Goal: Information Seeking & Learning: Check status

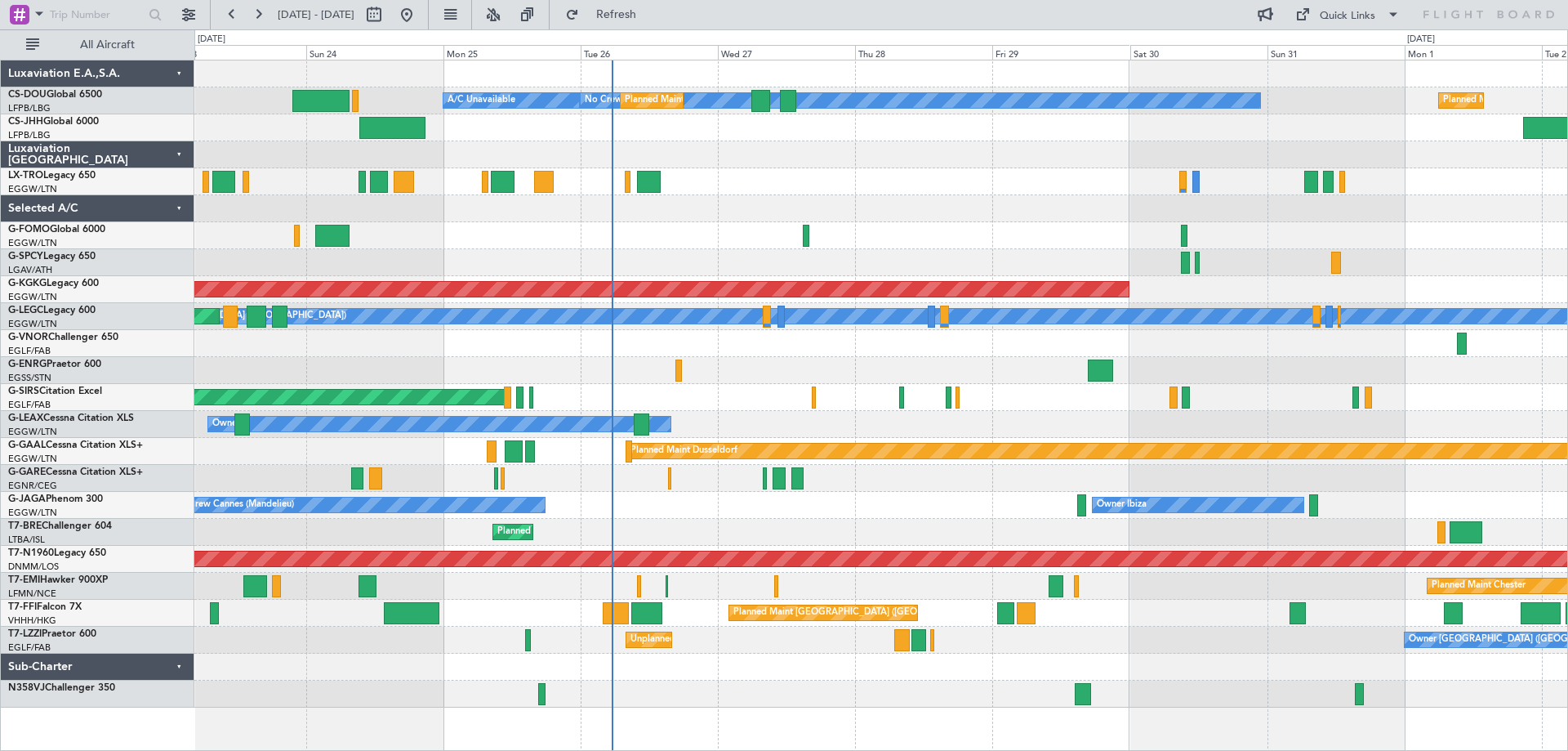
click at [978, 225] on div "No Crew Planned Maint Paris (Le Bourget) A/C Unavailable Planned Maint Paris (L…" at bounding box center [880, 384] width 1373 height 647
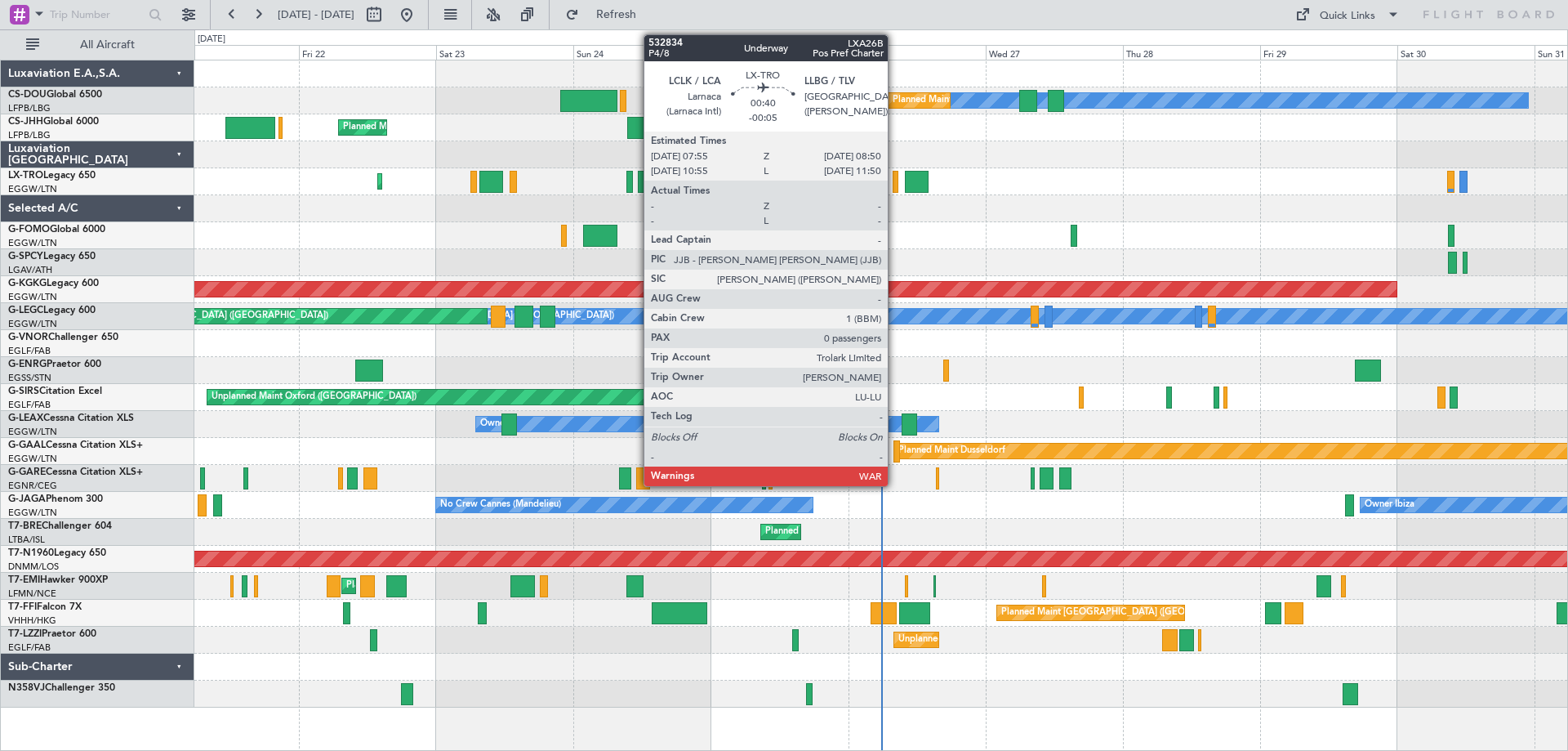
click at [896, 183] on div at bounding box center [896, 182] width 6 height 22
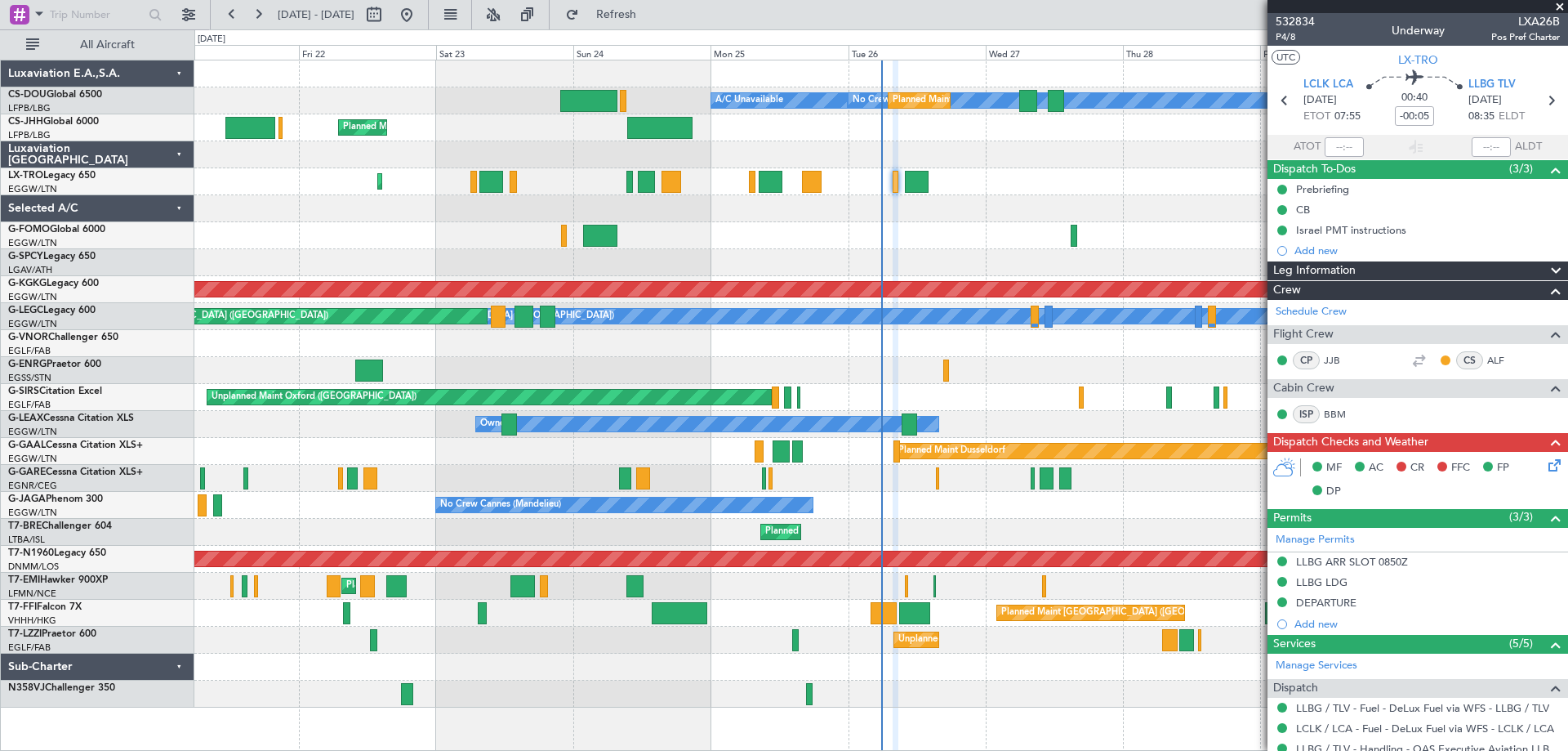
click at [1559, 8] on span at bounding box center [1559, 7] width 16 height 14
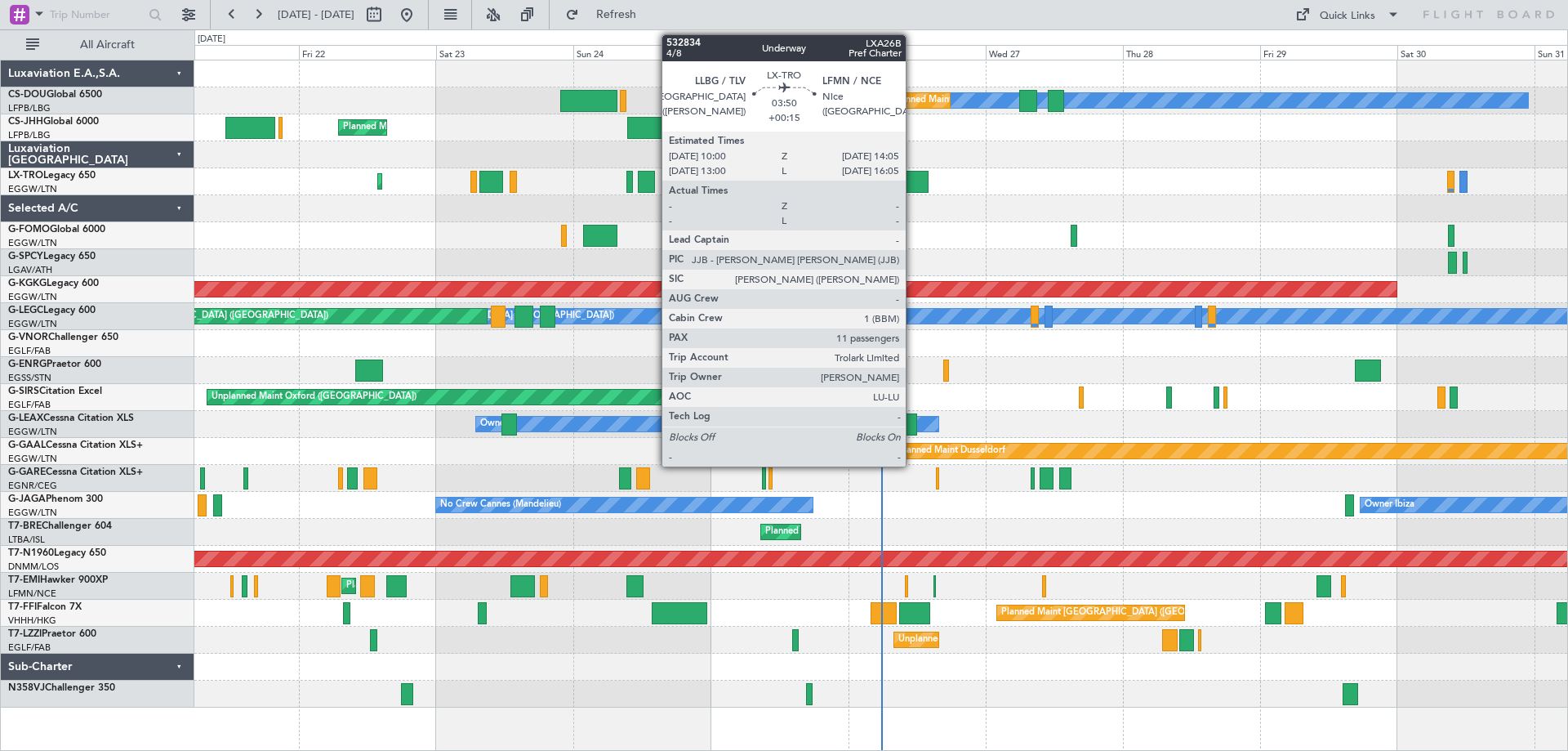
click at [913, 176] on div at bounding box center [917, 182] width 24 height 22
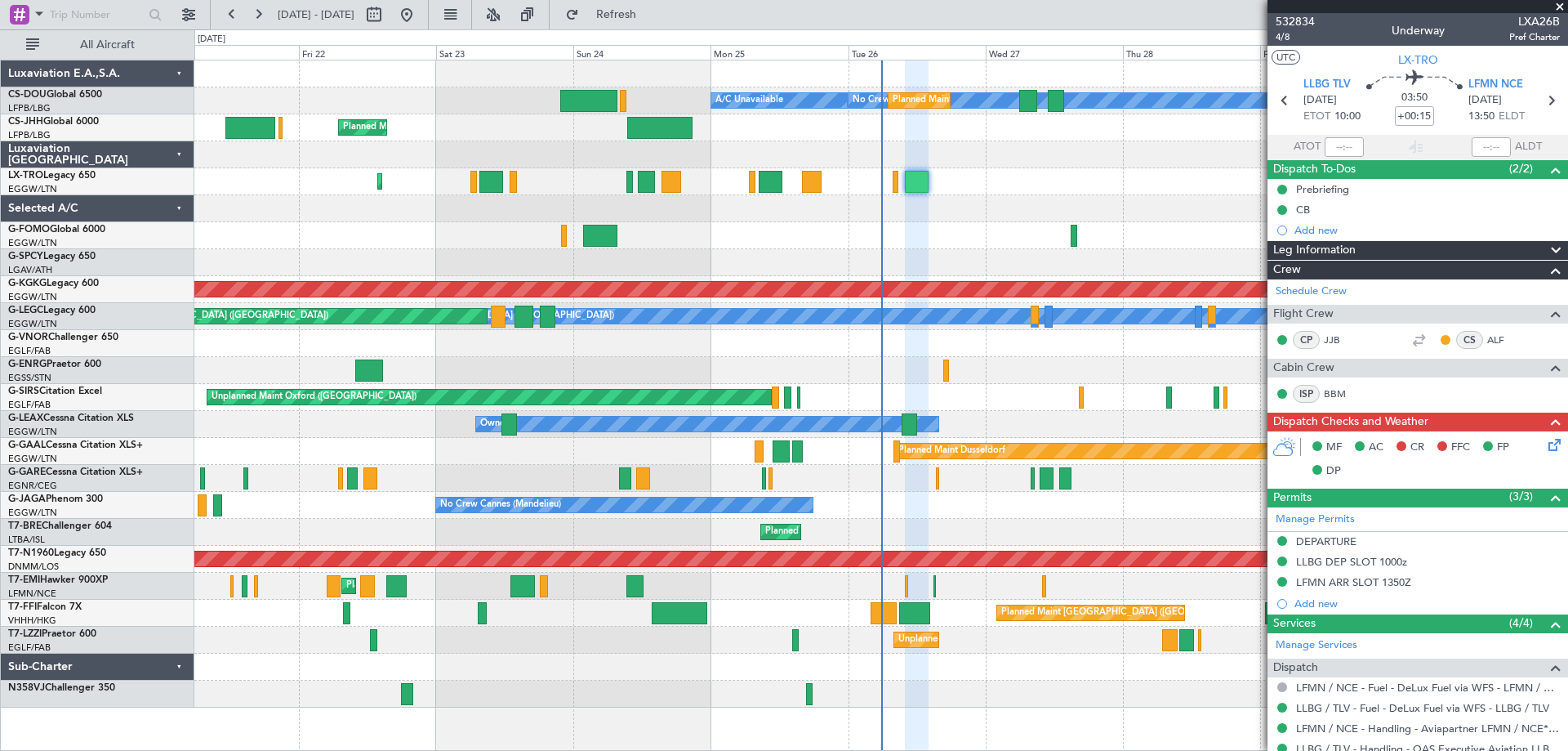
click at [1562, 7] on span at bounding box center [1559, 7] width 16 height 14
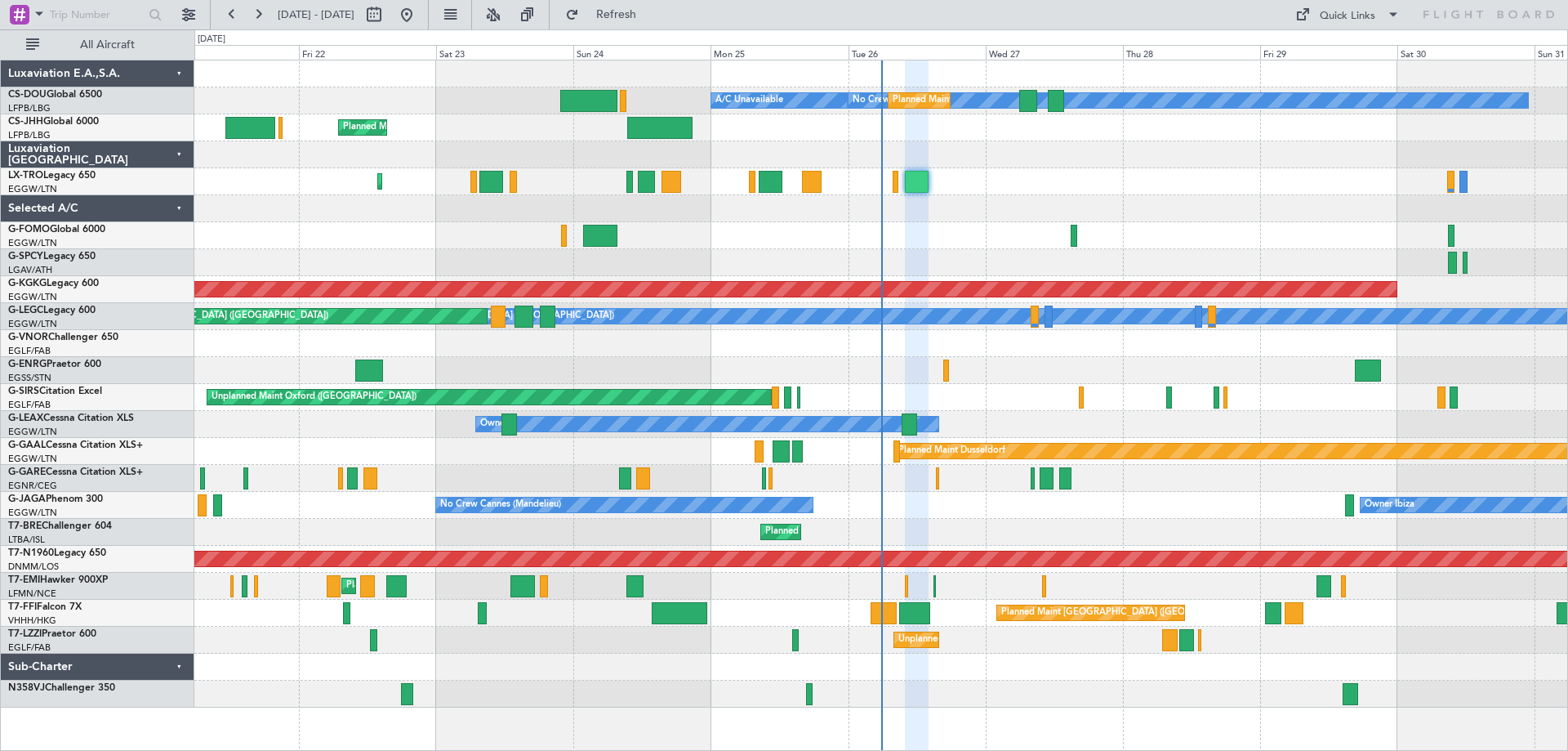
type input "0"
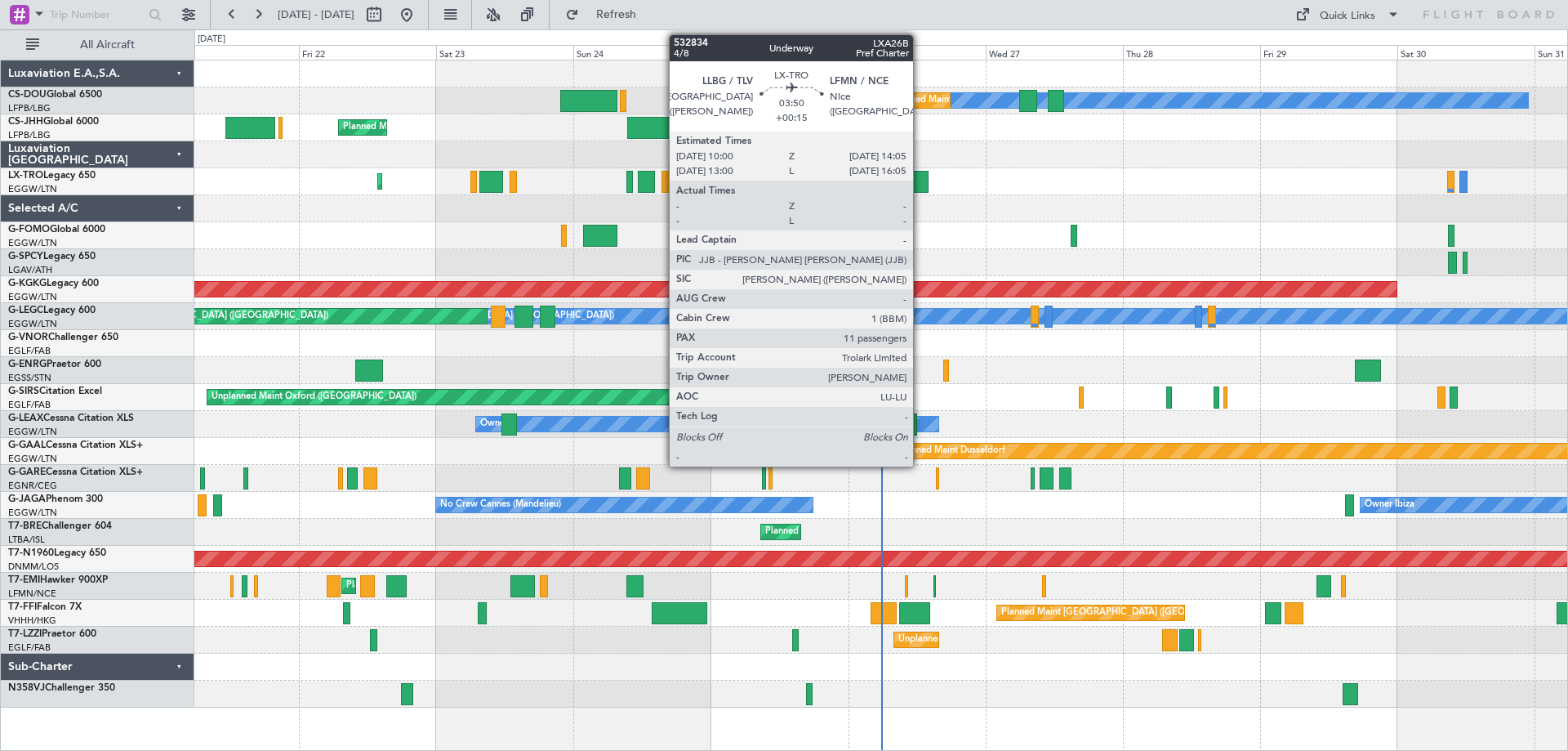
click at [920, 178] on div at bounding box center [917, 182] width 24 height 22
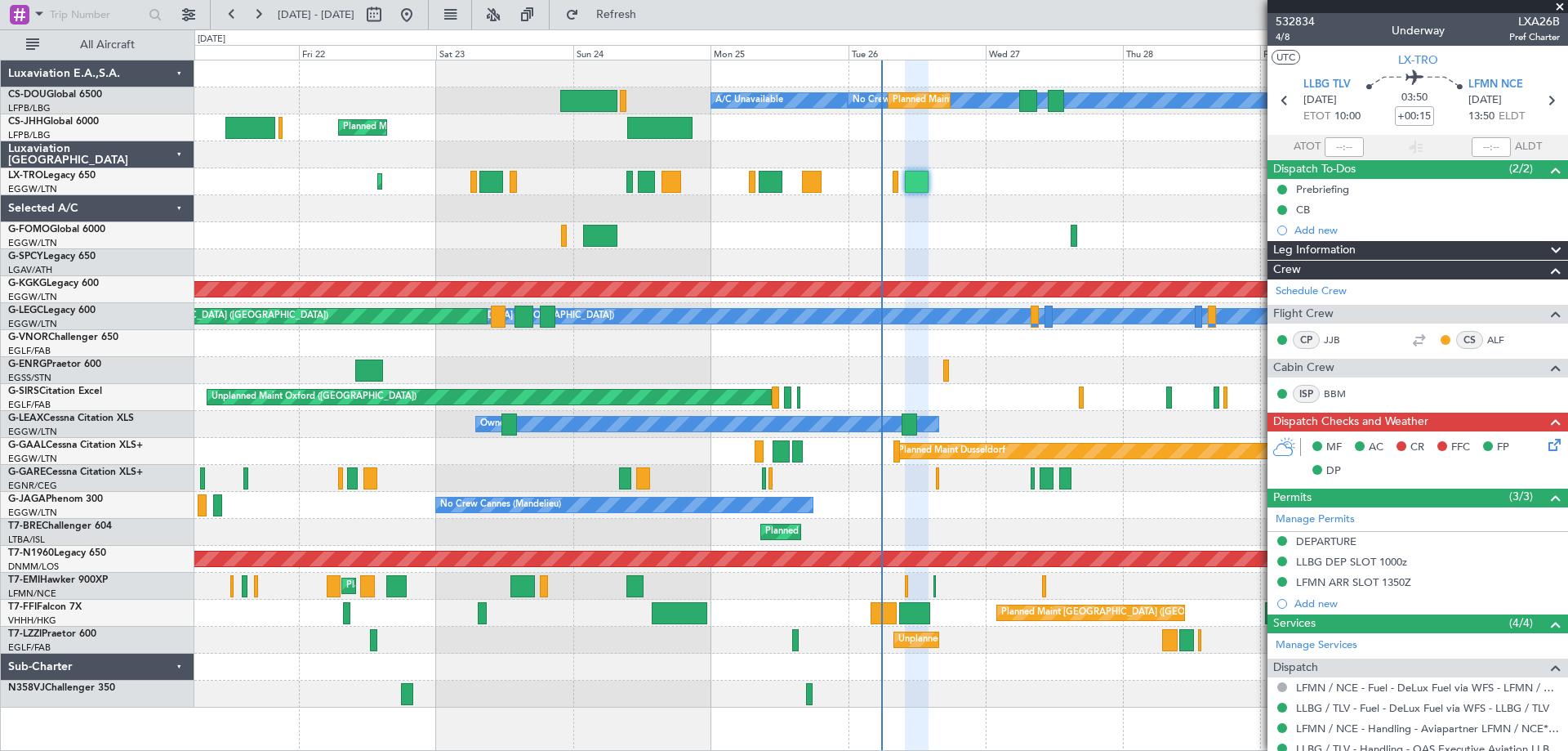
click at [1558, 4] on span at bounding box center [1559, 7] width 16 height 14
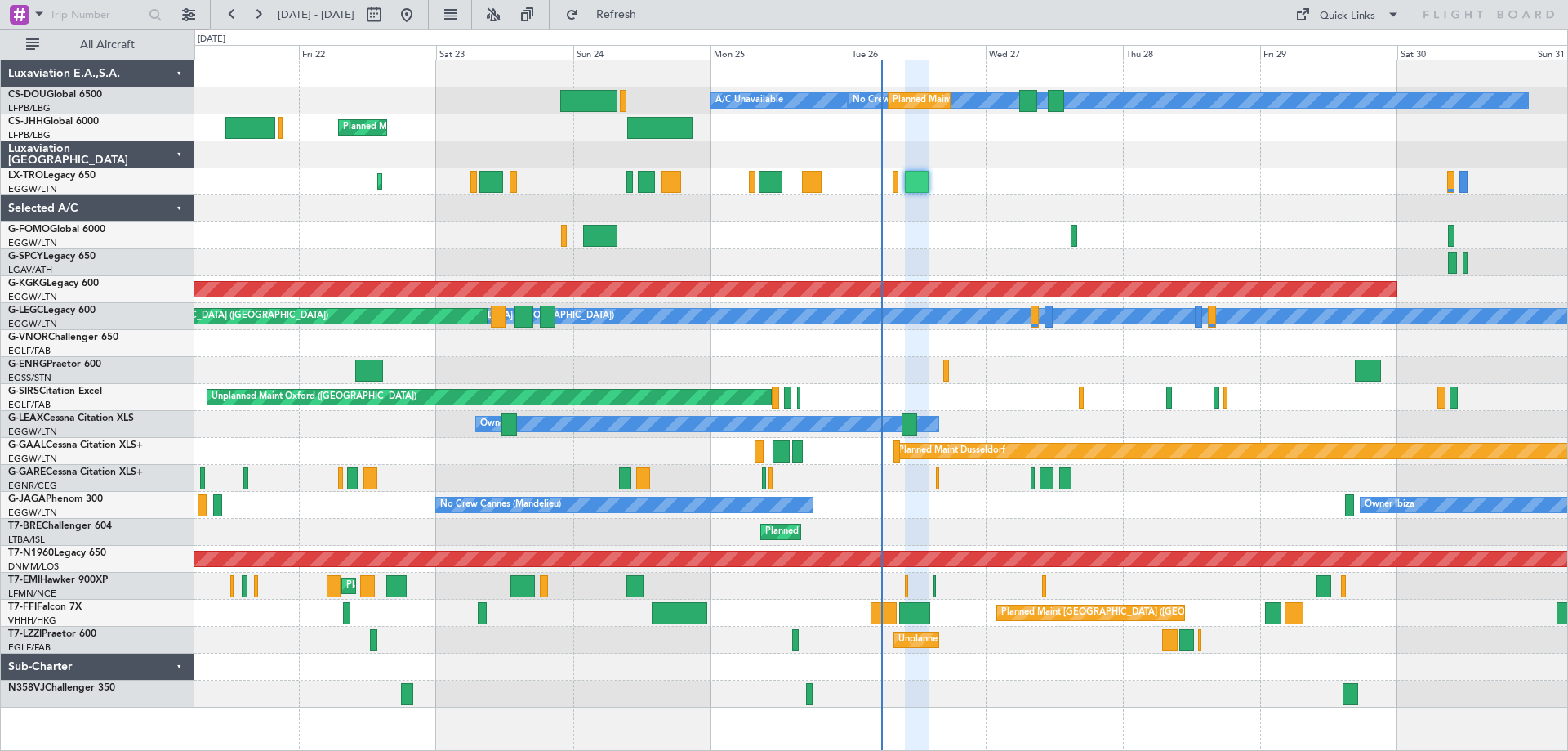
type input "0"
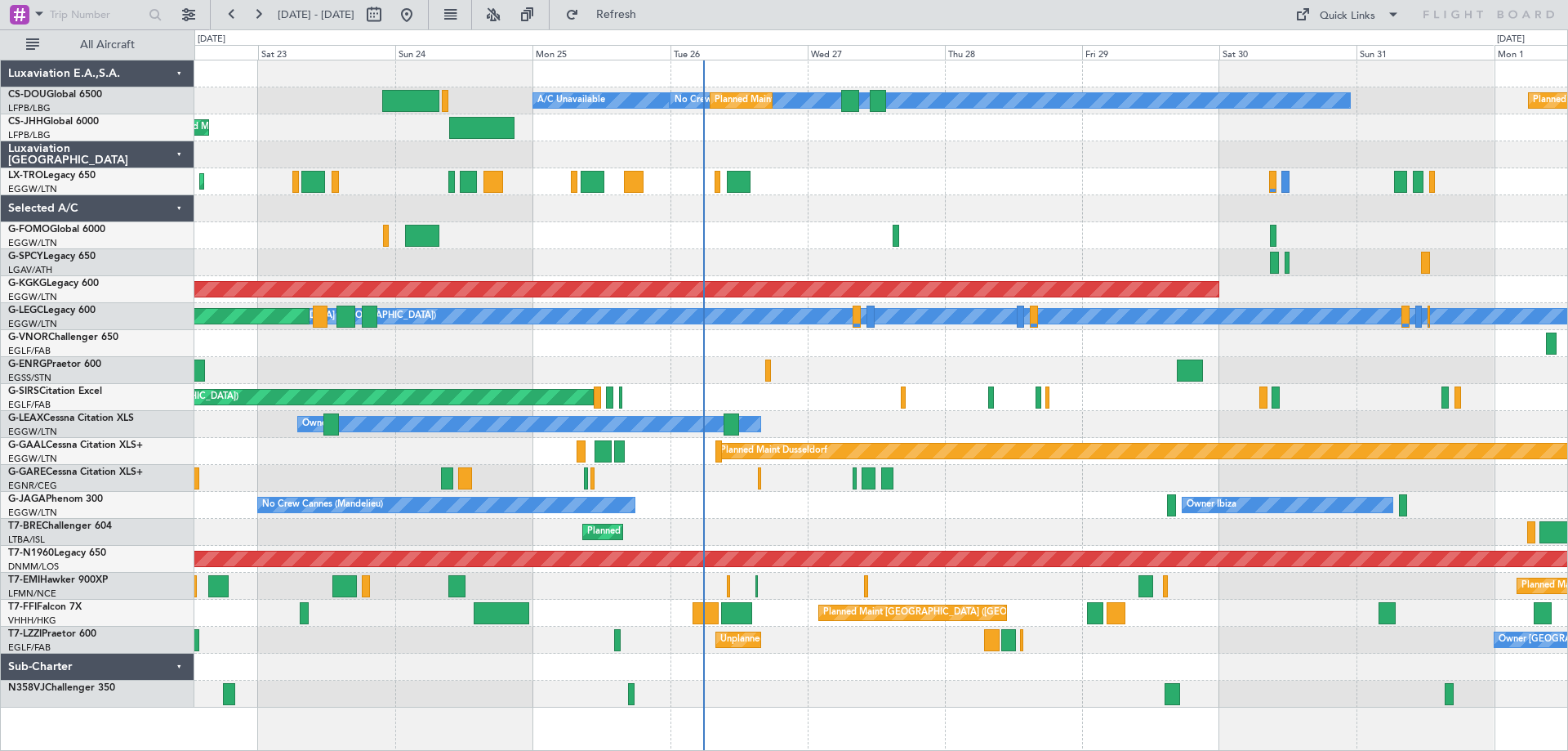
click at [964, 216] on div at bounding box center [880, 209] width 1373 height 27
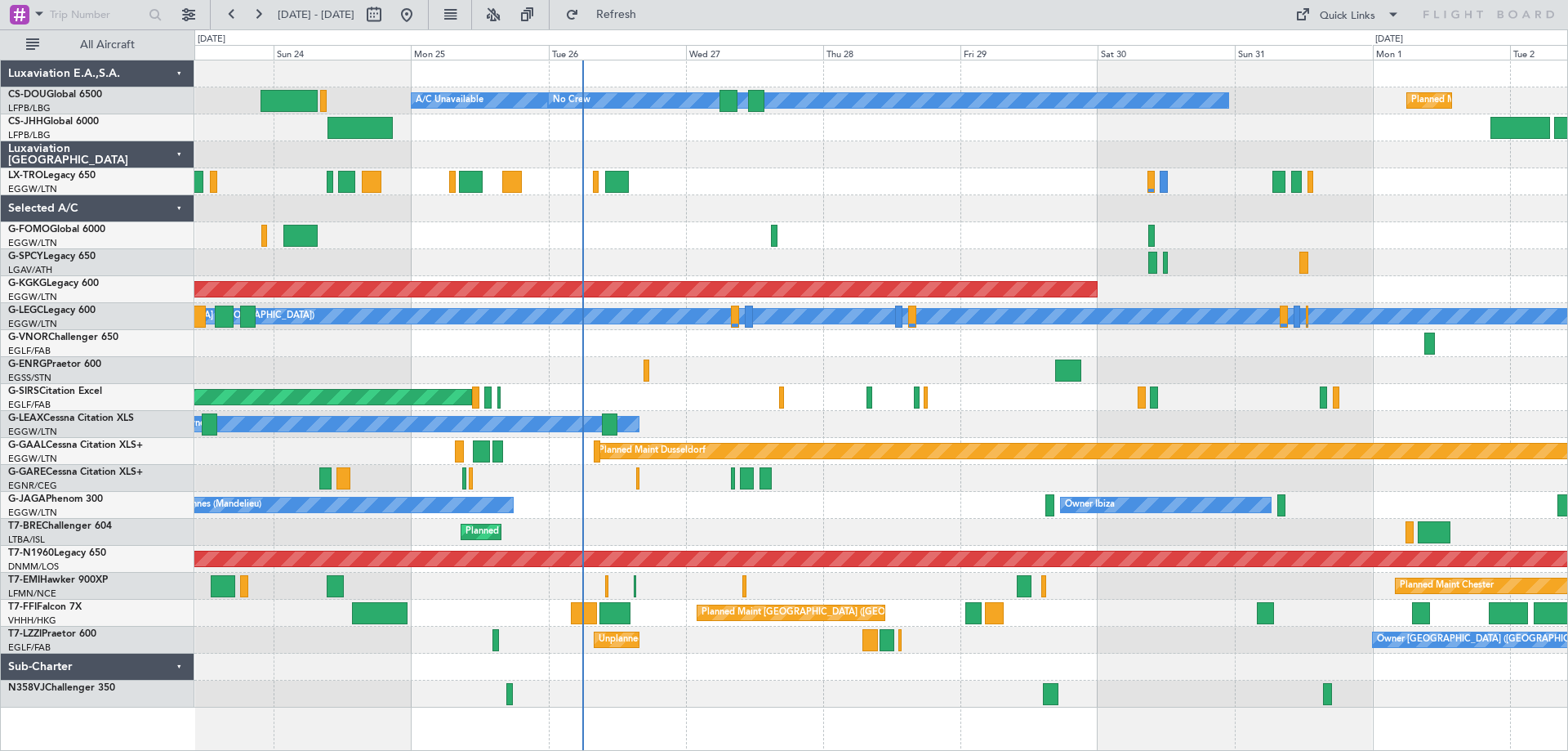
click at [1341, 242] on div "Planned Maint Paris (Le Bourget) A/C Unavailable No Crew Planned Maint Paris (L…" at bounding box center [880, 384] width 1373 height 647
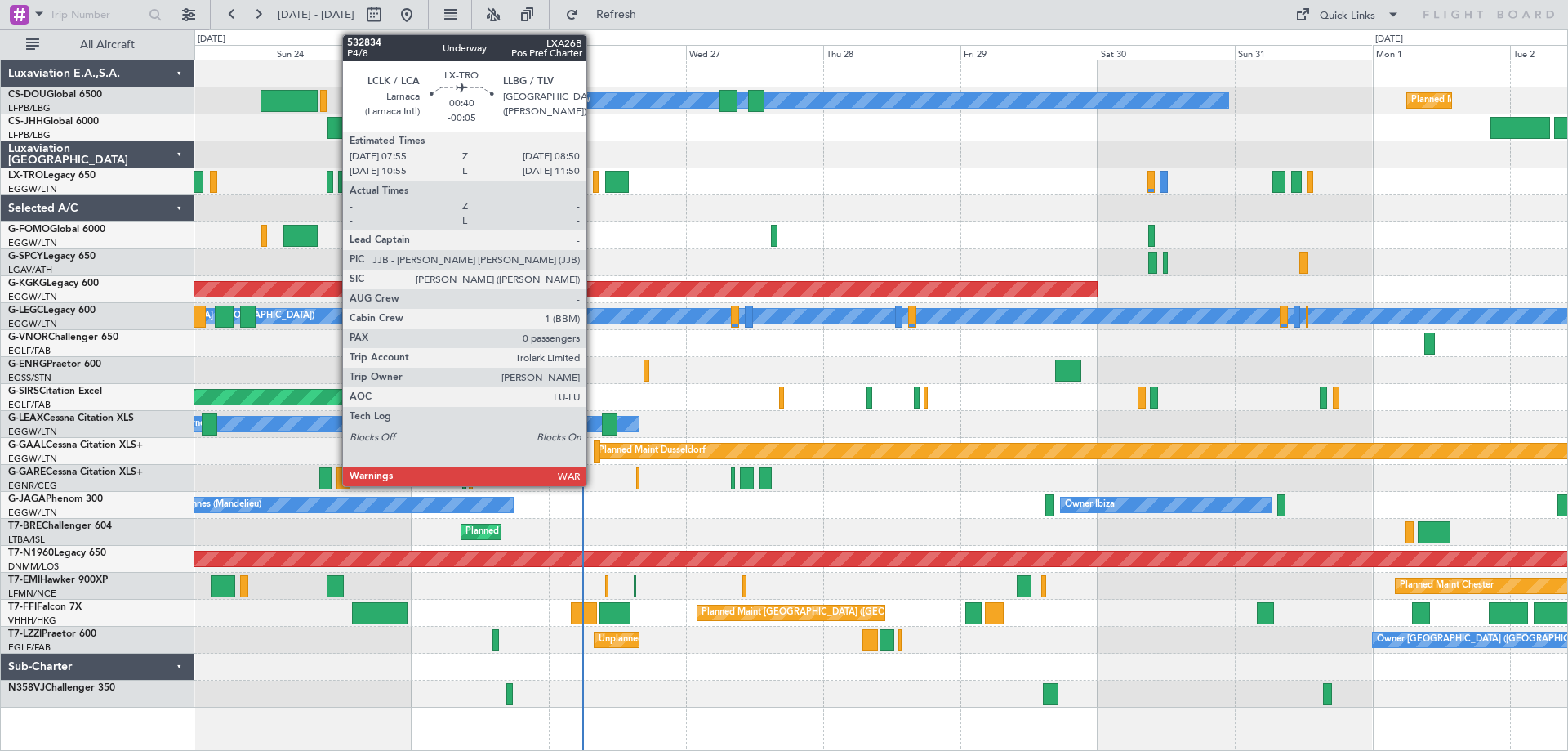
click at [594, 184] on div at bounding box center [596, 182] width 6 height 22
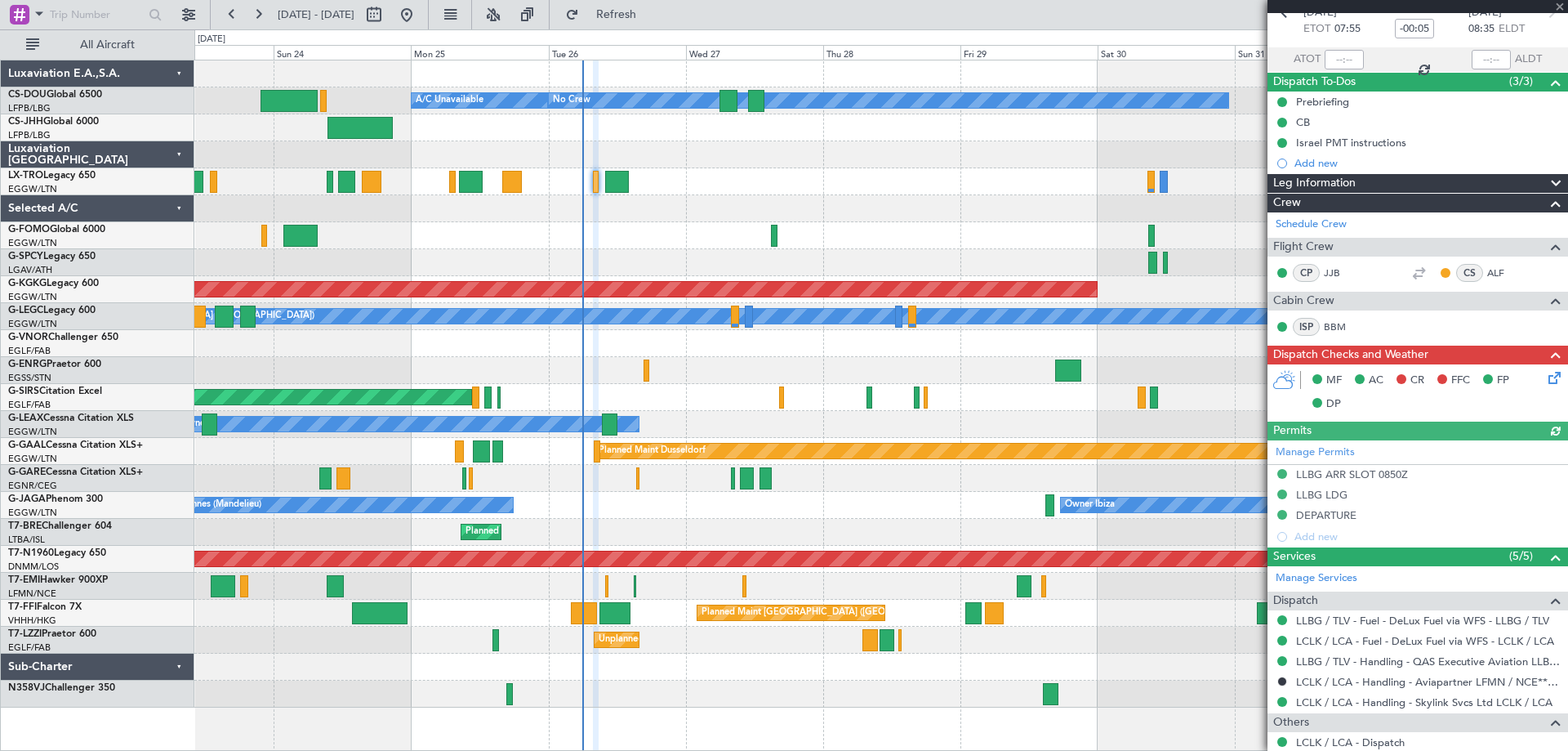
scroll to position [175, 0]
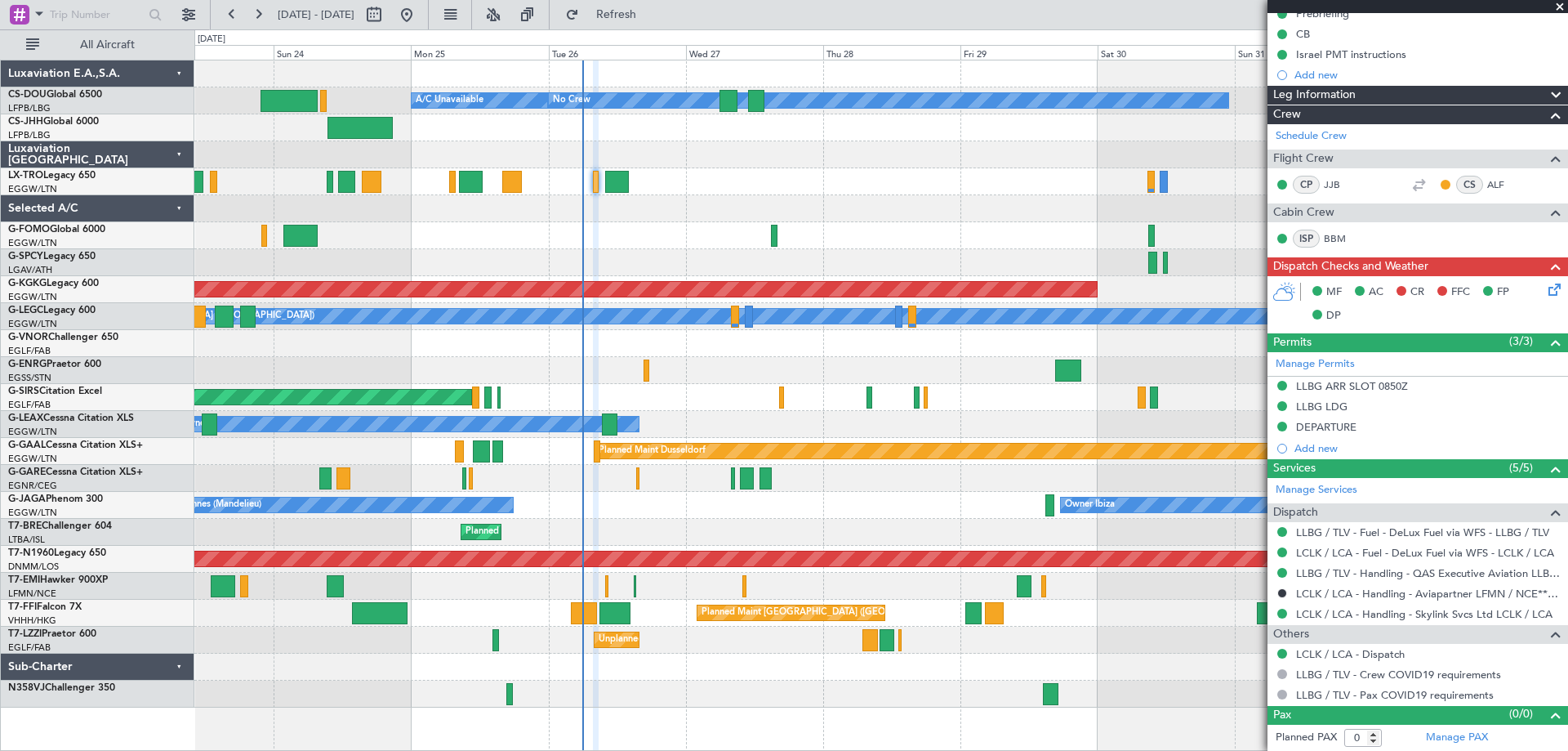
click at [1559, 8] on span at bounding box center [1559, 7] width 16 height 14
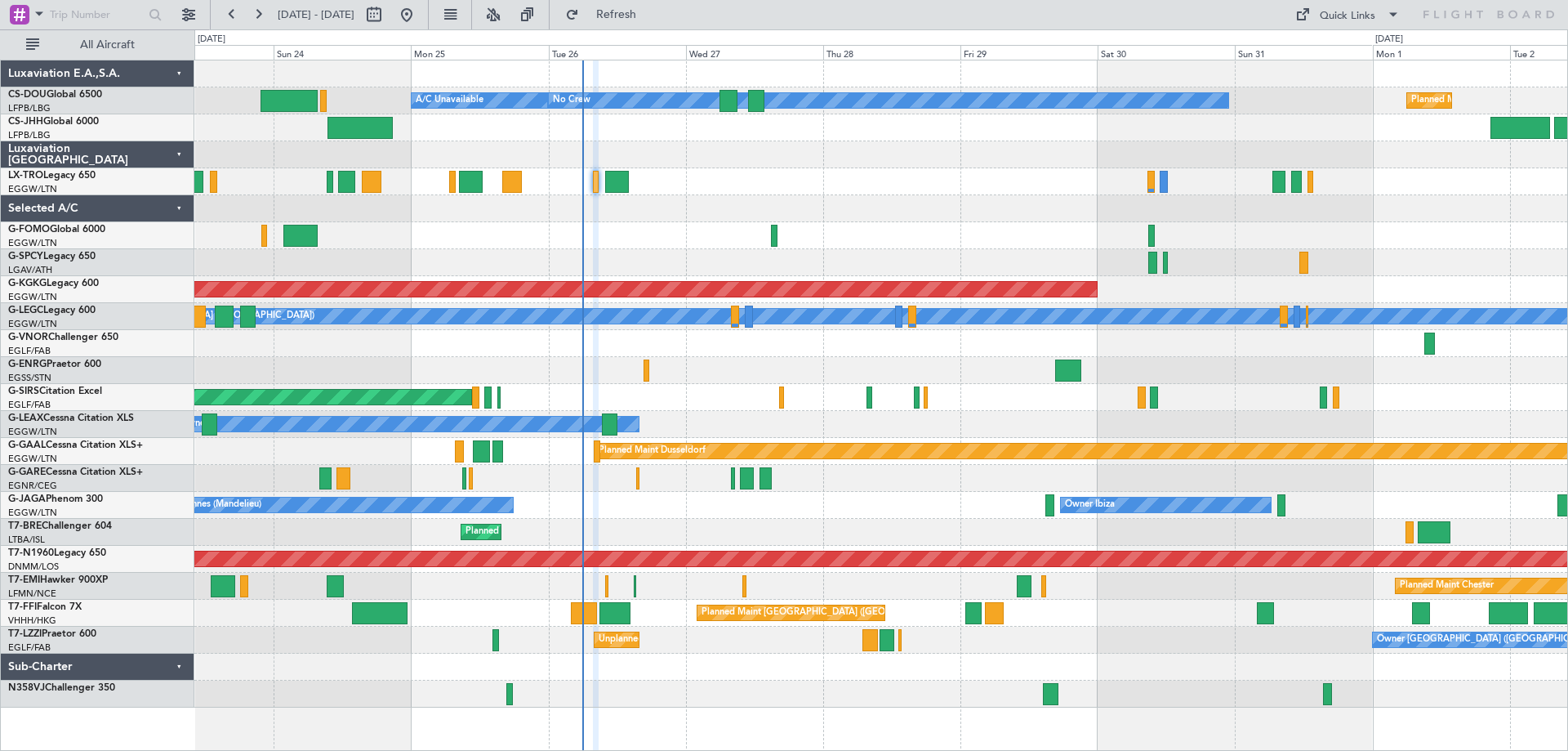
scroll to position [0, 0]
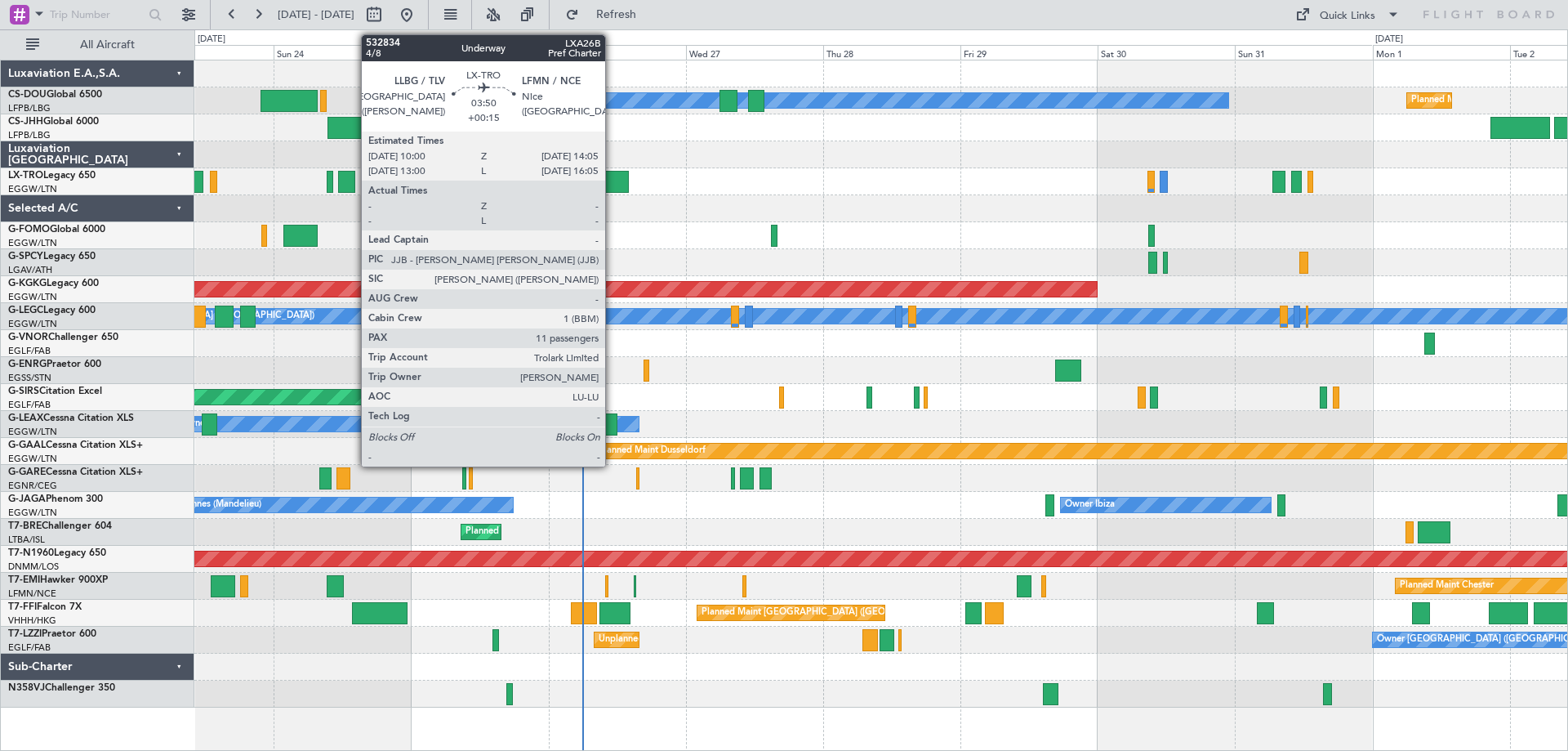
click at [613, 181] on div at bounding box center [617, 182] width 24 height 22
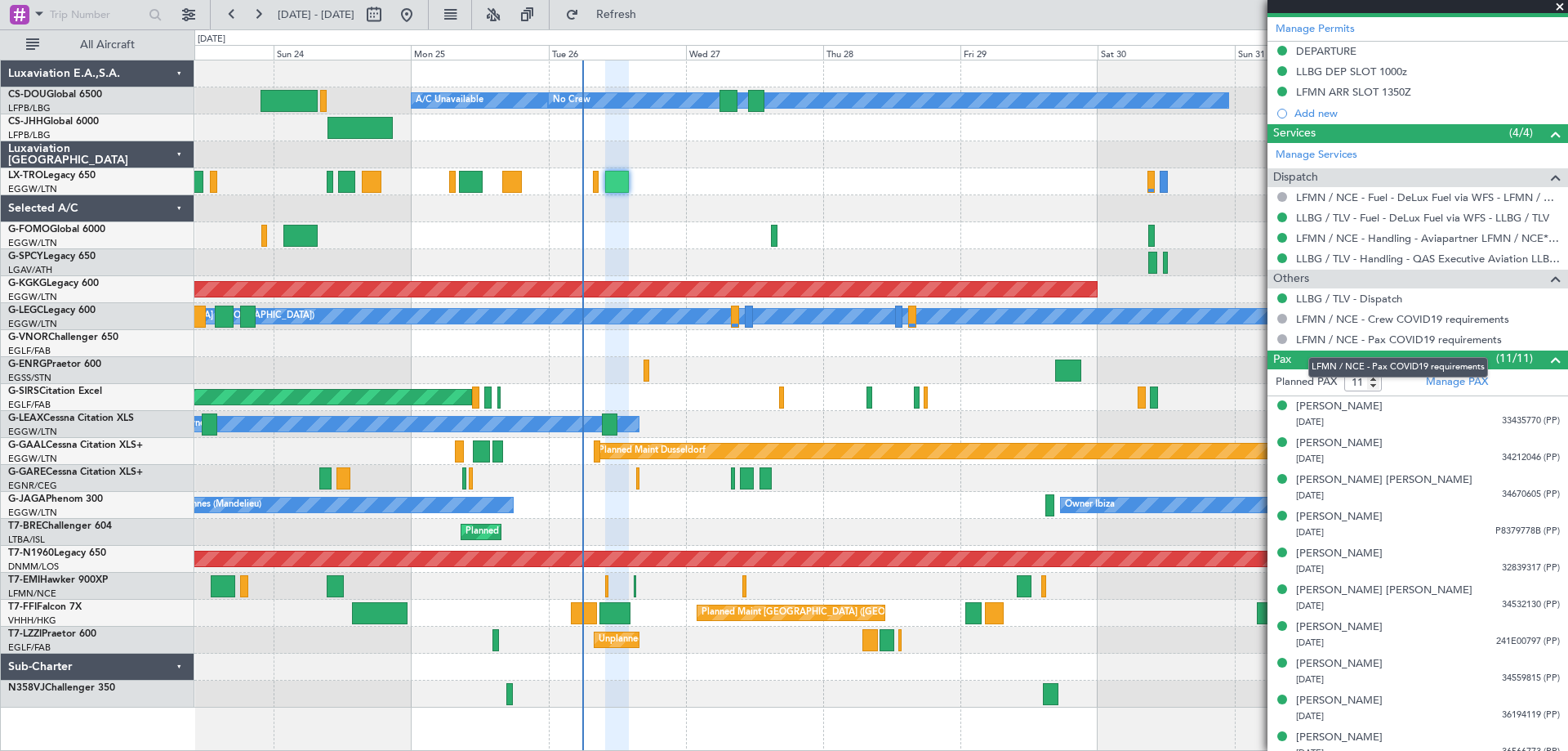
scroll to position [539, 0]
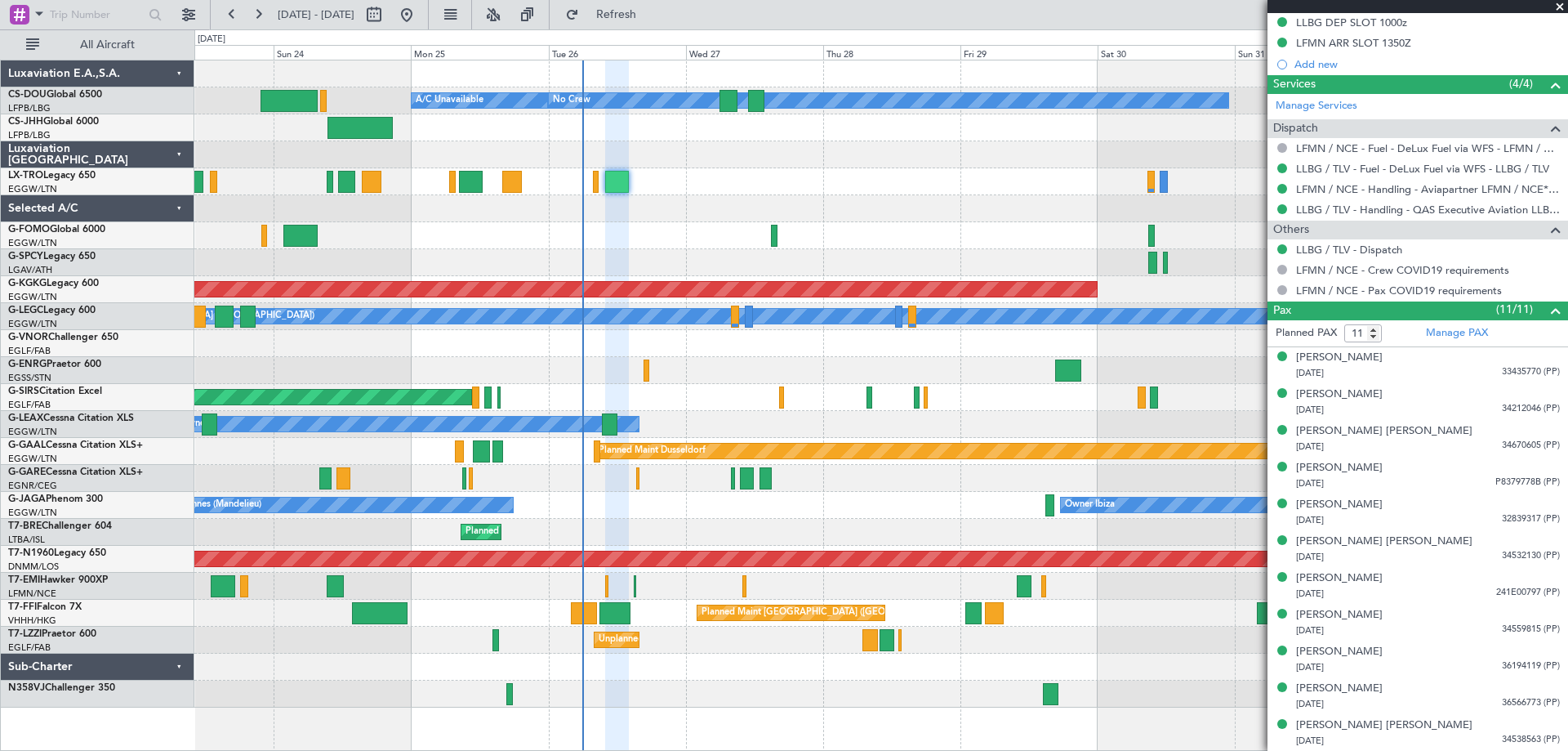
click at [1561, 5] on span at bounding box center [1559, 7] width 16 height 14
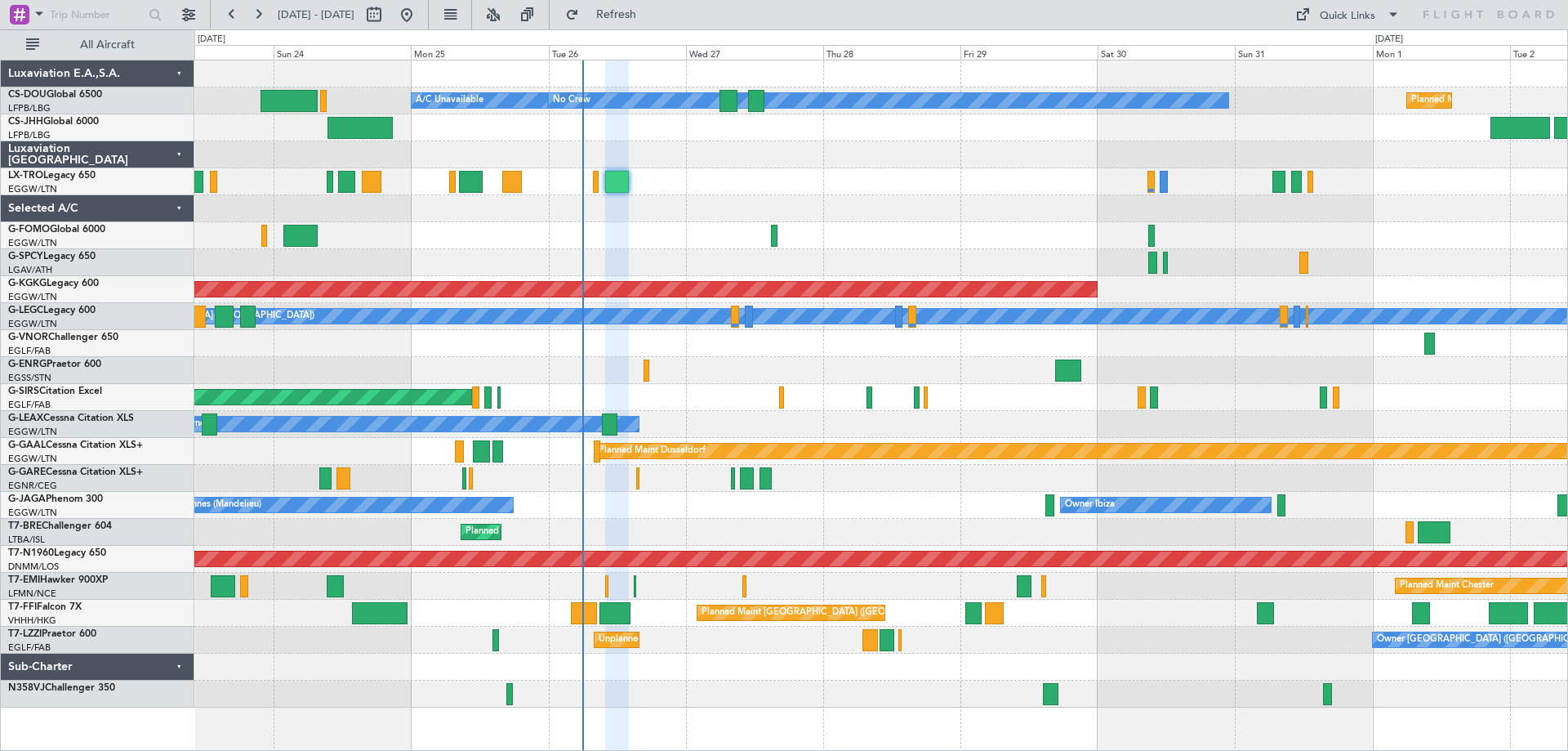
type input "0"
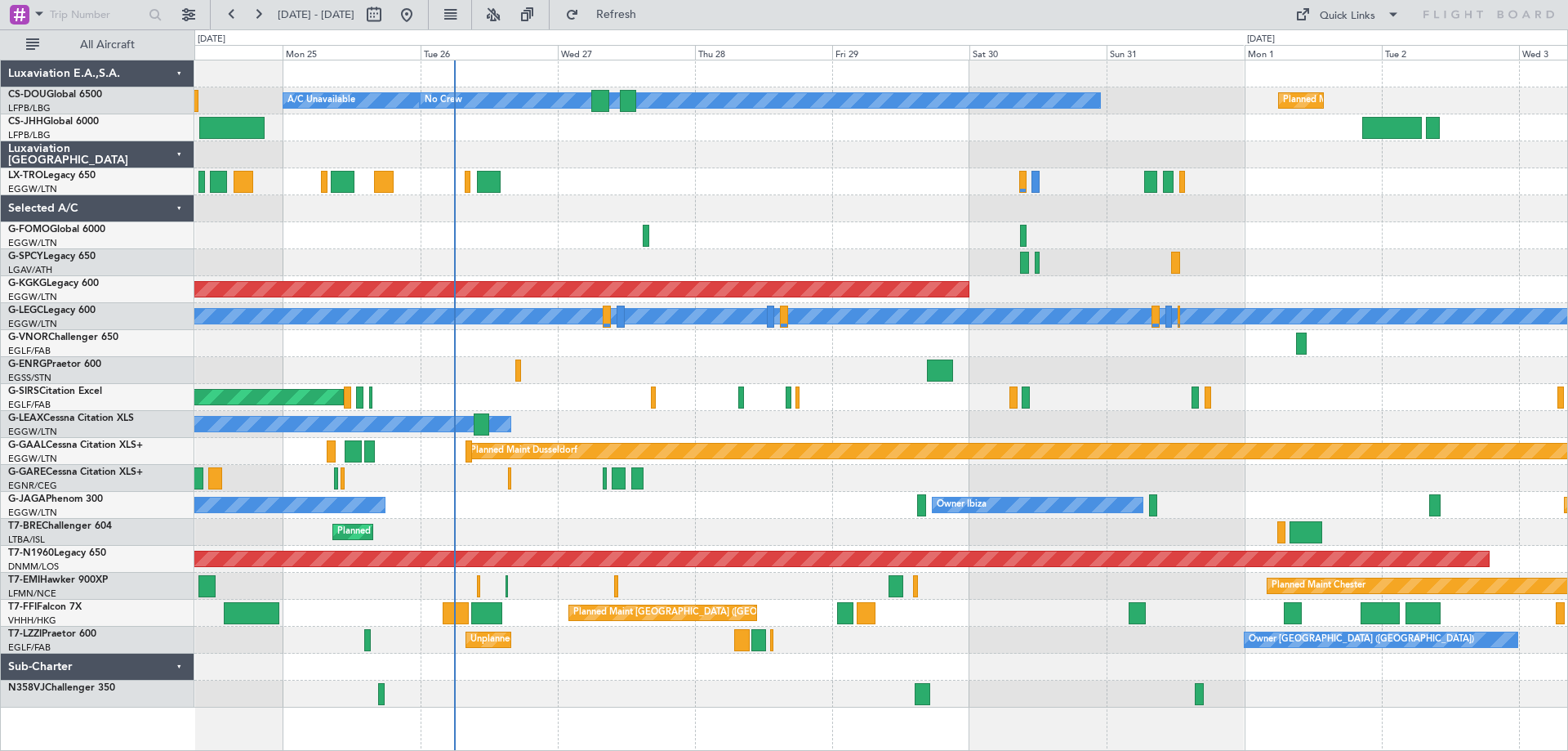
click at [960, 628] on div "Unplanned Maint London (Farnborough) Owner London (Farnborough)" at bounding box center [880, 640] width 1373 height 27
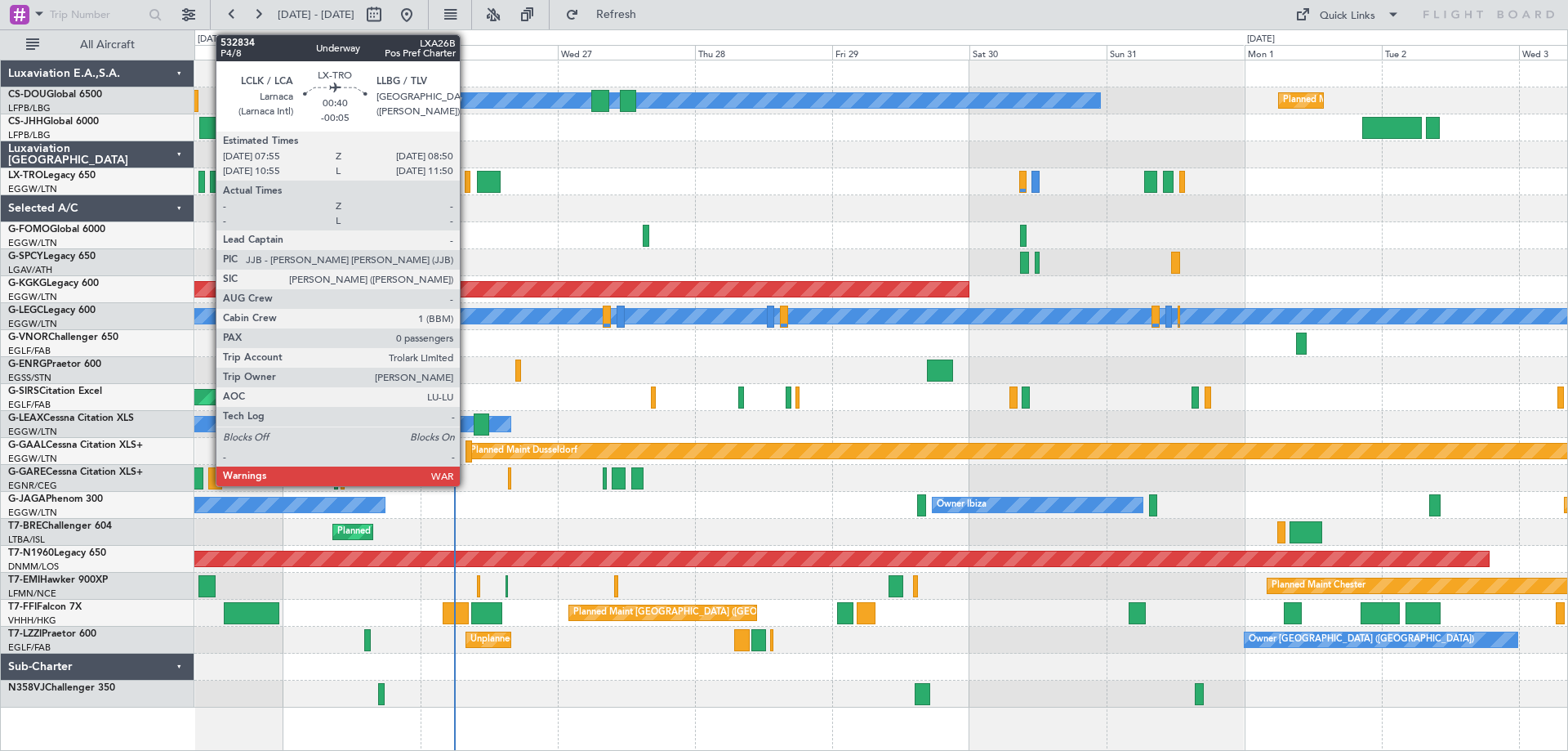
click at [467, 180] on div at bounding box center [467, 182] width 6 height 22
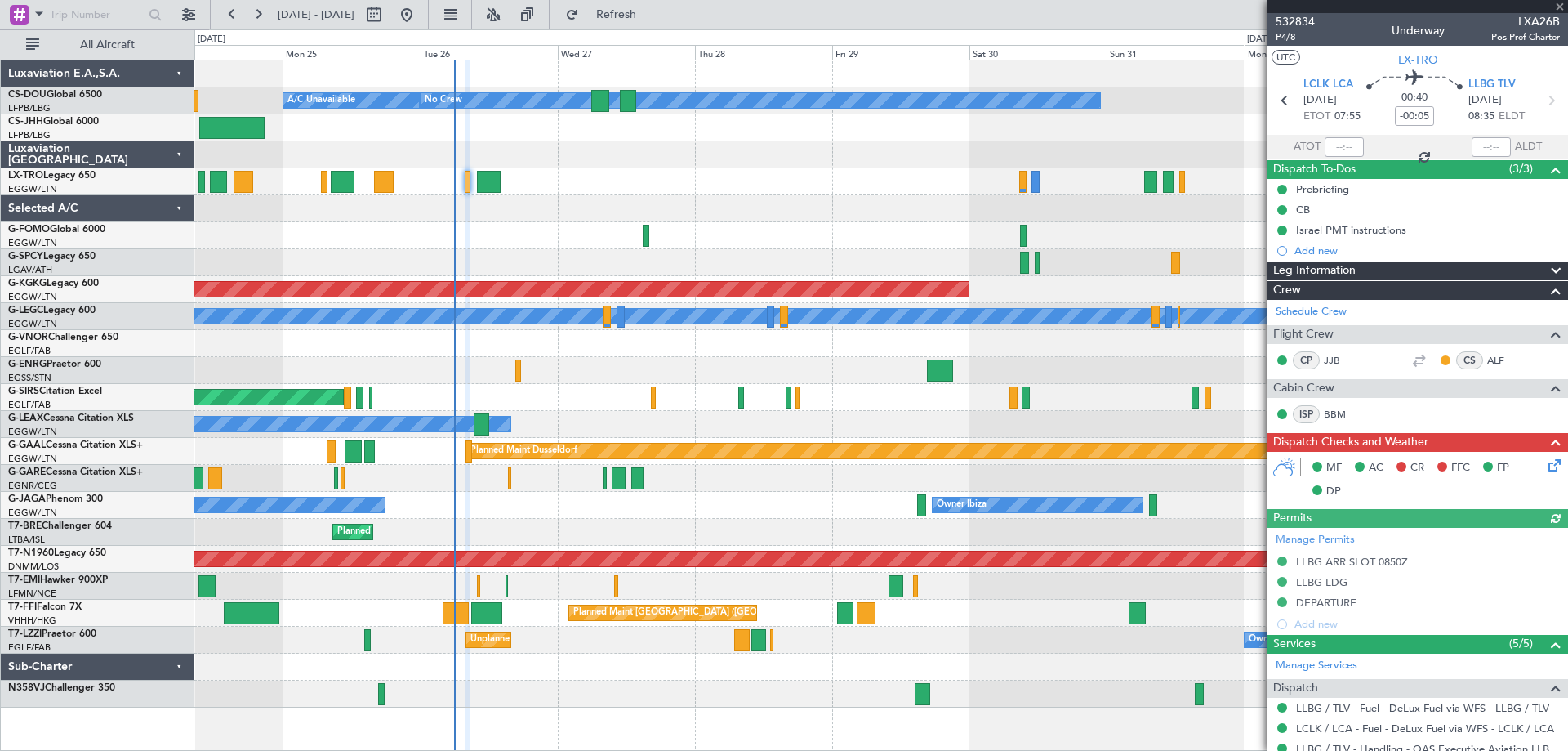
scroll to position [175, 0]
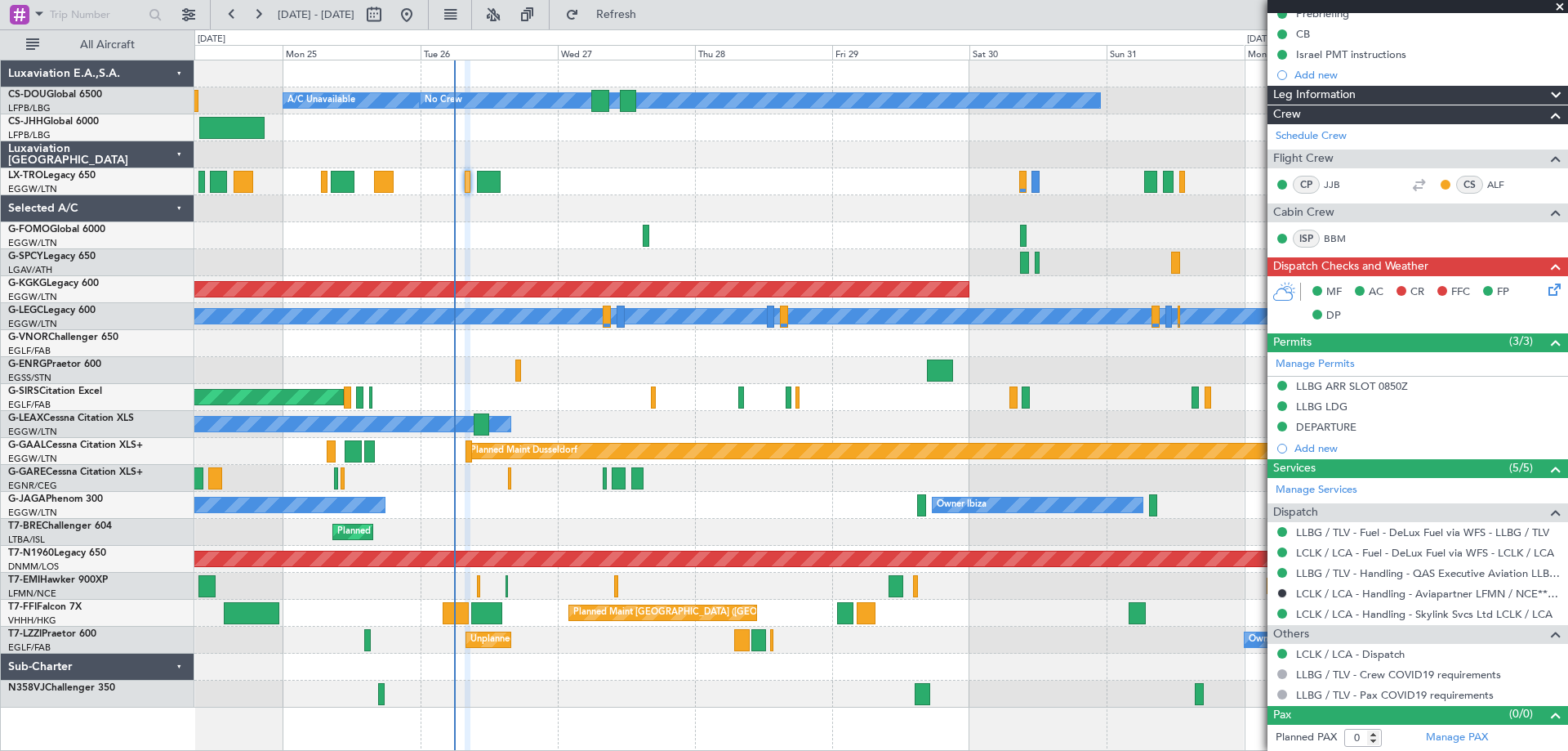
click at [1562, 4] on span at bounding box center [1559, 7] width 16 height 14
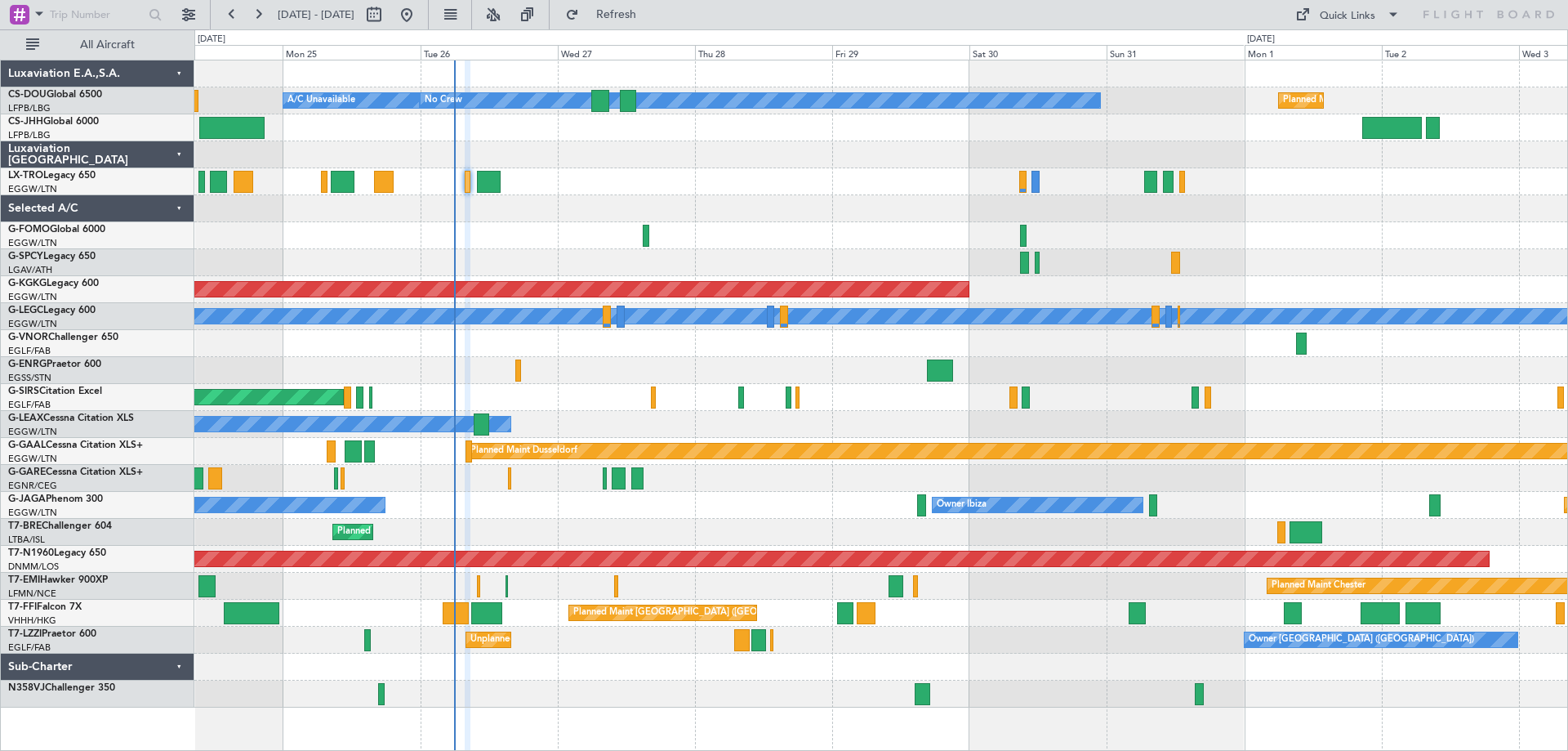
scroll to position [0, 0]
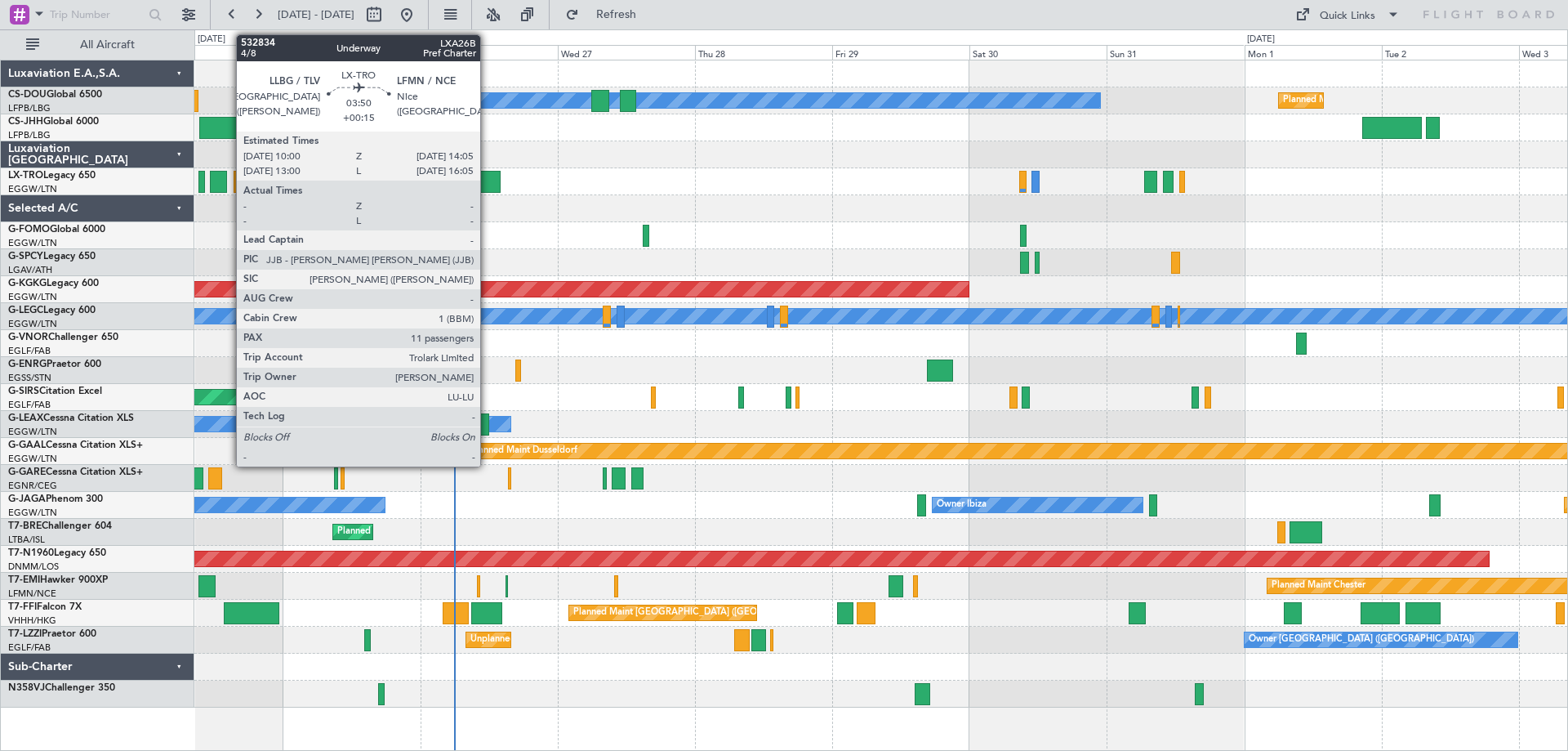
click at [488, 182] on div at bounding box center [489, 182] width 24 height 22
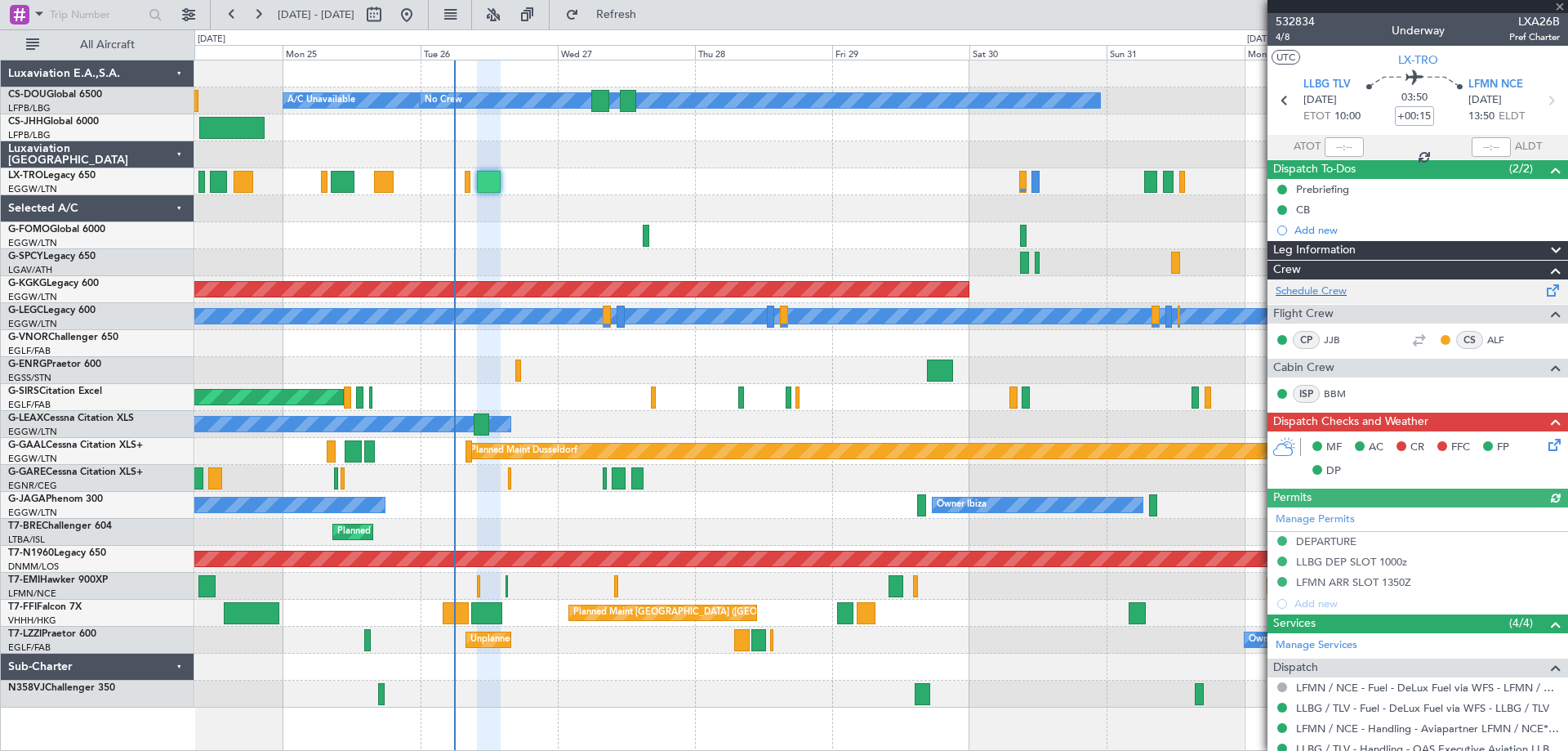
scroll to position [539, 0]
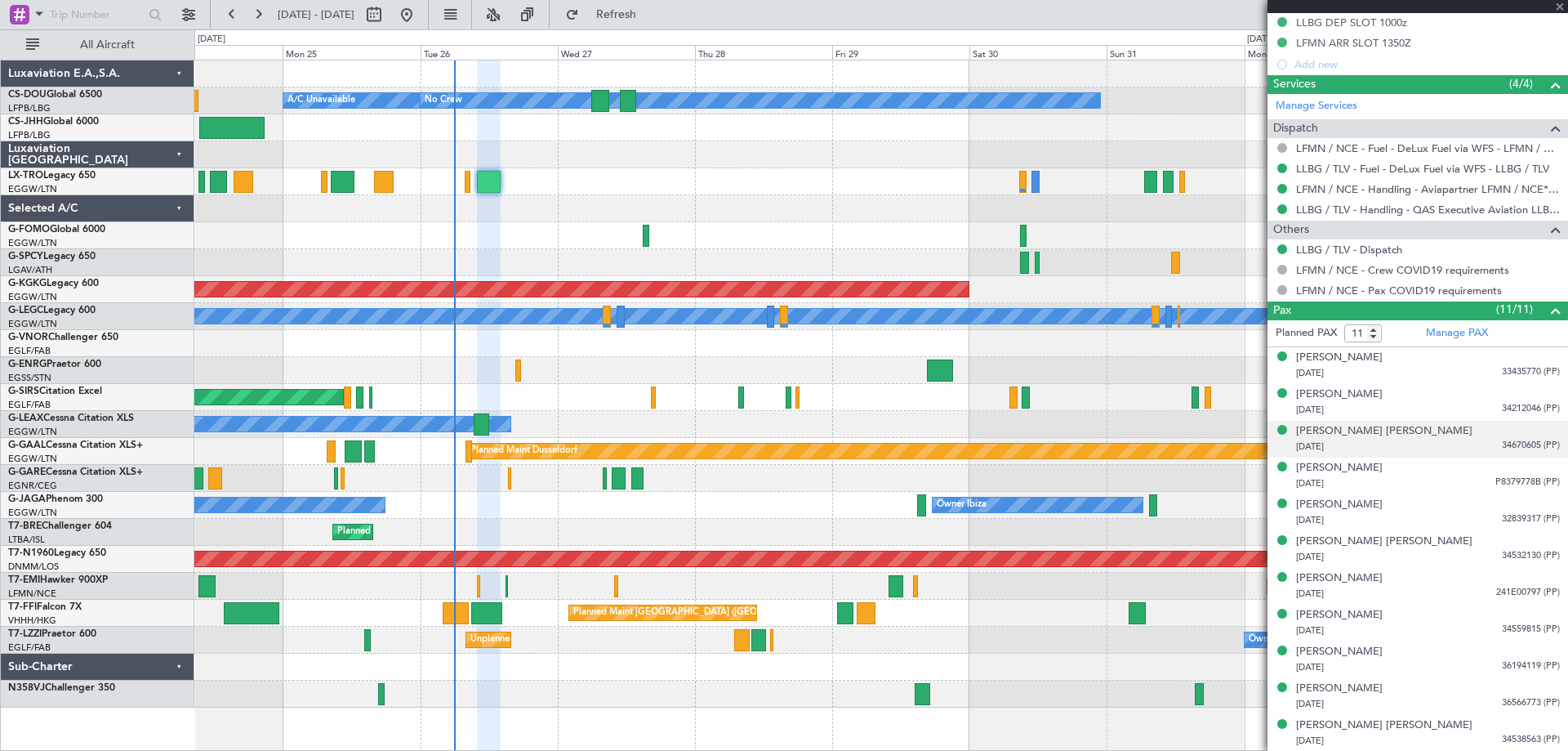
click at [1522, 444] on span "34670605 (PP)" at bounding box center [1531, 445] width 58 height 14
click at [1545, 465] on img at bounding box center [1552, 465] width 14 height 14
click at [1557, 4] on span at bounding box center [1559, 7] width 16 height 14
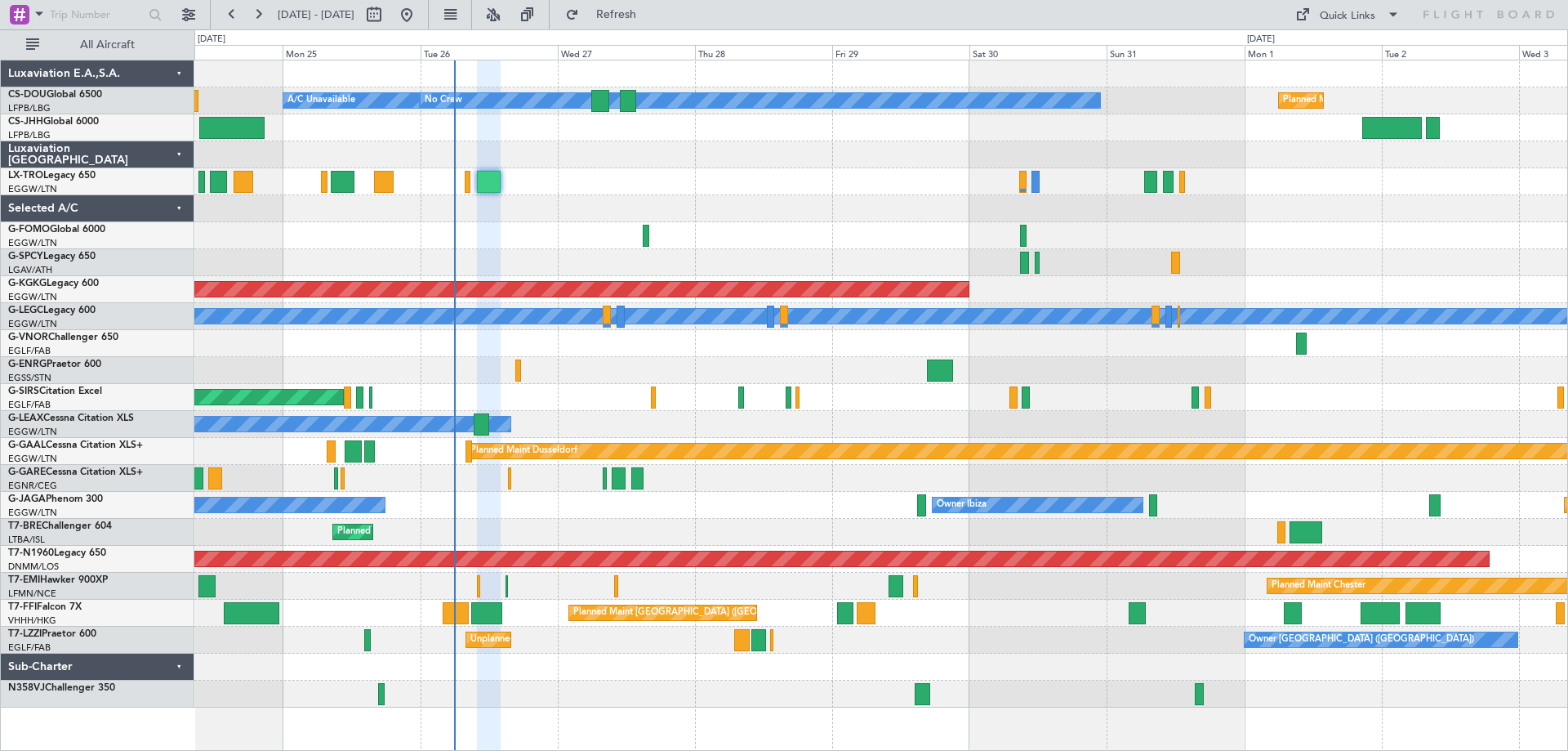
type input "0"
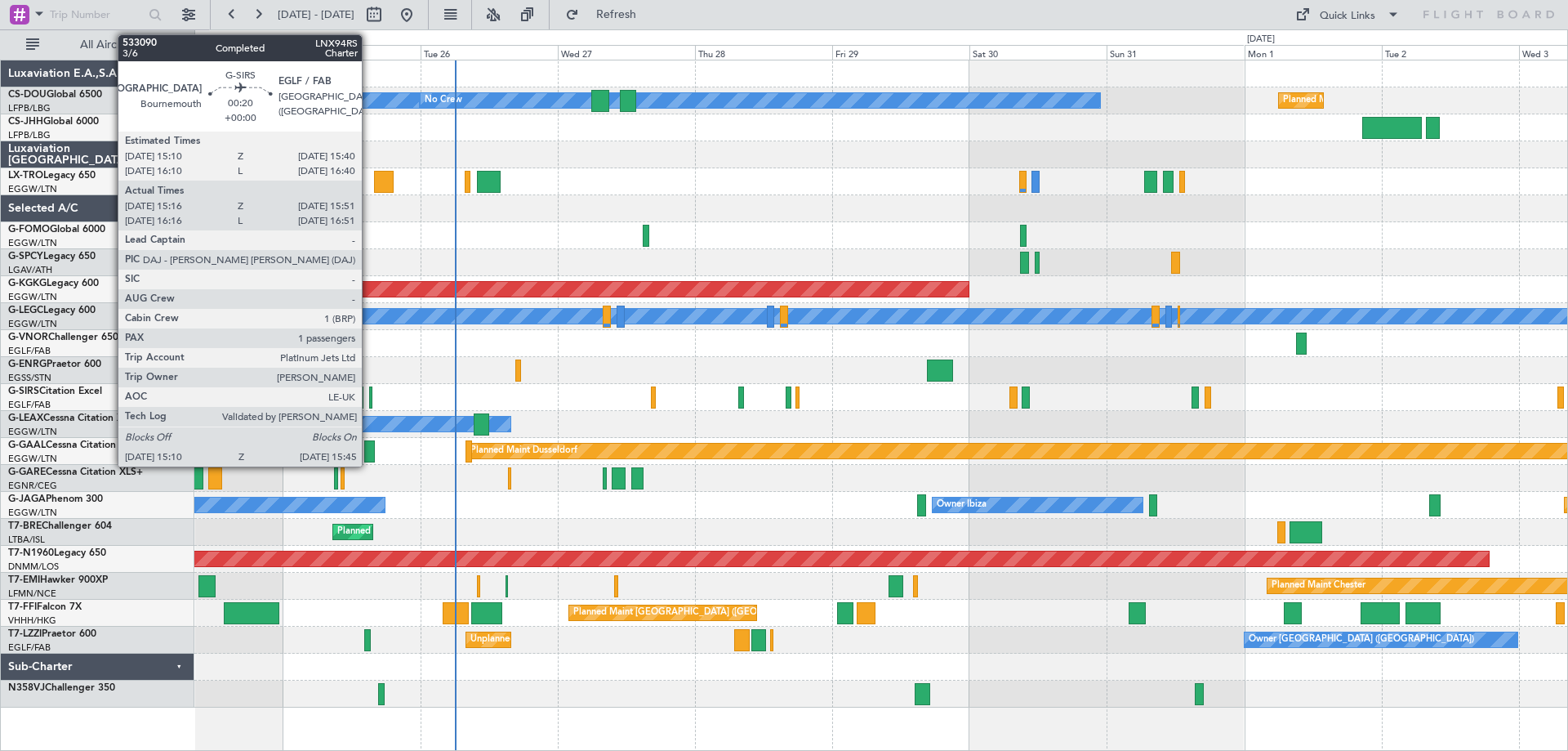
click at [369, 401] on div at bounding box center [371, 398] width 4 height 22
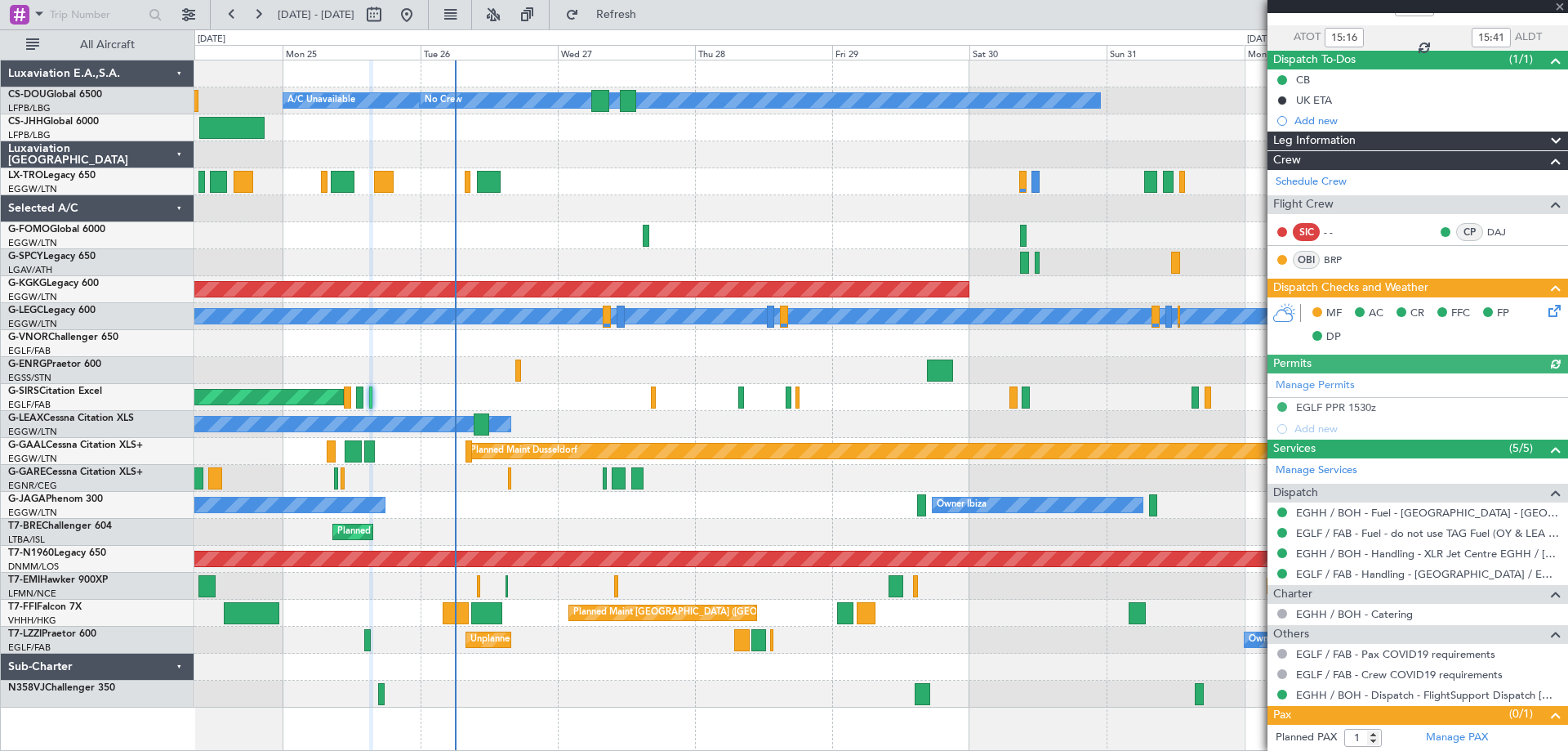
scroll to position [146, 0]
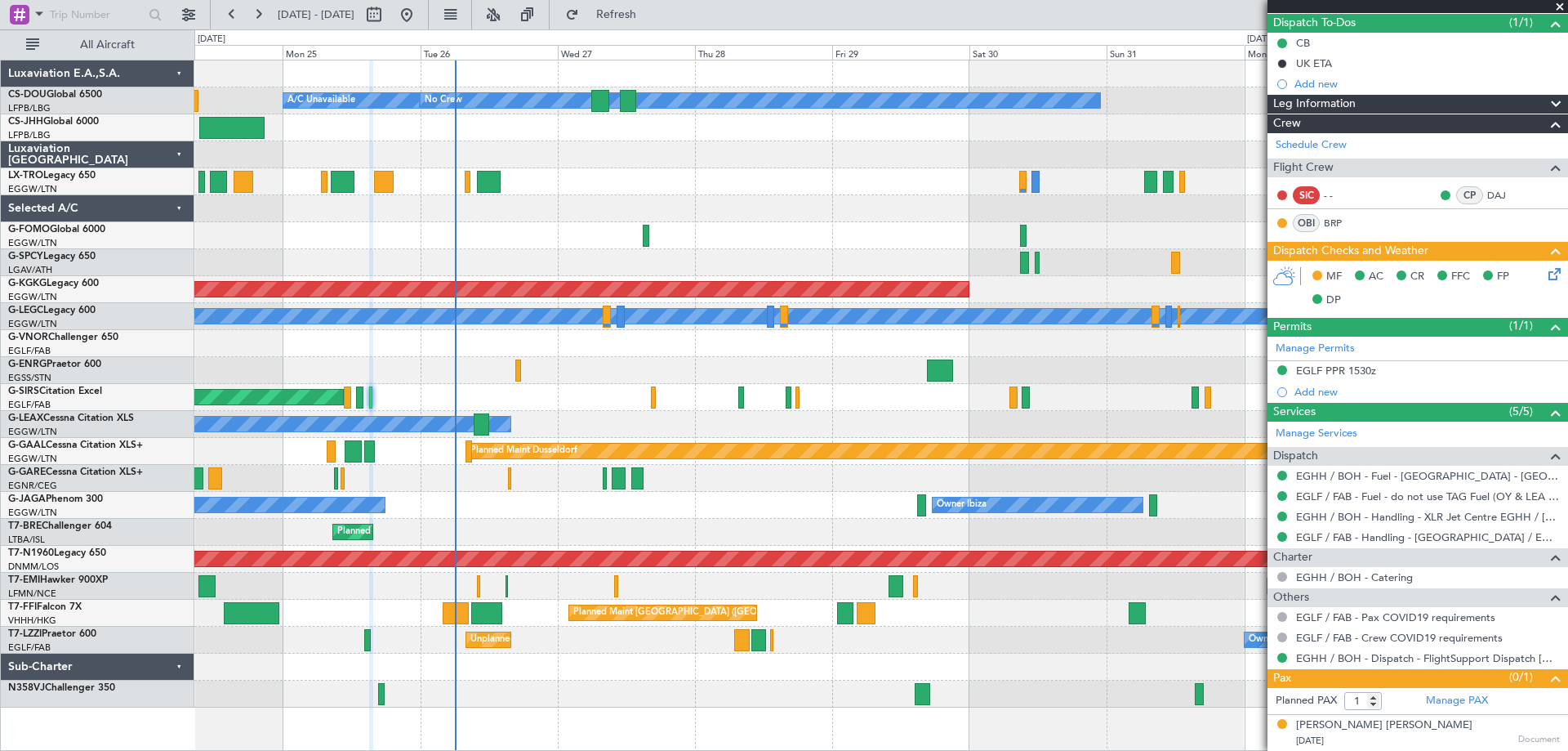
click at [1559, 5] on span at bounding box center [1559, 7] width 16 height 14
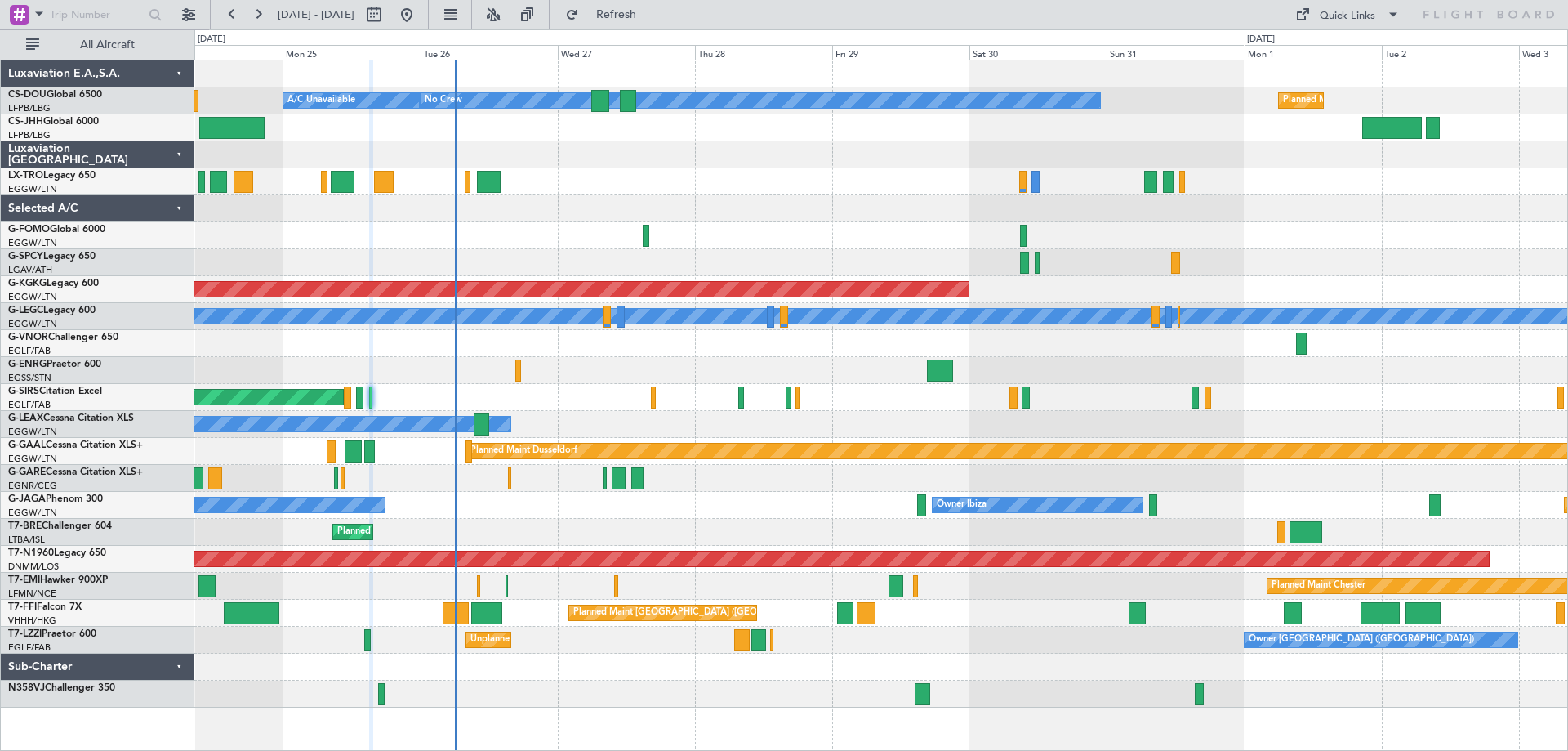
type input "0"
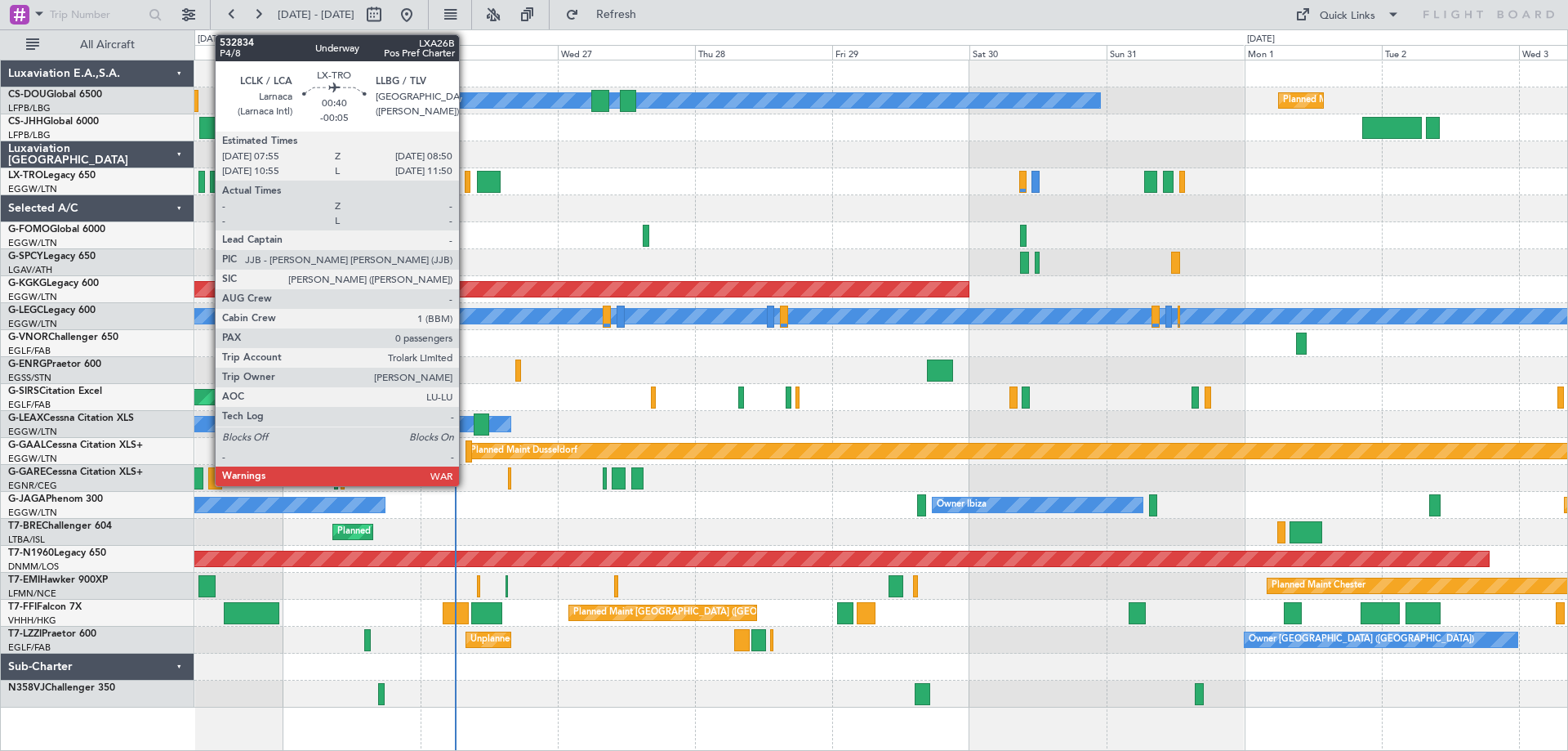
click at [466, 184] on div at bounding box center [467, 182] width 6 height 22
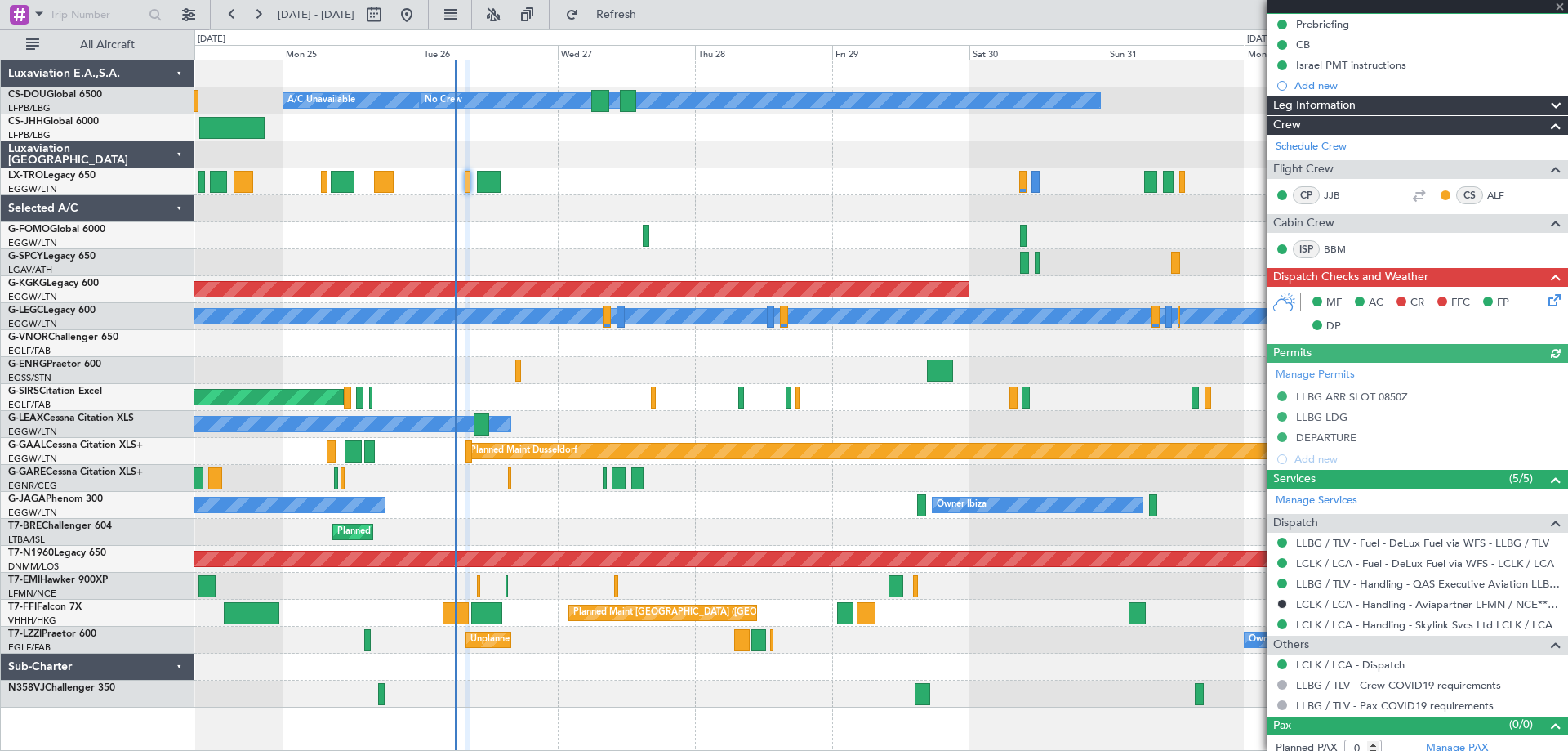
scroll to position [175, 0]
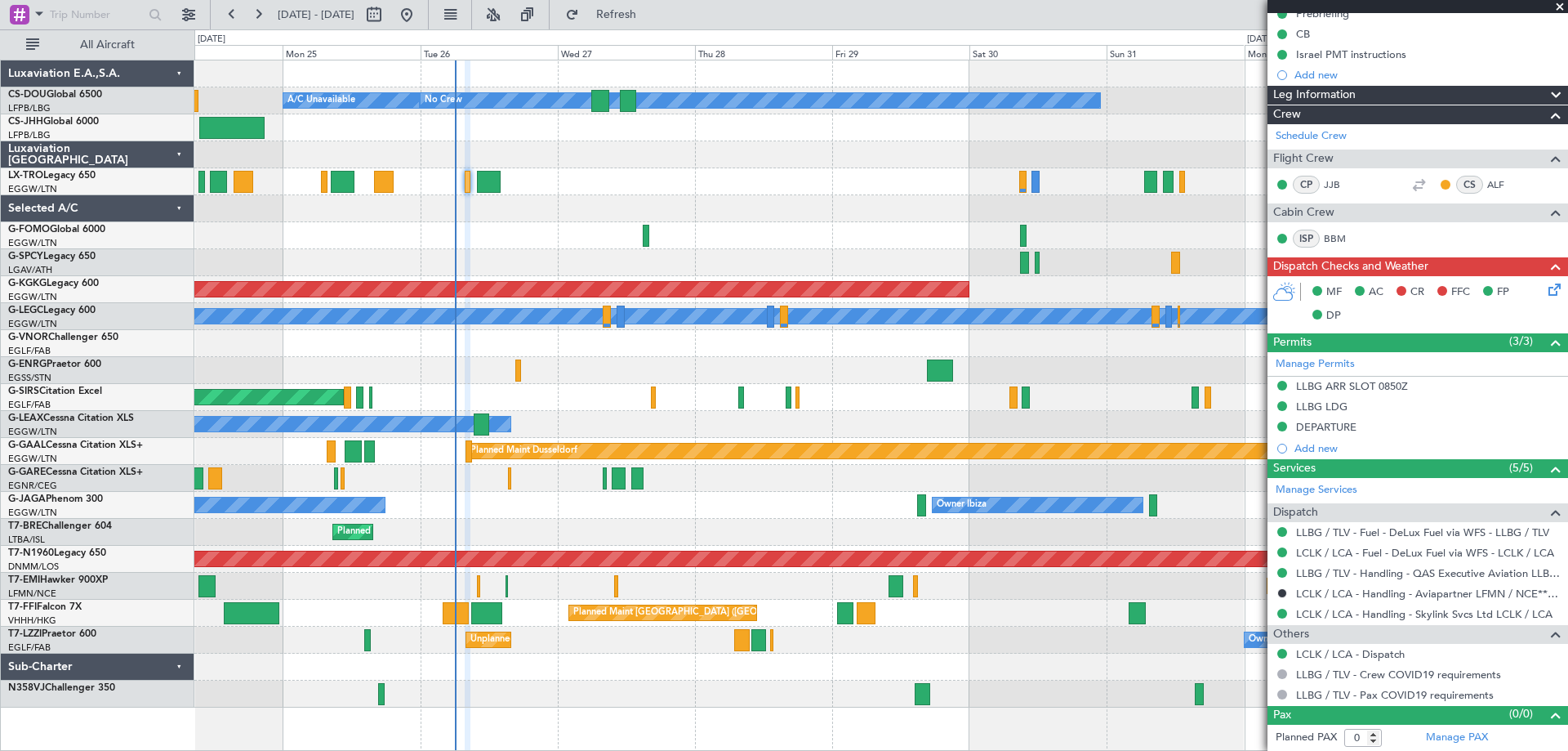
click at [1563, 10] on span at bounding box center [1559, 7] width 16 height 14
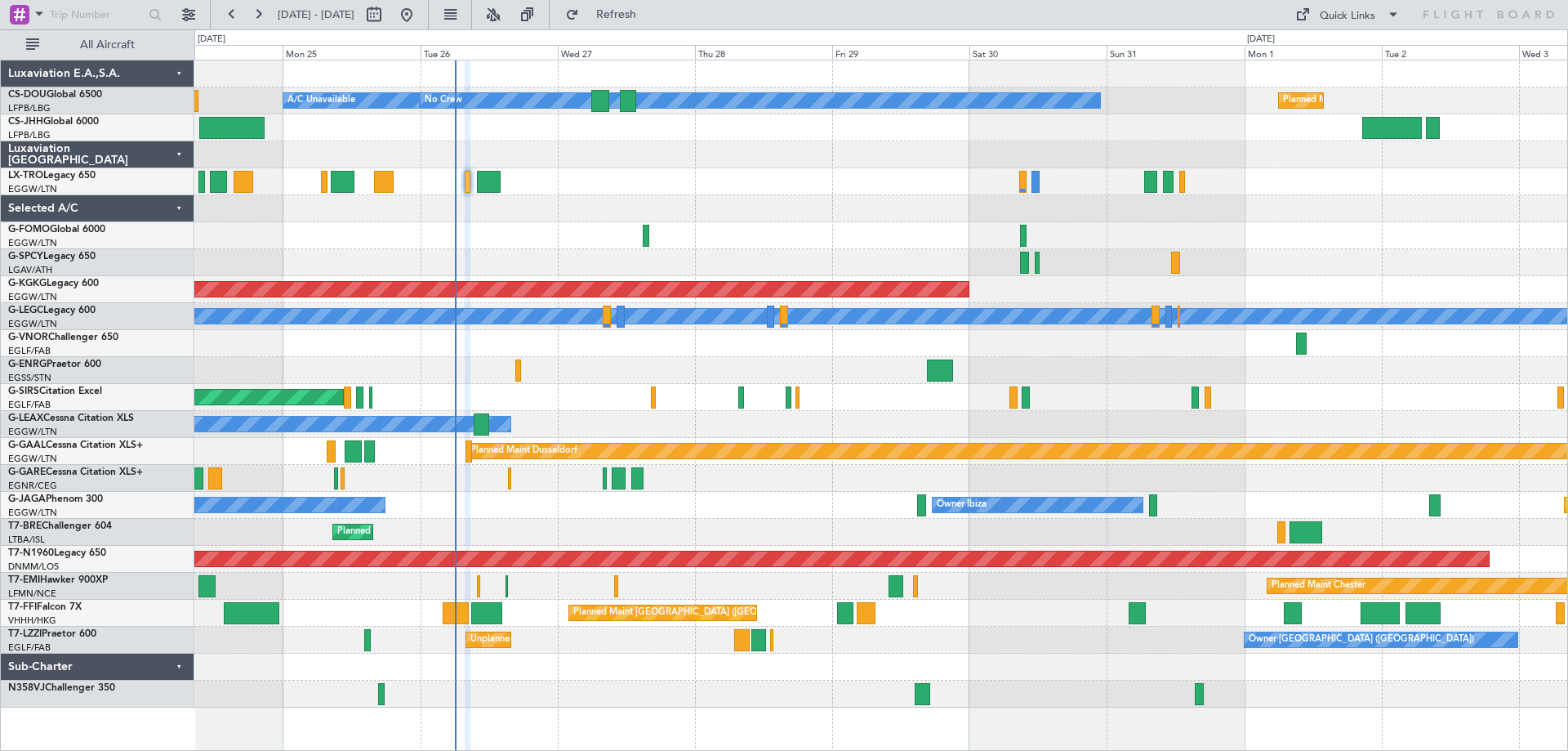
scroll to position [0, 0]
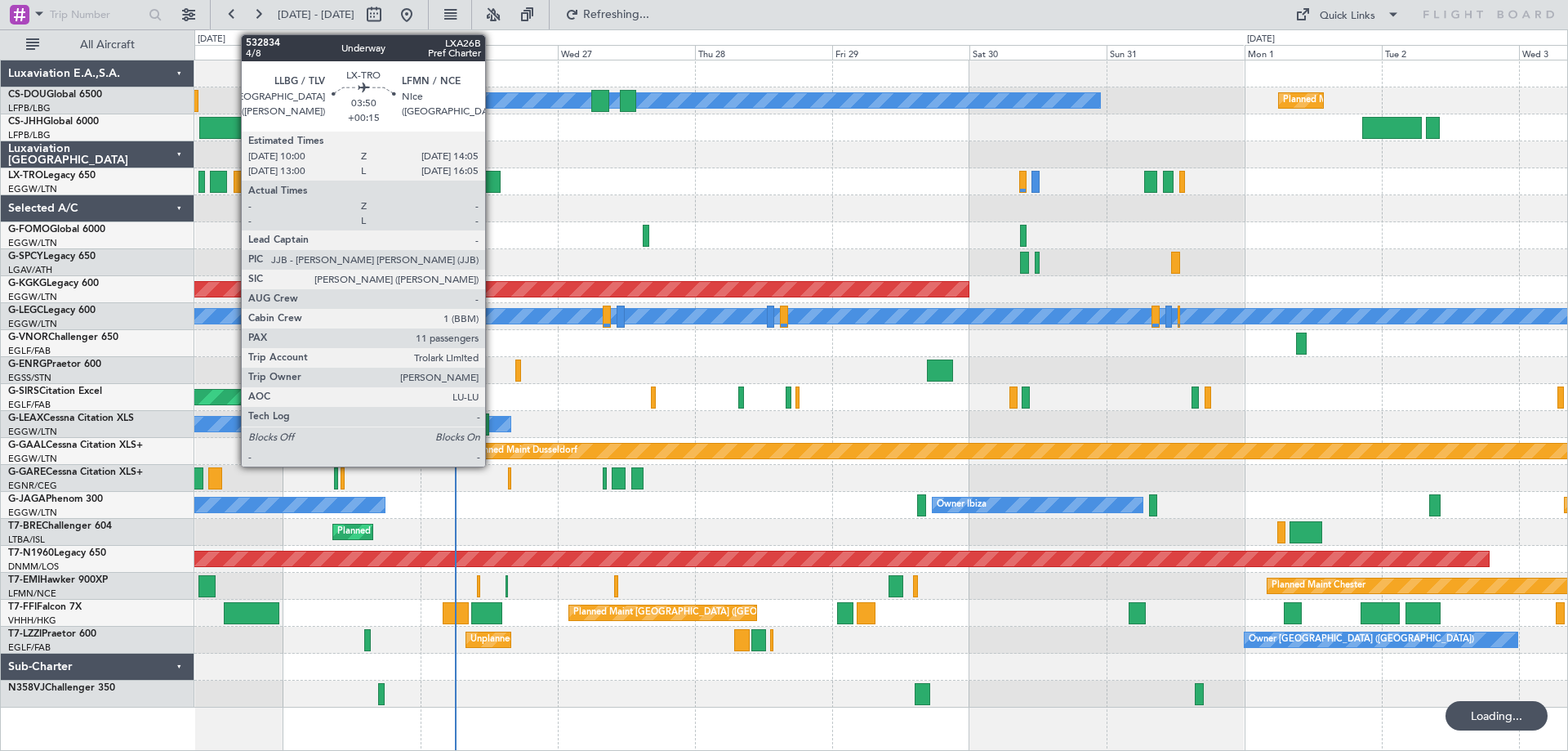
click at [493, 182] on div at bounding box center [489, 182] width 24 height 22
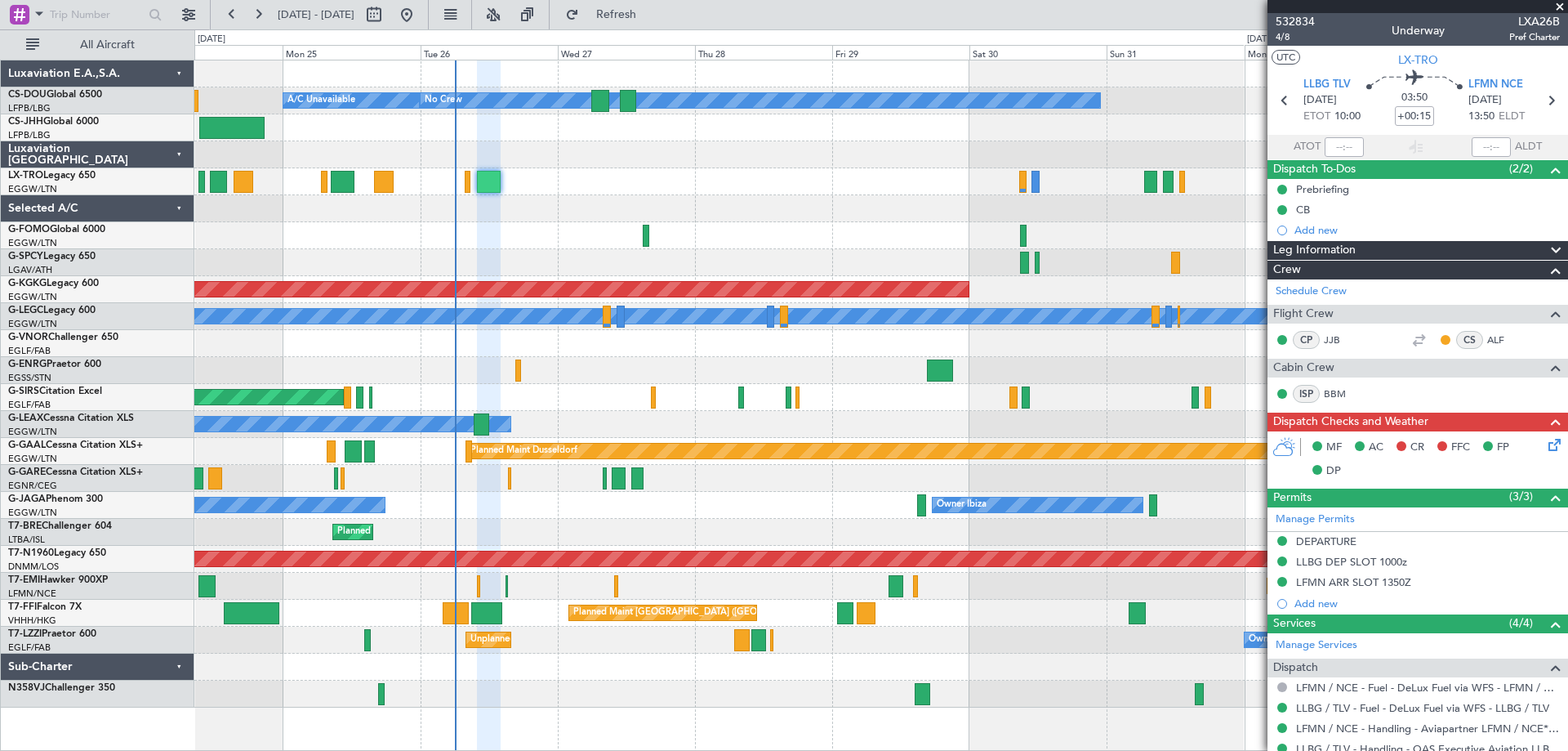
click at [1559, 5] on span at bounding box center [1559, 7] width 16 height 14
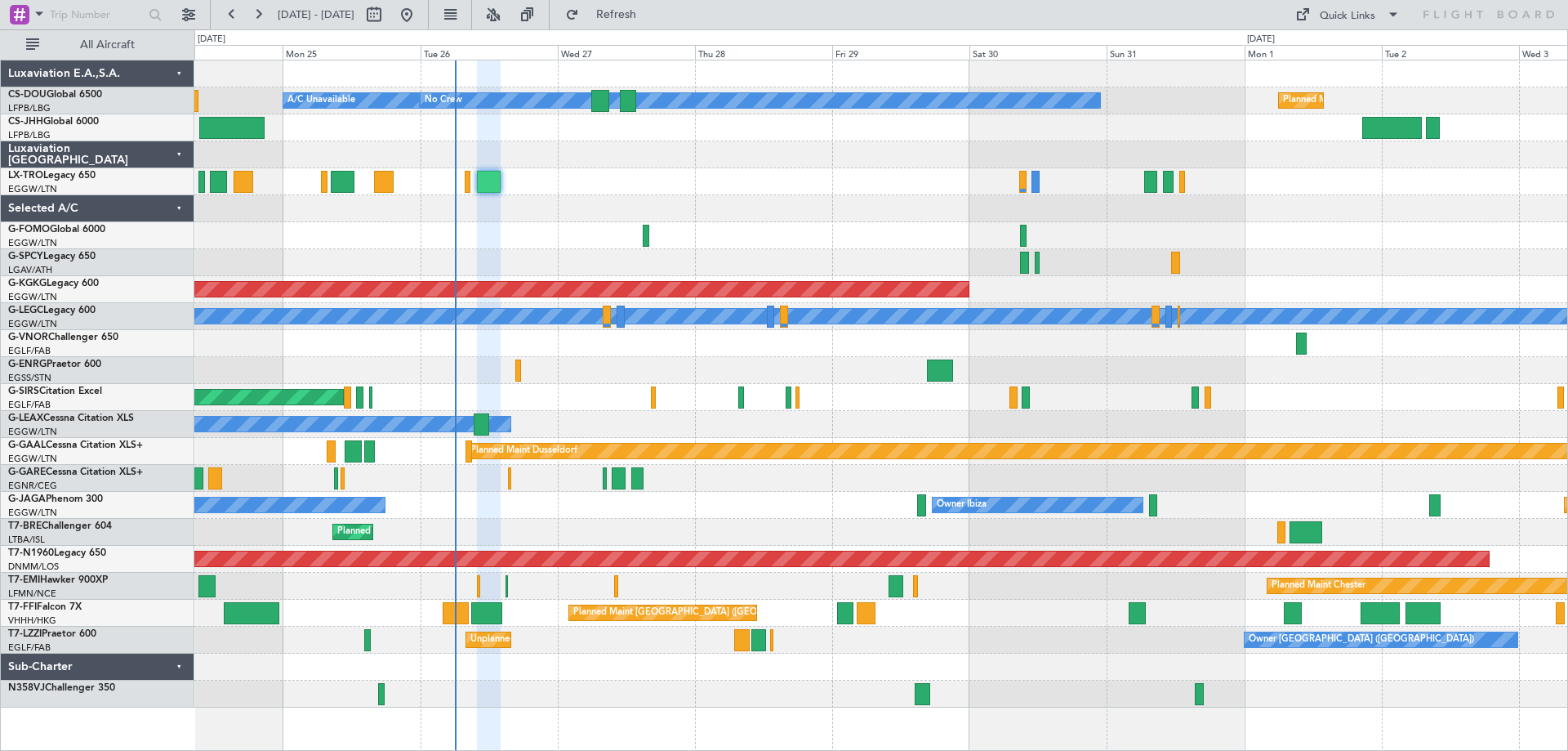
type input "0"
click at [626, 169] on div "Planned Maint [GEOGRAPHIC_DATA] ([GEOGRAPHIC_DATA])" at bounding box center [880, 182] width 1373 height 27
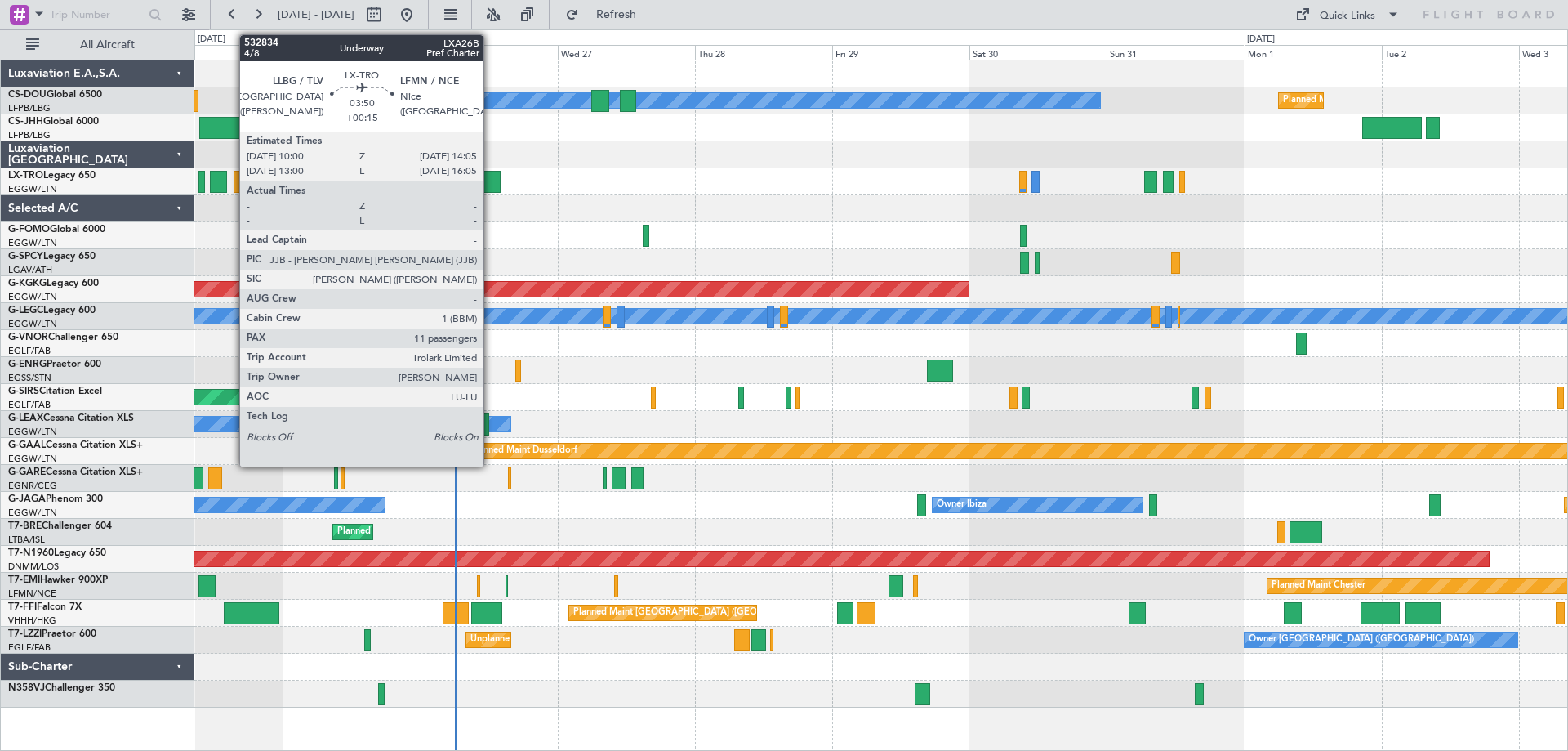
click at [491, 184] on div at bounding box center [489, 182] width 24 height 22
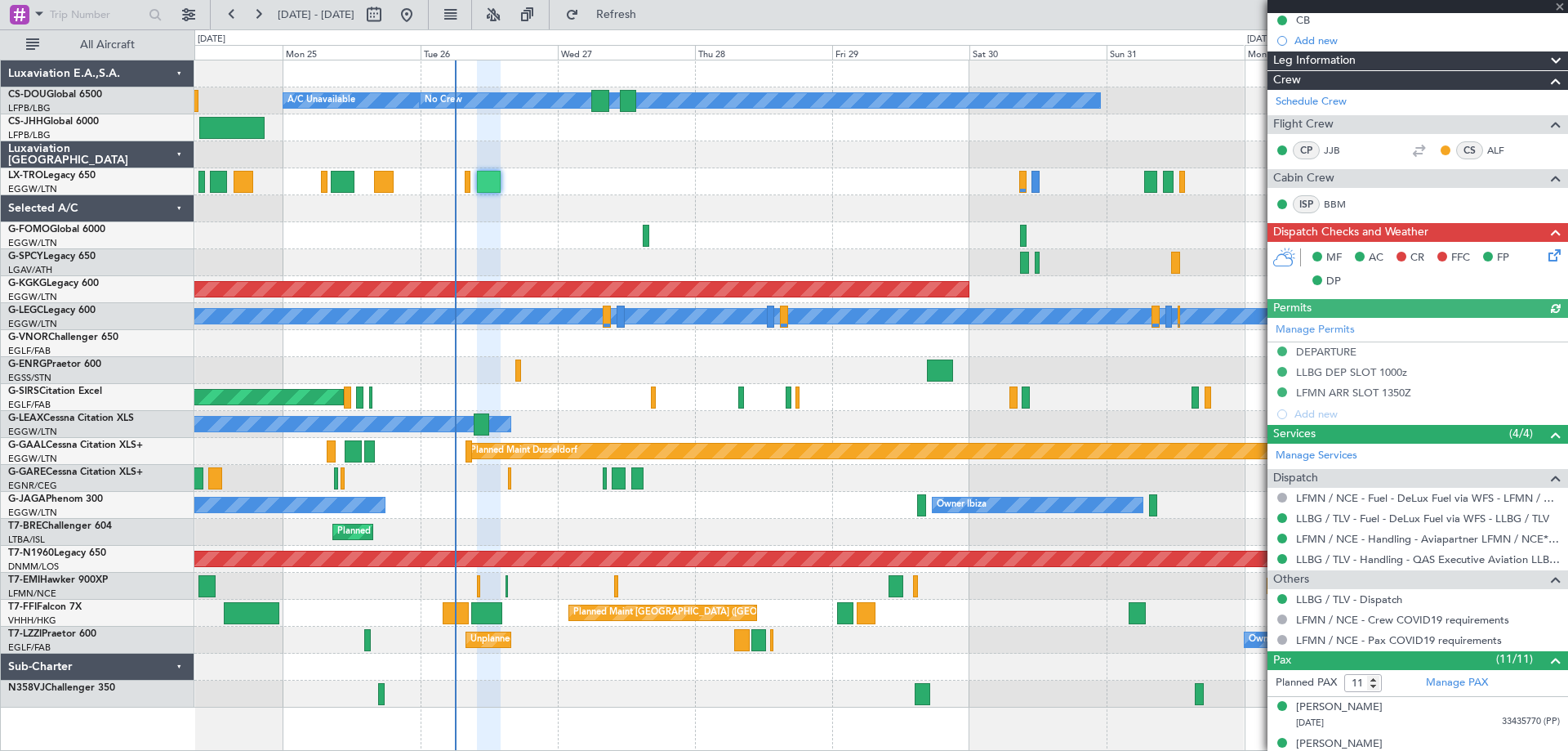
scroll to position [327, 0]
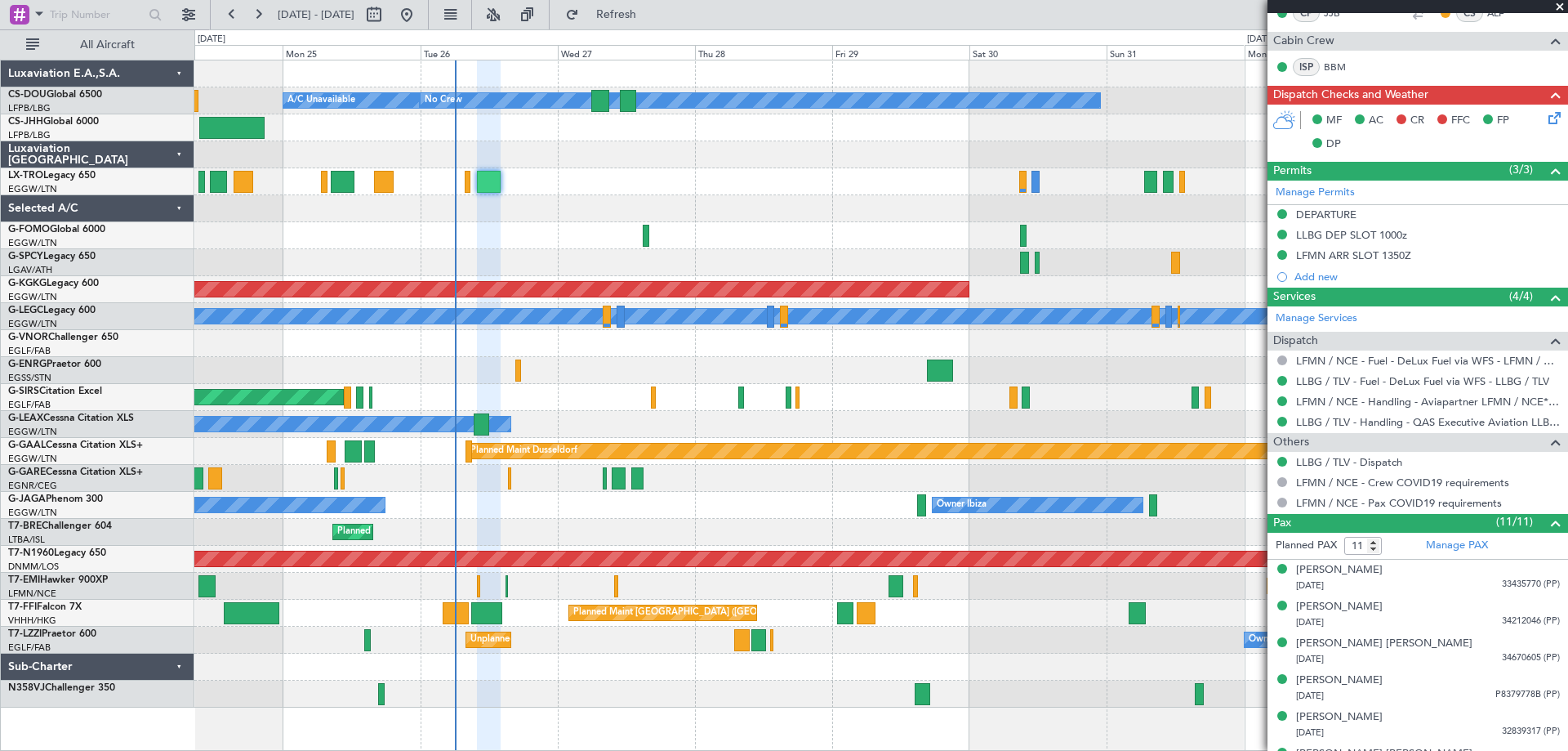
click at [1559, 3] on span at bounding box center [1559, 7] width 16 height 14
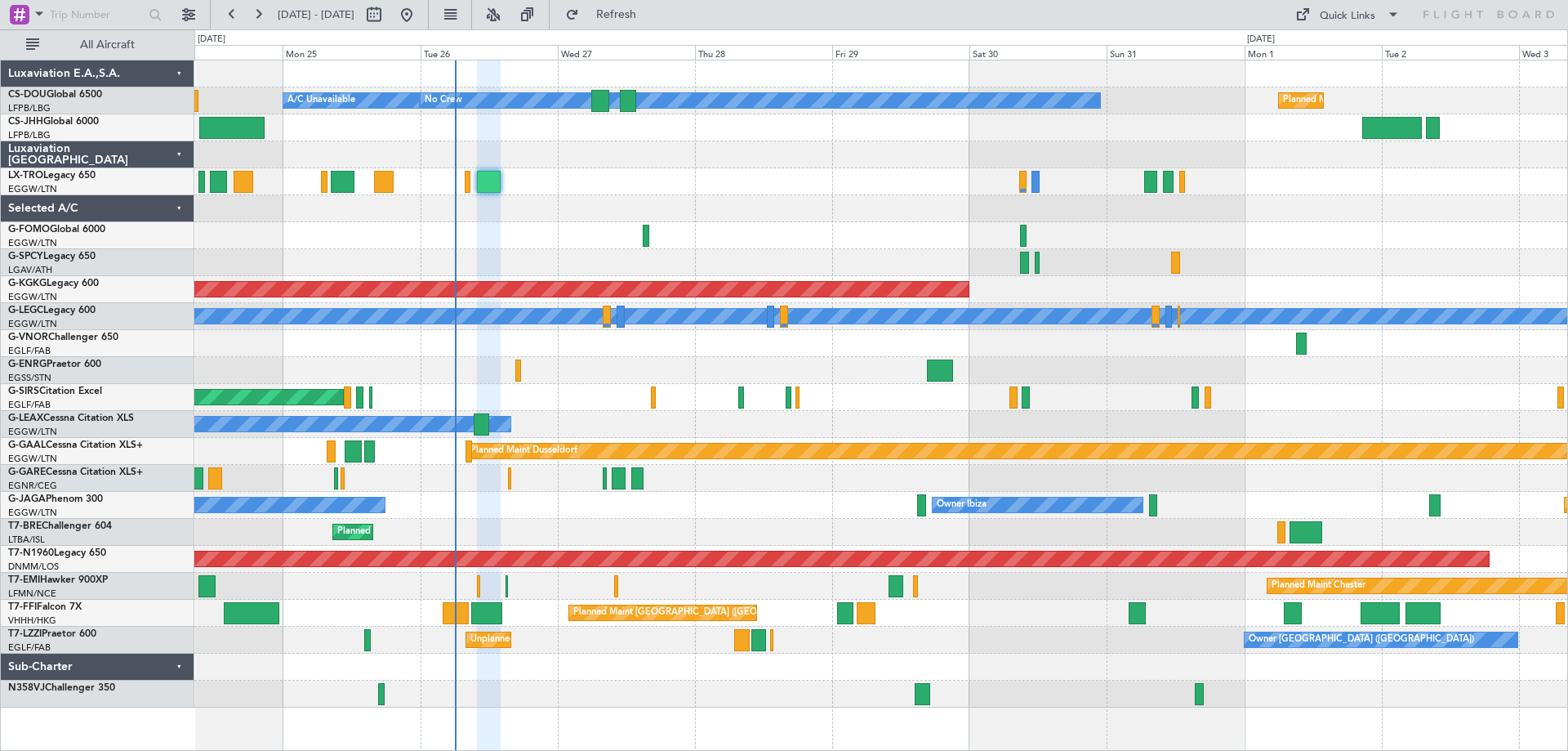
type input "0"
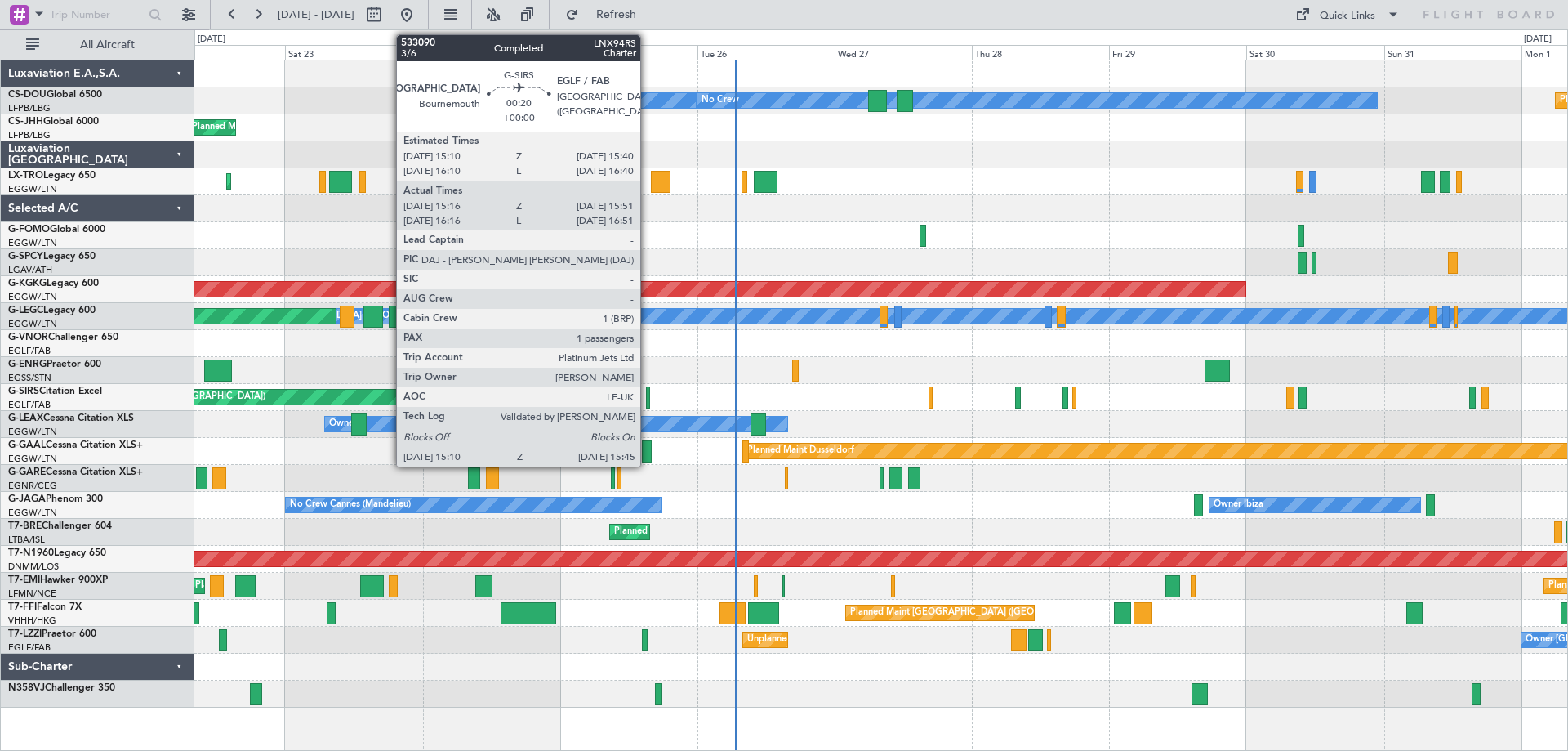
click at [648, 399] on div at bounding box center [648, 398] width 4 height 22
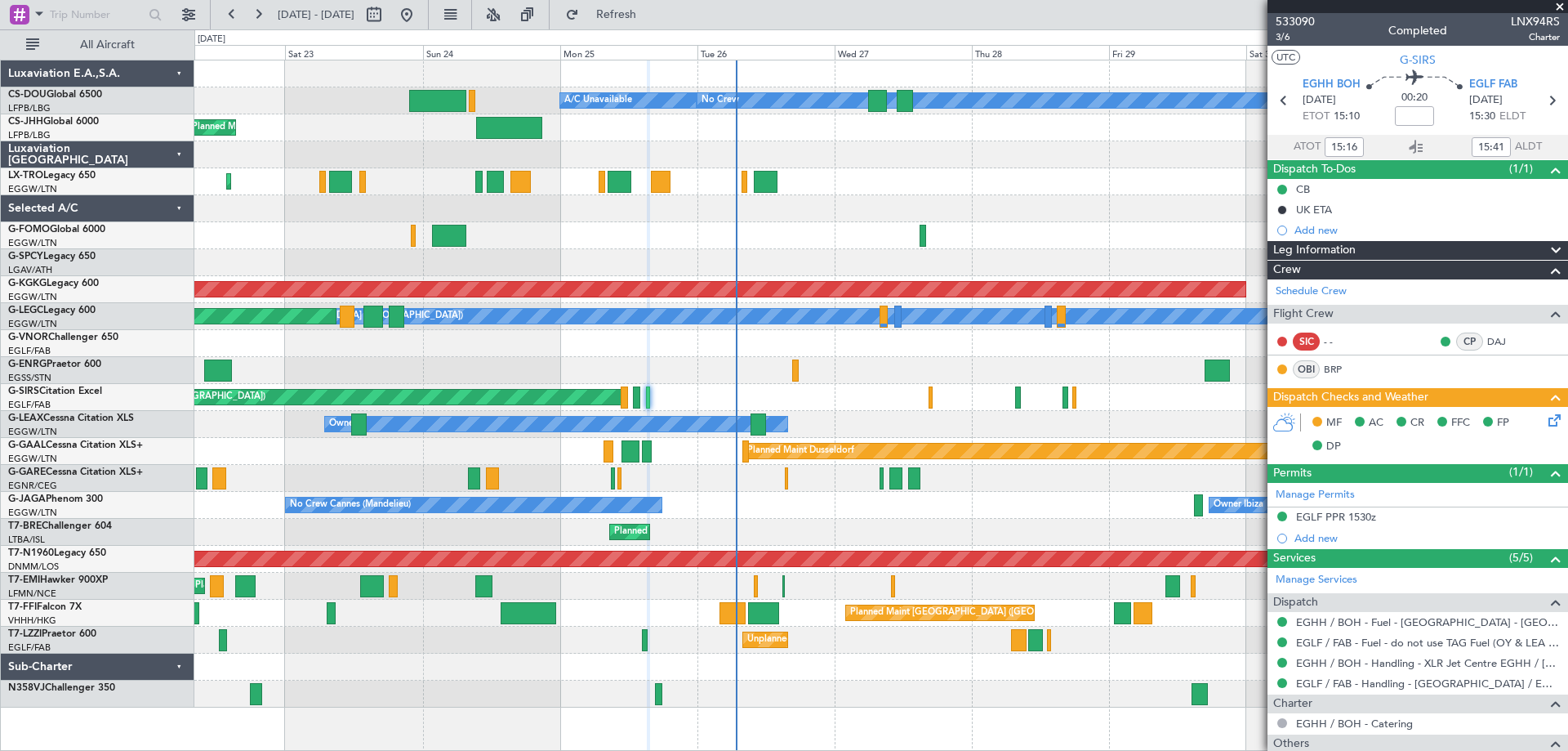
scroll to position [146, 0]
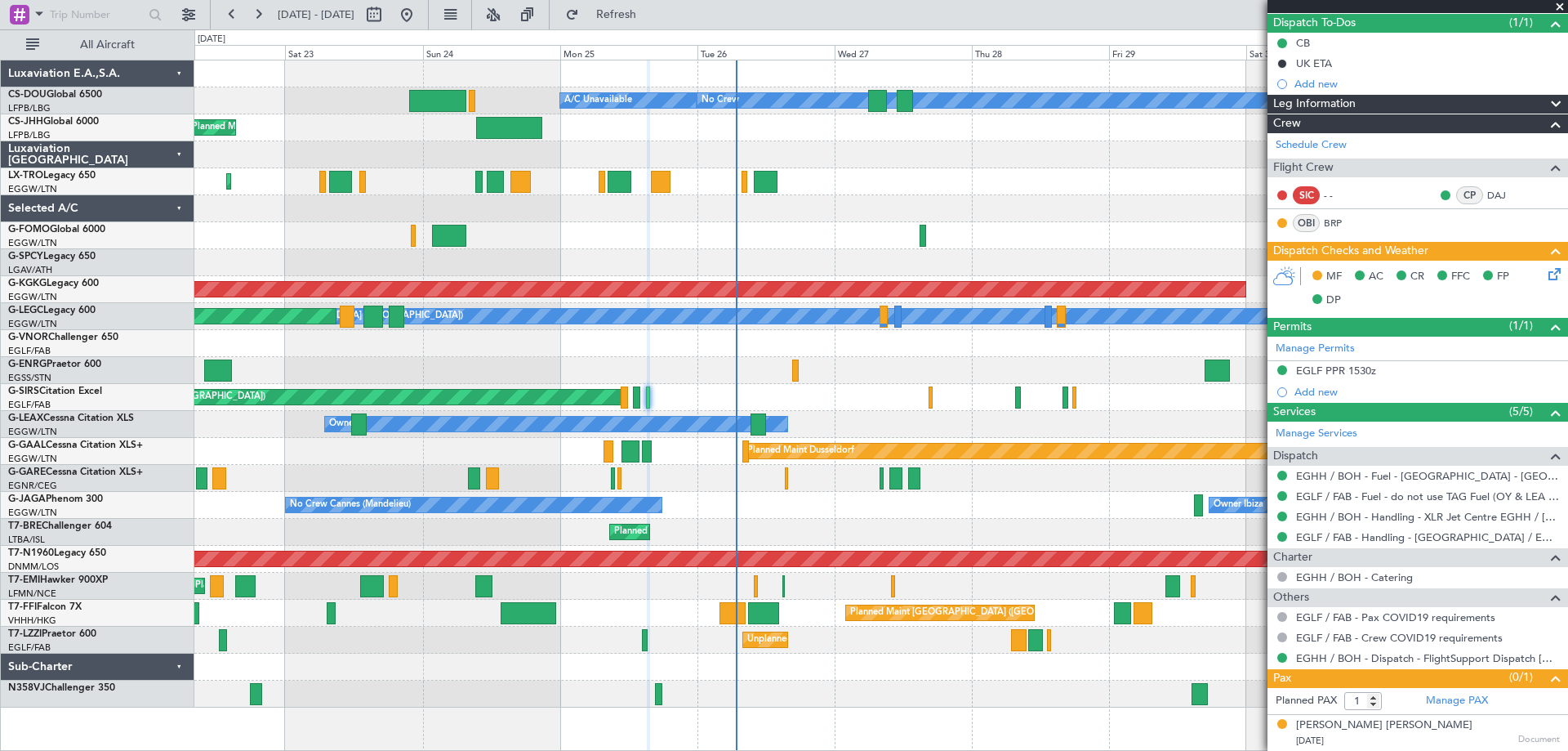
click at [1559, 9] on span at bounding box center [1559, 7] width 16 height 14
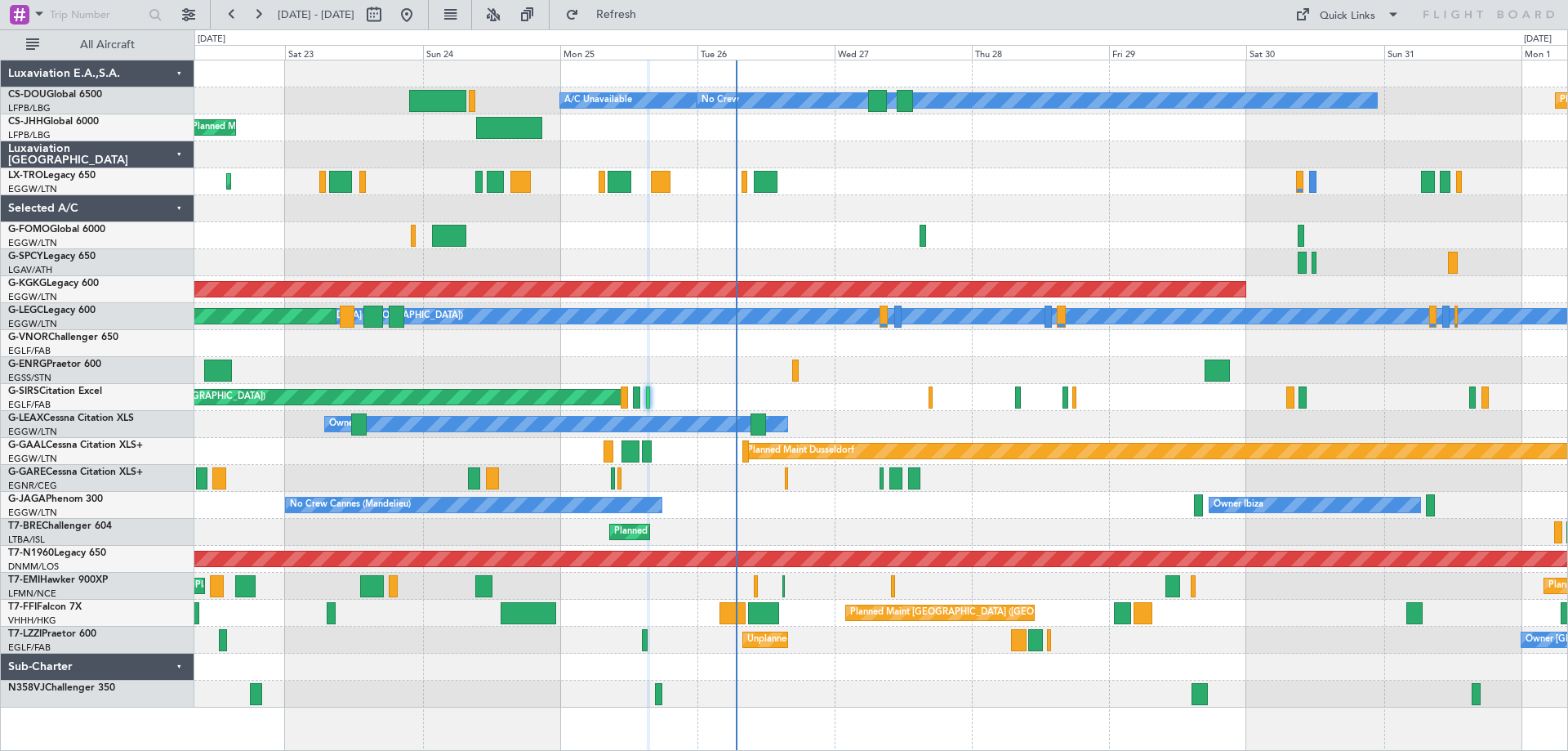
type input "0"
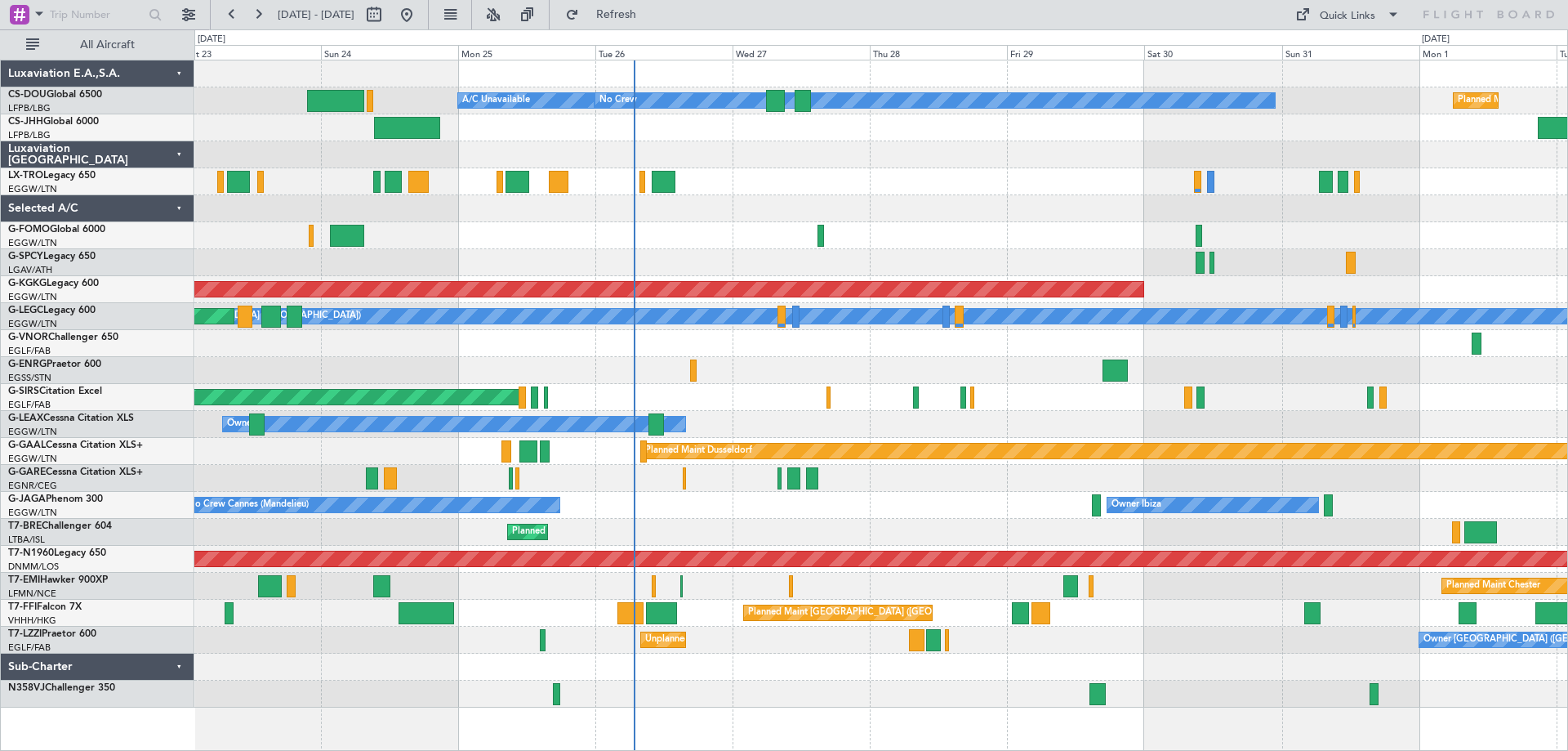
click at [1223, 347] on div at bounding box center [880, 344] width 1373 height 27
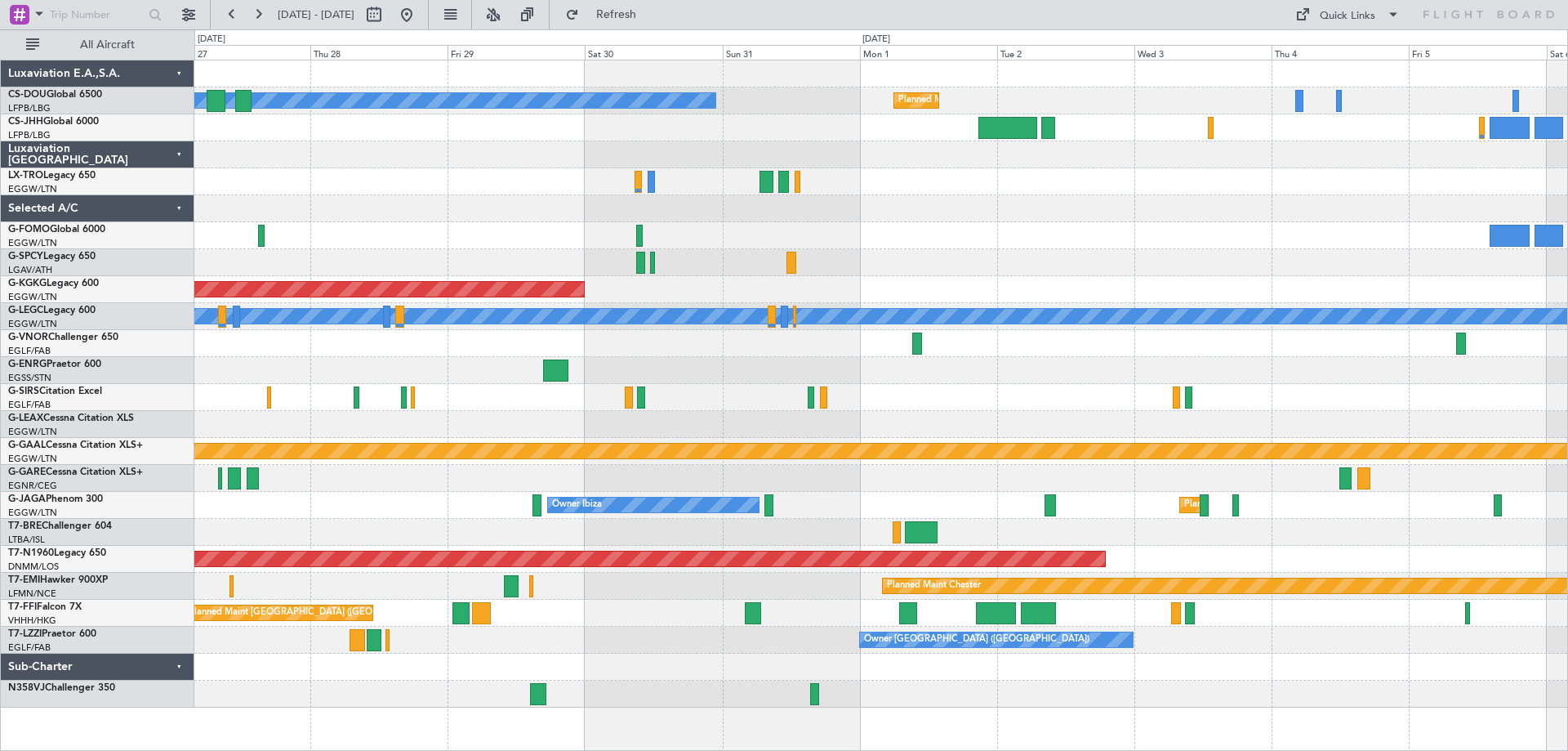
click at [693, 352] on div at bounding box center [880, 344] width 1373 height 27
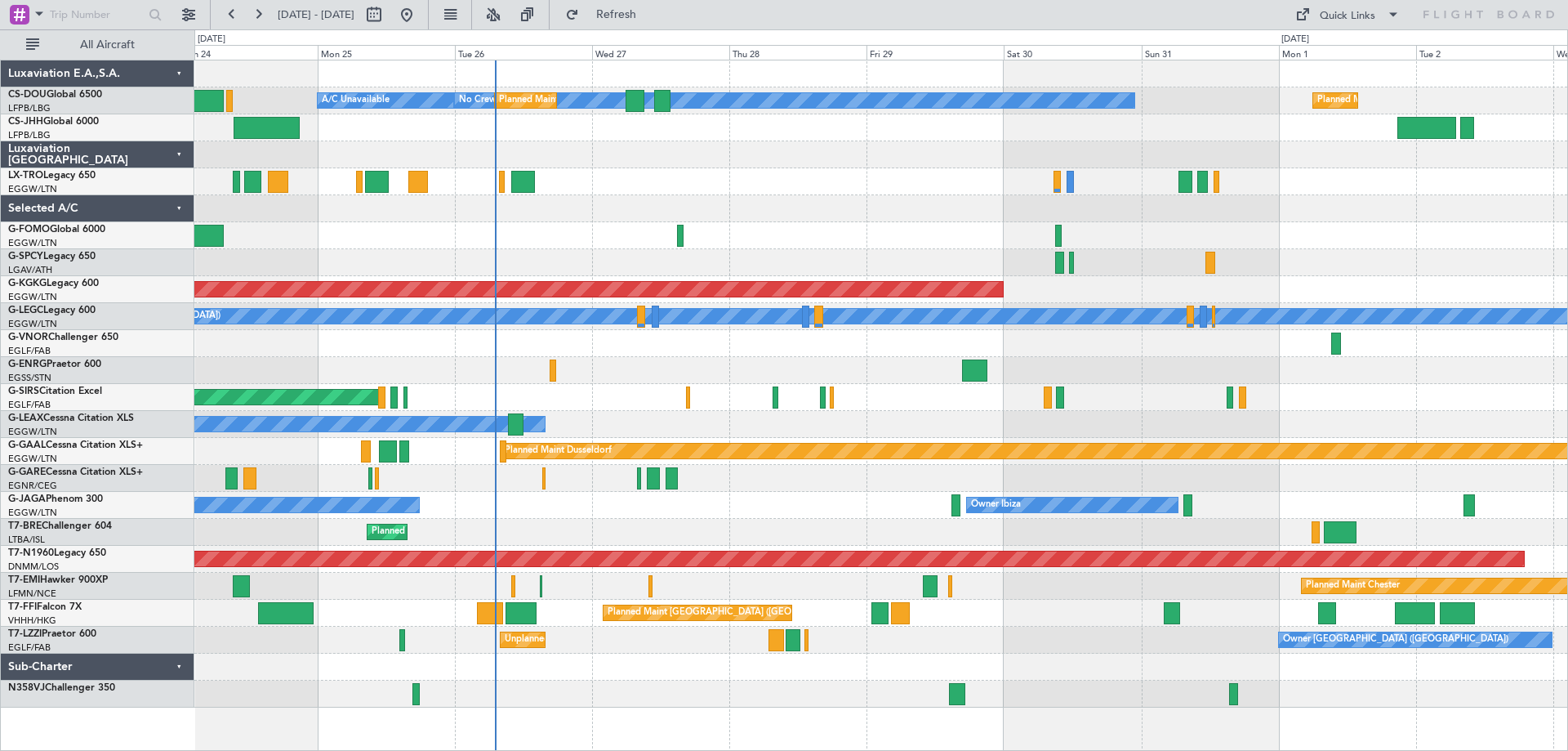
click at [889, 358] on div "Planned Maint Paris (Le Bourget) No Crew Planned Maint Paris (Le Bourget) A/C U…" at bounding box center [880, 384] width 1373 height 647
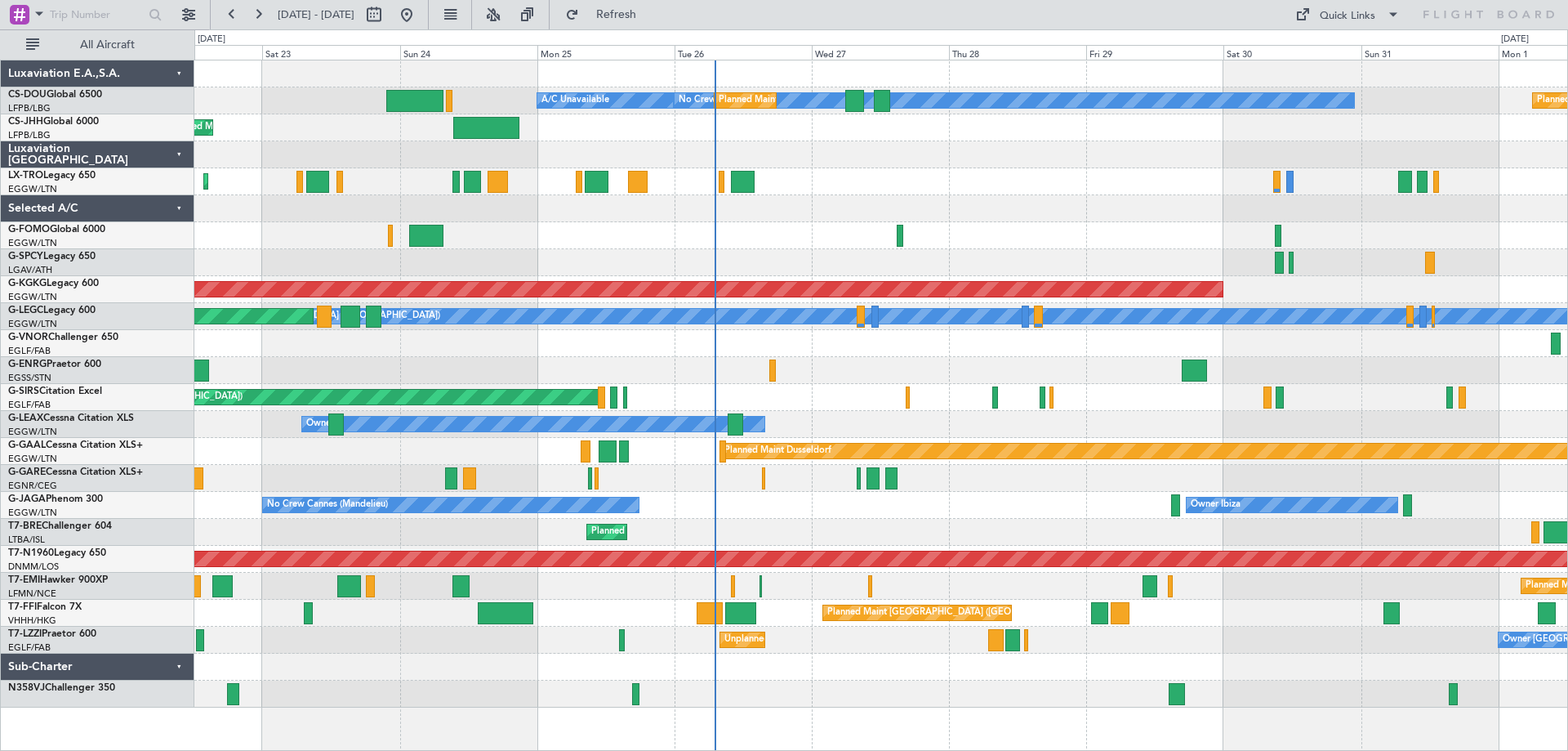
click at [874, 226] on div "Planned Maint Paris (Le Bourget) No Crew Planned Maint Paris (Le Bourget) A/C U…" at bounding box center [880, 384] width 1373 height 647
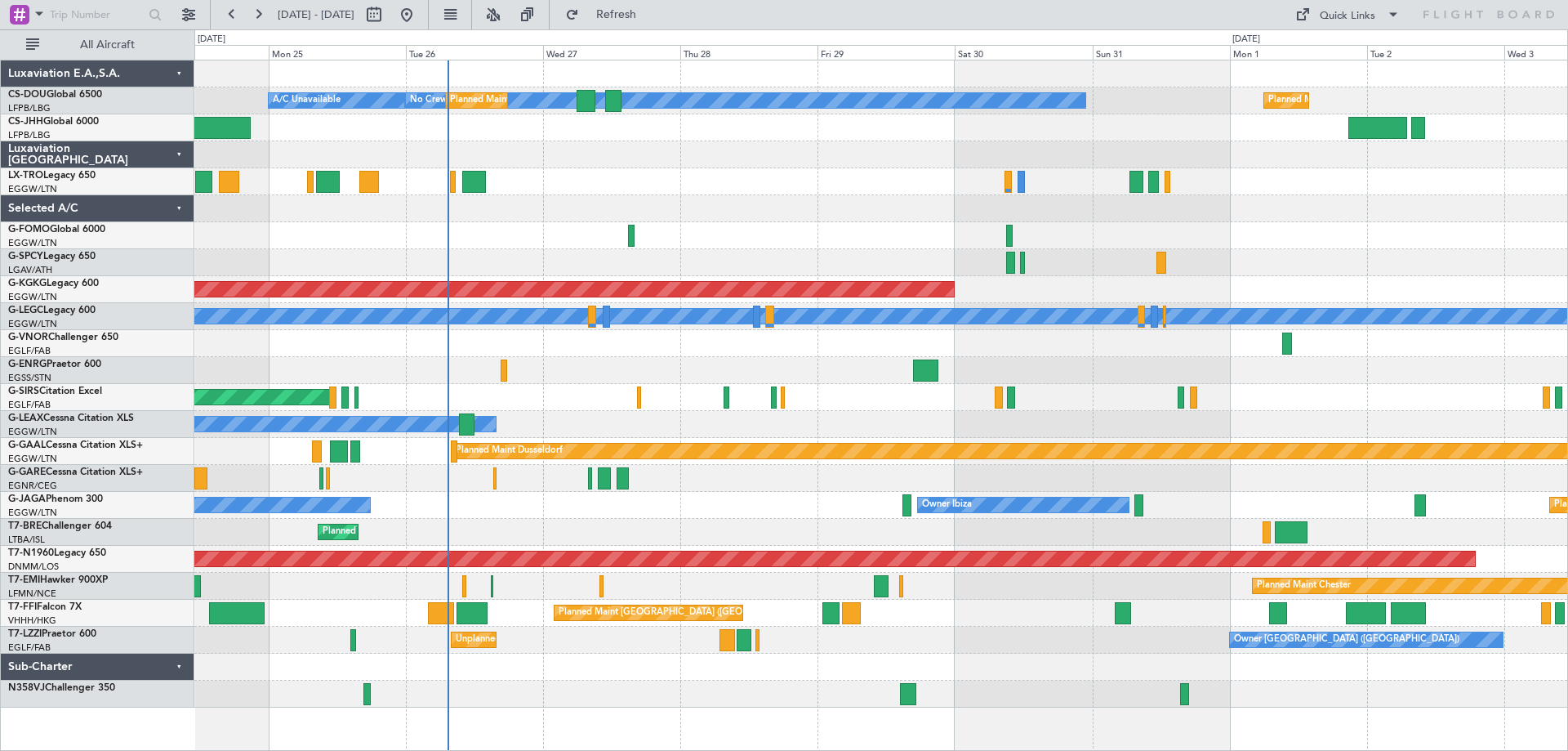
click at [1106, 339] on div at bounding box center [880, 344] width 1373 height 27
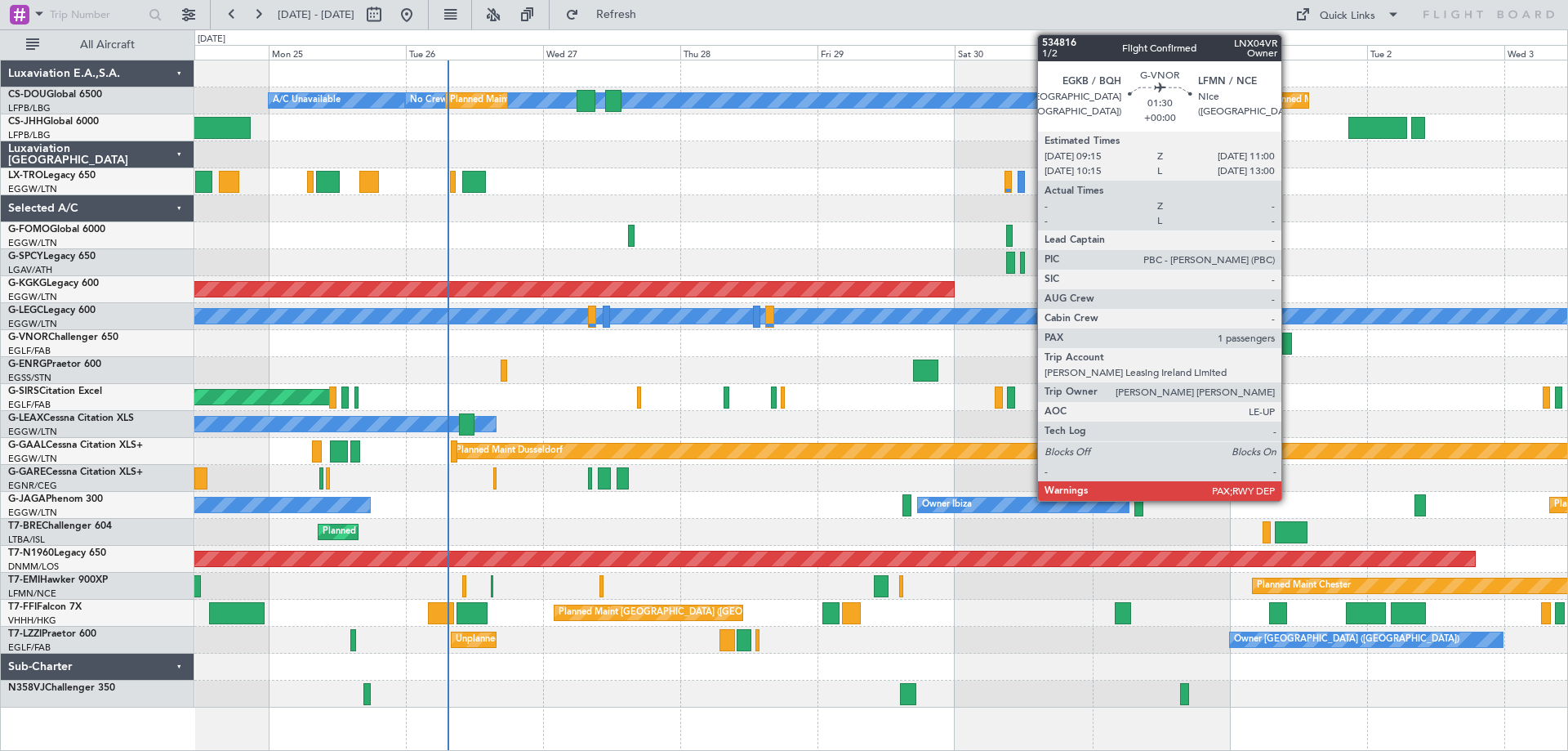
click at [1289, 345] on div at bounding box center [1287, 344] width 10 height 22
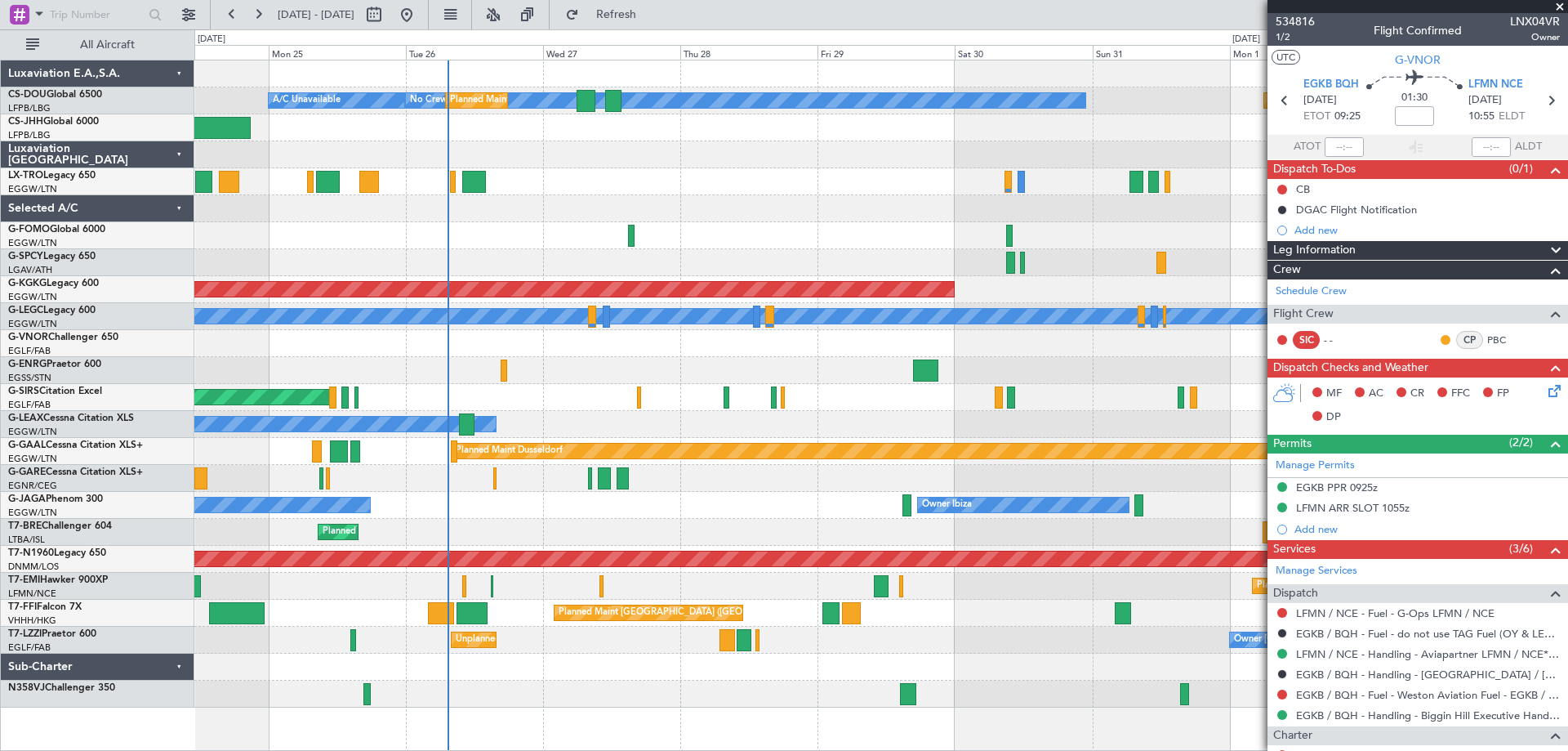
click at [1561, 8] on span at bounding box center [1559, 7] width 16 height 14
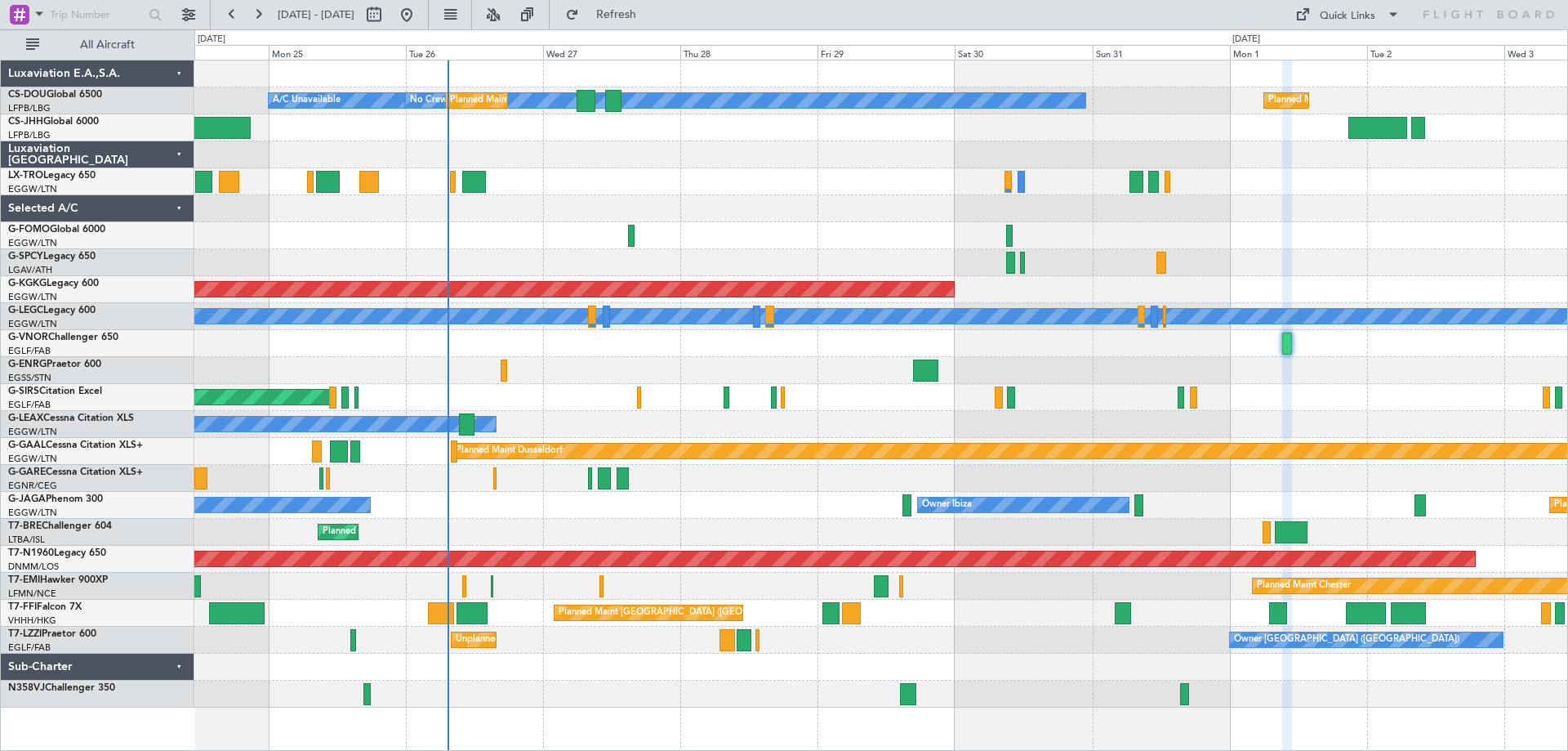
type input "0"
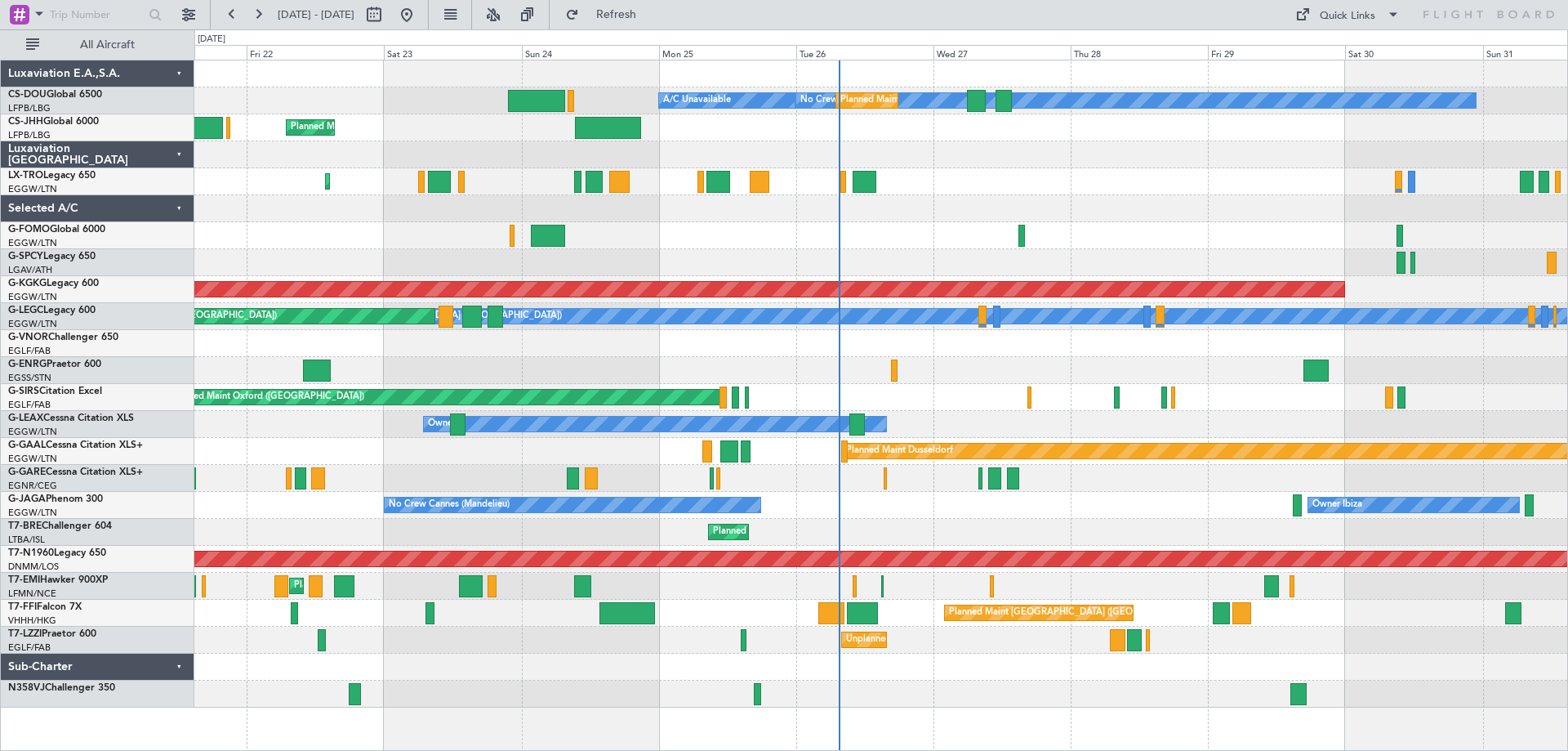
click at [1004, 180] on div "Planned Maint [GEOGRAPHIC_DATA] ([GEOGRAPHIC_DATA])" at bounding box center [880, 182] width 1373 height 27
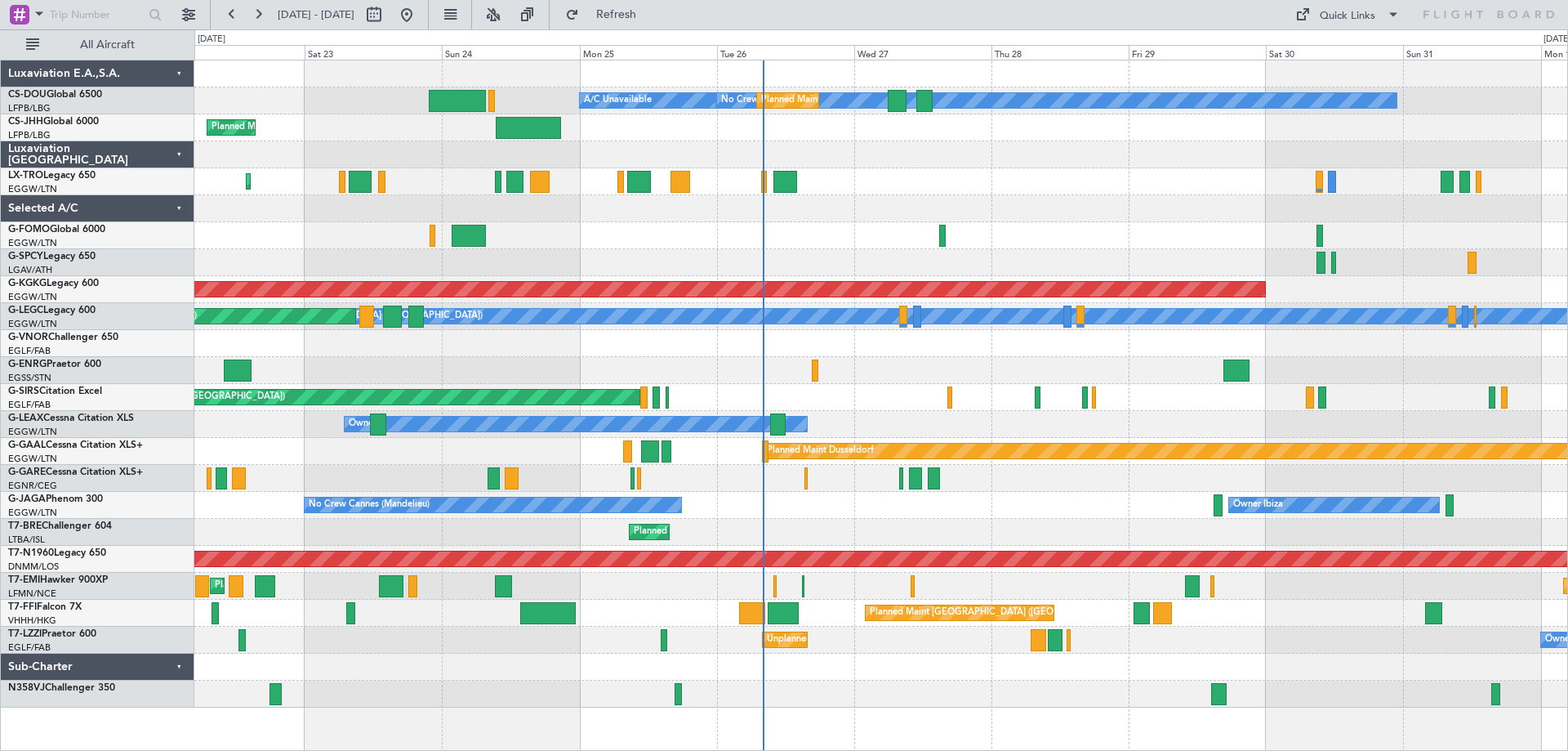
click at [1090, 198] on div "No Crew Planned Maint [GEOGRAPHIC_DATA] ([GEOGRAPHIC_DATA]) A/C Unavailable Pla…" at bounding box center [880, 384] width 1373 height 647
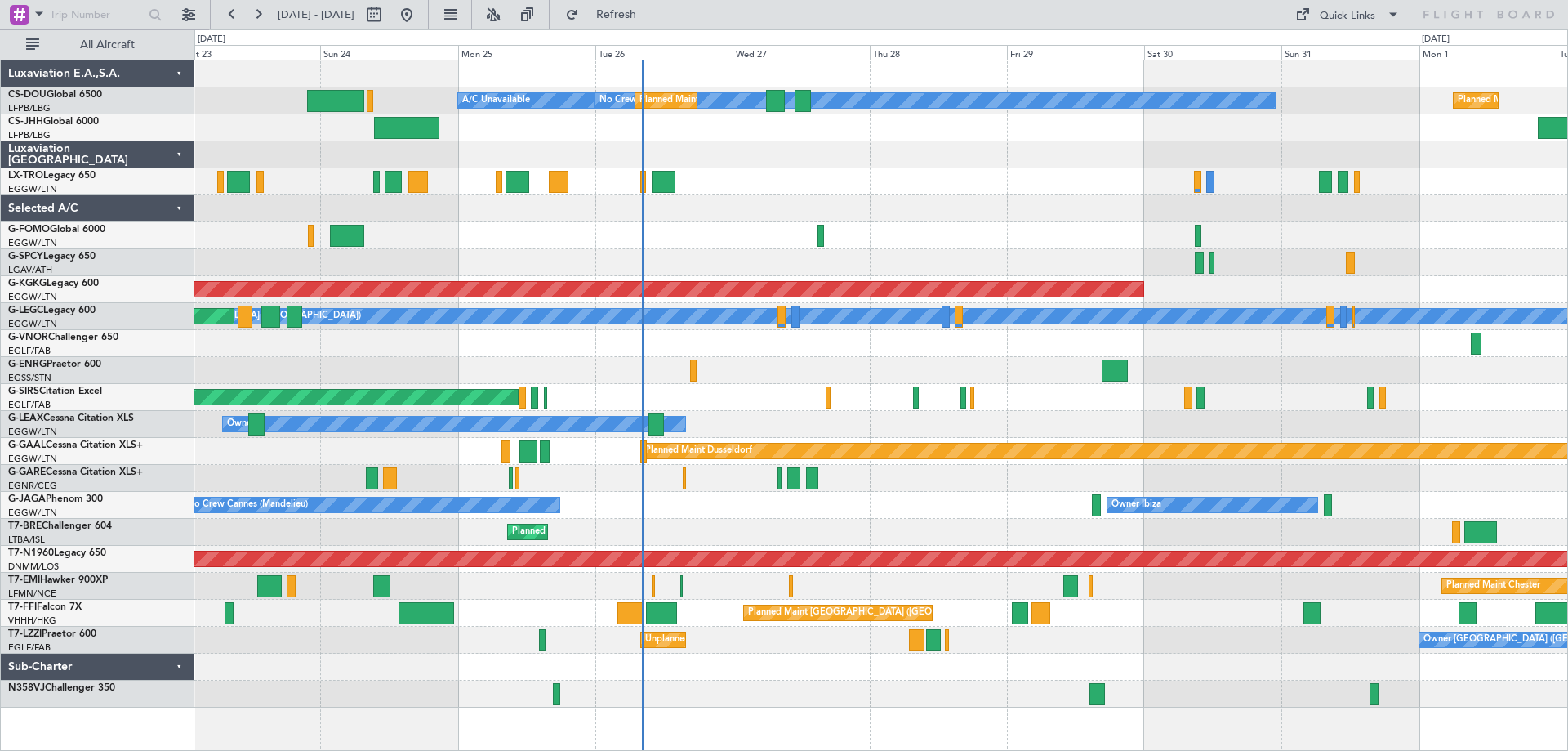
click at [1047, 186] on div "Planned Maint [GEOGRAPHIC_DATA] ([GEOGRAPHIC_DATA])" at bounding box center [880, 182] width 1373 height 27
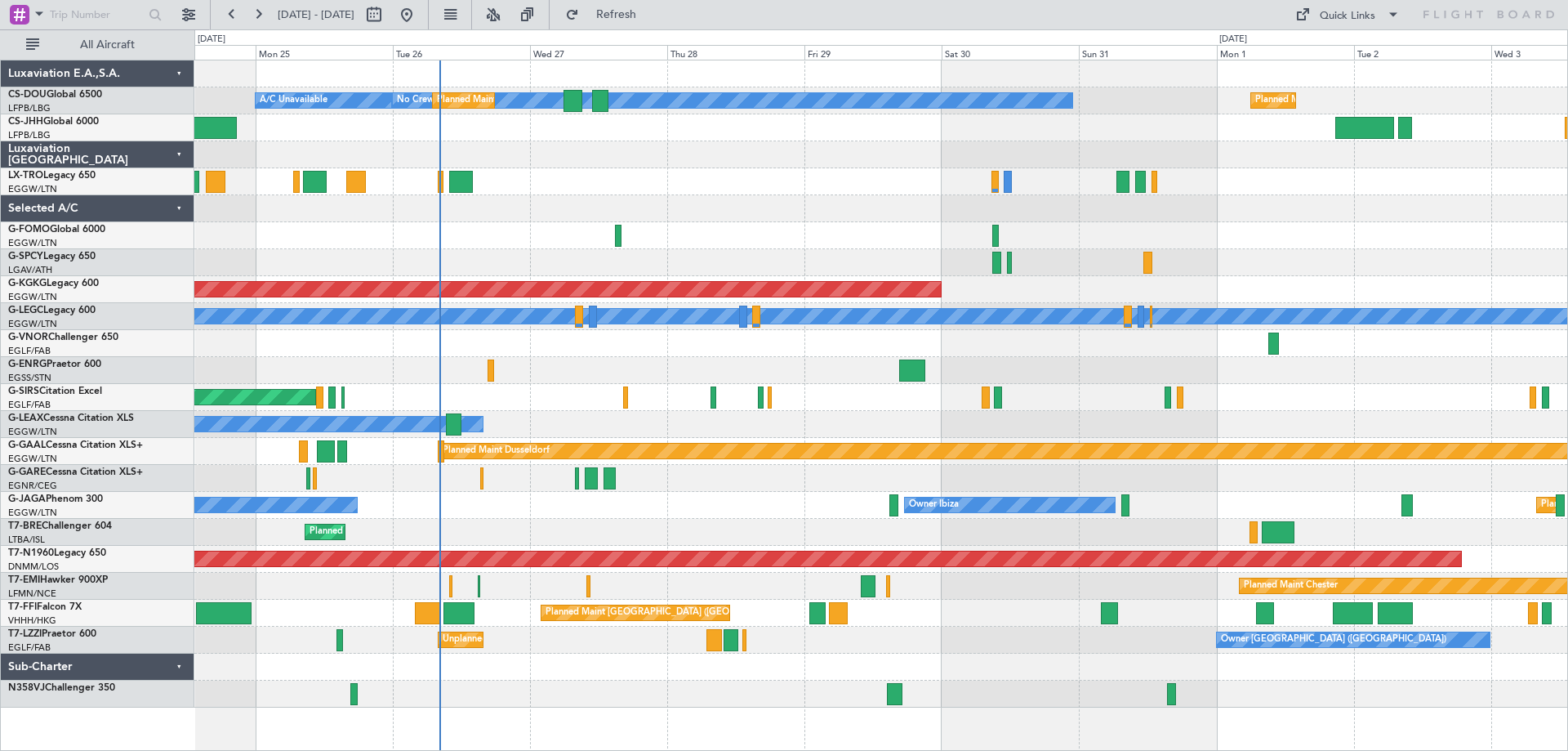
click at [846, 183] on div "Planned Maint [GEOGRAPHIC_DATA] ([GEOGRAPHIC_DATA])" at bounding box center [880, 182] width 1373 height 27
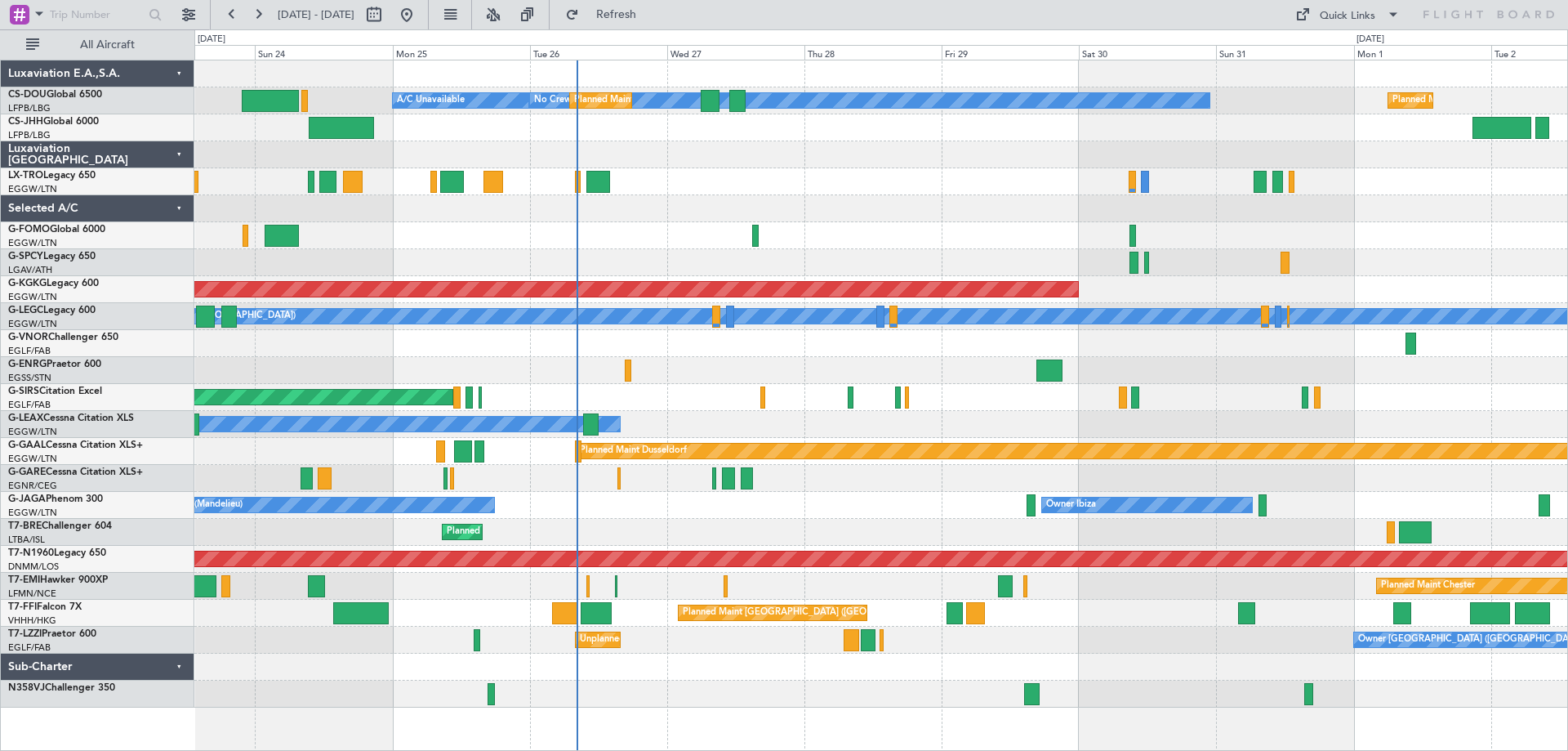
click at [852, 211] on div at bounding box center [880, 209] width 1373 height 27
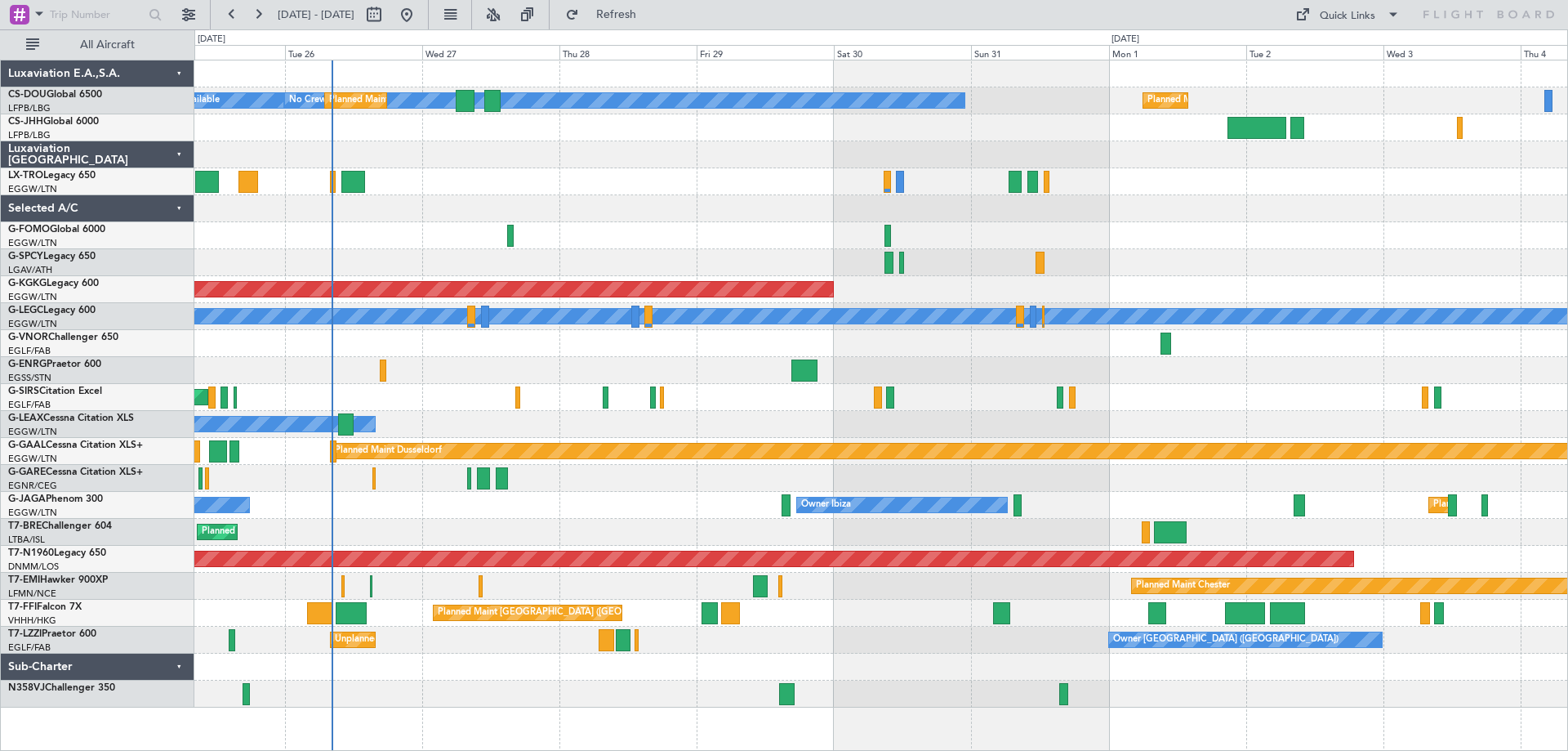
click at [530, 220] on div at bounding box center [880, 209] width 1373 height 27
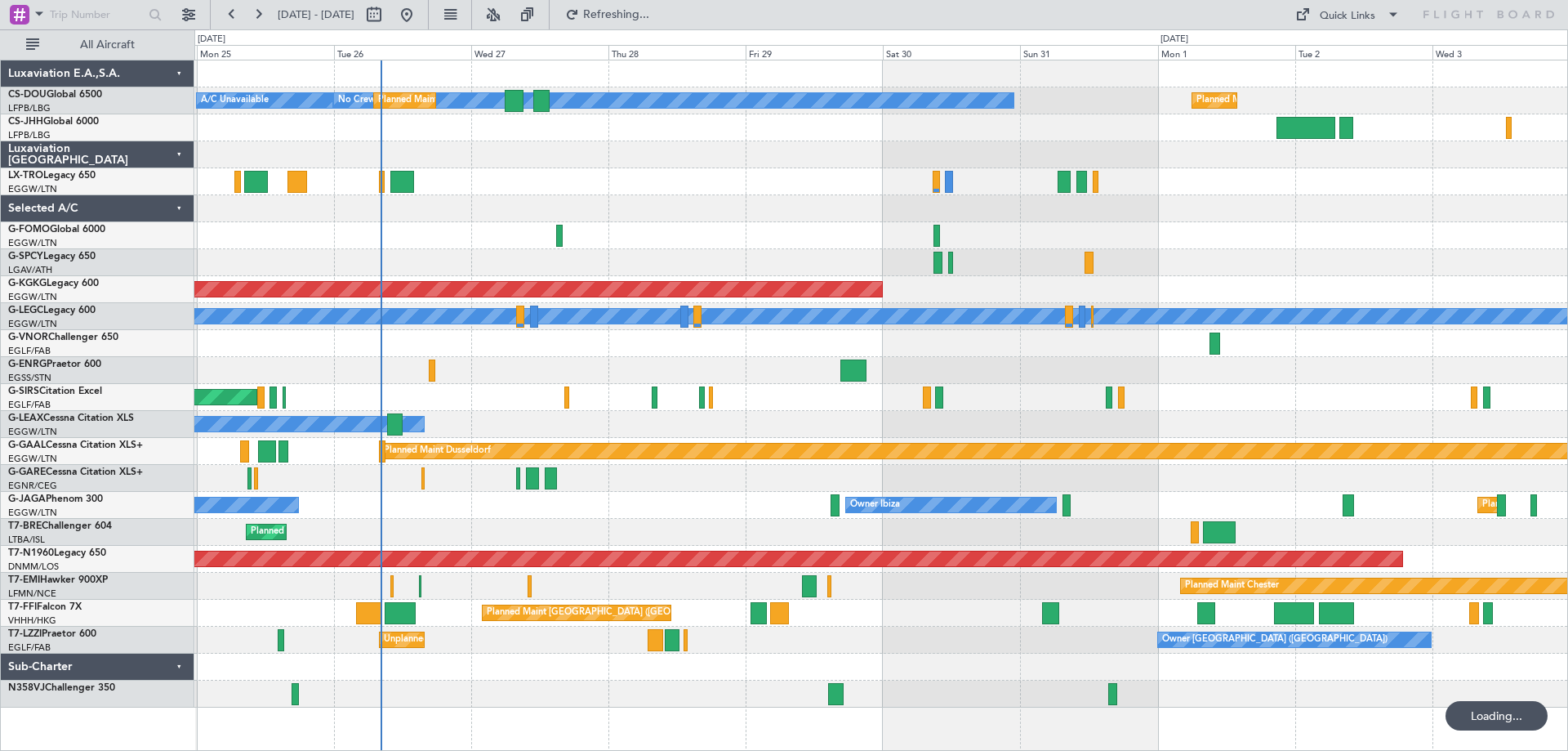
click at [683, 217] on div at bounding box center [880, 209] width 1373 height 27
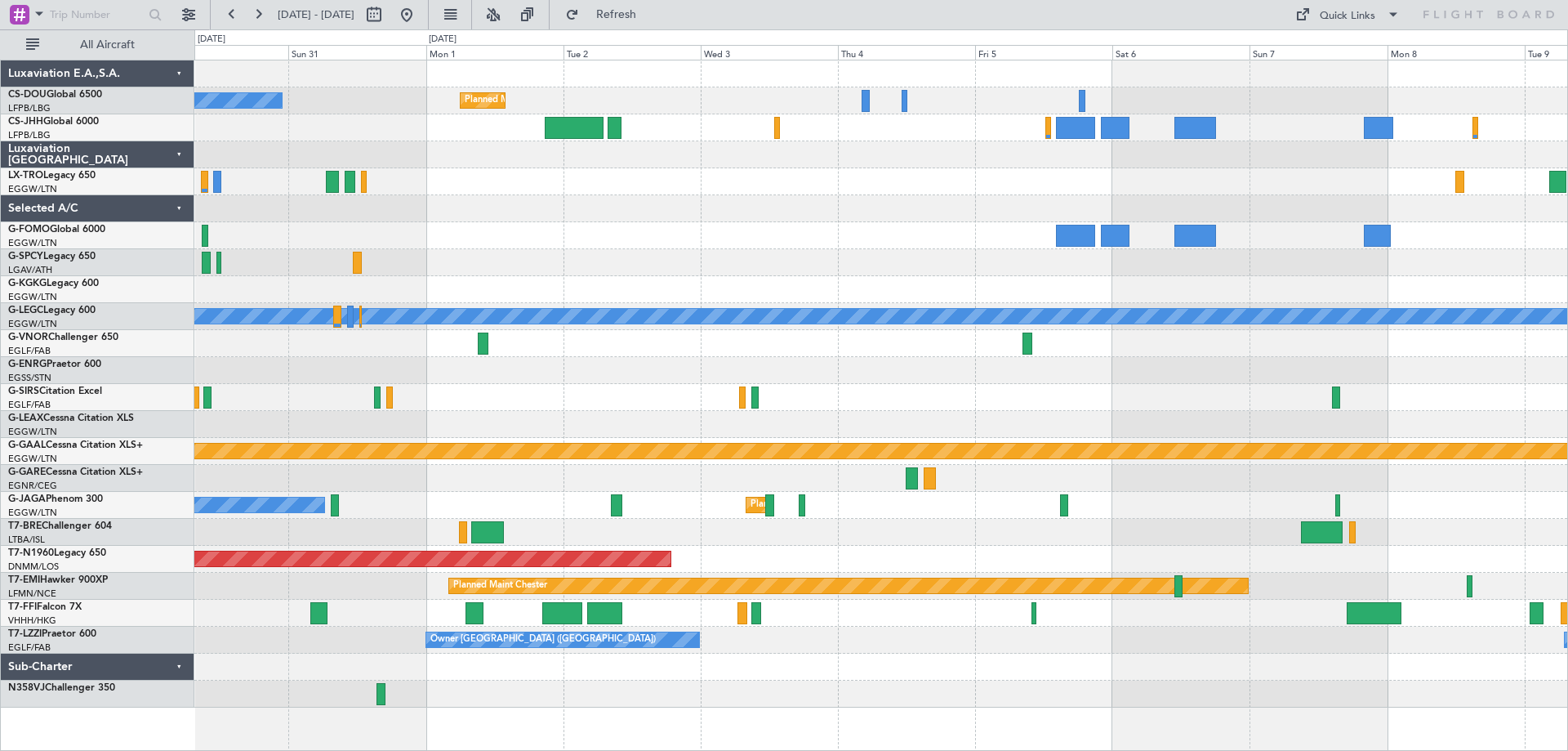
click at [1185, 269] on div at bounding box center [880, 263] width 1373 height 27
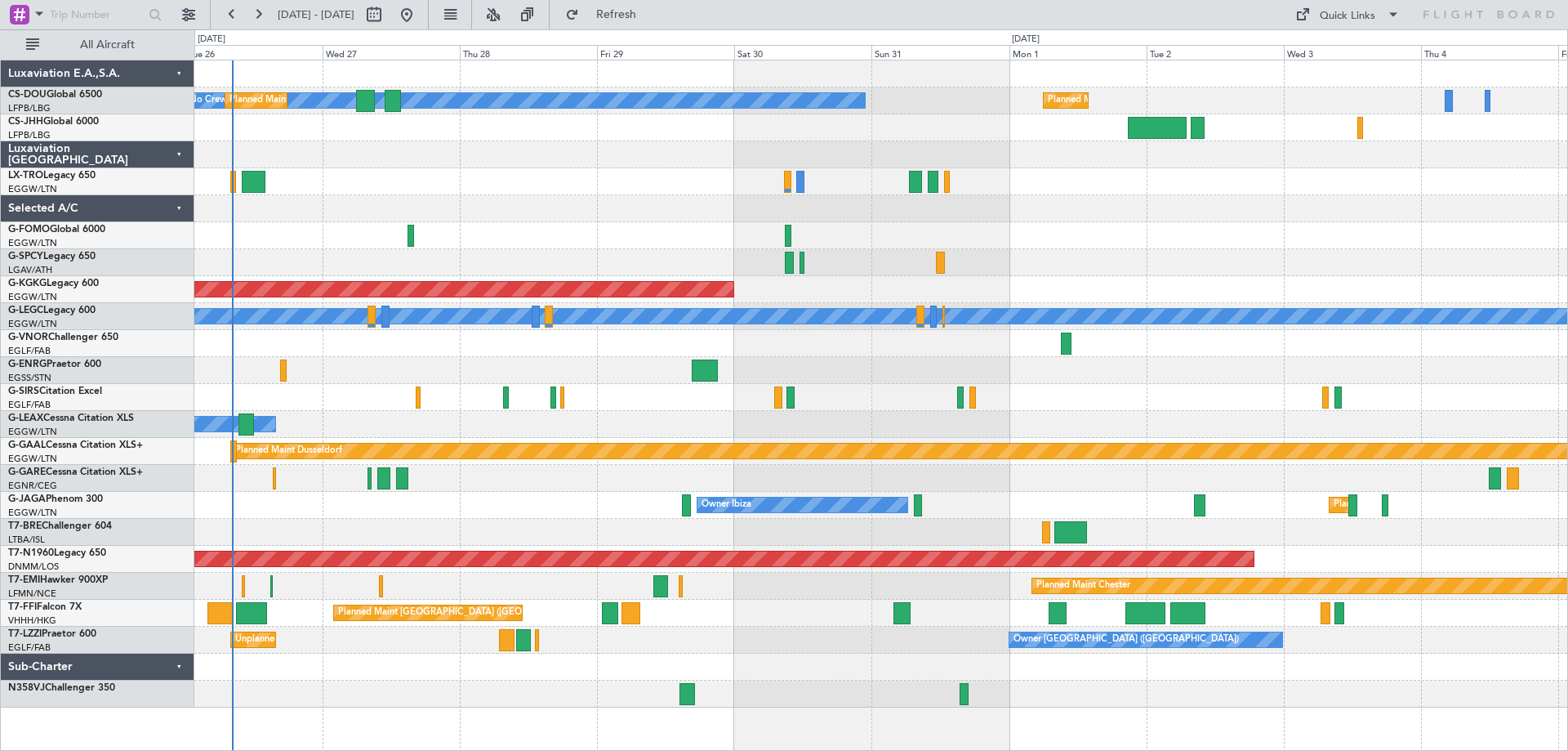
click at [1225, 265] on div at bounding box center [880, 263] width 1373 height 27
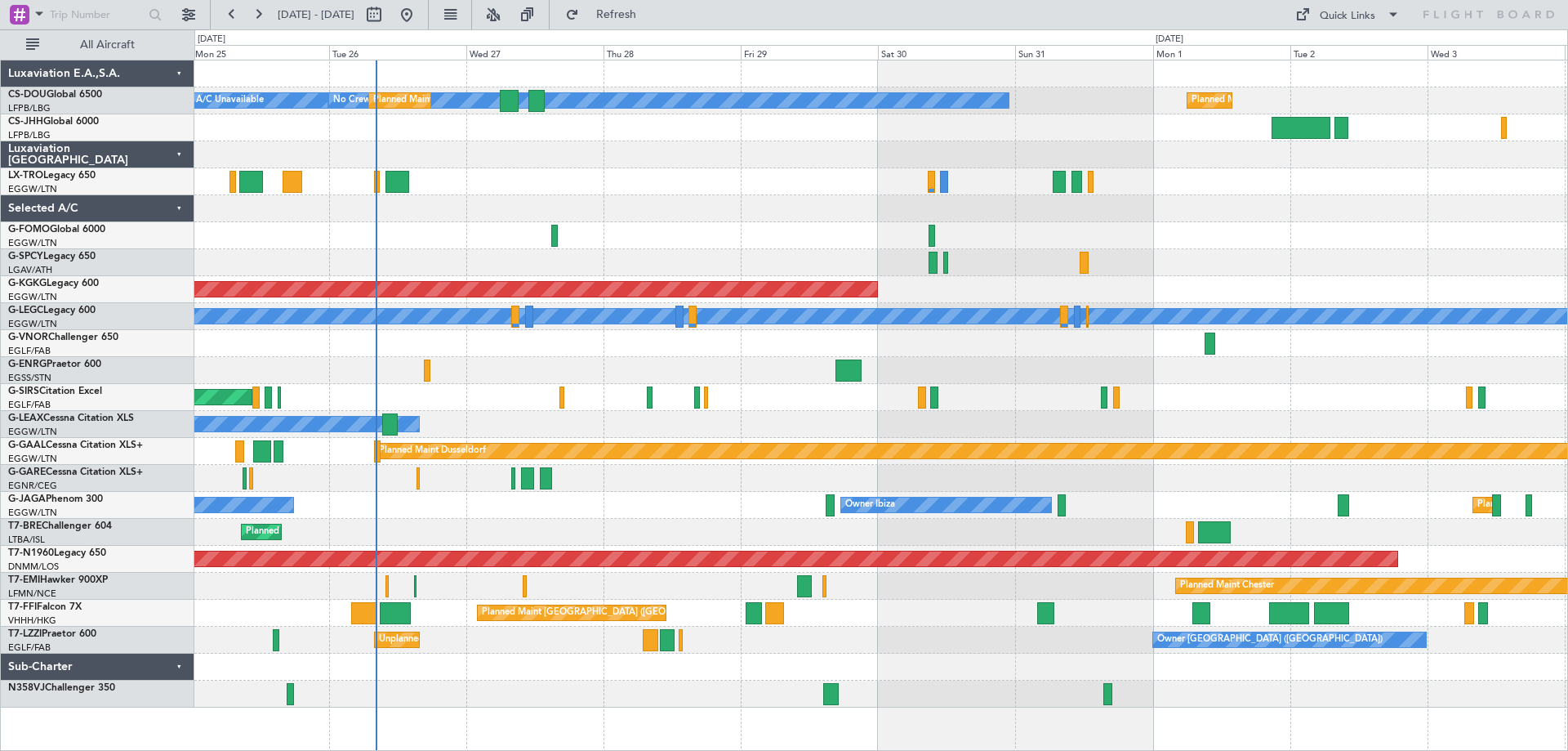
click at [709, 231] on div at bounding box center [880, 236] width 1373 height 27
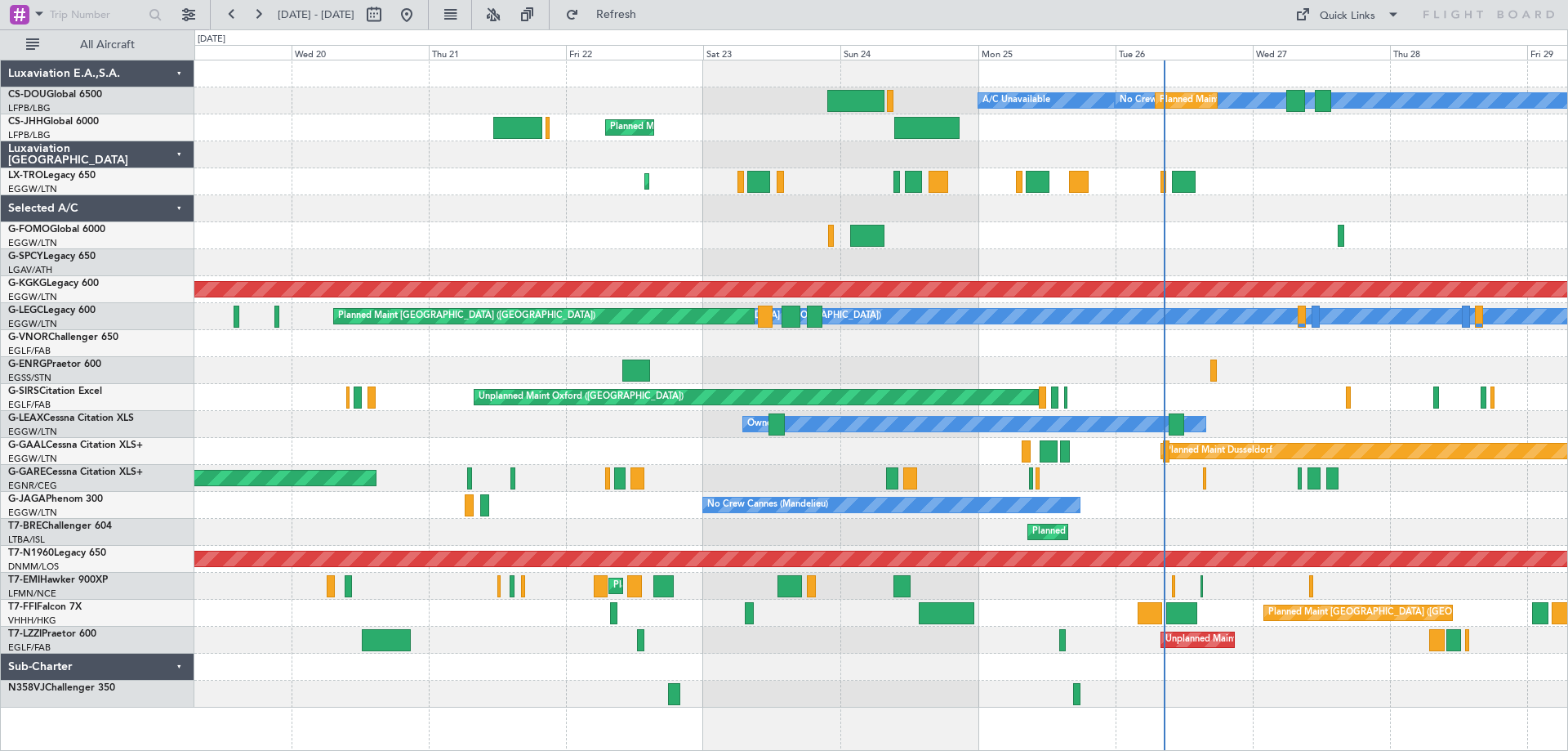
click at [1292, 329] on div "No Crew Planned Maint Paris (Le Bourget) A/C Unavailable Planned Maint London (…" at bounding box center [880, 384] width 1373 height 647
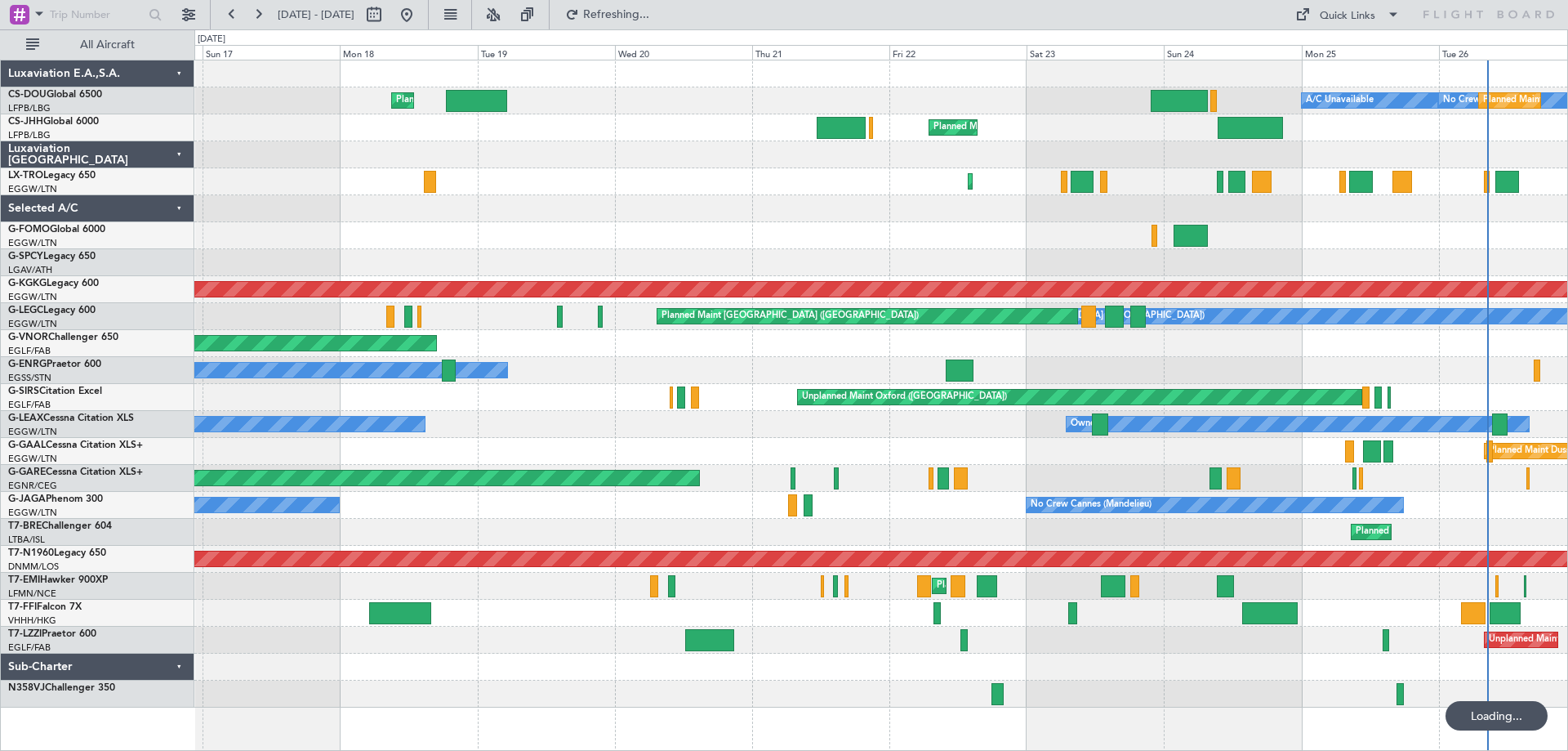
click at [801, 361] on div "Owner" at bounding box center [880, 370] width 1373 height 27
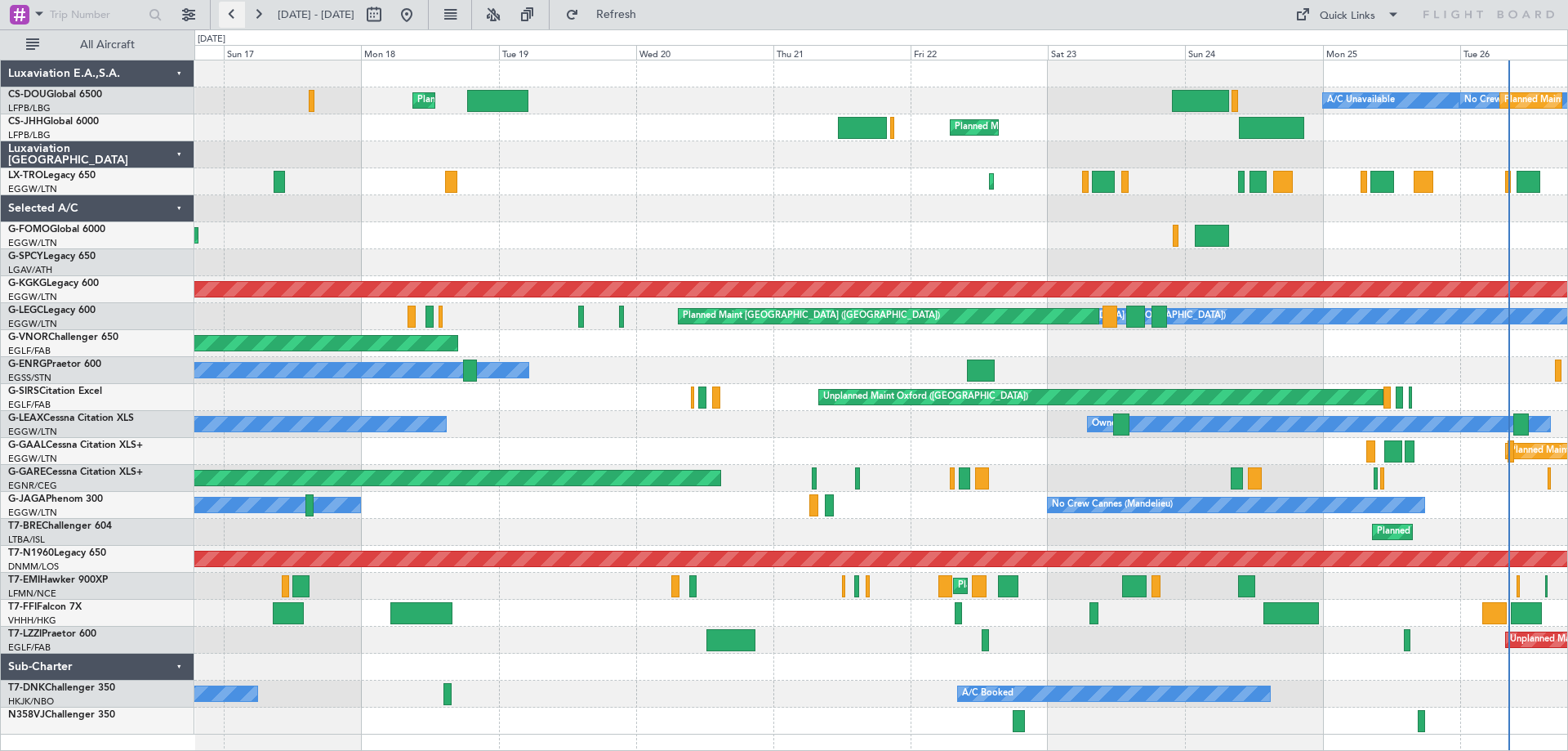
click at [235, 10] on button at bounding box center [232, 14] width 26 height 26
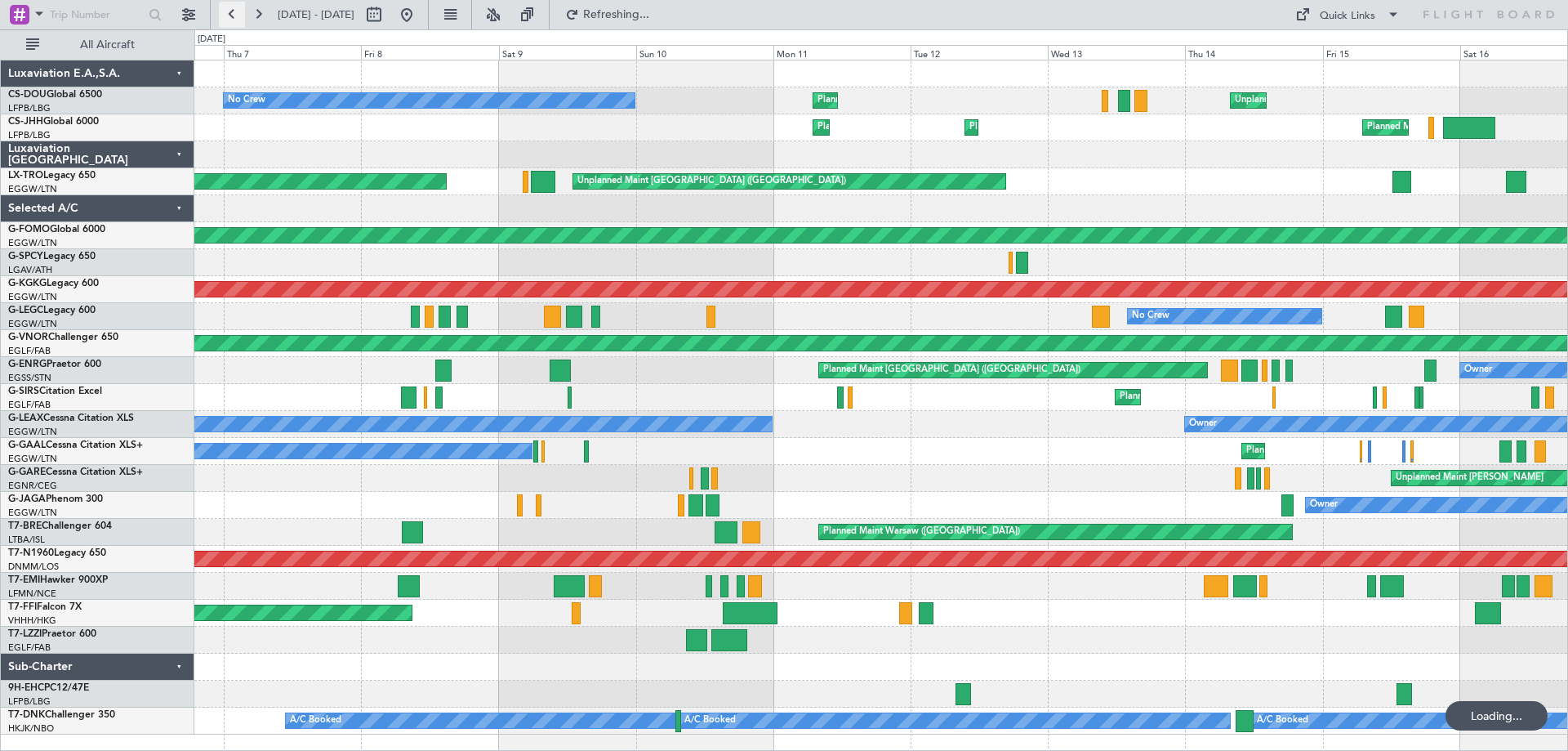
click at [235, 10] on button at bounding box center [232, 14] width 26 height 26
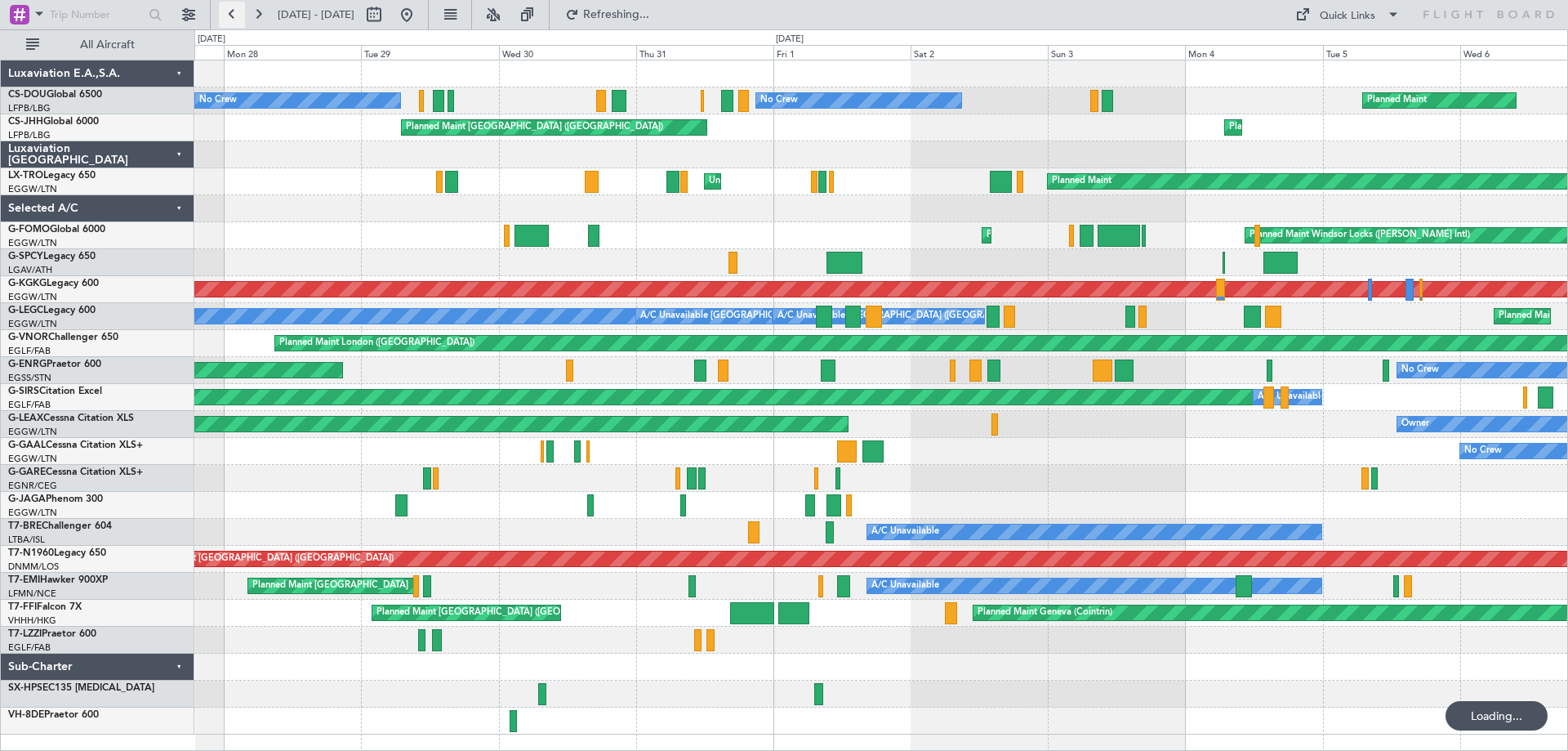
click at [235, 10] on button at bounding box center [232, 14] width 26 height 26
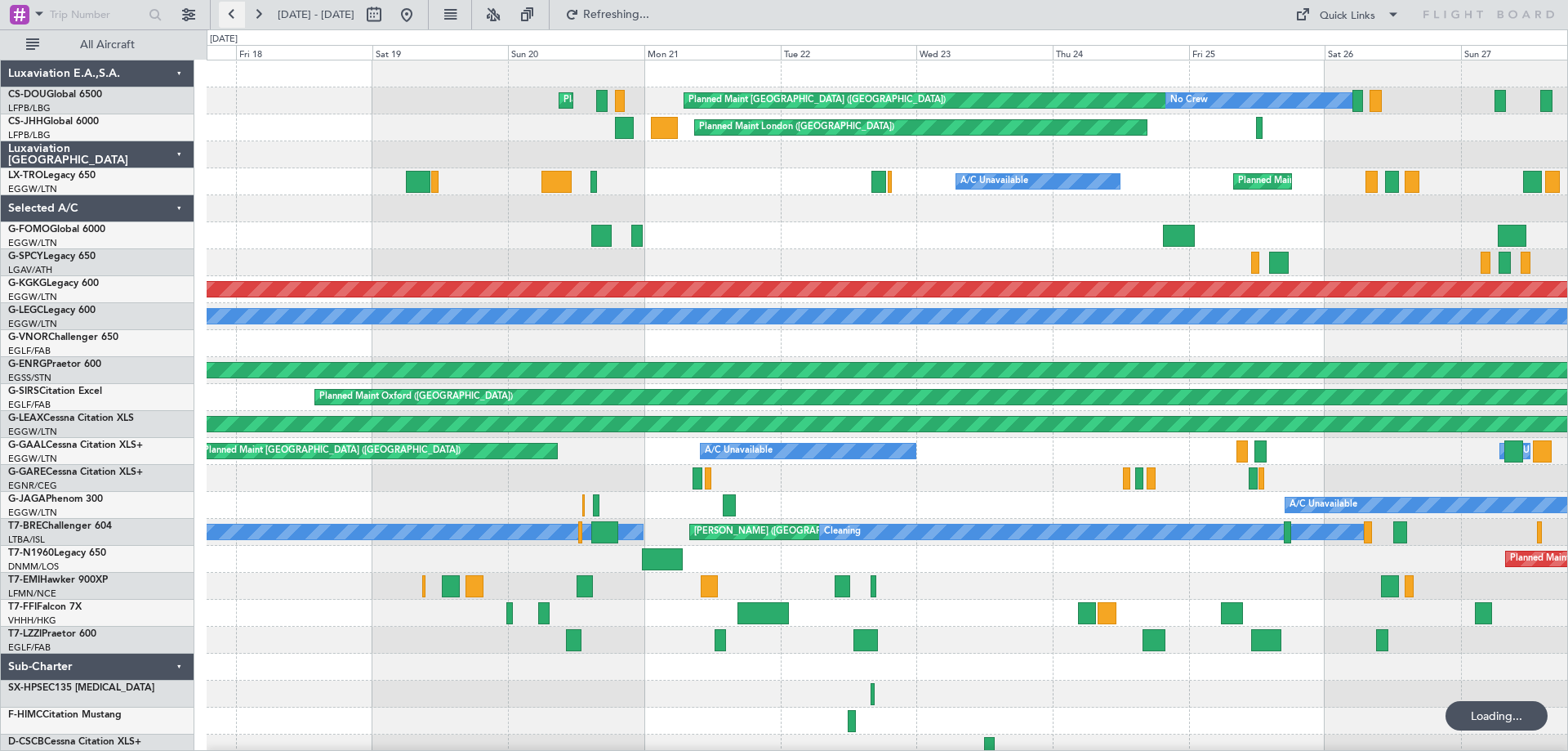
click at [235, 10] on button at bounding box center [232, 14] width 26 height 26
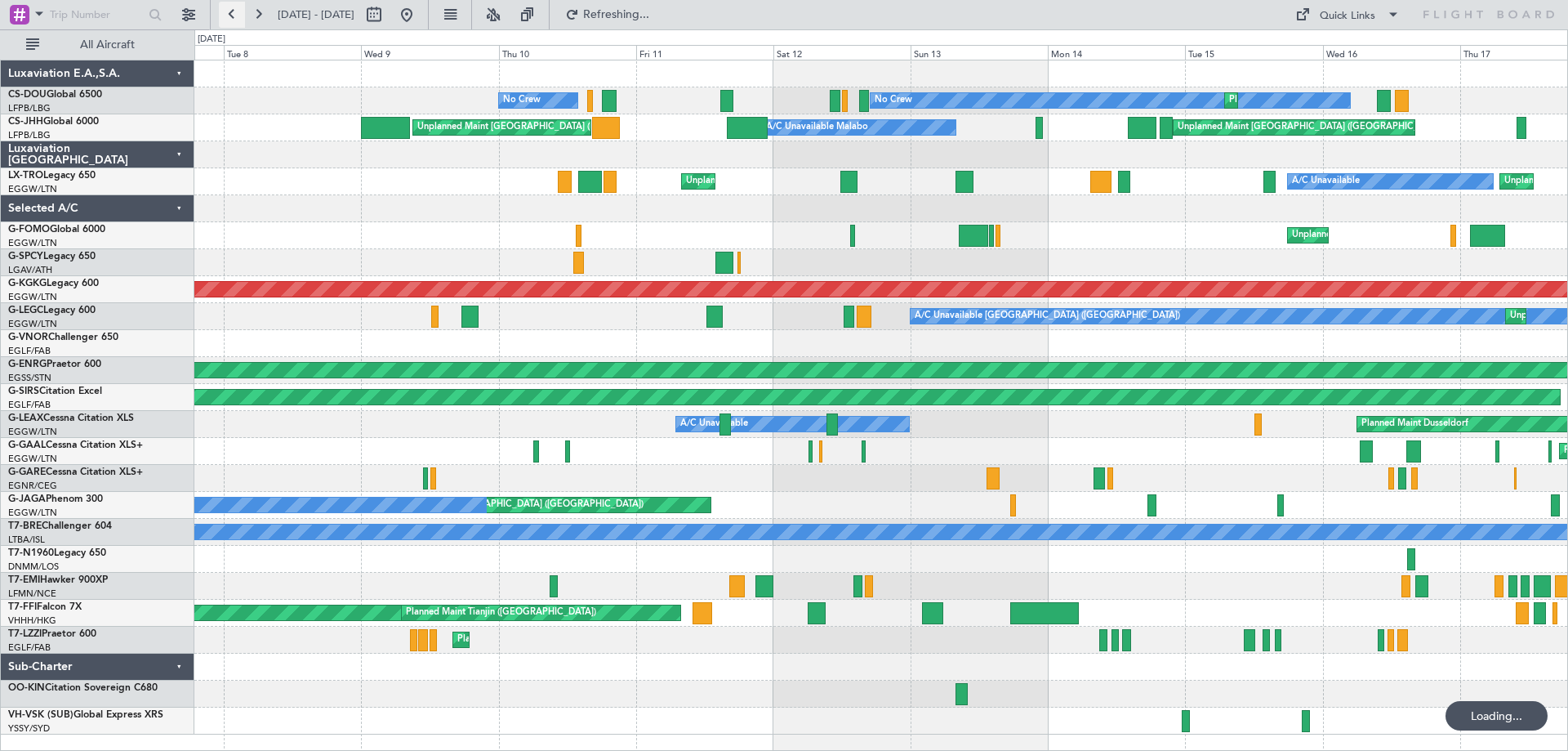
click at [235, 10] on button at bounding box center [232, 14] width 26 height 26
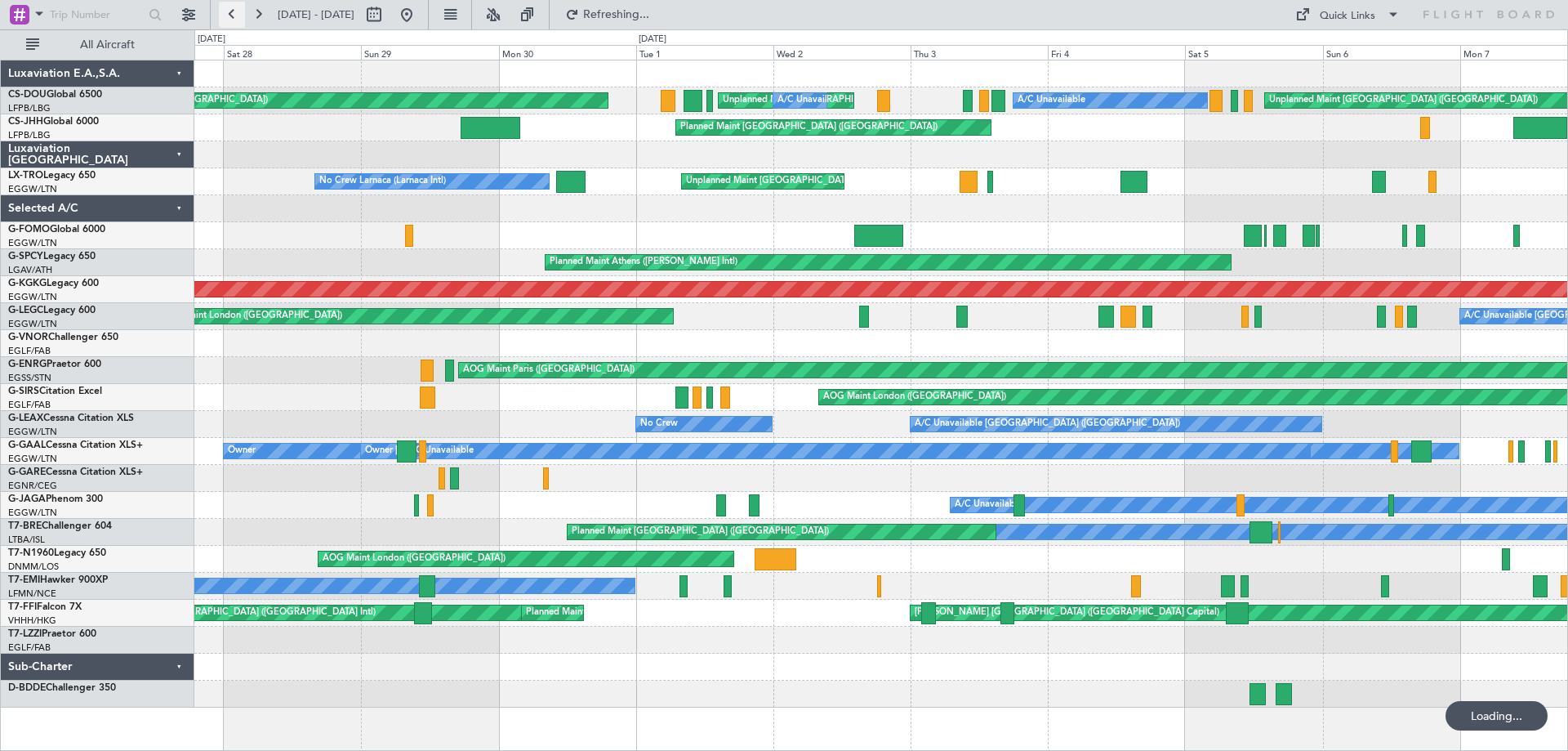
click at [235, 10] on button at bounding box center [232, 14] width 26 height 26
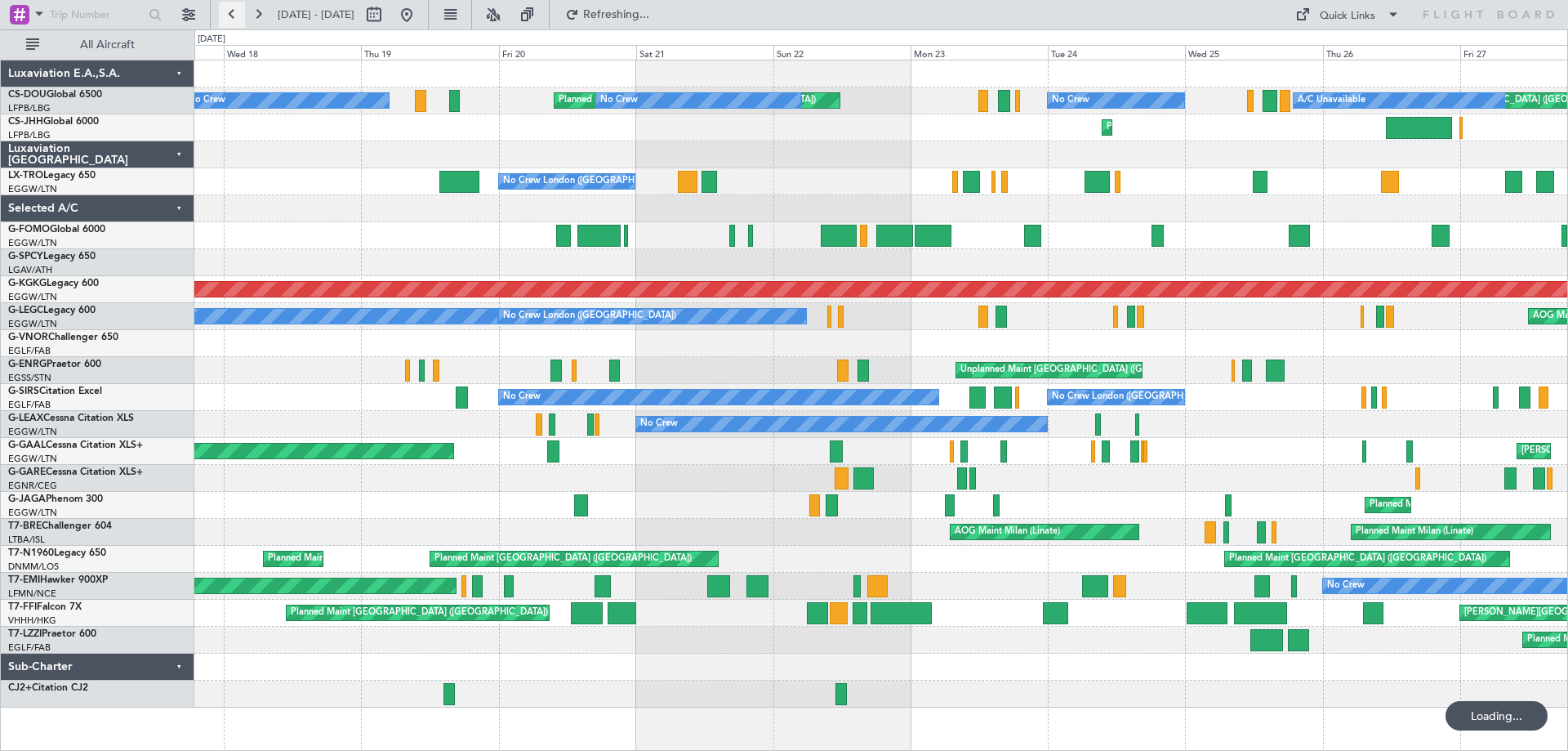
click at [235, 10] on button at bounding box center [232, 14] width 26 height 26
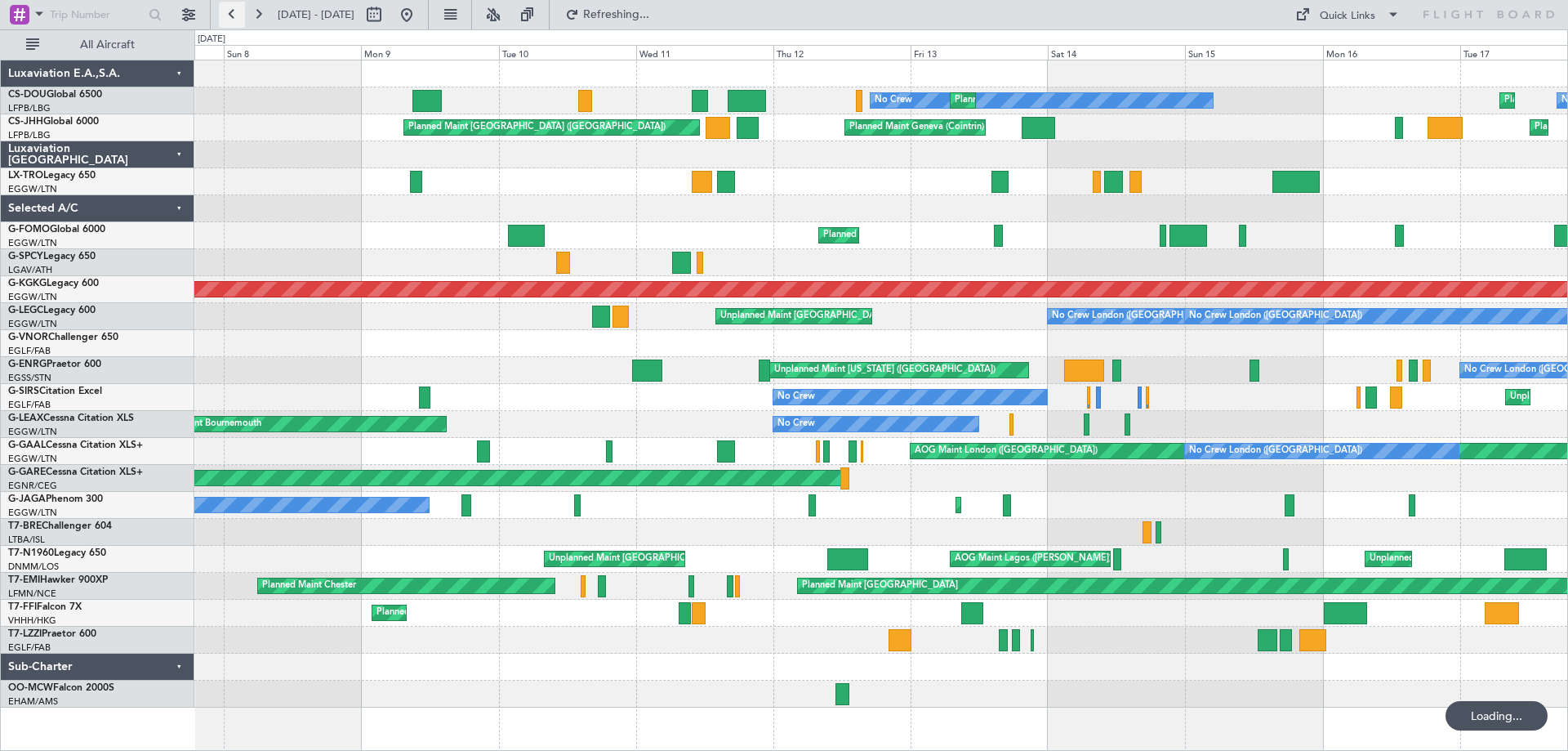
click at [235, 10] on button at bounding box center [232, 14] width 26 height 26
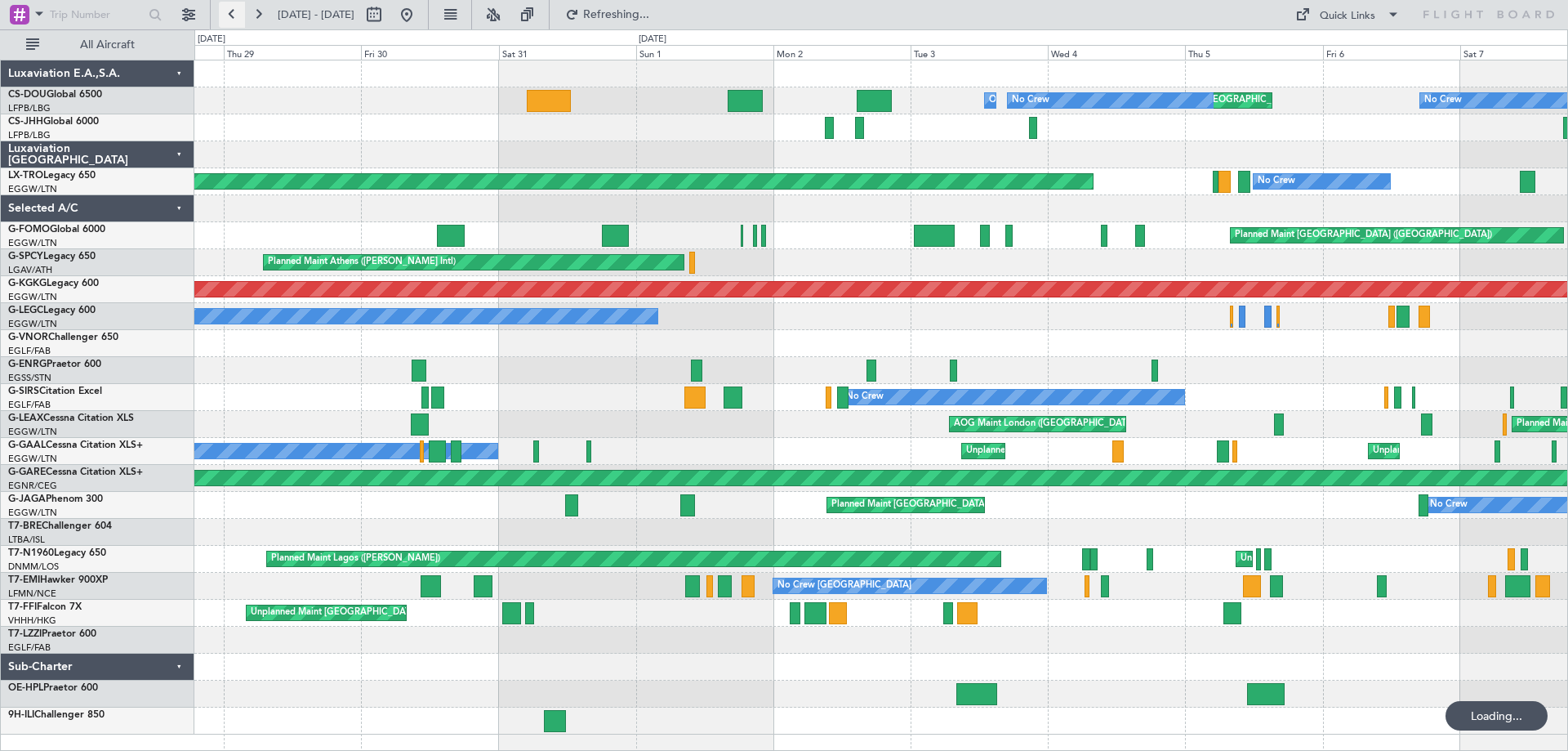
click at [235, 10] on button at bounding box center [232, 14] width 26 height 26
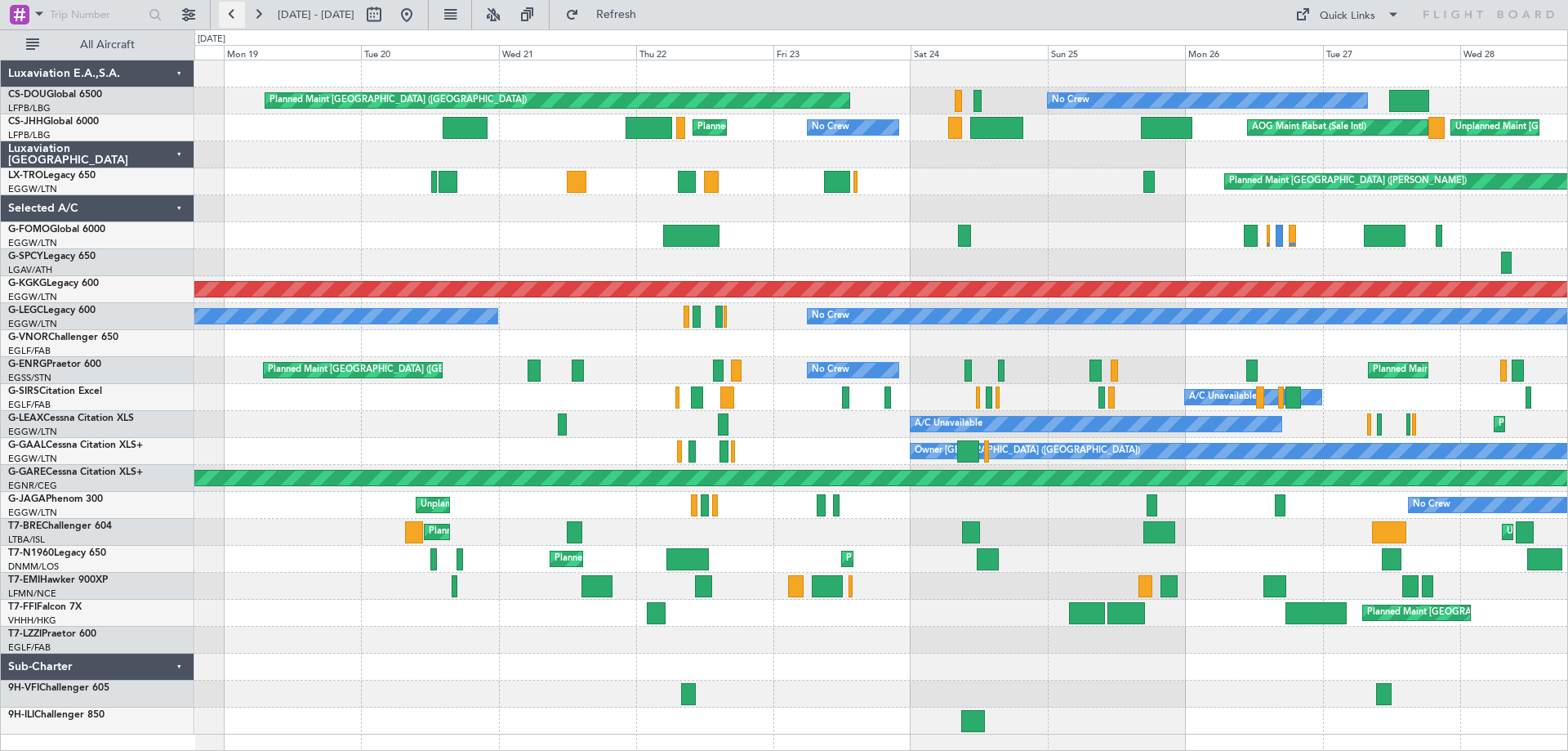
click at [235, 10] on button at bounding box center [232, 14] width 26 height 26
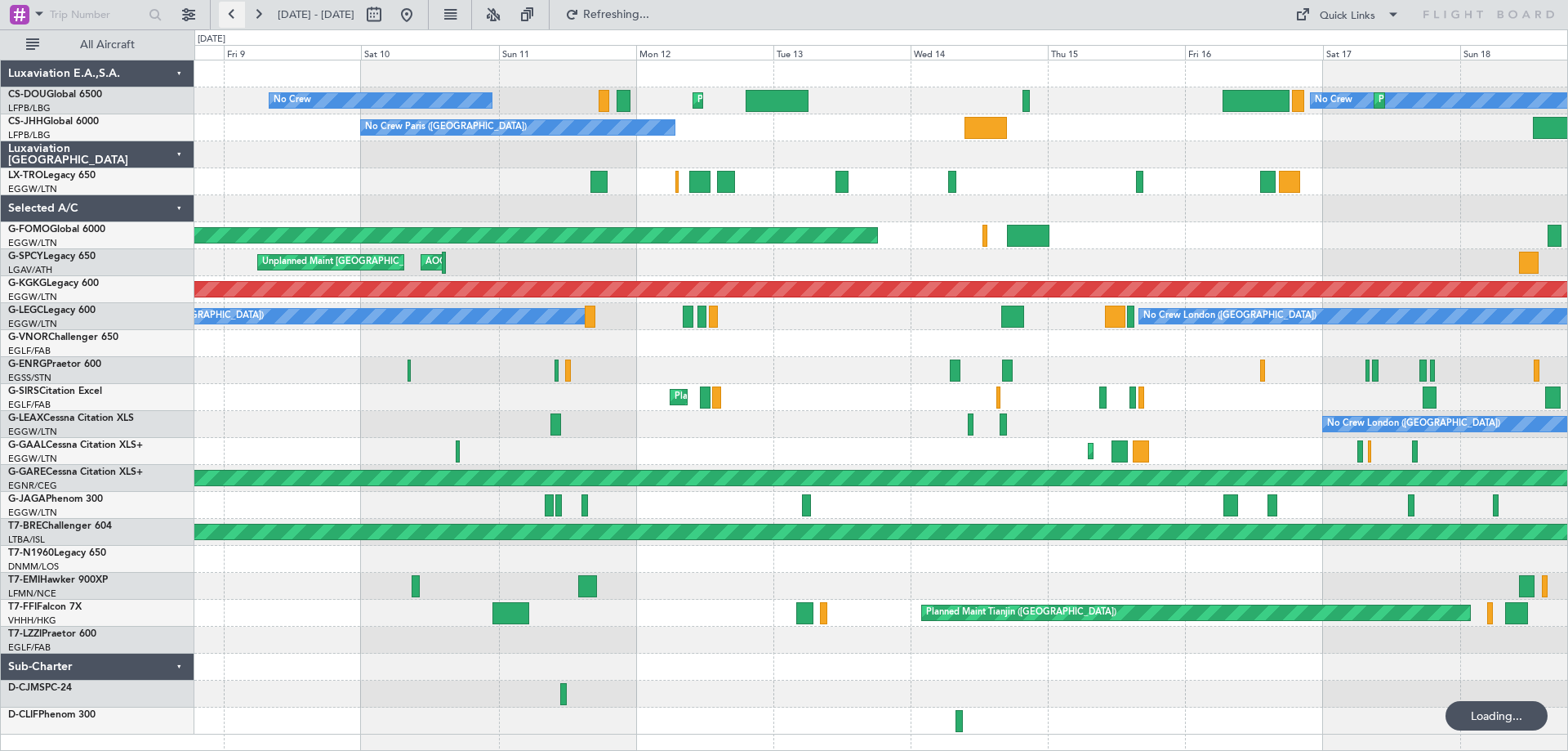
click at [235, 10] on button at bounding box center [232, 14] width 26 height 26
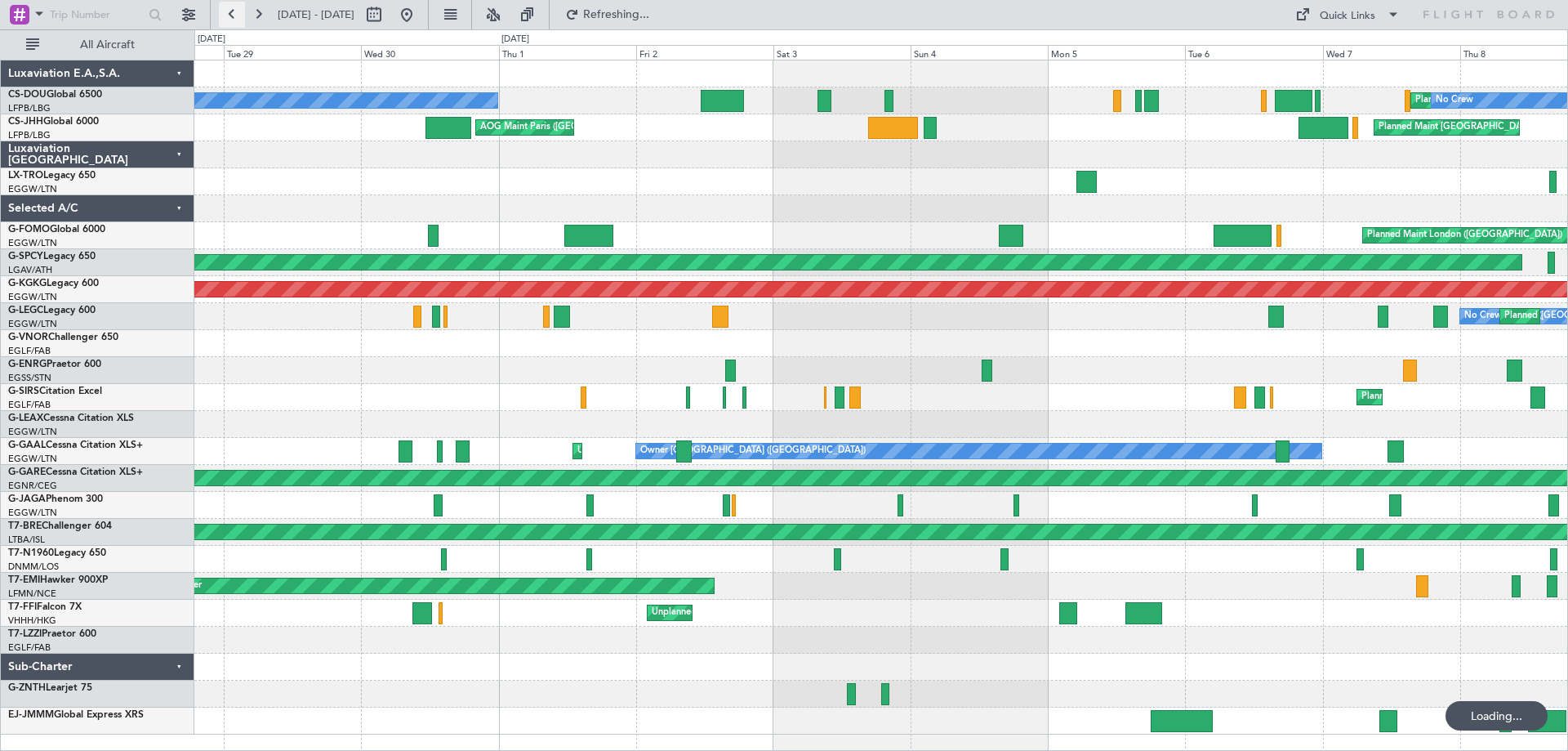
click at [235, 10] on button at bounding box center [232, 14] width 26 height 26
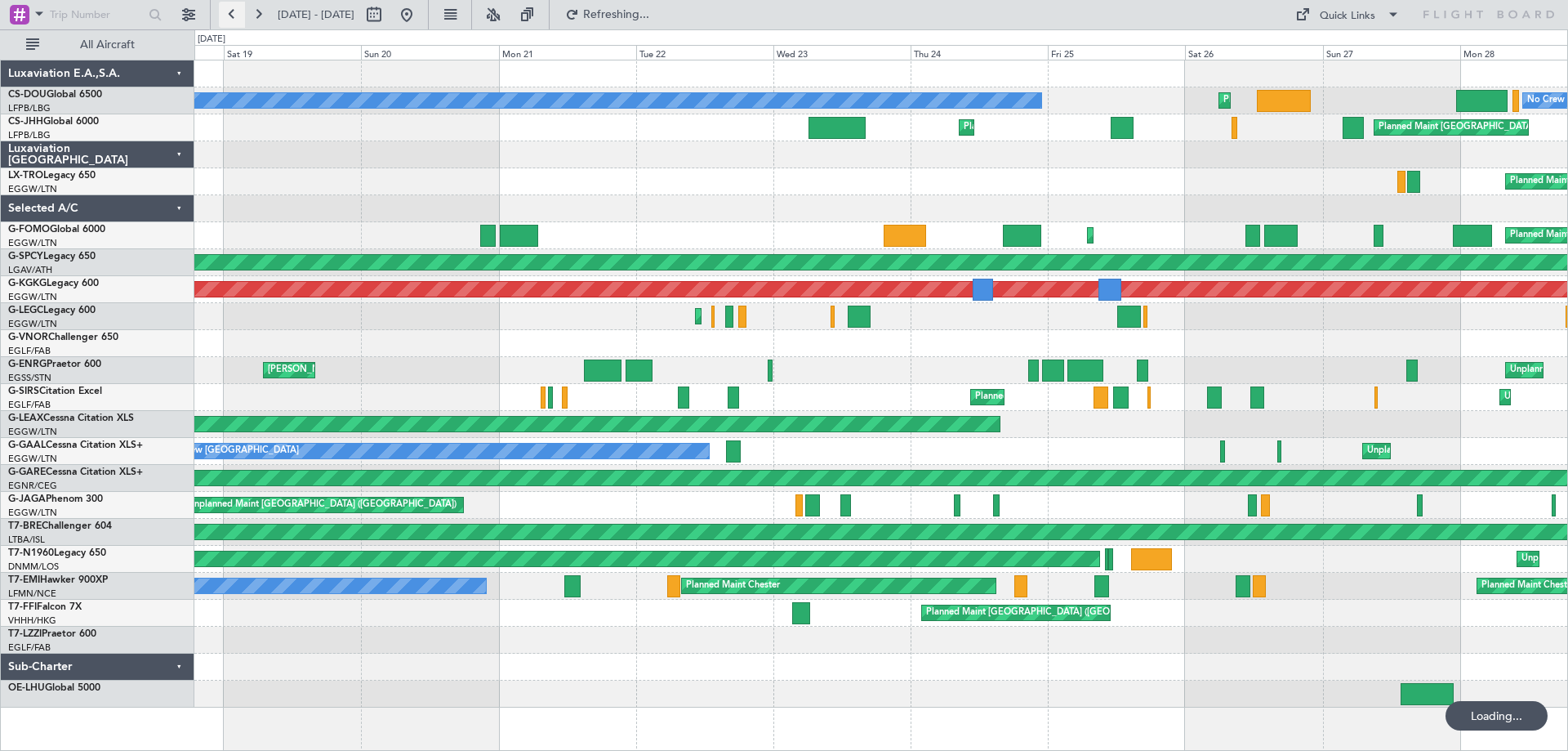
click at [235, 10] on button at bounding box center [232, 14] width 26 height 26
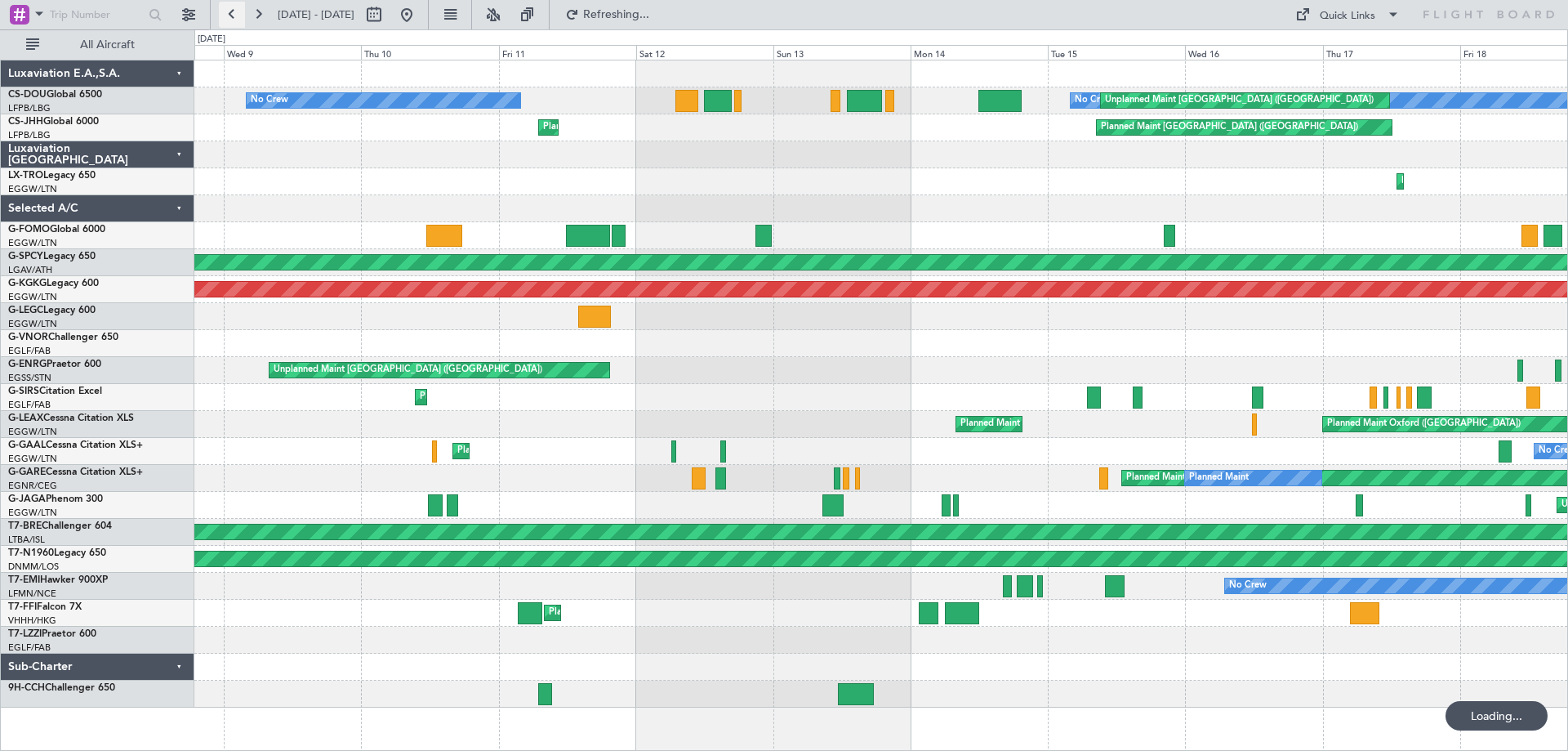
click at [235, 10] on button at bounding box center [232, 14] width 26 height 26
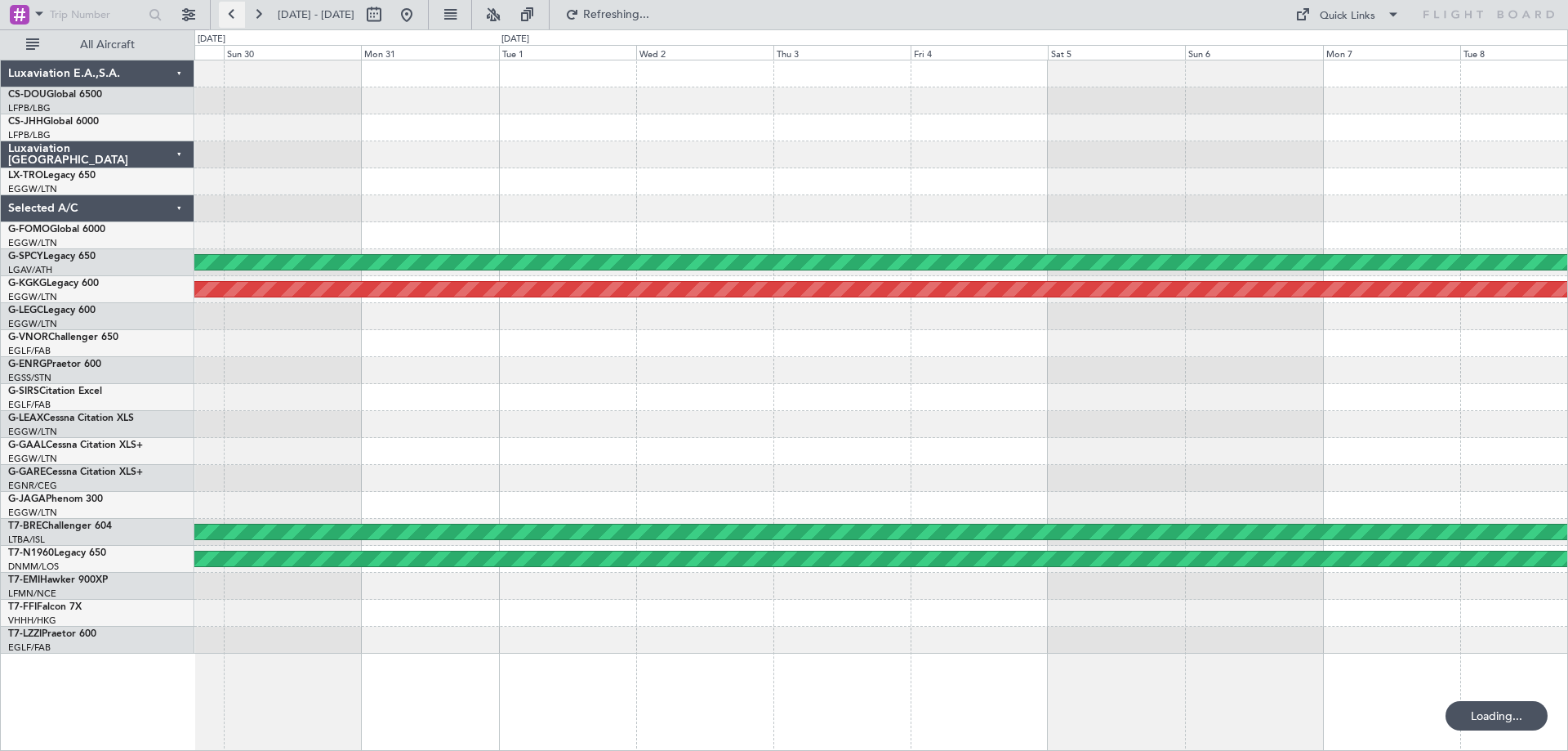
click at [235, 10] on button at bounding box center [232, 14] width 26 height 26
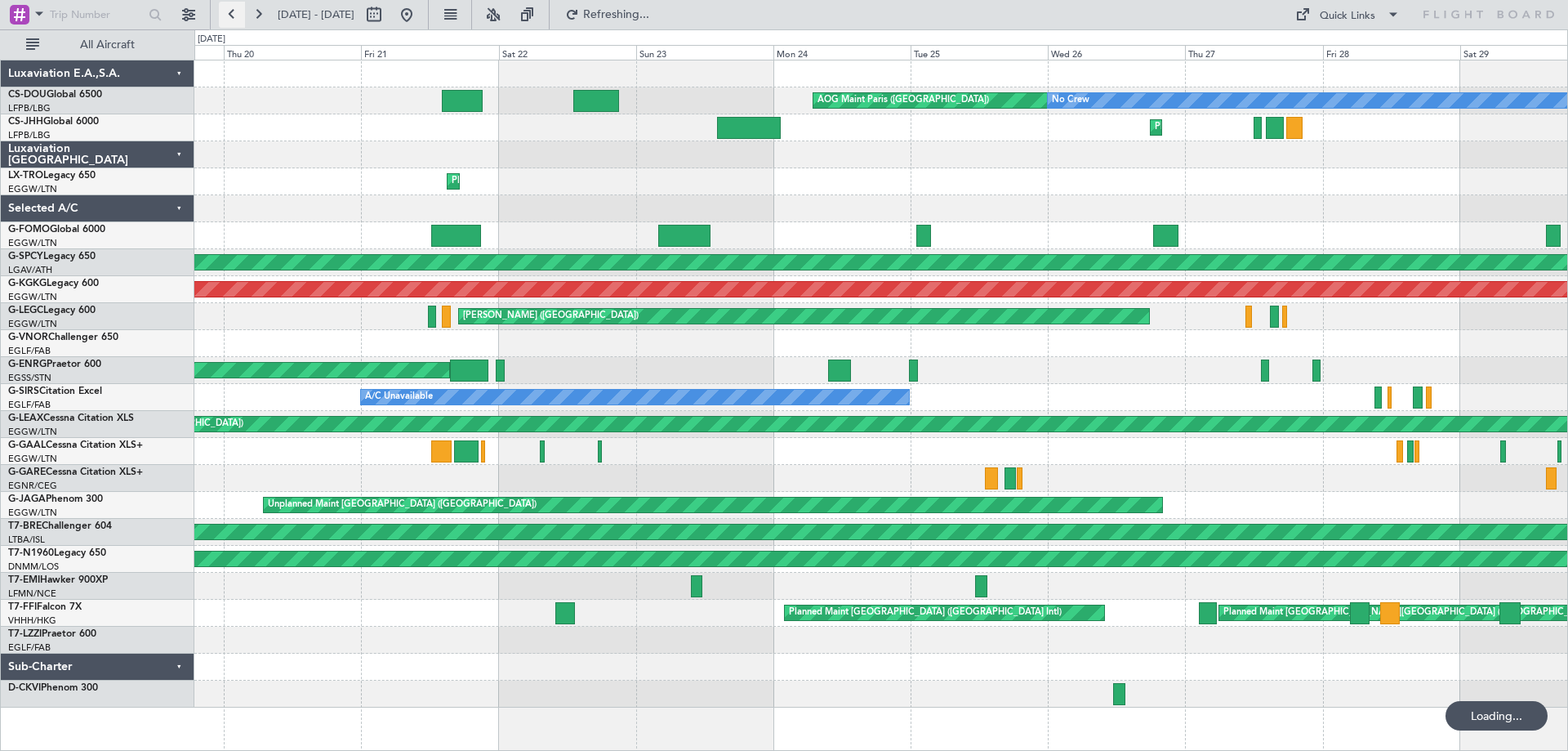
click at [235, 10] on button at bounding box center [232, 14] width 26 height 26
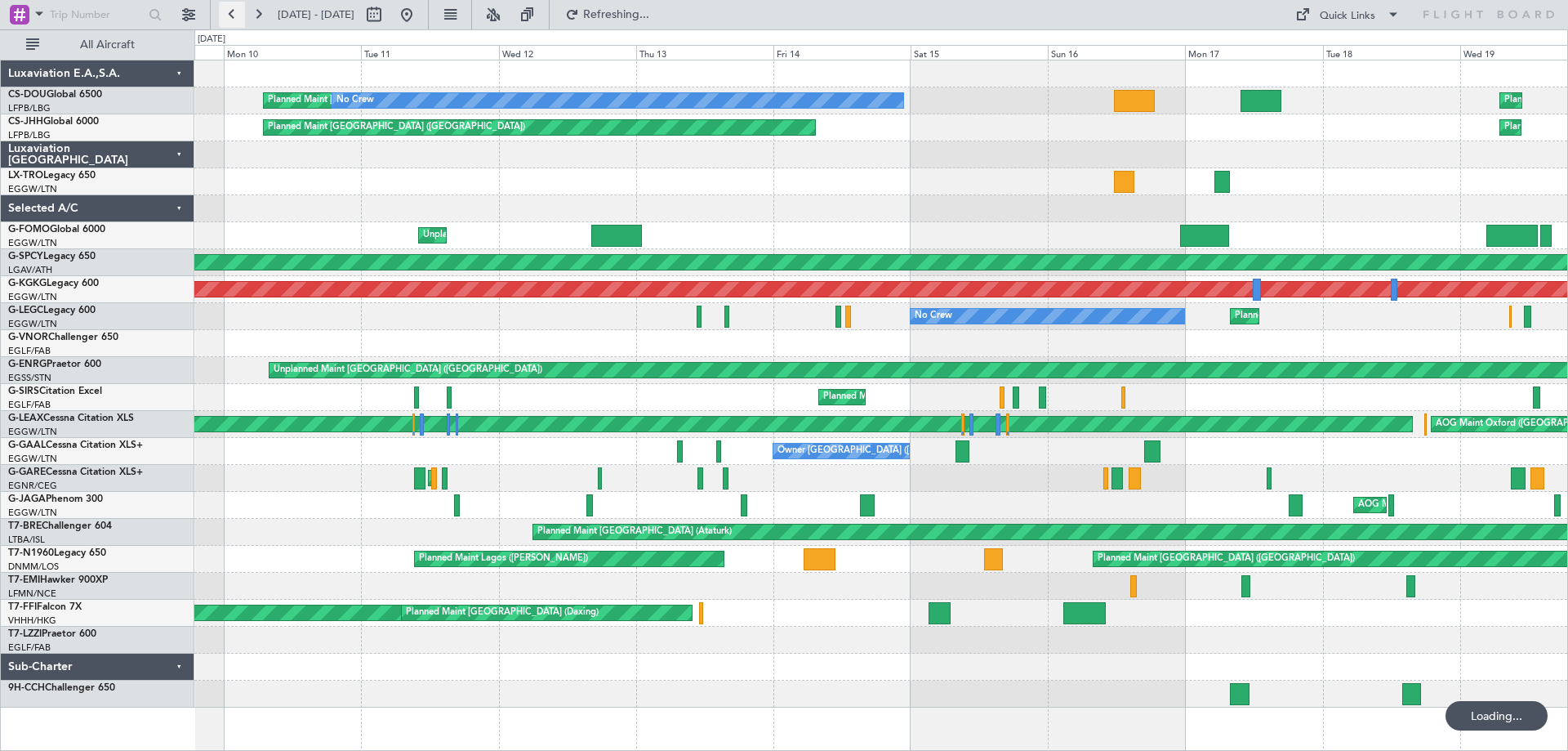
click at [235, 10] on button at bounding box center [232, 14] width 26 height 26
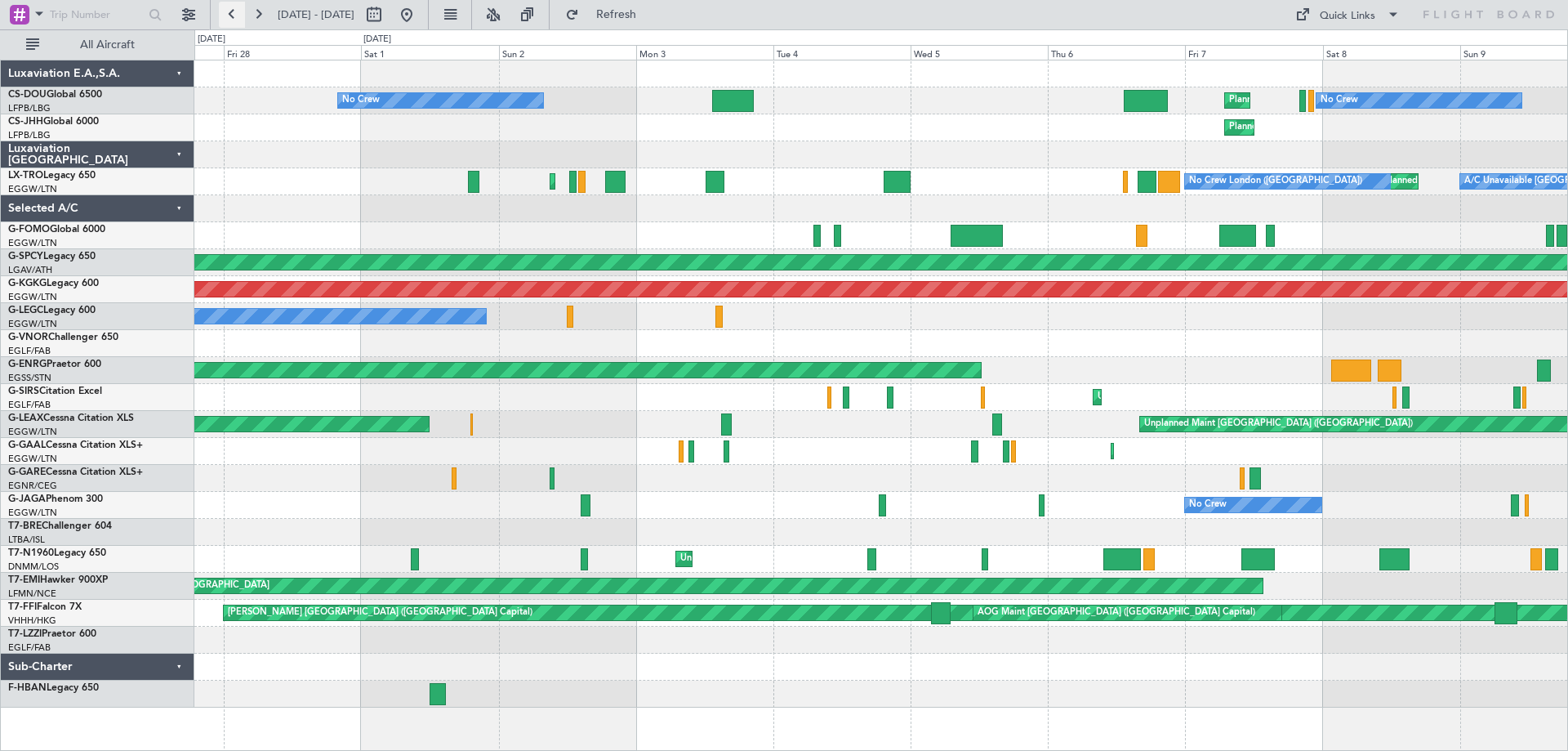
click at [235, 10] on button at bounding box center [232, 14] width 26 height 26
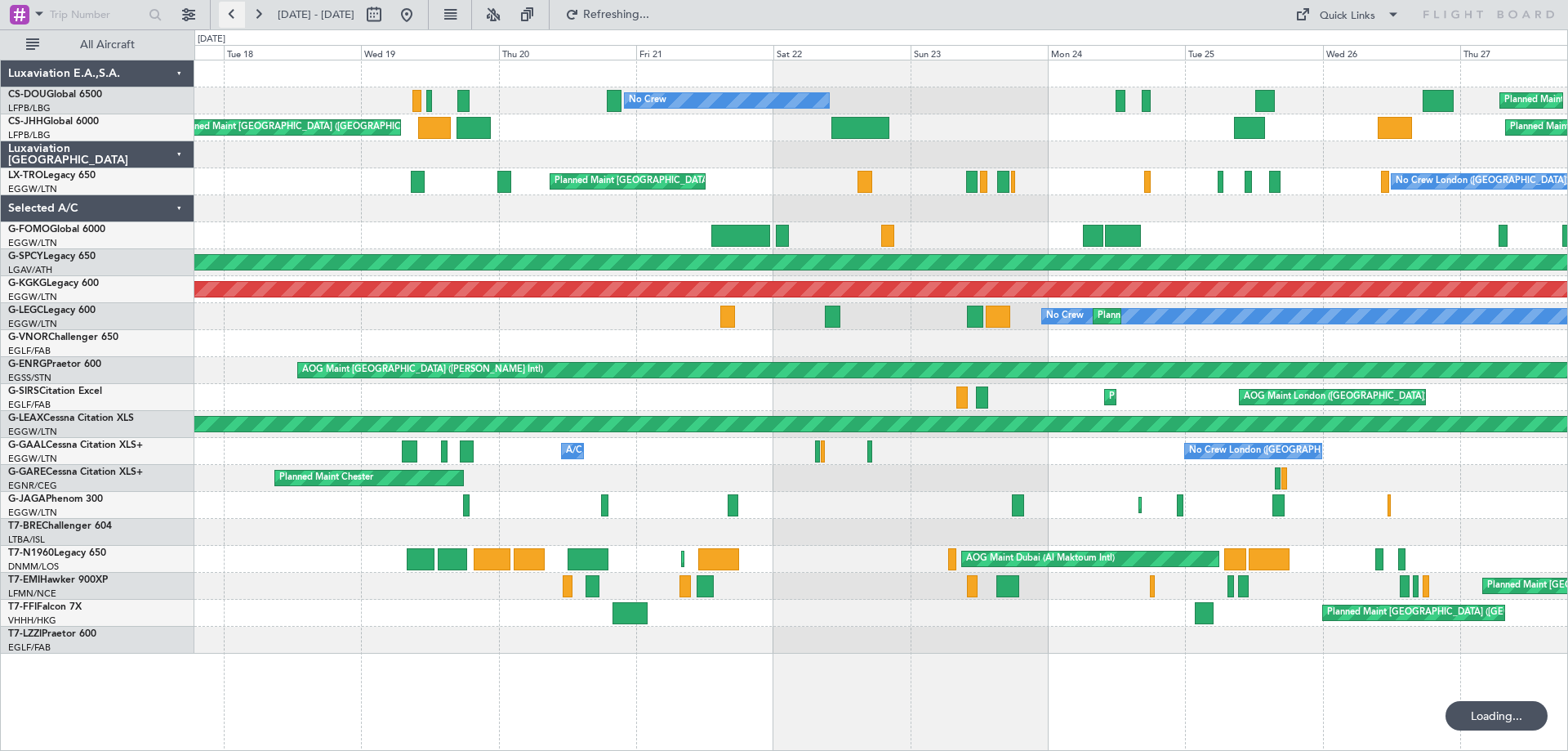
click at [235, 10] on button at bounding box center [232, 14] width 26 height 26
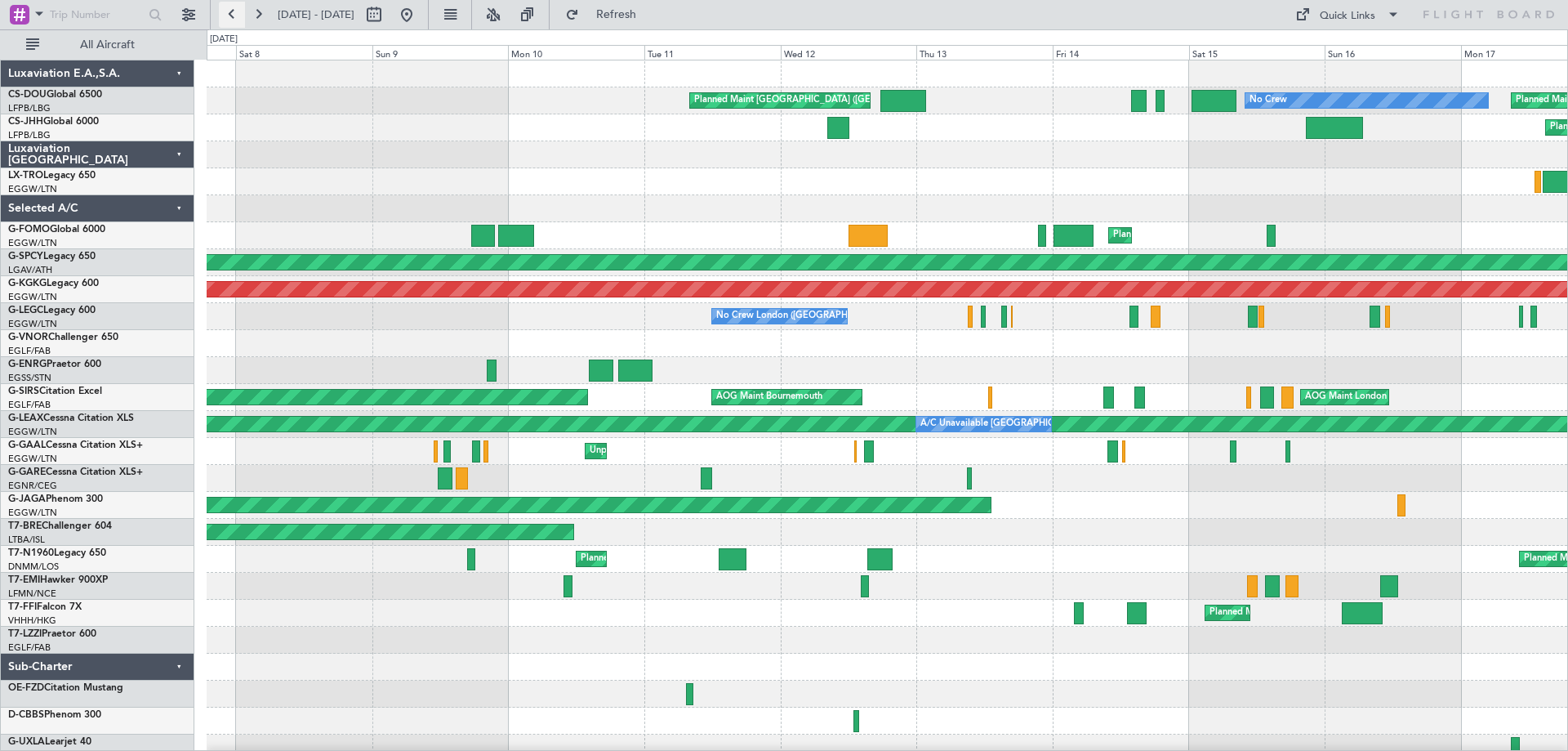
click at [235, 10] on button at bounding box center [232, 14] width 26 height 26
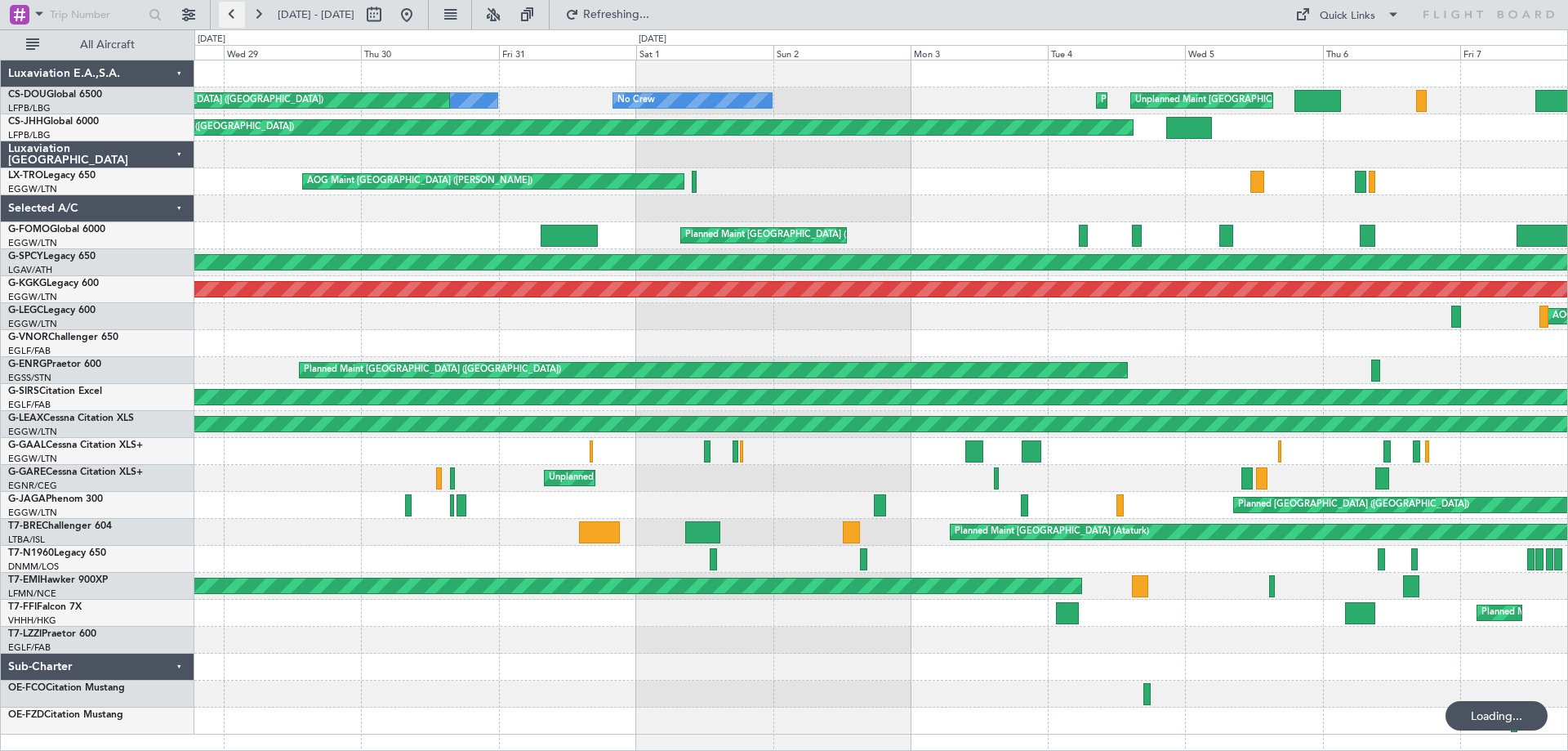
click at [235, 10] on button at bounding box center [232, 14] width 26 height 26
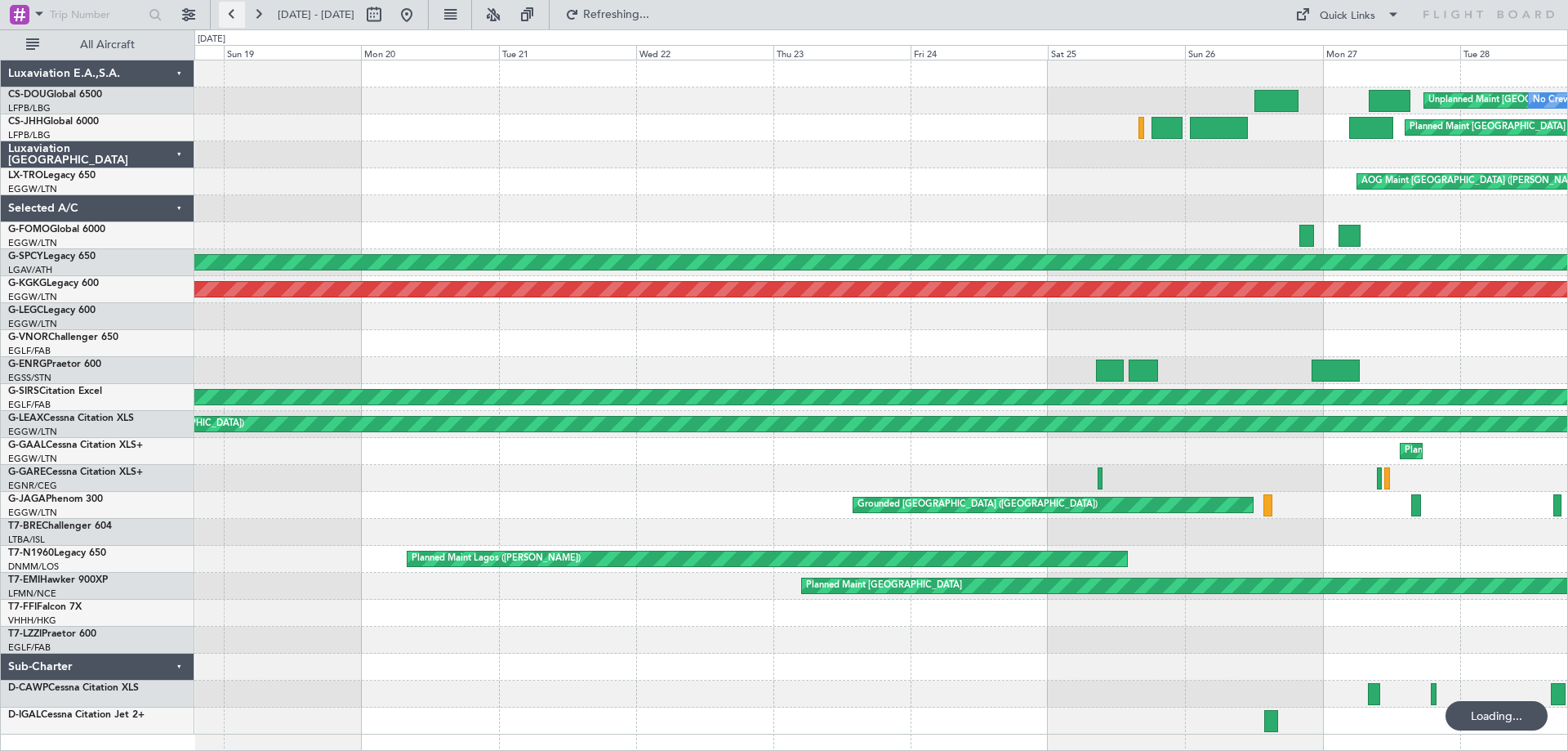
click at [235, 10] on button at bounding box center [232, 14] width 26 height 26
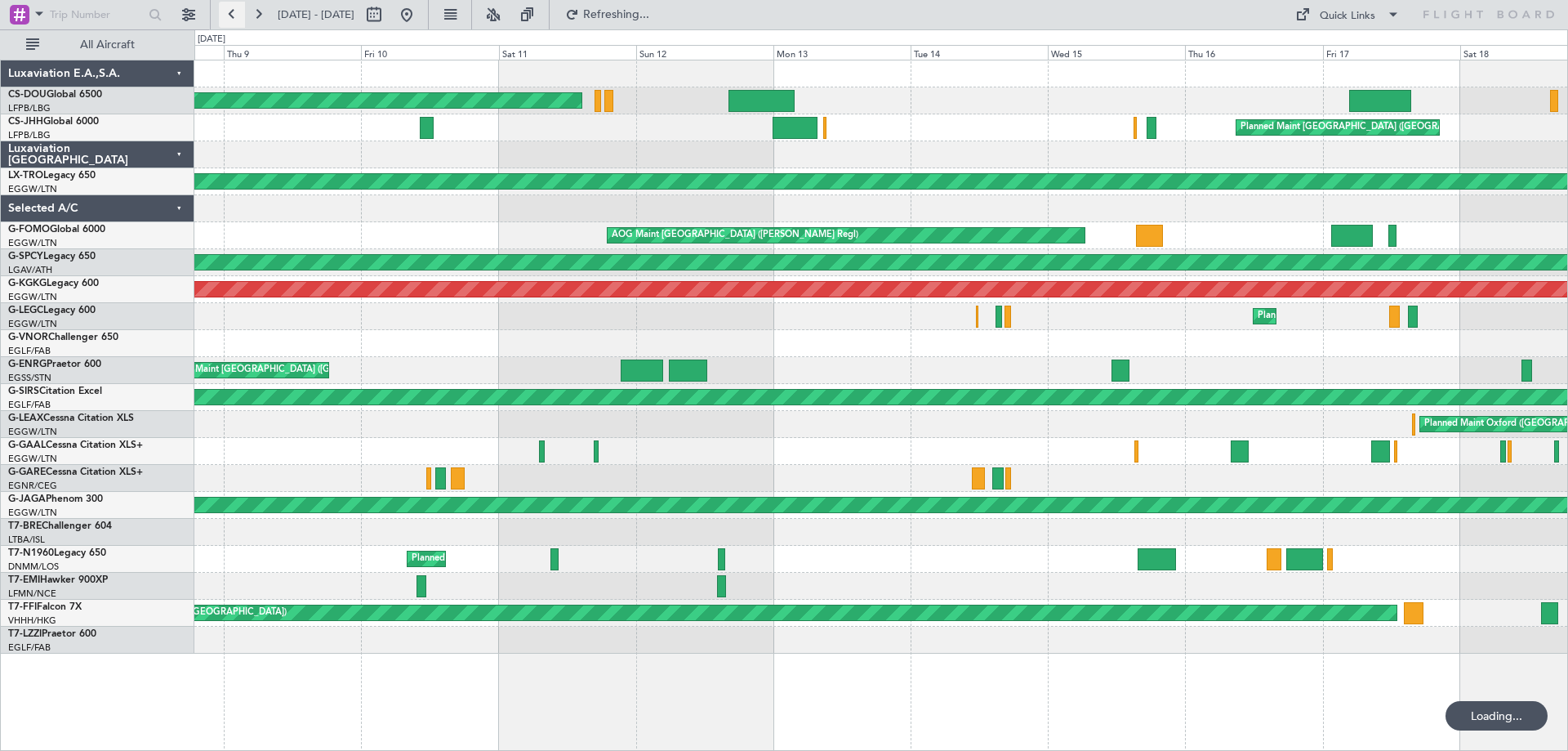
click at [235, 10] on button at bounding box center [232, 14] width 26 height 26
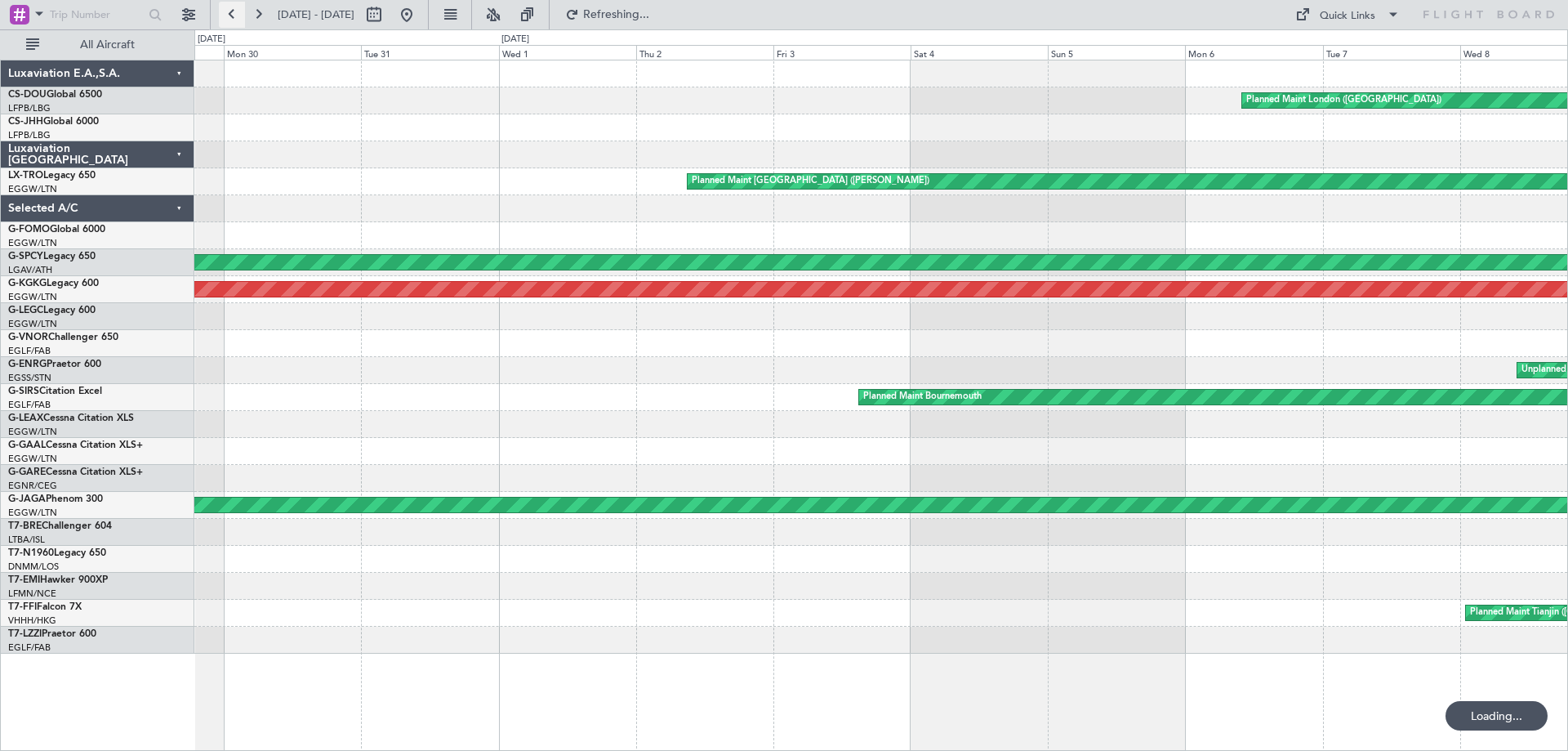
click at [235, 10] on button at bounding box center [232, 14] width 26 height 26
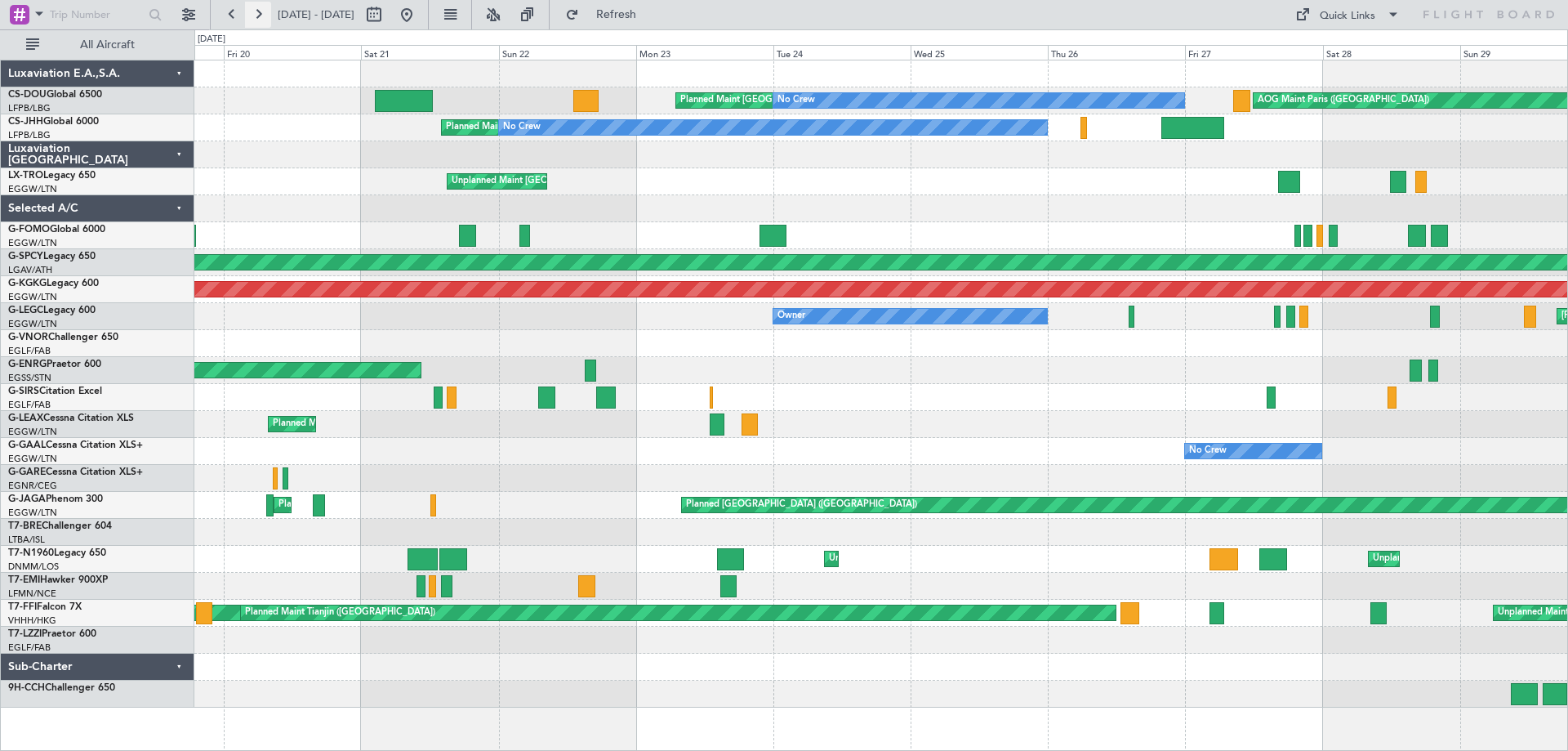
click at [264, 20] on button at bounding box center [258, 14] width 26 height 26
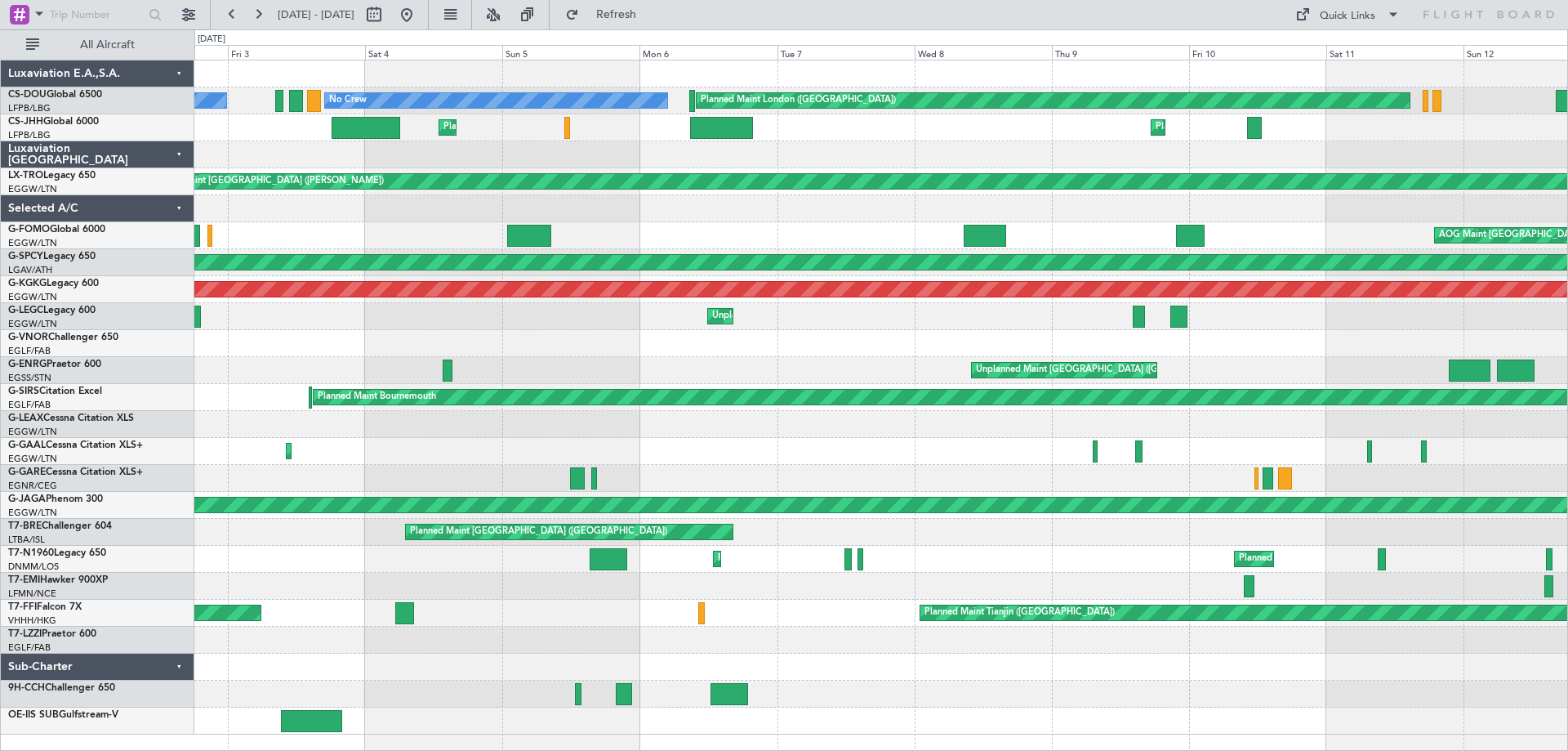
click at [670, 427] on div "No Crew No Crew Planned Maint London (Biggin Hill) AOG Maint Paris (Le Bourget)…" at bounding box center [880, 398] width 1373 height 674
click at [260, 17] on button at bounding box center [258, 14] width 26 height 26
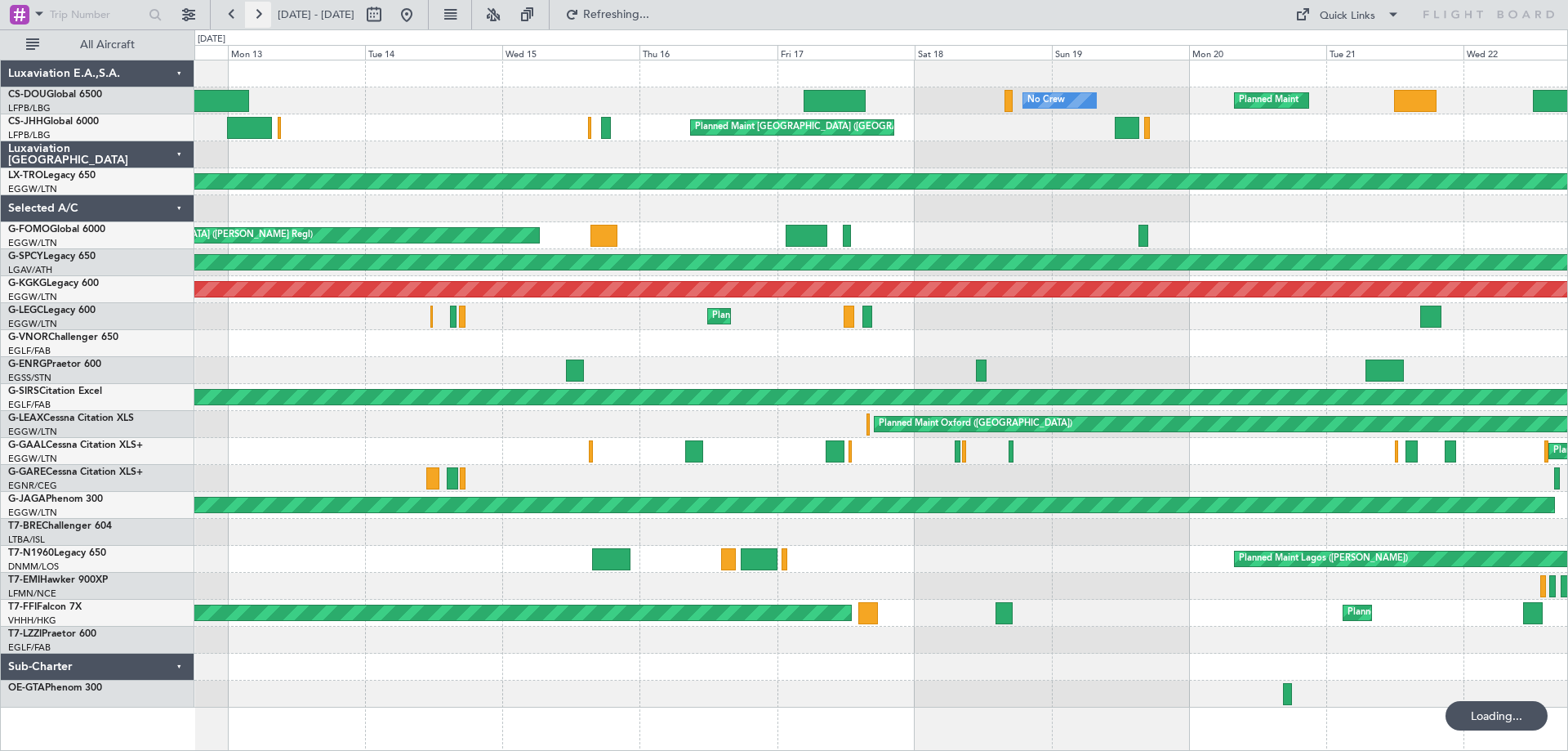
click at [260, 17] on button at bounding box center [258, 14] width 26 height 26
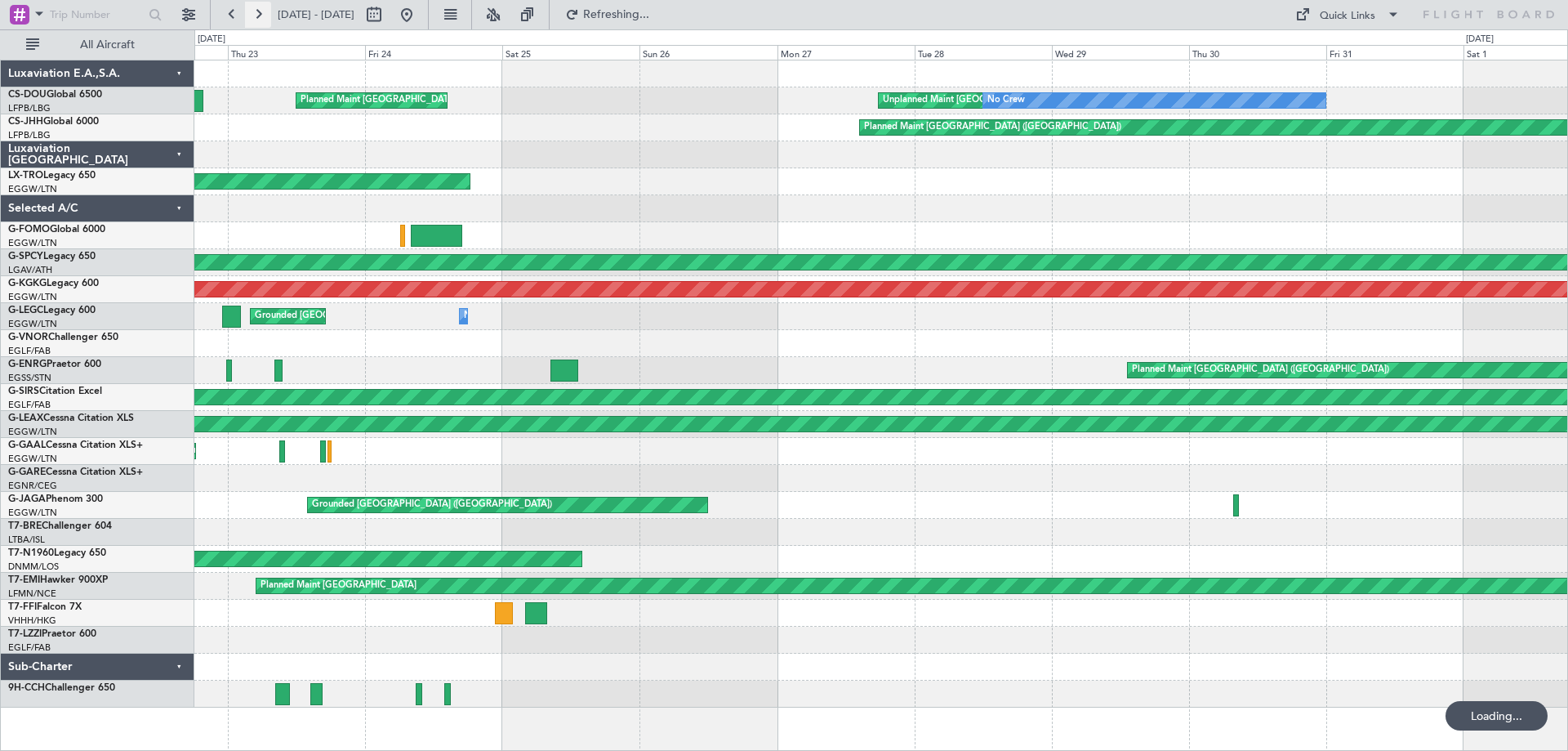
click at [260, 17] on button at bounding box center [258, 14] width 26 height 26
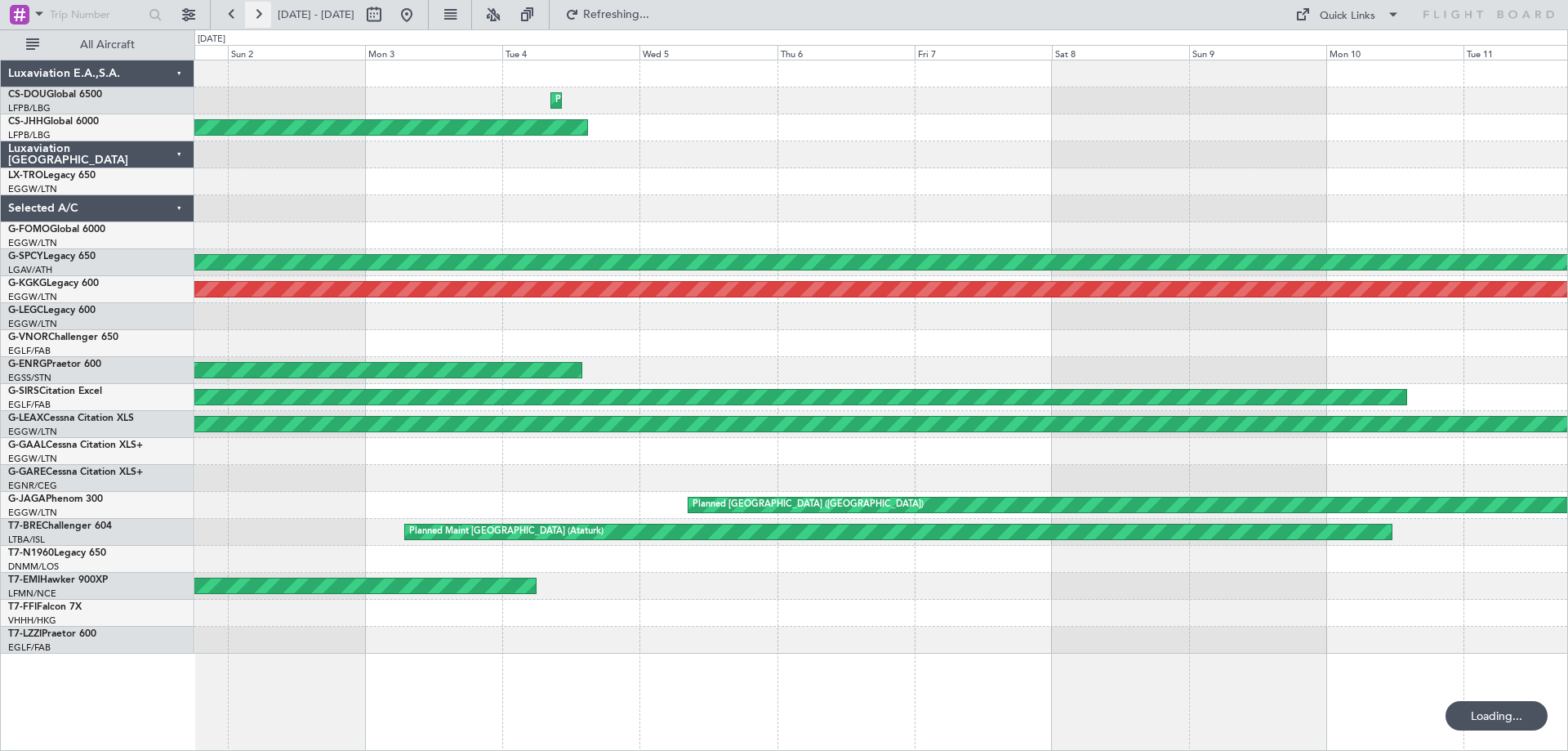
click at [260, 17] on button at bounding box center [258, 14] width 26 height 26
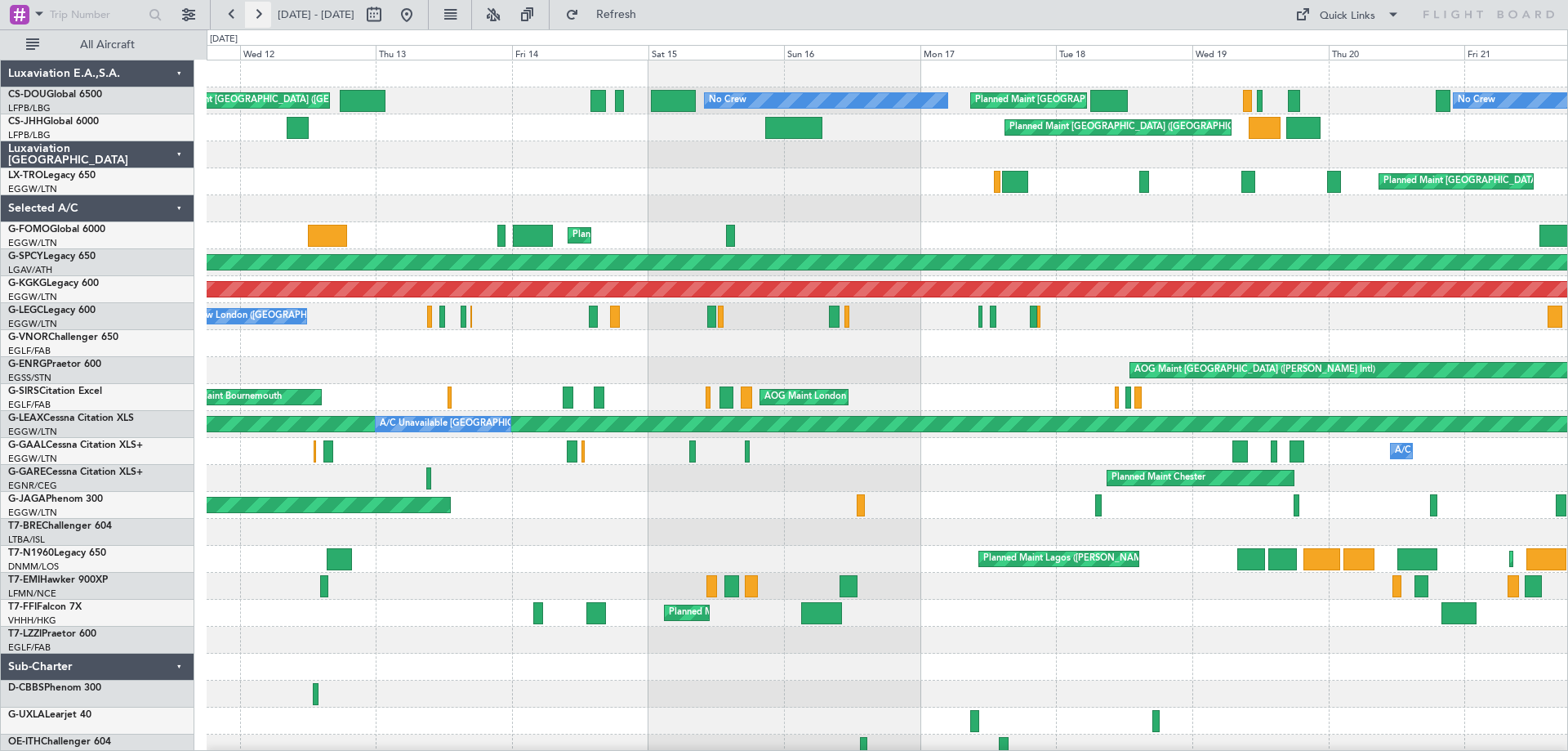
click at [257, 14] on button at bounding box center [258, 14] width 26 height 26
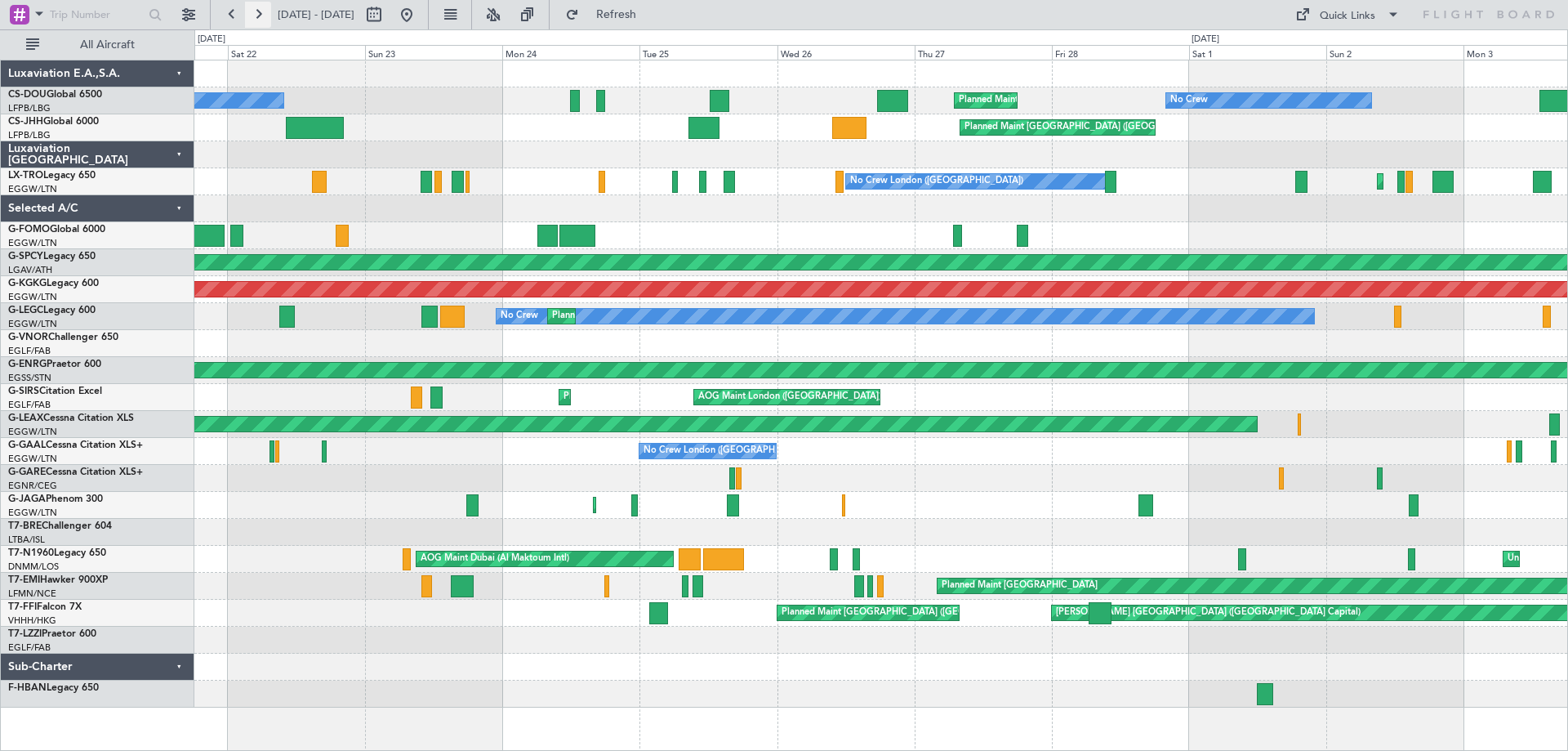
click at [254, 11] on button at bounding box center [258, 14] width 26 height 26
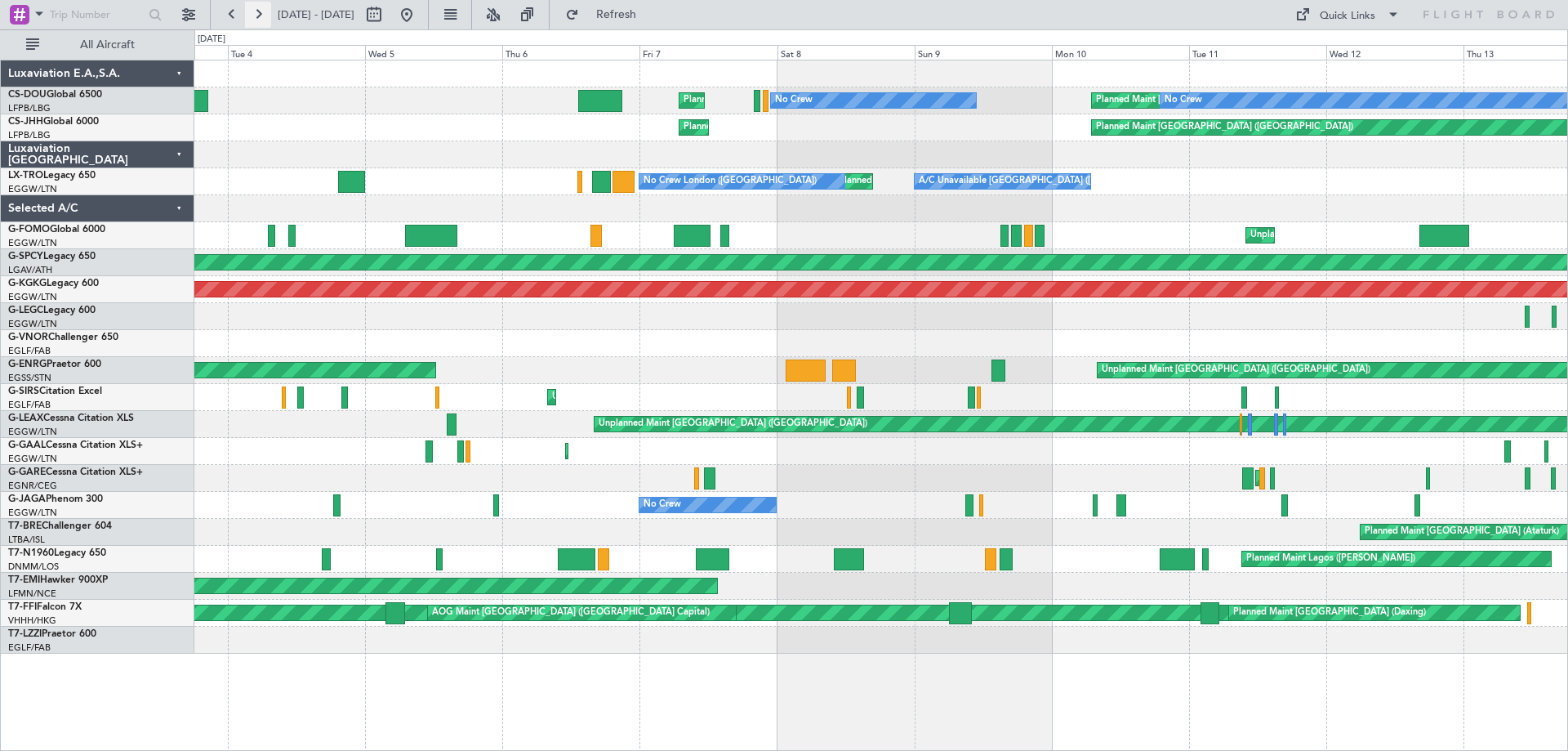
click at [254, 11] on button at bounding box center [258, 14] width 26 height 26
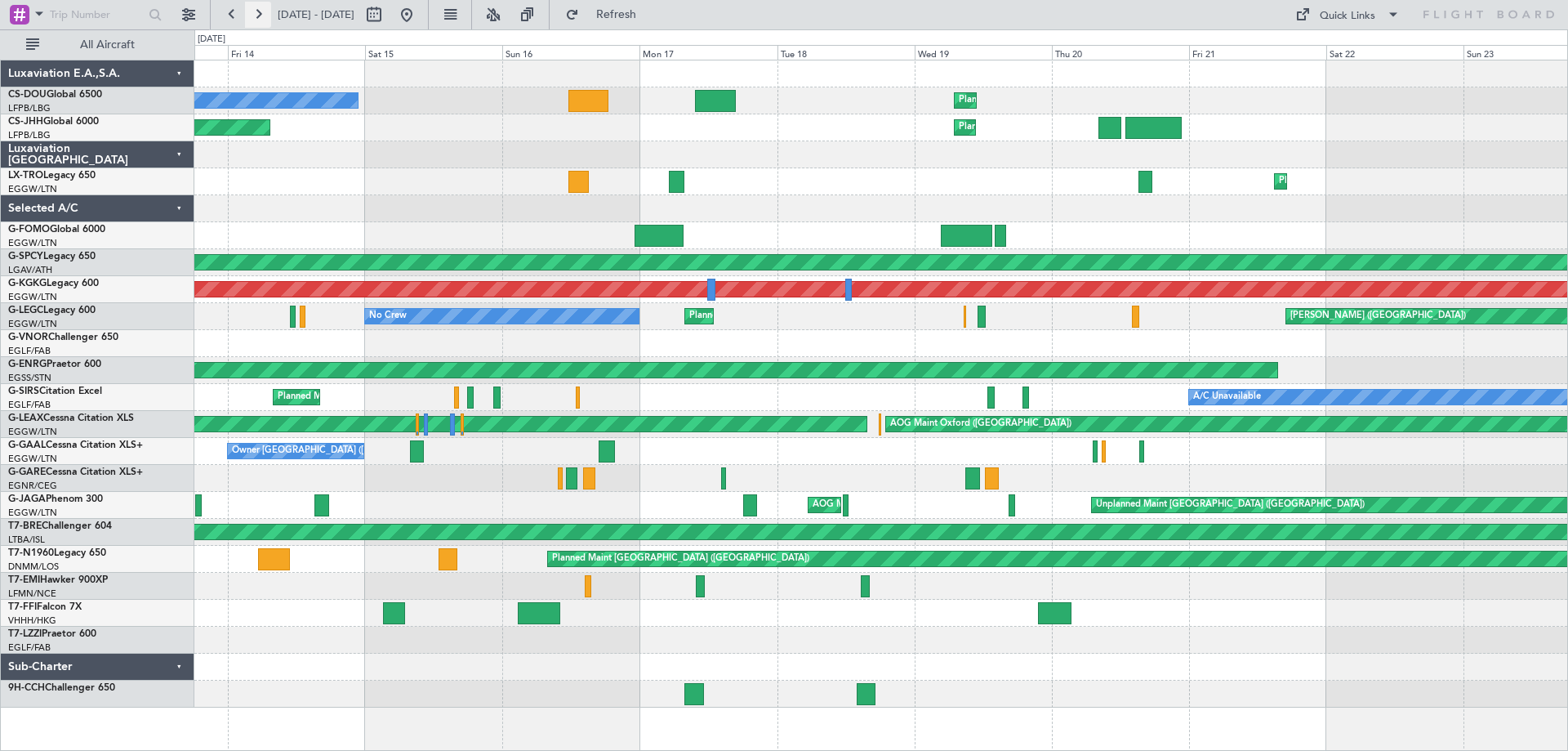
click at [254, 11] on button at bounding box center [258, 14] width 26 height 26
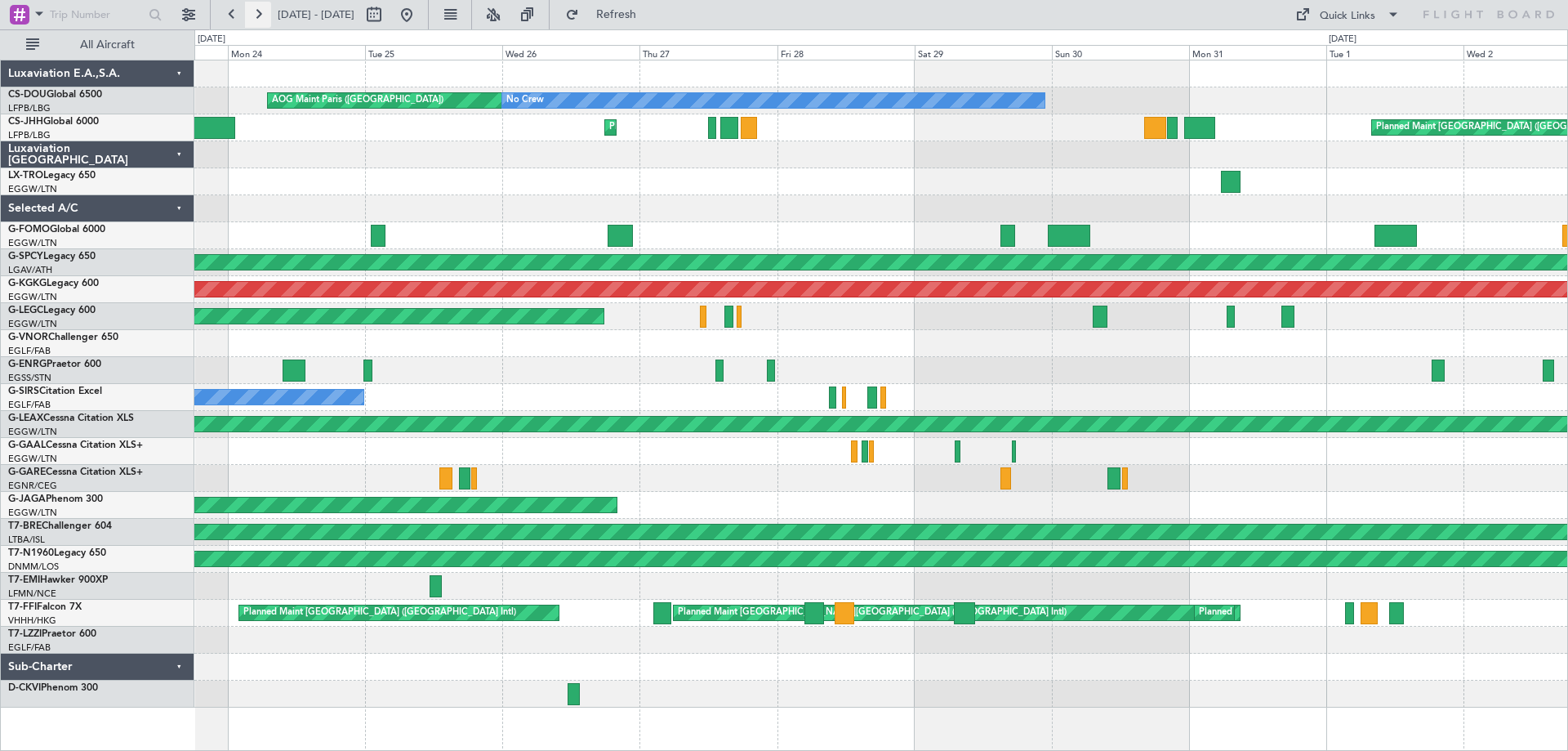
click at [254, 11] on button at bounding box center [258, 14] width 26 height 26
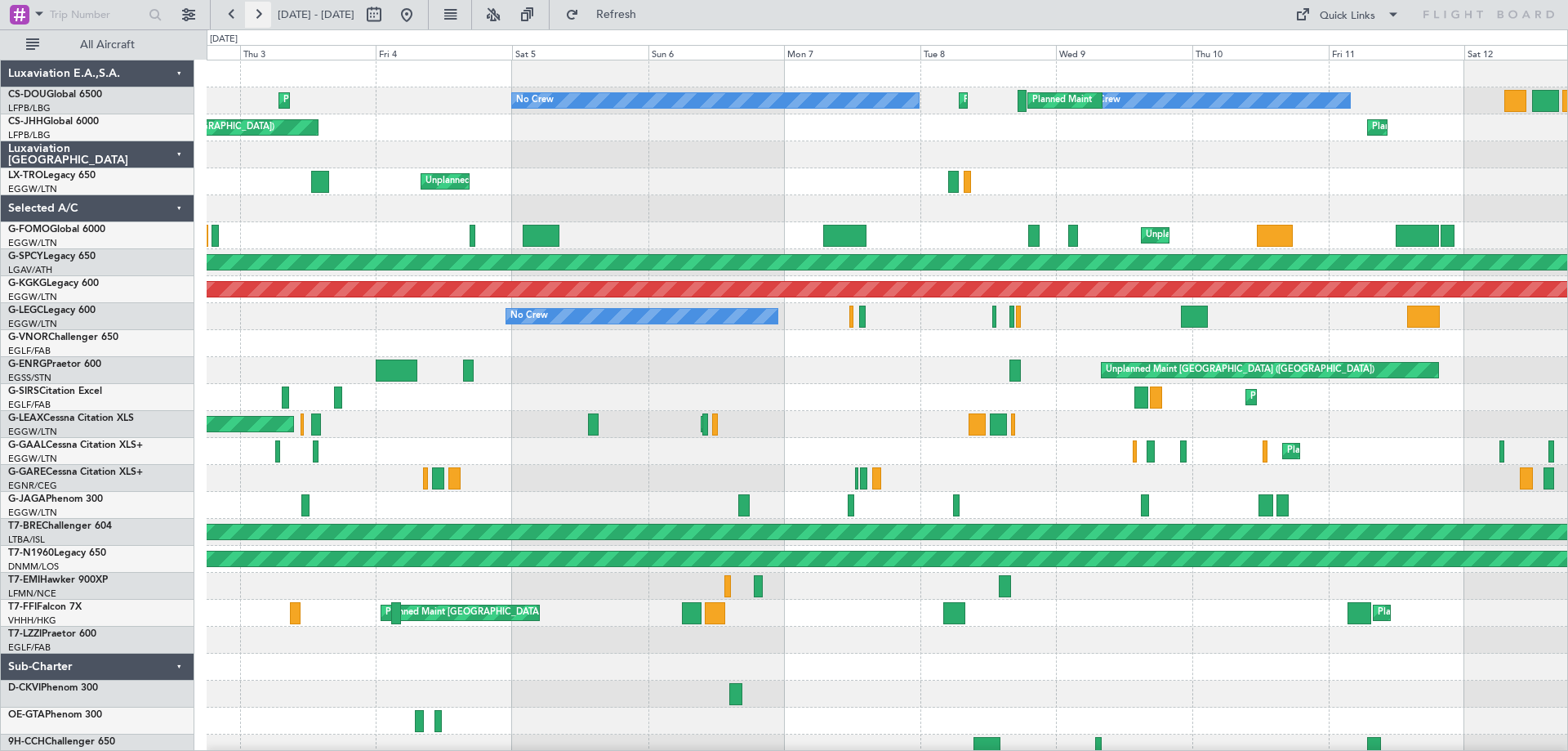
click at [254, 11] on button at bounding box center [258, 14] width 26 height 26
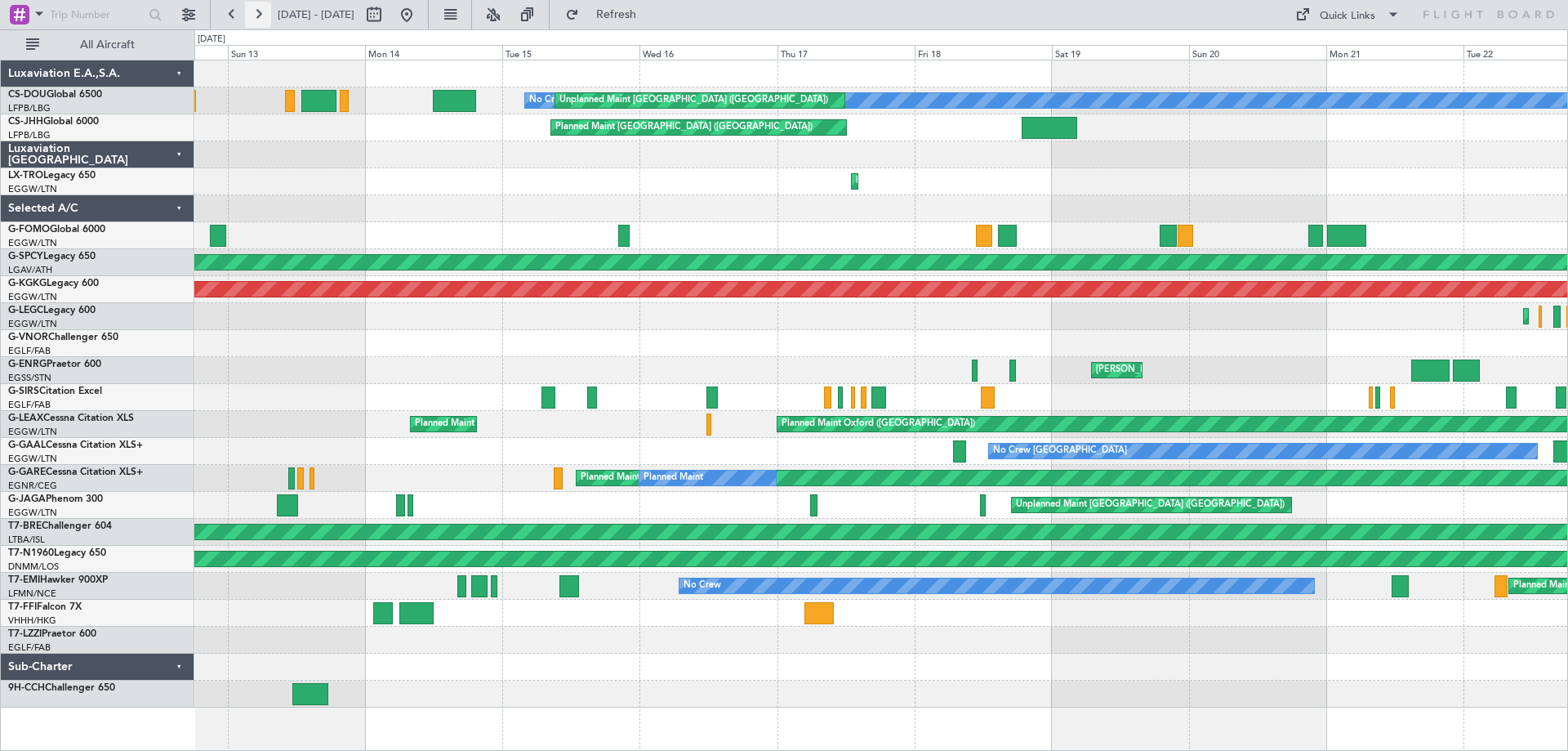
click at [254, 11] on button at bounding box center [258, 14] width 26 height 26
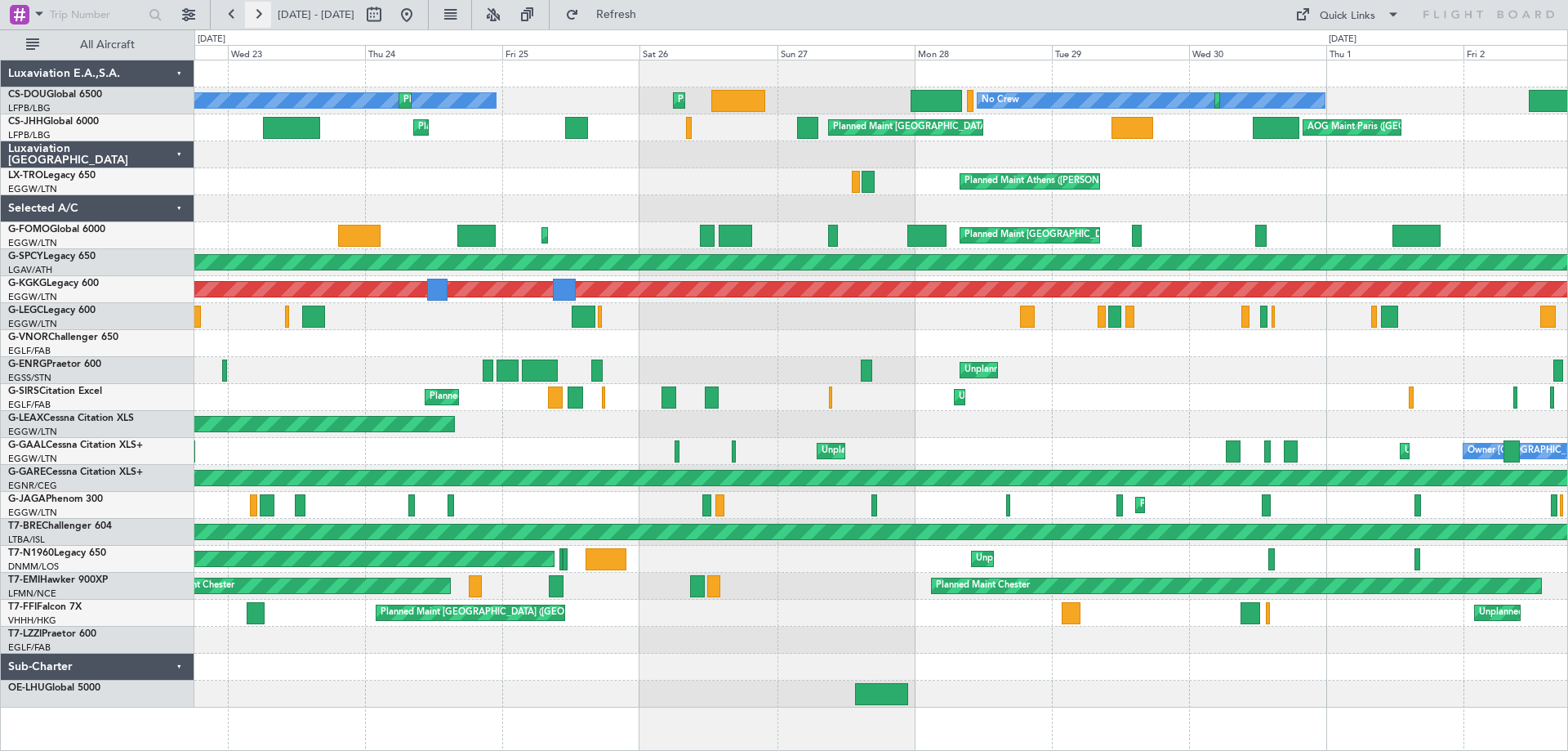
click at [254, 11] on button at bounding box center [258, 14] width 26 height 26
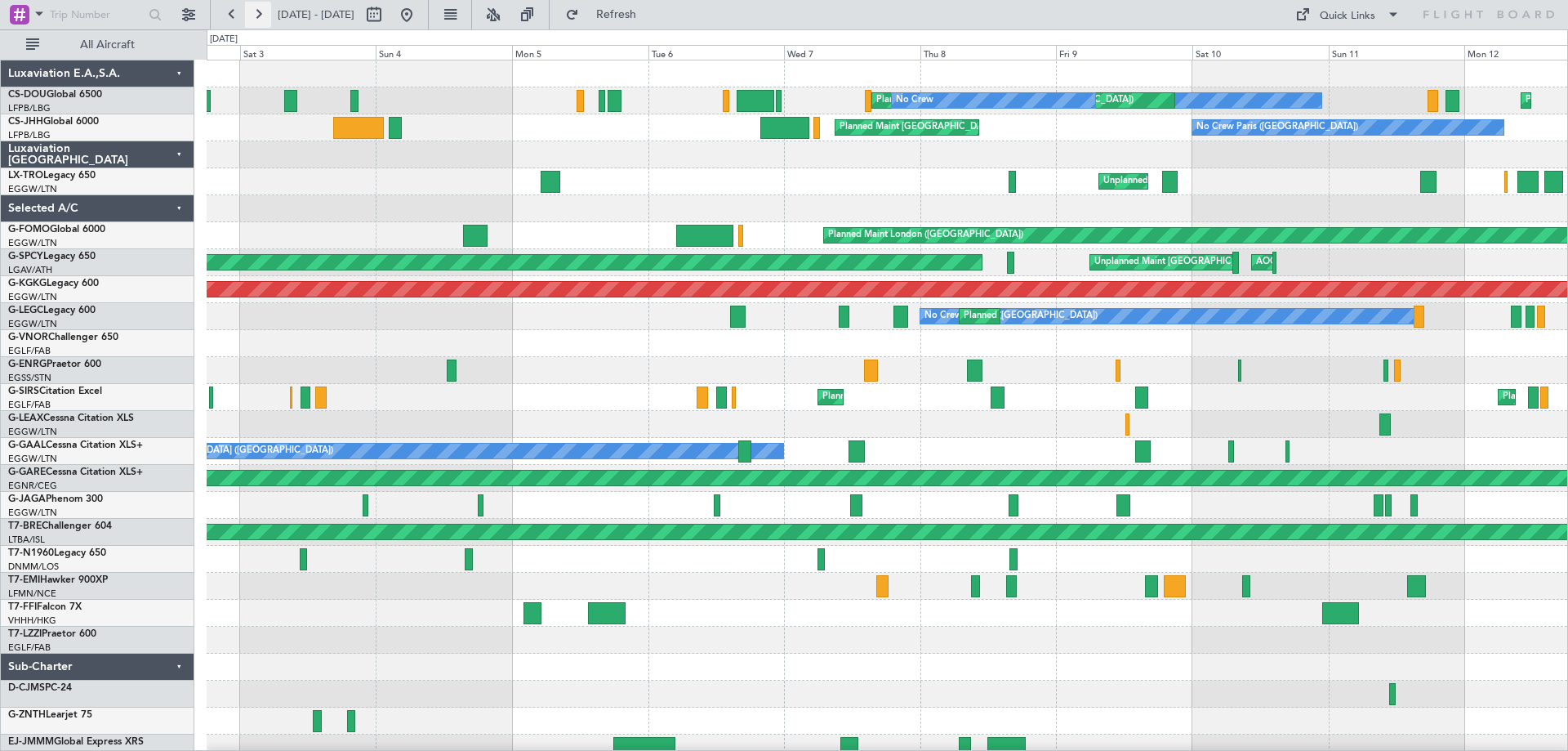
click at [254, 11] on button at bounding box center [258, 14] width 26 height 26
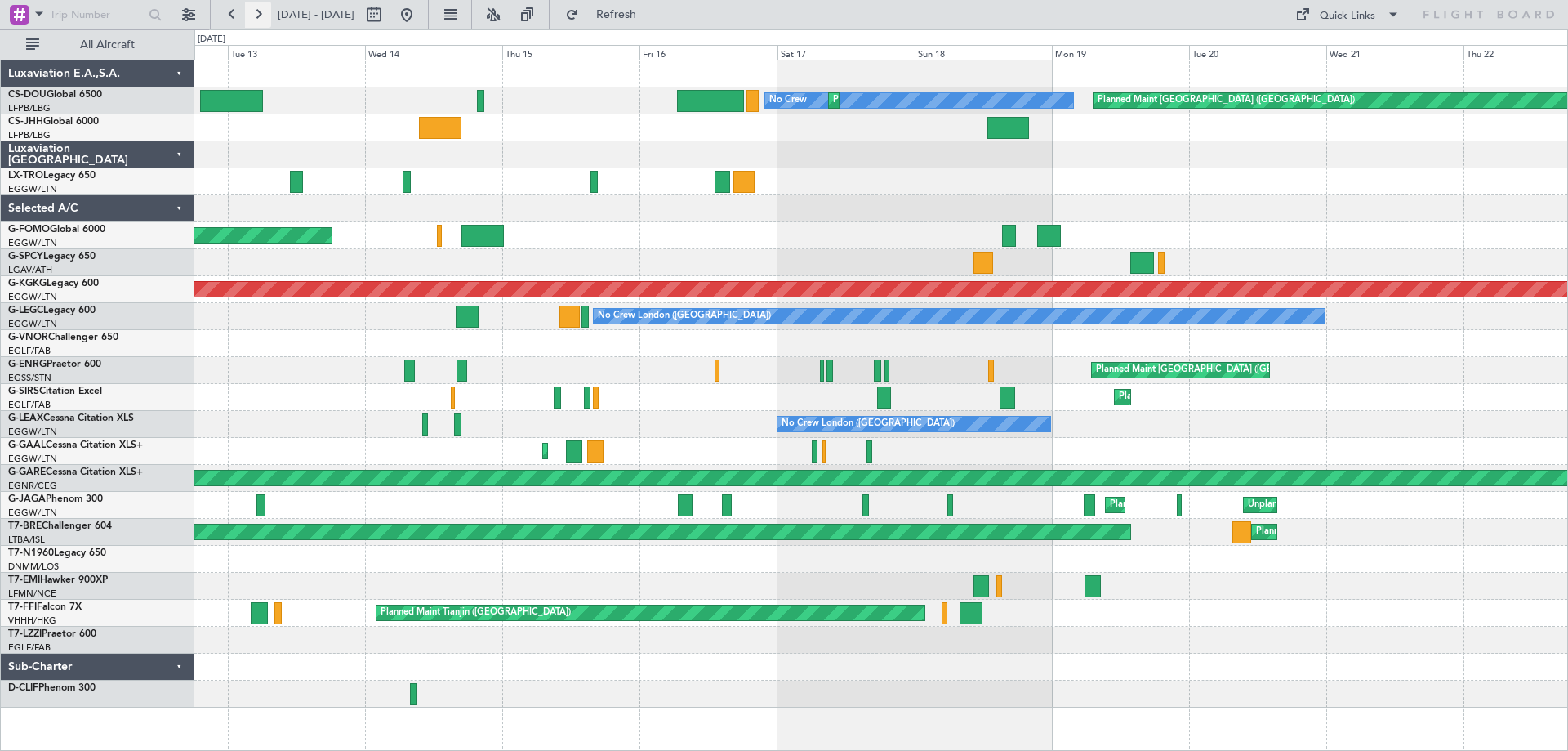
click at [254, 11] on button at bounding box center [258, 14] width 26 height 26
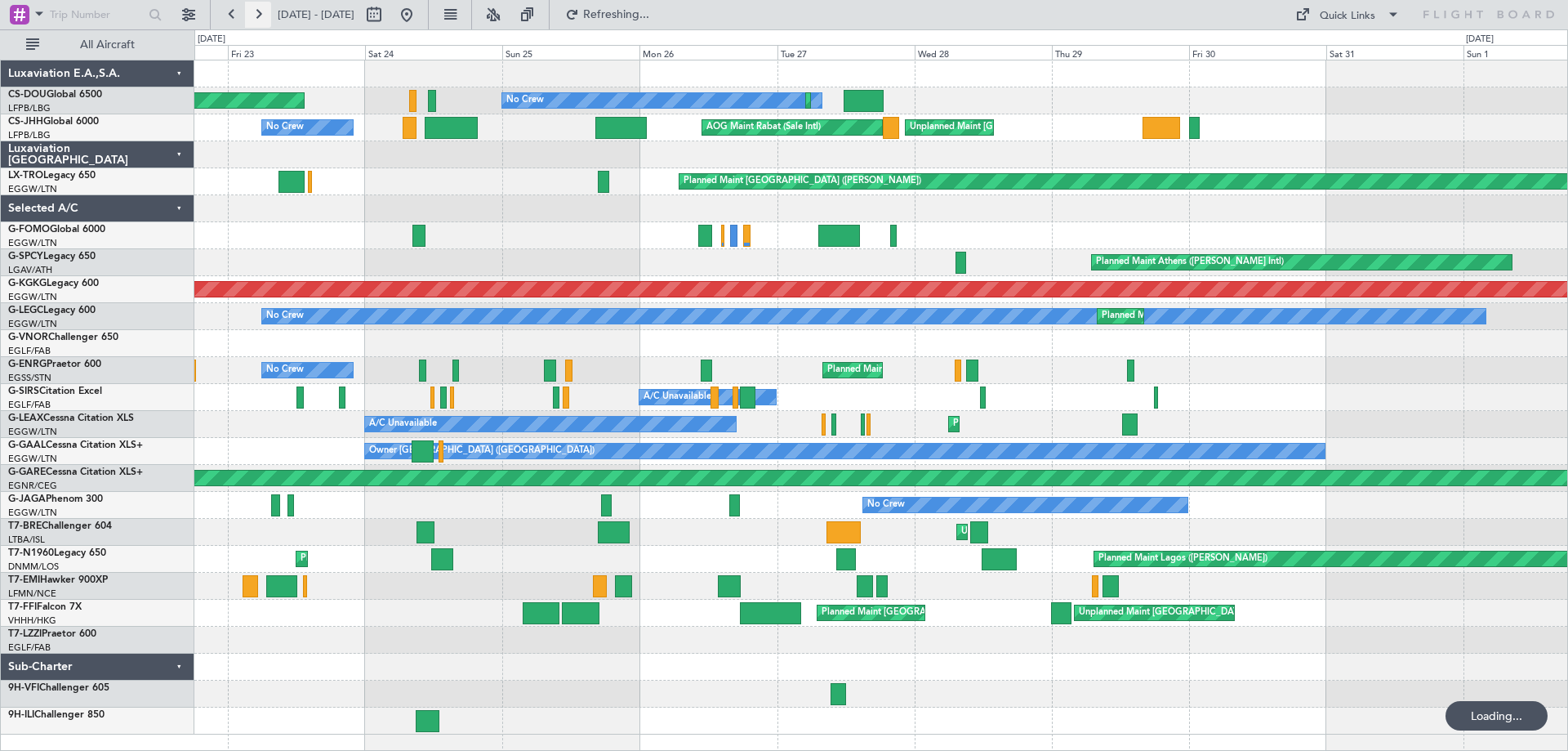
click at [254, 11] on button at bounding box center [258, 14] width 26 height 26
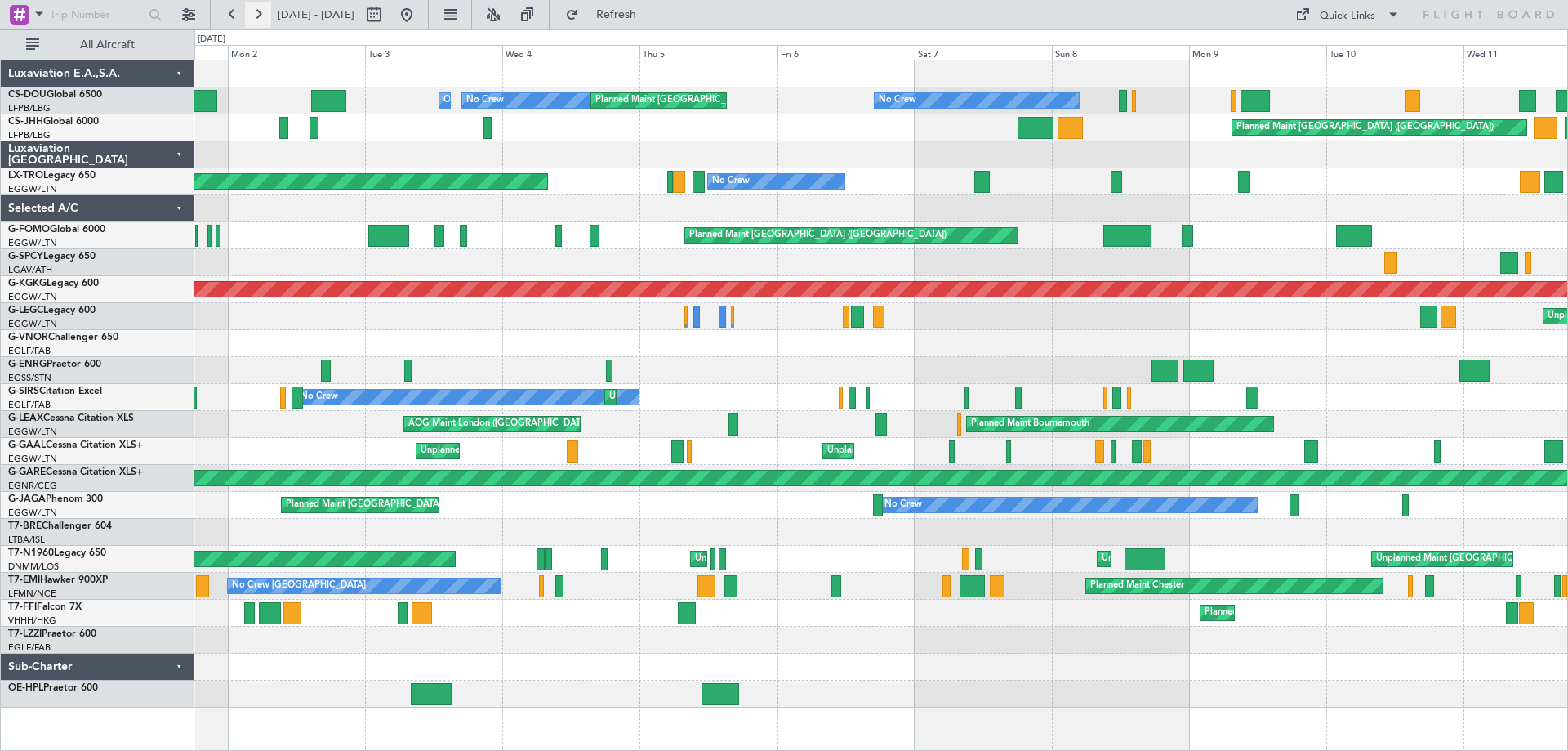
click at [254, 11] on button at bounding box center [258, 14] width 26 height 26
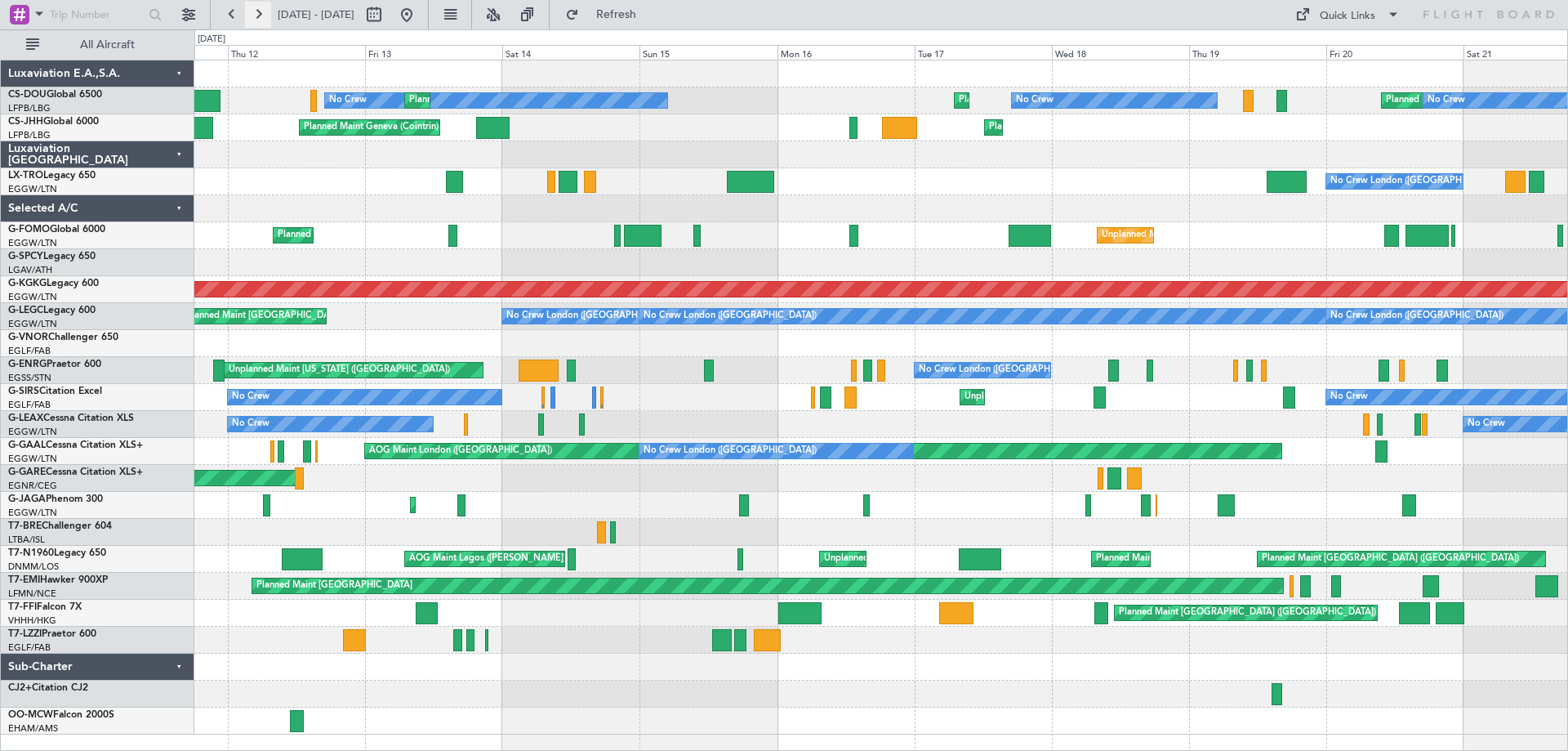
click at [254, 11] on button at bounding box center [258, 14] width 26 height 26
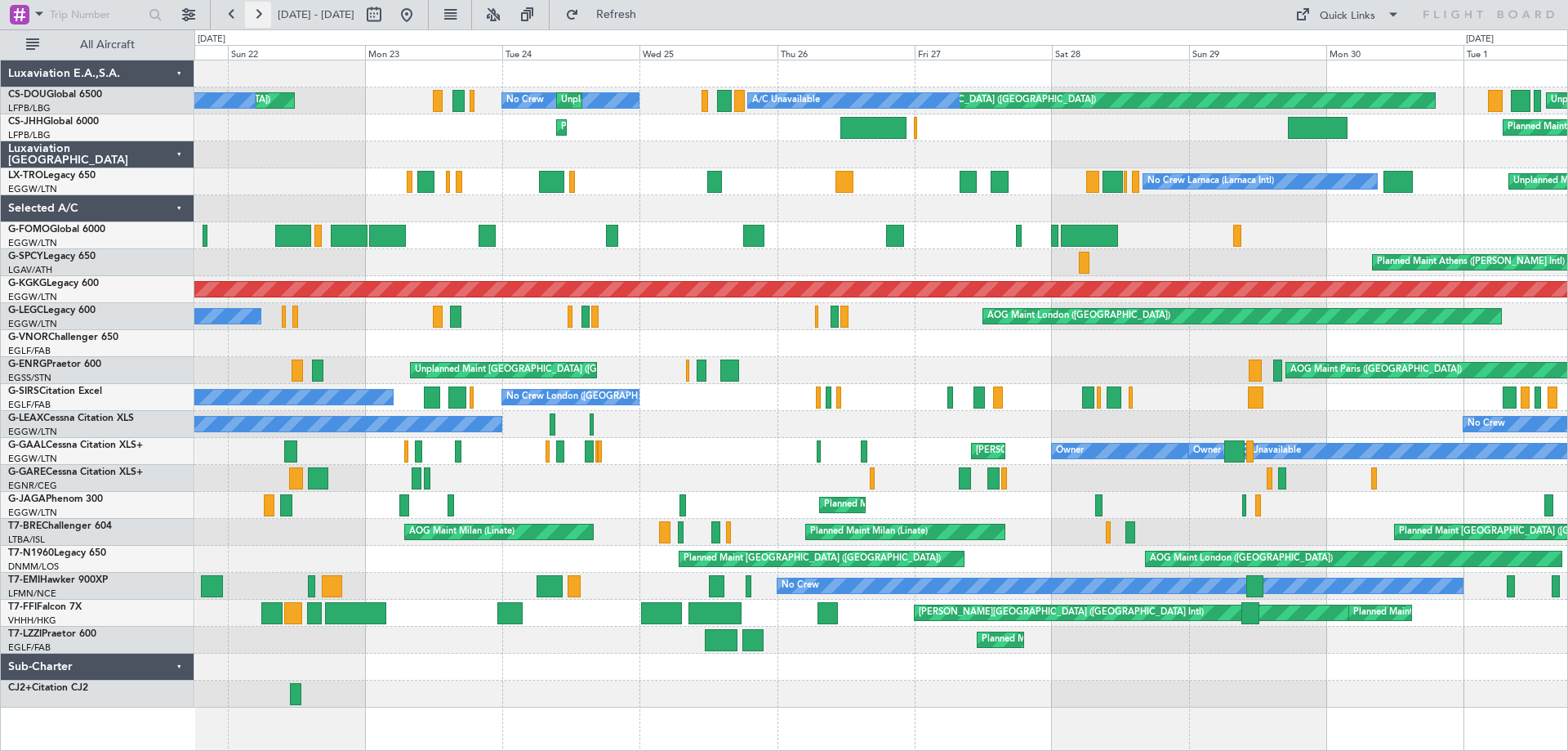
click at [254, 11] on button at bounding box center [258, 14] width 26 height 26
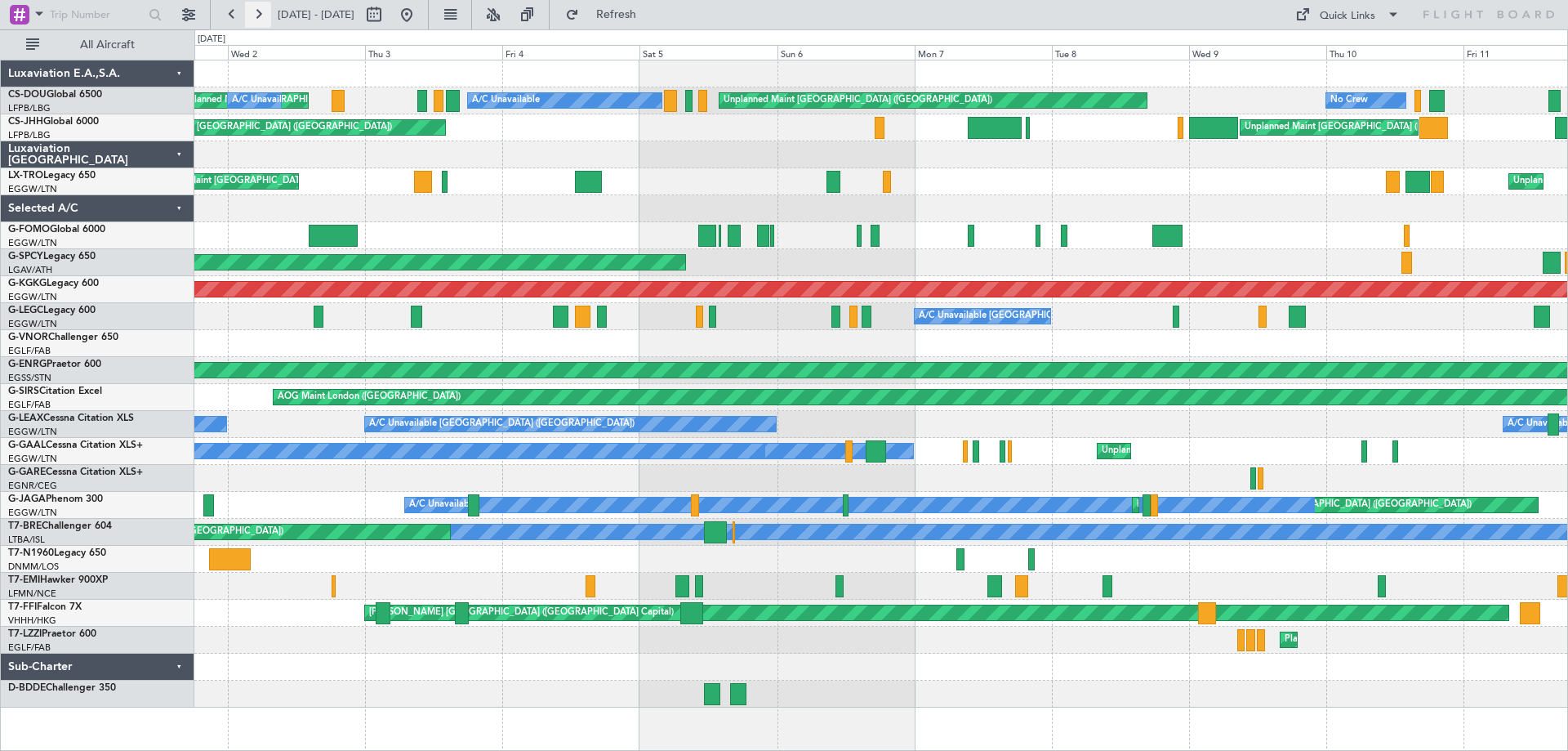
click at [255, 9] on button at bounding box center [258, 14] width 26 height 26
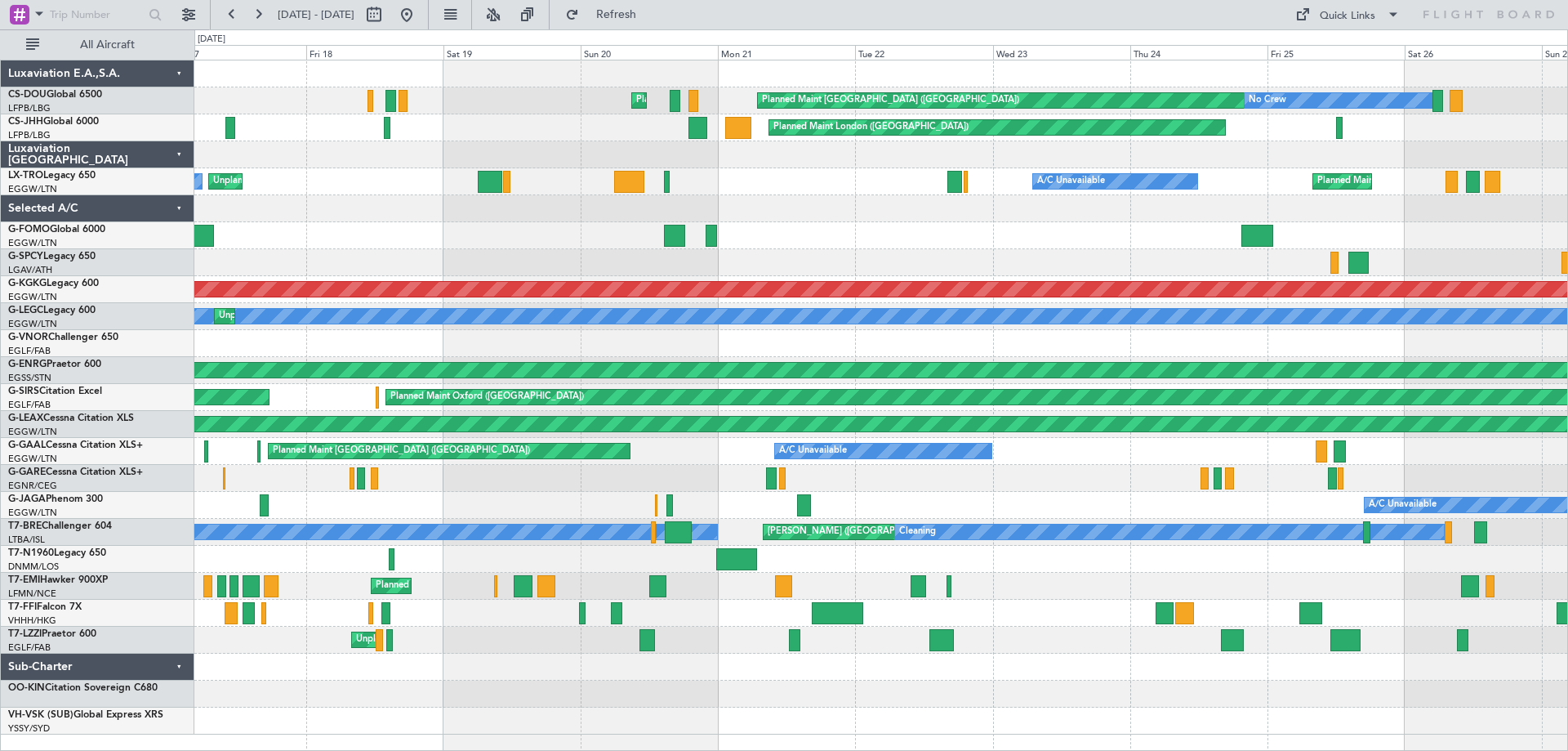
click at [338, 302] on div "Planned Maint Paris (Le Bourget) Planned Maint Paris (Le Bourget) No Crew Plann…" at bounding box center [880, 398] width 1373 height 674
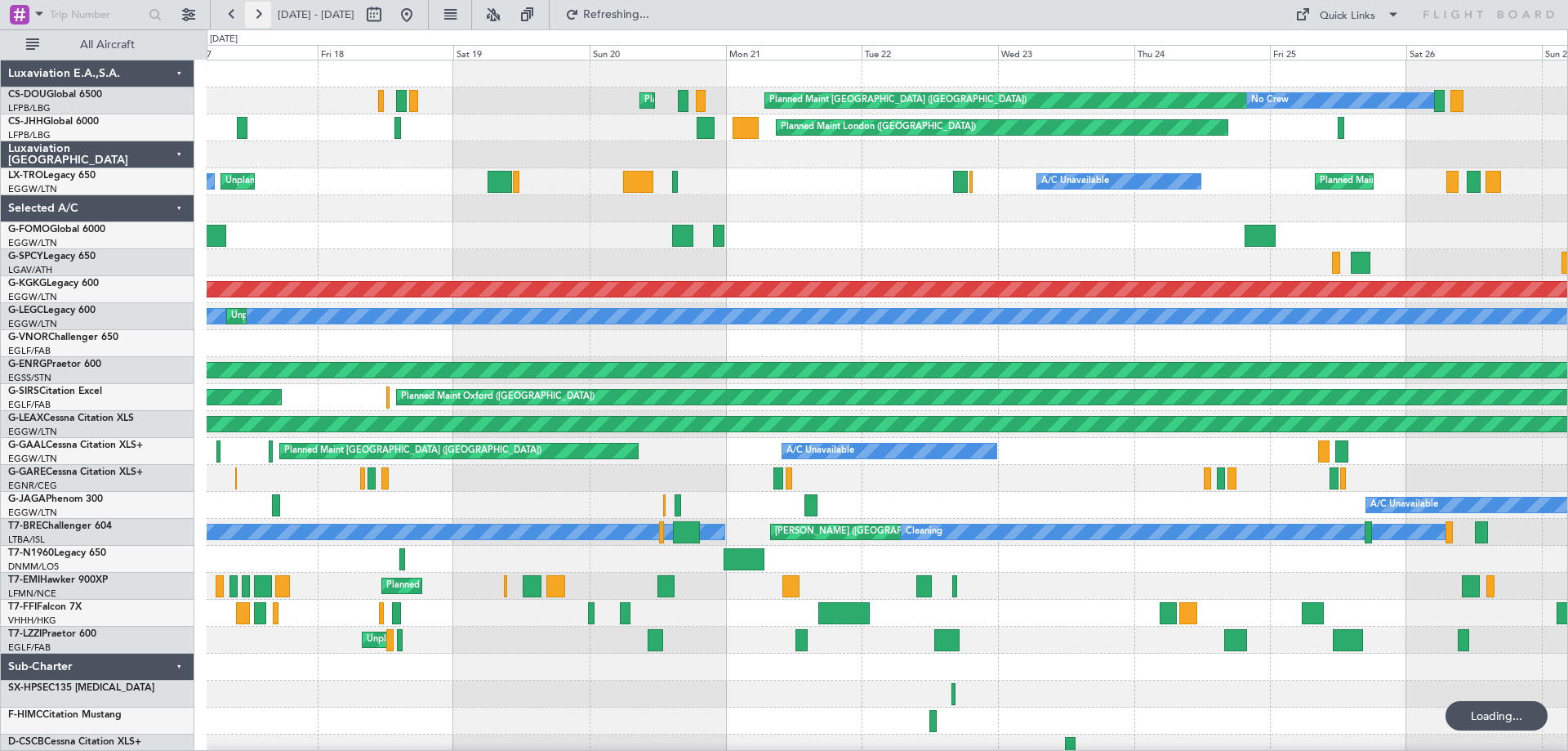
click at [260, 18] on button at bounding box center [258, 14] width 26 height 26
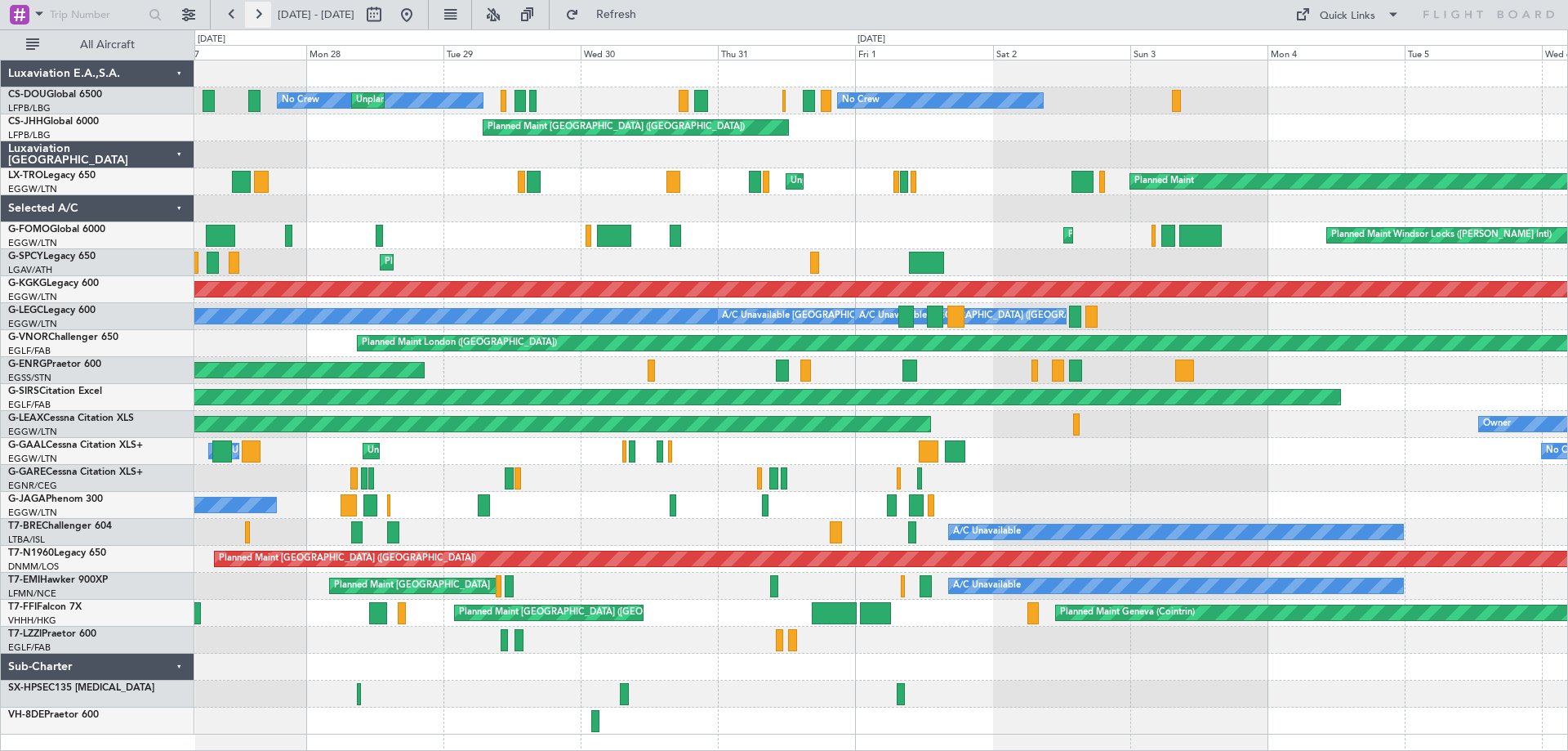
click at [260, 18] on button at bounding box center [258, 14] width 26 height 26
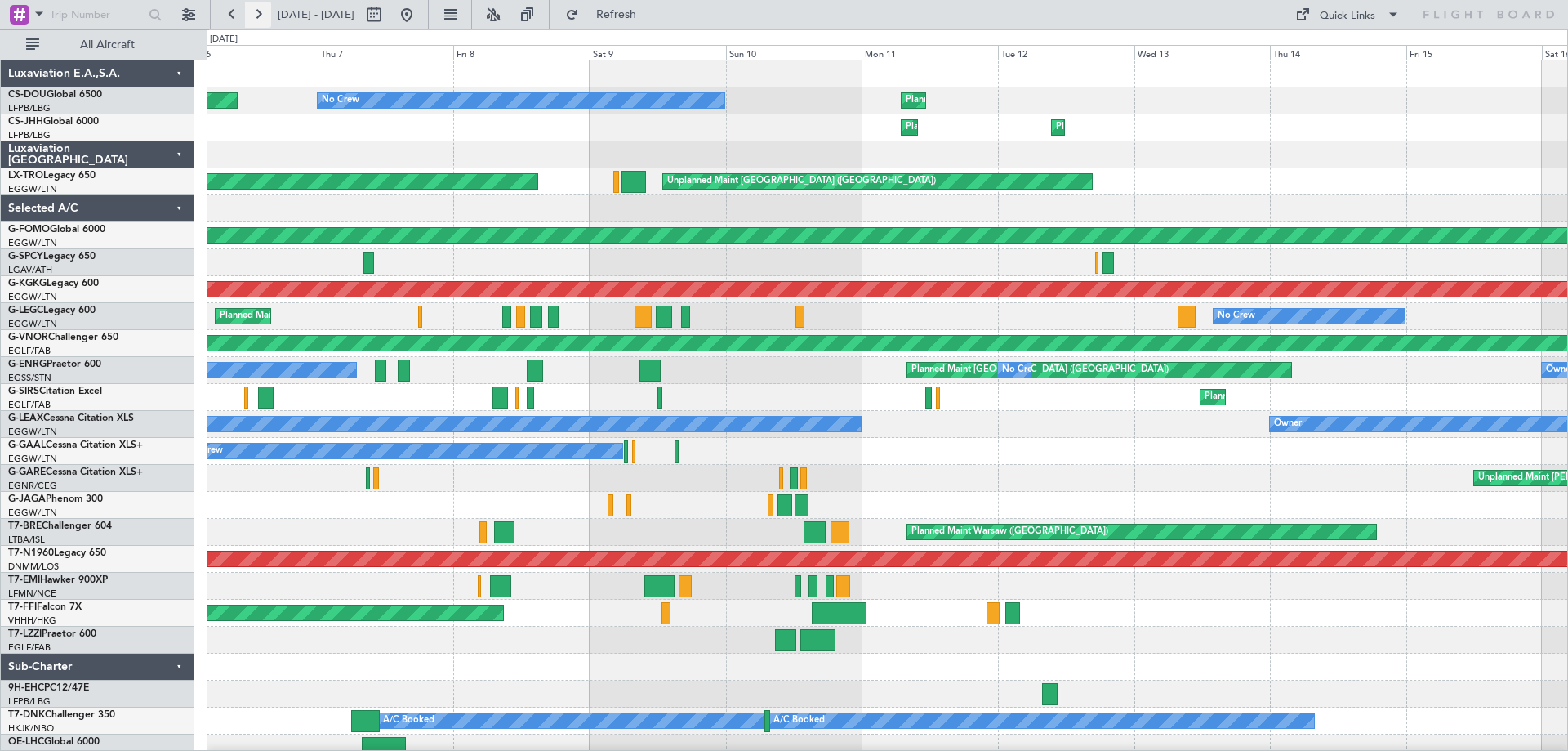
click at [260, 18] on button at bounding box center [258, 14] width 26 height 26
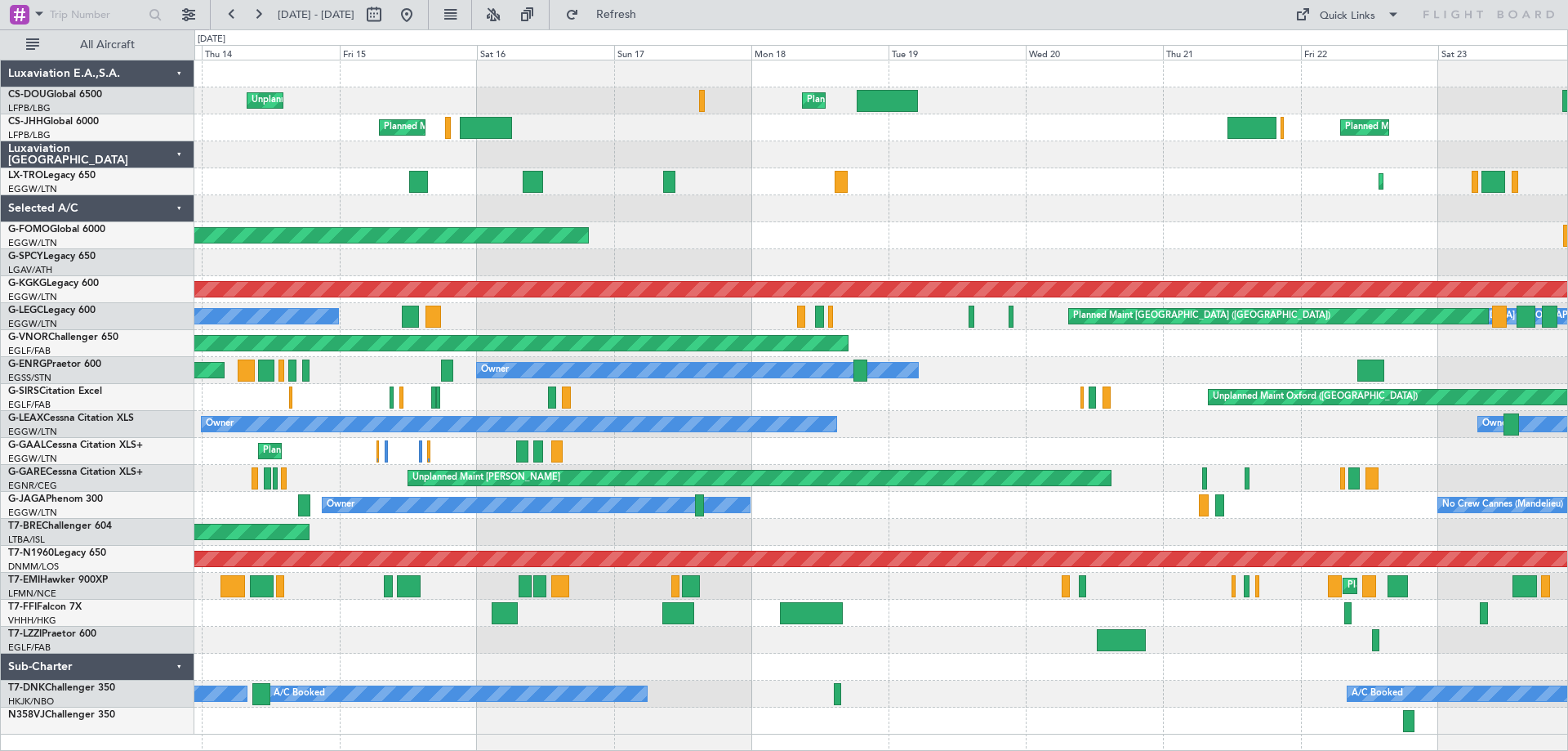
click at [1045, 229] on div "Planned Maint London (Luton) Unplanned Maint Paris (Le Bourget) A/C Unavailable…" at bounding box center [880, 398] width 1373 height 674
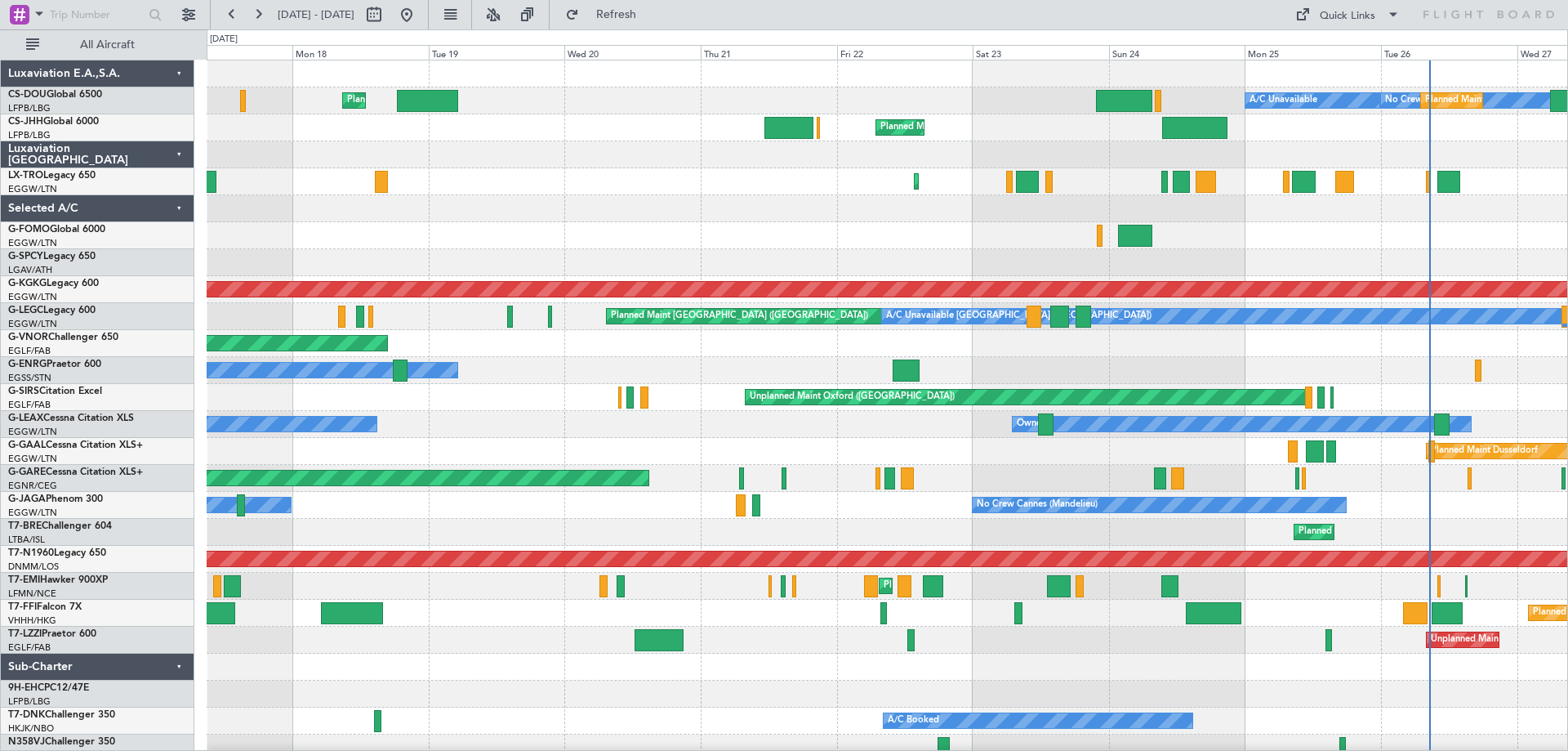
click at [501, 220] on div at bounding box center [887, 209] width 1361 height 27
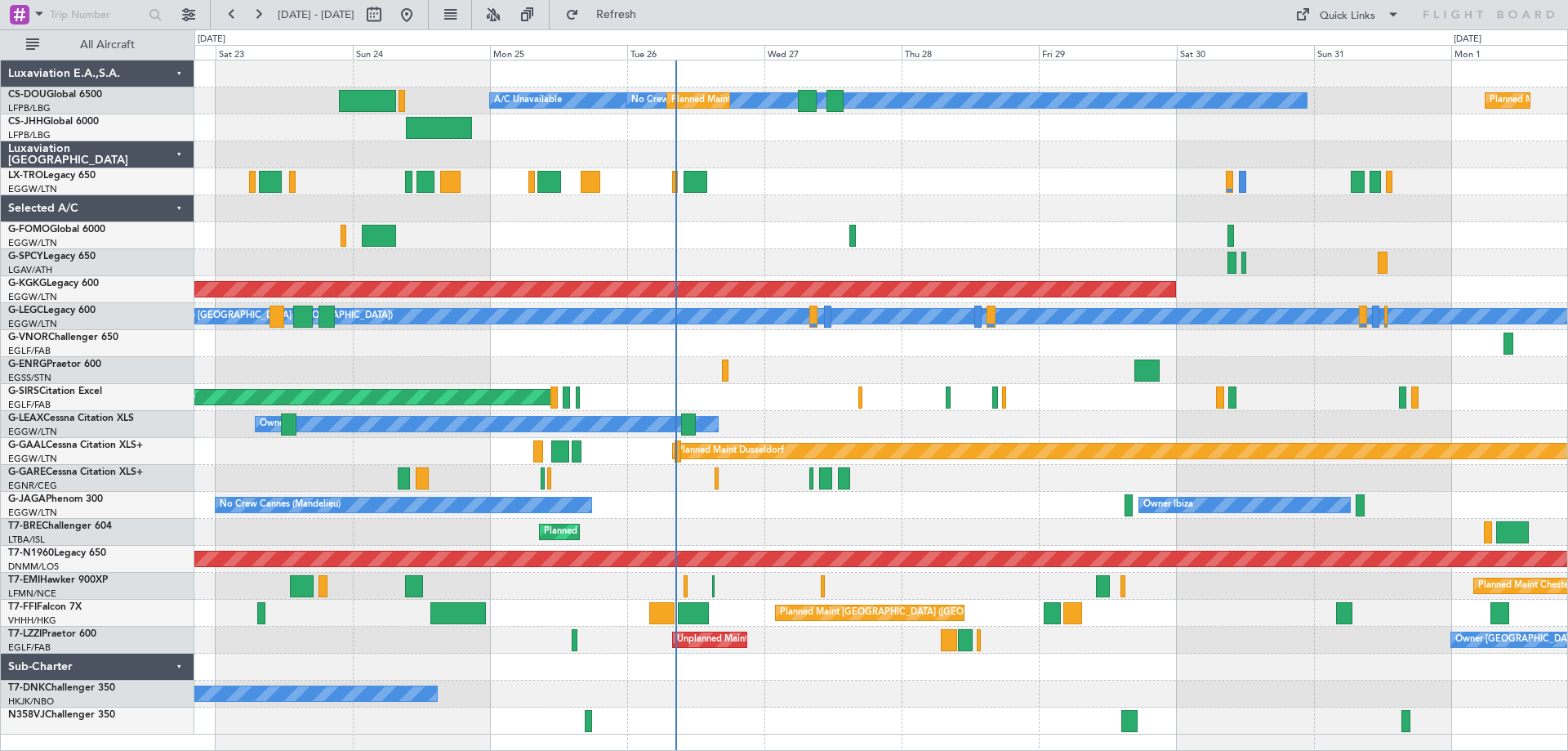
click at [475, 216] on div "A/C Unavailable No Crew Planned Maint Paris (Le Bourget) Planned Maint Paris (L…" at bounding box center [880, 398] width 1373 height 674
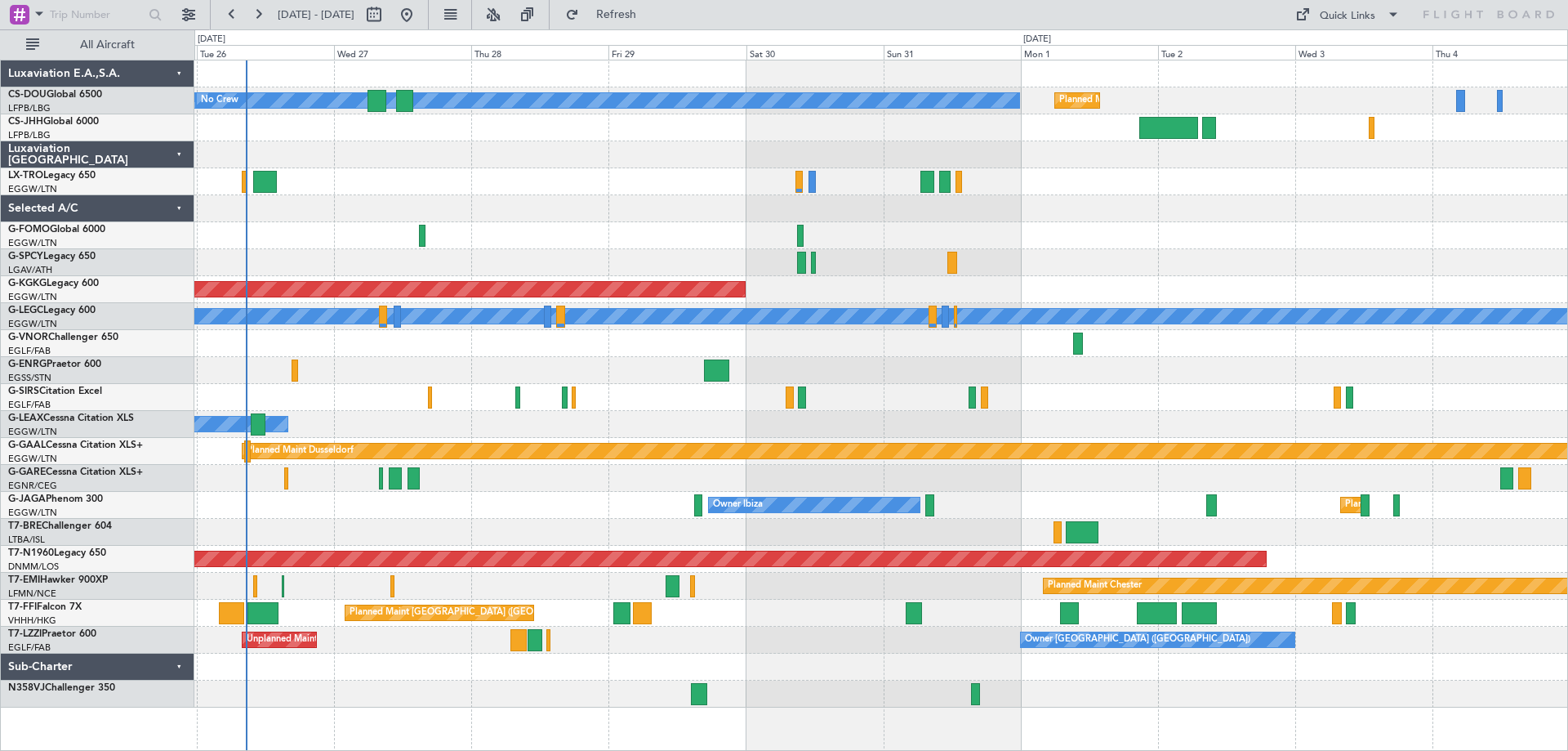
click at [851, 363] on div at bounding box center [880, 370] width 1373 height 27
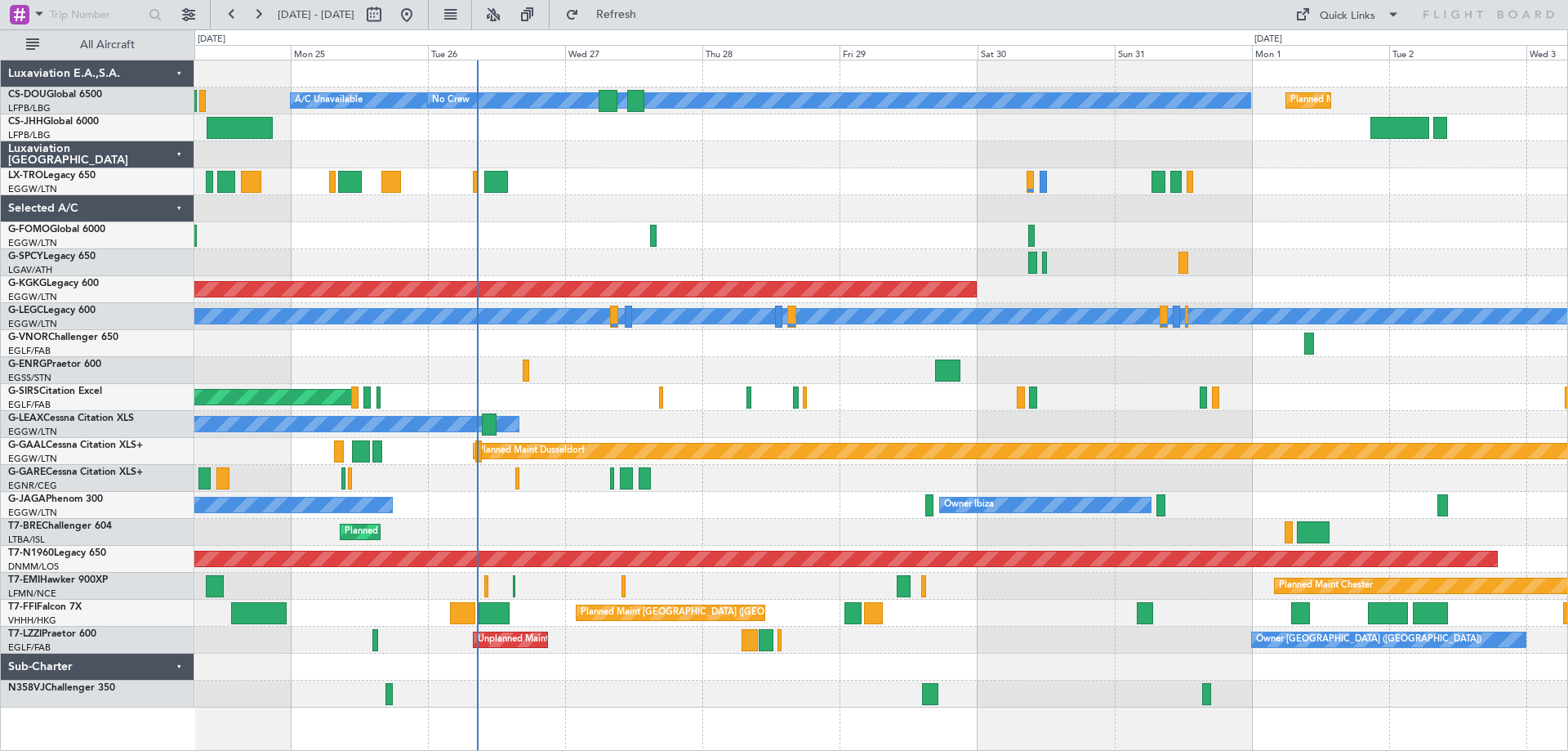
click at [896, 412] on div "Owner" at bounding box center [880, 425] width 1373 height 27
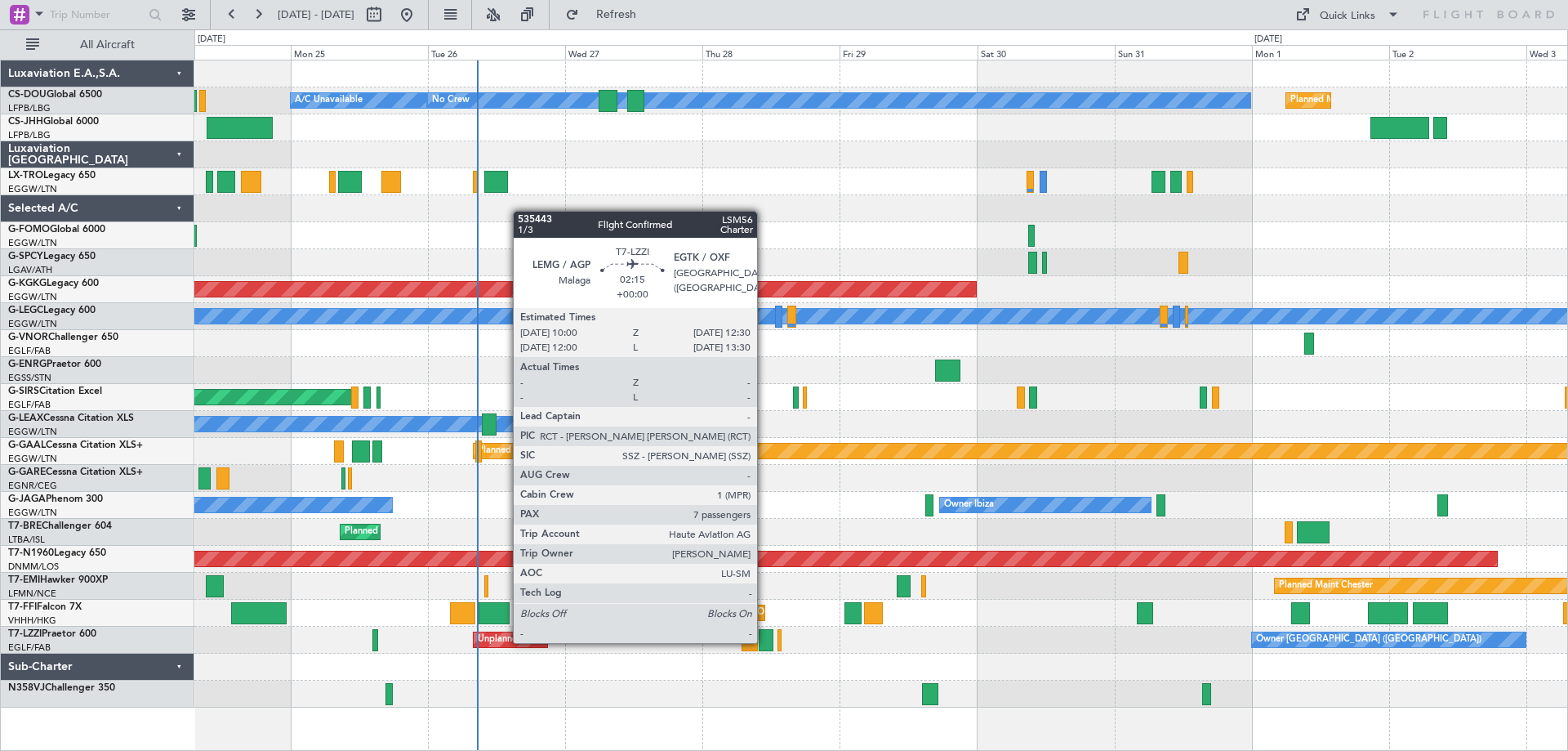
click at [764, 641] on div at bounding box center [765, 640] width 14 height 22
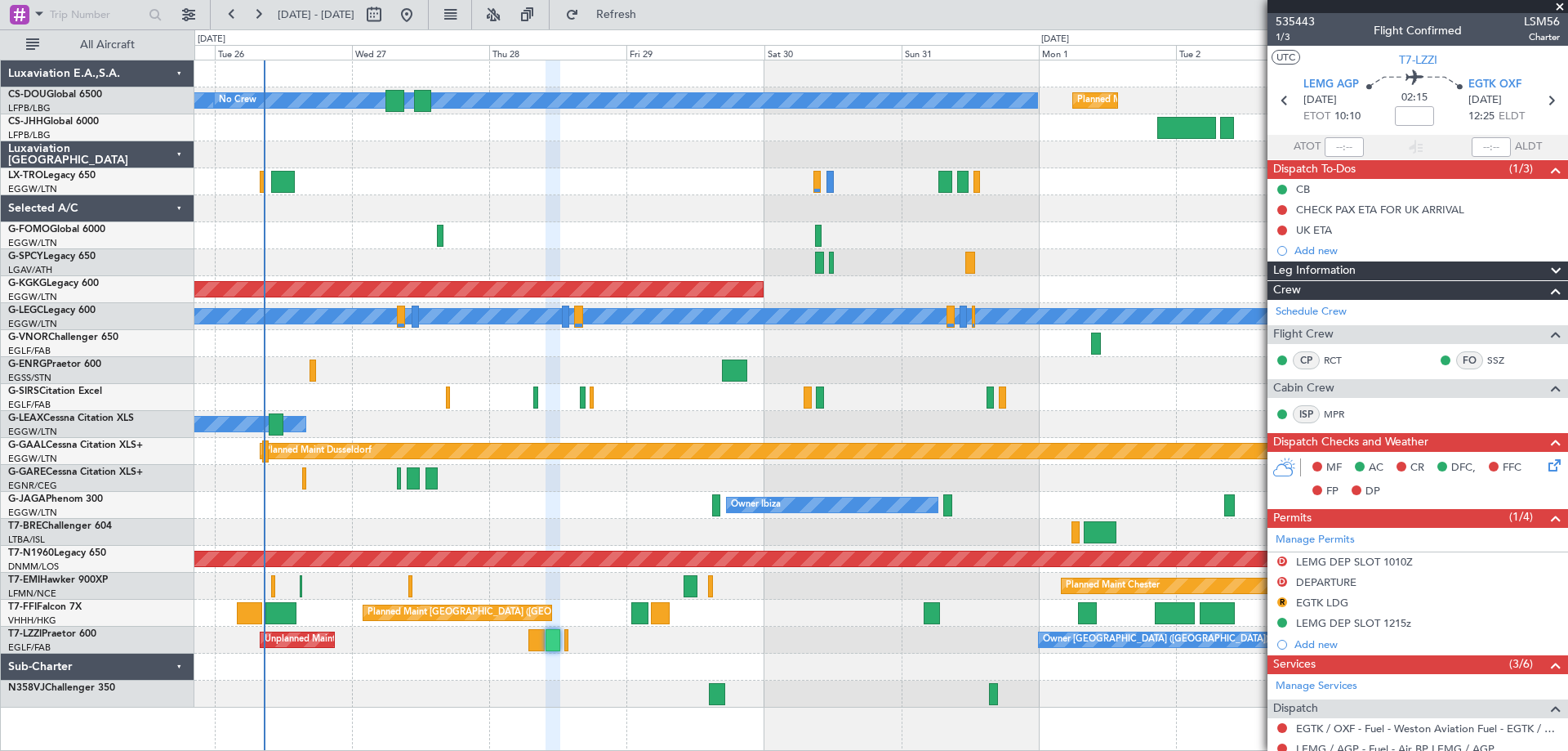
click at [936, 166] on div "Planned Maint Paris (Le Bourget) A/C Unavailable No Crew Planned Maint Paris (L…" at bounding box center [880, 384] width 1373 height 647
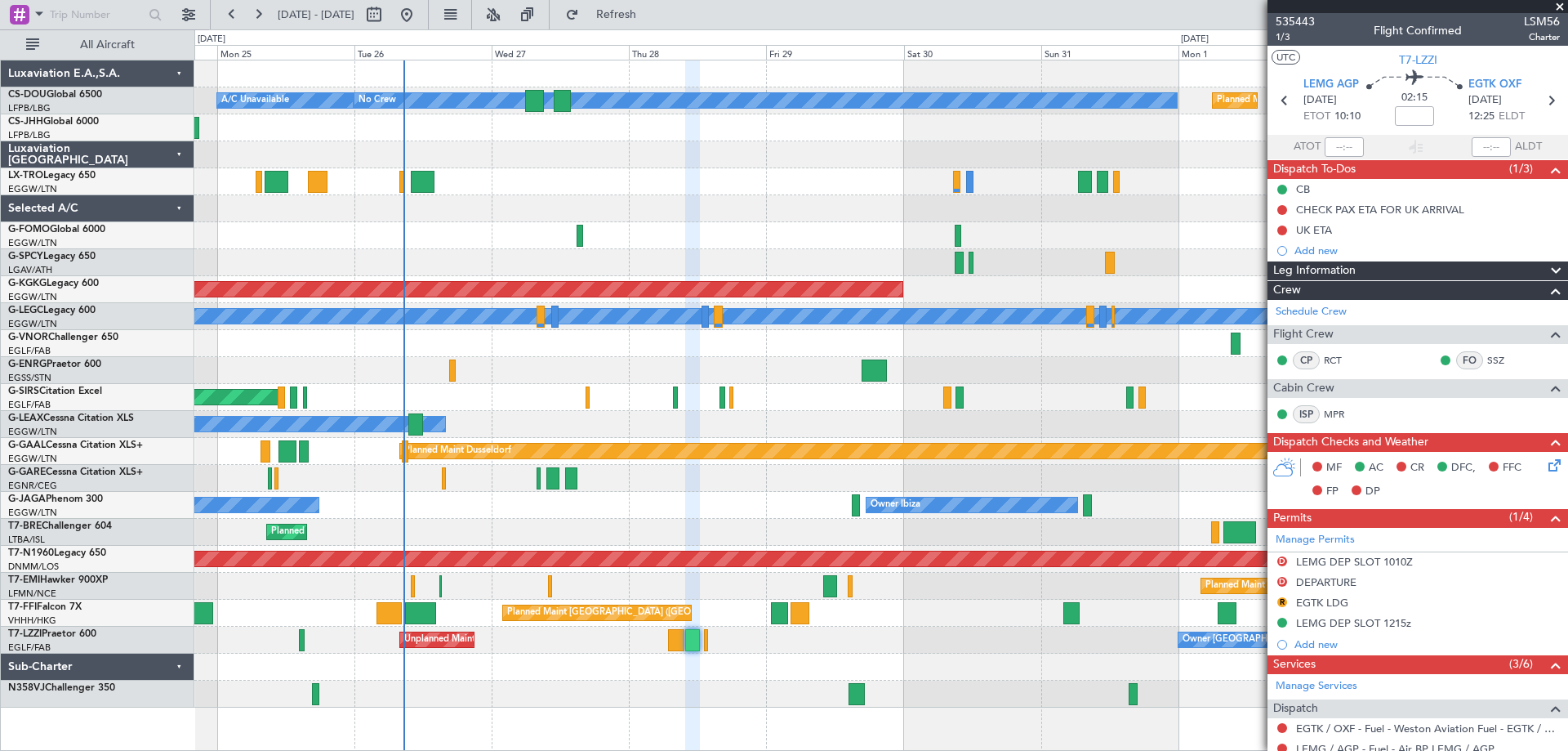
click at [613, 633] on div "Unplanned Maint London (Farnborough) Owner London (Farnborough)" at bounding box center [880, 640] width 1373 height 27
click at [1563, 9] on span at bounding box center [1559, 7] width 16 height 14
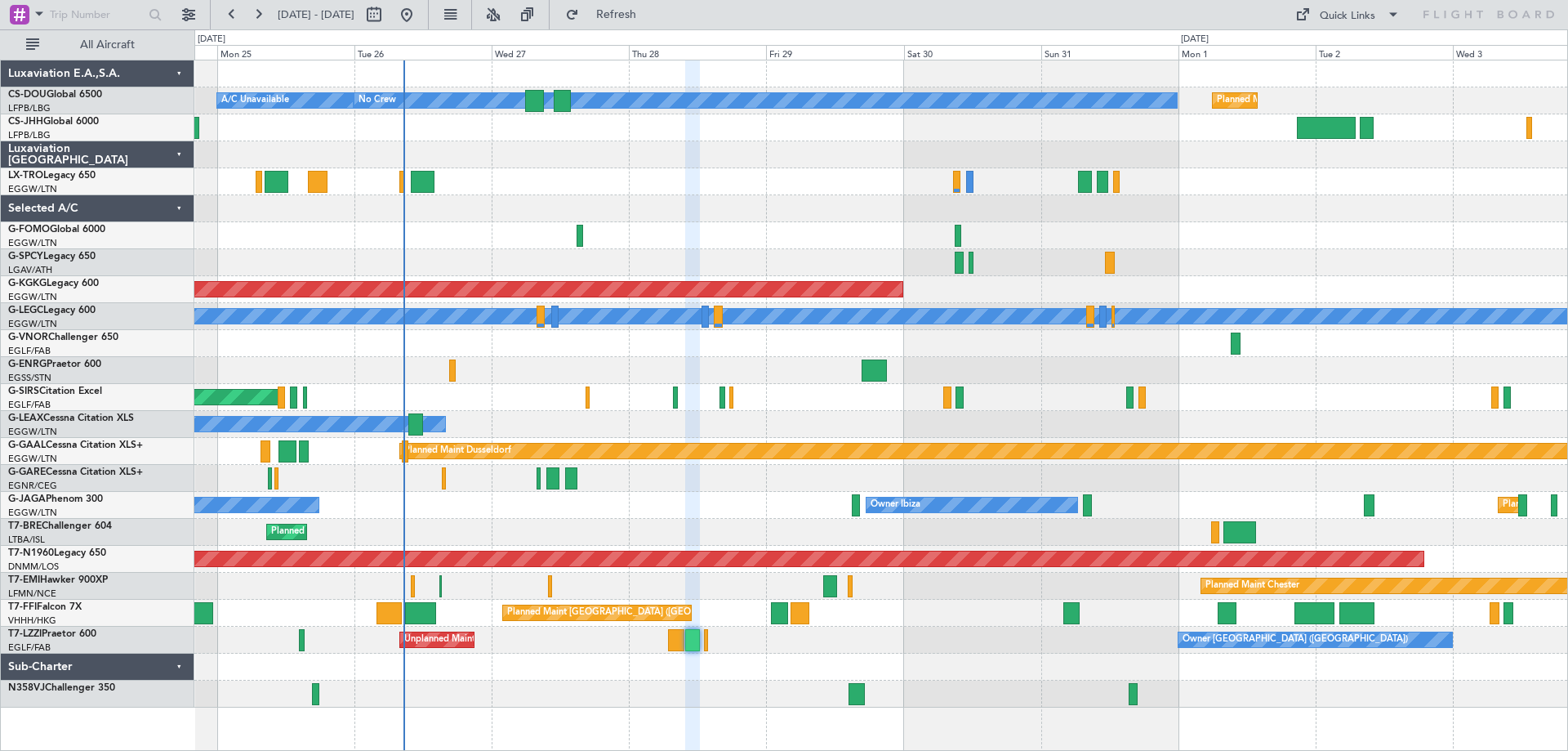
type input "0"
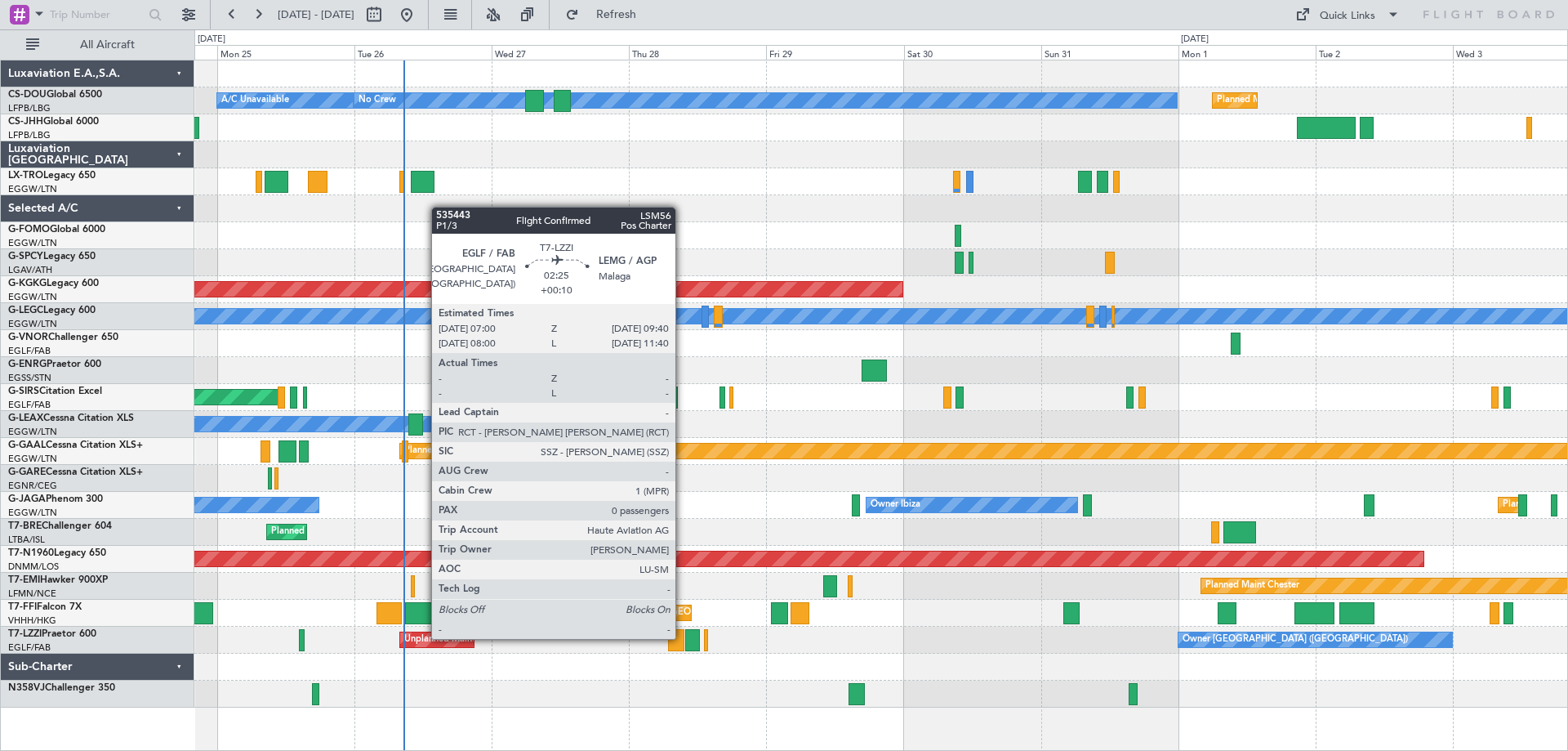
click at [683, 637] on div at bounding box center [676, 640] width 15 height 22
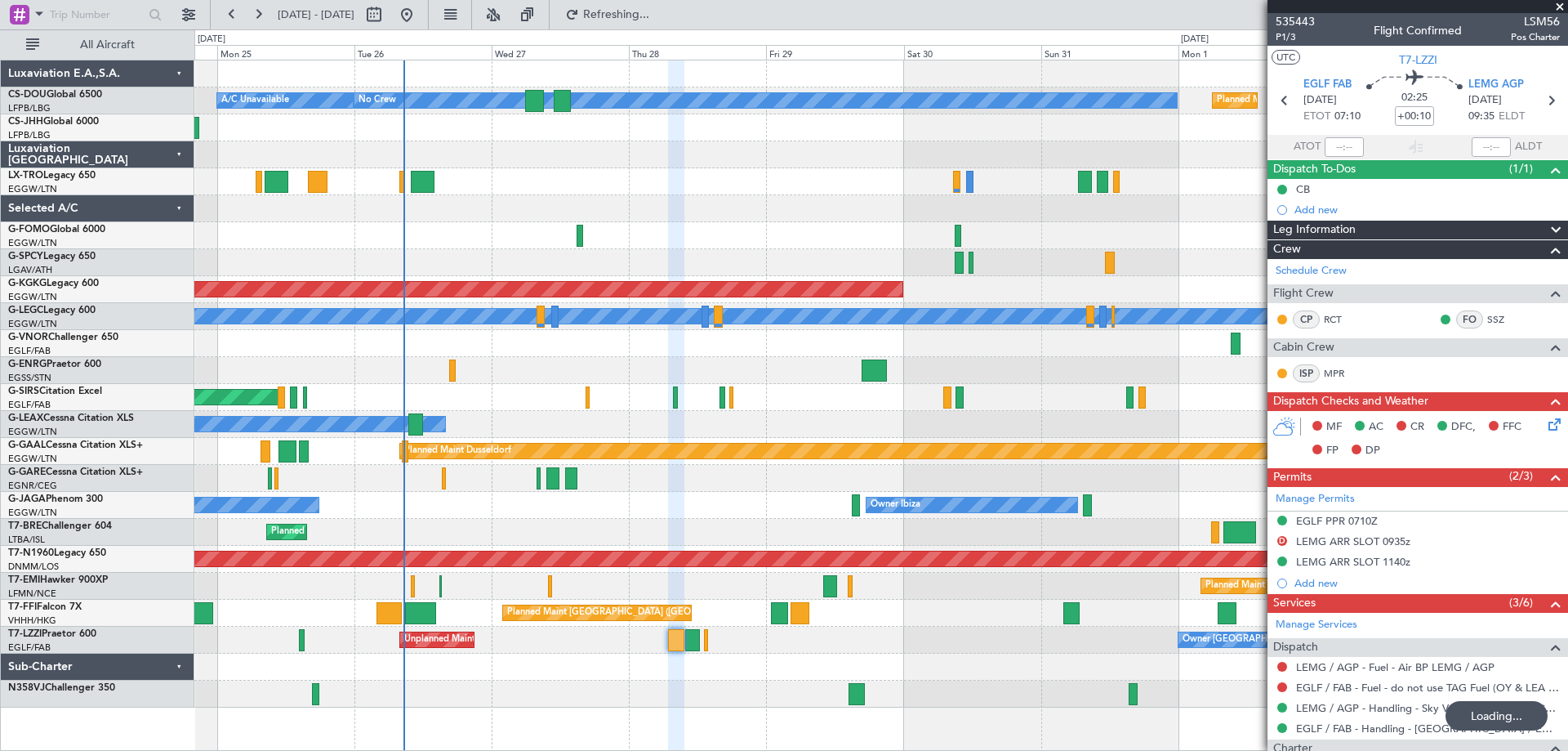
click at [1560, 4] on span at bounding box center [1559, 7] width 16 height 14
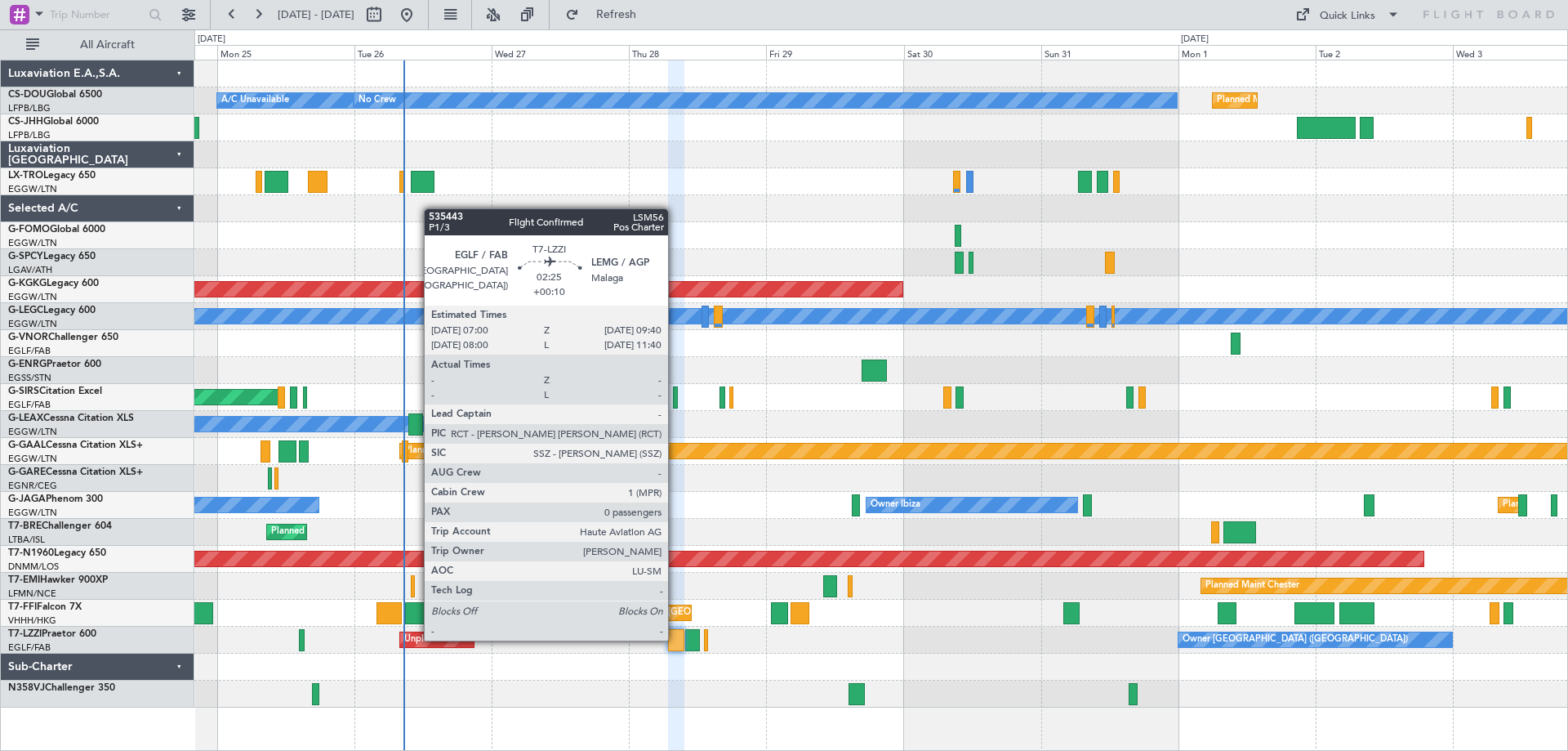
click at [676, 639] on div at bounding box center [676, 640] width 15 height 22
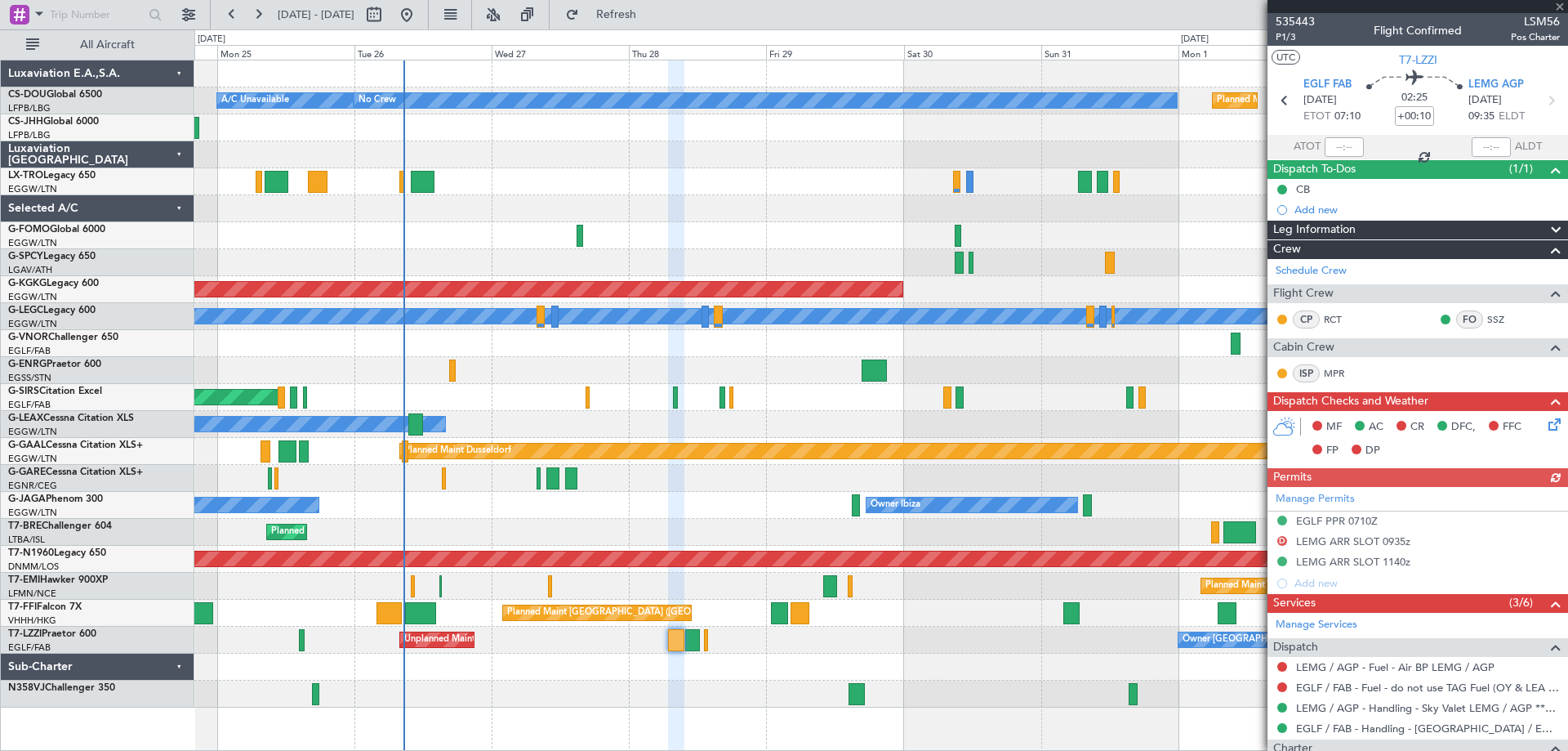
click at [1558, 9] on div at bounding box center [1417, 6] width 300 height 13
click at [1560, 7] on span at bounding box center [1559, 7] width 16 height 14
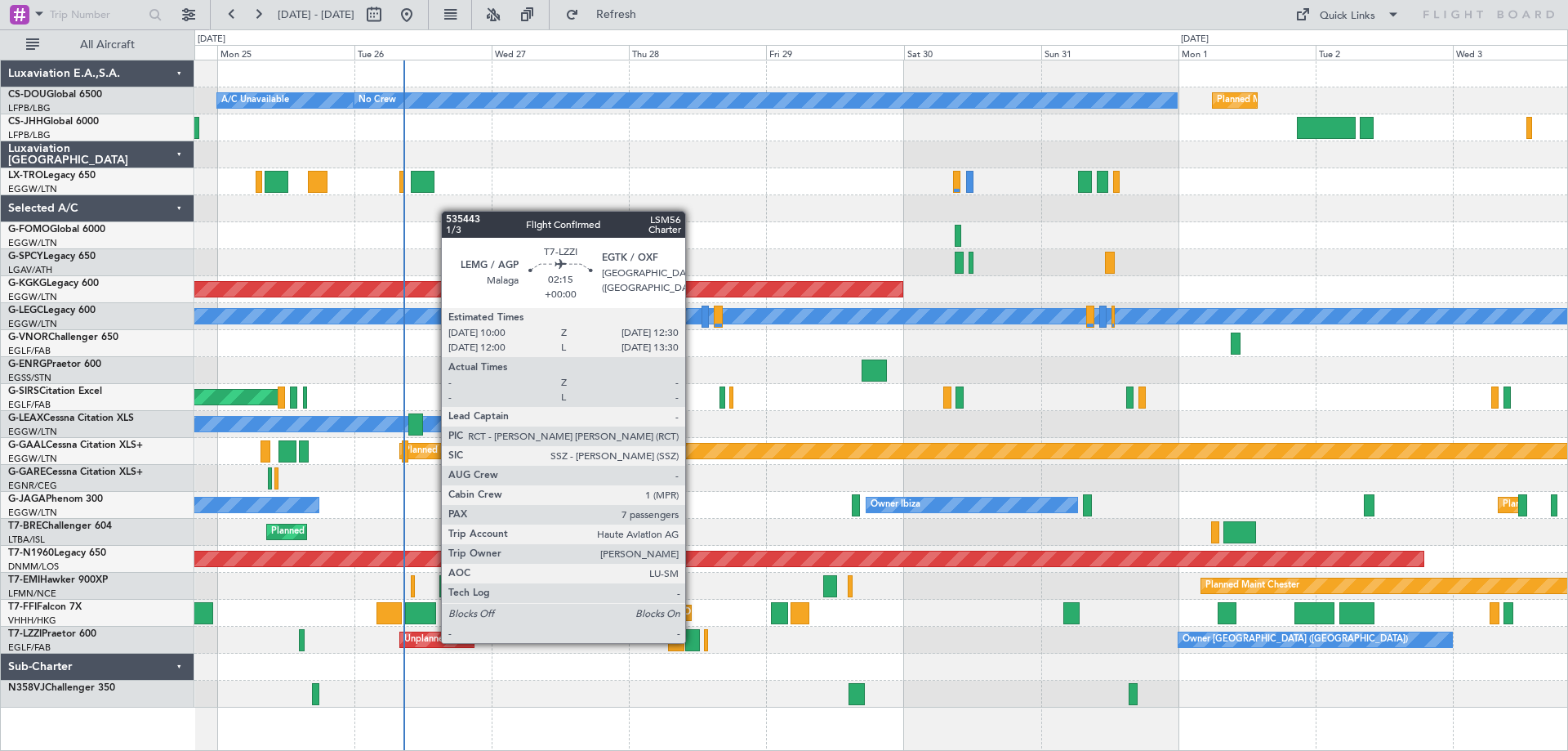
click at [693, 641] on div at bounding box center [692, 640] width 14 height 22
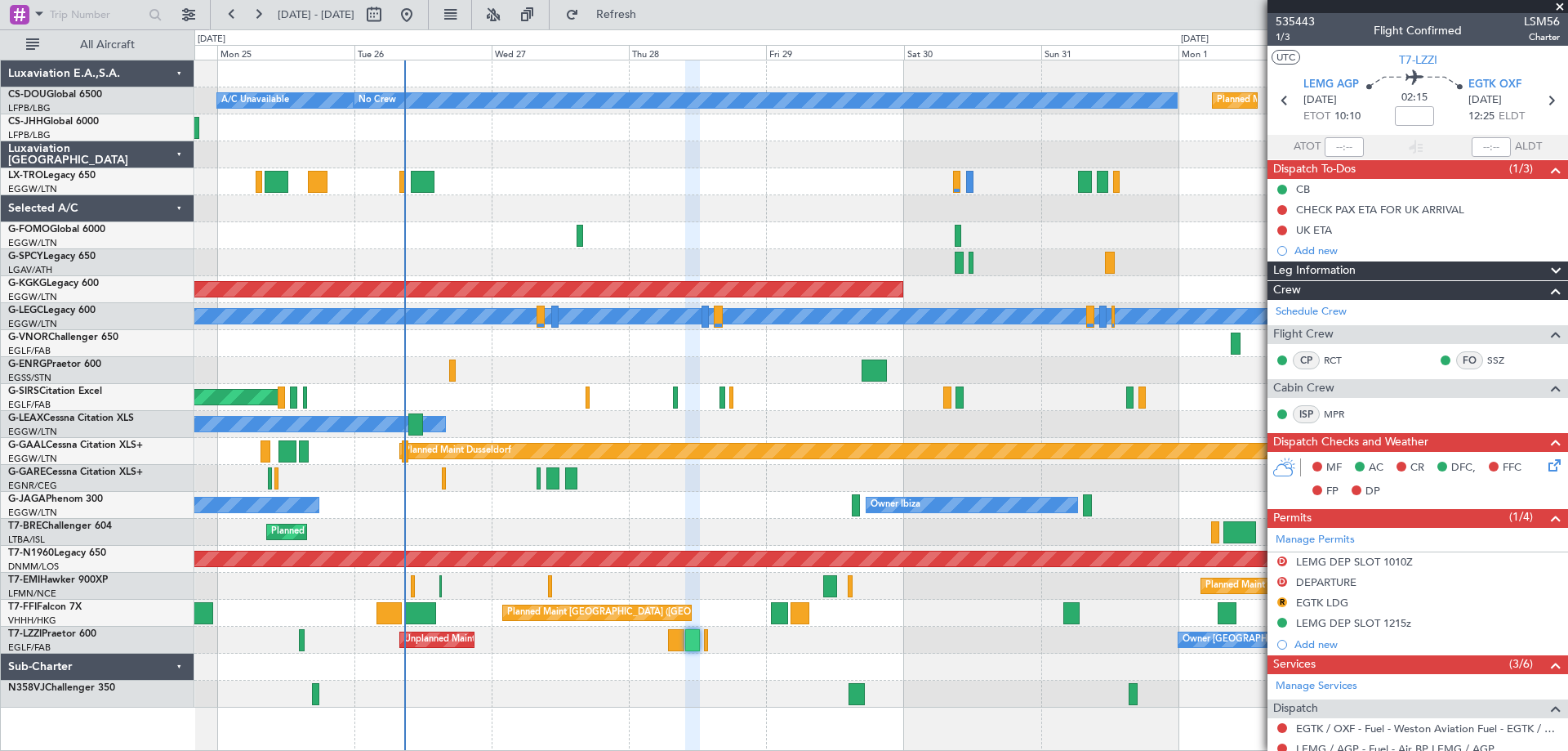
click at [1561, 4] on span at bounding box center [1559, 7] width 16 height 14
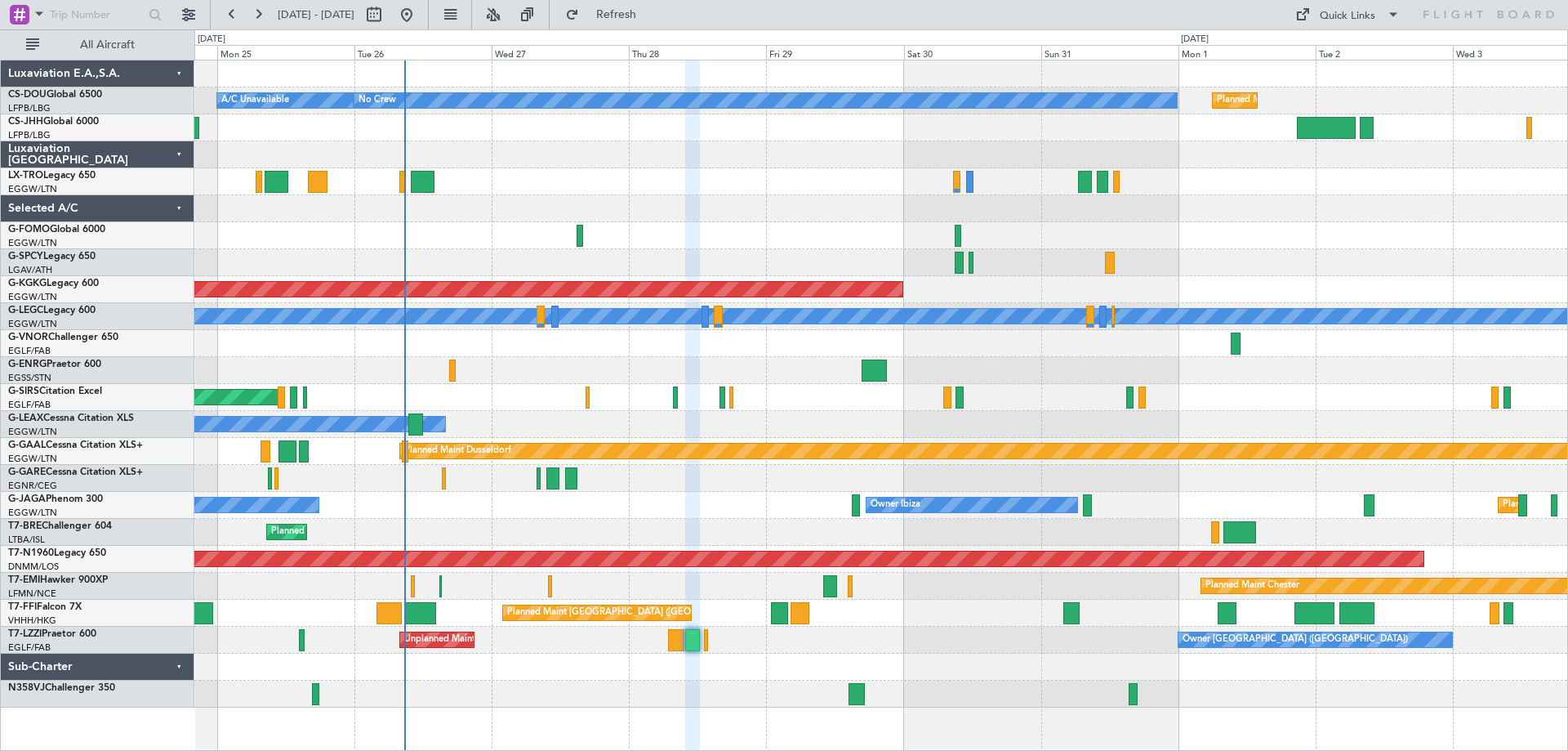
type input "0"
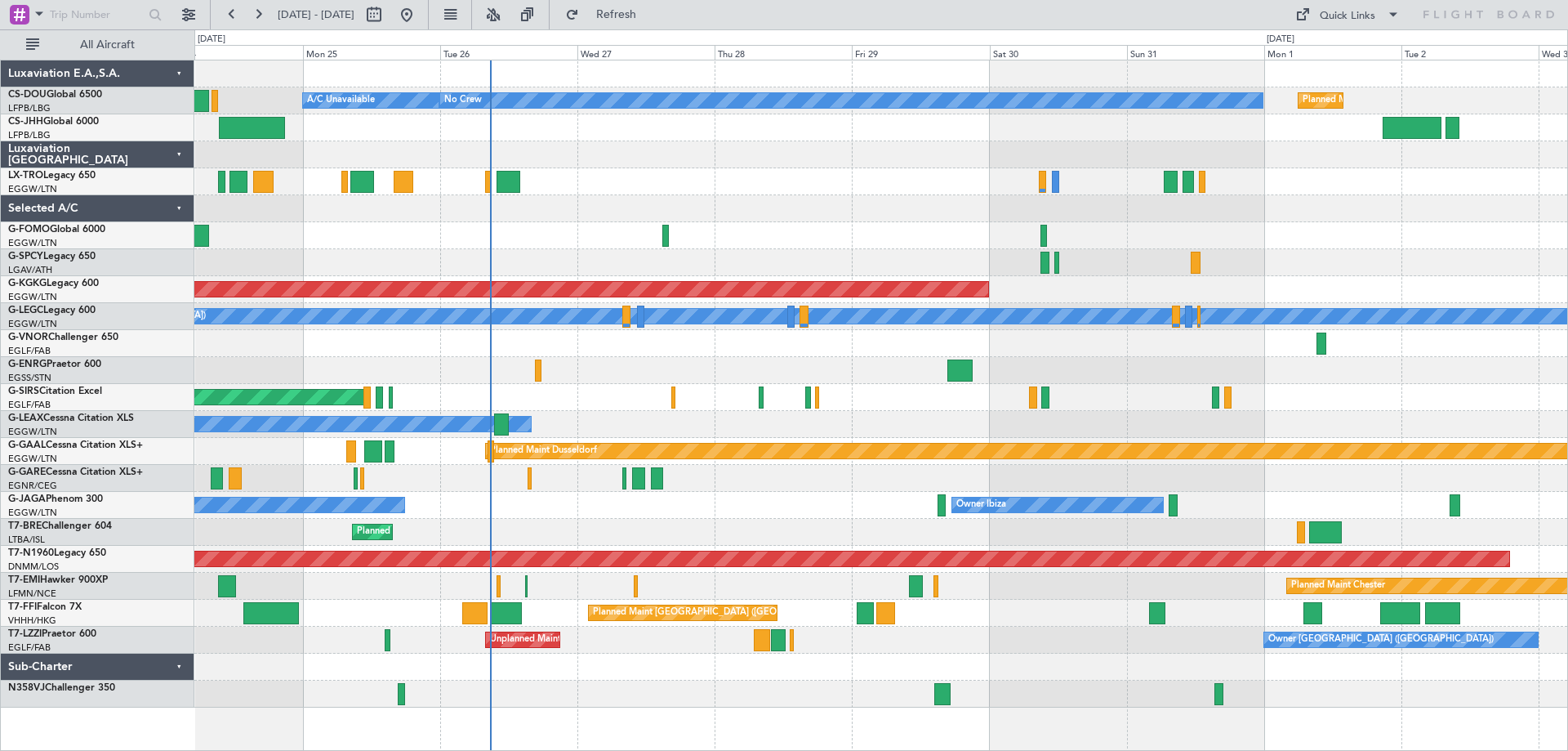
click at [461, 481] on div at bounding box center [880, 479] width 1373 height 27
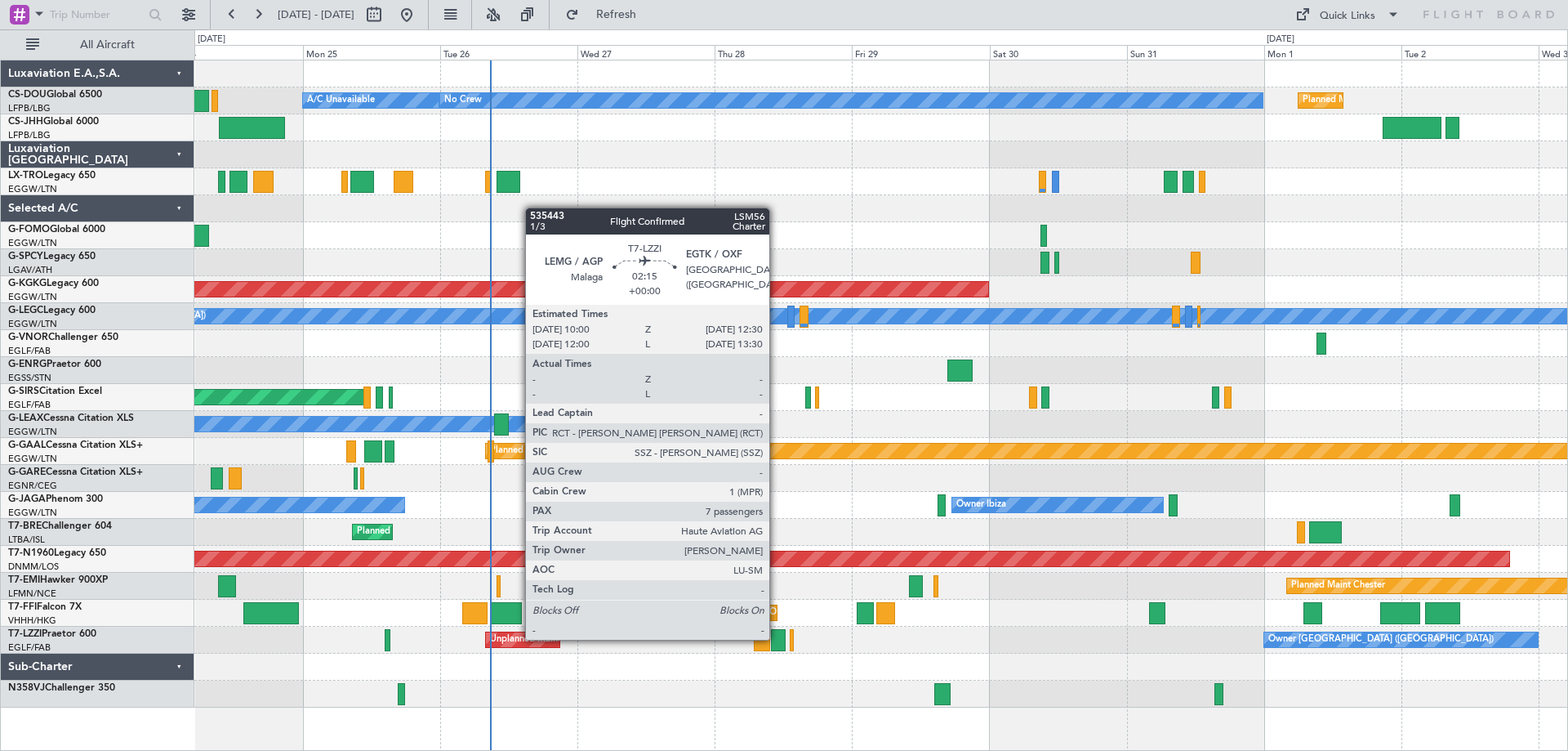
click at [776, 638] on div at bounding box center [778, 640] width 14 height 22
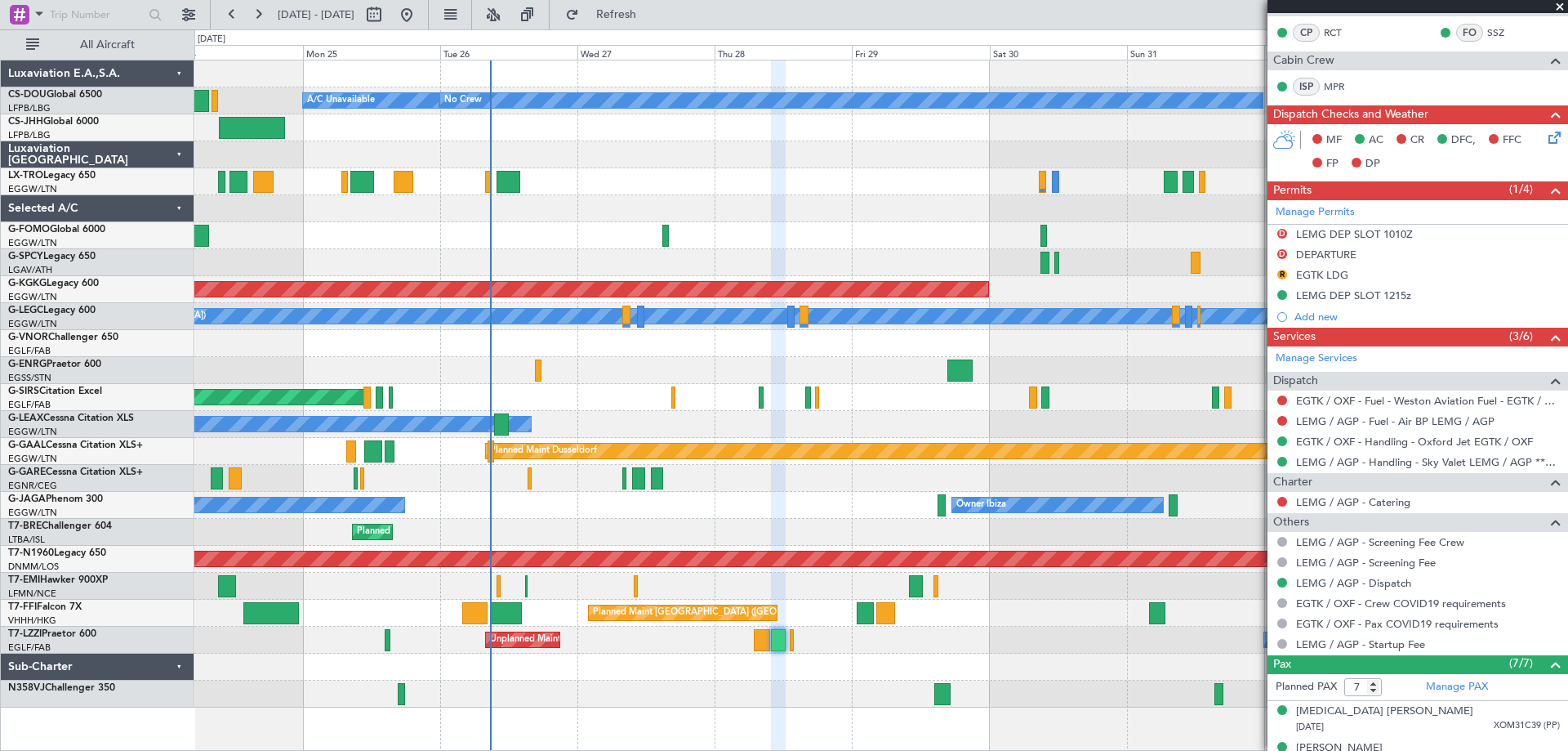
scroll to position [327, 0]
click at [1557, 6] on span at bounding box center [1559, 7] width 16 height 14
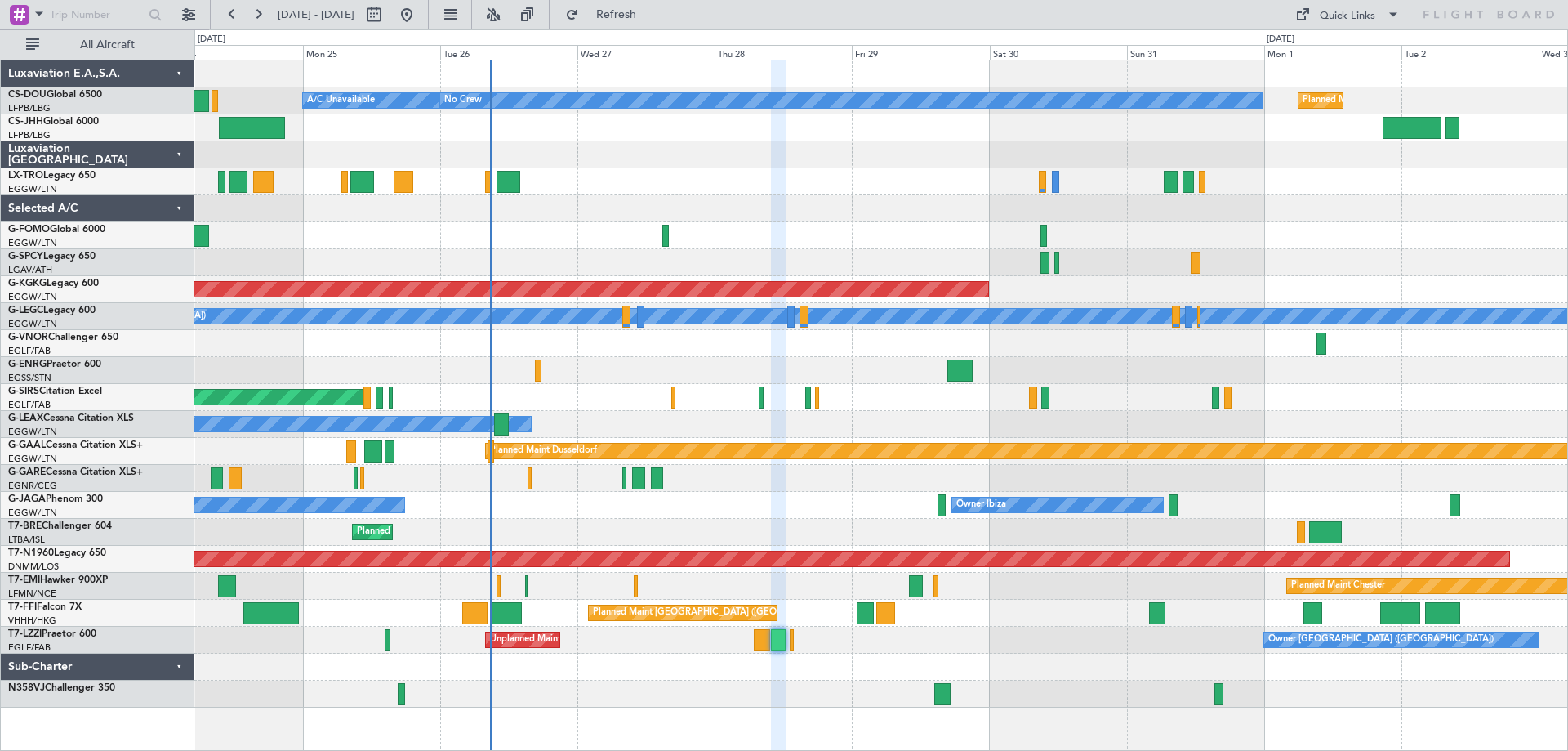
type input "0"
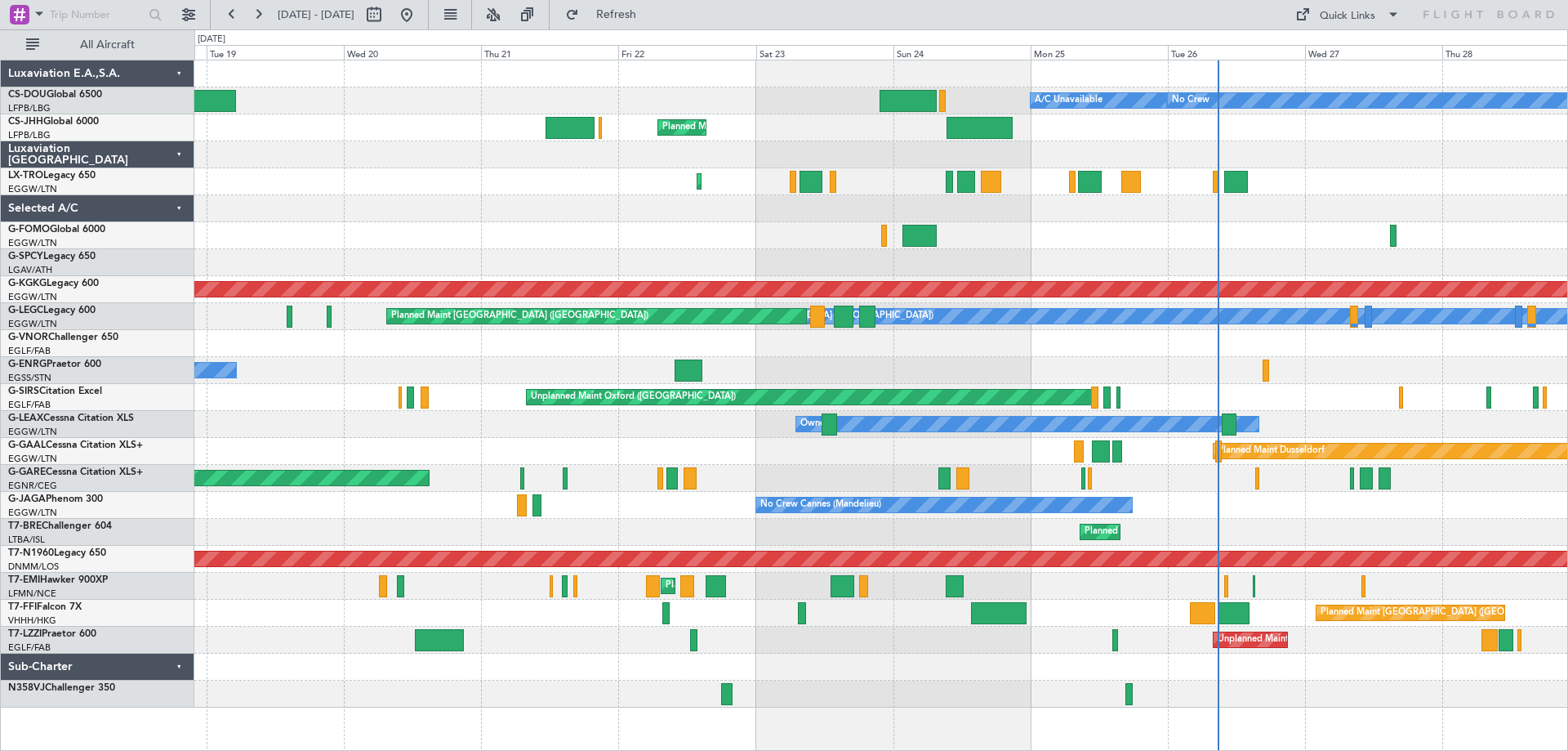
click at [1147, 396] on div "Planned Maint [GEOGRAPHIC_DATA] ([GEOGRAPHIC_DATA]) A/C Unavailable No Crew Pla…" at bounding box center [880, 384] width 1373 height 647
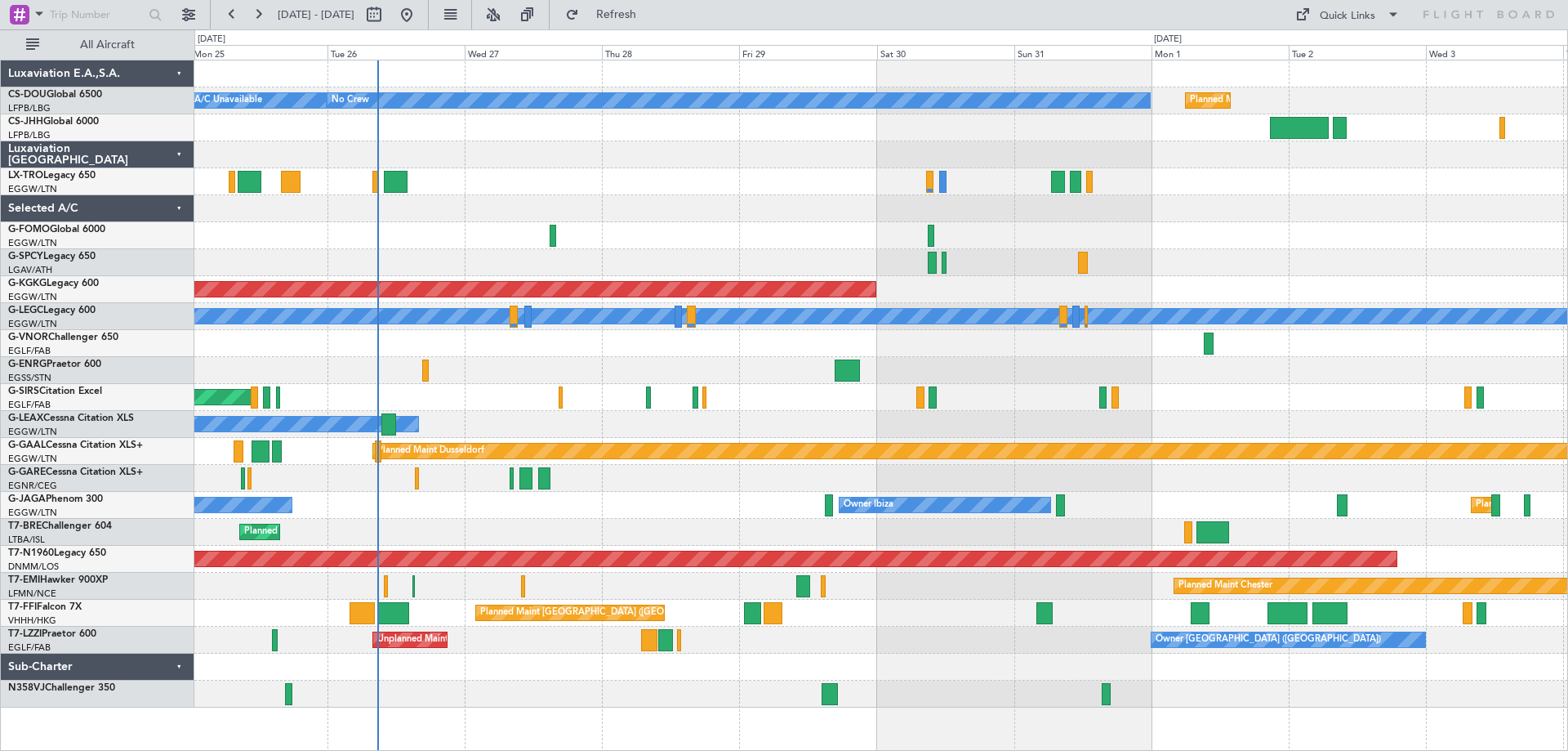
click at [518, 358] on div at bounding box center [880, 370] width 1373 height 27
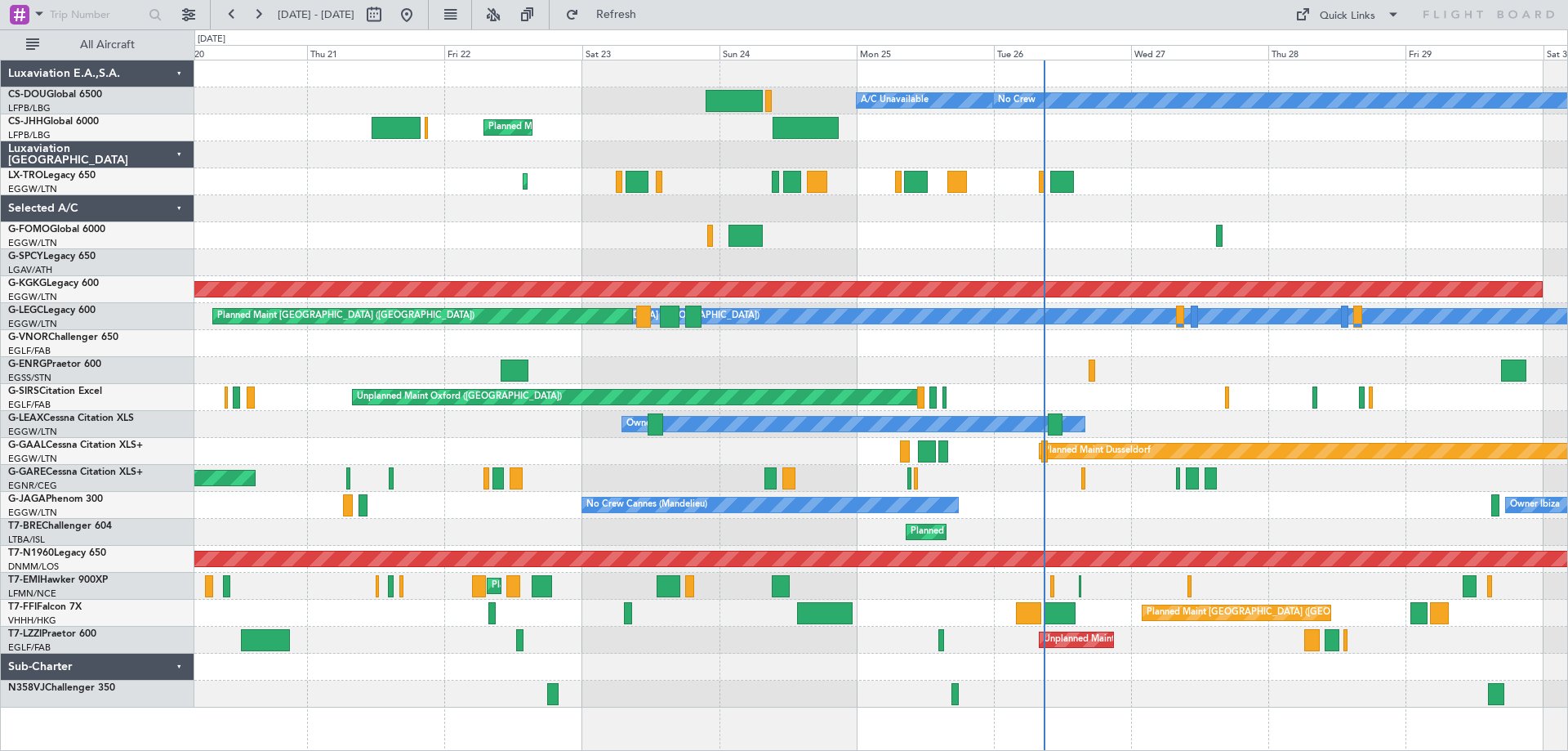
click at [1321, 249] on div "Planned Maint [GEOGRAPHIC_DATA] ([GEOGRAPHIC_DATA]) A/C Unavailable No Crew Pla…" at bounding box center [880, 384] width 1373 height 647
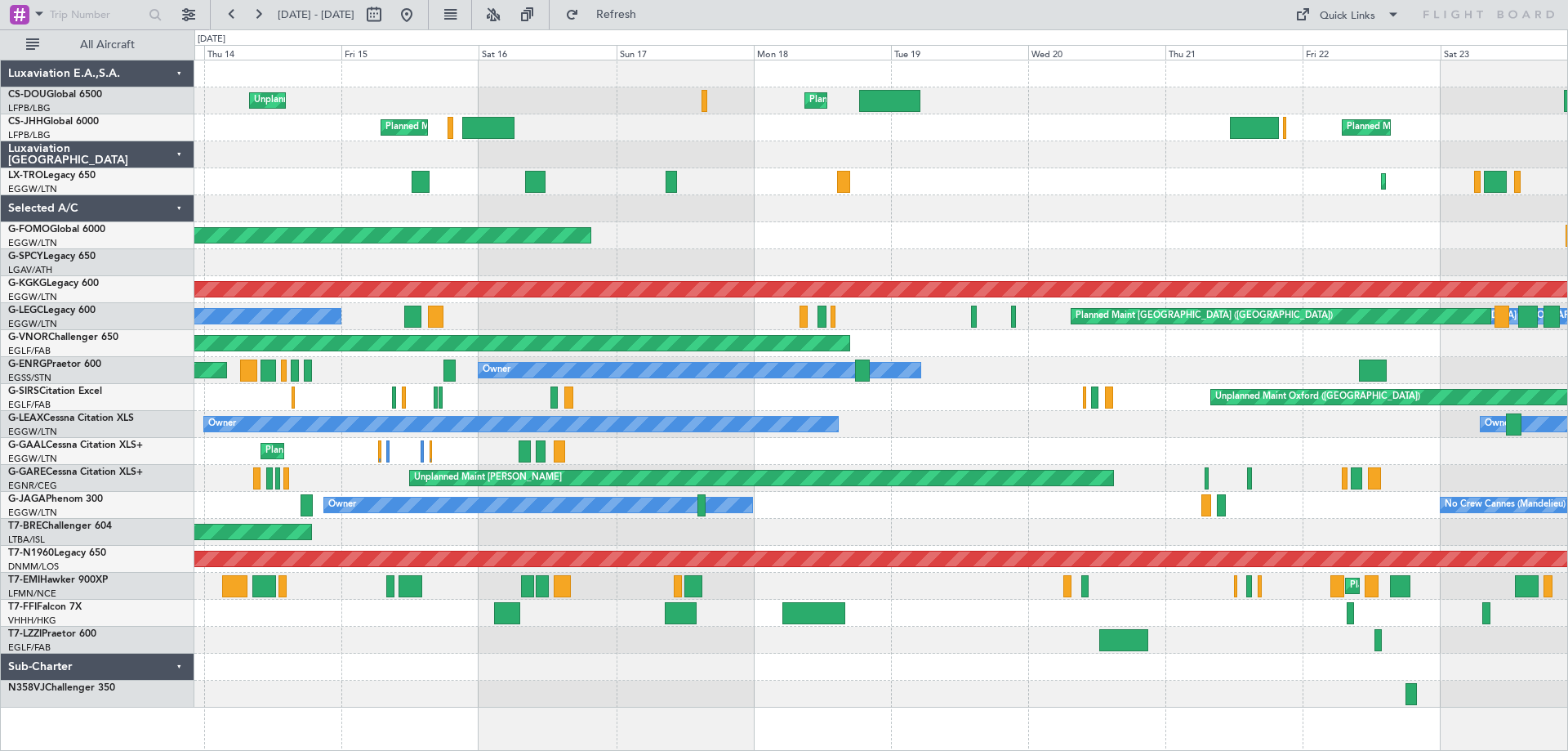
click at [1506, 354] on div "Planned Maint [GEOGRAPHIC_DATA] ([GEOGRAPHIC_DATA]) Unplanned Maint [GEOGRAPHIC…" at bounding box center [880, 384] width 1373 height 647
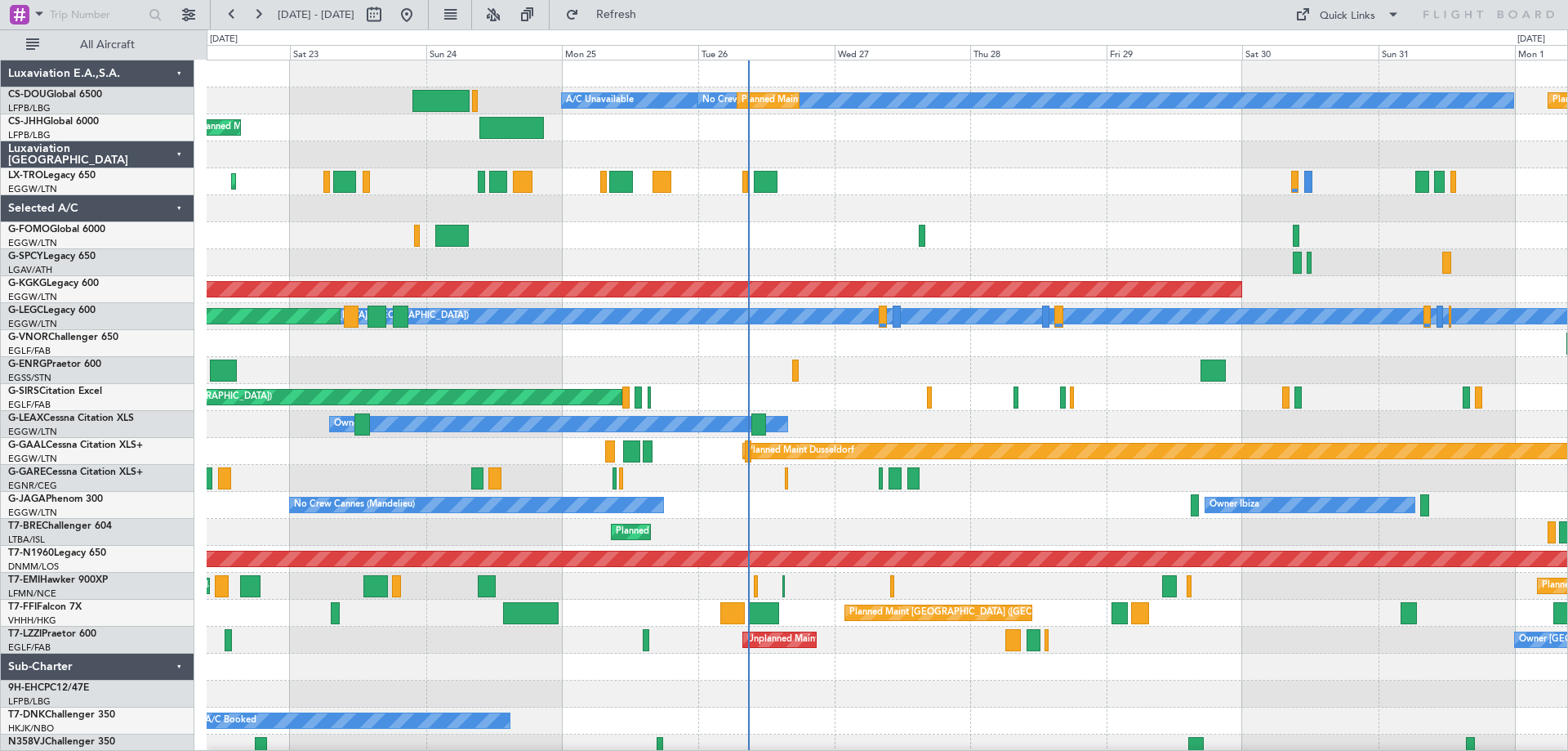
click at [343, 347] on div at bounding box center [887, 344] width 1361 height 27
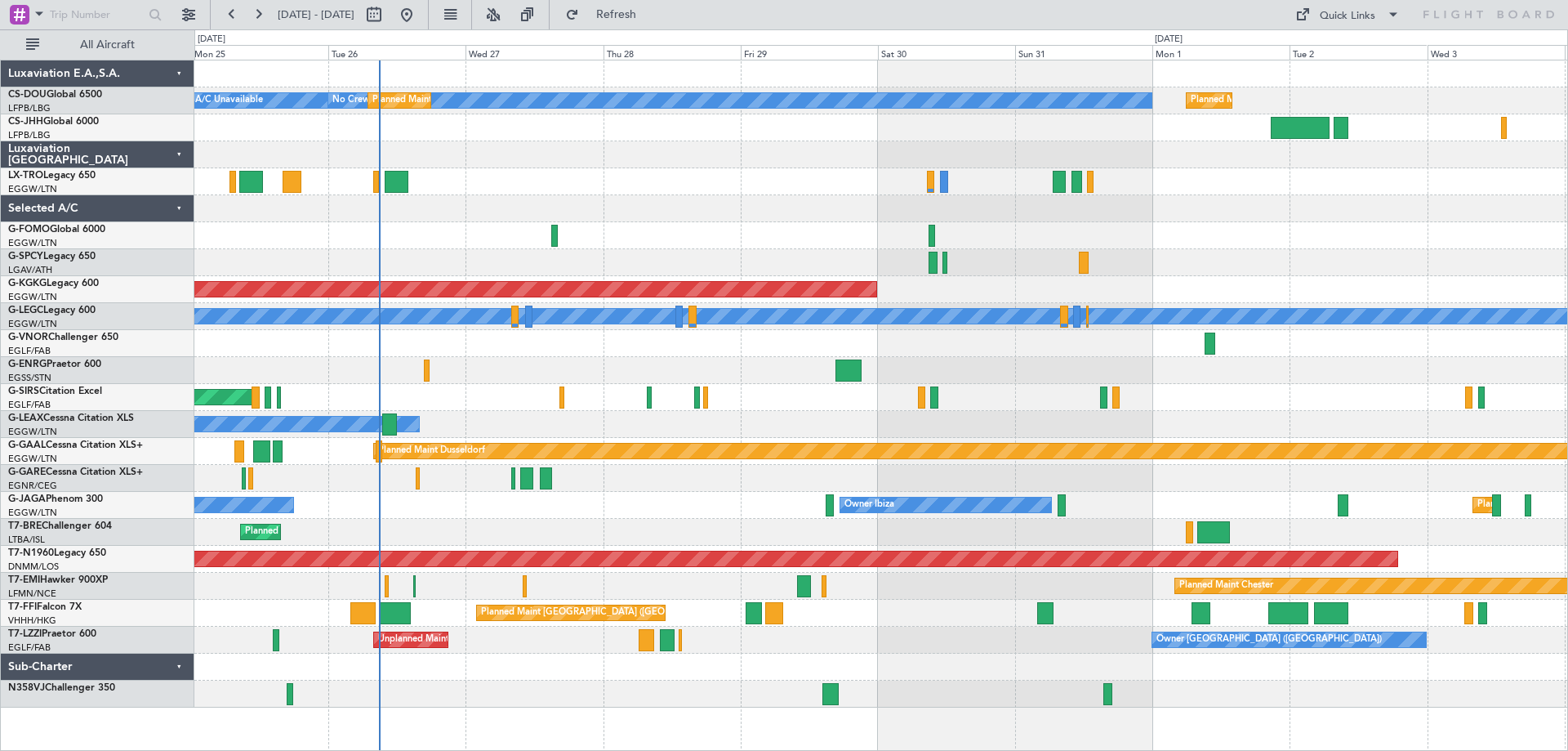
click at [484, 340] on div at bounding box center [880, 344] width 1373 height 27
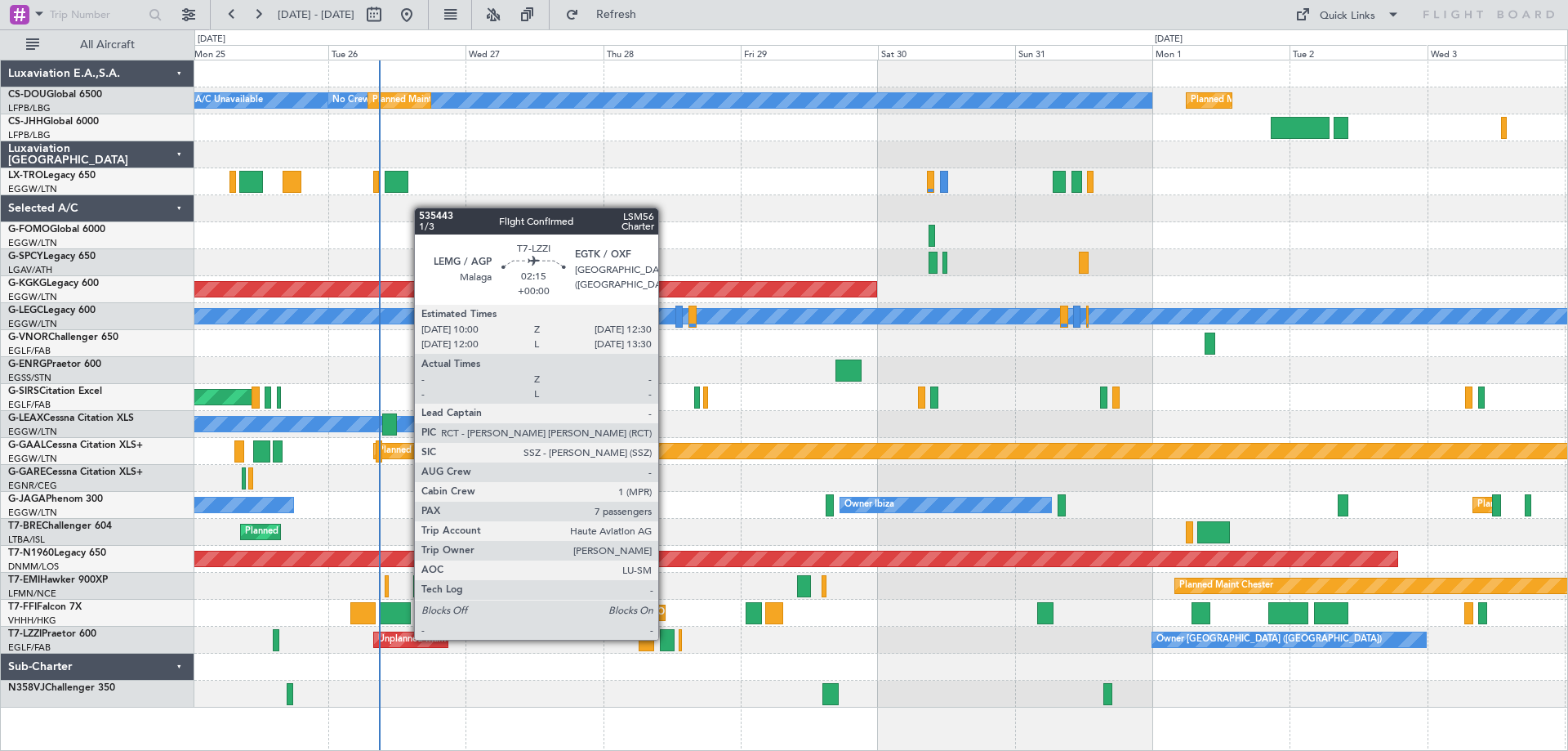
click at [666, 638] on div at bounding box center [667, 640] width 14 height 22
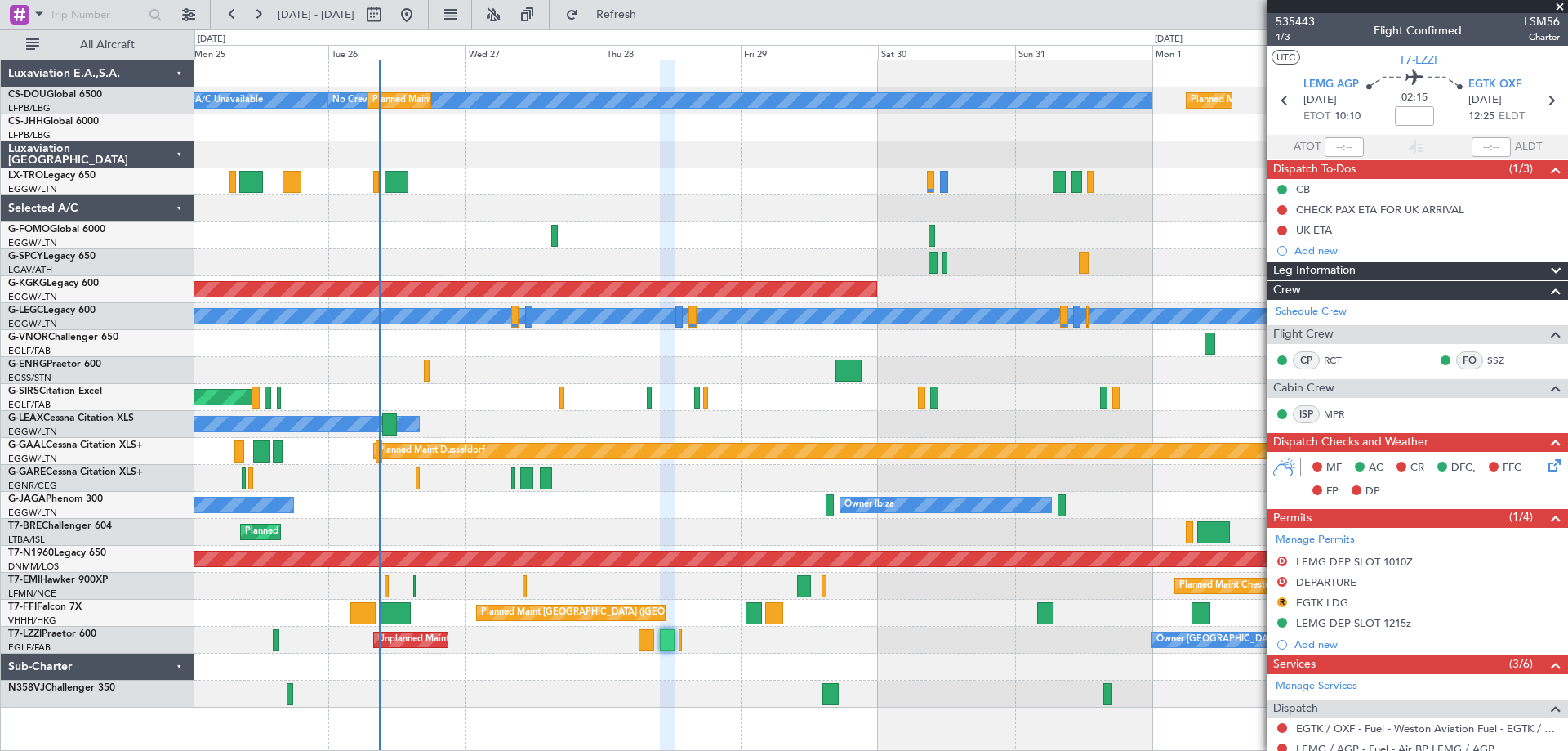
click at [1560, 4] on span at bounding box center [1559, 7] width 16 height 14
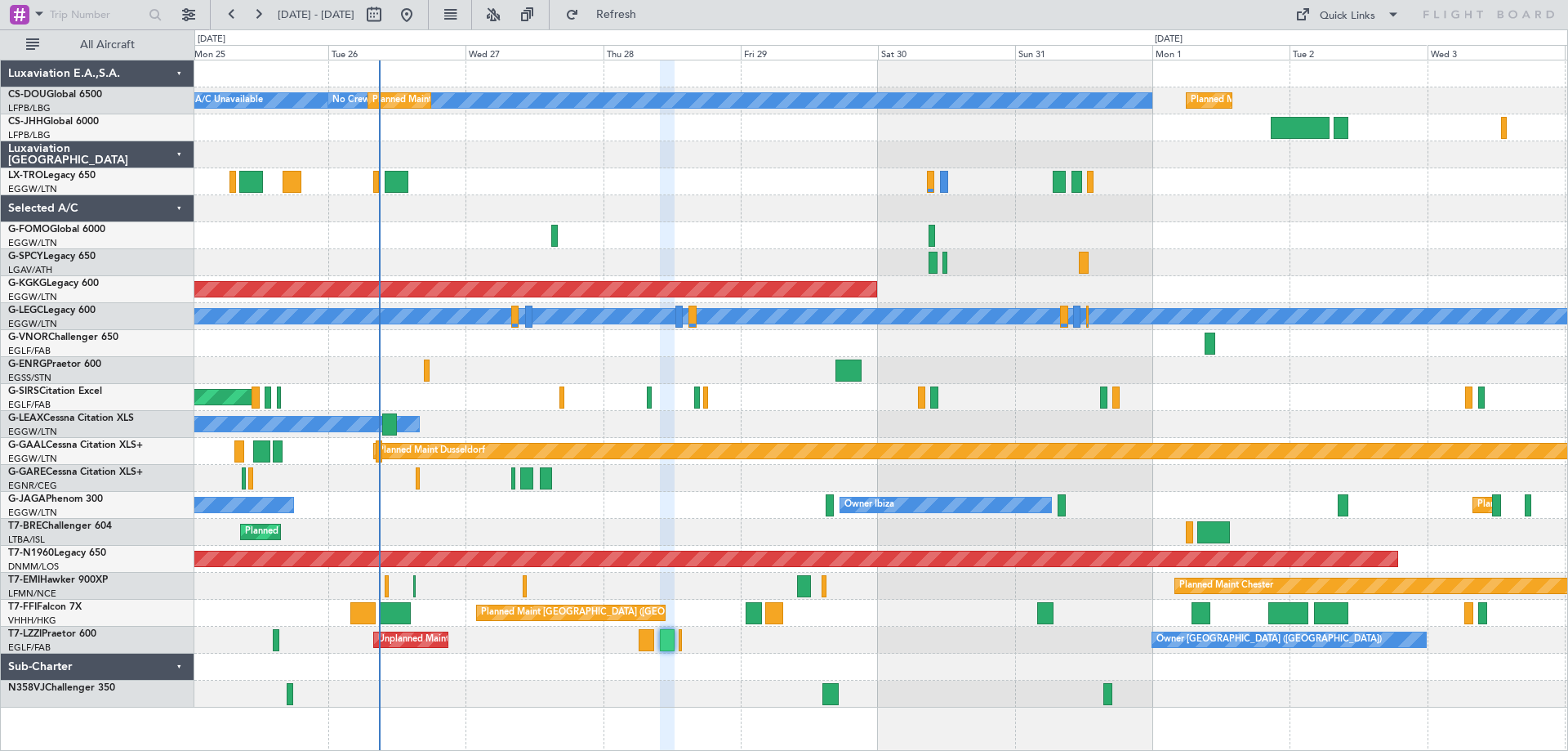
type input "0"
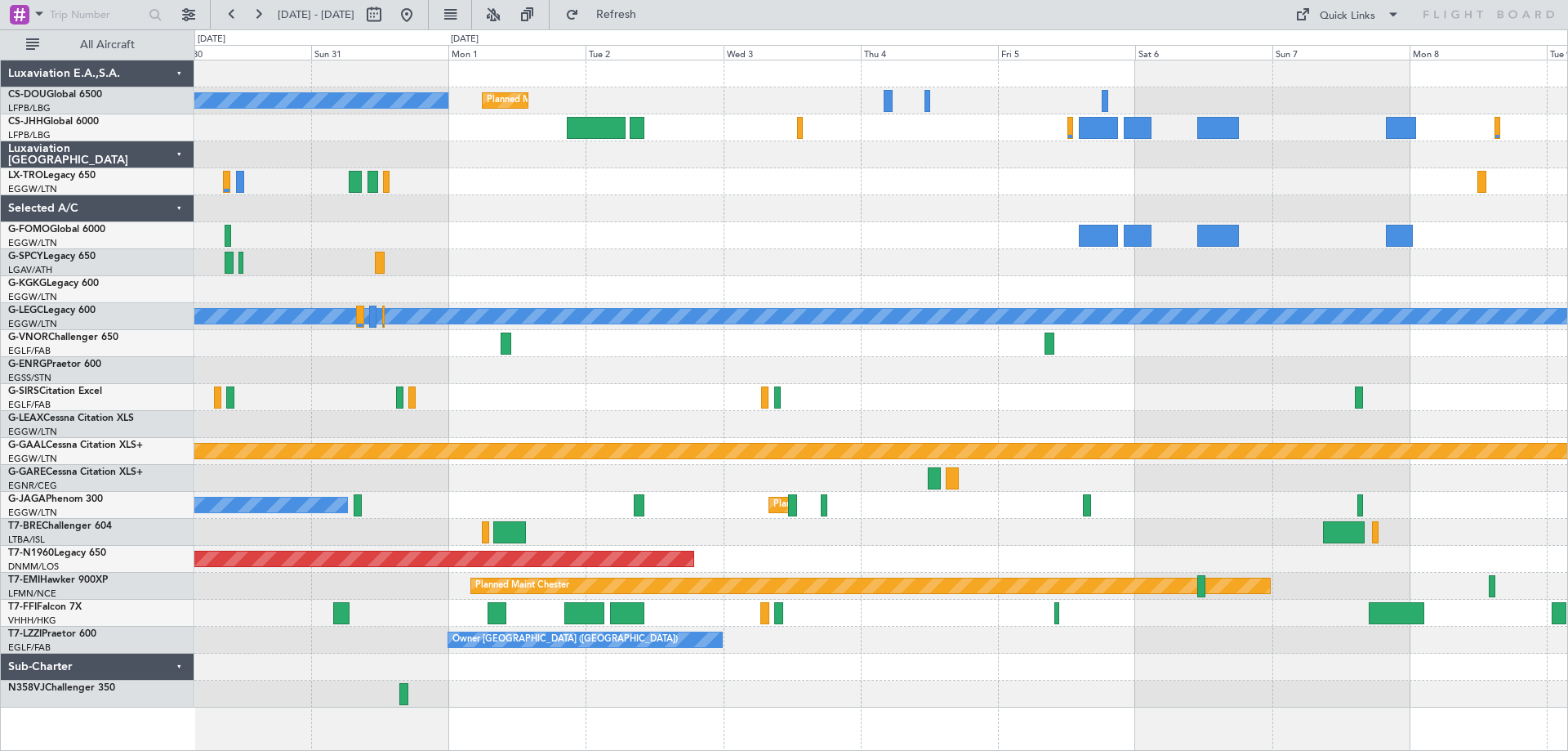
click at [637, 203] on div at bounding box center [880, 209] width 1373 height 27
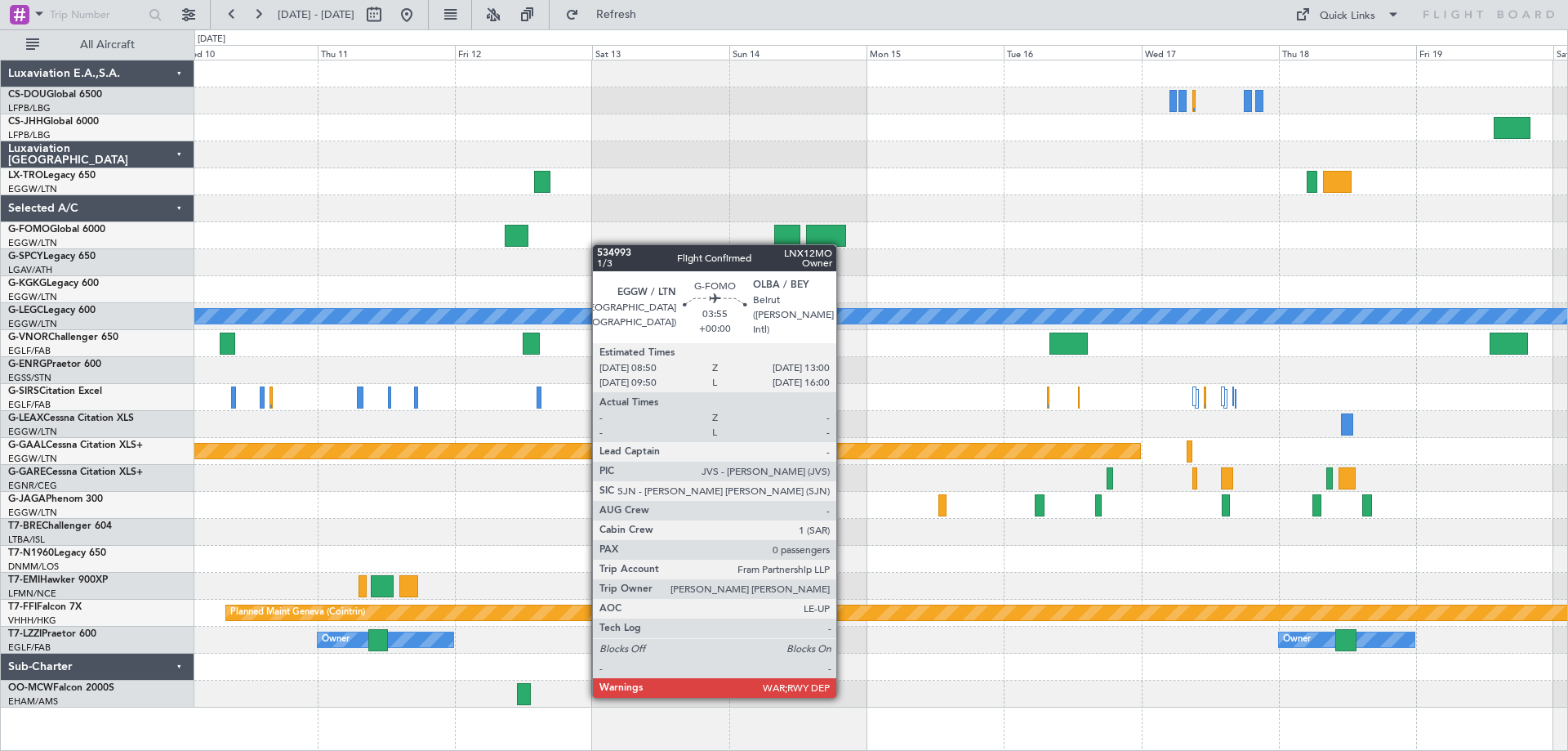
click at [534, 238] on div "Planned Maint Dusseldorf A/C Unavailable London (Luton) Planned Maint Dusseldor…" at bounding box center [880, 384] width 1373 height 647
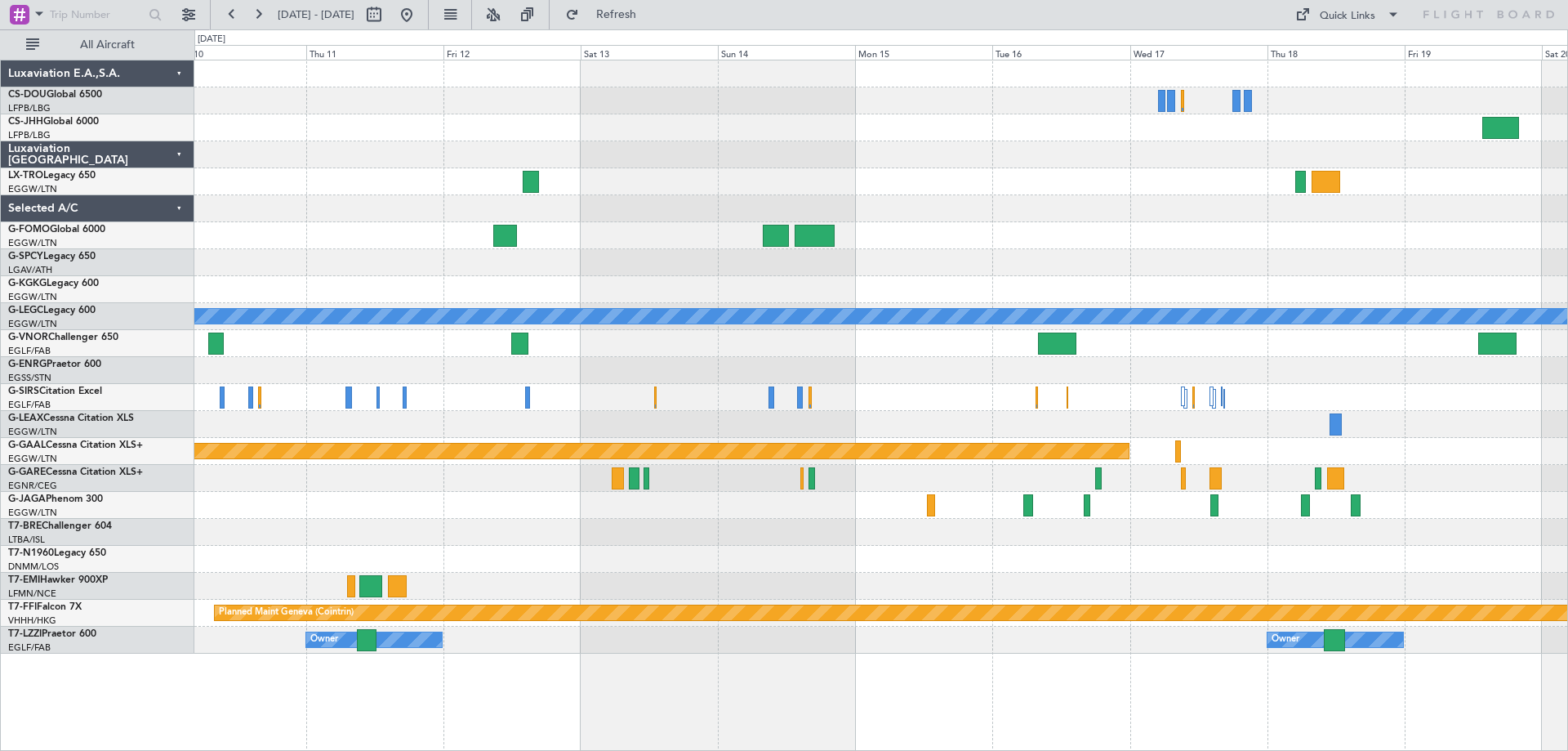
click at [1239, 376] on div "Planned Maint Dusseldorf A/C Unavailable London (Luton) Planned Maint Dusseldor…" at bounding box center [880, 357] width 1373 height 593
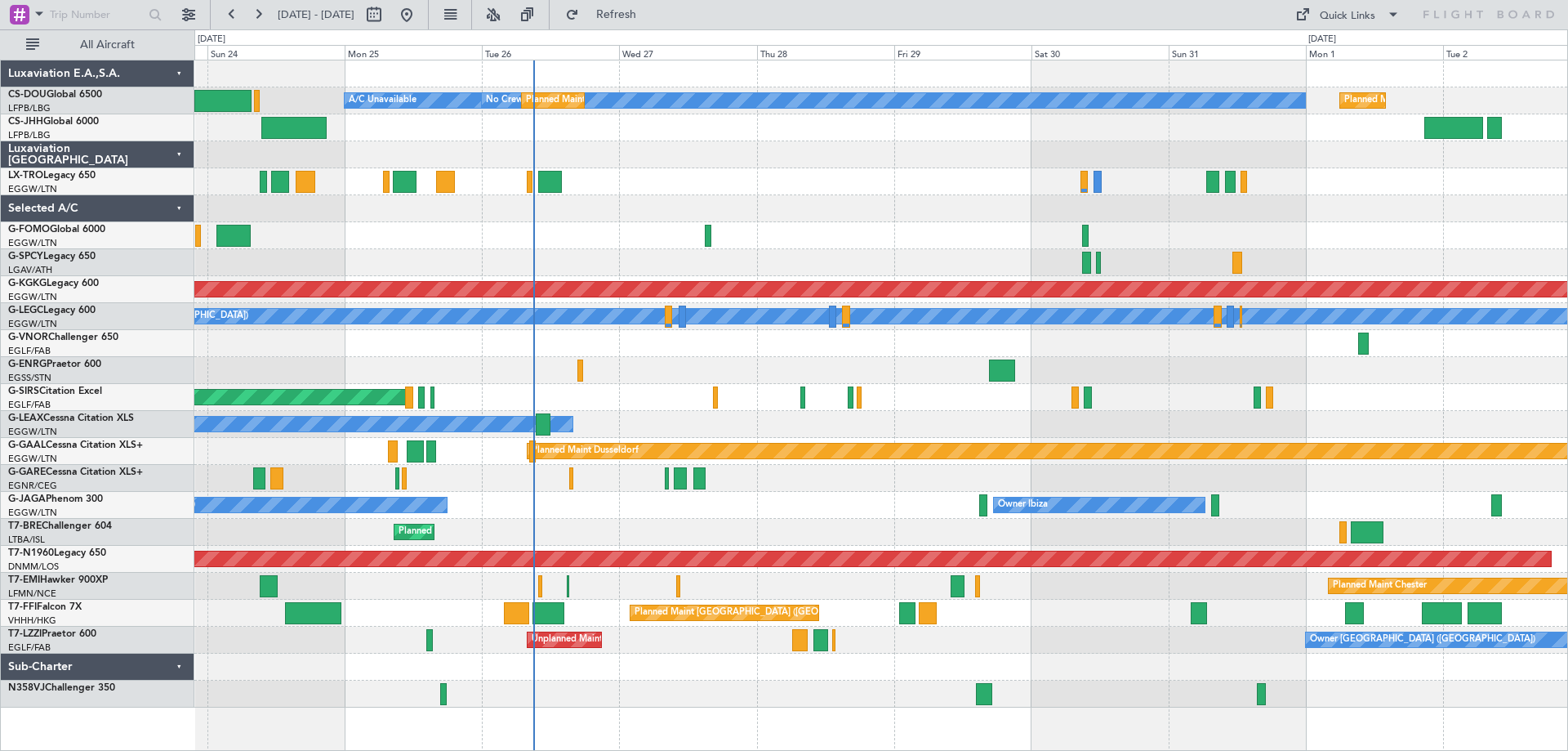
click at [591, 227] on div at bounding box center [880, 236] width 1373 height 27
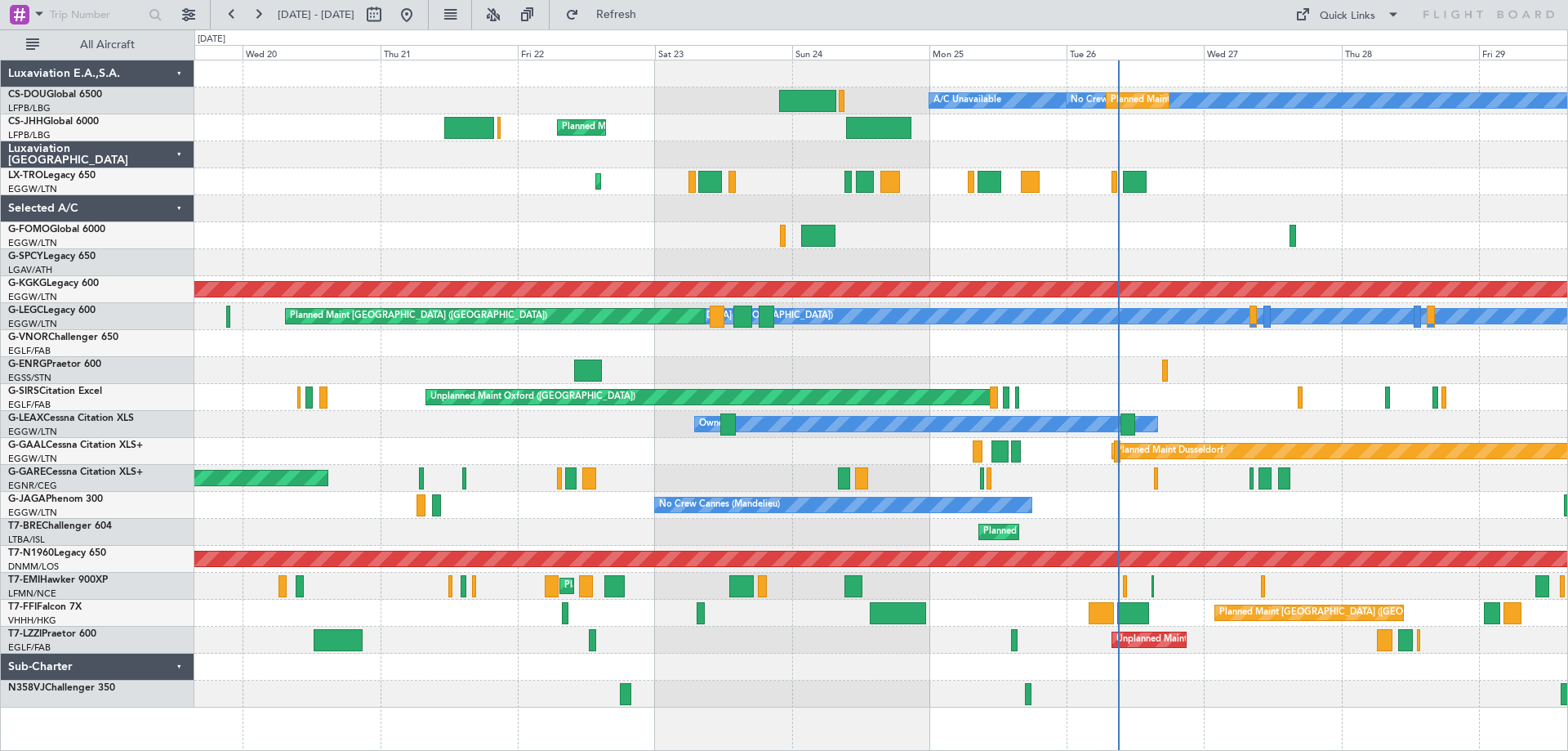
click at [1079, 225] on div at bounding box center [880, 236] width 1373 height 27
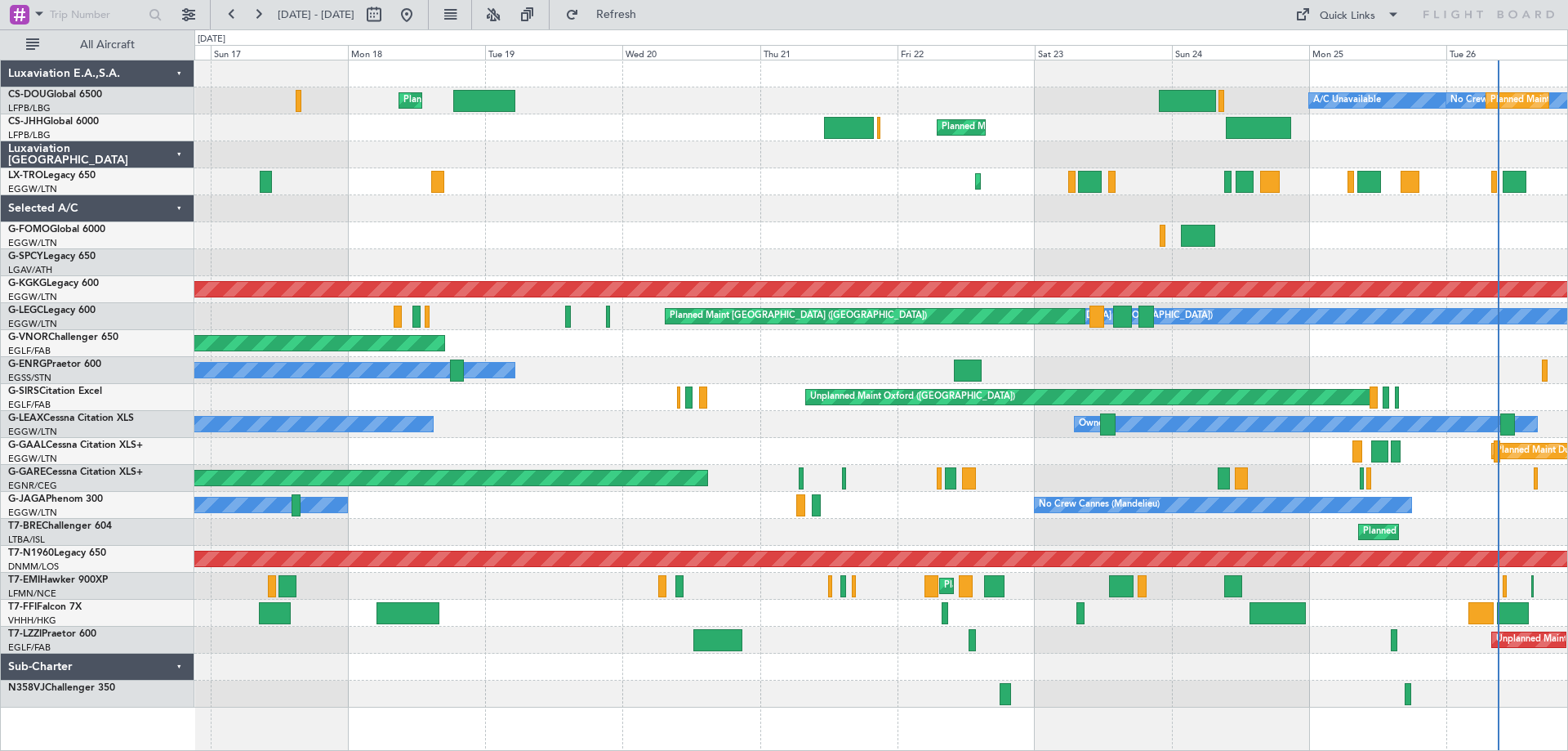
click at [949, 212] on div "No Crew Planned Maint Paris (Le Bourget) A/C Unavailable Planned Maint London (…" at bounding box center [880, 384] width 1373 height 647
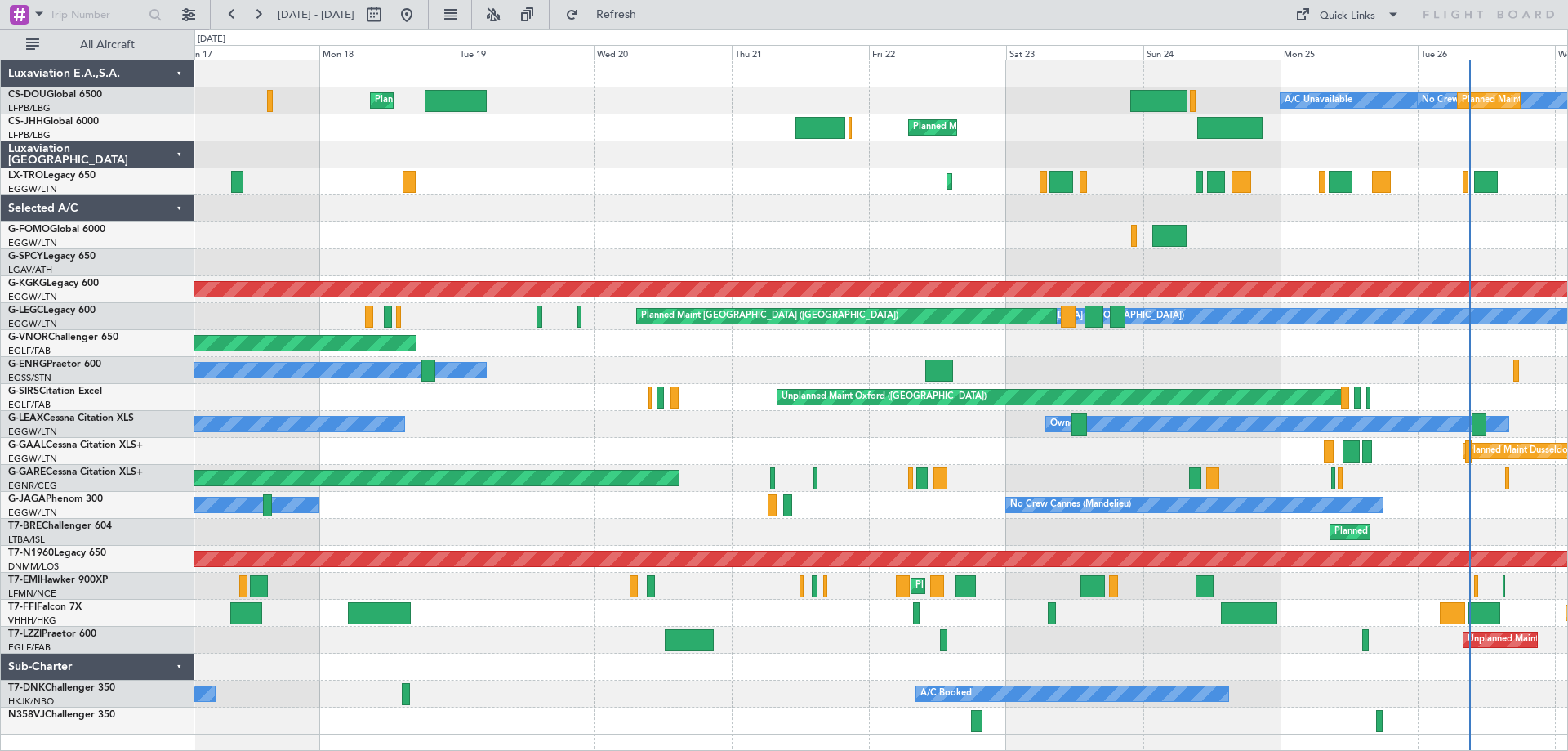
click at [1176, 346] on div "Planned Maint London ([GEOGRAPHIC_DATA])" at bounding box center [880, 344] width 1373 height 27
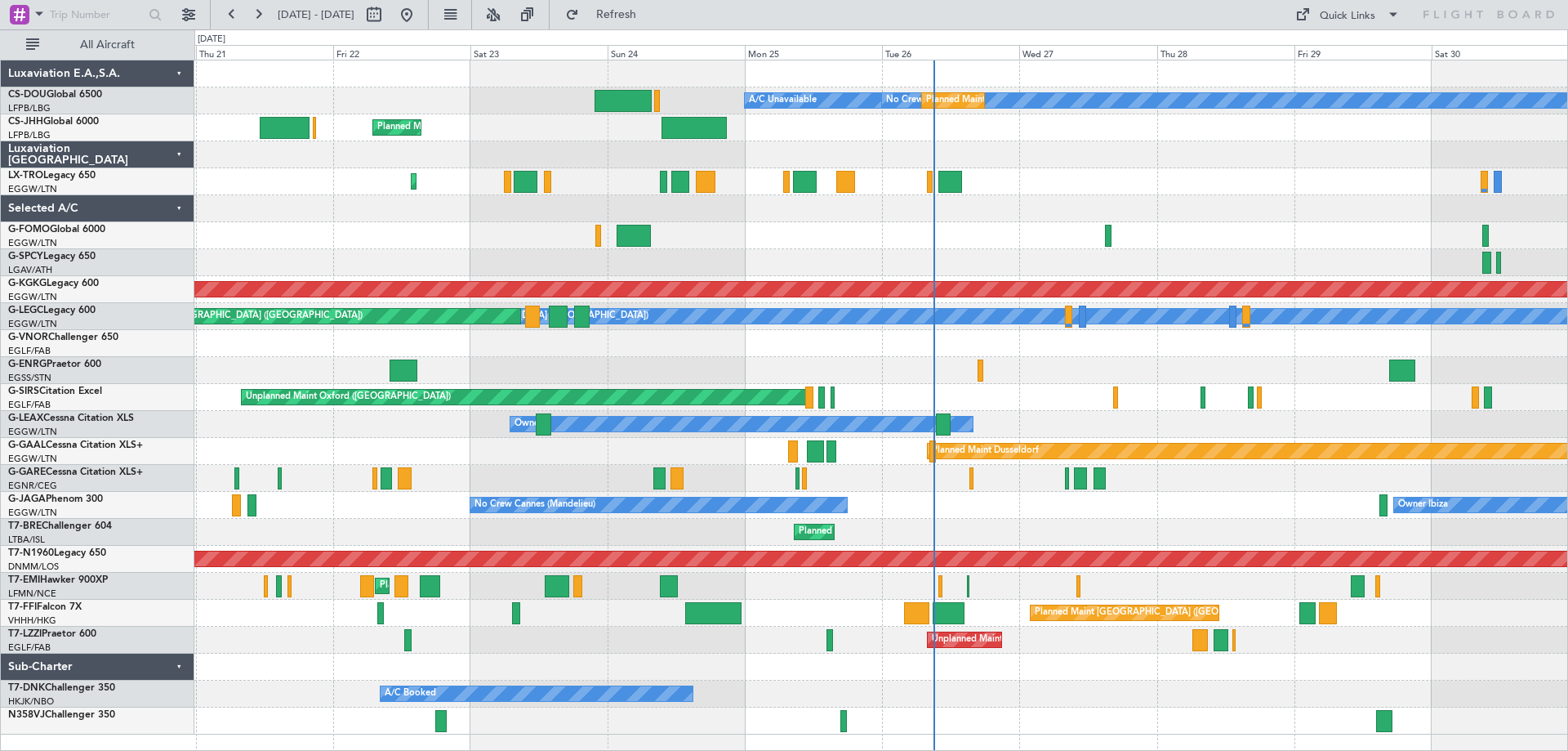
click at [876, 356] on div "Planned Maint London ([GEOGRAPHIC_DATA])" at bounding box center [880, 344] width 1373 height 27
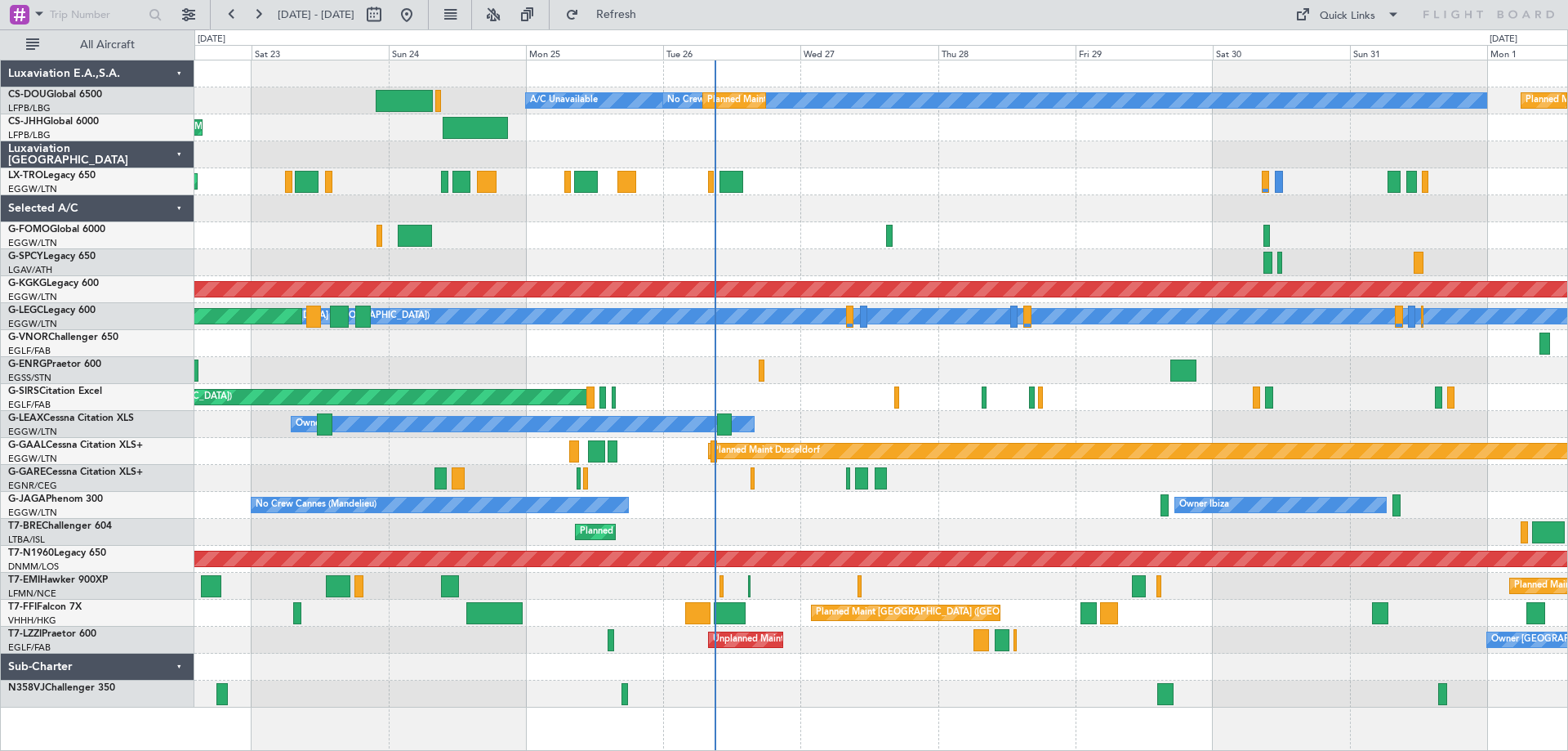
click at [1096, 355] on div "No Crew Planned Maint [GEOGRAPHIC_DATA] ([GEOGRAPHIC_DATA]) A/C Unavailable Pla…" at bounding box center [880, 384] width 1373 height 647
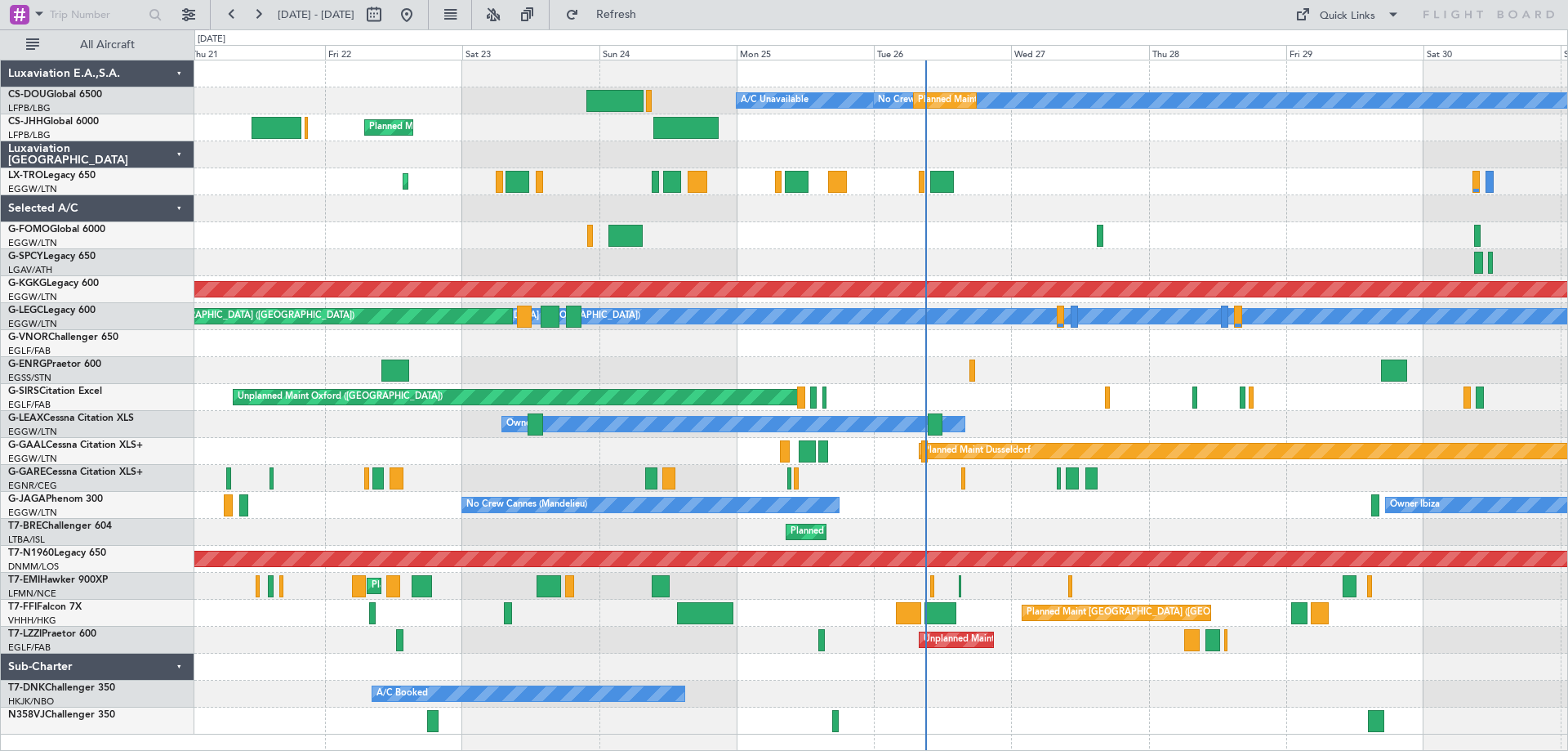
click at [856, 379] on div "Owner" at bounding box center [880, 370] width 1373 height 27
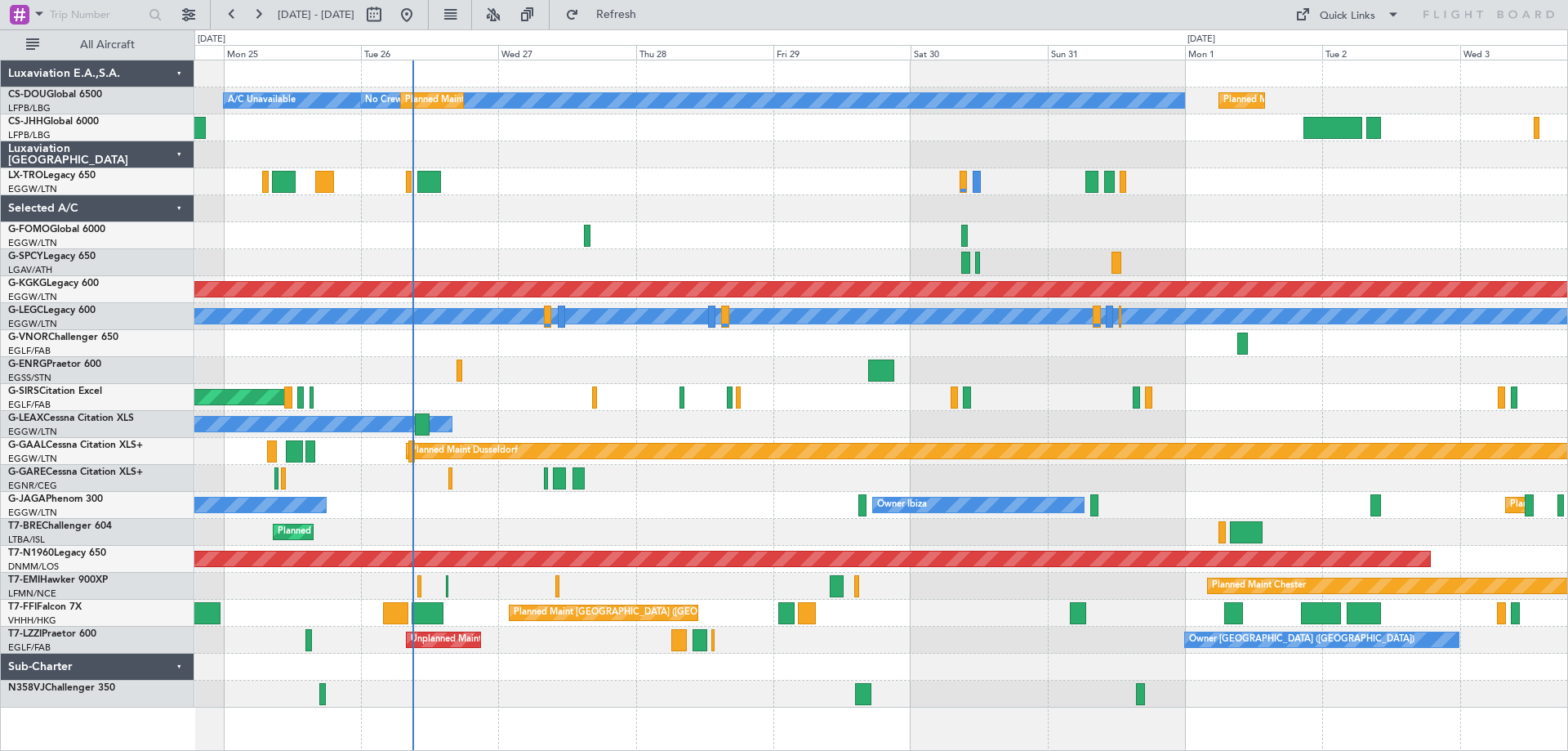
click at [776, 370] on div at bounding box center [880, 370] width 1373 height 27
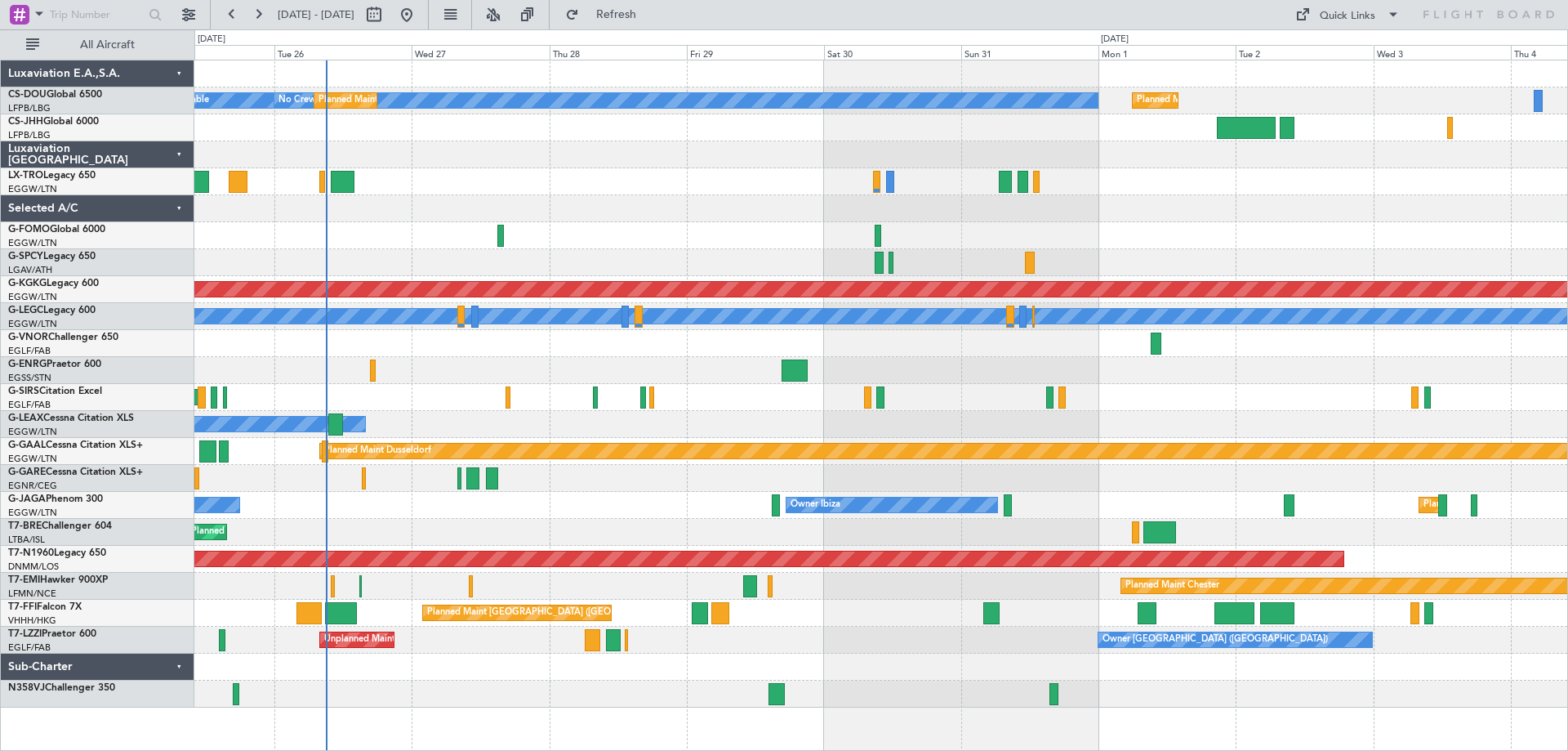
click at [970, 373] on div at bounding box center [880, 370] width 1373 height 27
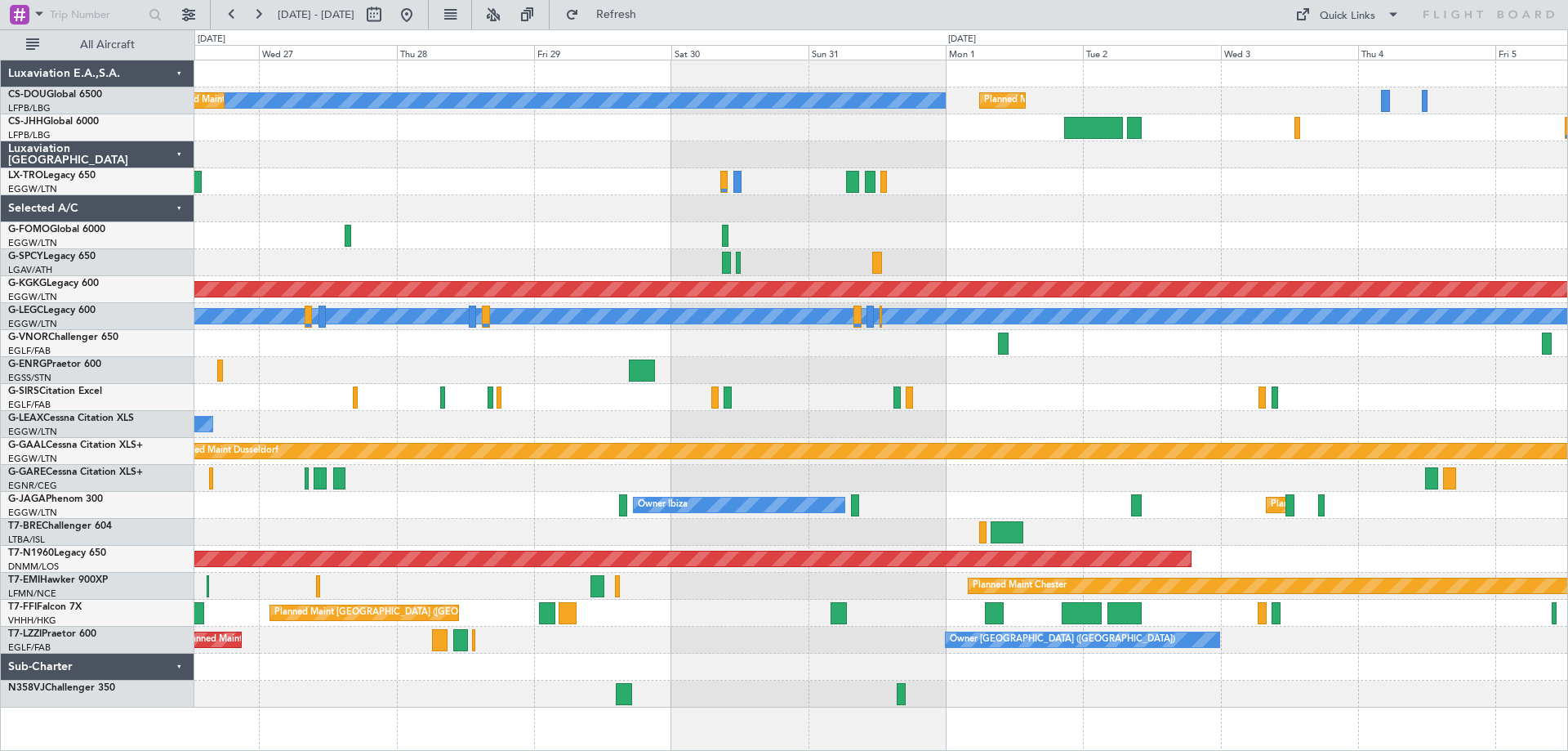
click at [767, 433] on div "Owner" at bounding box center [880, 425] width 1373 height 27
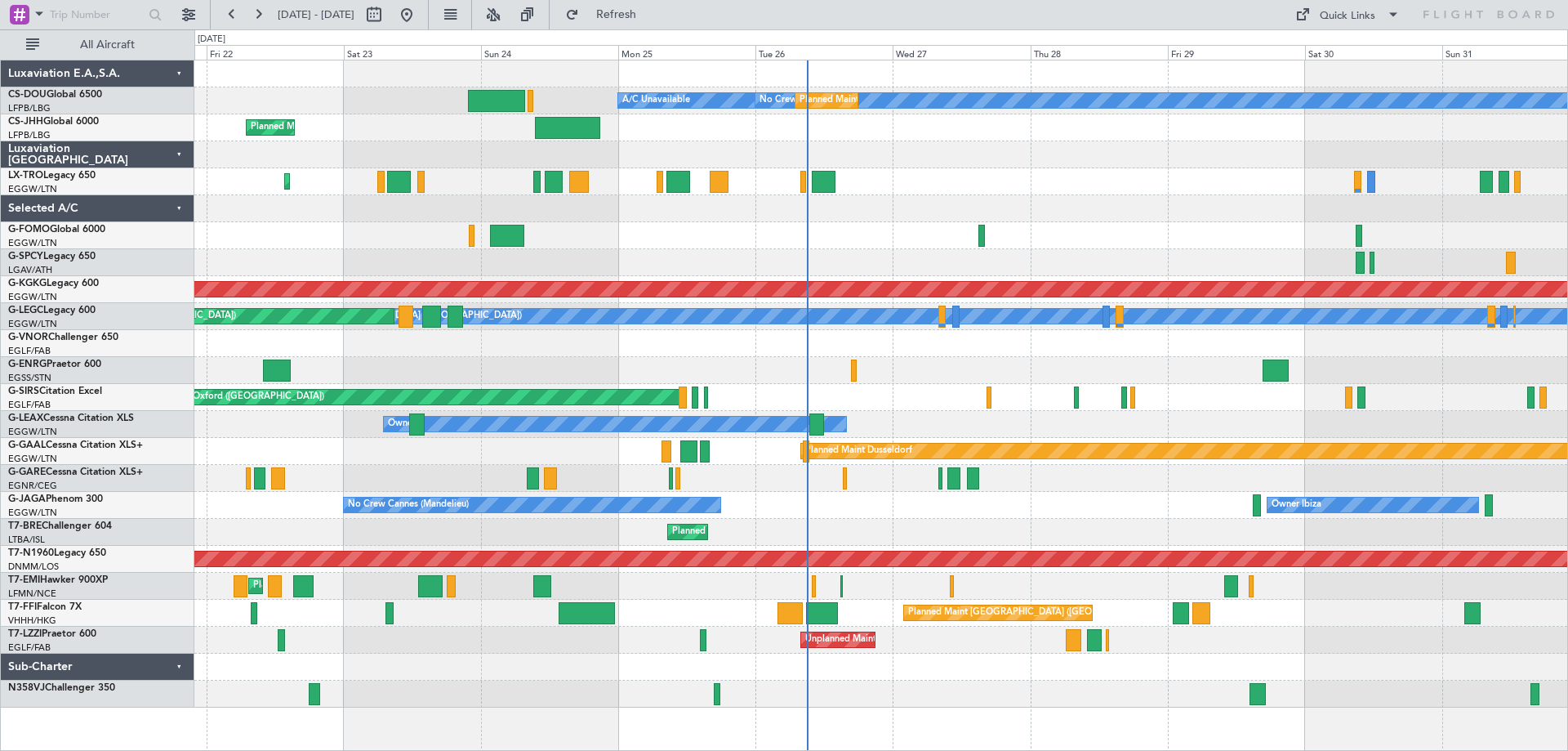
click at [980, 461] on div "No Crew Planned Maint Paris (Le Bourget) A/C Unavailable Planned Maint Paris (L…" at bounding box center [880, 384] width 1373 height 647
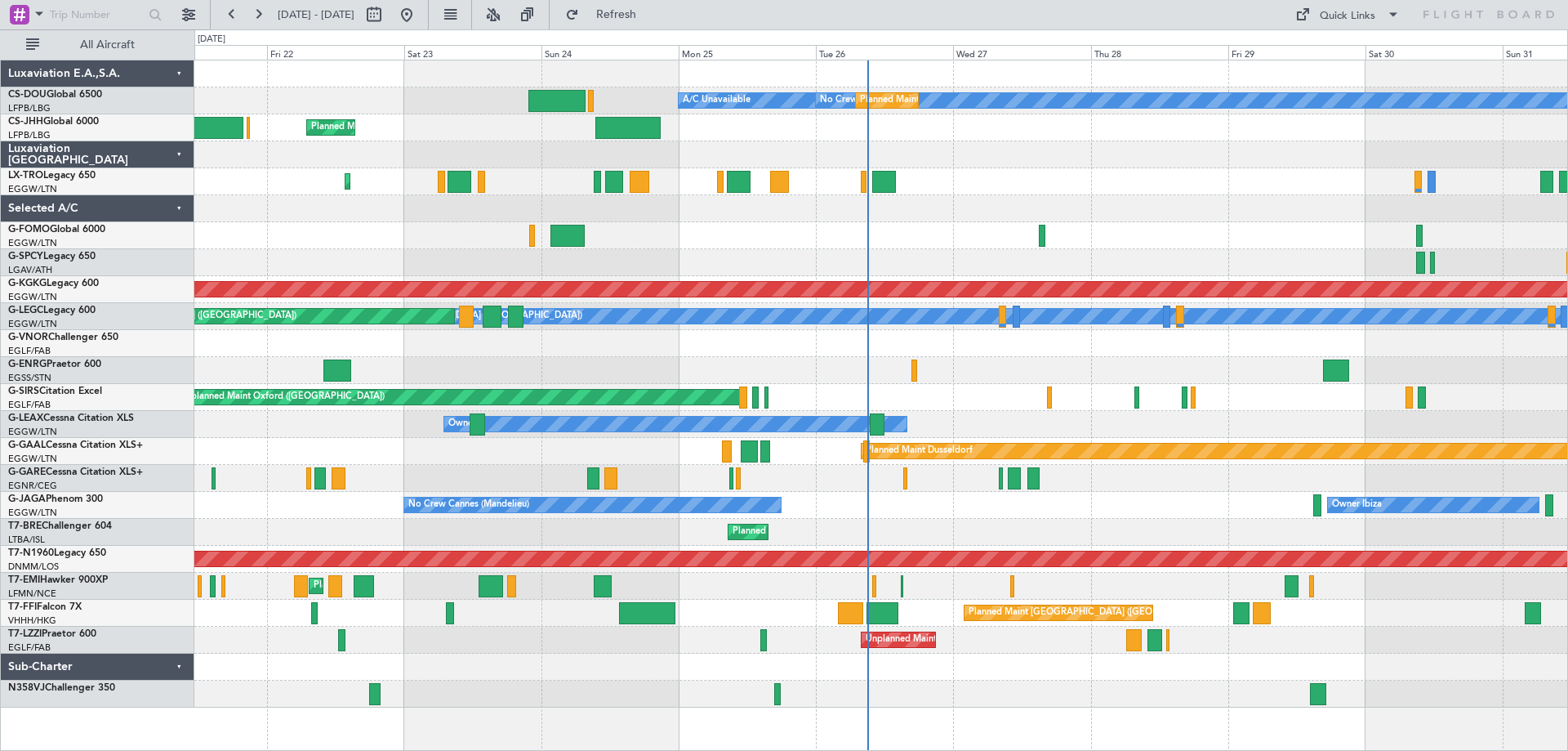
click at [1153, 361] on div "Owner" at bounding box center [880, 370] width 1373 height 27
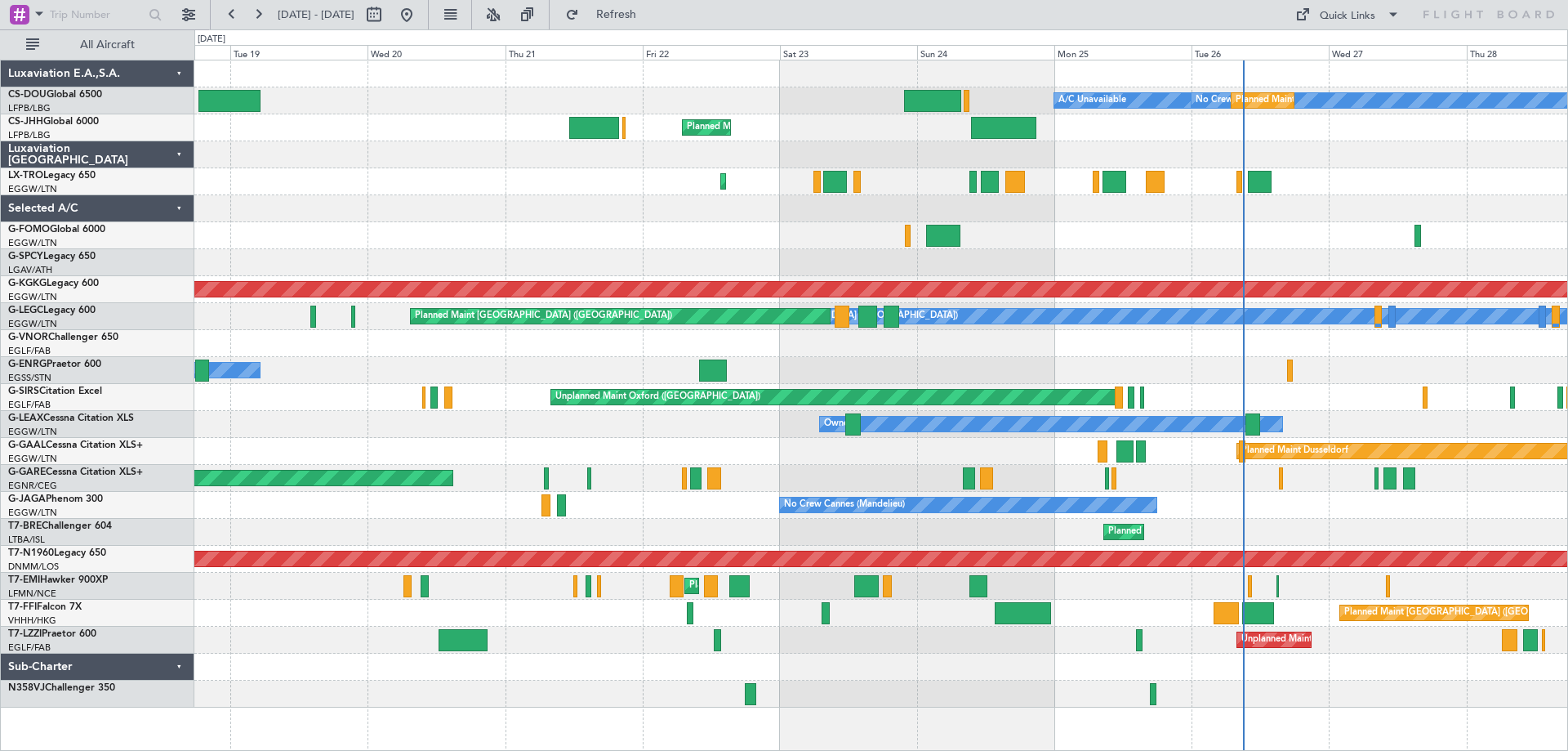
click at [1109, 347] on div "Planned Maint London ([GEOGRAPHIC_DATA])" at bounding box center [880, 344] width 1373 height 27
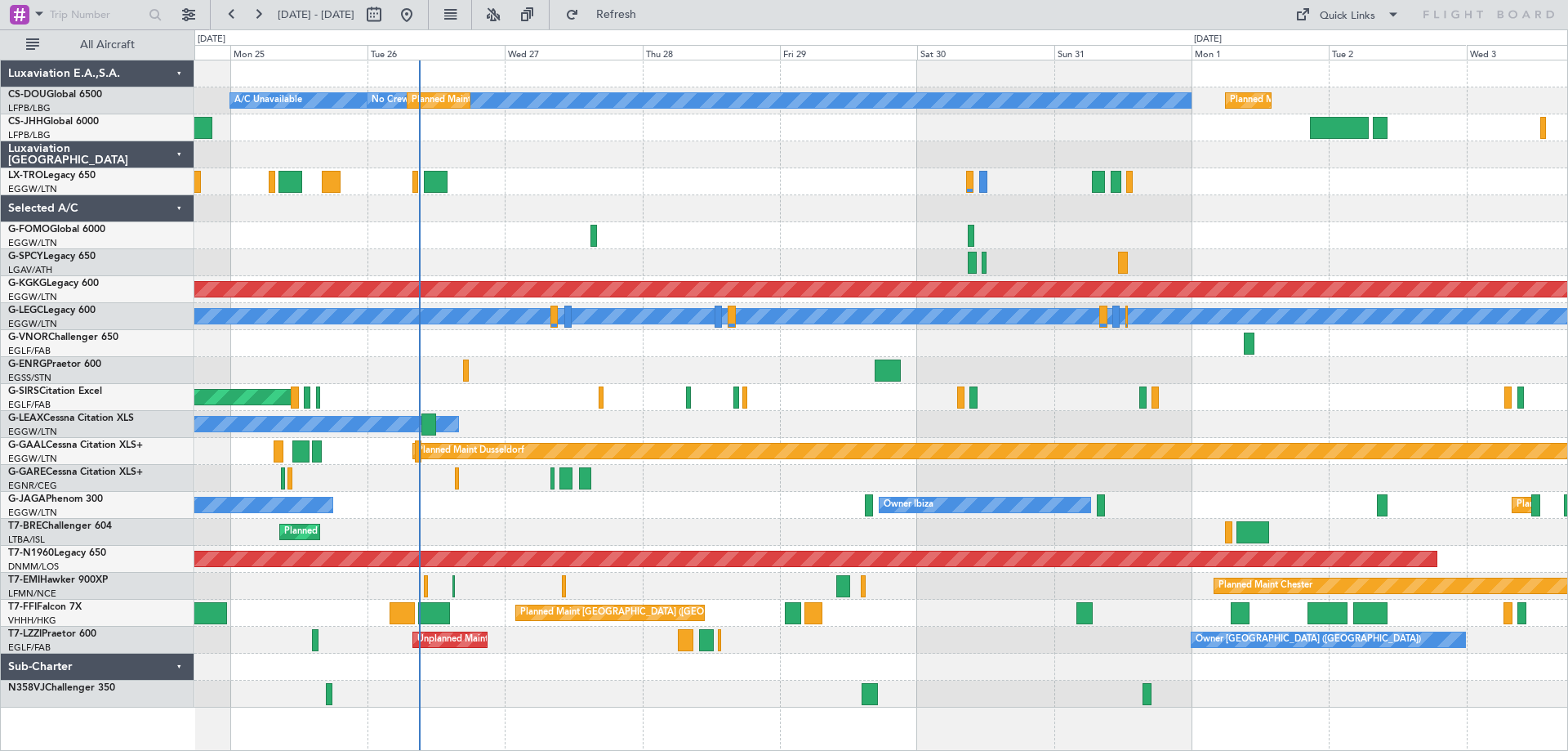
click at [621, 175] on div "No Crew Planned Maint Paris (Le Bourget) A/C Unavailable Planned Maint Paris (L…" at bounding box center [880, 384] width 1373 height 647
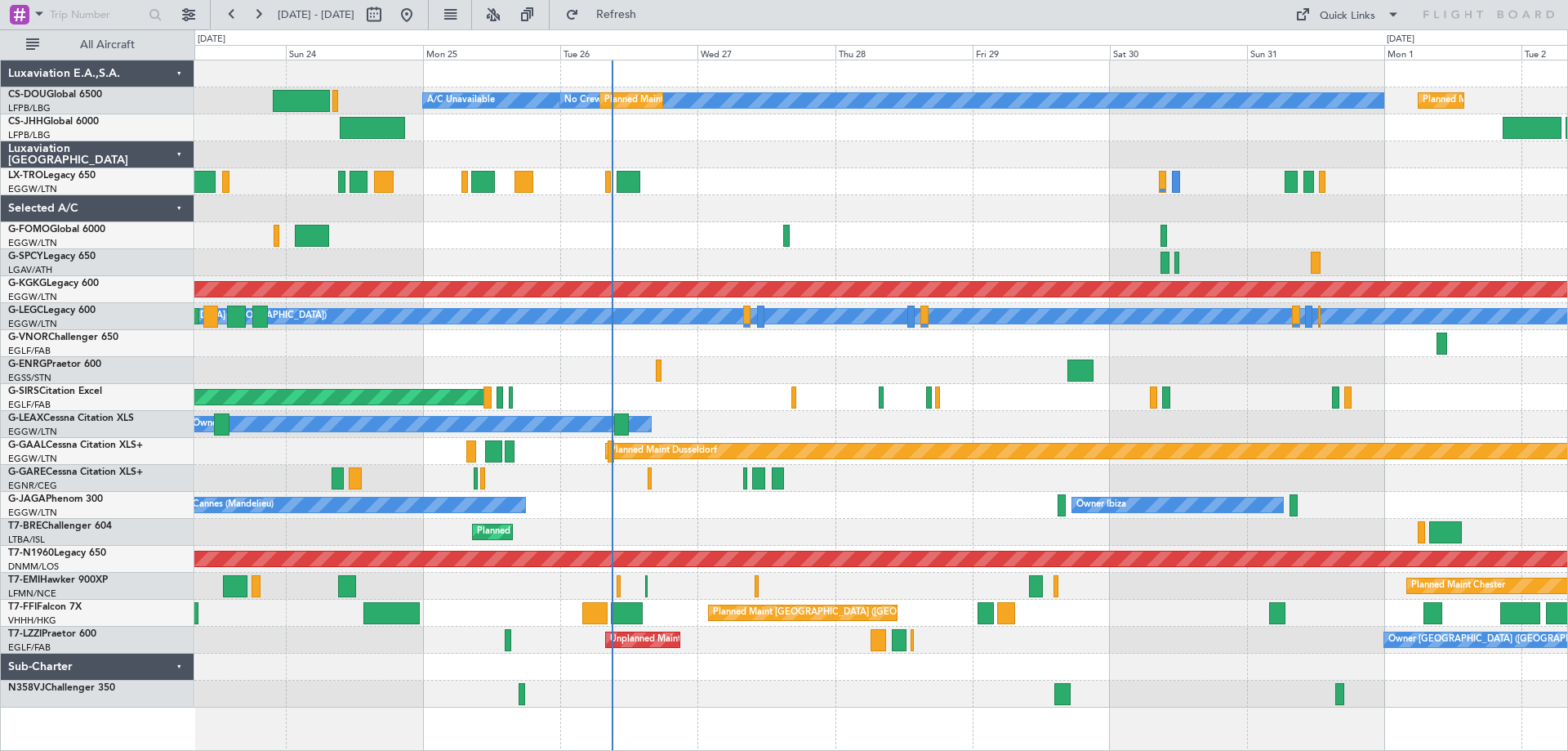
click at [771, 181] on div "No Crew Planned Maint Paris (Le Bourget) A/C Unavailable Planned Maint Paris (L…" at bounding box center [880, 384] width 1373 height 647
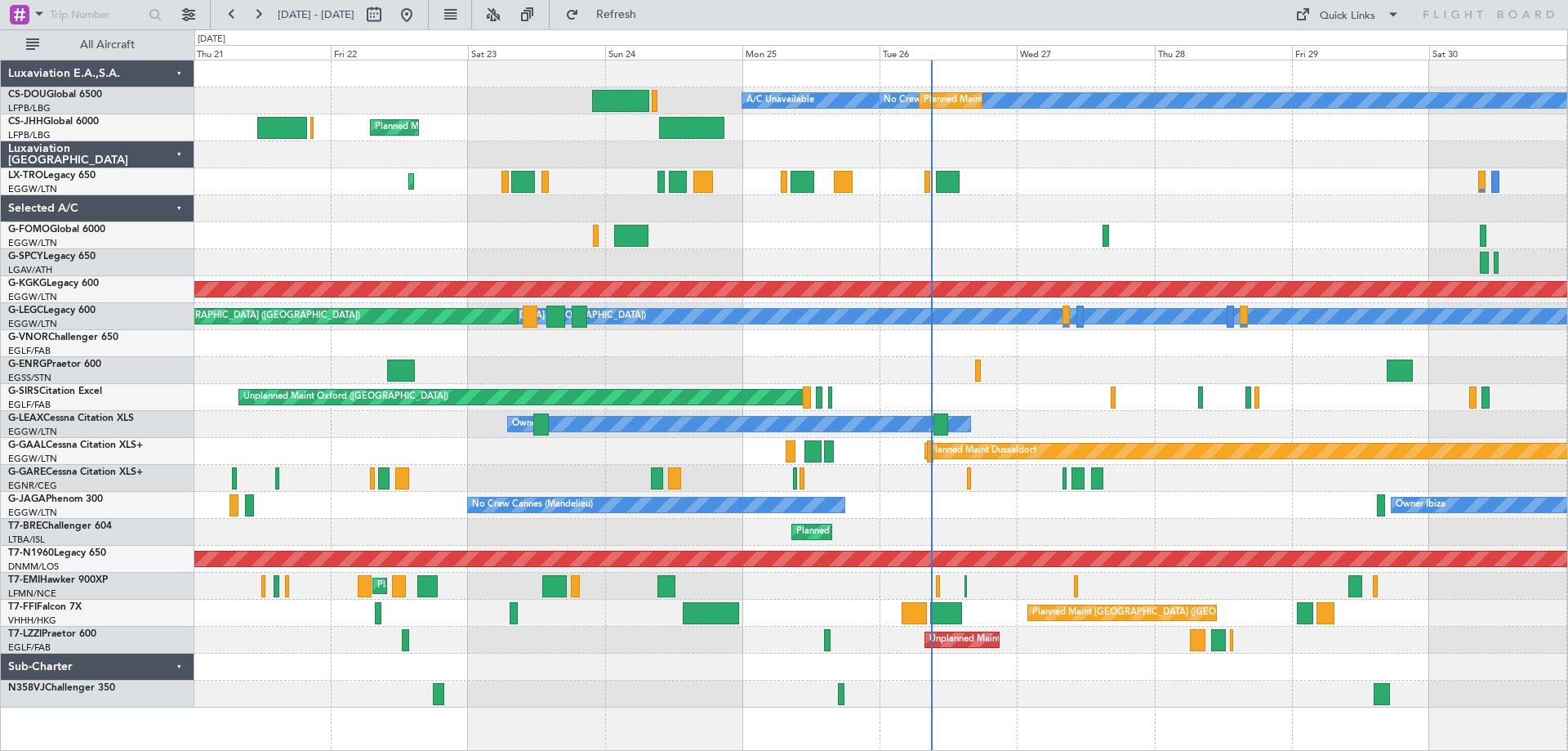
click at [844, 348] on div "No Crew Planned Maint Paris (Le Bourget) A/C Unavailable Planned Maint Paris (L…" at bounding box center [880, 384] width 1373 height 647
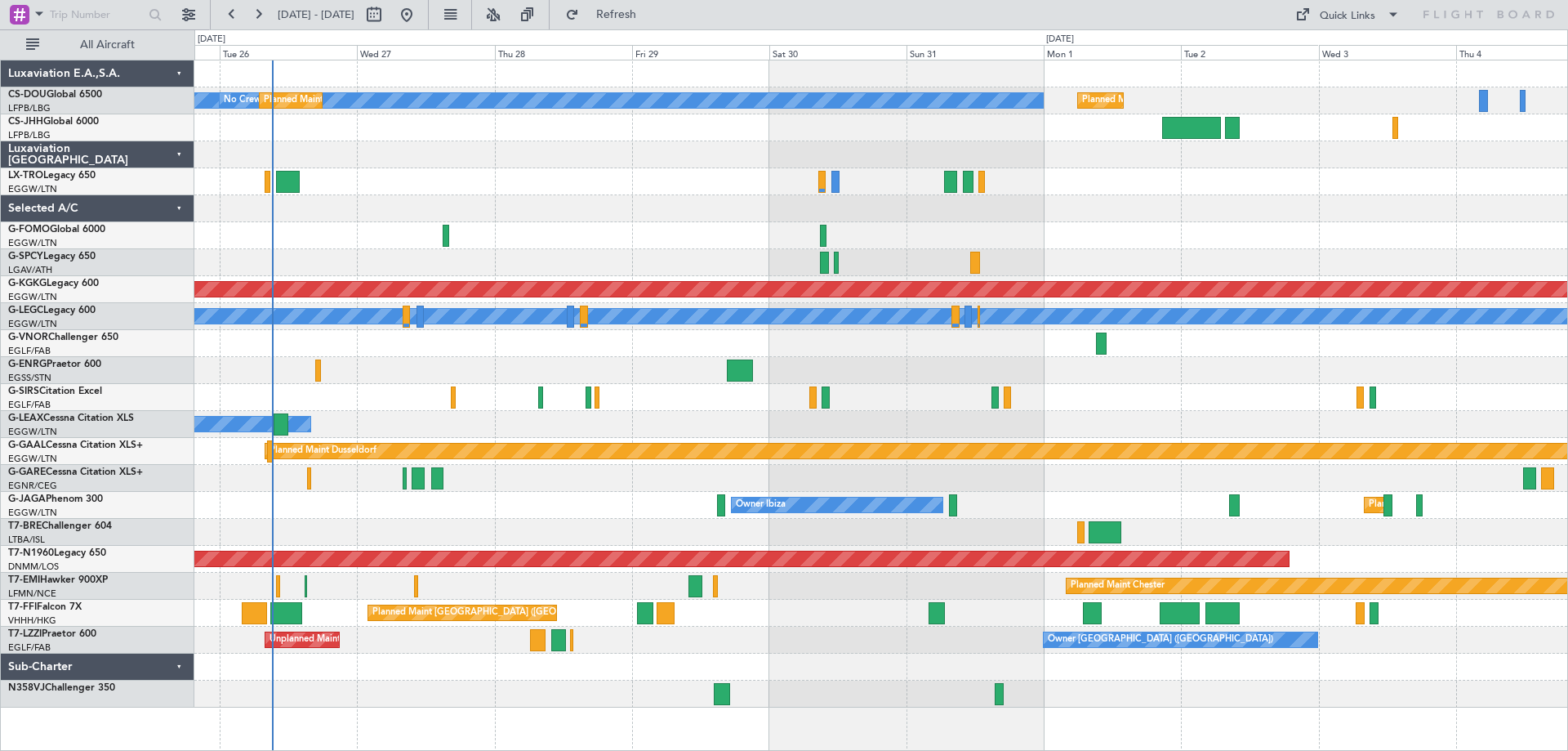
click at [687, 172] on div at bounding box center [880, 182] width 1373 height 27
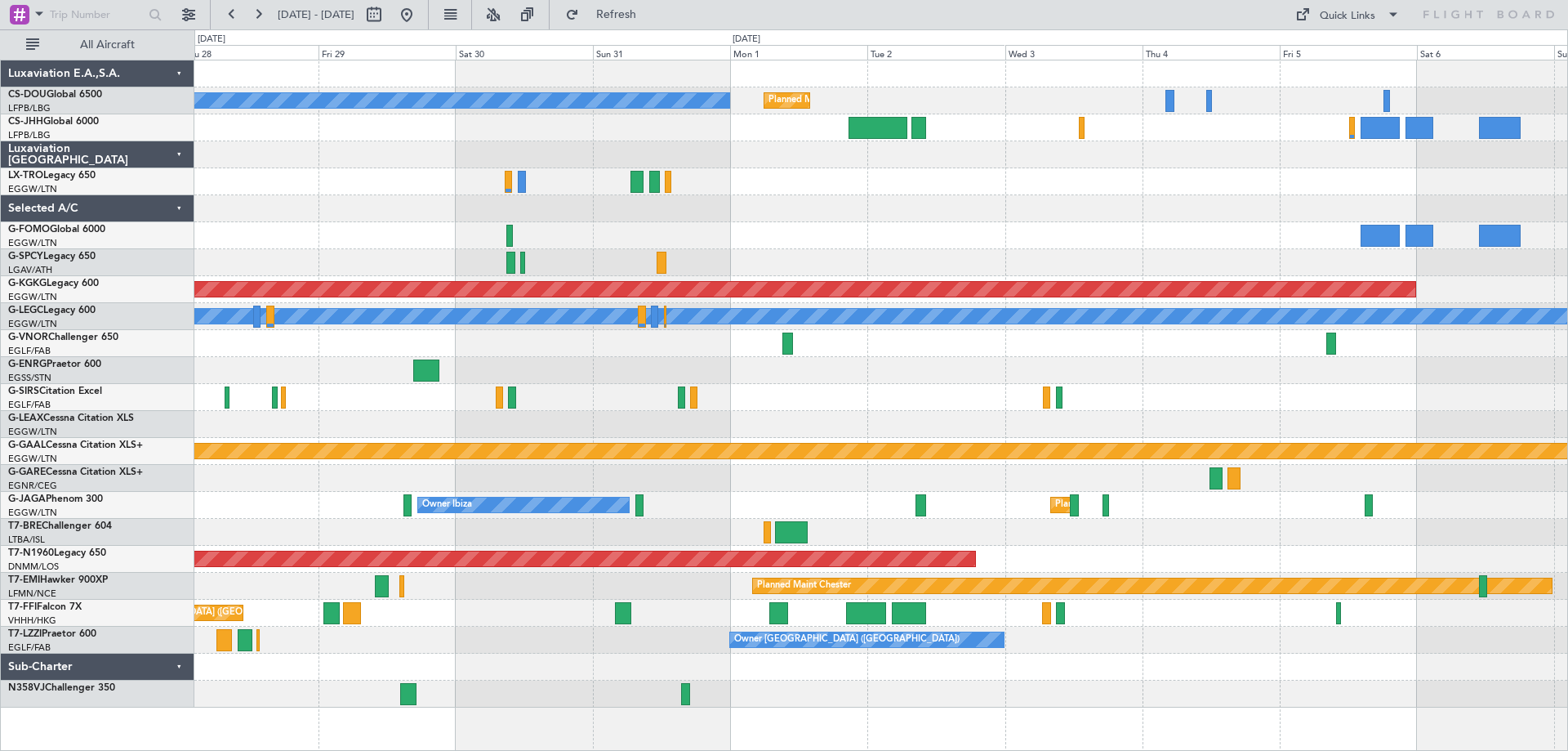
click at [1024, 260] on div "No Crew Planned Maint Paris (Le Bourget) Planned Maint Paris (Le Bourget) A/C U…" at bounding box center [880, 384] width 1373 height 647
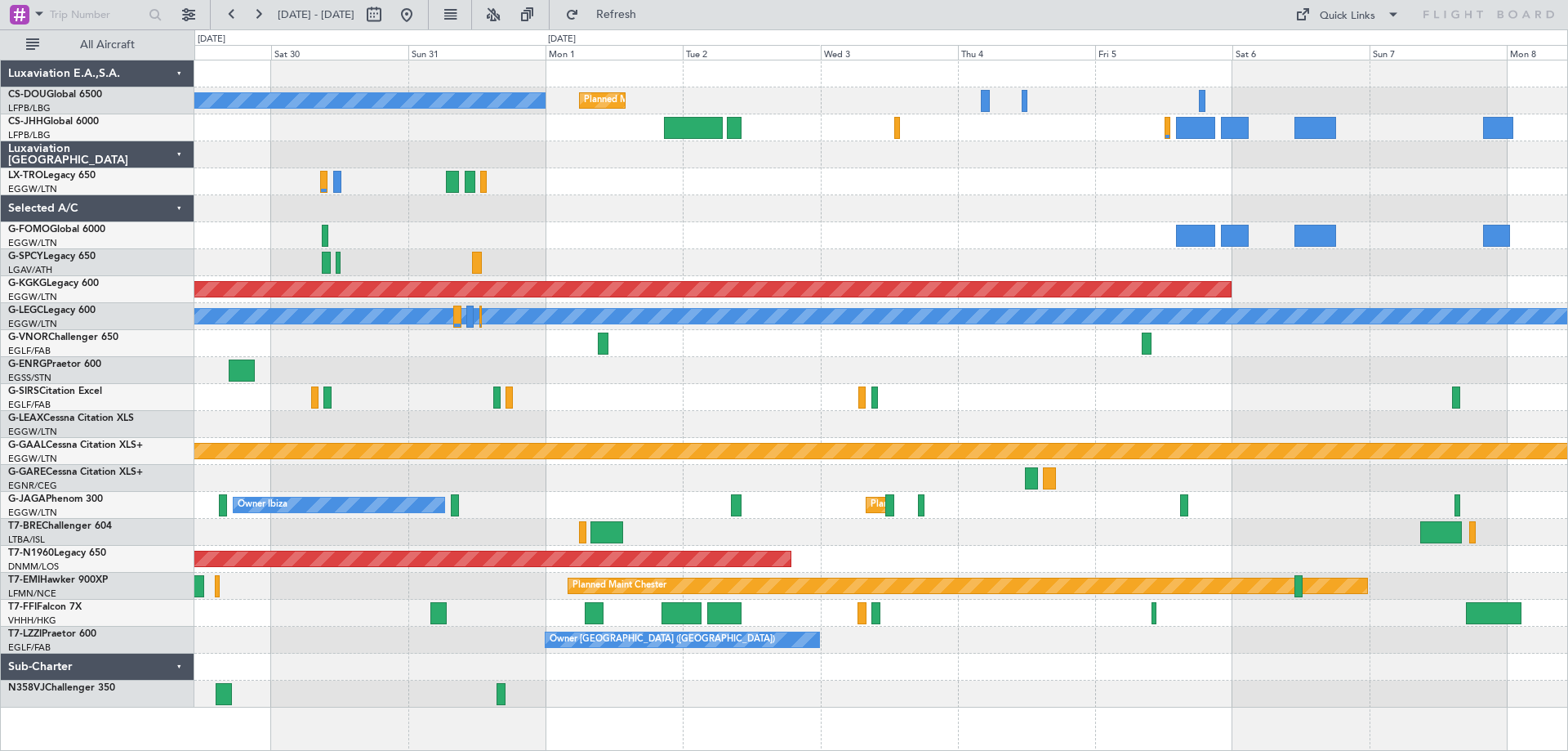
click at [756, 244] on div at bounding box center [880, 236] width 1373 height 27
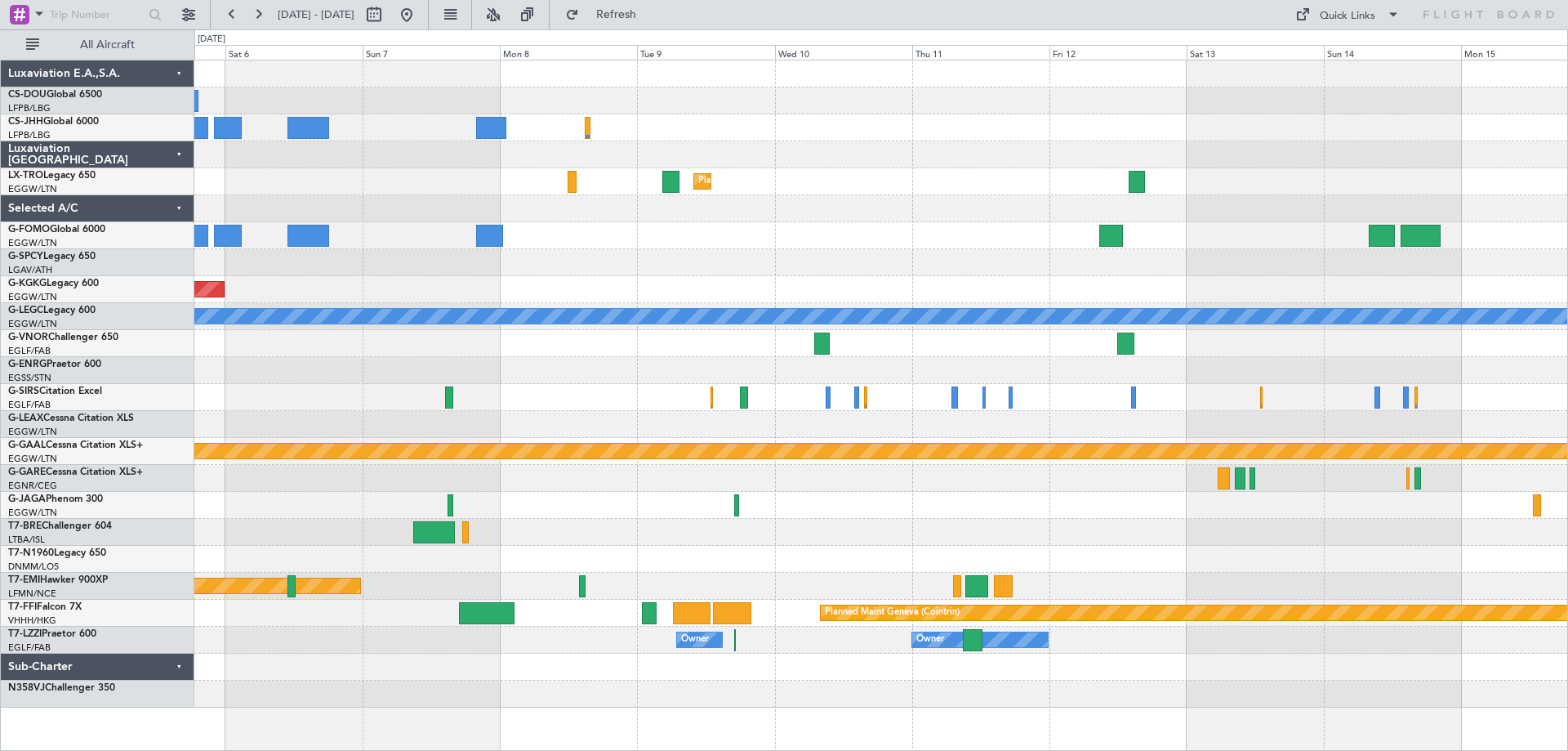
click at [353, 381] on div at bounding box center [880, 370] width 1373 height 27
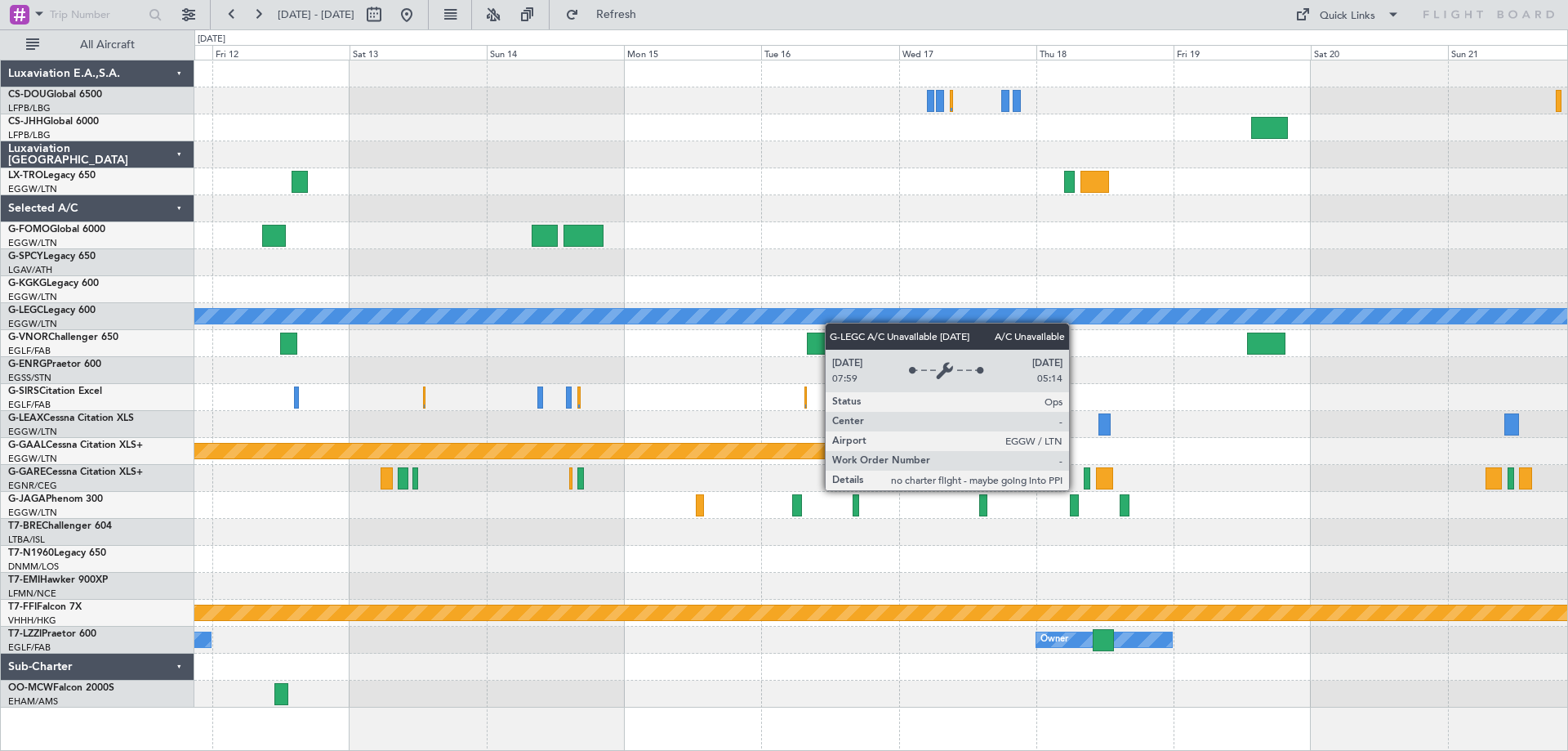
click at [590, 319] on div "Planned Maint Dusseldorf A/C Unavailable London (Luton) Planned Maint Dusseldor…" at bounding box center [880, 384] width 1373 height 647
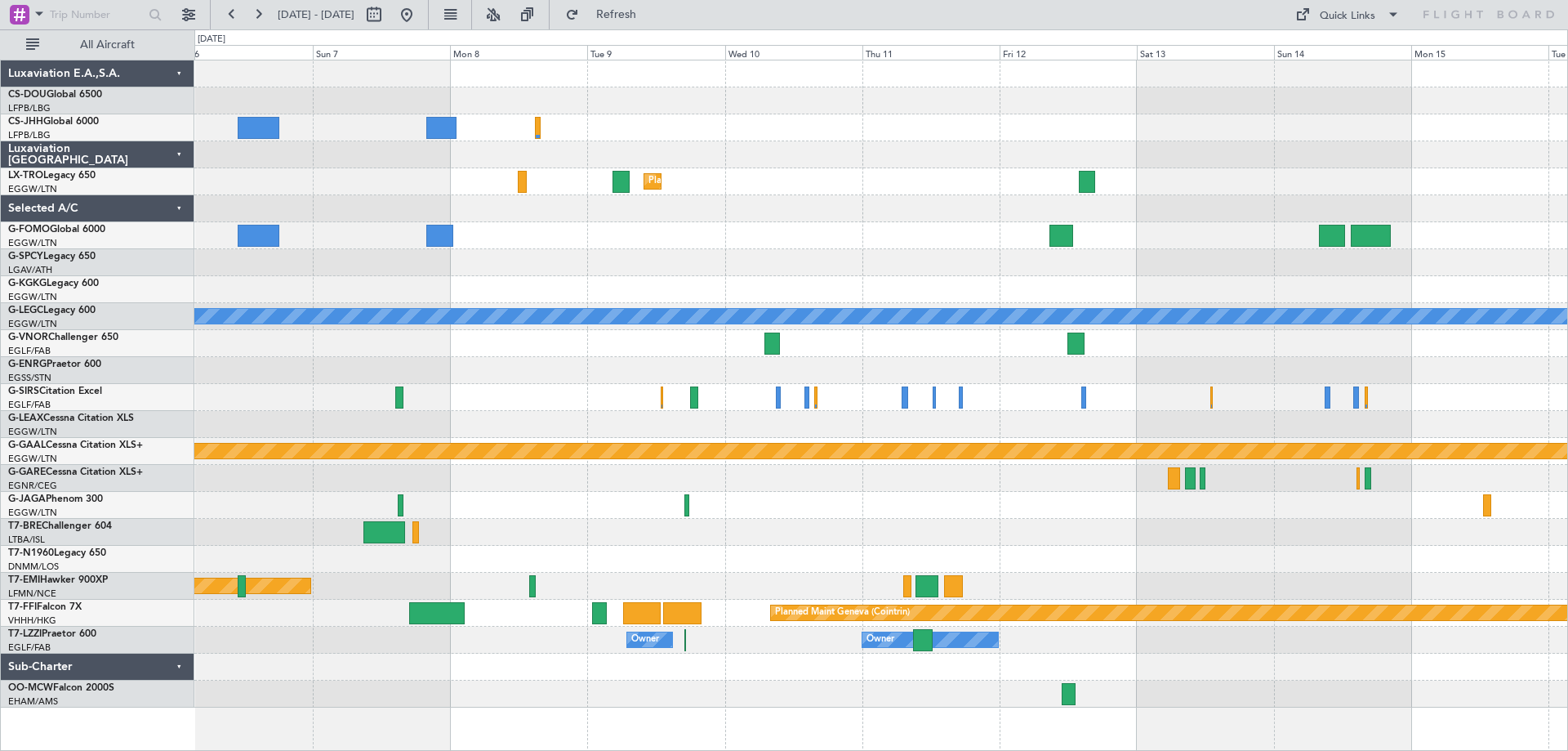
click at [1232, 352] on div at bounding box center [880, 344] width 1373 height 27
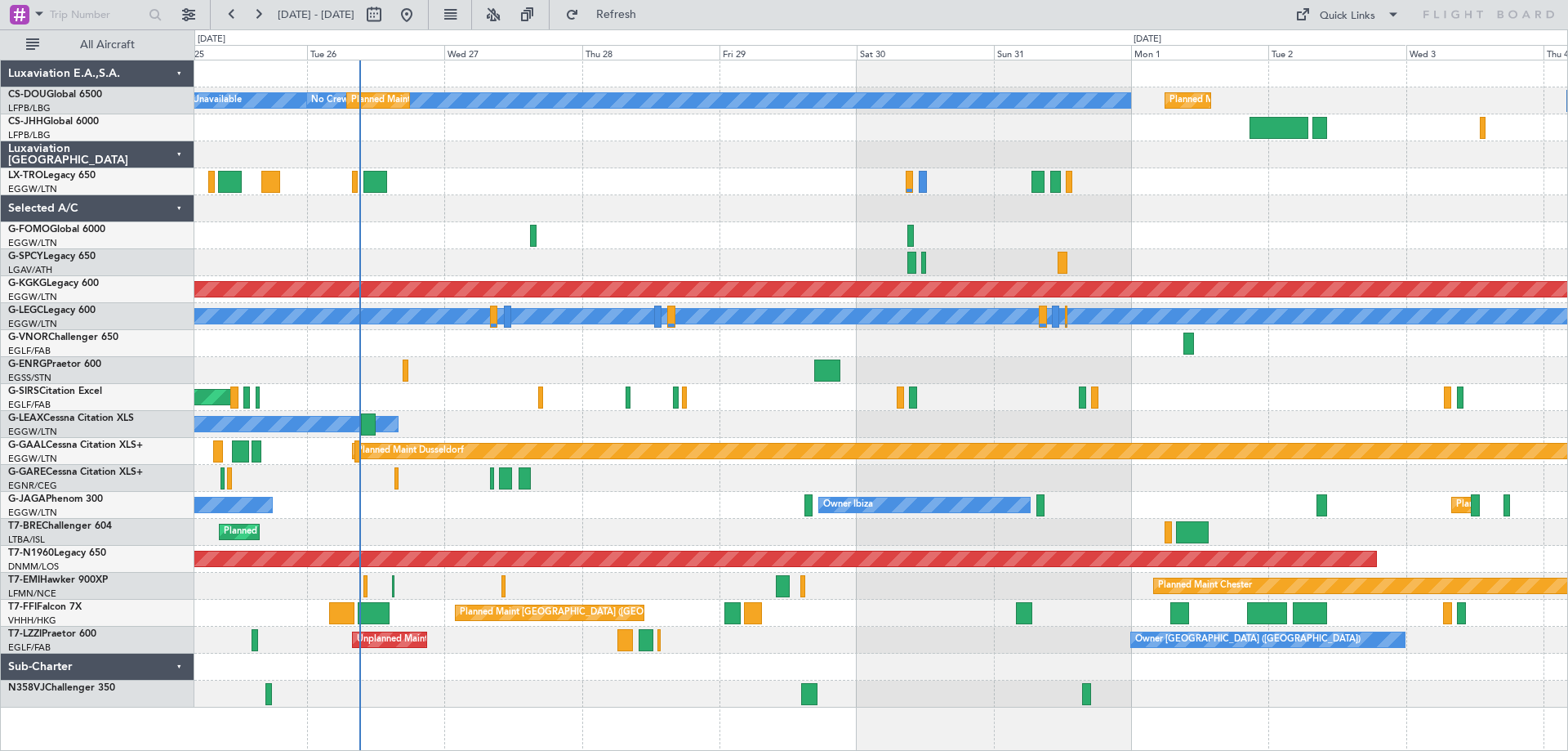
click at [1336, 230] on div at bounding box center [880, 236] width 1373 height 27
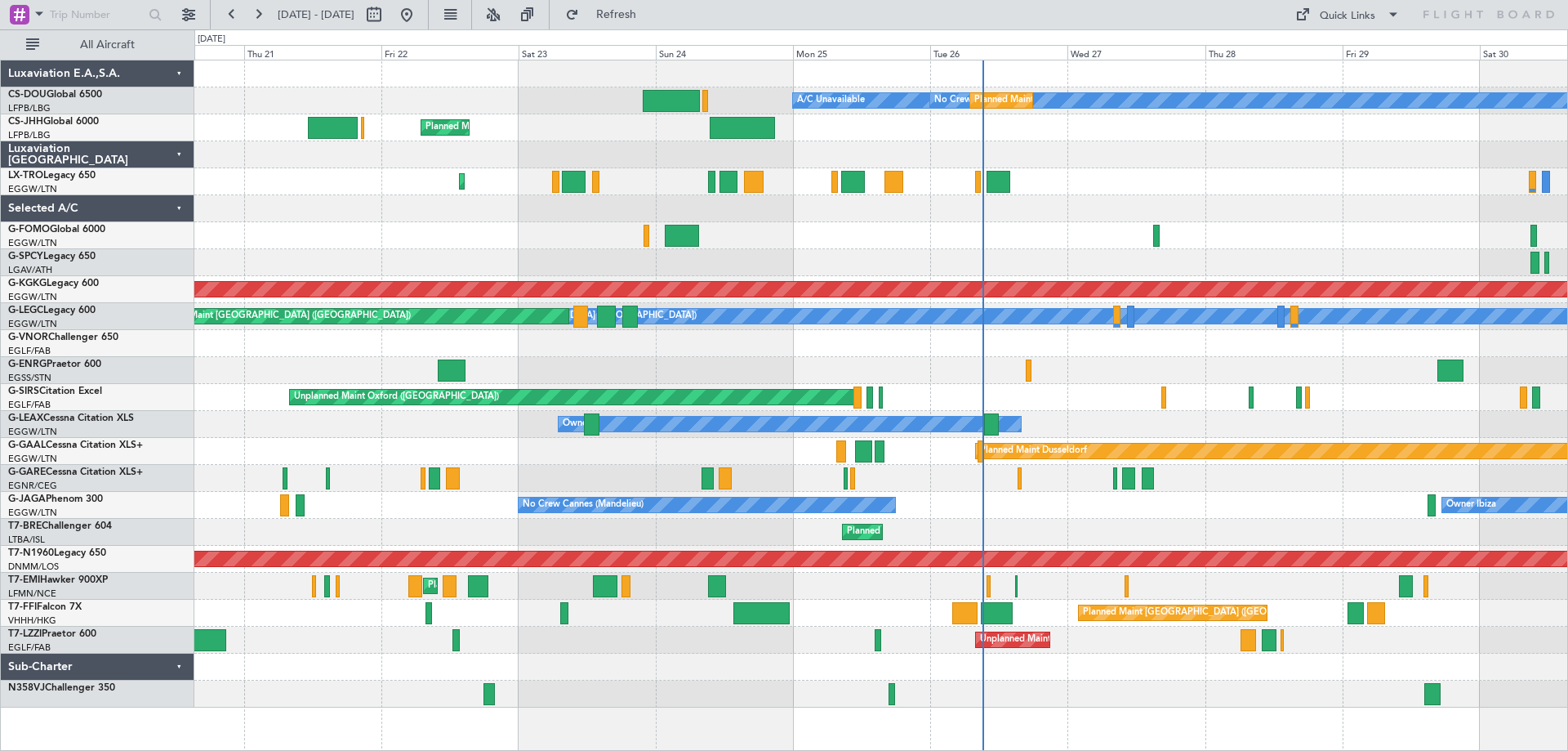
click at [1204, 381] on div "Owner" at bounding box center [880, 370] width 1373 height 27
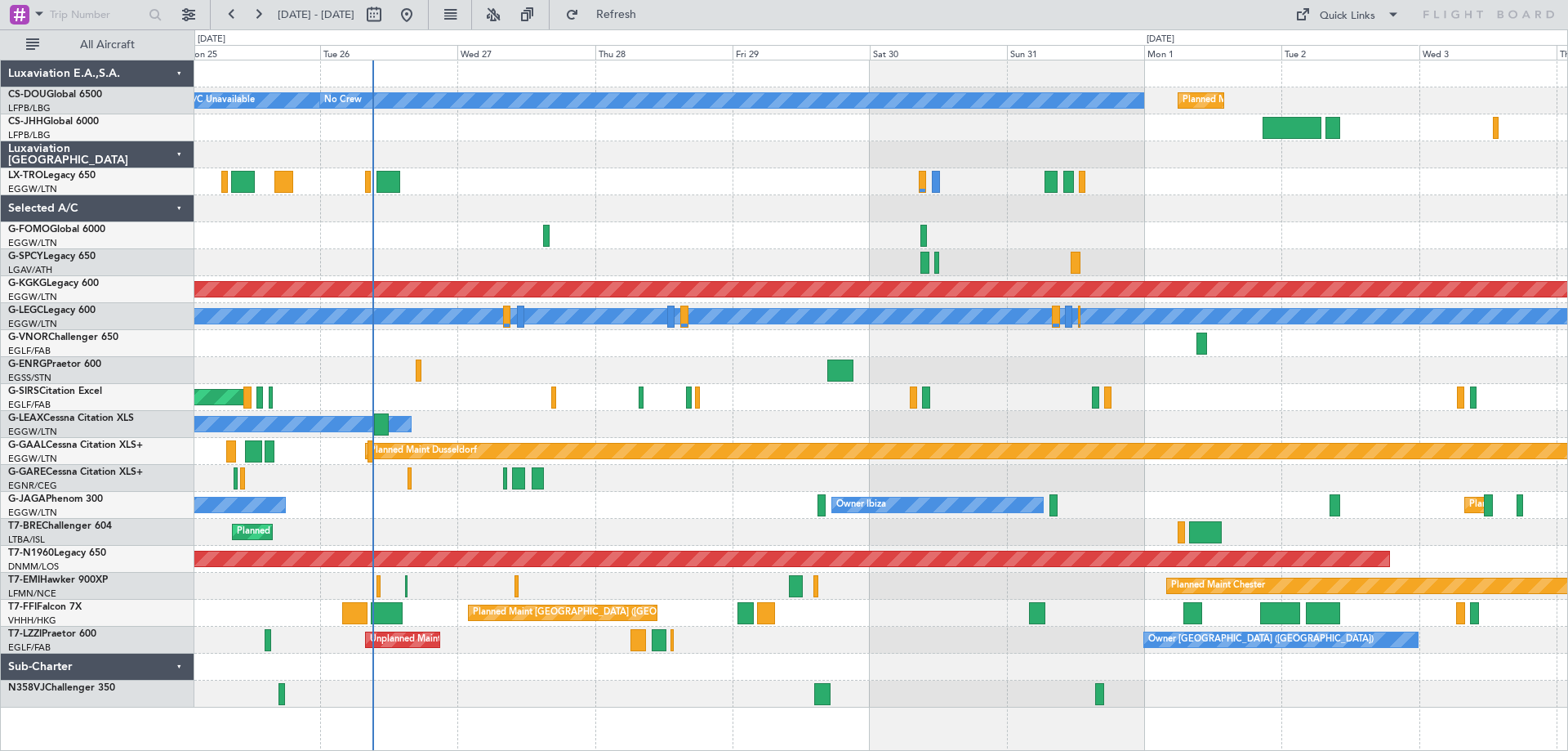
click at [709, 387] on div "Planned Maint Paris (Le Bourget) A/C Unavailable No Crew Planned Maint Paris (L…" at bounding box center [880, 384] width 1373 height 647
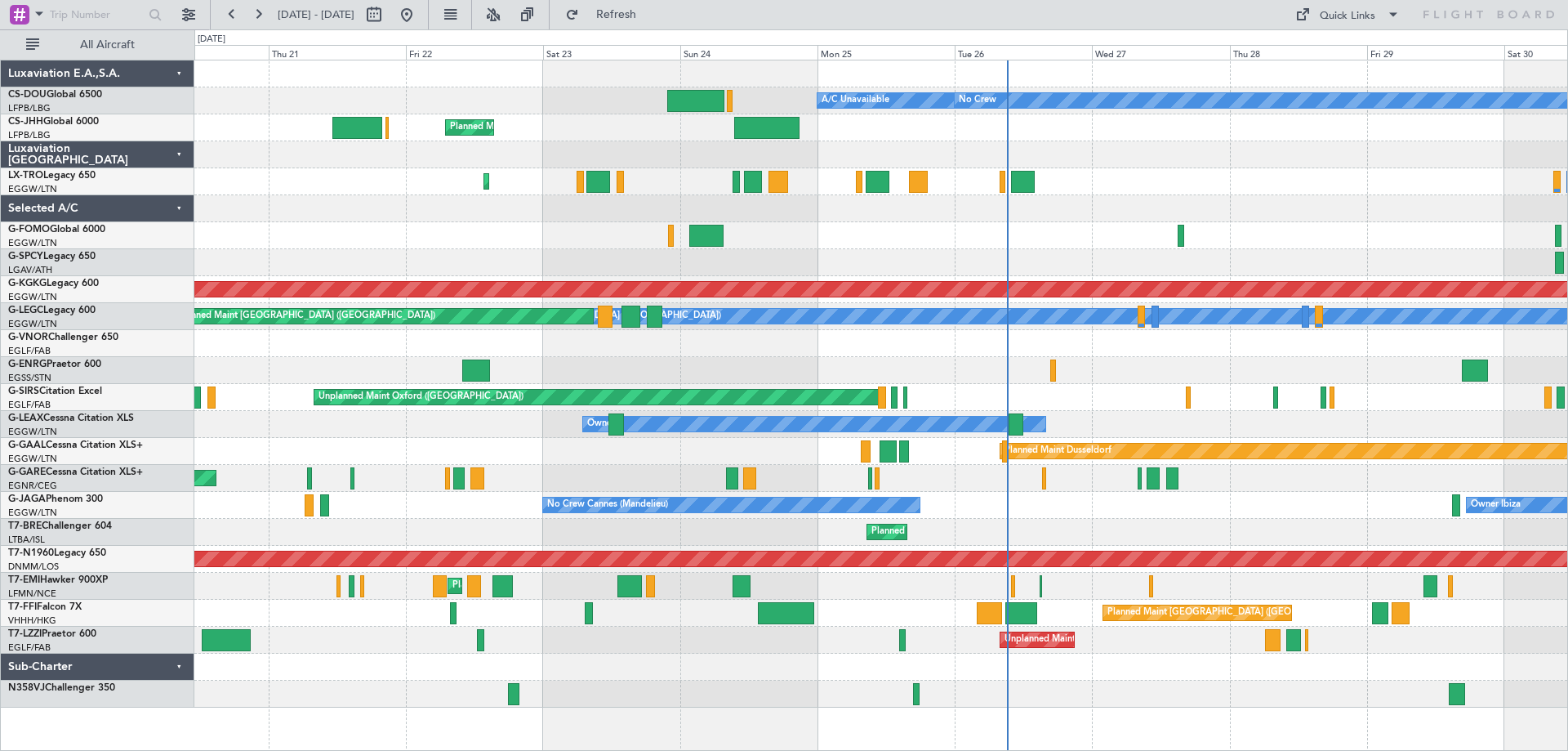
click at [1159, 341] on div "Planned Maint Paris (Le Bourget) A/C Unavailable No Crew Planned Maint London (…" at bounding box center [880, 384] width 1373 height 647
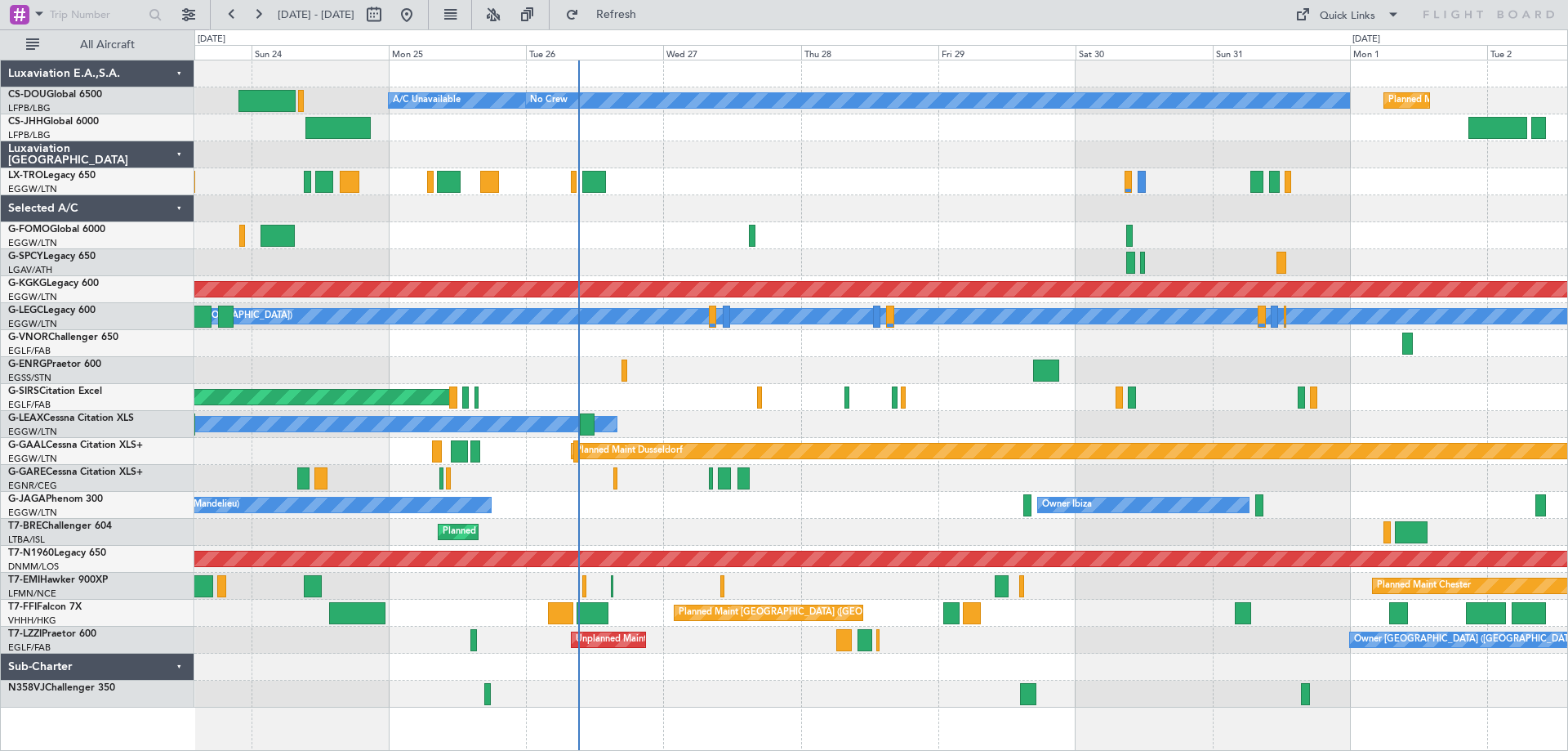
click at [780, 354] on div "Planned Maint [GEOGRAPHIC_DATA] ([GEOGRAPHIC_DATA]) A/C Unavailable No Crew Pla…" at bounding box center [880, 384] width 1373 height 647
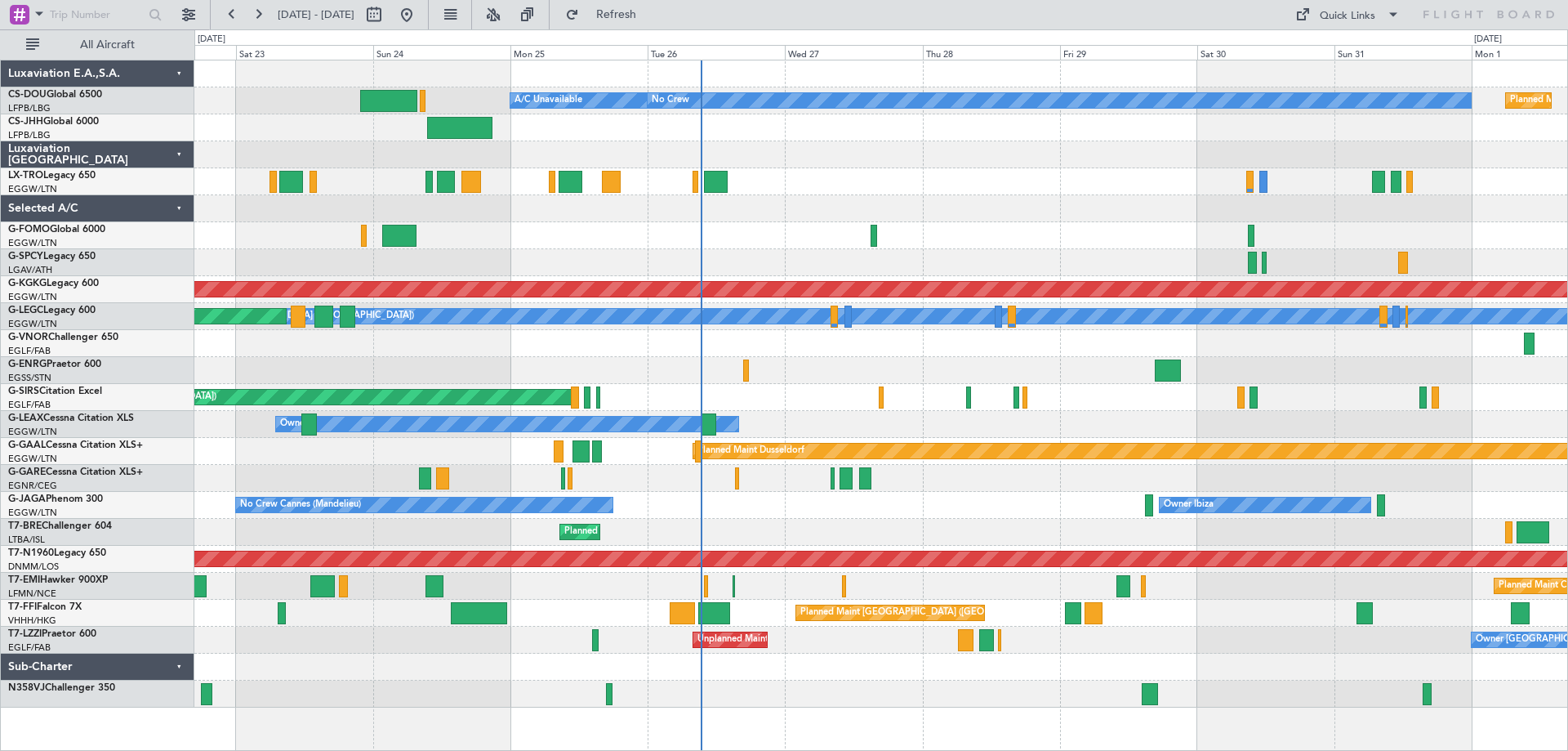
click at [842, 367] on div at bounding box center [880, 370] width 1373 height 27
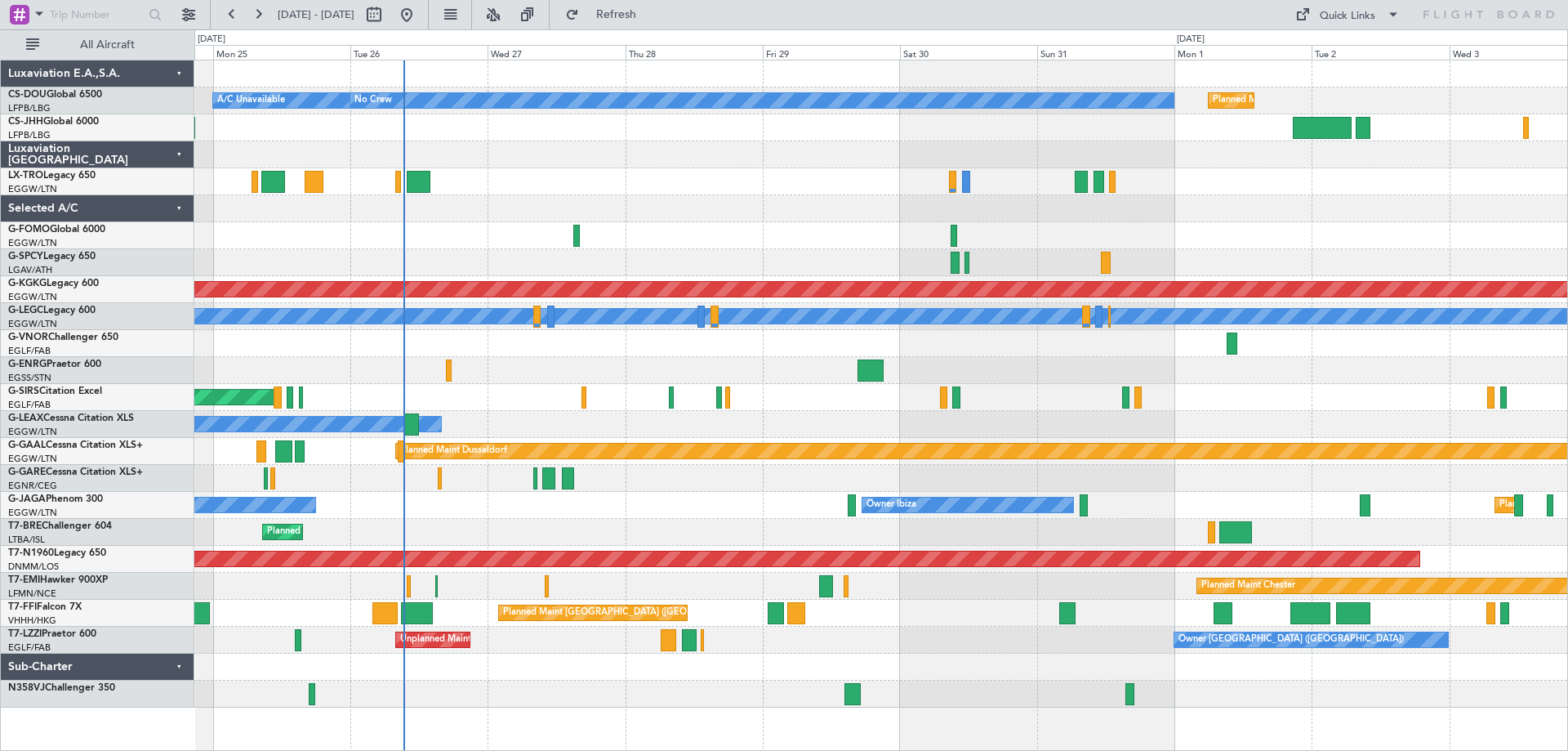
click at [726, 238] on div at bounding box center [880, 236] width 1373 height 27
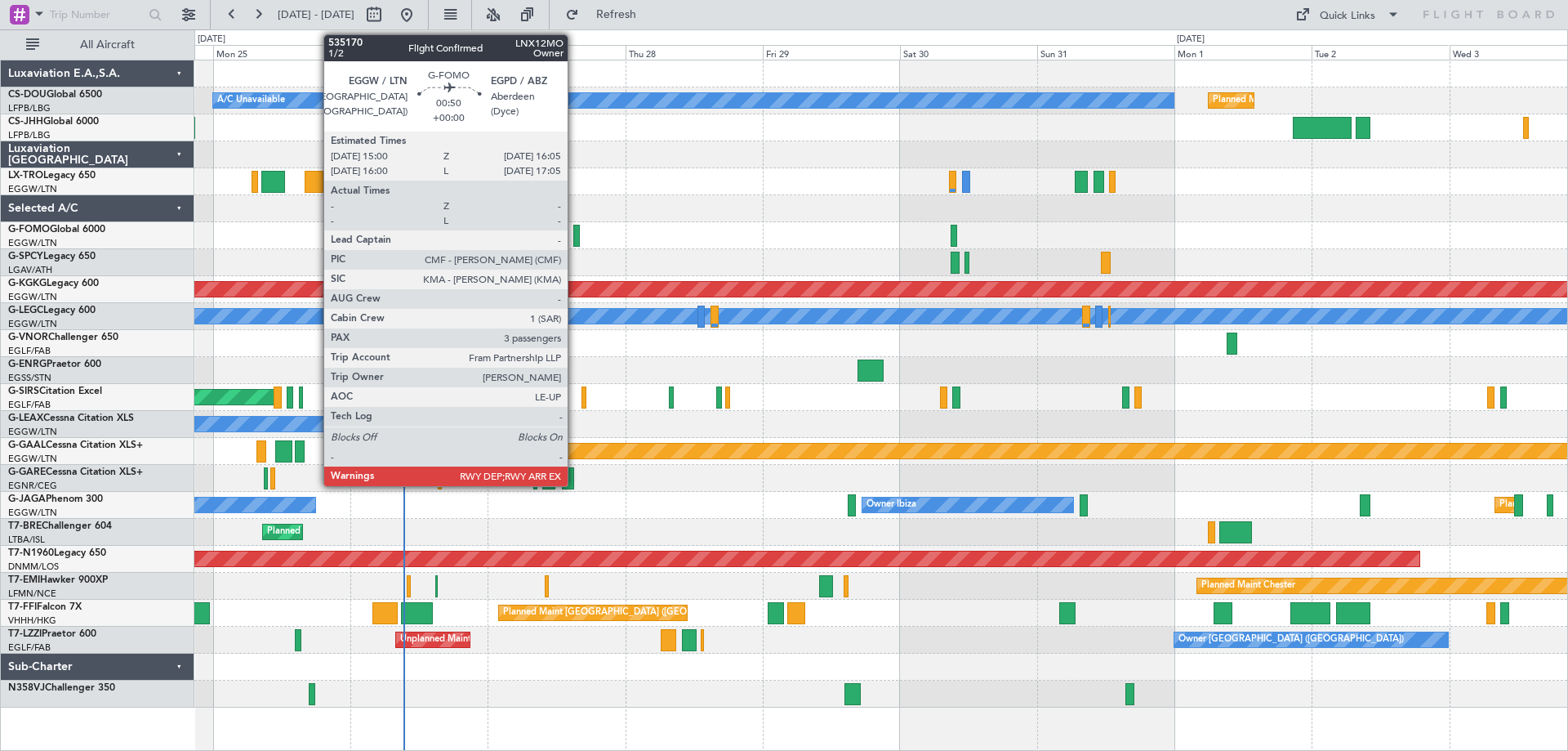
click at [575, 238] on div at bounding box center [577, 236] width 7 height 22
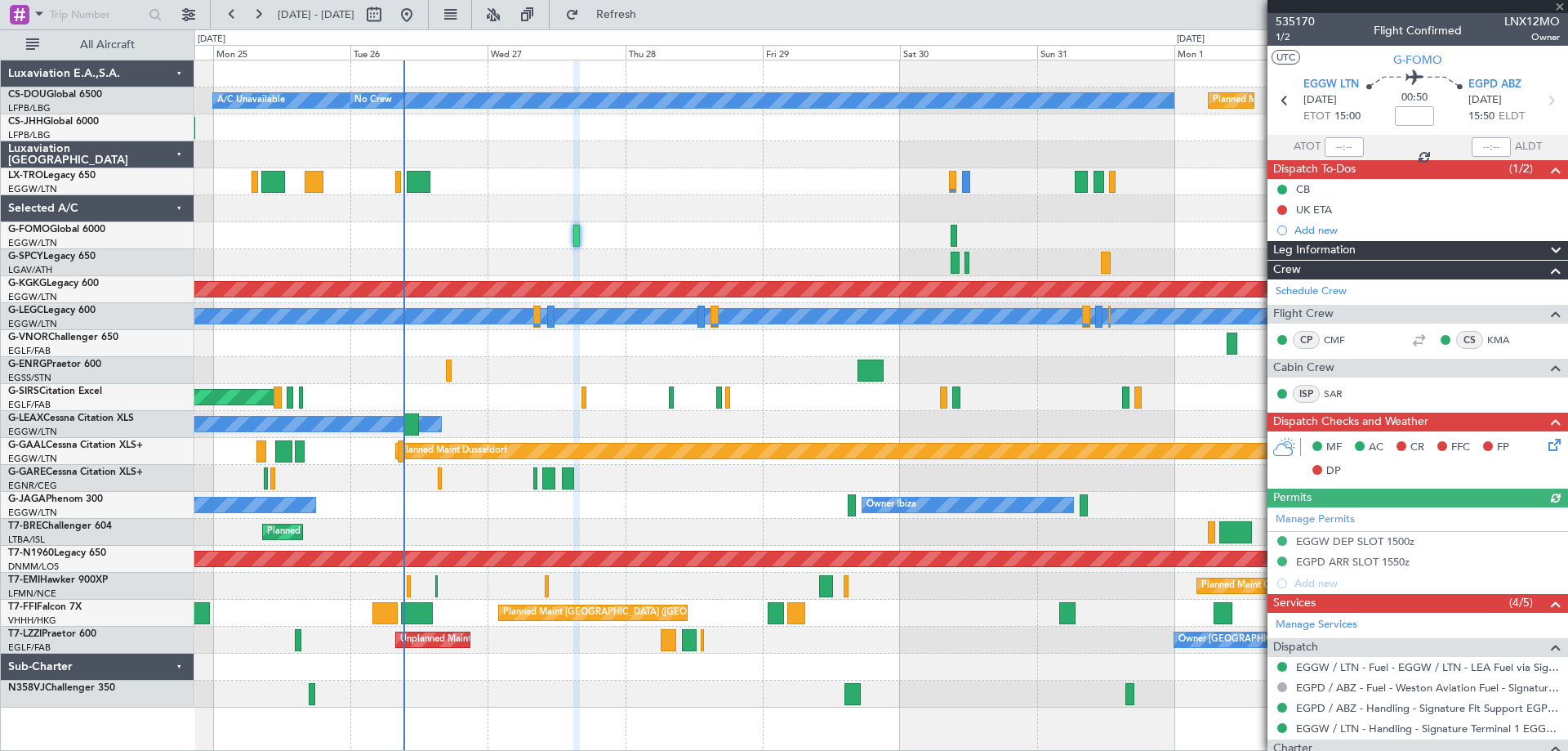
scroll to position [260, 0]
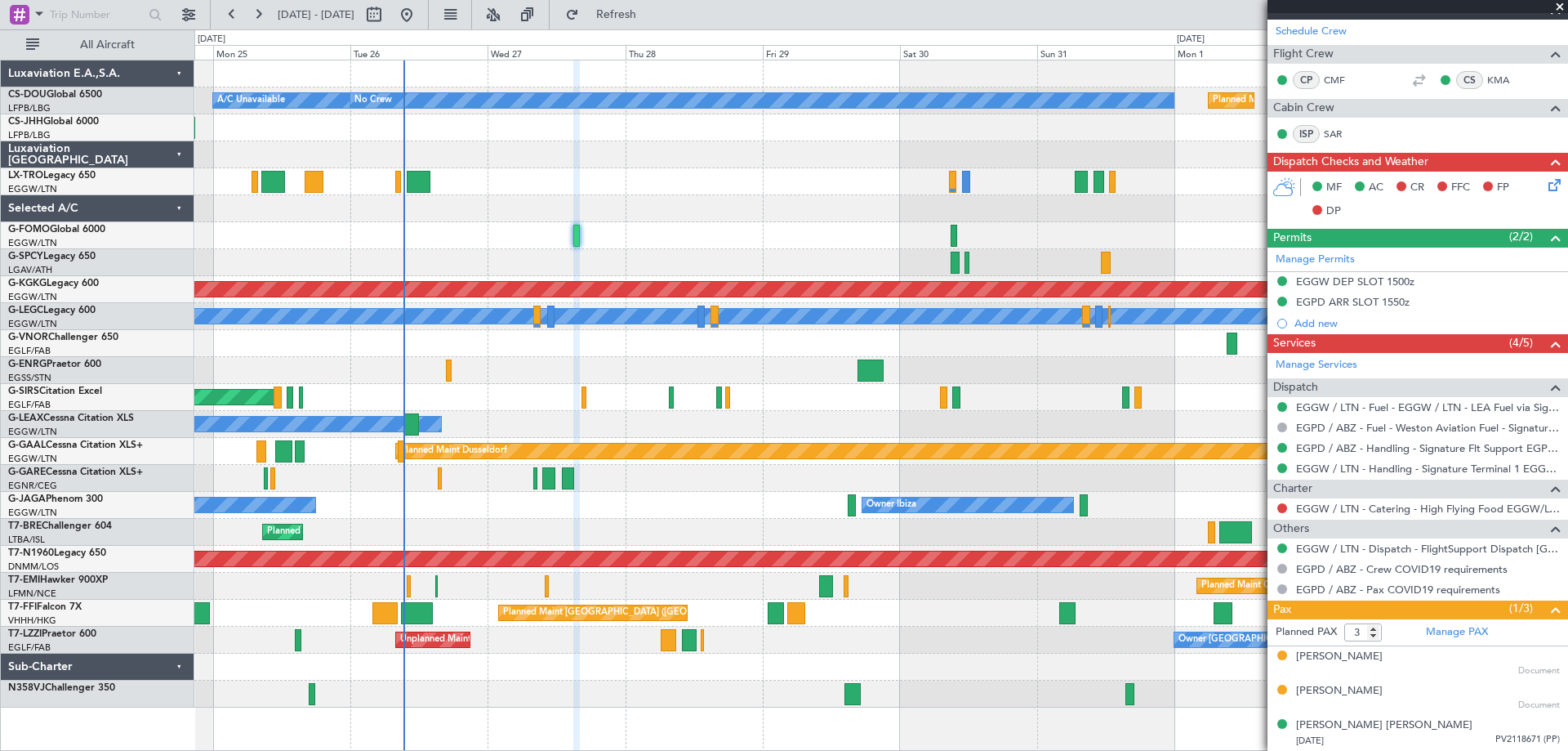
click at [1563, 9] on span at bounding box center [1559, 7] width 16 height 14
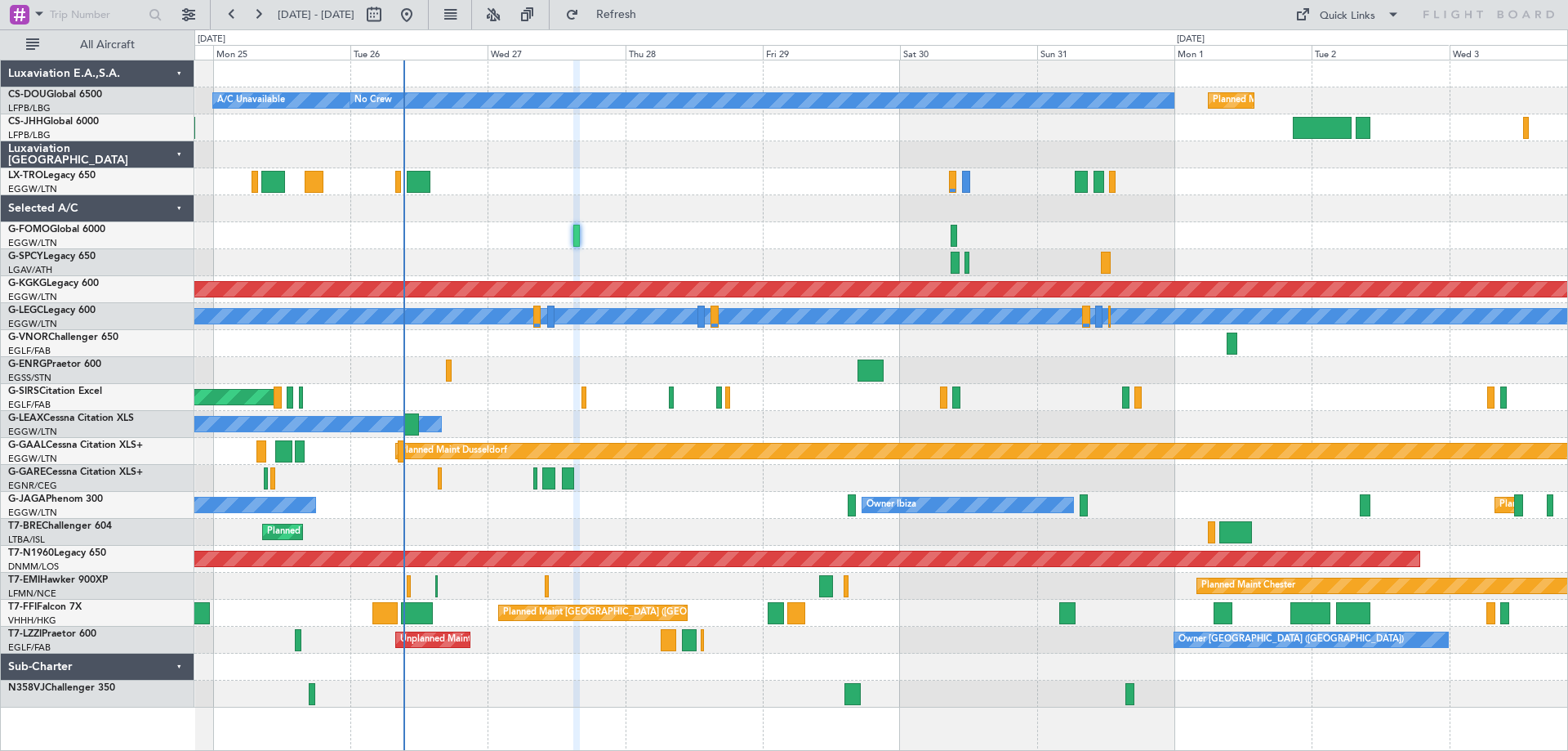
type input "0"
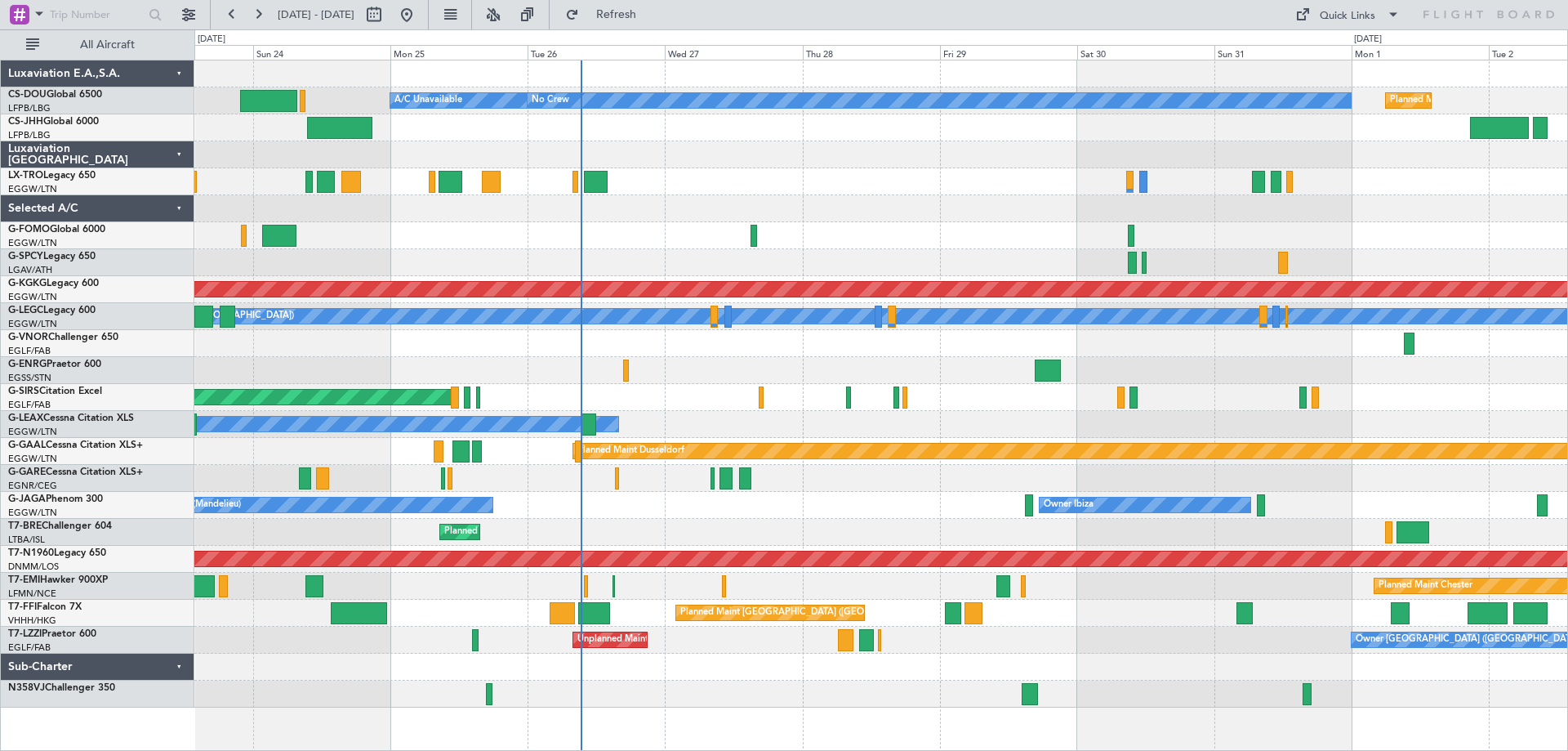
click at [462, 238] on div at bounding box center [880, 236] width 1373 height 27
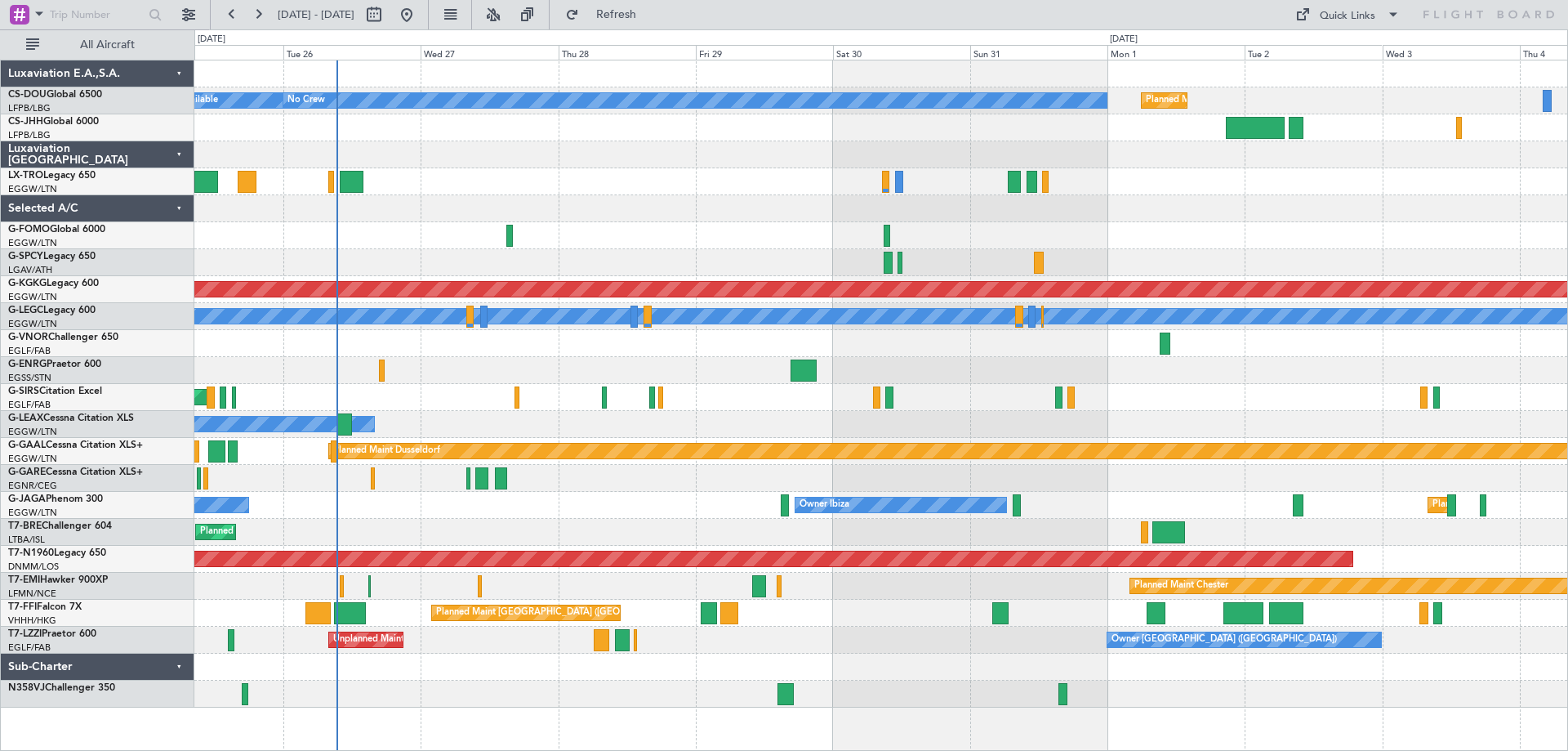
click at [657, 198] on div at bounding box center [880, 209] width 1373 height 27
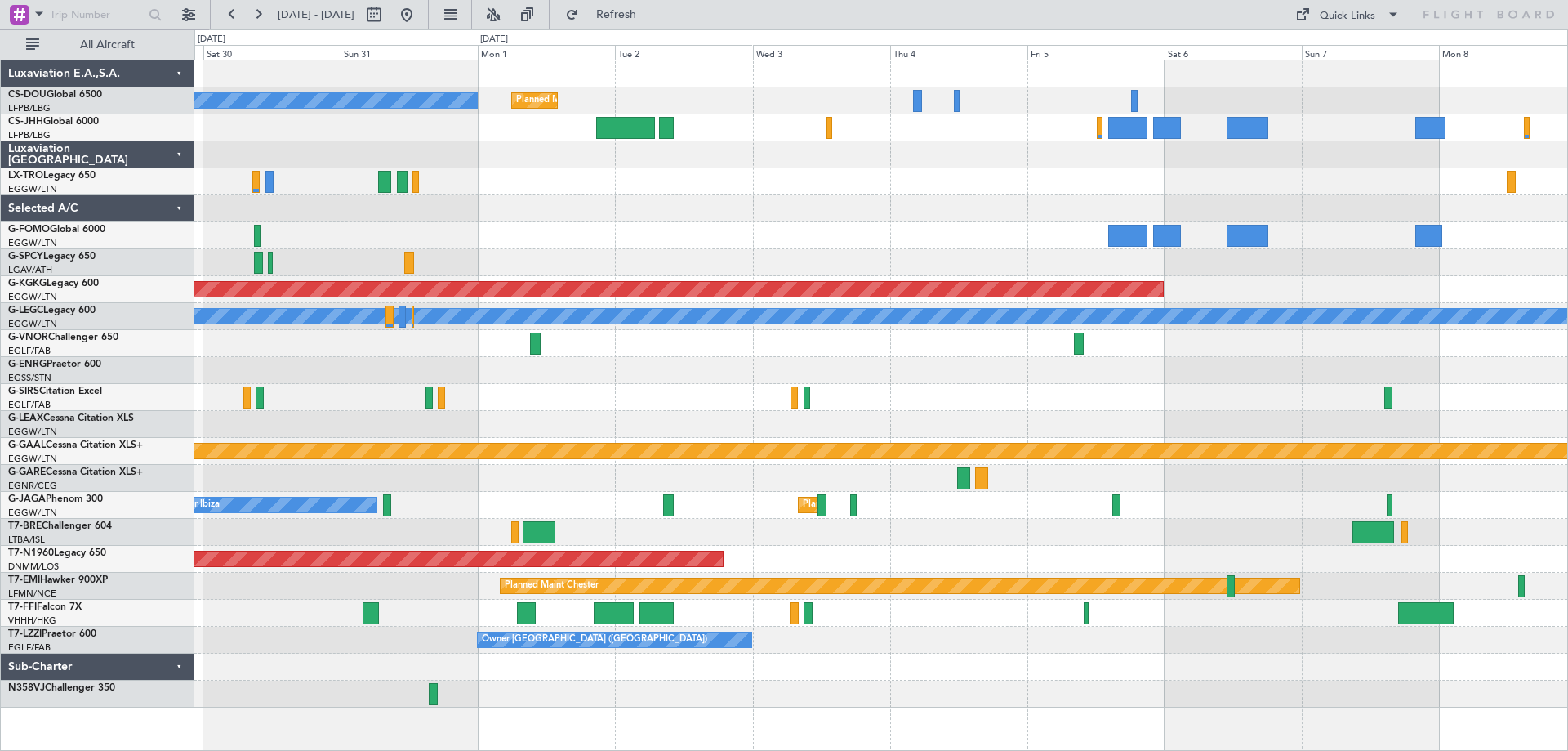
click at [817, 163] on div at bounding box center [880, 155] width 1373 height 27
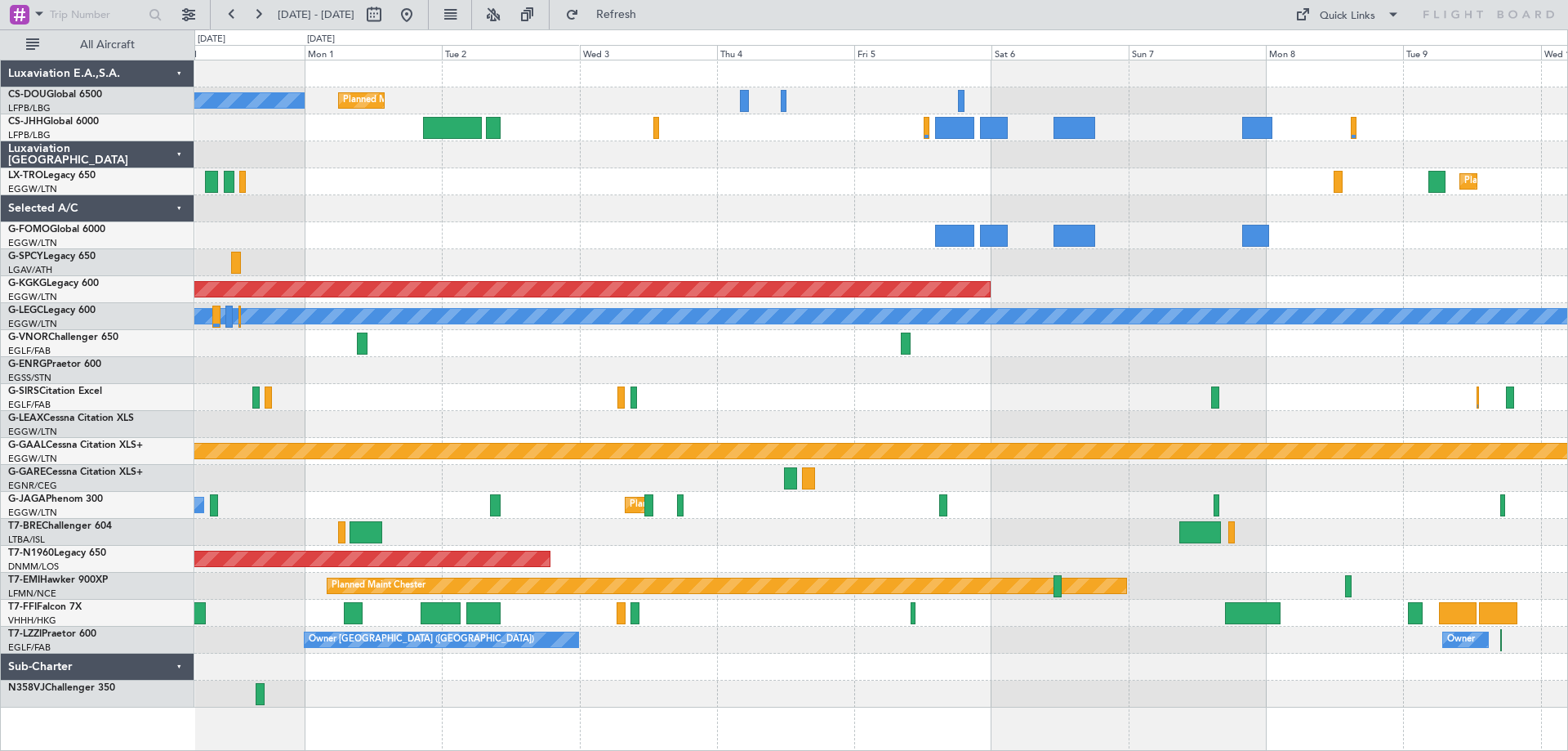
click at [233, 164] on div "No Crew Planned Maint Paris (Le Bourget) Planned Maint Dusseldorf AOG Maint Ist…" at bounding box center [880, 384] width 1373 height 647
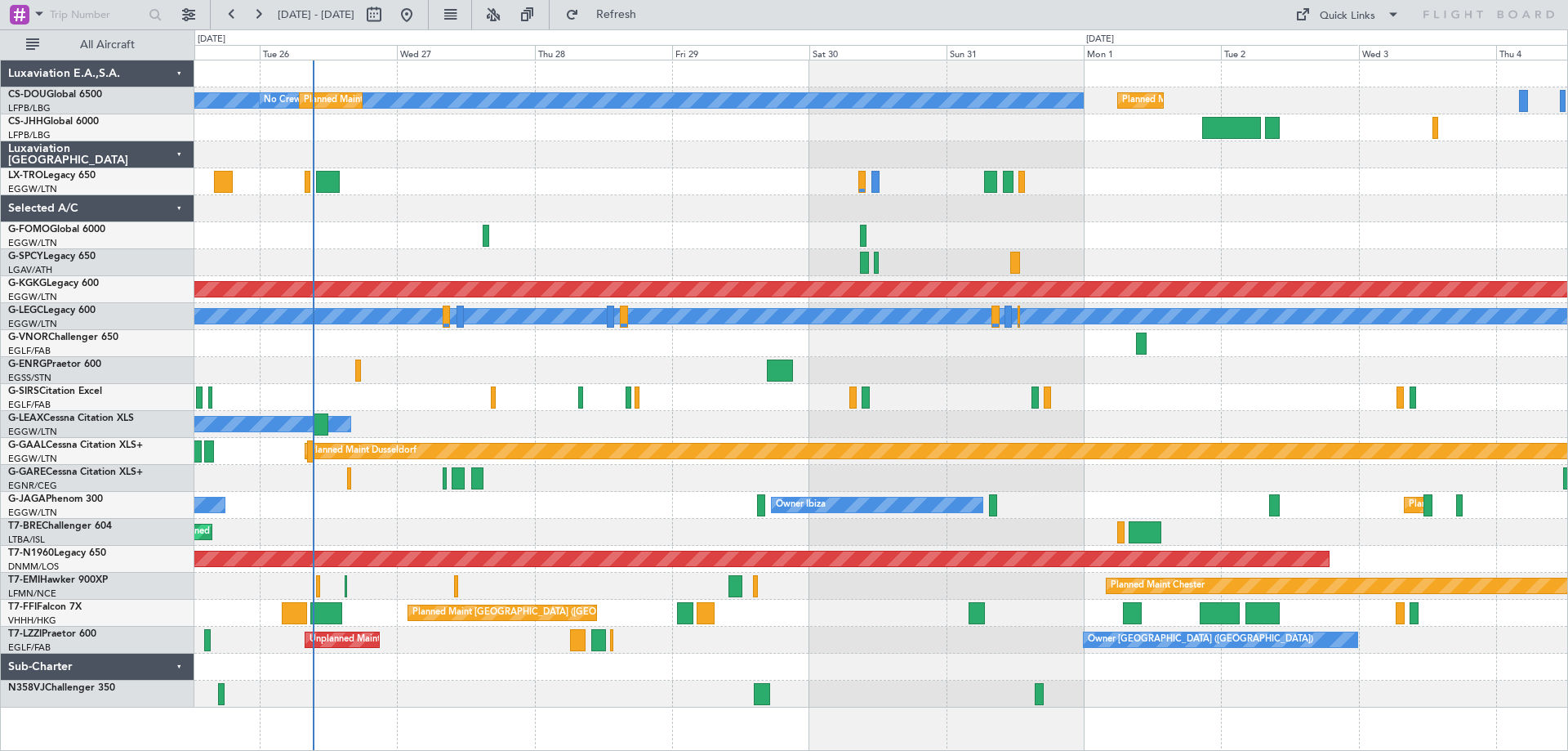
click at [1088, 254] on div "No Crew Planned Maint Paris (Le Bourget) Planned Maint Paris (Le Bourget) A/C U…" at bounding box center [880, 384] width 1373 height 647
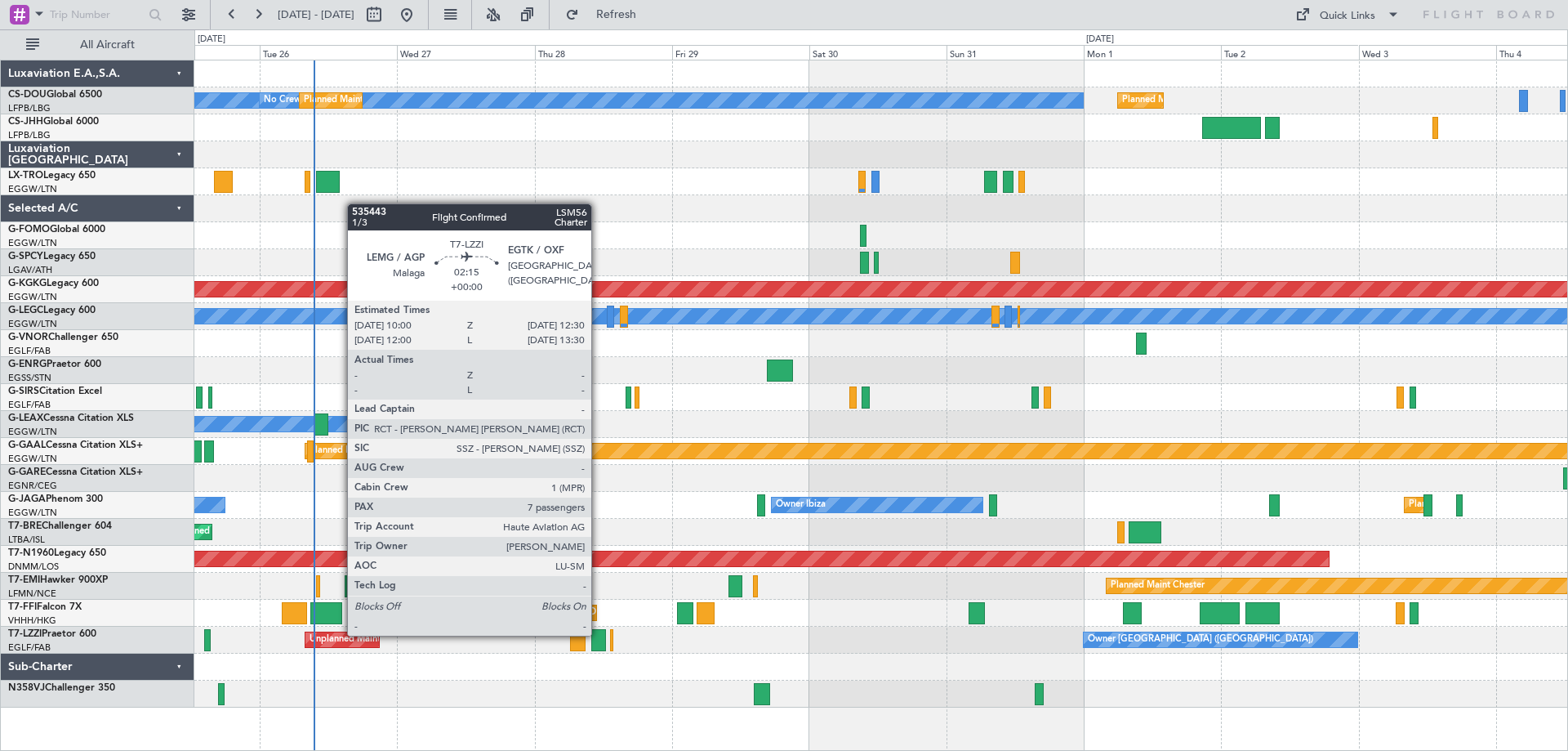
click at [598, 634] on div at bounding box center [598, 640] width 14 height 22
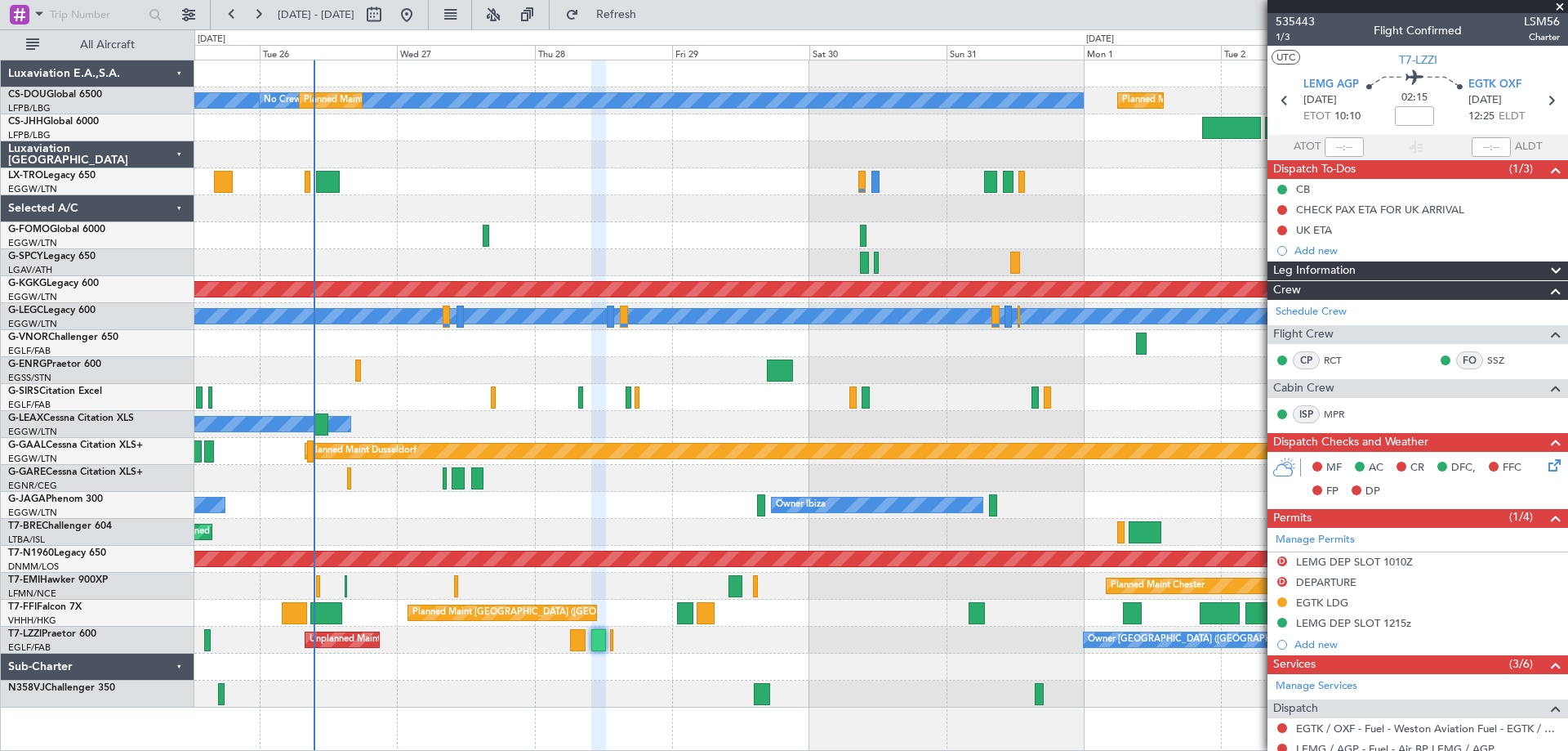
click at [1559, 4] on span at bounding box center [1559, 7] width 16 height 14
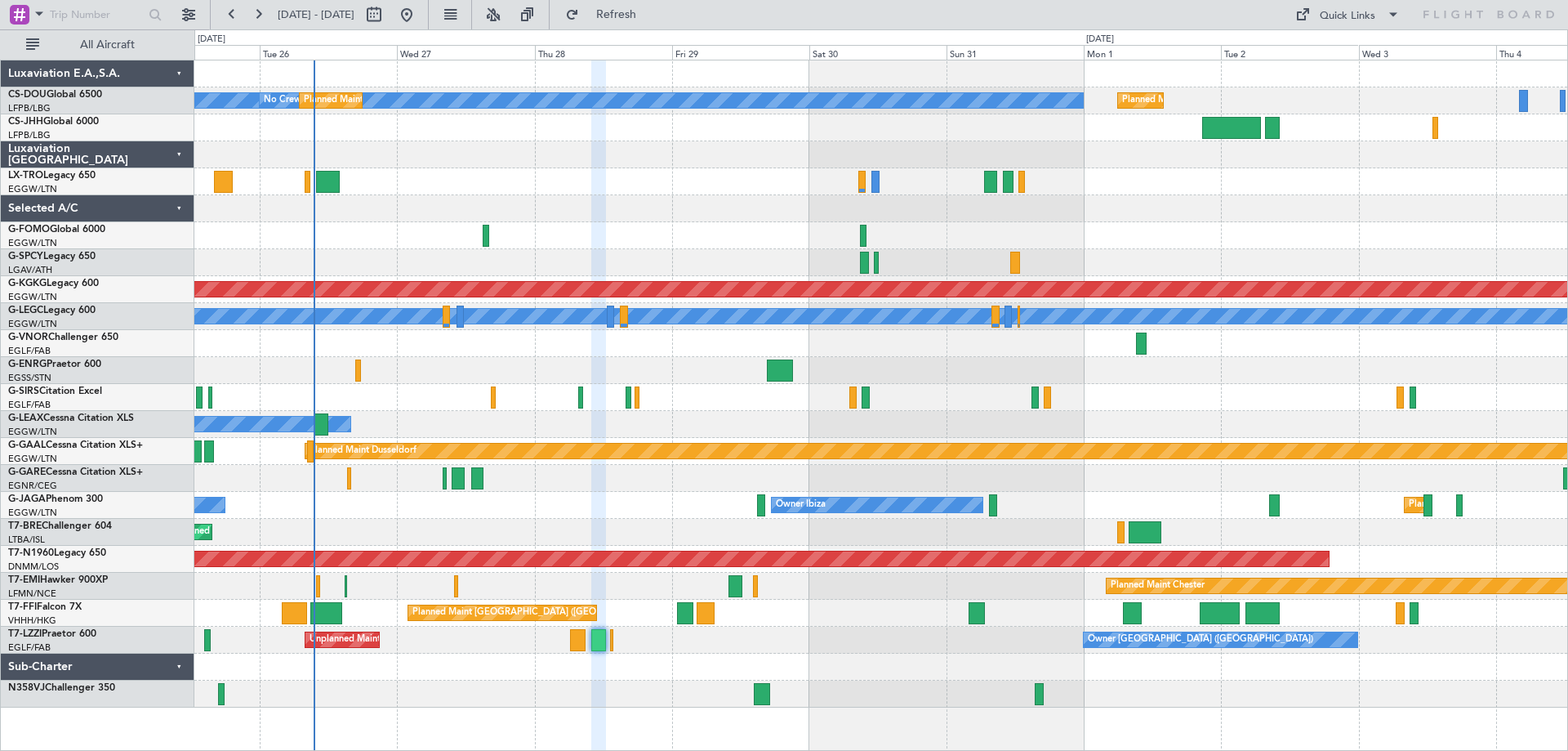
type input "0"
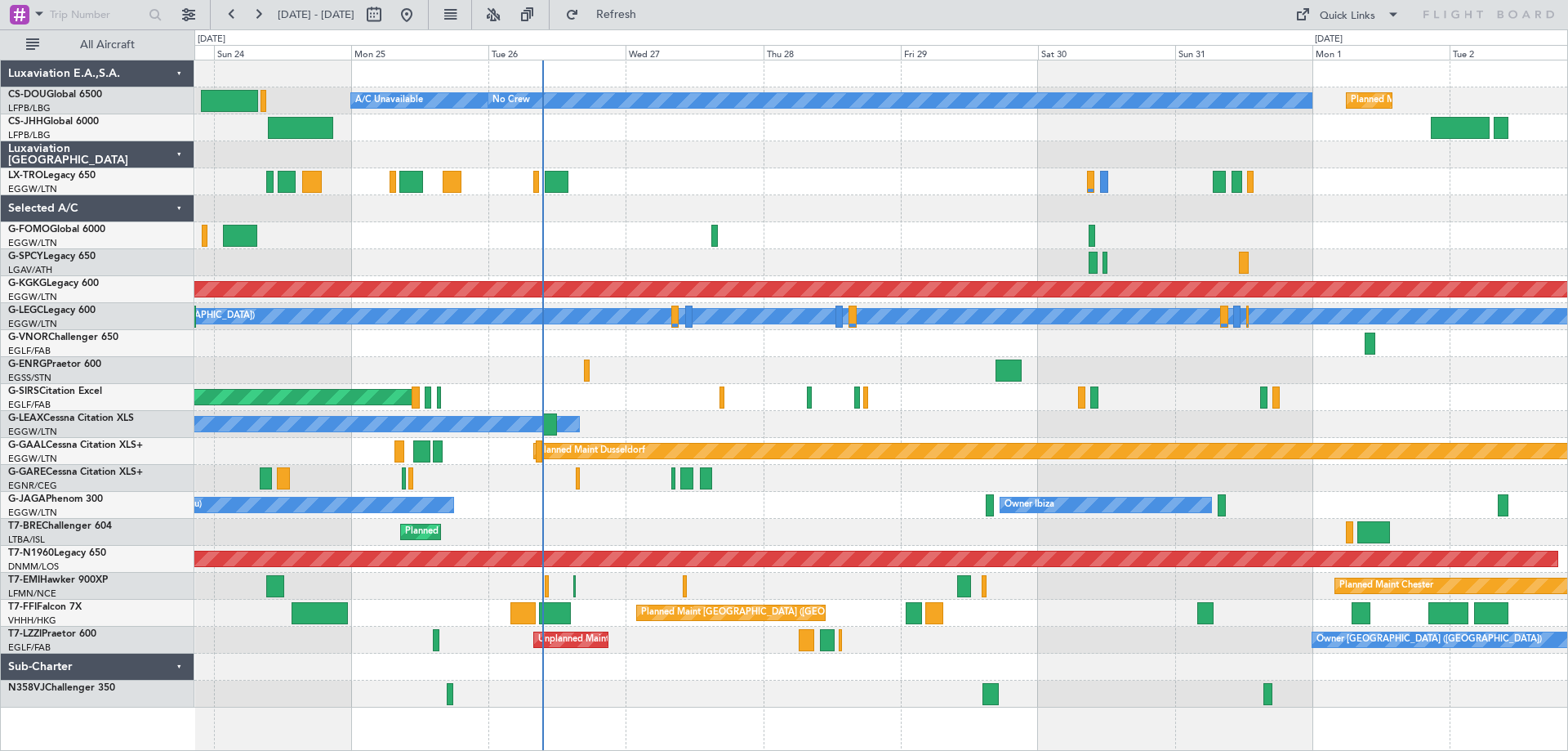
click at [841, 226] on div "Planned Maint [GEOGRAPHIC_DATA] ([GEOGRAPHIC_DATA]) A/C Unavailable No Crew Pla…" at bounding box center [880, 384] width 1373 height 647
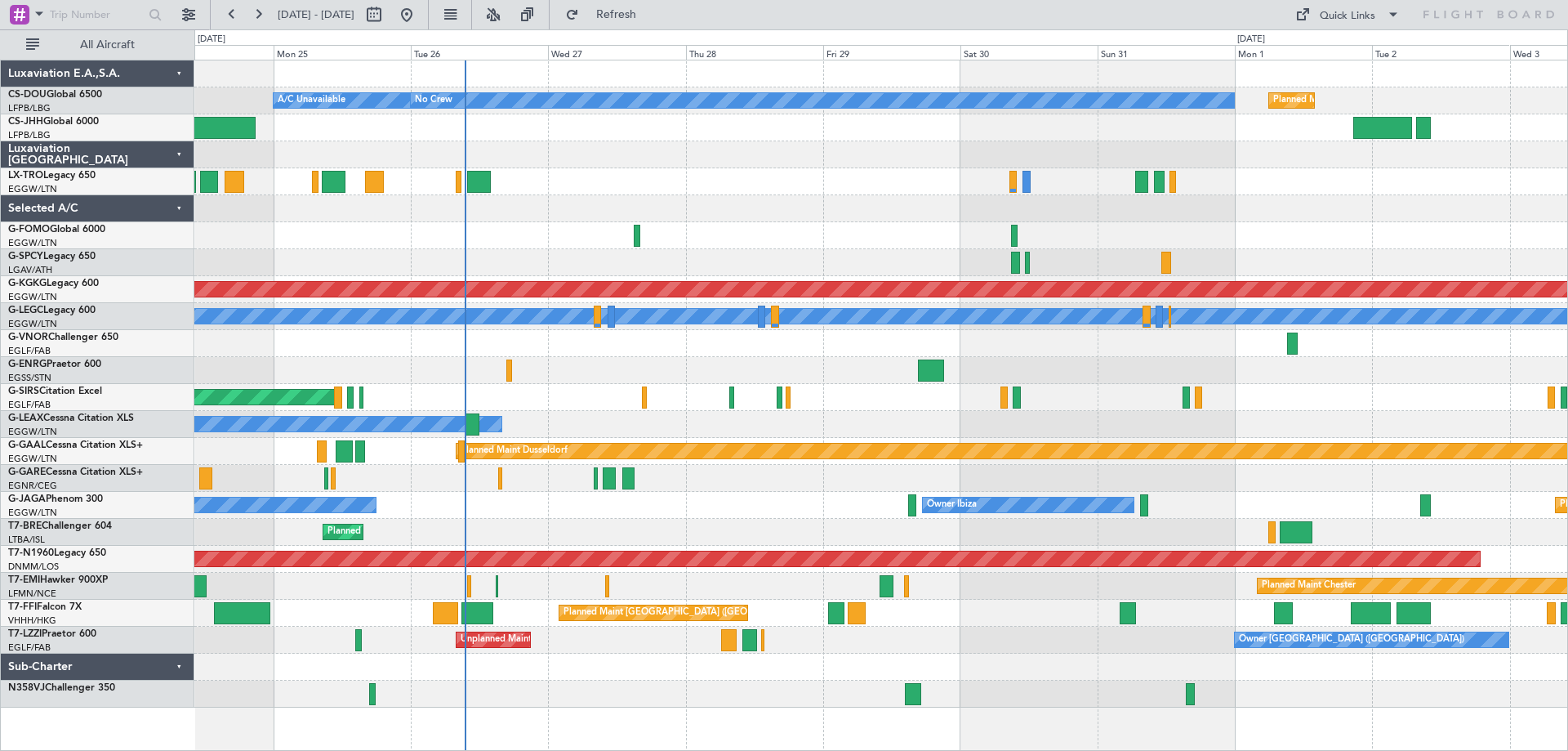
click at [752, 174] on div "Planned Maint [GEOGRAPHIC_DATA] ([GEOGRAPHIC_DATA]) A/C Unavailable No Crew Pla…" at bounding box center [880, 384] width 1373 height 647
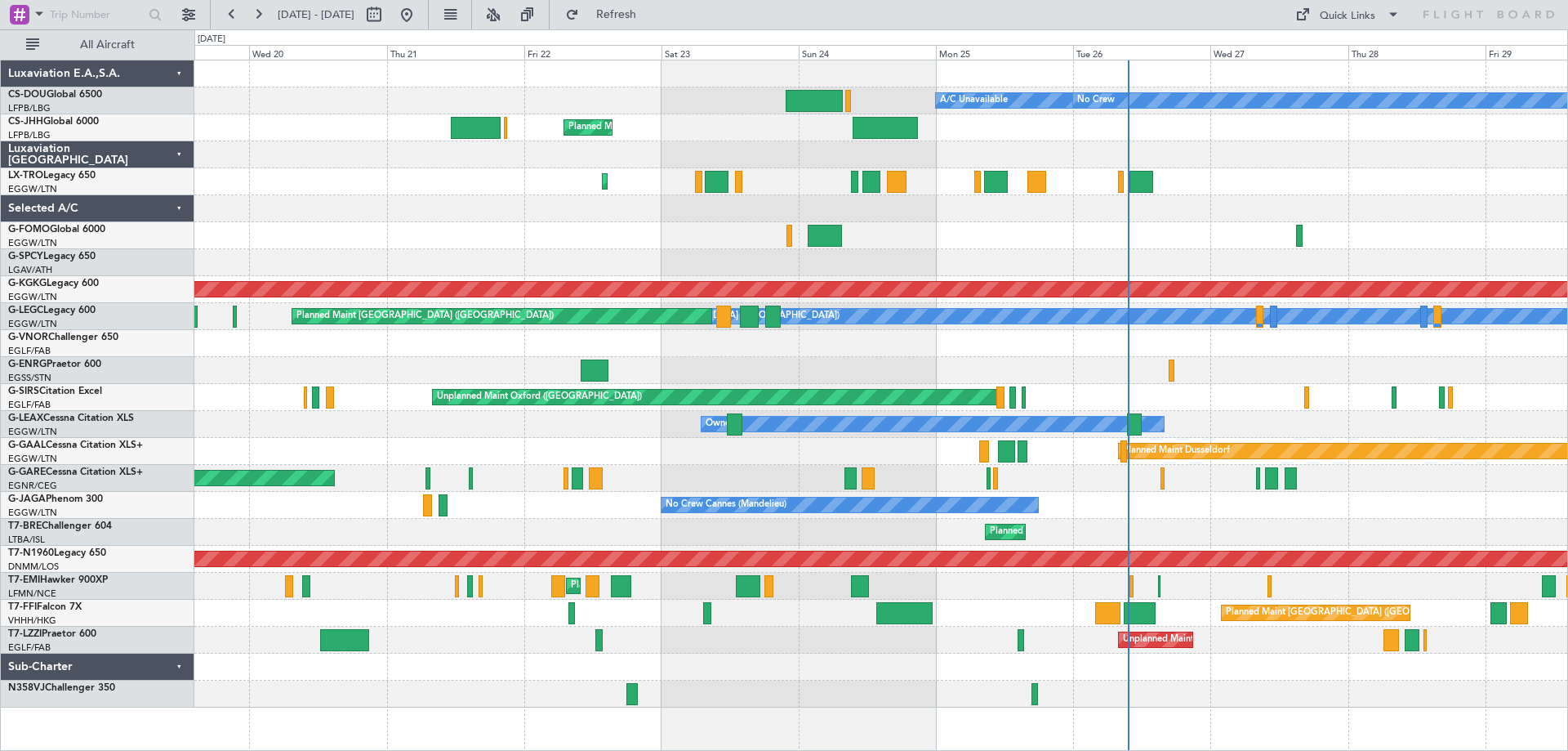
click at [1416, 219] on div at bounding box center [880, 209] width 1373 height 27
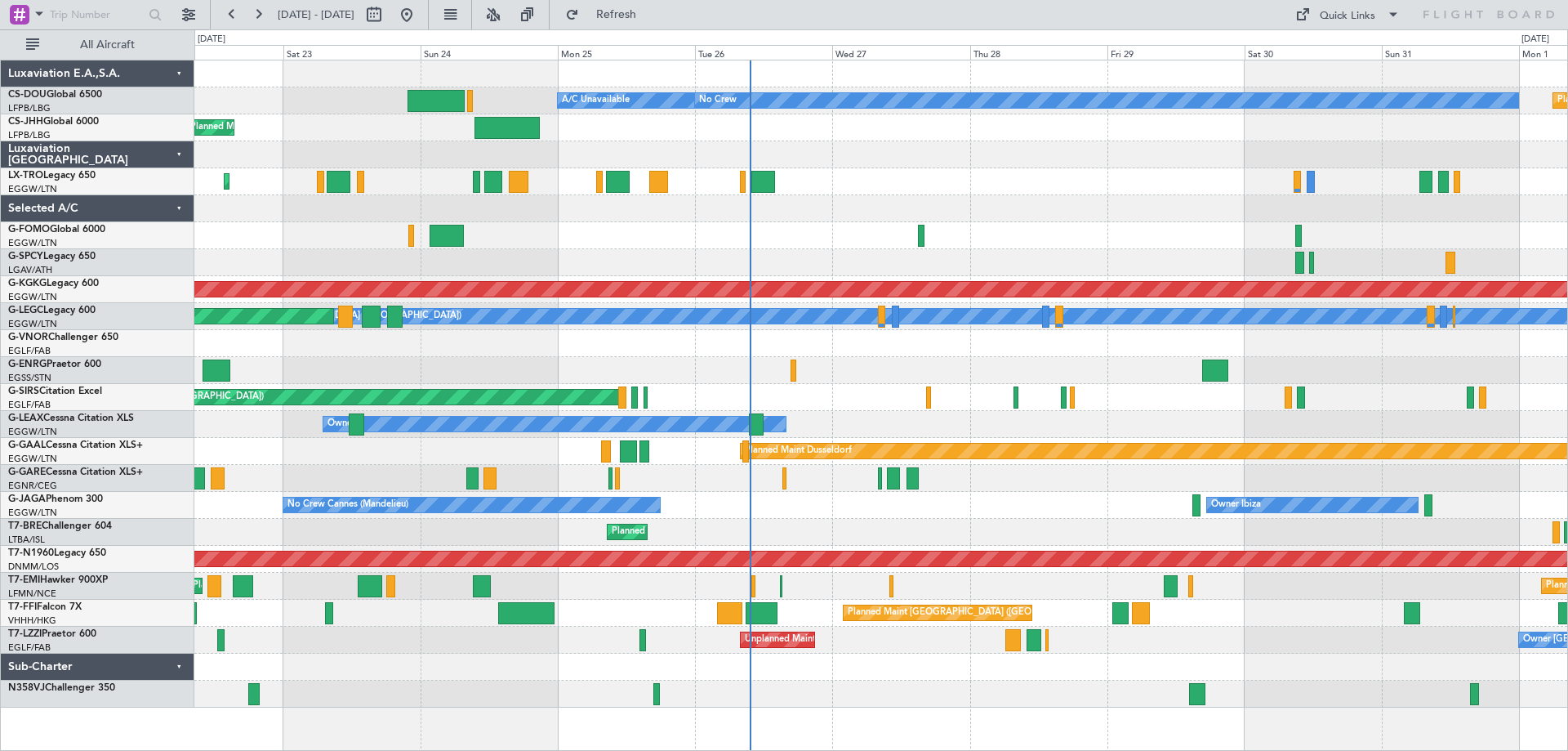
click at [833, 379] on div "Planned Maint Paris (Le Bourget) A/C Unavailable No Crew Planned Maint Paris (L…" at bounding box center [880, 384] width 1373 height 647
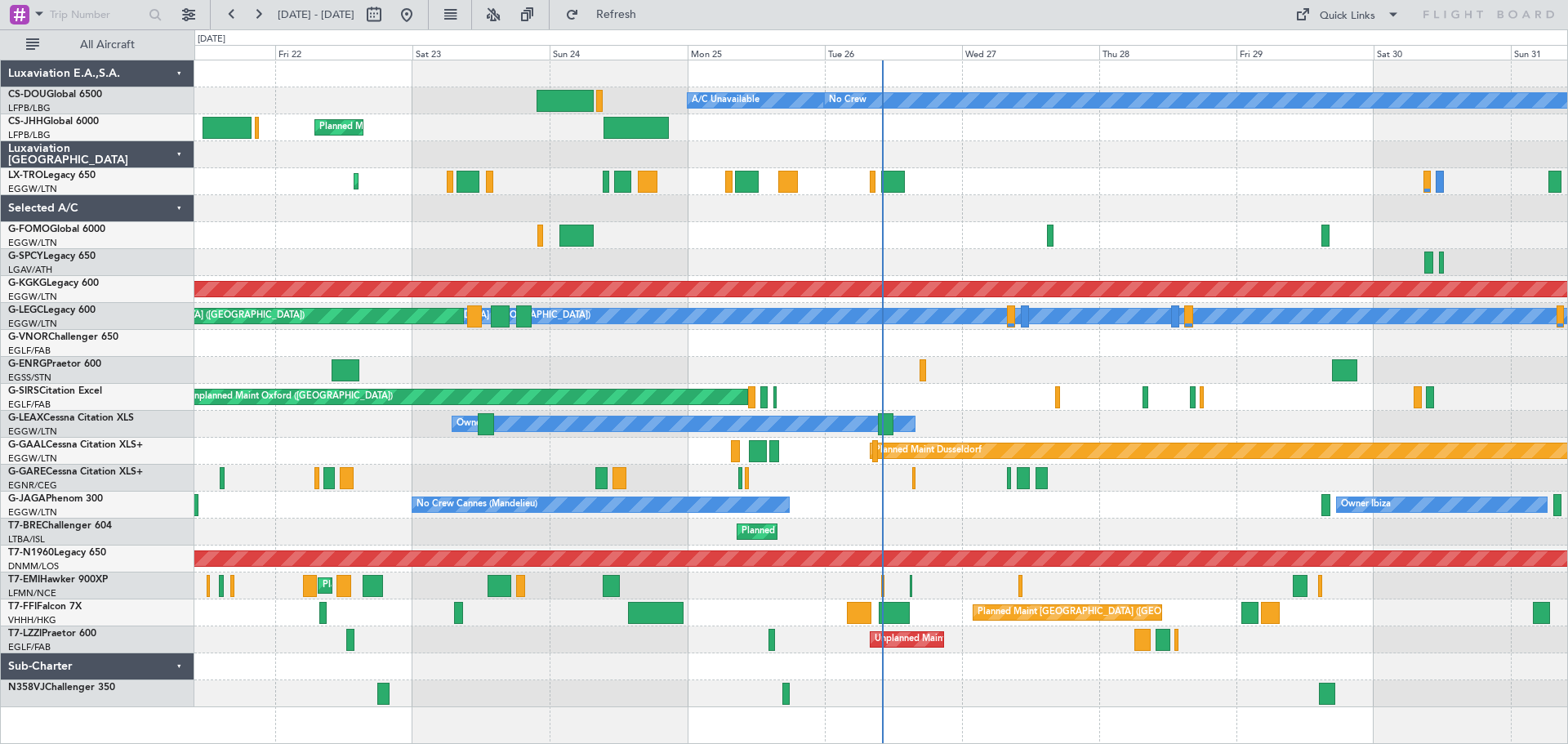
click at [801, 242] on div at bounding box center [880, 236] width 1373 height 27
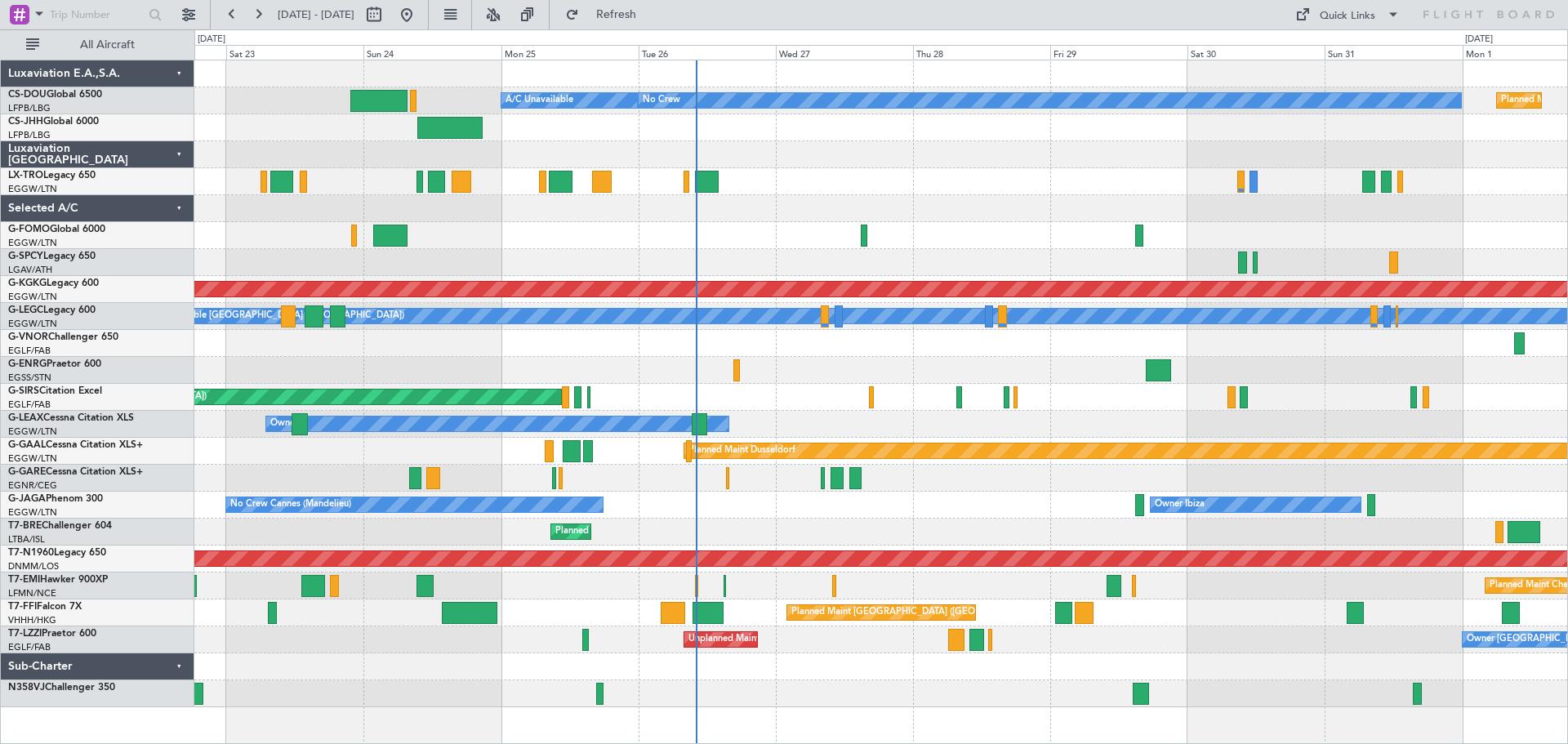
click at [1027, 201] on div at bounding box center [880, 209] width 1373 height 27
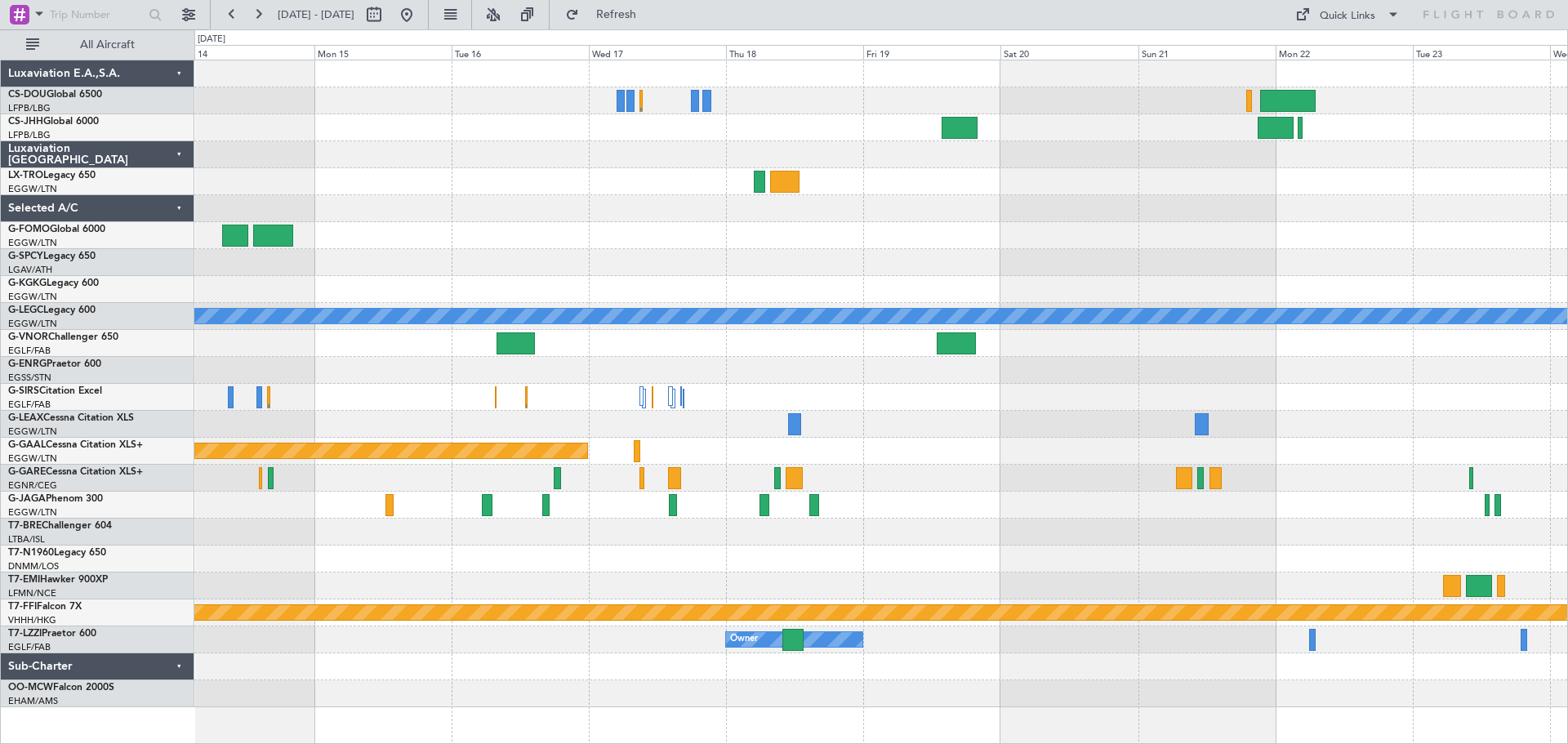
click at [508, 173] on div at bounding box center [880, 182] width 1373 height 27
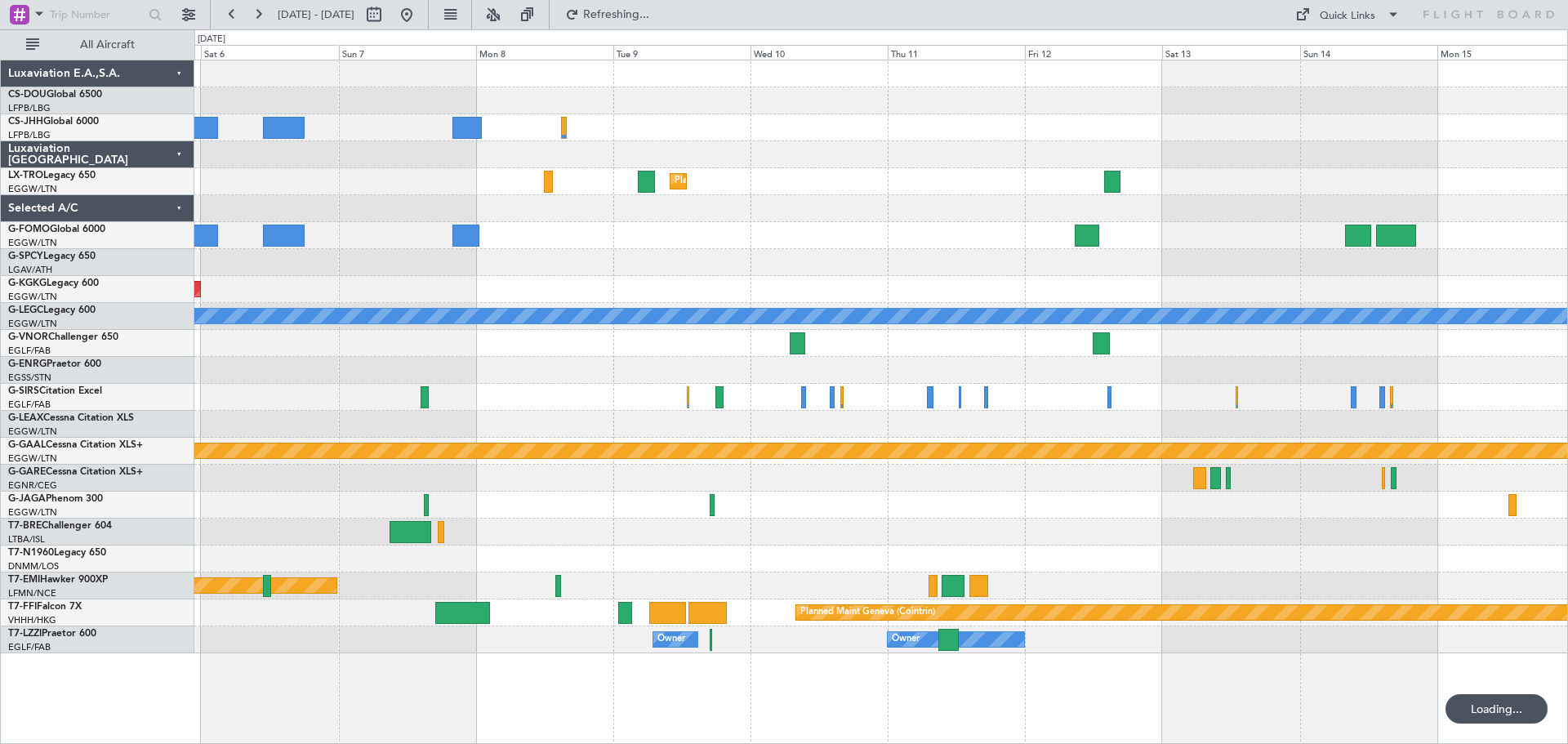
click at [1491, 215] on div "Planned Maint Dusseldorf AOG Maint [GEOGRAPHIC_DATA] ([GEOGRAPHIC_DATA]) A/C Un…" at bounding box center [880, 357] width 1373 height 593
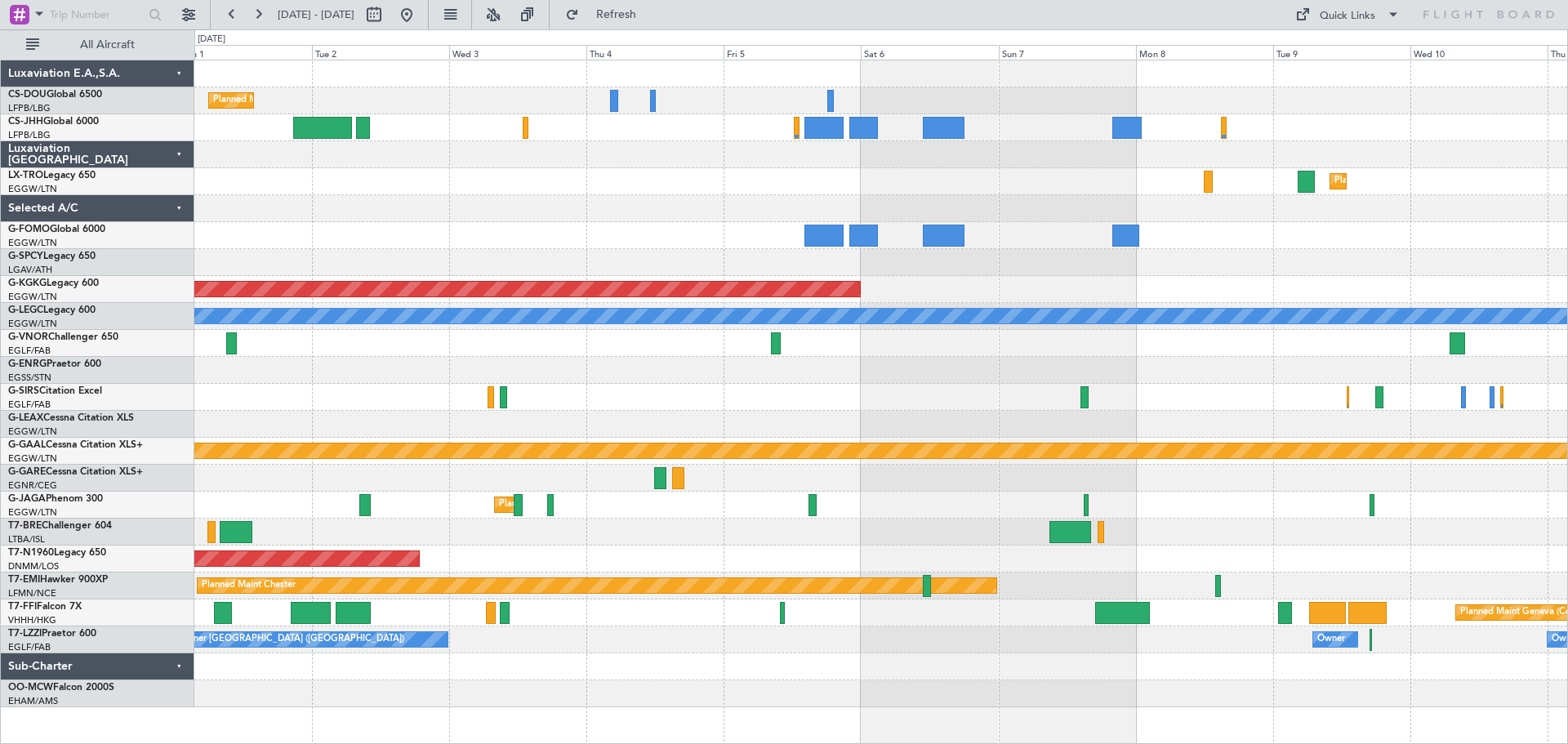
click at [1263, 195] on div "Planned Maint [GEOGRAPHIC_DATA] ([GEOGRAPHIC_DATA]) No Crew Planned [GEOGRAPHIC…" at bounding box center [880, 384] width 1373 height 647
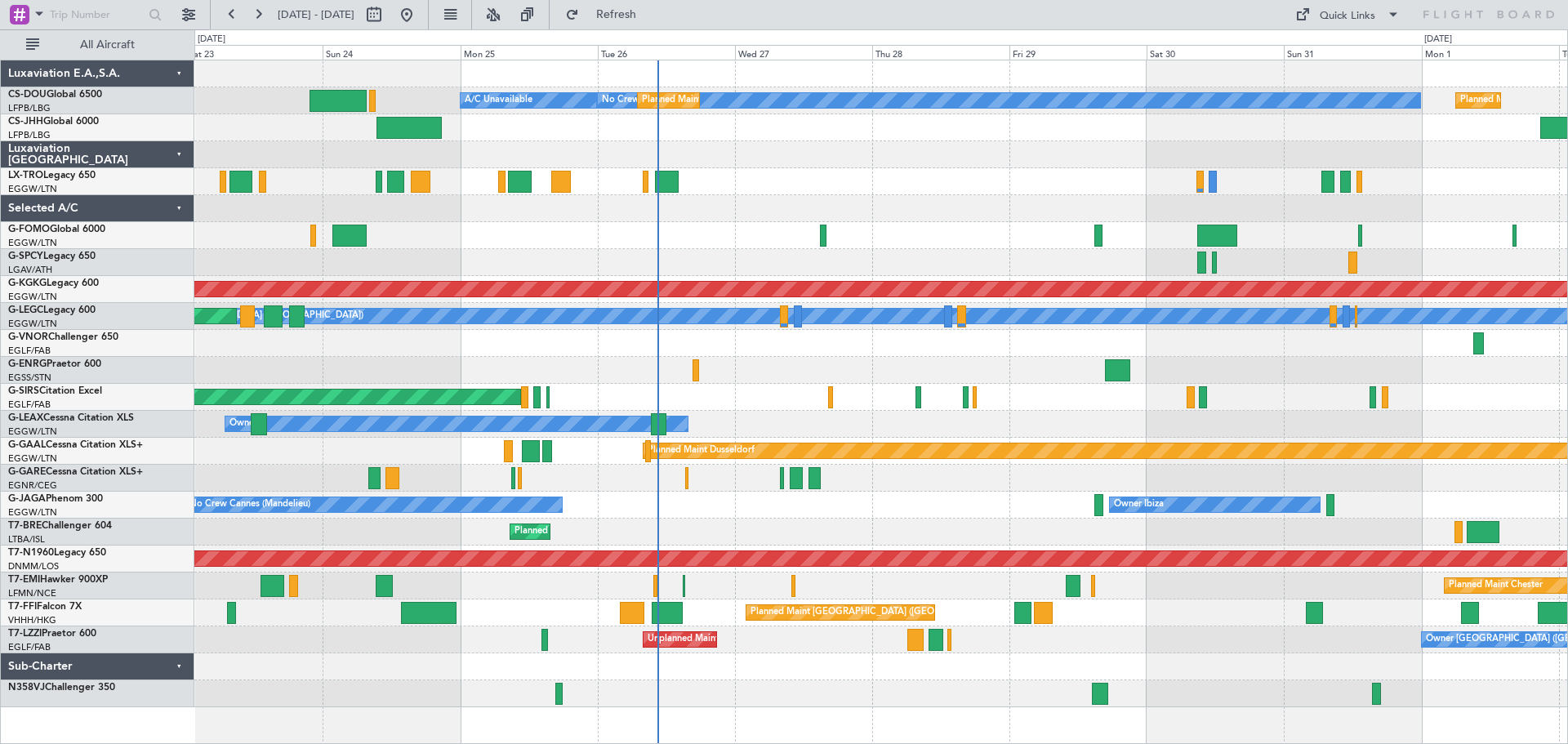
click at [488, 215] on div at bounding box center [880, 209] width 1373 height 27
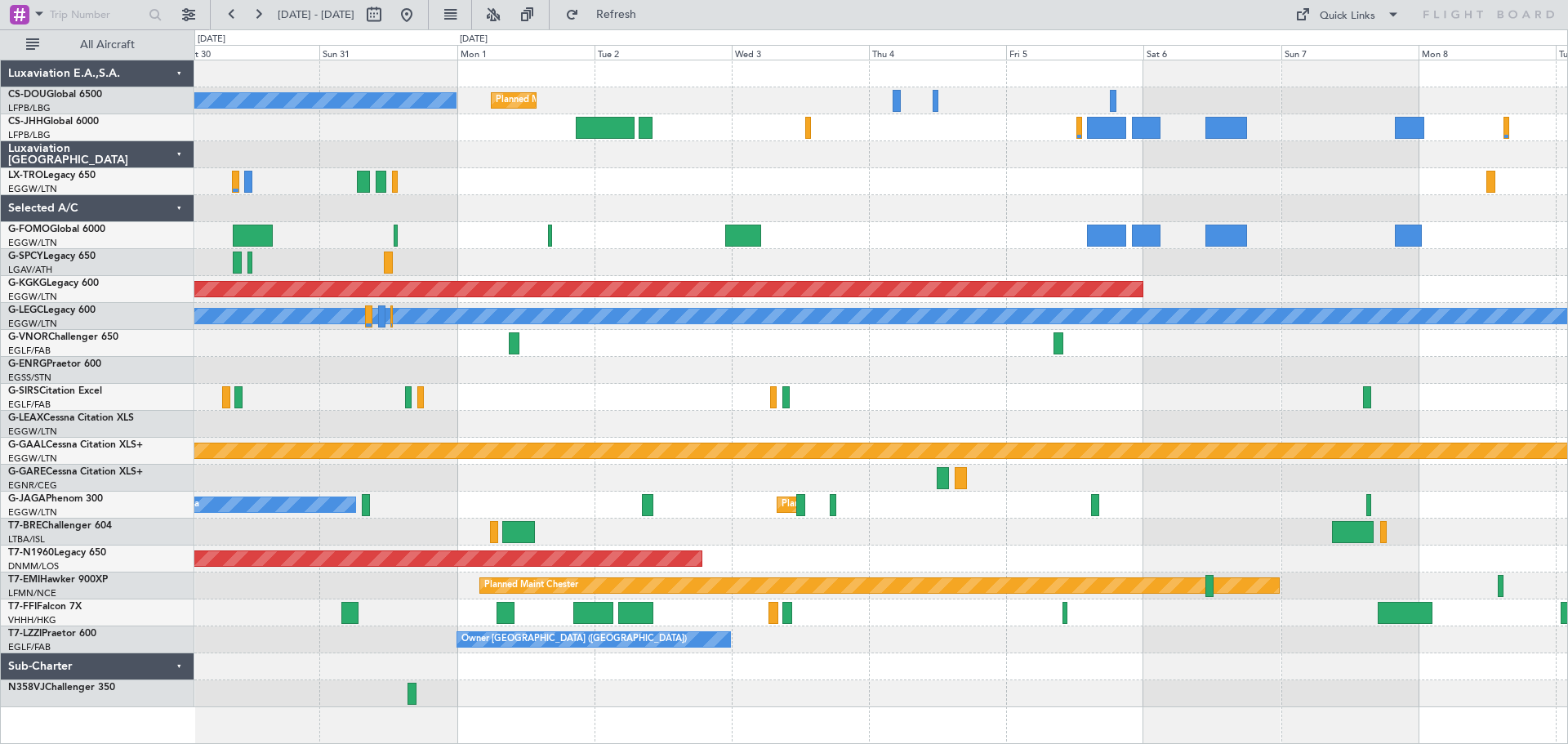
click at [390, 174] on div "Planned Maint [GEOGRAPHIC_DATA] ([GEOGRAPHIC_DATA]) No Crew Planned [GEOGRAPHIC…" at bounding box center [880, 384] width 1373 height 647
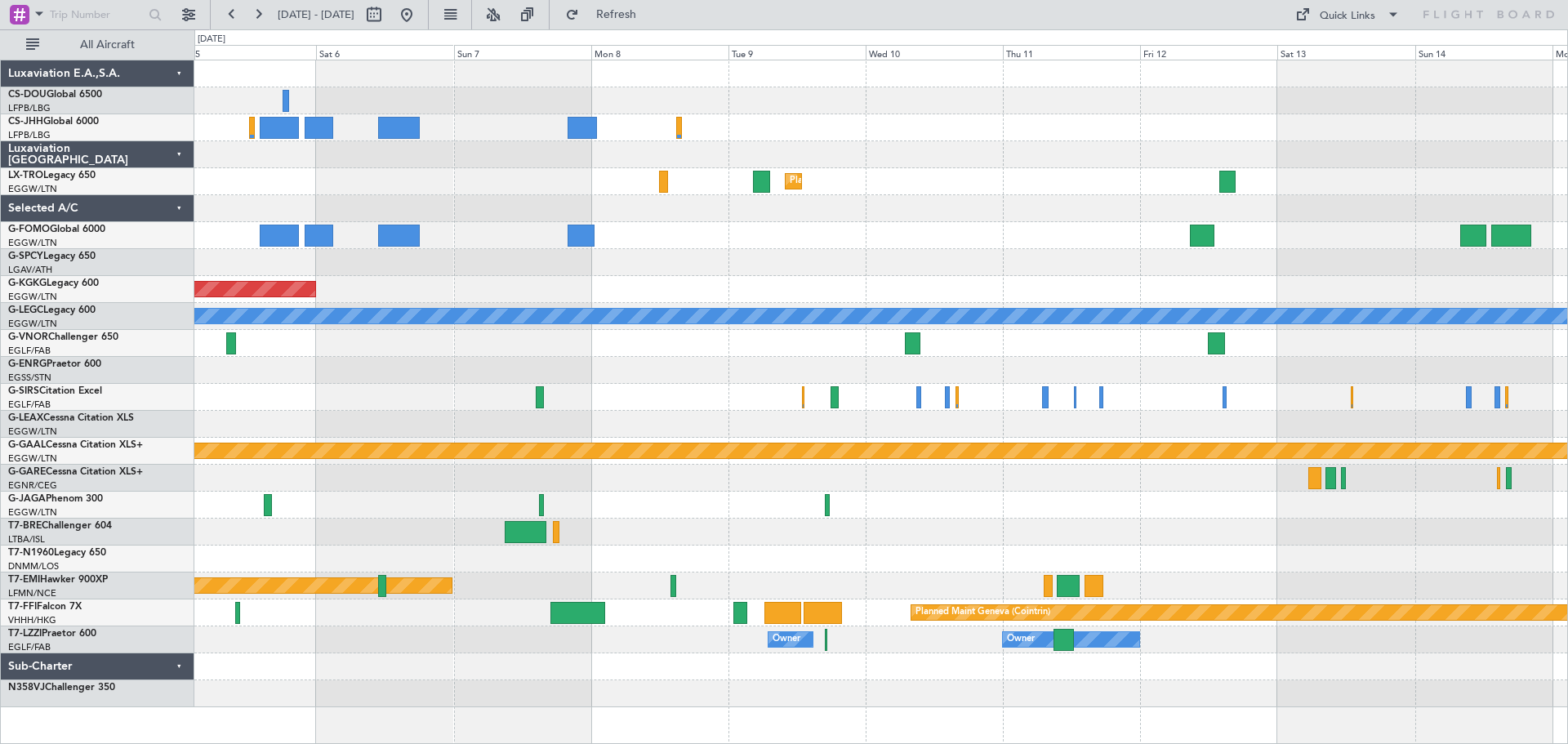
click at [513, 180] on div "Planned Maint Dusseldorf" at bounding box center [880, 182] width 1373 height 27
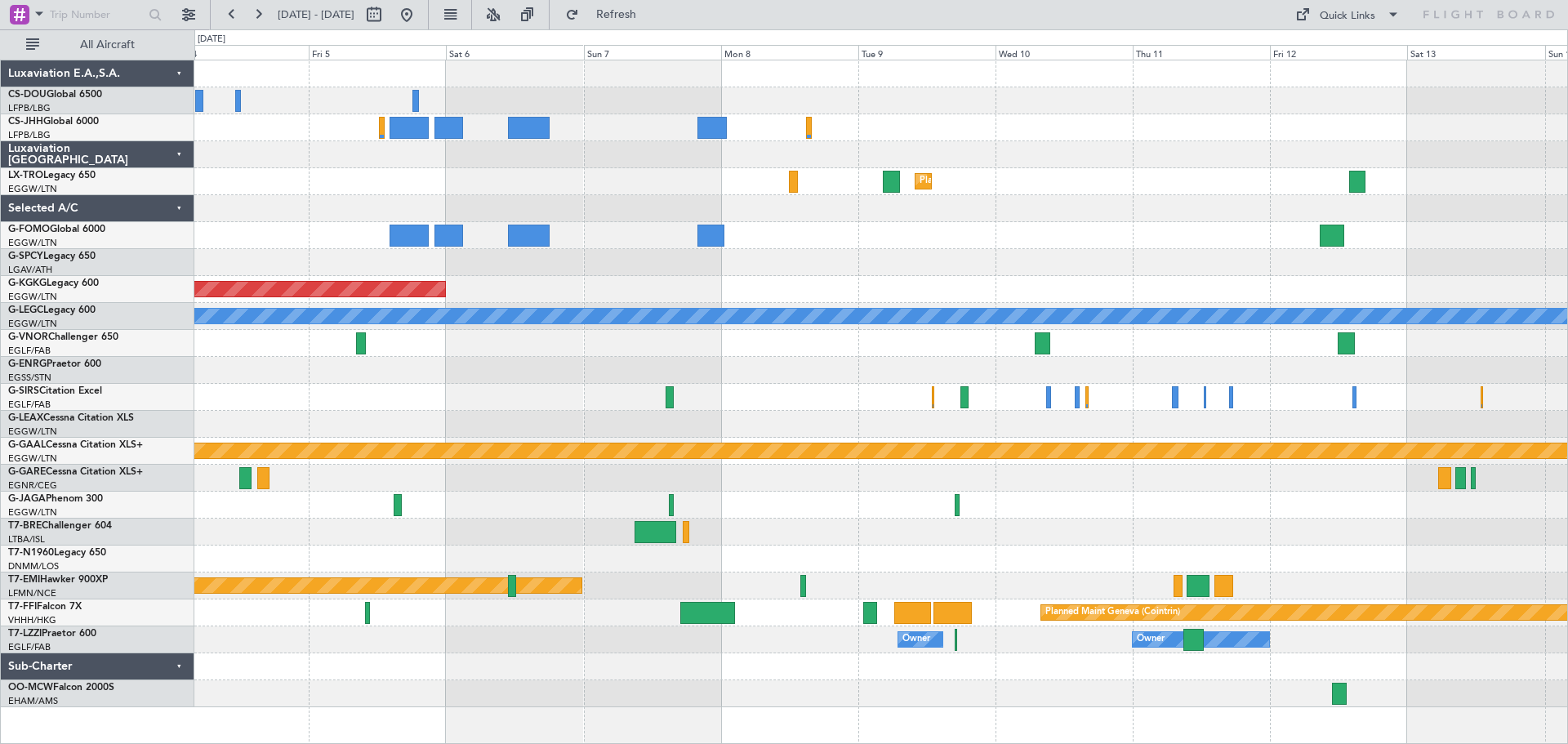
click at [1321, 187] on div "Planned Maint Dusseldorf AOG Maint [GEOGRAPHIC_DATA] ([GEOGRAPHIC_DATA]) A/C Un…" at bounding box center [880, 384] width 1373 height 647
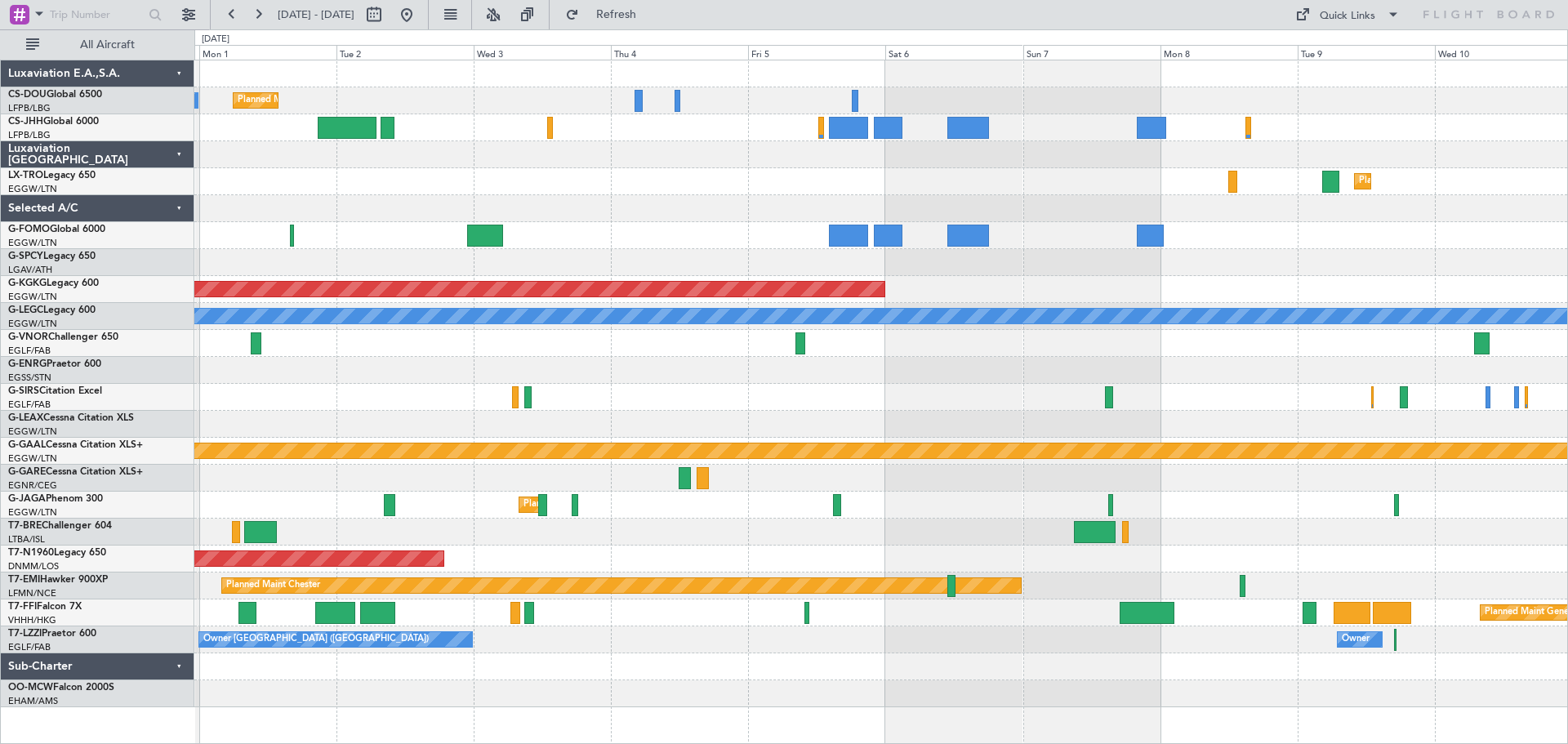
click at [1188, 177] on div "Planned Maint [GEOGRAPHIC_DATA] ([GEOGRAPHIC_DATA]) No Crew Planned [GEOGRAPHIC…" at bounding box center [880, 384] width 1373 height 647
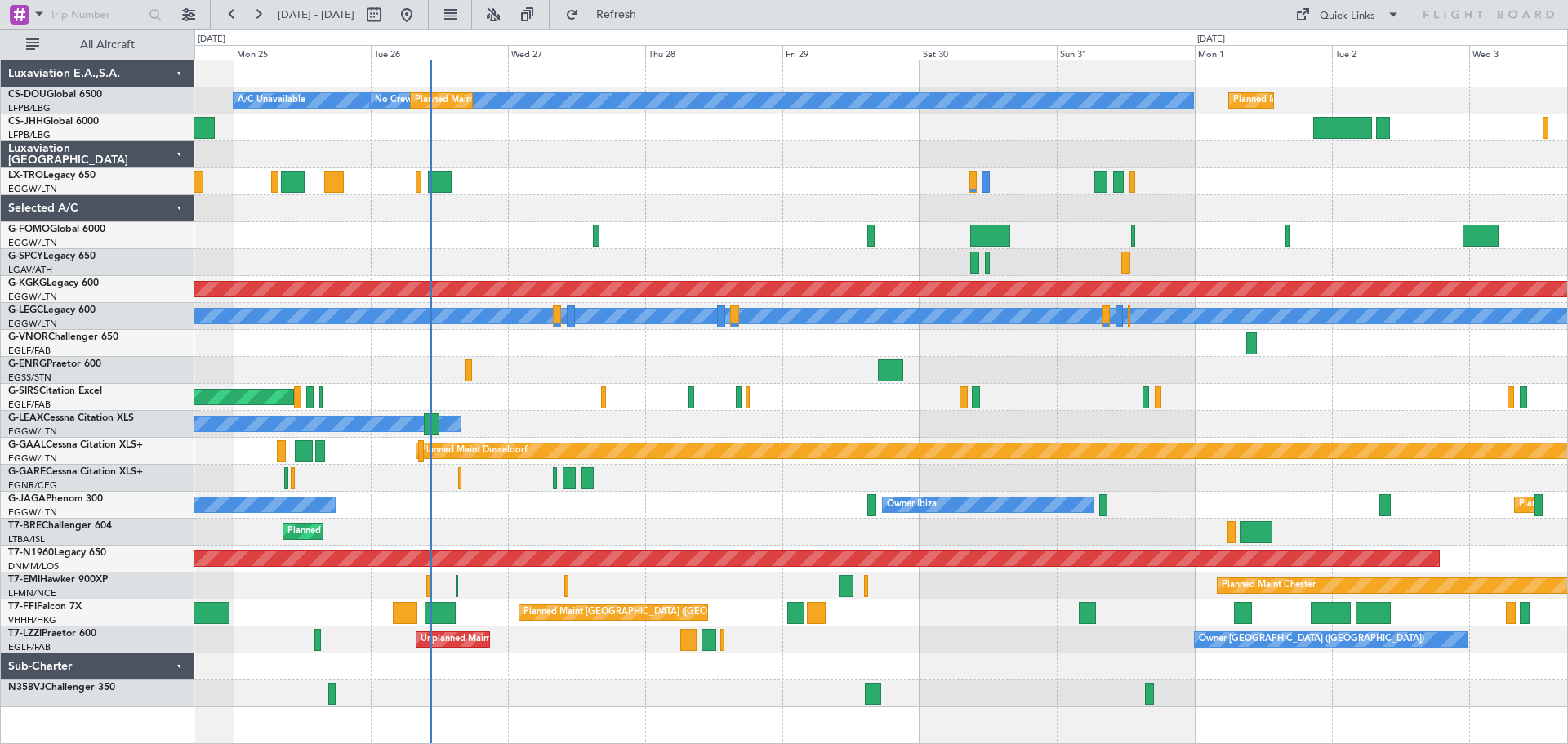
click at [782, 245] on div at bounding box center [880, 236] width 1373 height 27
click at [651, 12] on span "Refresh" at bounding box center [616, 14] width 69 height 11
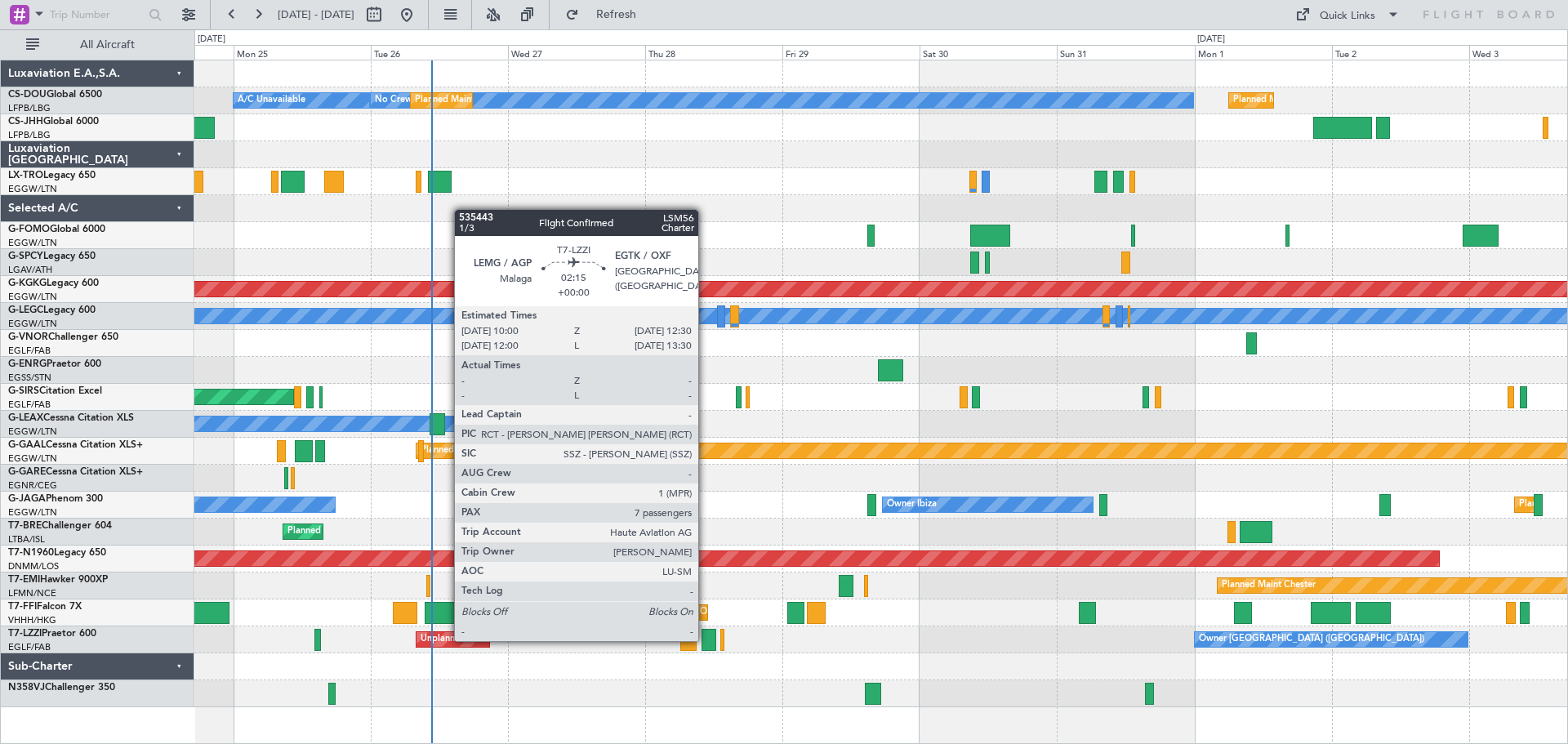
click at [706, 639] on div at bounding box center [708, 640] width 14 height 22
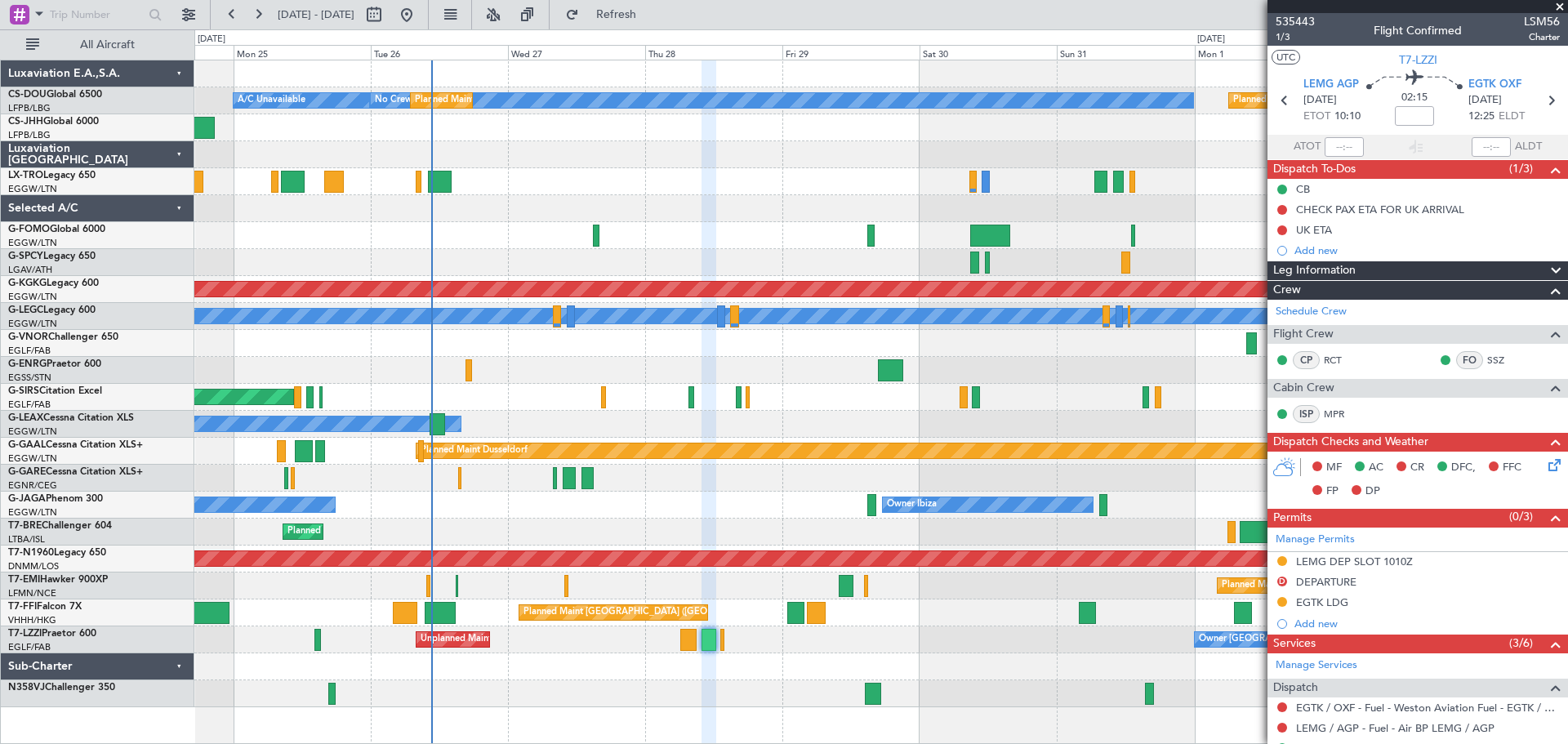
click at [1559, 5] on span at bounding box center [1559, 7] width 16 height 14
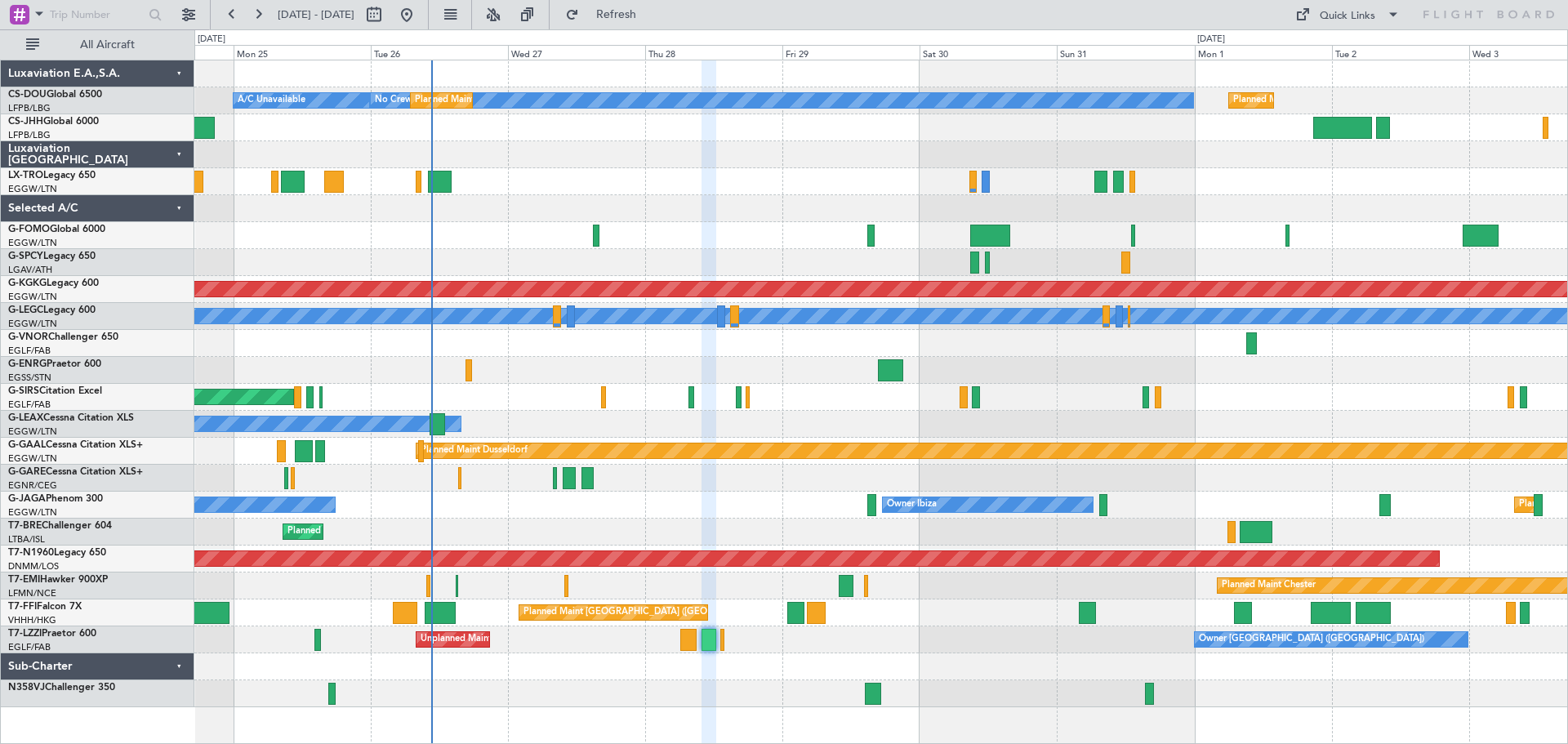
type input "0"
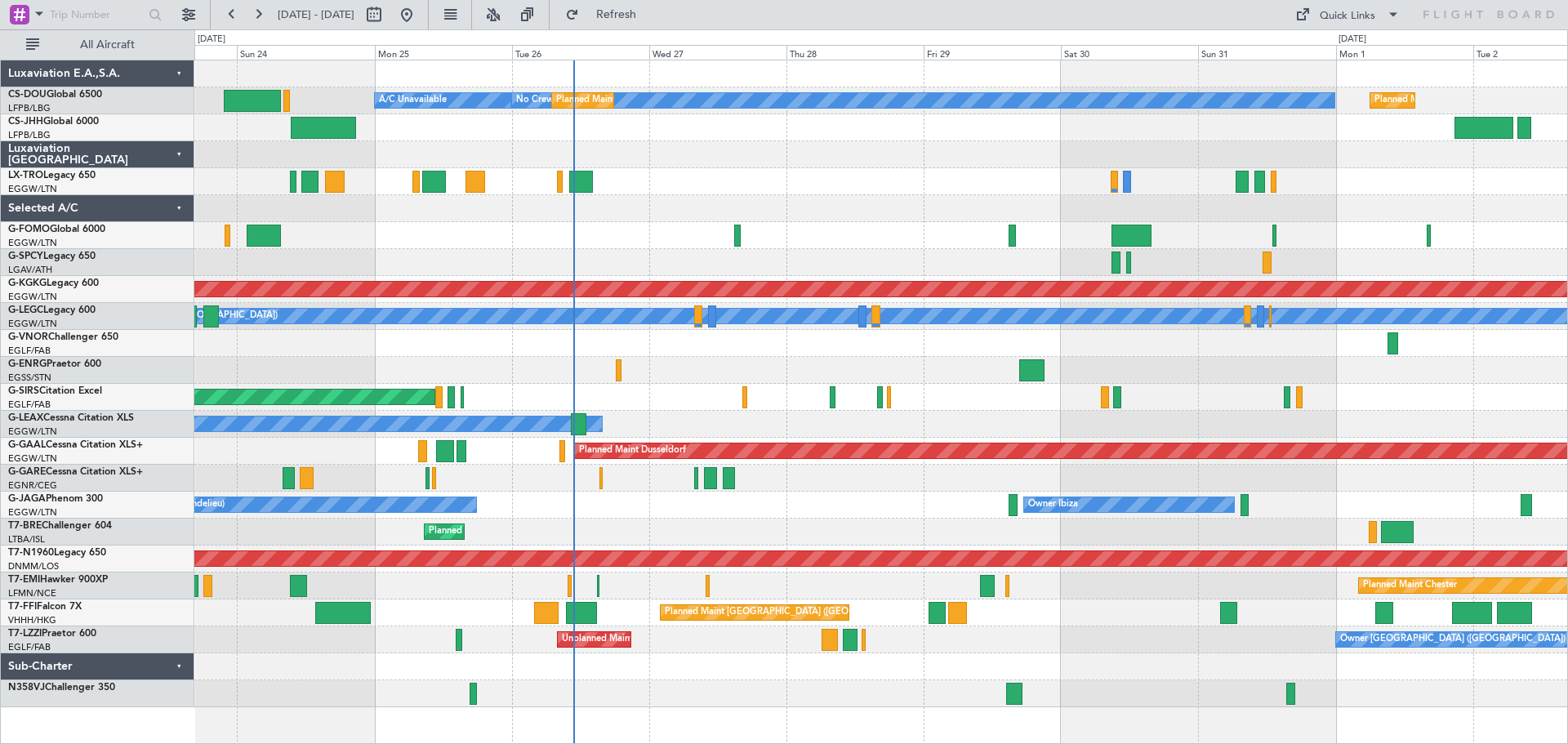
click at [628, 134] on div "Planned Maint [GEOGRAPHIC_DATA] ([GEOGRAPHIC_DATA])" at bounding box center [880, 128] width 1373 height 27
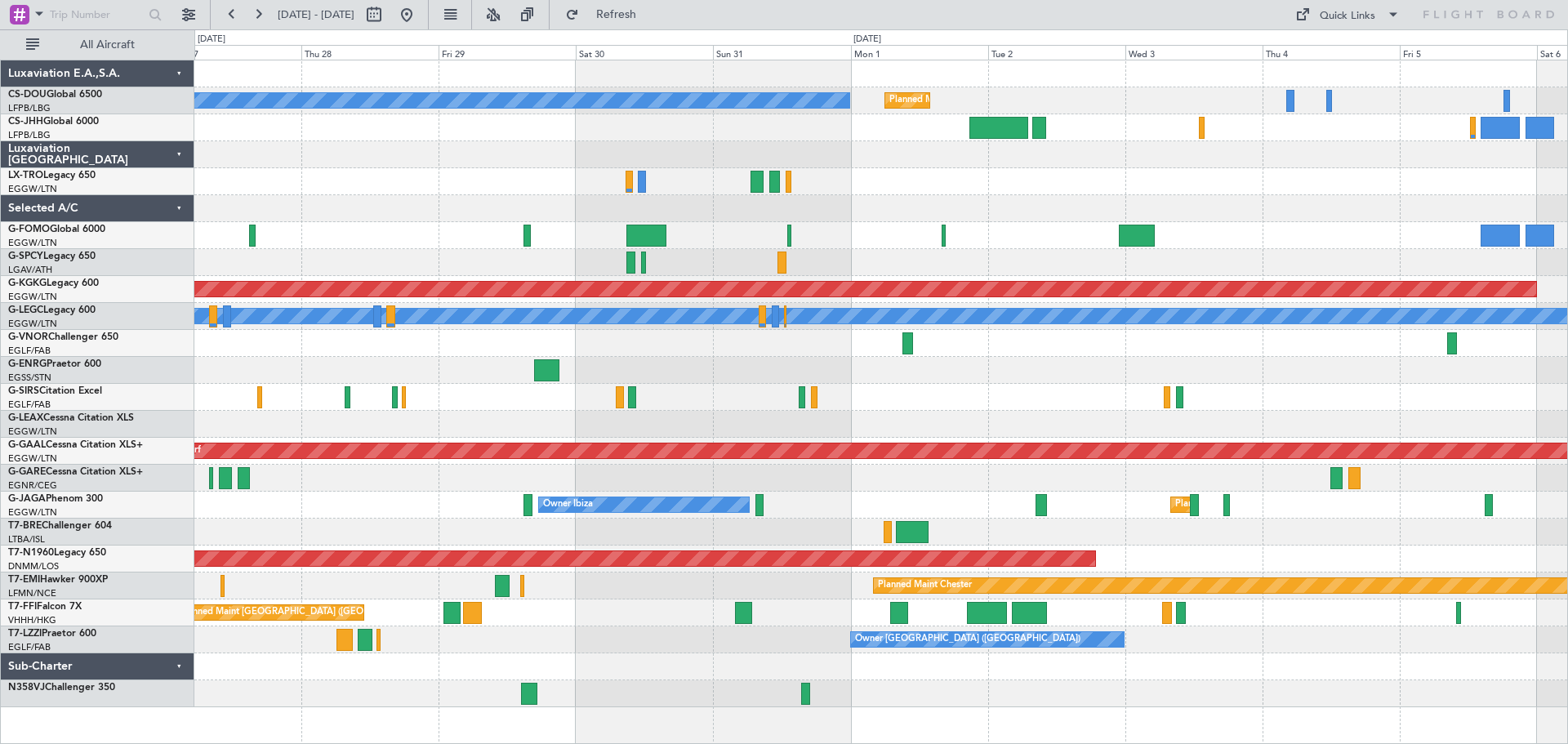
click at [897, 373] on div at bounding box center [880, 370] width 1373 height 27
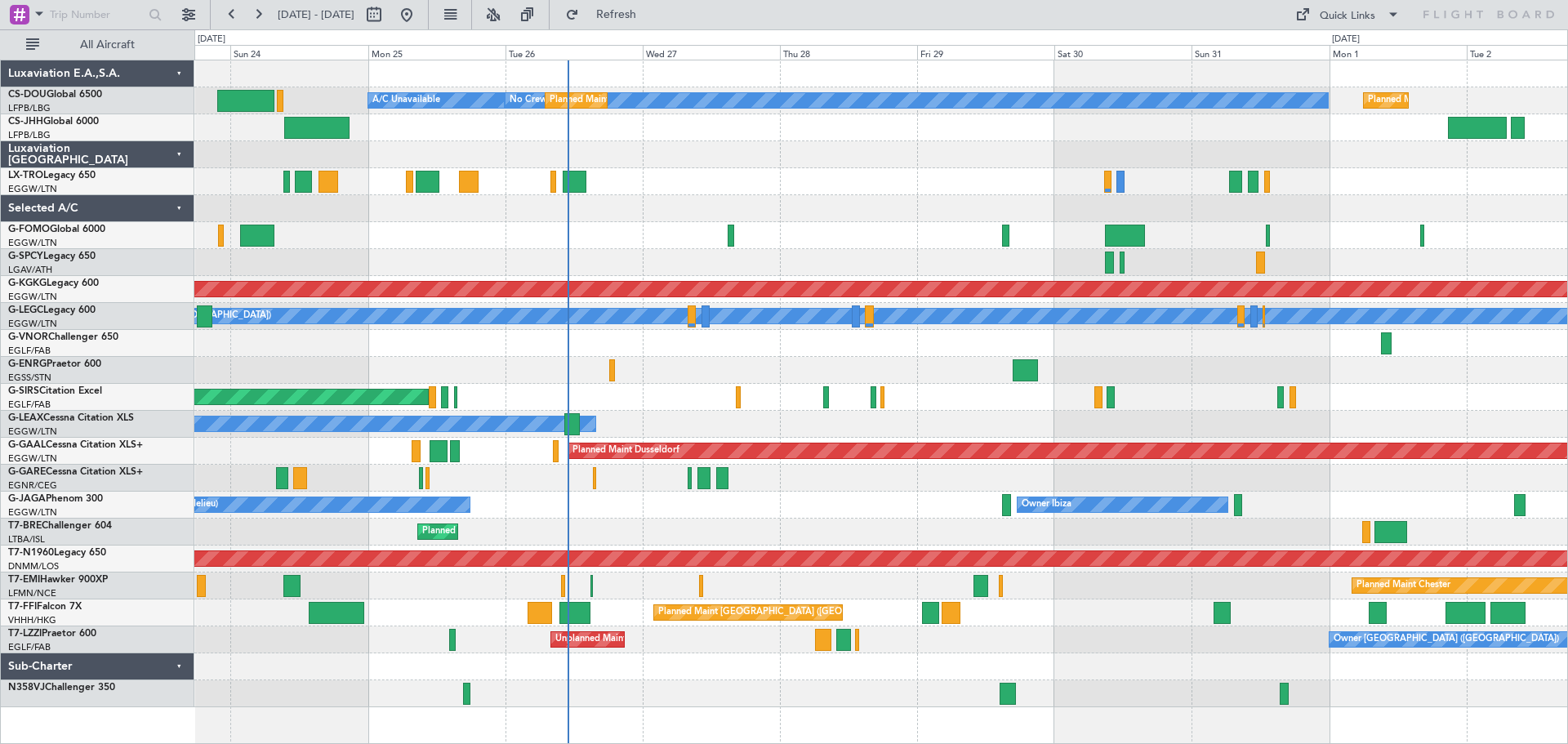
click at [923, 396] on div "Planned Maint [GEOGRAPHIC_DATA] ([GEOGRAPHIC_DATA]) No Crew Planned Maint [GEOG…" at bounding box center [880, 384] width 1373 height 647
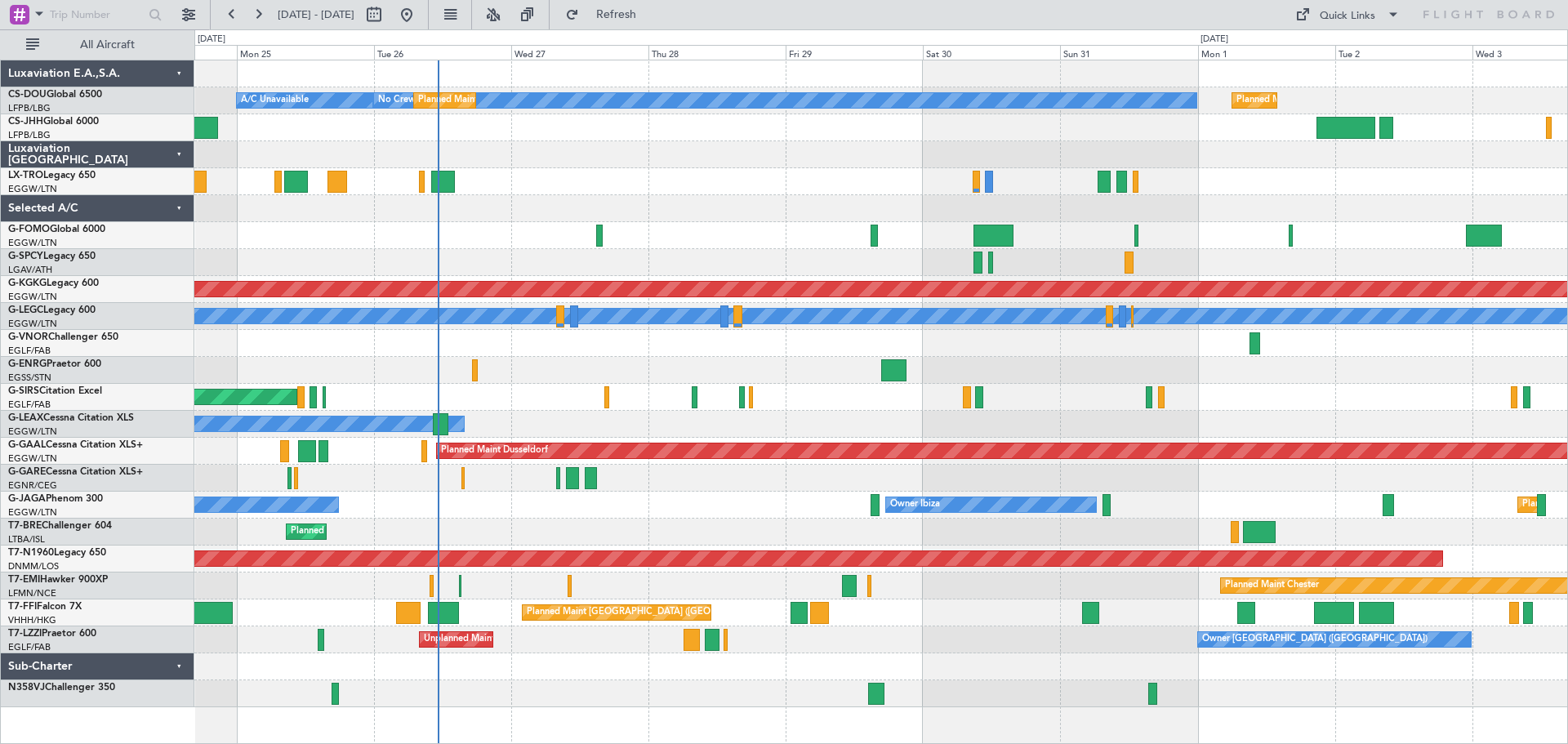
click at [1093, 593] on div "Planned Maint [GEOGRAPHIC_DATA] ([GEOGRAPHIC_DATA]) No Crew Planned Maint [GEOG…" at bounding box center [880, 384] width 1373 height 647
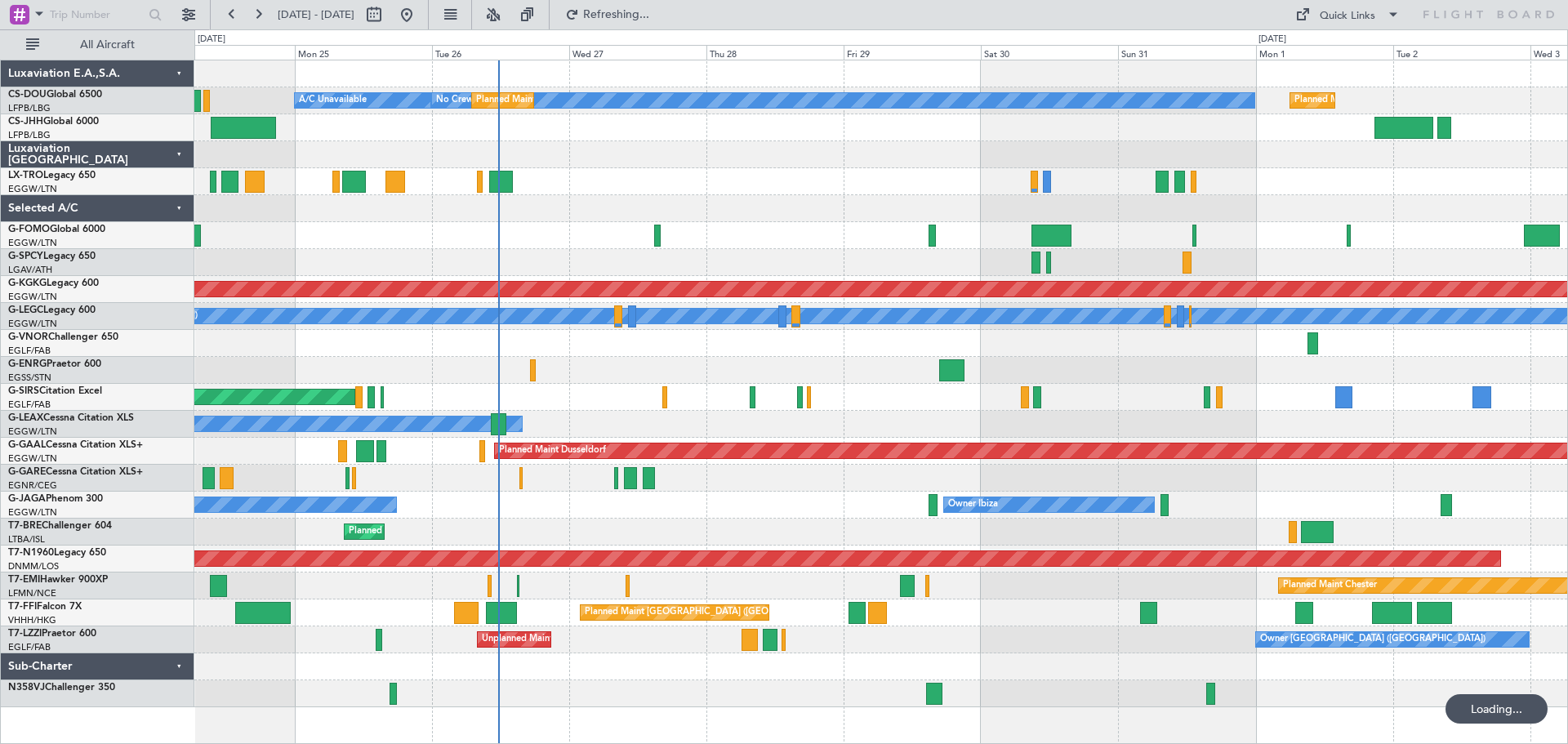
click at [692, 183] on div "Planned Maint [GEOGRAPHIC_DATA] ([GEOGRAPHIC_DATA])" at bounding box center [880, 182] width 1373 height 27
click at [769, 199] on div at bounding box center [880, 209] width 1373 height 27
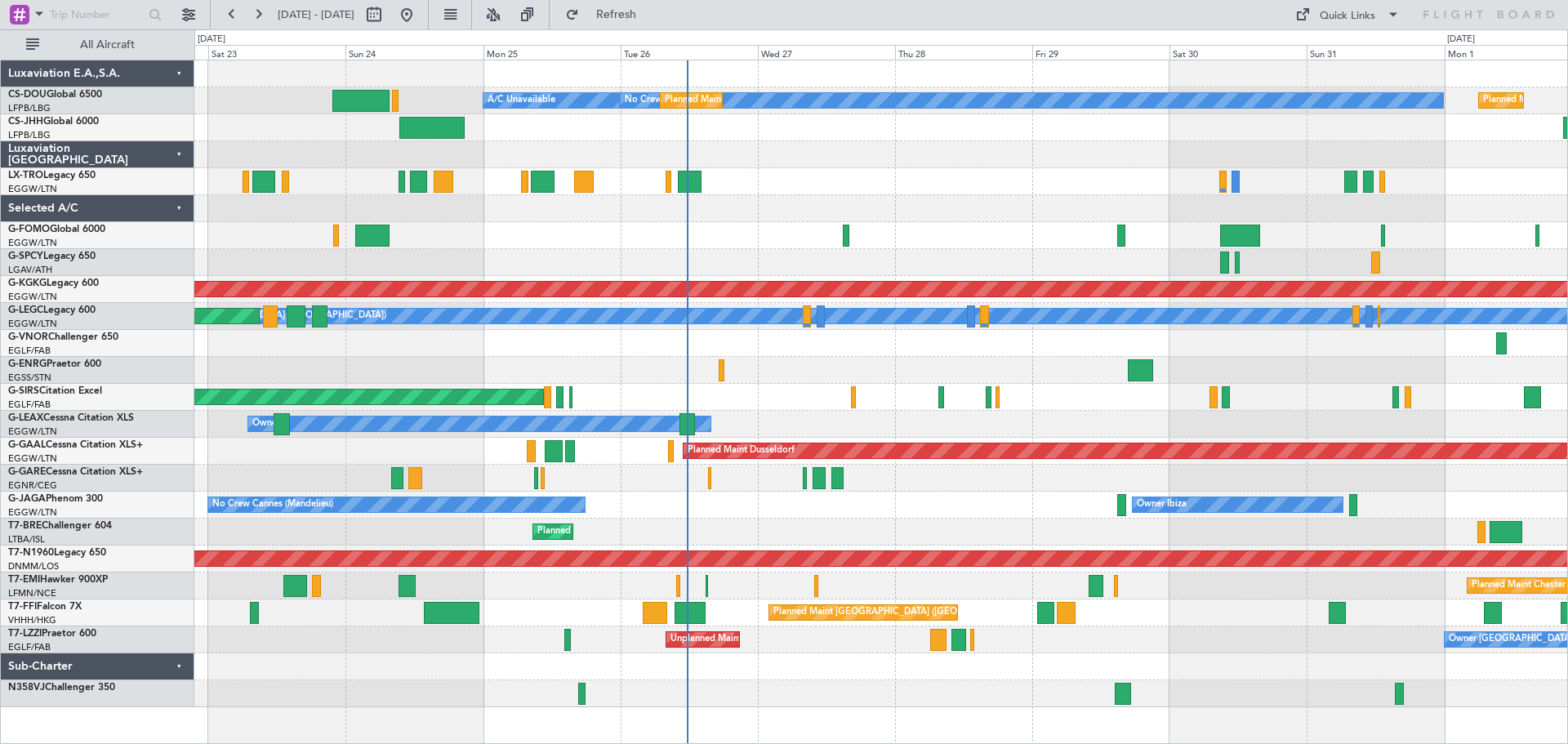
click at [924, 197] on div "Planned Maint [GEOGRAPHIC_DATA] ([GEOGRAPHIC_DATA]) No Crew Planned Maint [GEOG…" at bounding box center [880, 384] width 1373 height 647
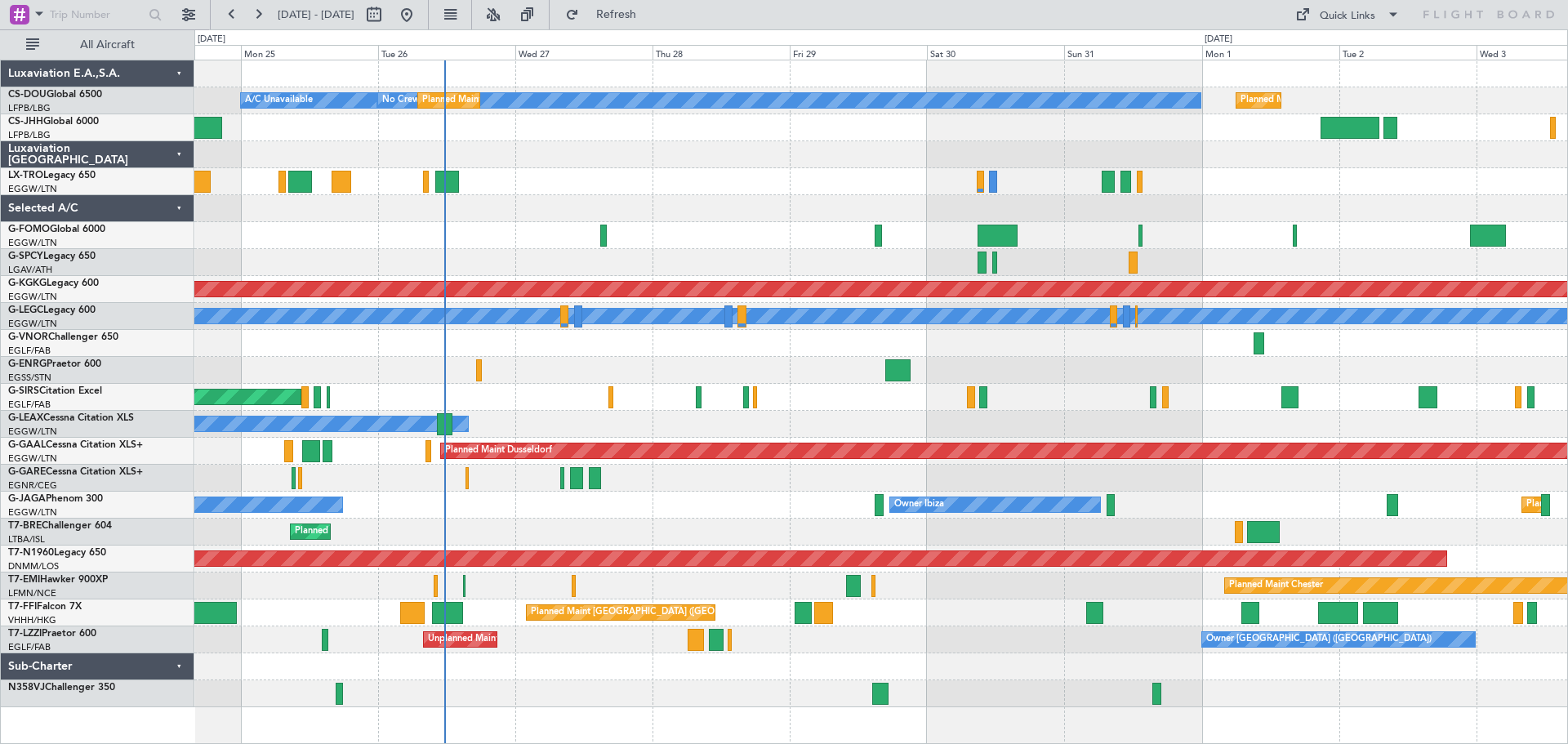
click at [793, 164] on div "Planned Maint [GEOGRAPHIC_DATA] ([GEOGRAPHIC_DATA]) No Crew Planned Maint [GEOG…" at bounding box center [880, 384] width 1373 height 647
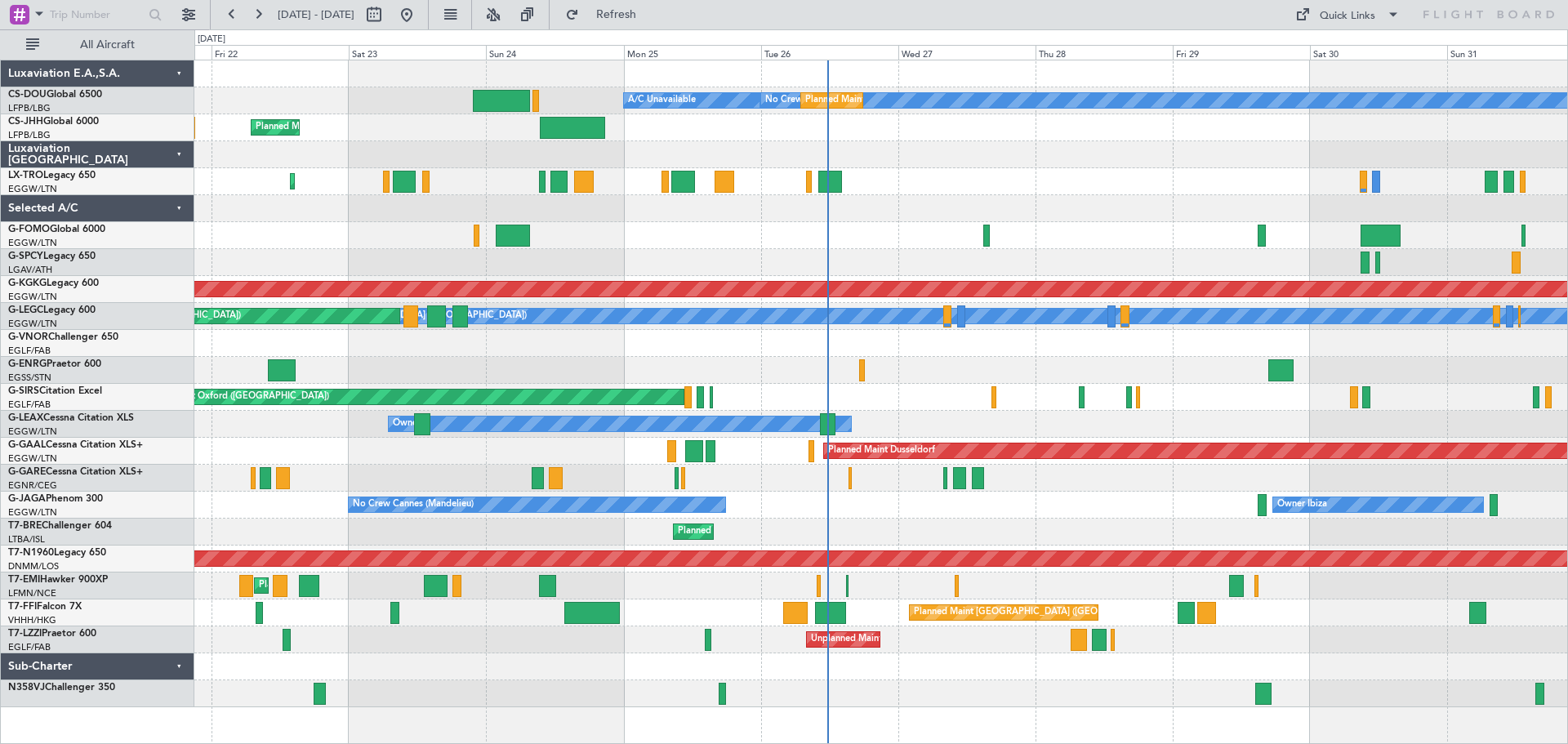
click at [757, 215] on div "No Crew Planned Maint [GEOGRAPHIC_DATA] ([GEOGRAPHIC_DATA]) A/C Unavailable Pla…" at bounding box center [880, 384] width 1373 height 647
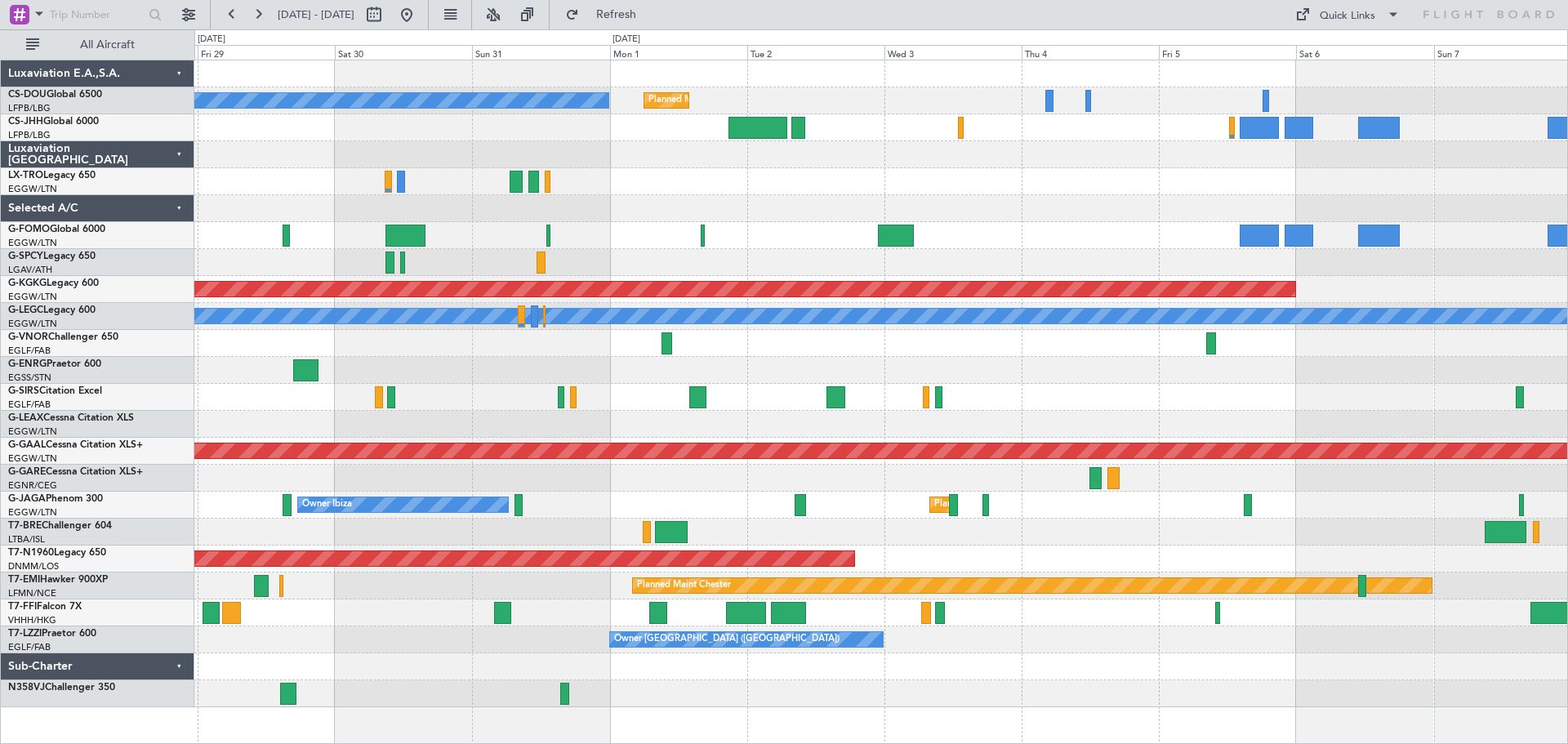
click at [228, 125] on div "No Crew Planned Maint [GEOGRAPHIC_DATA] ([GEOGRAPHIC_DATA]) Planned Maint [GEOG…" at bounding box center [880, 384] width 1373 height 647
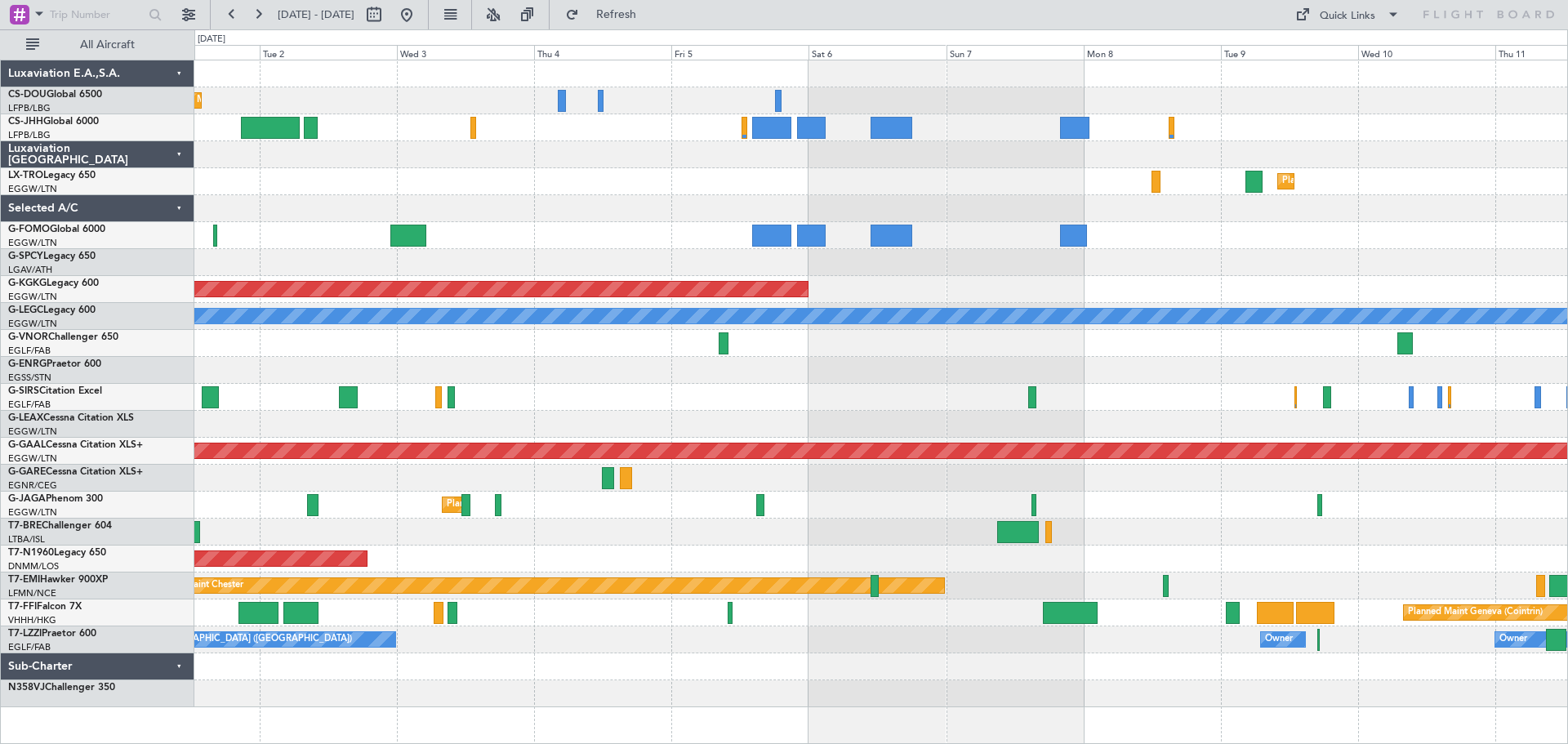
click at [495, 192] on div "Planned Maint Dusseldorf" at bounding box center [880, 182] width 1373 height 27
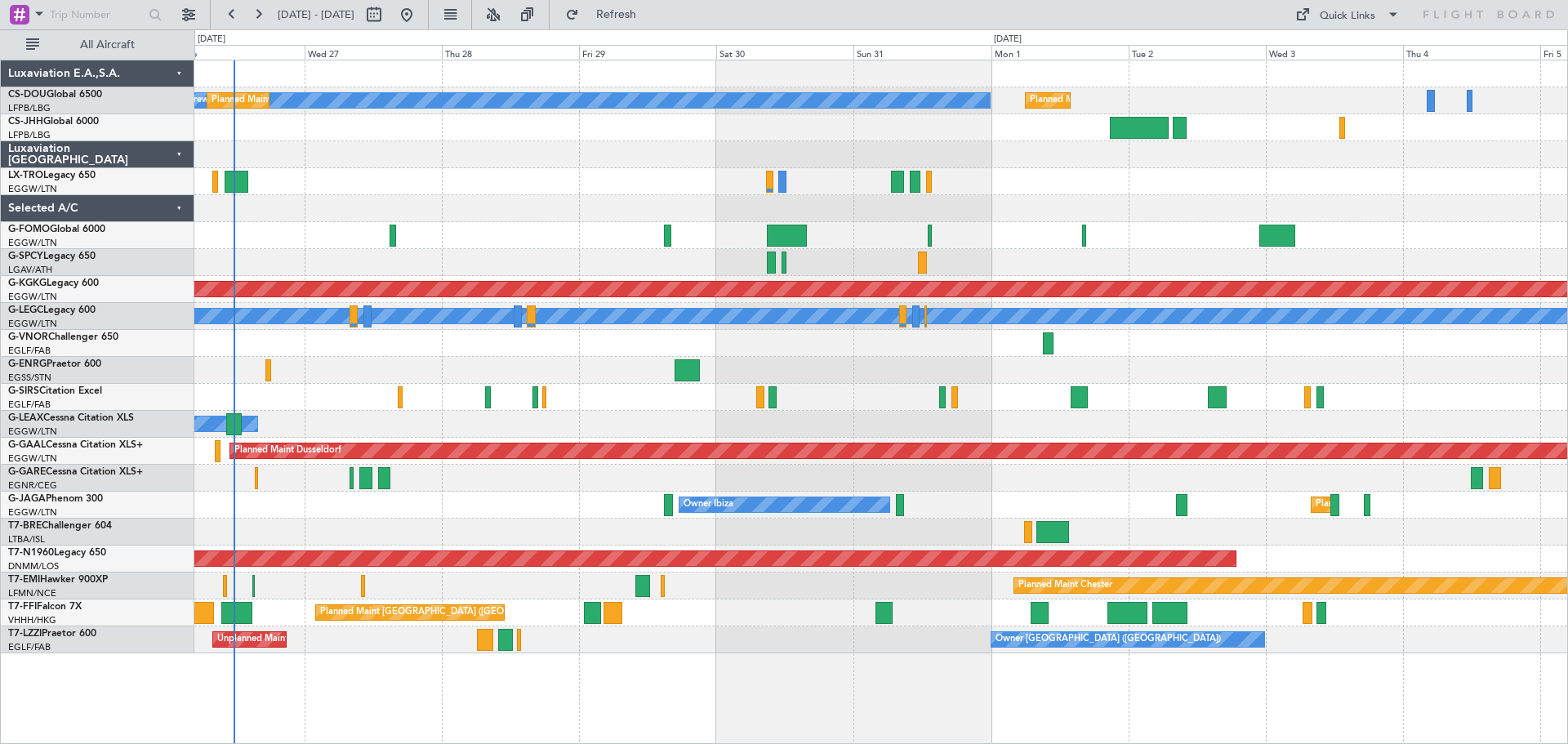
click at [1321, 185] on div at bounding box center [880, 182] width 1373 height 27
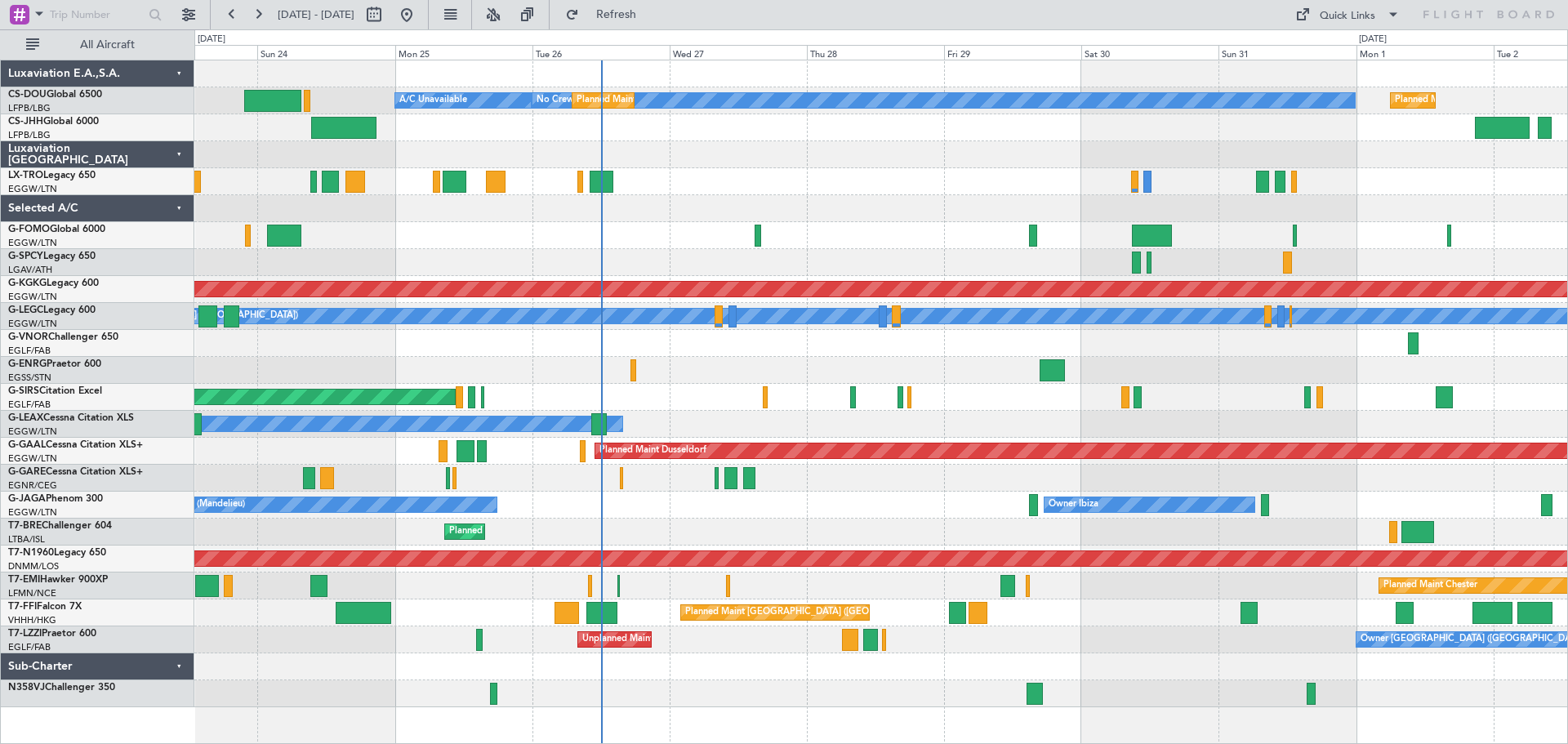
click at [784, 194] on div "Planned Maint [GEOGRAPHIC_DATA] ([GEOGRAPHIC_DATA])" at bounding box center [880, 182] width 1373 height 27
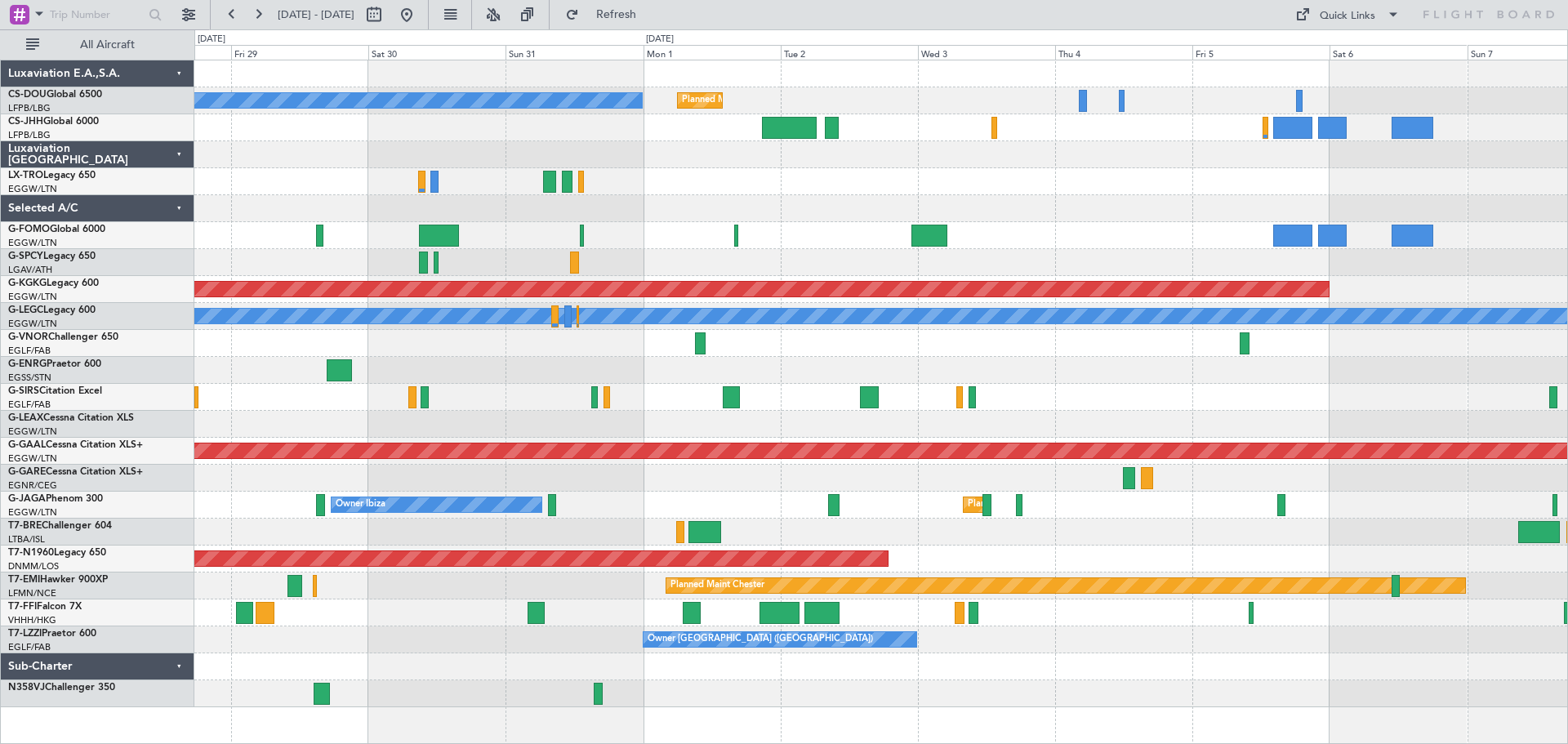
click at [654, 203] on div at bounding box center [880, 209] width 1373 height 27
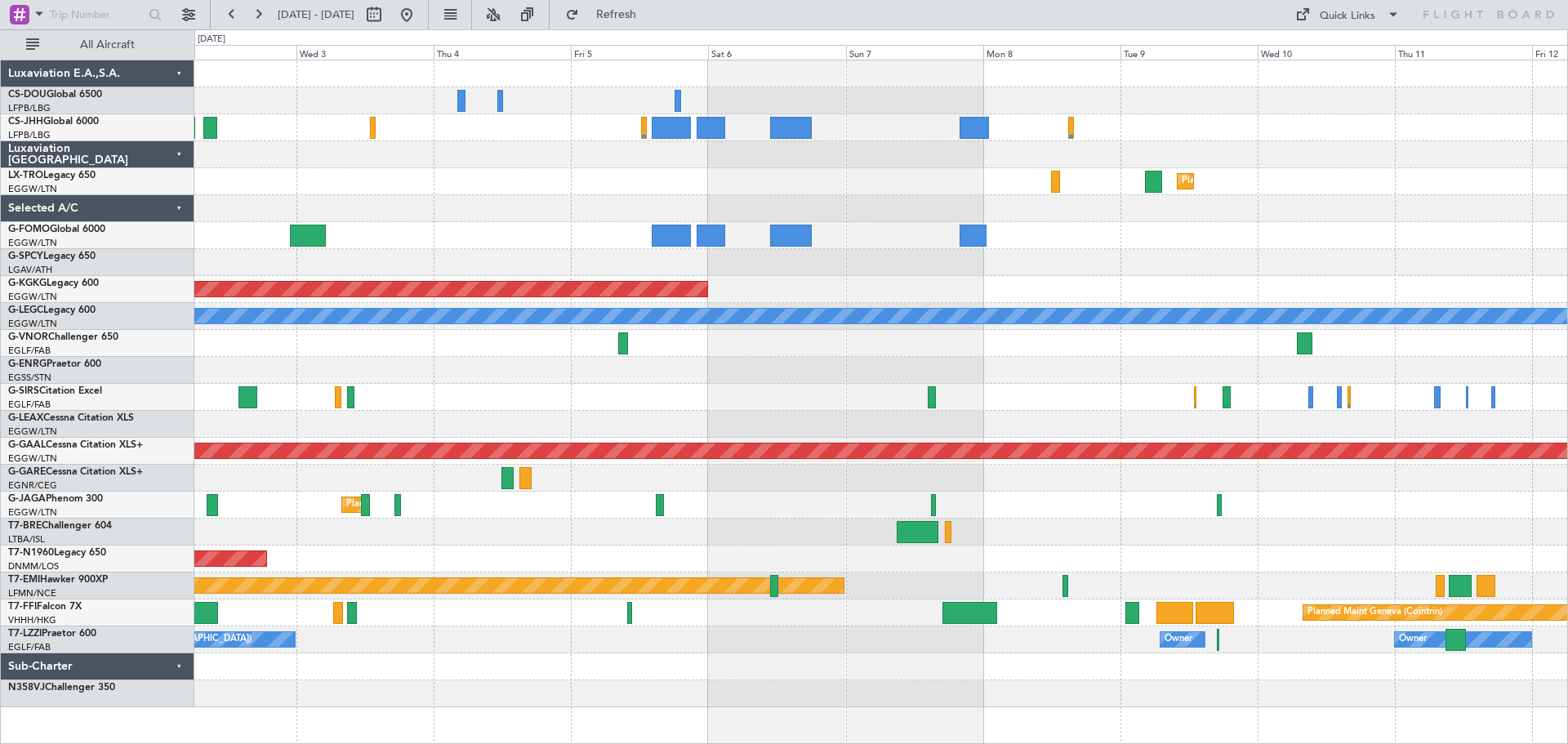
click at [750, 199] on div "Planned Maint [GEOGRAPHIC_DATA] ([GEOGRAPHIC_DATA]) No Crew Planned [GEOGRAPHIC…" at bounding box center [880, 384] width 1373 height 647
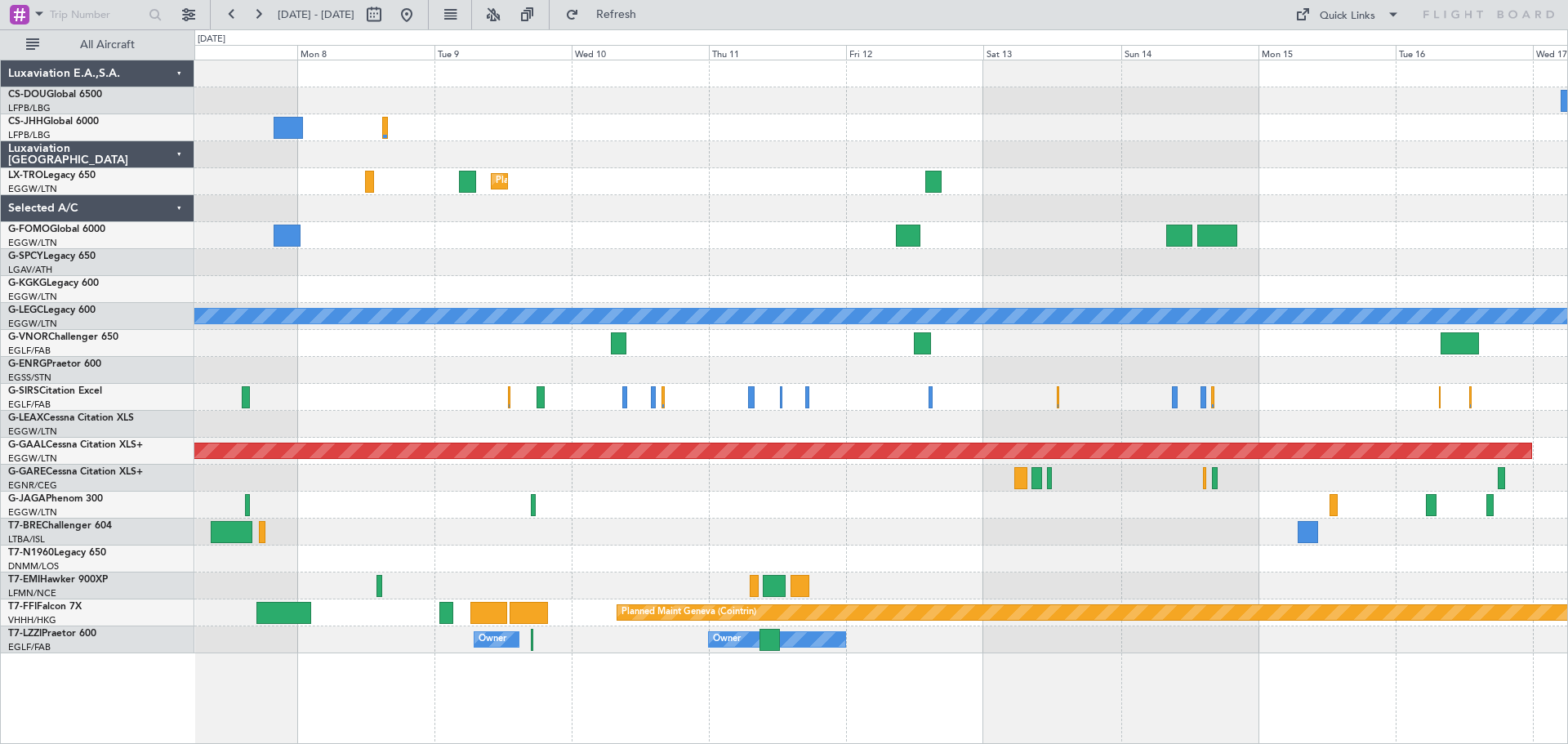
click at [615, 238] on div at bounding box center [880, 236] width 1373 height 27
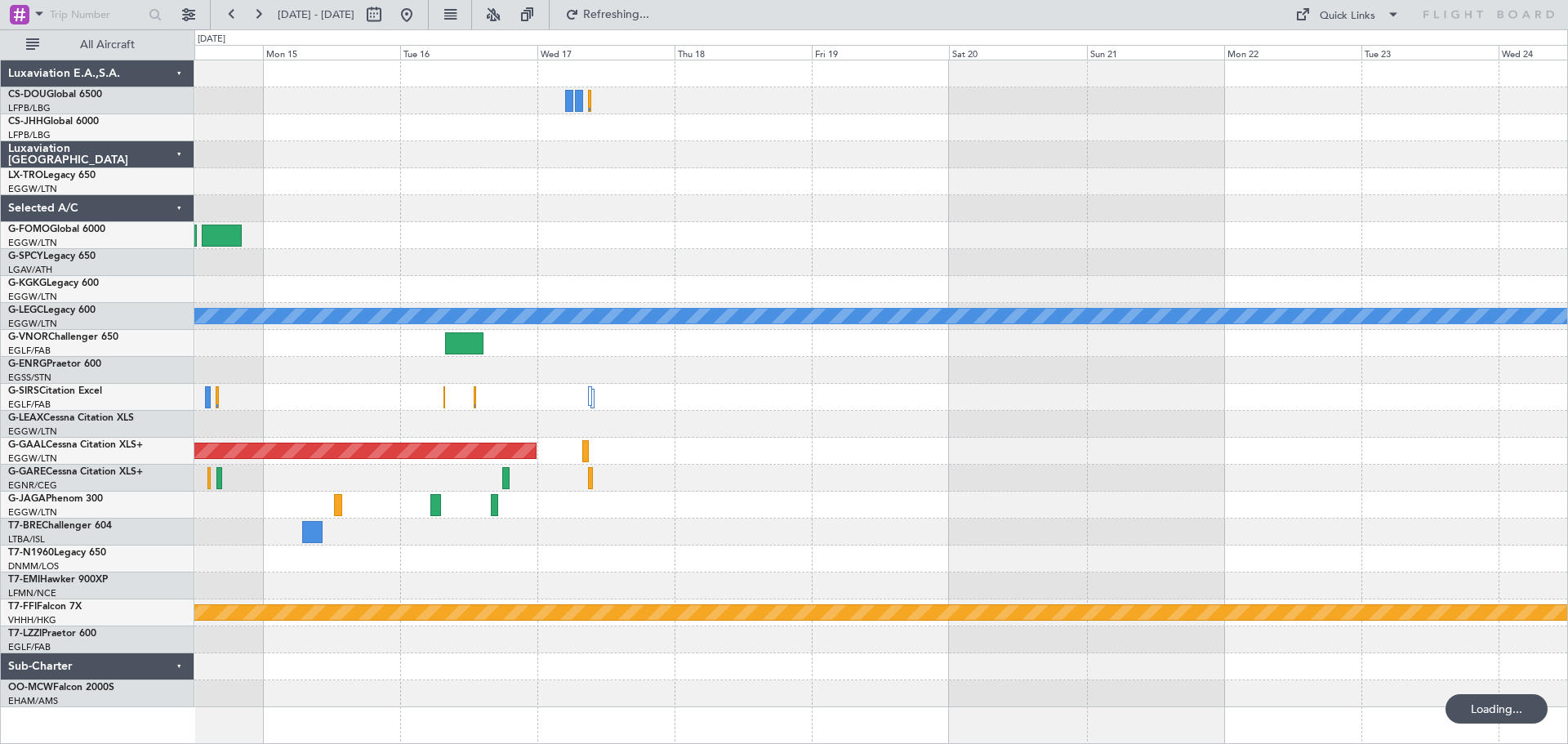
click at [323, 140] on div "A/C Unavailable [GEOGRAPHIC_DATA] ([GEOGRAPHIC_DATA]) Planned [GEOGRAPHIC_DATA]…" at bounding box center [880, 384] width 1373 height 647
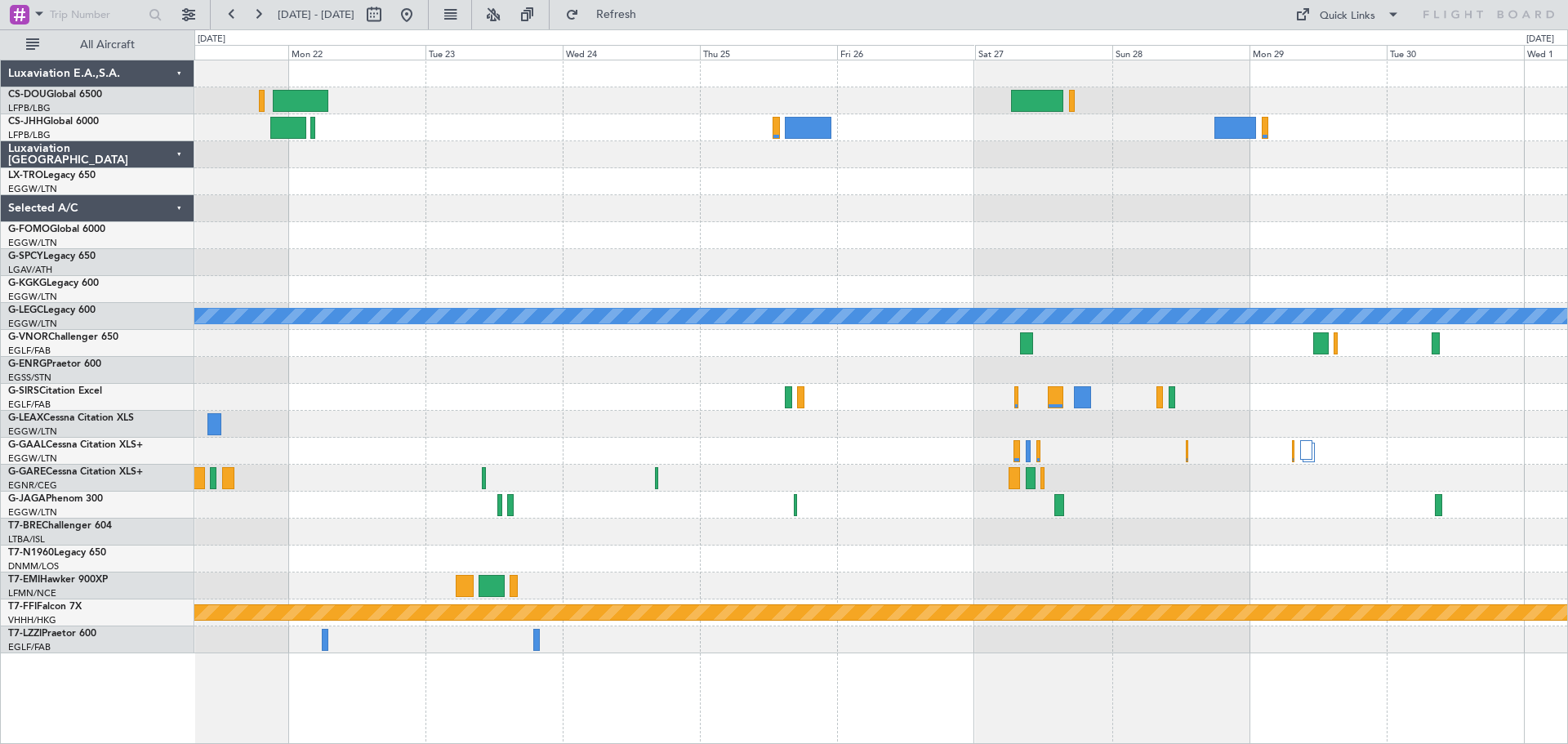
click at [482, 370] on div at bounding box center [880, 370] width 1373 height 27
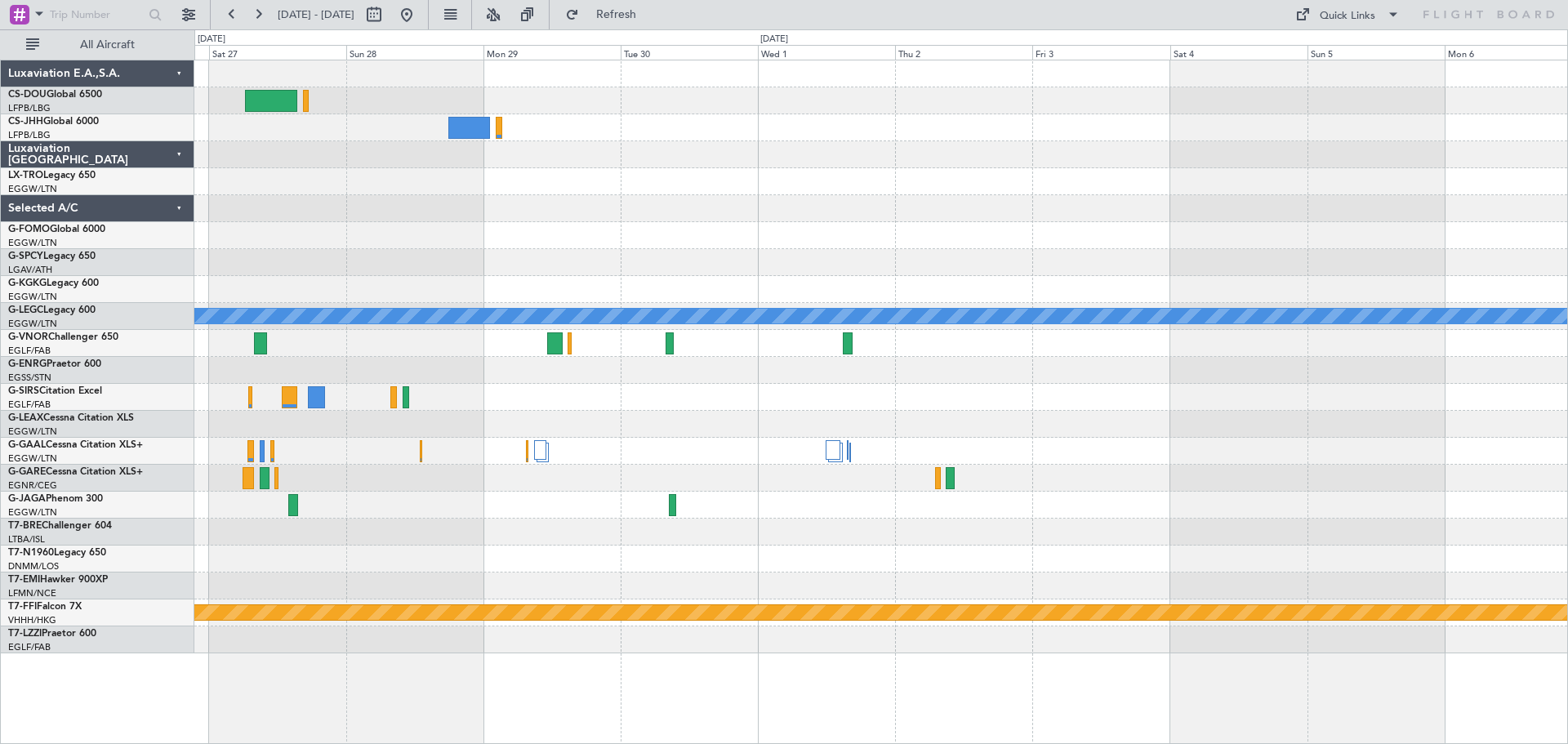
click at [464, 383] on div at bounding box center [880, 370] width 1373 height 27
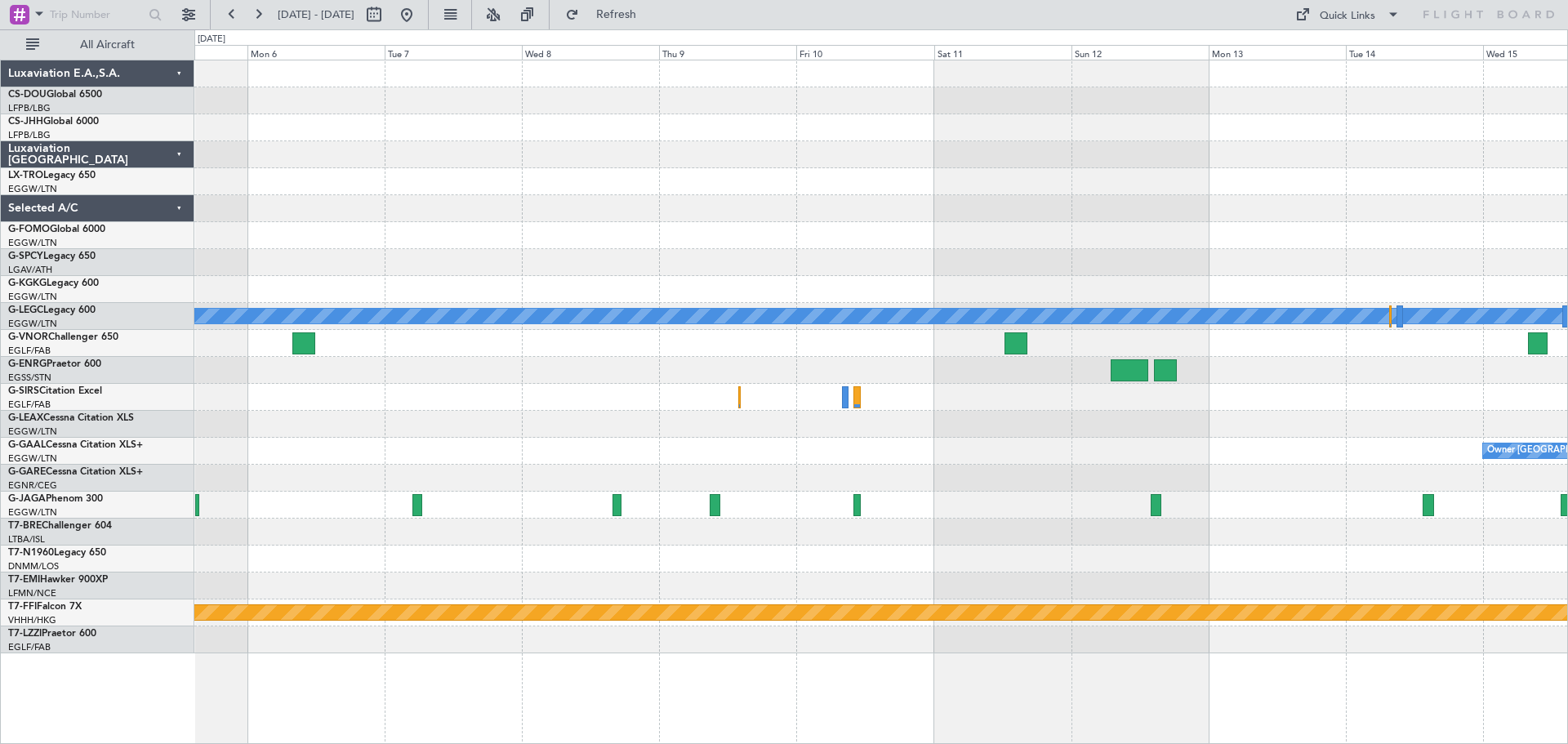
click at [493, 360] on div "A/C Unavailable [GEOGRAPHIC_DATA] ([GEOGRAPHIC_DATA]) Owner [GEOGRAPHIC_DATA] (…" at bounding box center [880, 357] width 1373 height 593
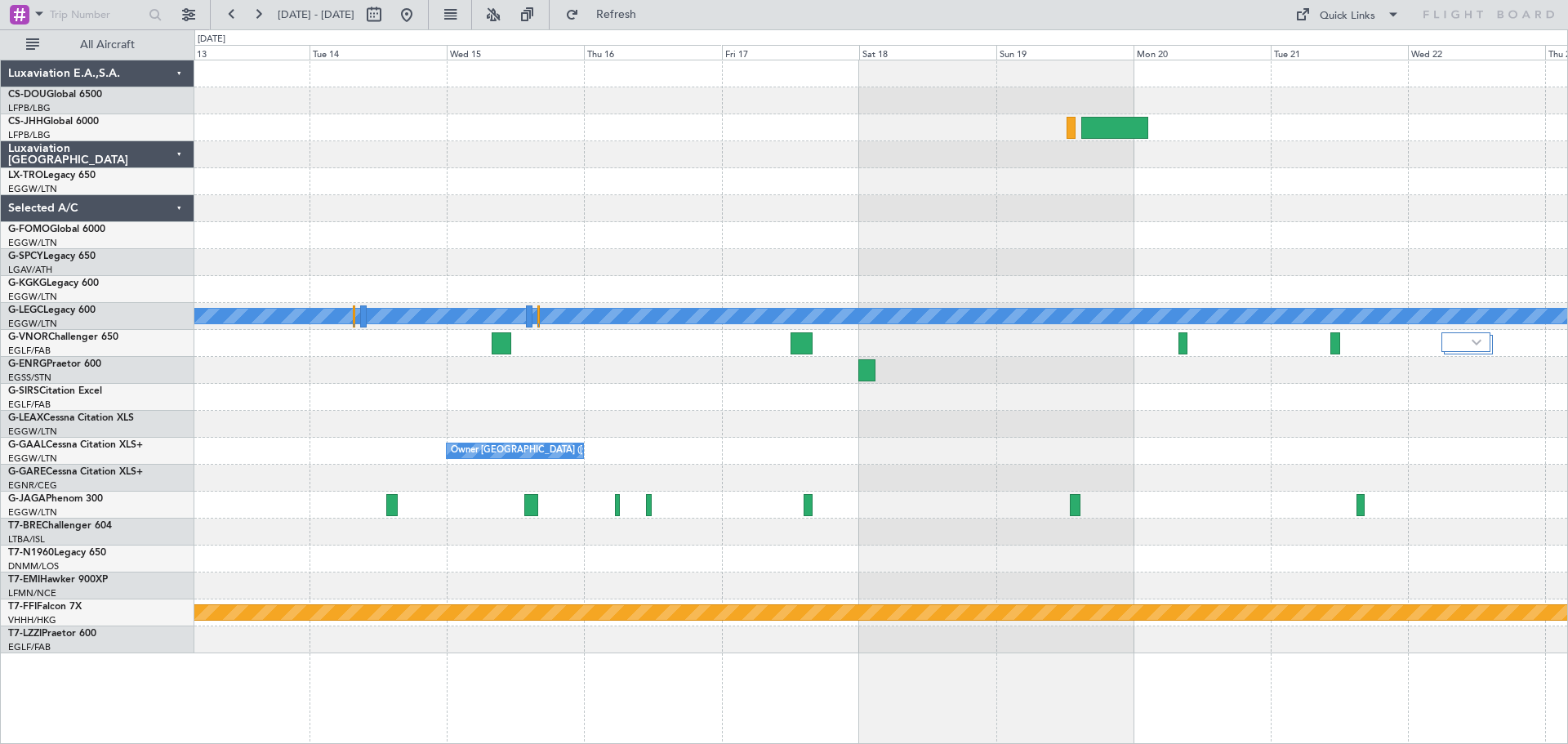
click at [238, 303] on div "A/C Unavailable [GEOGRAPHIC_DATA] ([GEOGRAPHIC_DATA]) Owner [GEOGRAPHIC_DATA] (…" at bounding box center [880, 357] width 1373 height 593
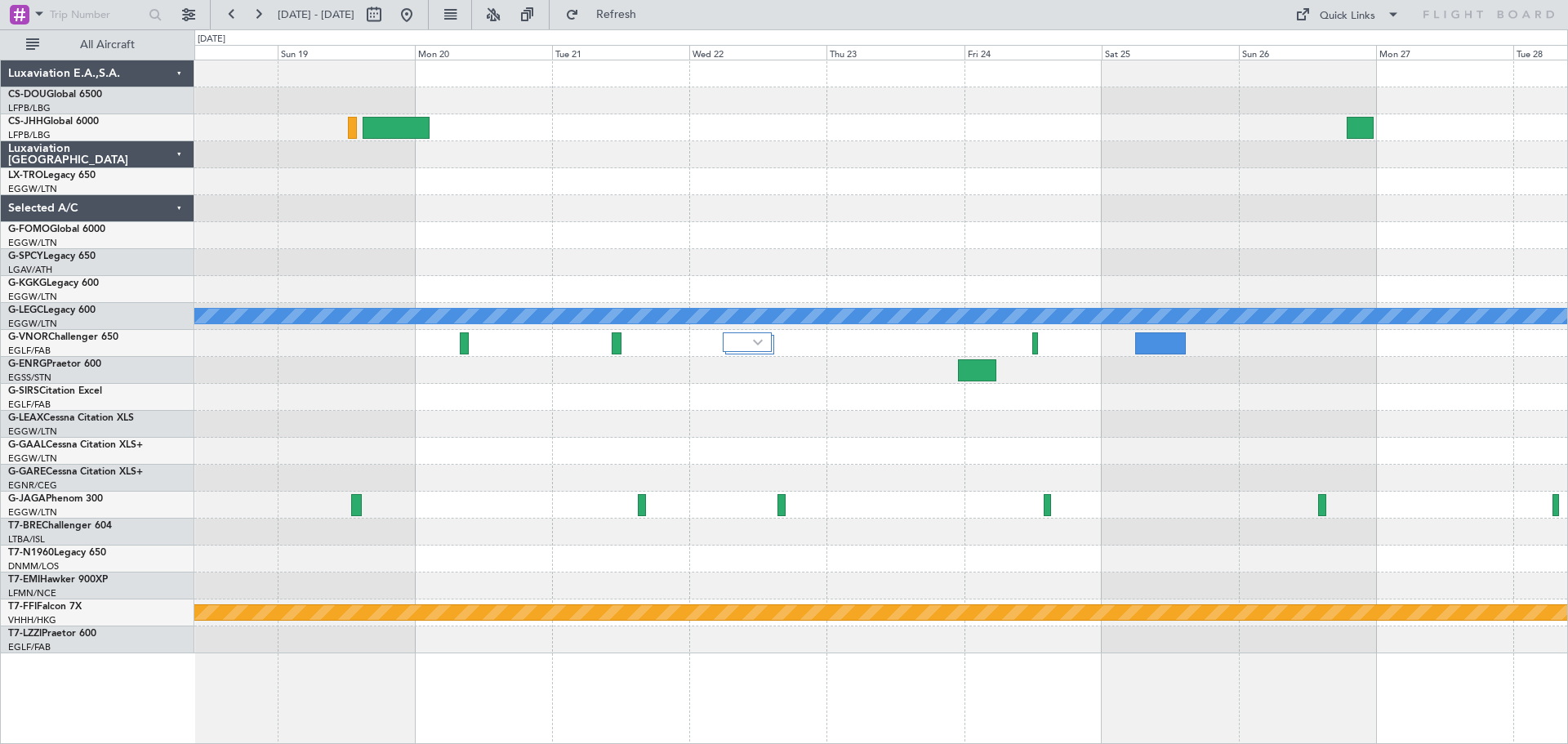
click at [377, 353] on div "A/C Unavailable [GEOGRAPHIC_DATA] ([GEOGRAPHIC_DATA]) Owner [GEOGRAPHIC_DATA] (…" at bounding box center [880, 357] width 1373 height 593
click at [232, 12] on button at bounding box center [232, 14] width 26 height 26
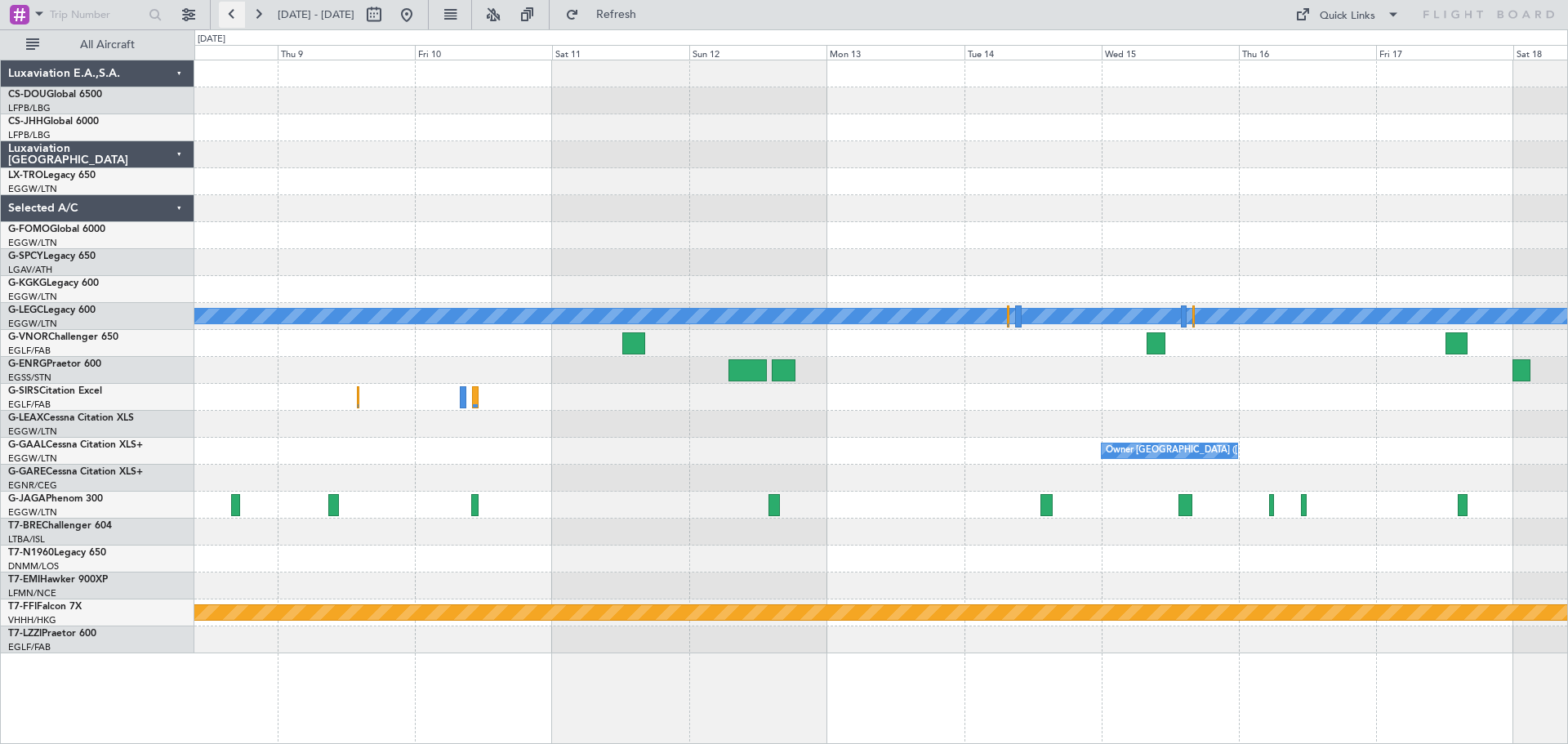
click at [232, 12] on button at bounding box center [232, 14] width 26 height 26
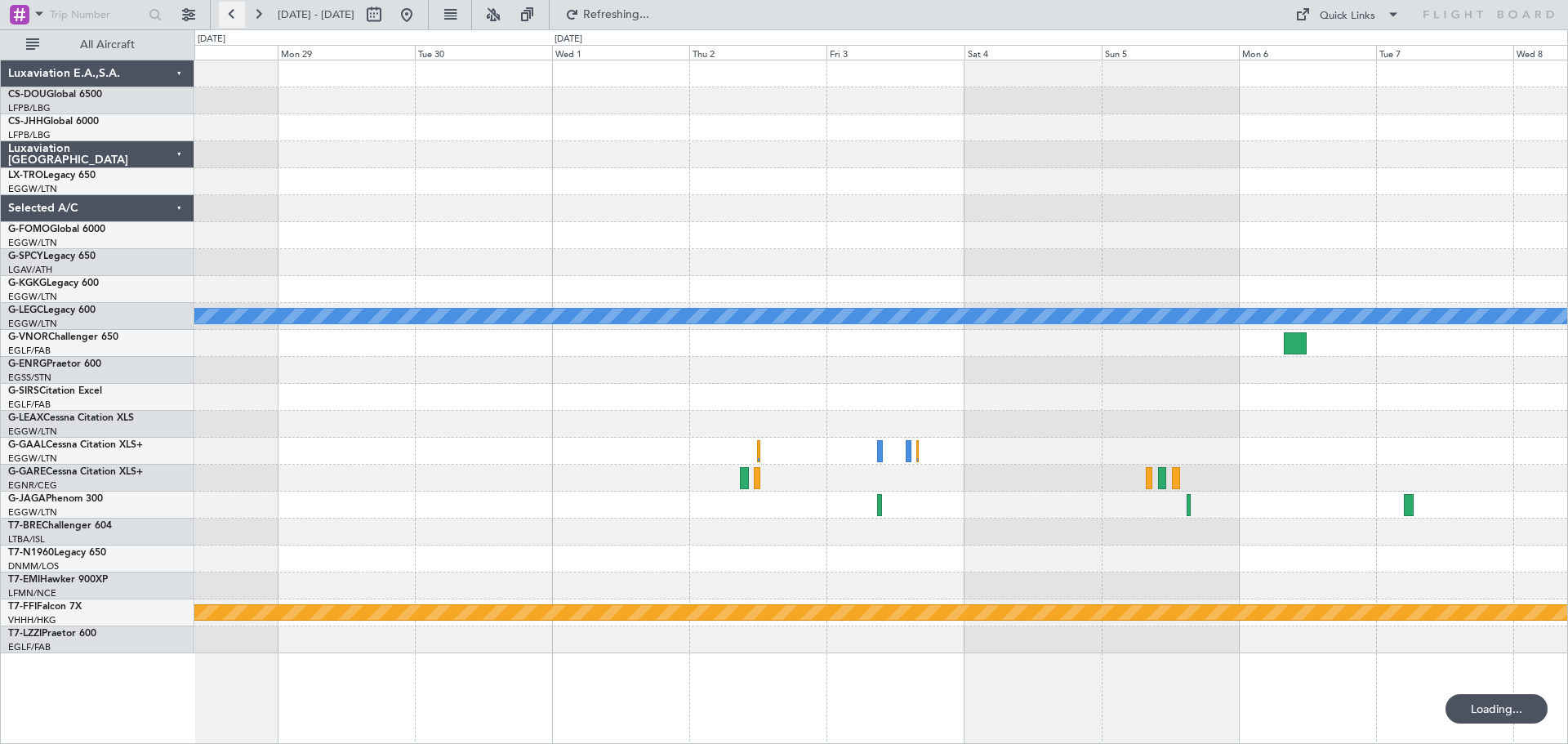
click at [232, 12] on button at bounding box center [232, 14] width 26 height 26
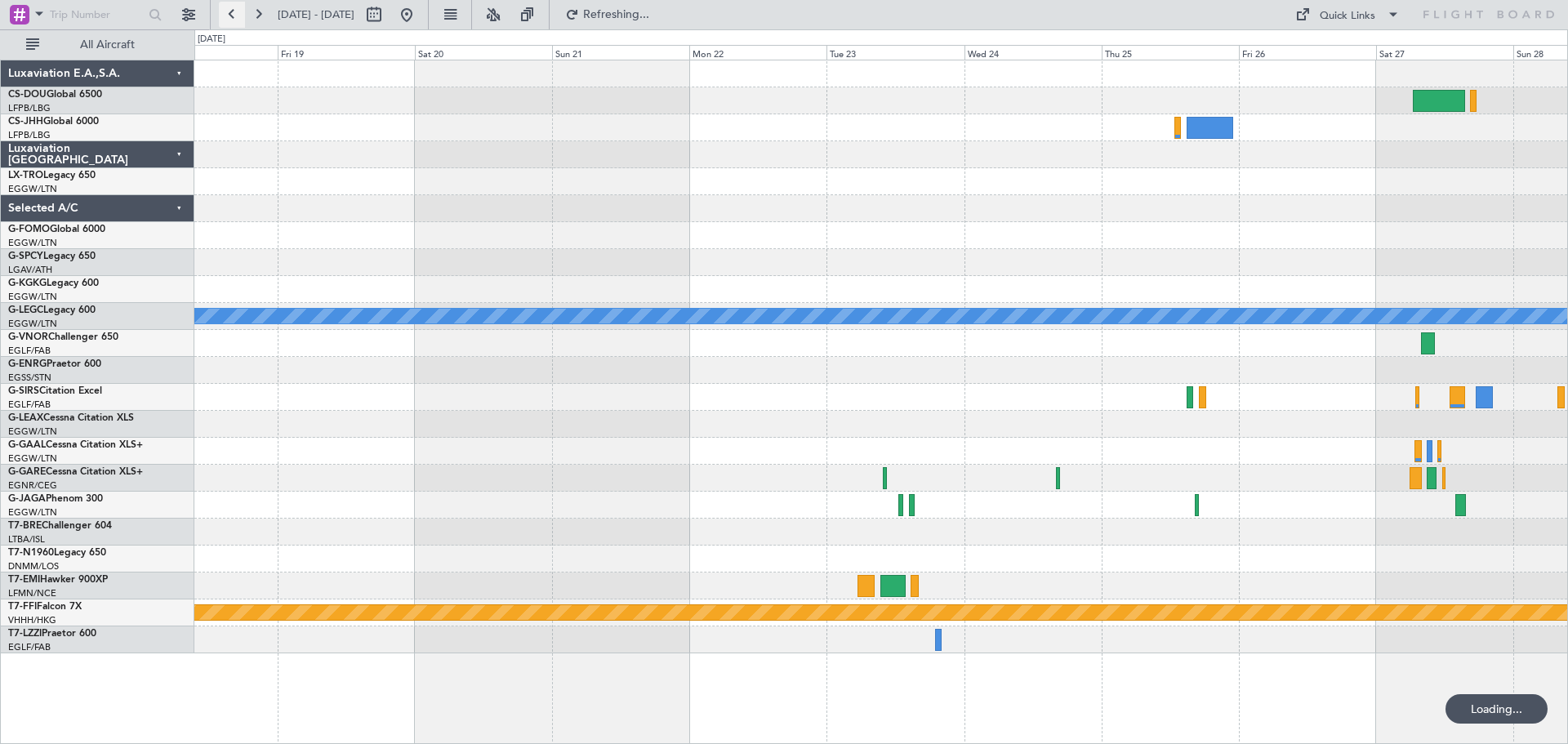
click at [232, 12] on button at bounding box center [232, 14] width 26 height 26
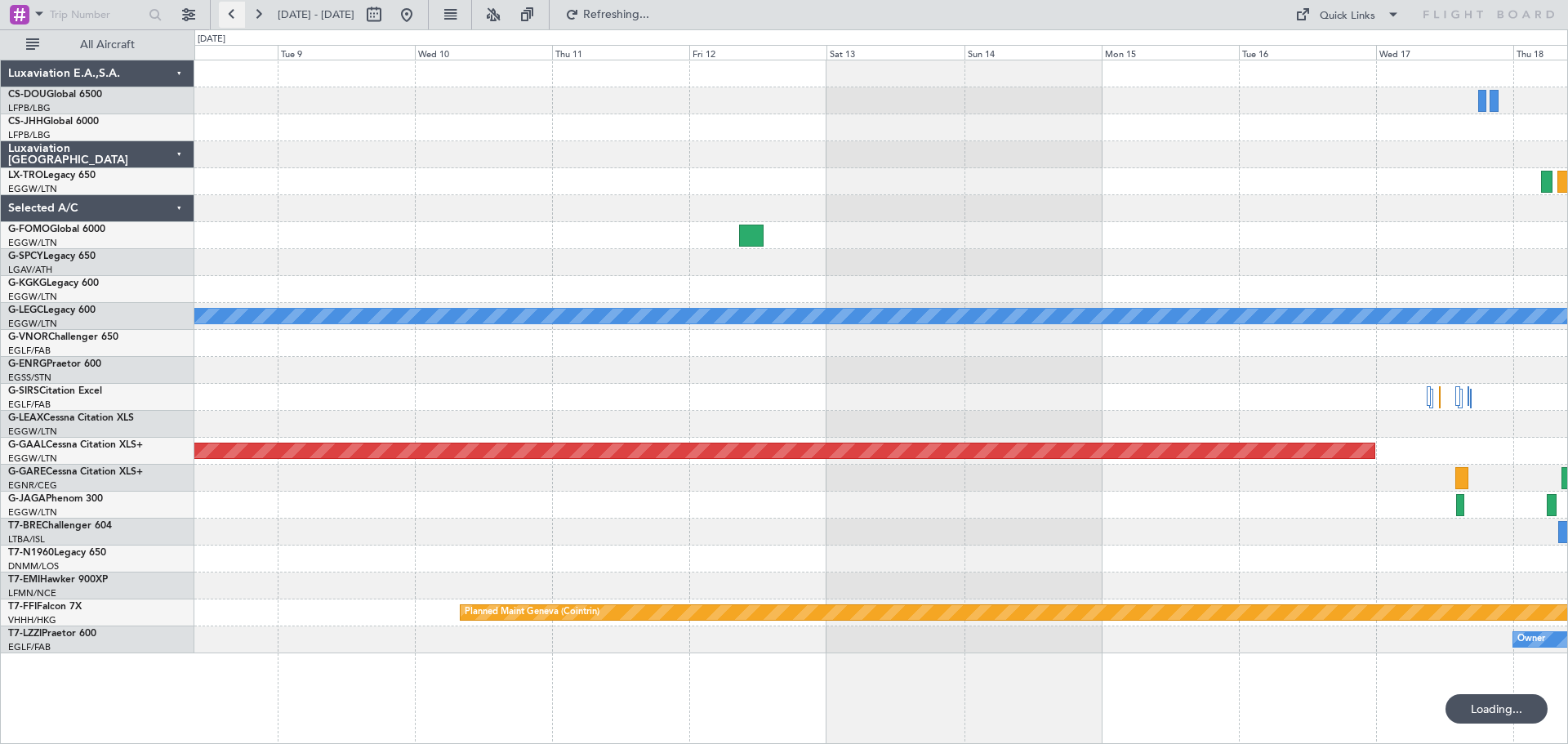
click at [232, 12] on button at bounding box center [232, 14] width 26 height 26
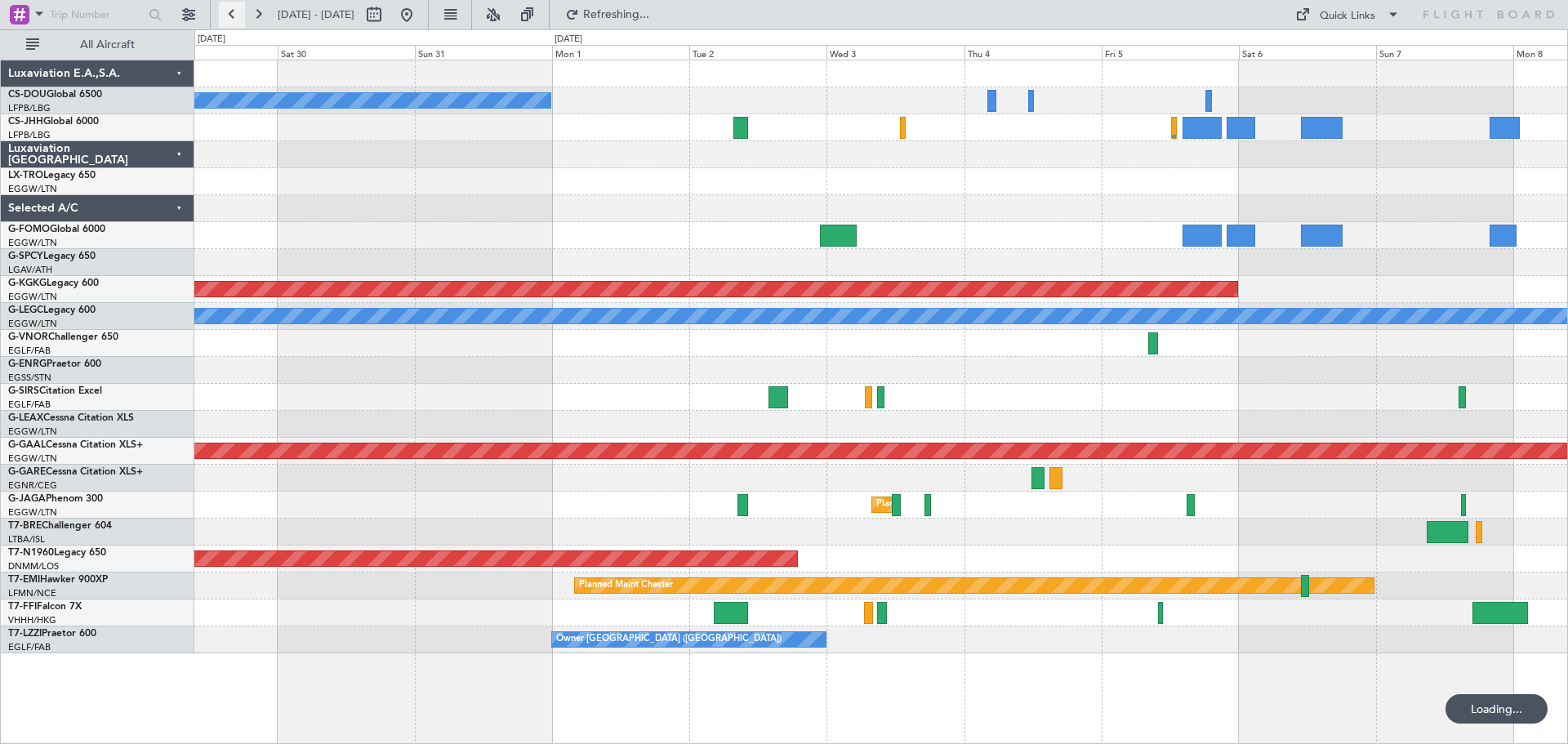
click at [232, 12] on button at bounding box center [232, 14] width 26 height 26
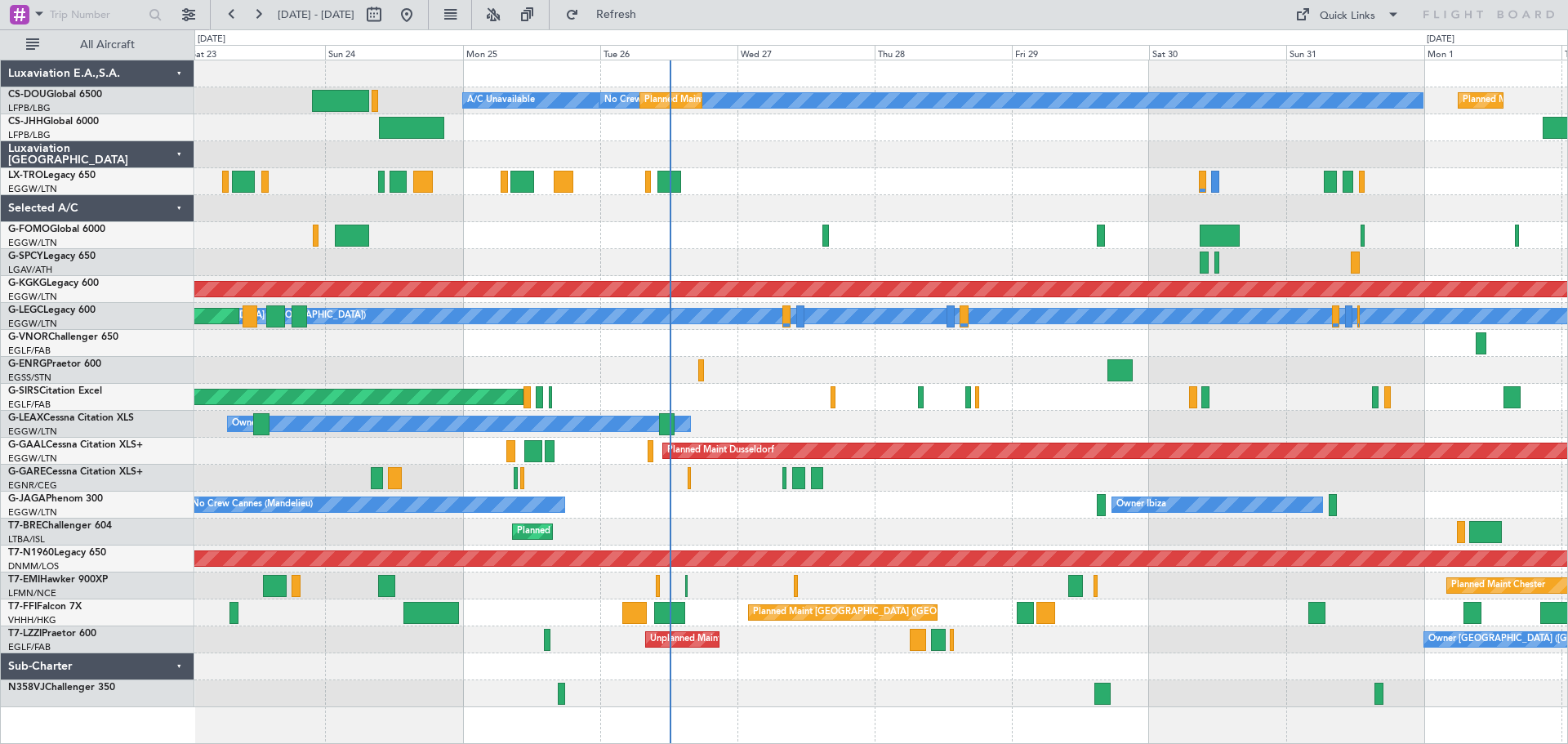
click at [925, 163] on div at bounding box center [880, 155] width 1373 height 27
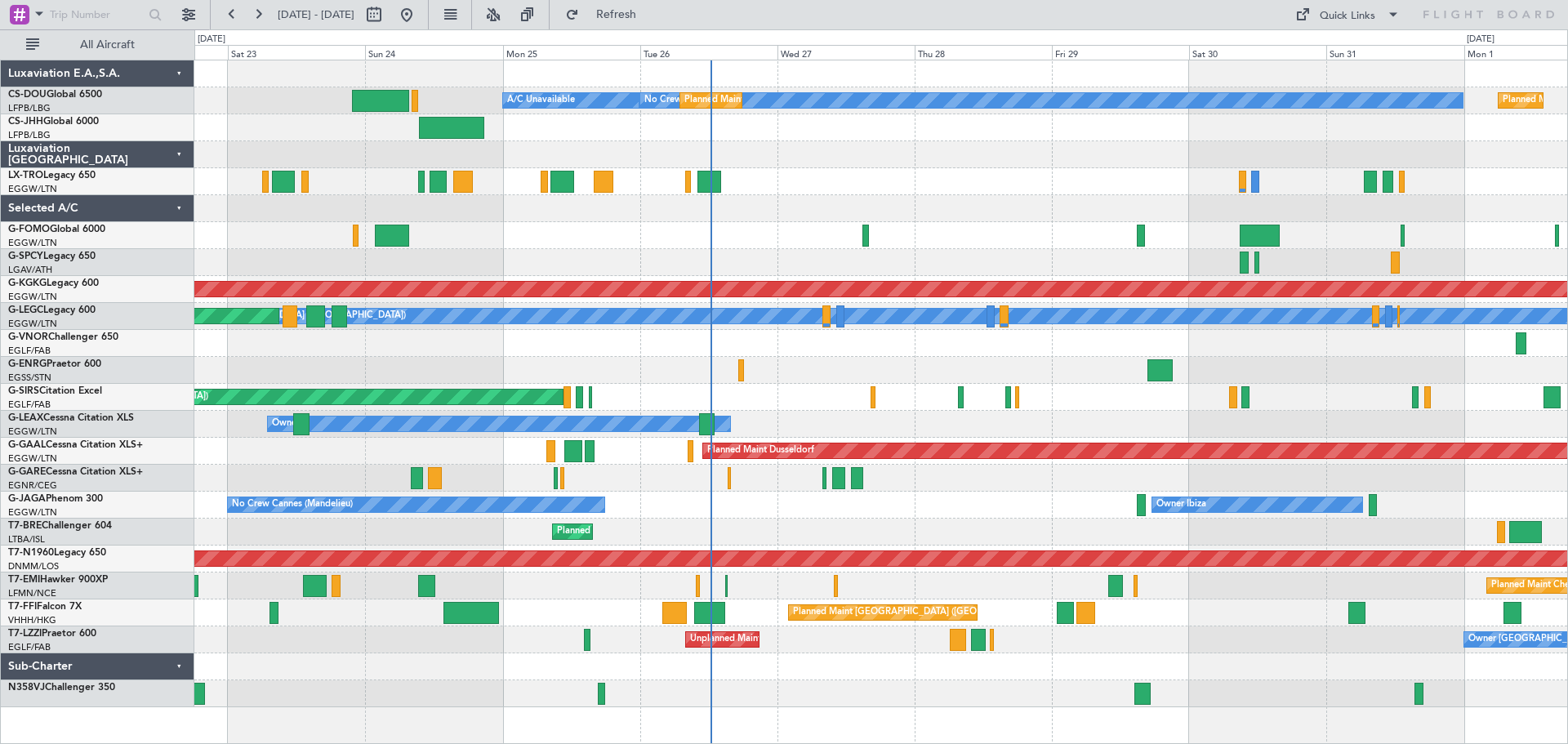
click at [806, 203] on div at bounding box center [880, 209] width 1373 height 27
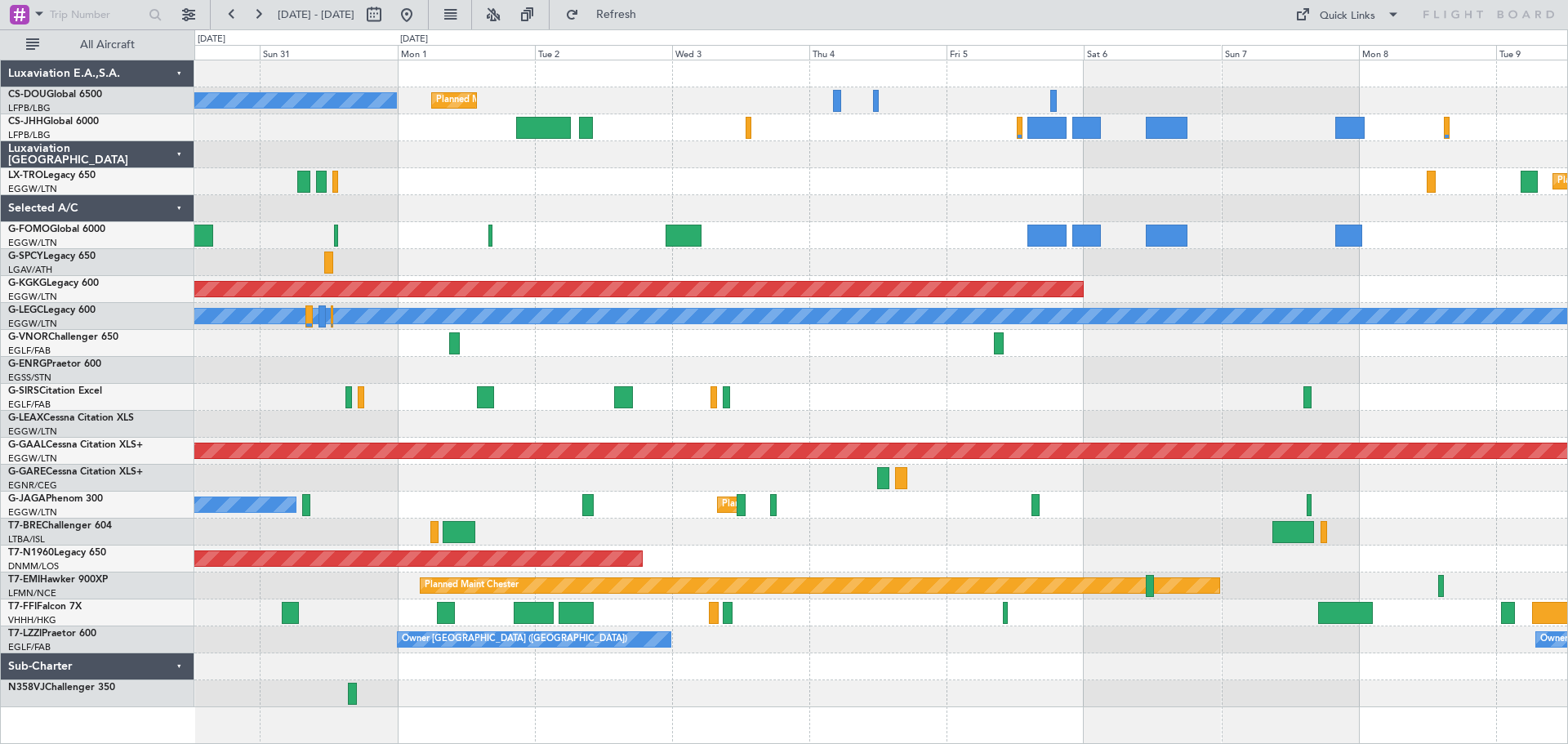
click at [444, 163] on div "No Crew Planned Maint Paris (Le Bourget) Planned Maint Dusseldorf AOG Maint Ist…" at bounding box center [880, 384] width 1373 height 647
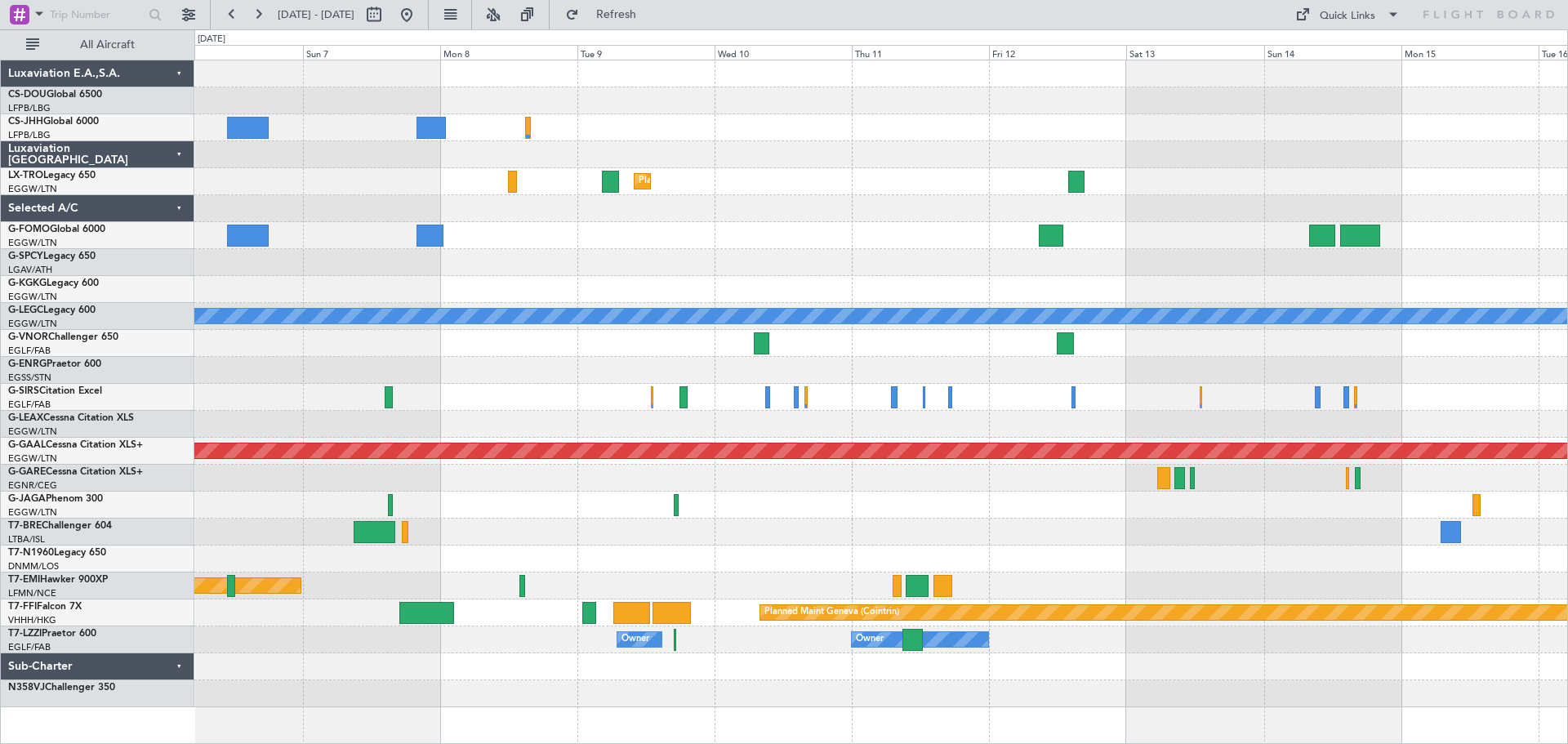
click at [474, 144] on div "Planned Maint Dusseldorf AOG Maint Istanbul (Ataturk) A/C Unavailable London (L…" at bounding box center [880, 384] width 1373 height 647
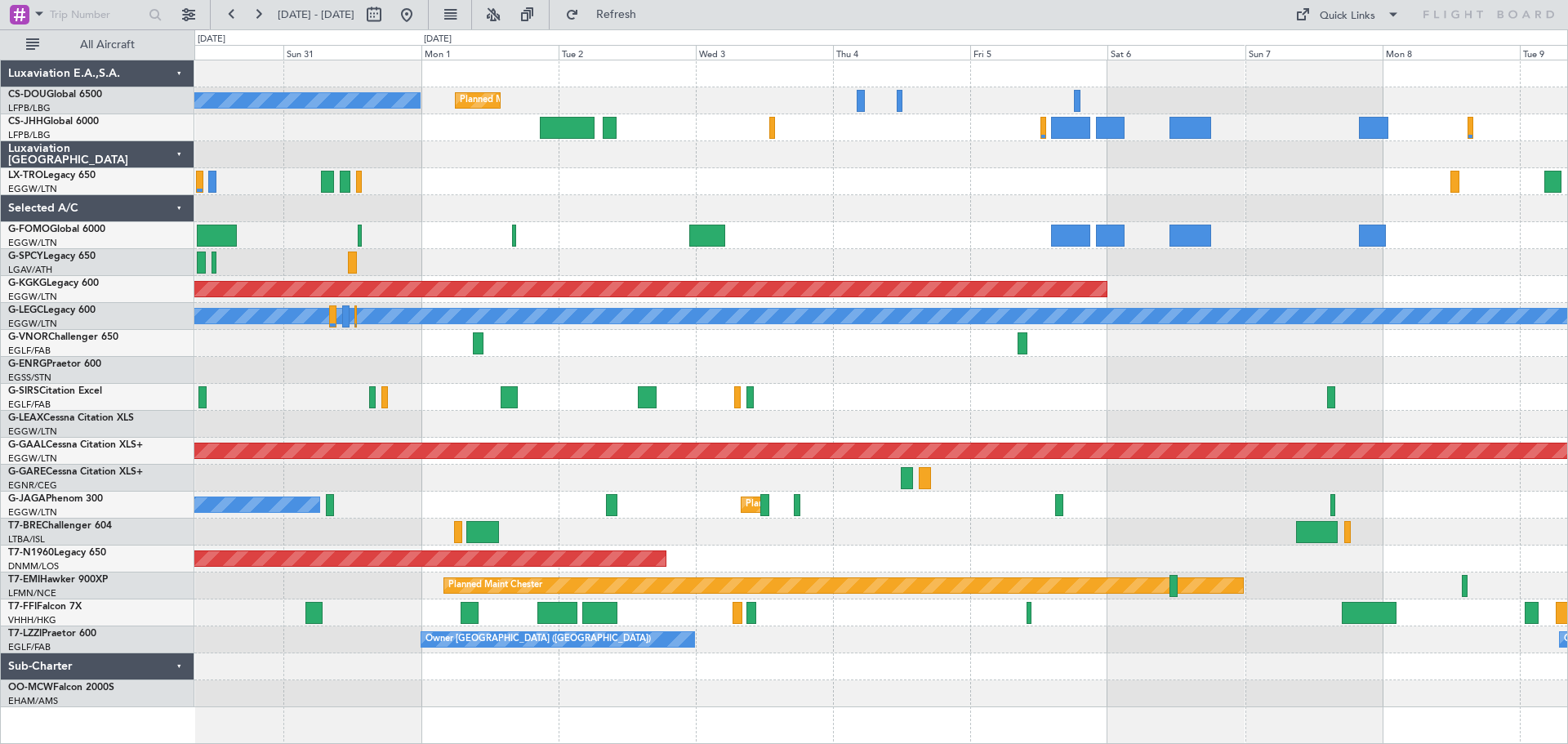
click at [1291, 193] on div "Planned Maint Dusseldorf" at bounding box center [880, 182] width 1373 height 27
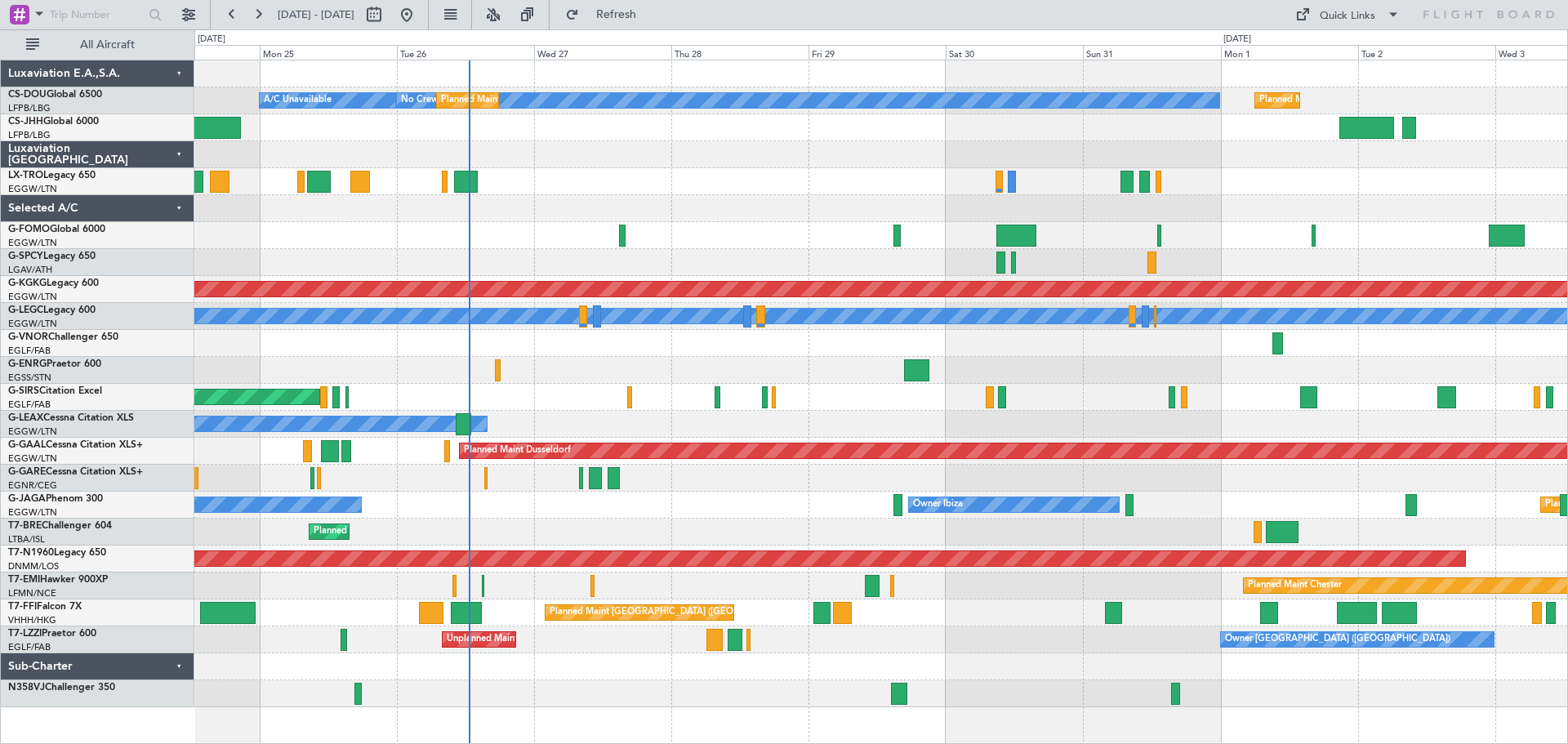
click at [1315, 192] on div "Planned Maint Paris (Le Bourget) No Crew Planned Maint Paris (Le Bourget) A/C U…" at bounding box center [880, 384] width 1373 height 647
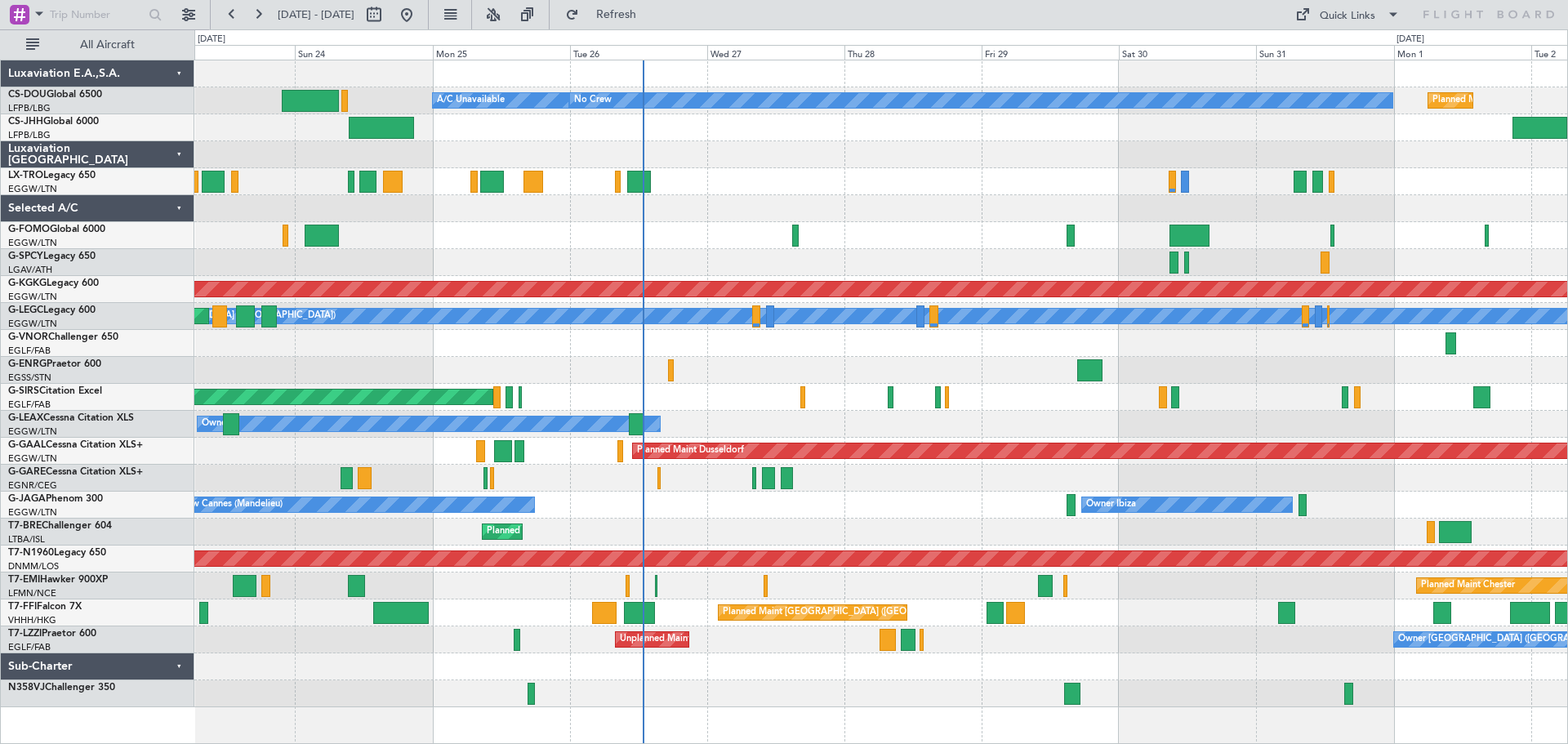
click at [897, 507] on div "Planned Maint Paris (Le Bourget) A/C Unavailable No Crew Planned Maint Paris (L…" at bounding box center [880, 384] width 1373 height 647
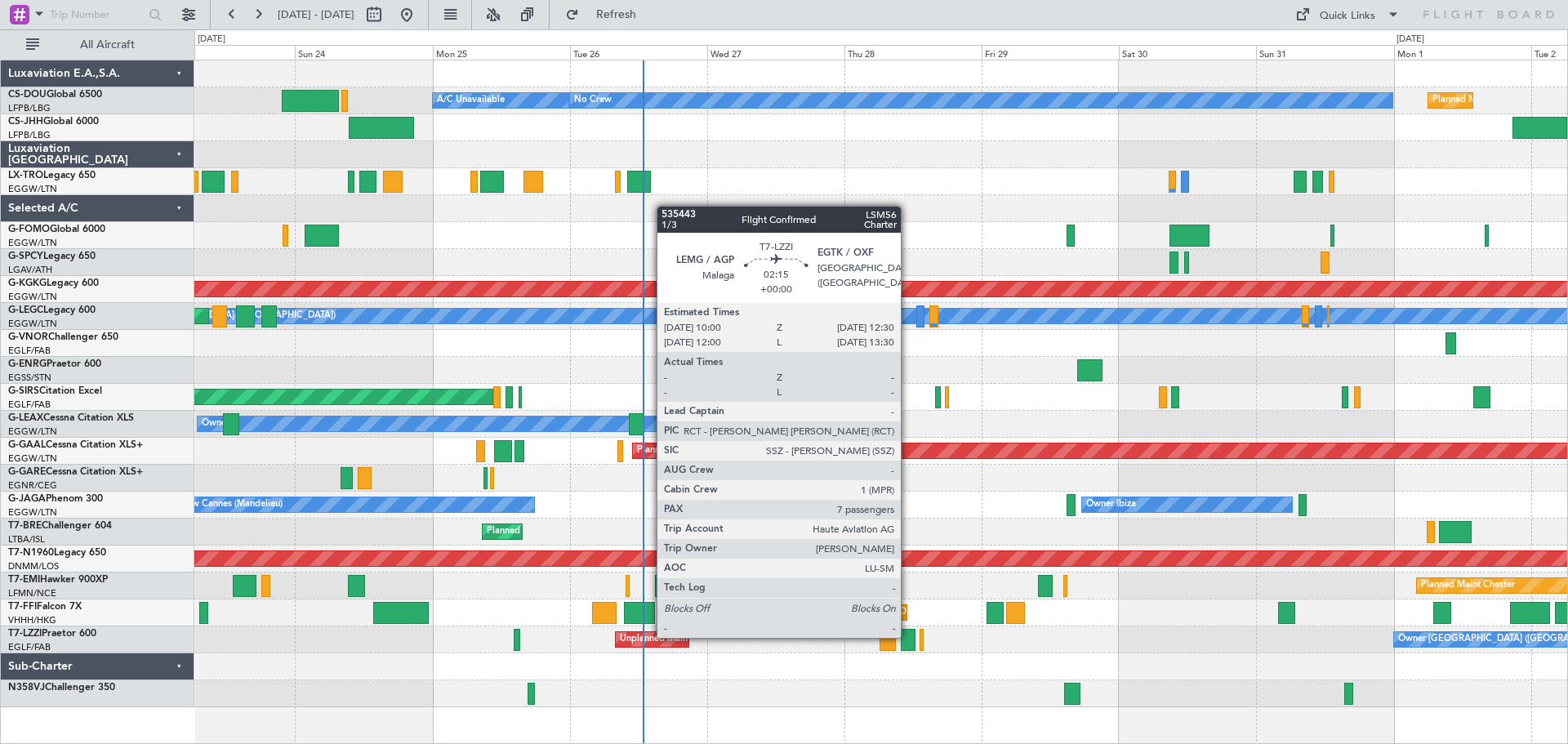
click at [908, 636] on div at bounding box center [907, 640] width 14 height 22
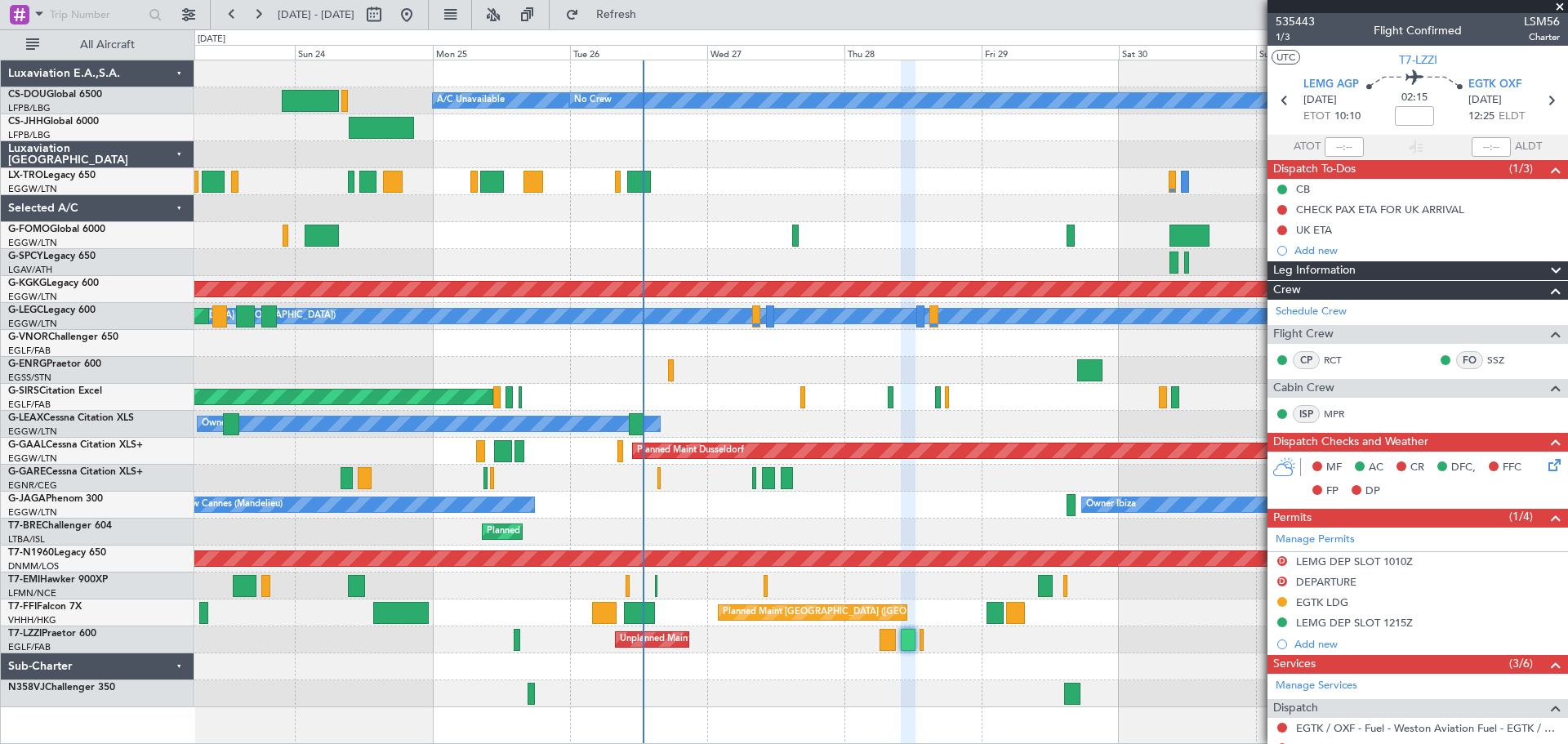
click at [1563, 6] on span at bounding box center [1559, 7] width 16 height 14
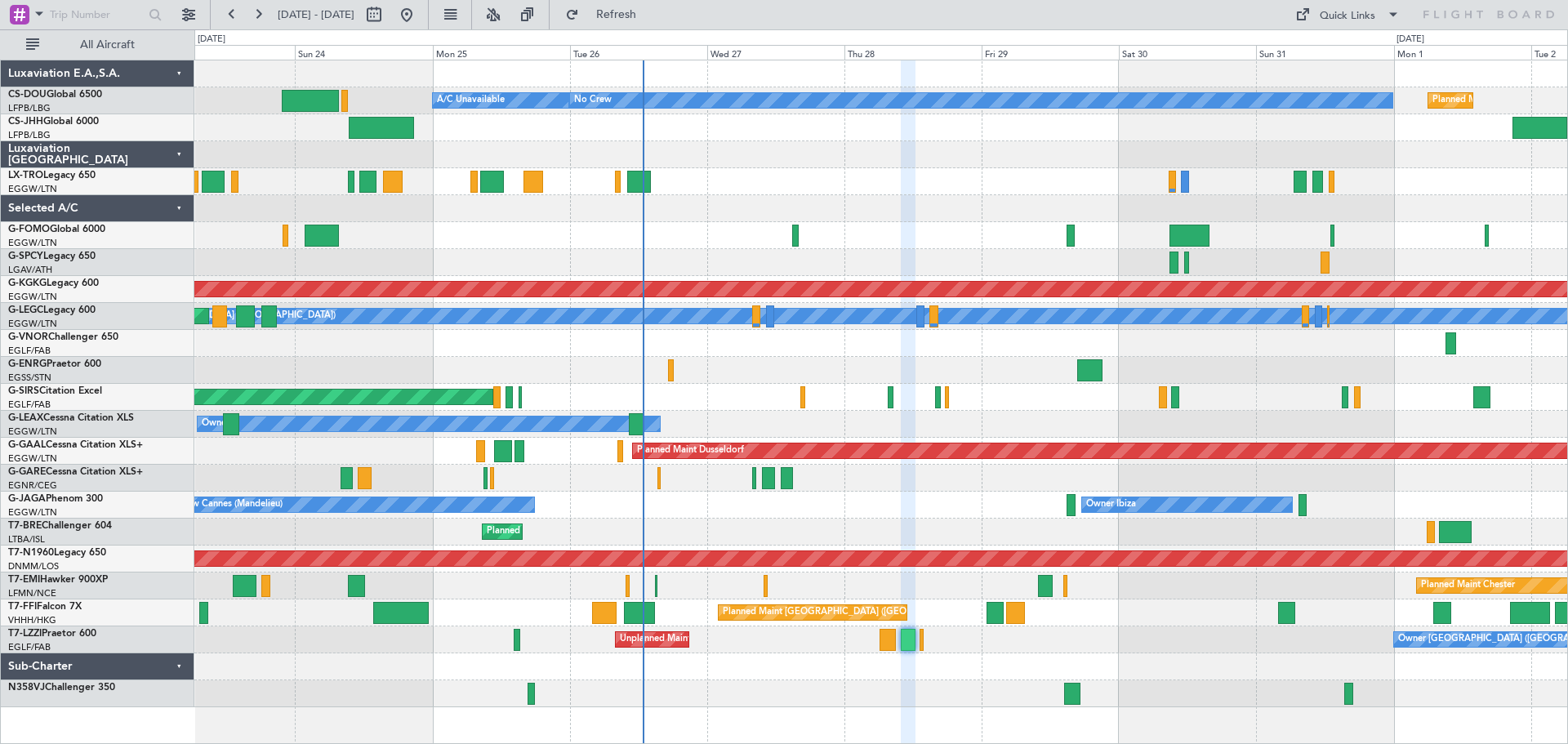
type input "0"
click at [916, 143] on div at bounding box center [880, 155] width 1373 height 27
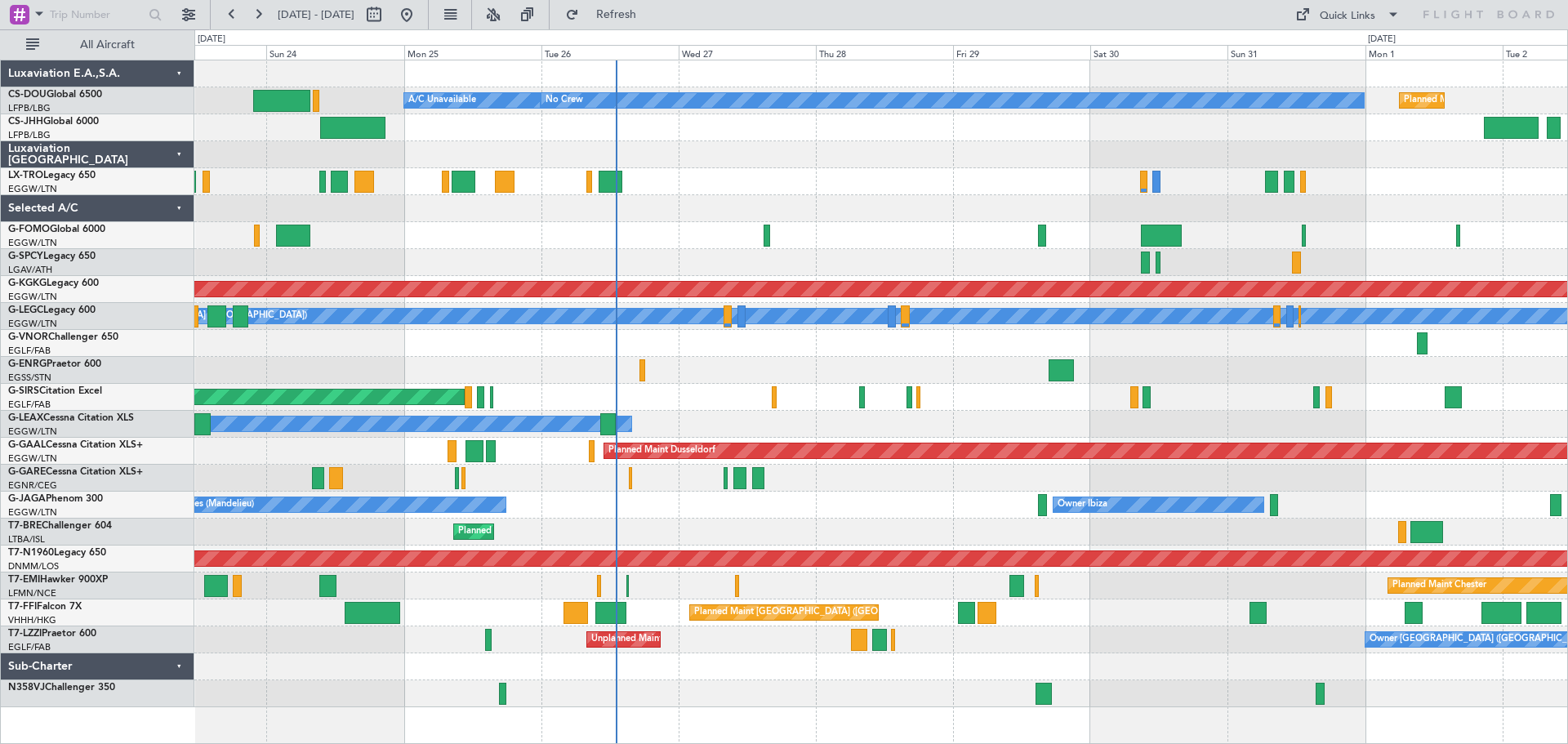
click at [912, 152] on div at bounding box center [880, 155] width 1373 height 27
click at [763, 179] on div "Planned Maint [GEOGRAPHIC_DATA] ([GEOGRAPHIC_DATA])" at bounding box center [880, 182] width 1373 height 27
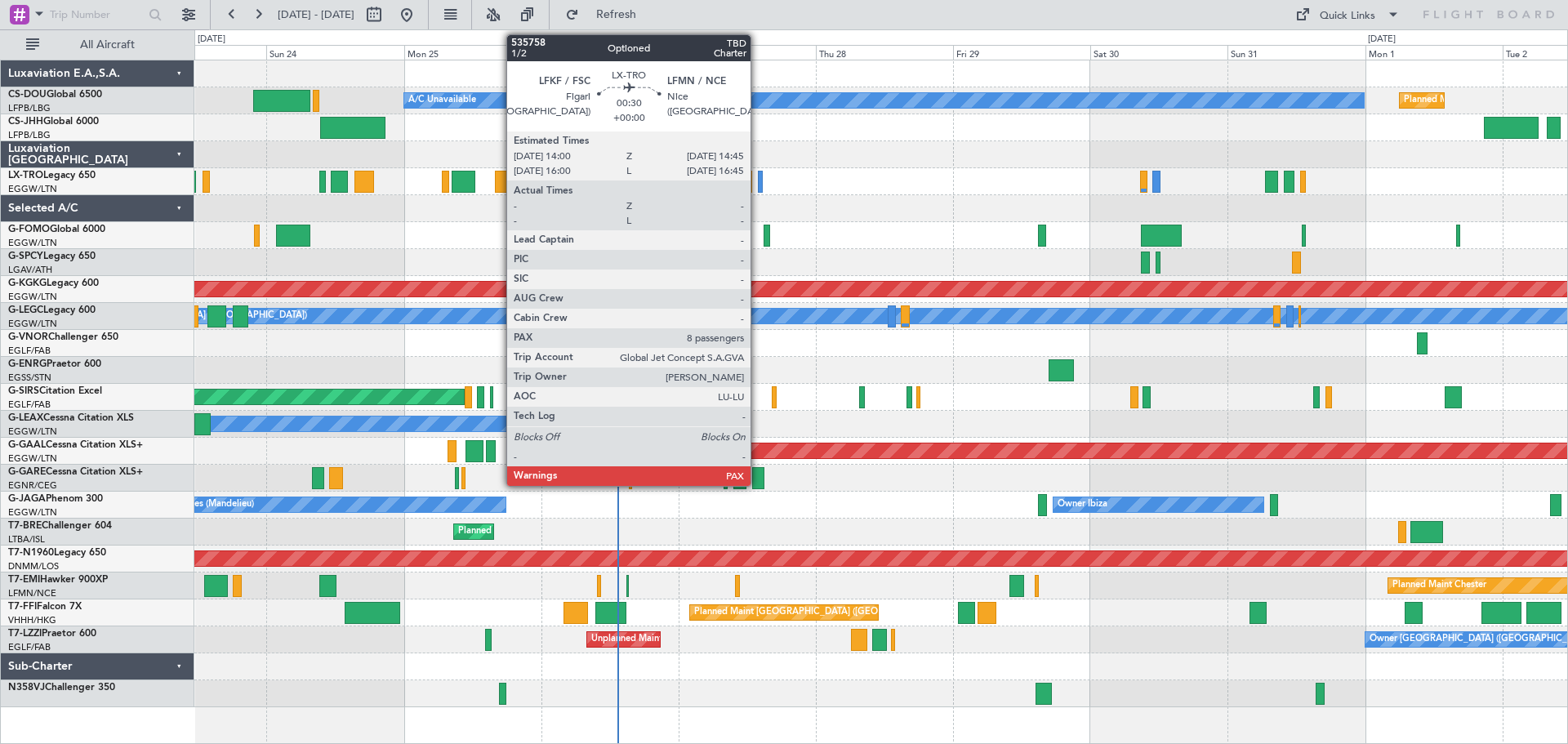
click at [758, 180] on div at bounding box center [760, 182] width 5 height 22
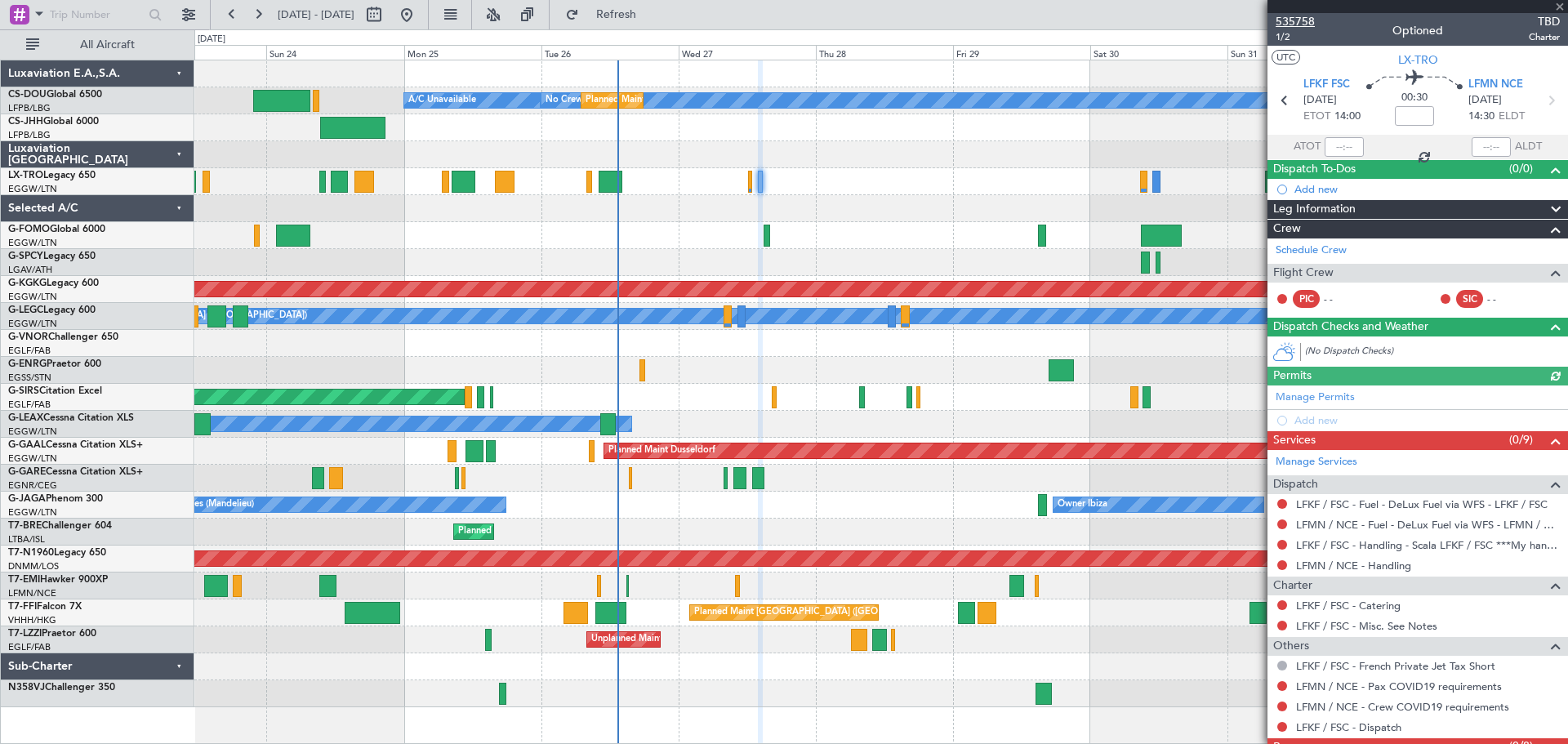
click at [1301, 20] on span "535758" at bounding box center [1296, 21] width 39 height 17
click at [889, 180] on div "Planned Maint [GEOGRAPHIC_DATA] ([GEOGRAPHIC_DATA])" at bounding box center [880, 182] width 1373 height 27
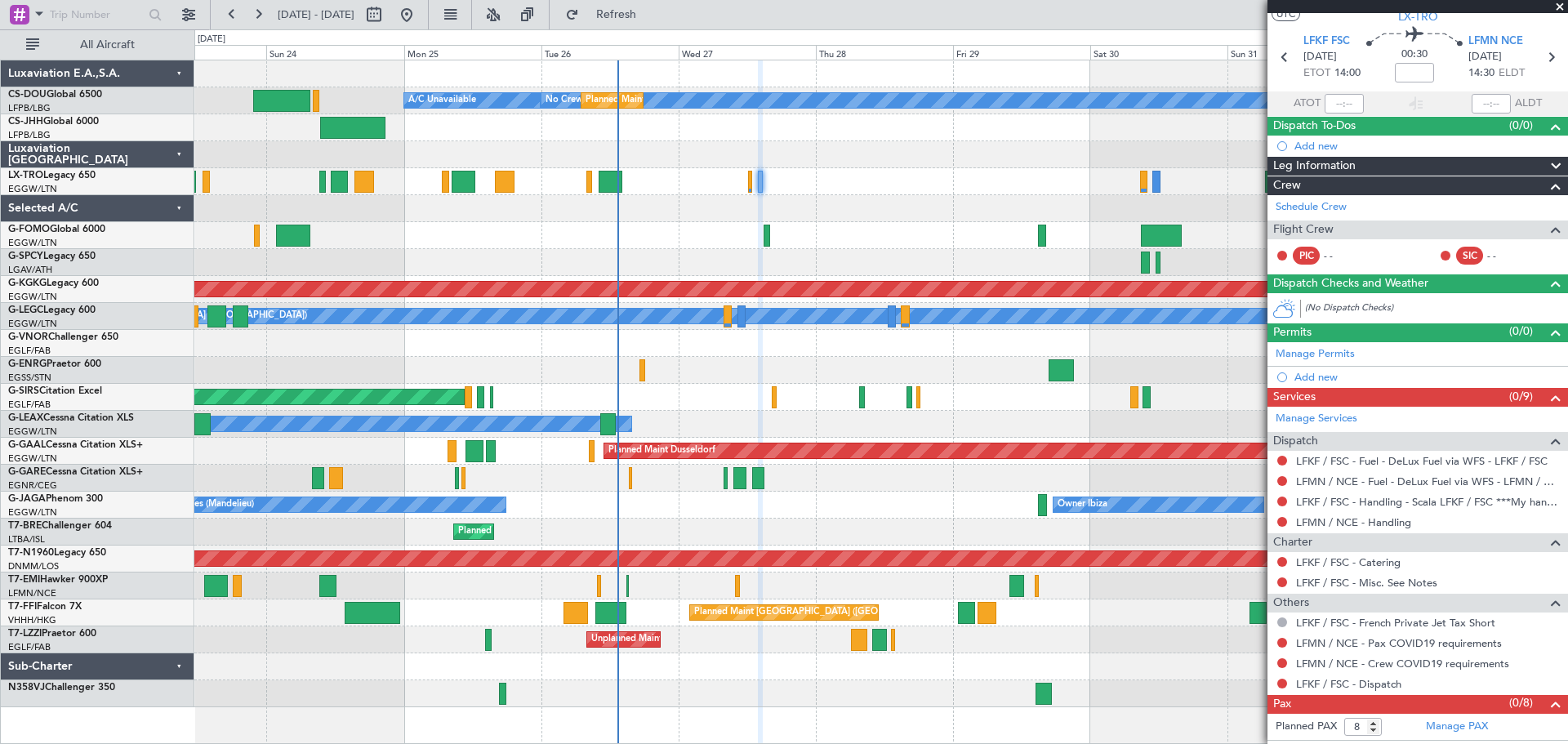
scroll to position [60, 0]
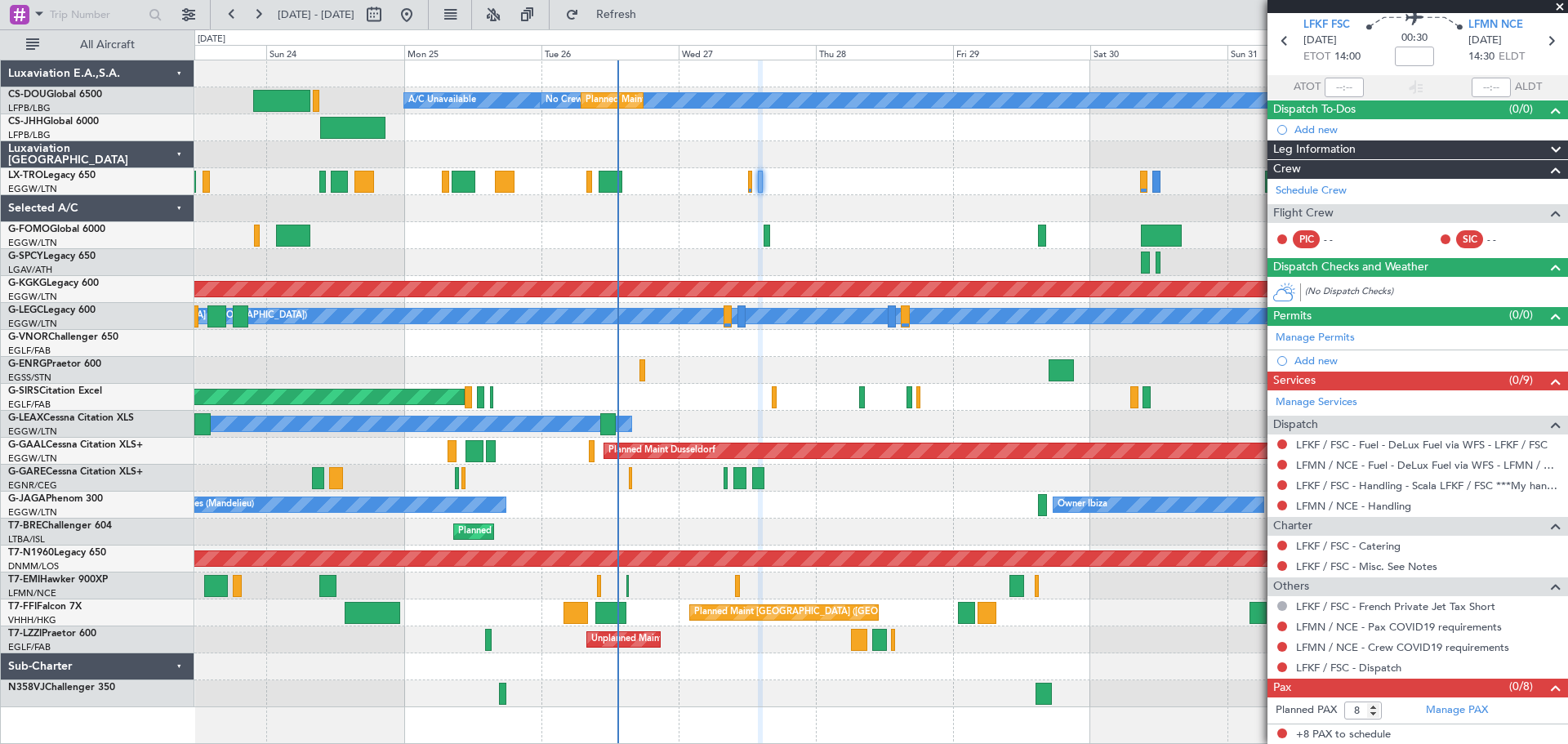
click at [1563, 8] on span at bounding box center [1559, 7] width 16 height 14
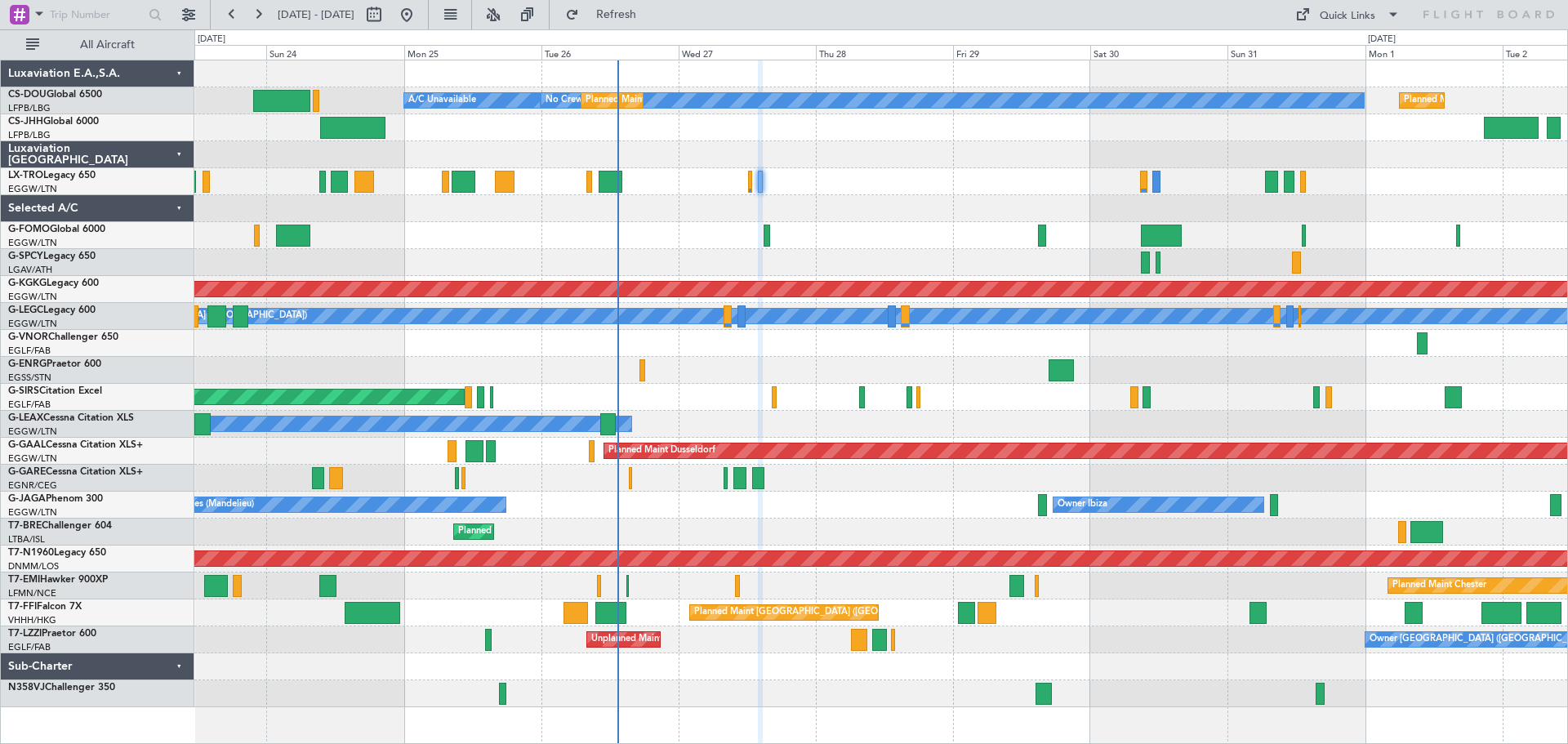
type input "0"
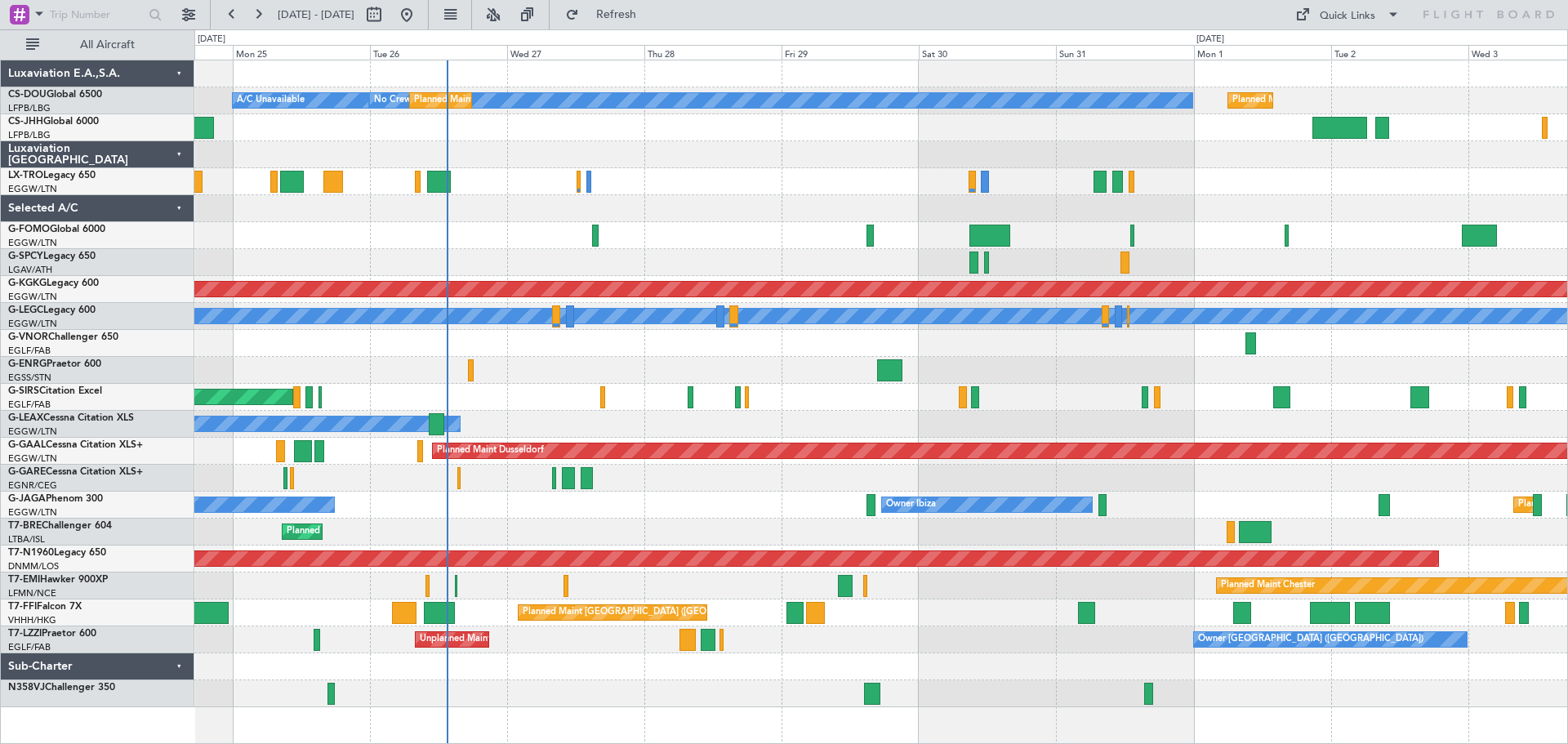
click at [1204, 197] on div "Planned Maint Paris (Le Bourget) No Crew Planned Maint Paris (Le Bourget) A/C U…" at bounding box center [880, 384] width 1373 height 647
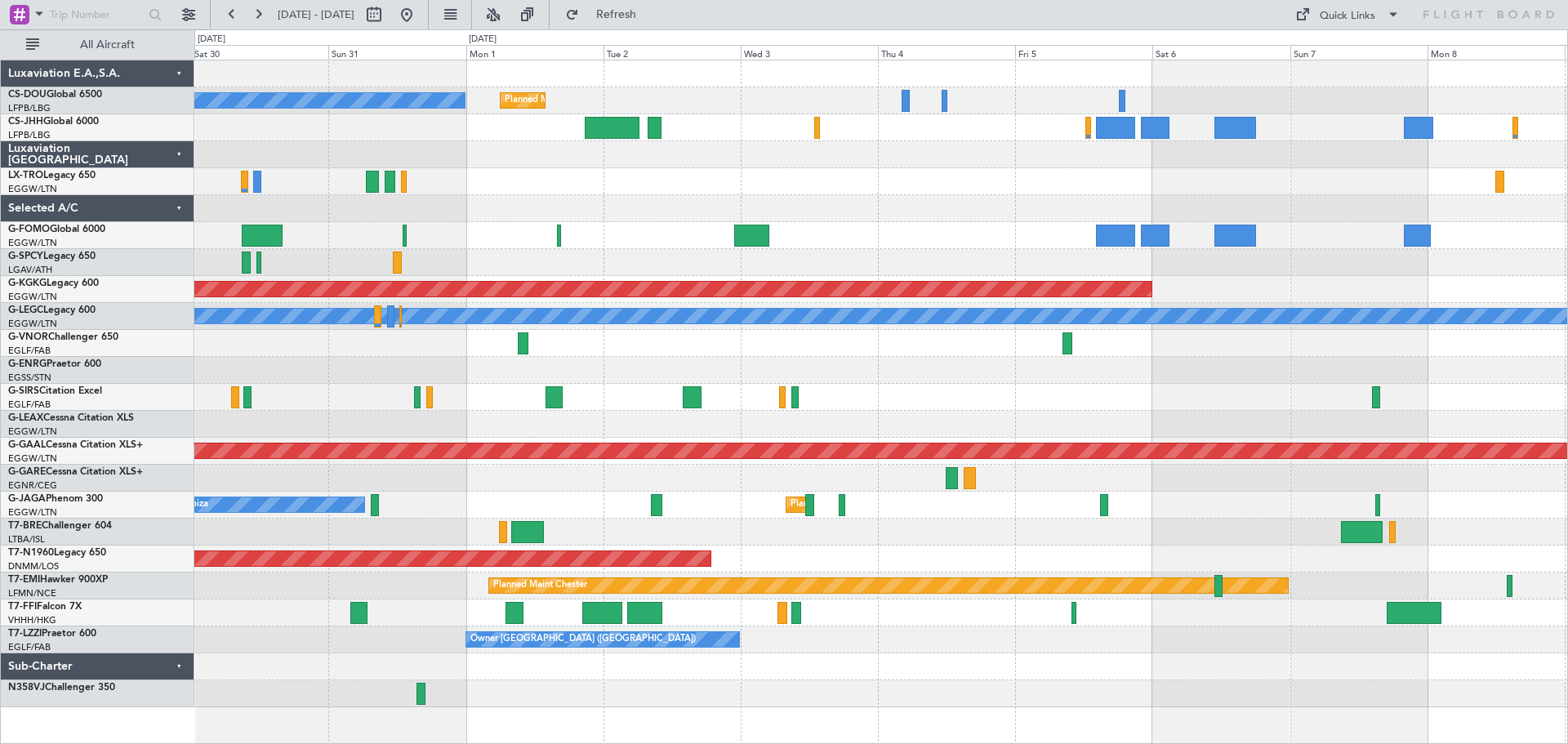
click at [723, 146] on div "No Crew Planned Maint Paris (Le Bourget) Planned Maint Dusseldorf AOG Maint Ist…" at bounding box center [880, 384] width 1373 height 647
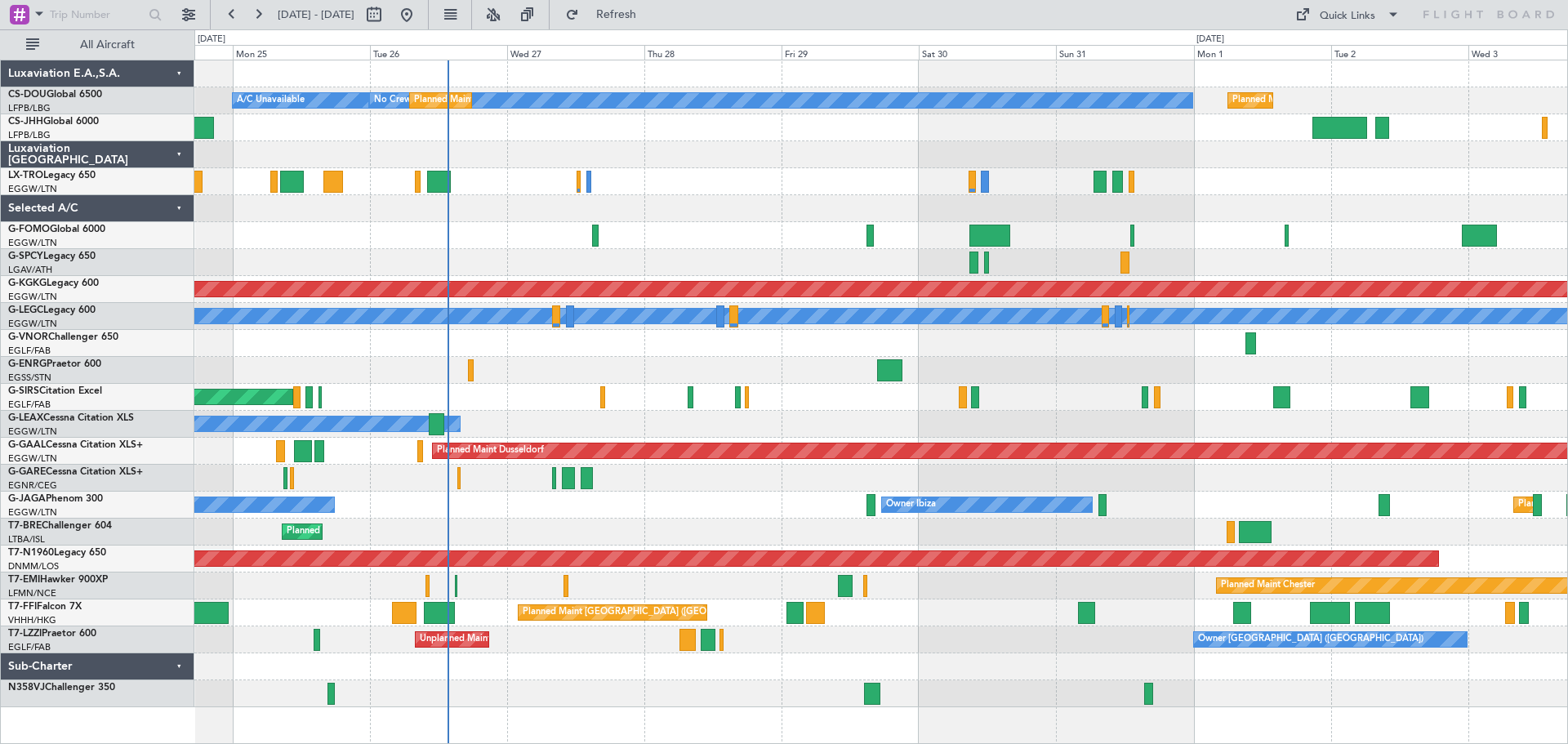
click at [1245, 165] on div at bounding box center [880, 155] width 1373 height 27
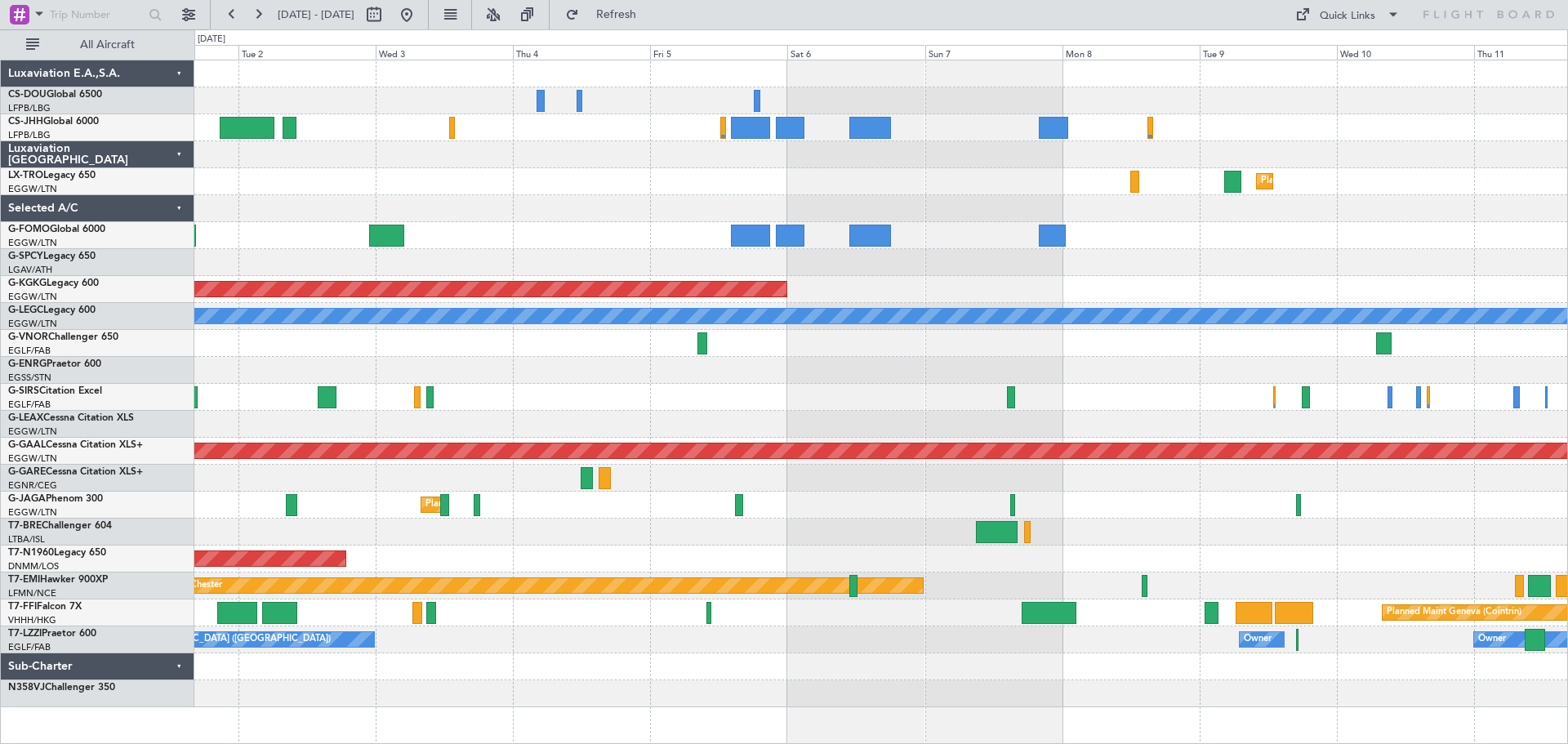
click at [359, 165] on div "Planned Maint [GEOGRAPHIC_DATA] ([GEOGRAPHIC_DATA]) No Crew Planned [GEOGRAPHIC…" at bounding box center [880, 384] width 1373 height 647
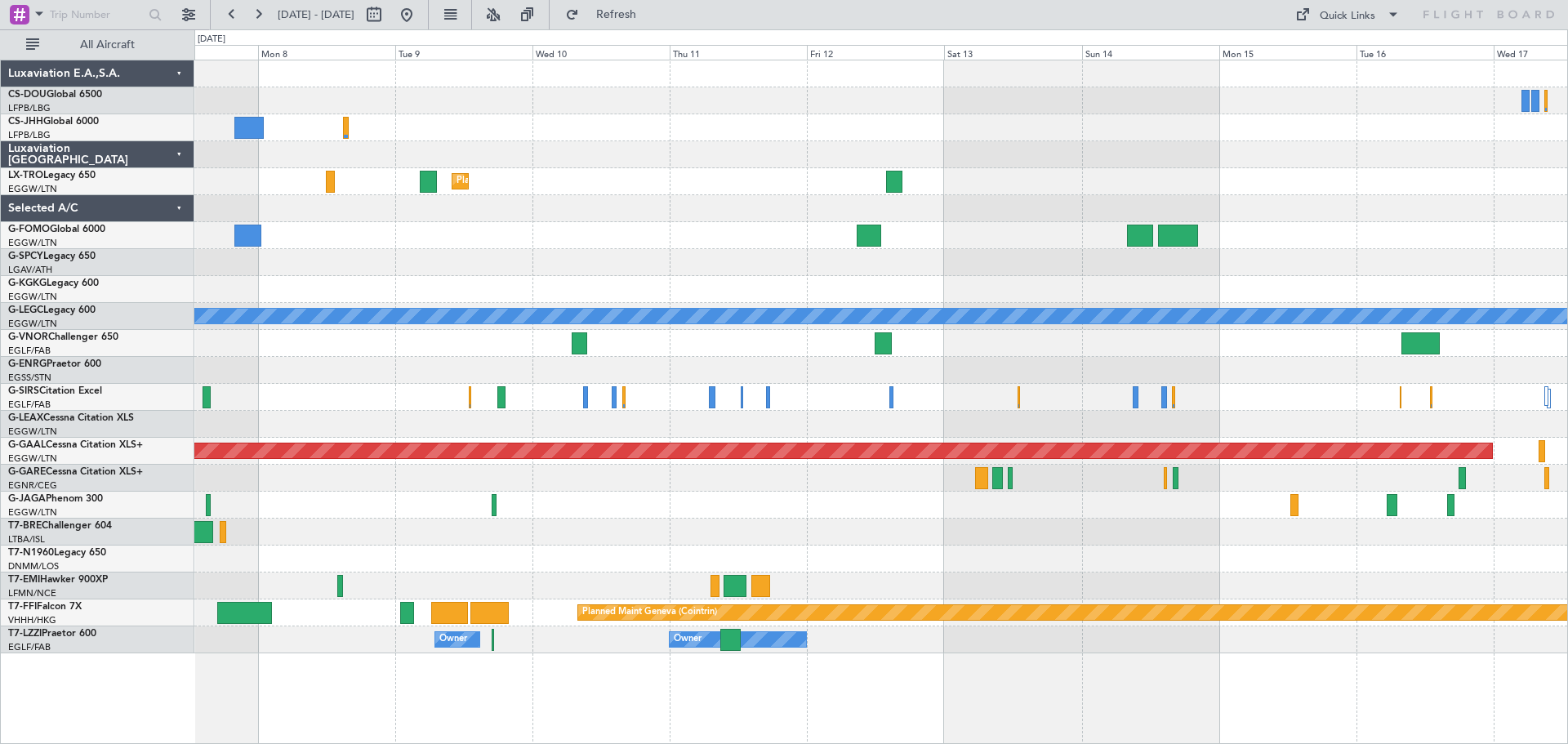
click at [541, 182] on div "Planned Maint Dusseldorf" at bounding box center [880, 182] width 1373 height 27
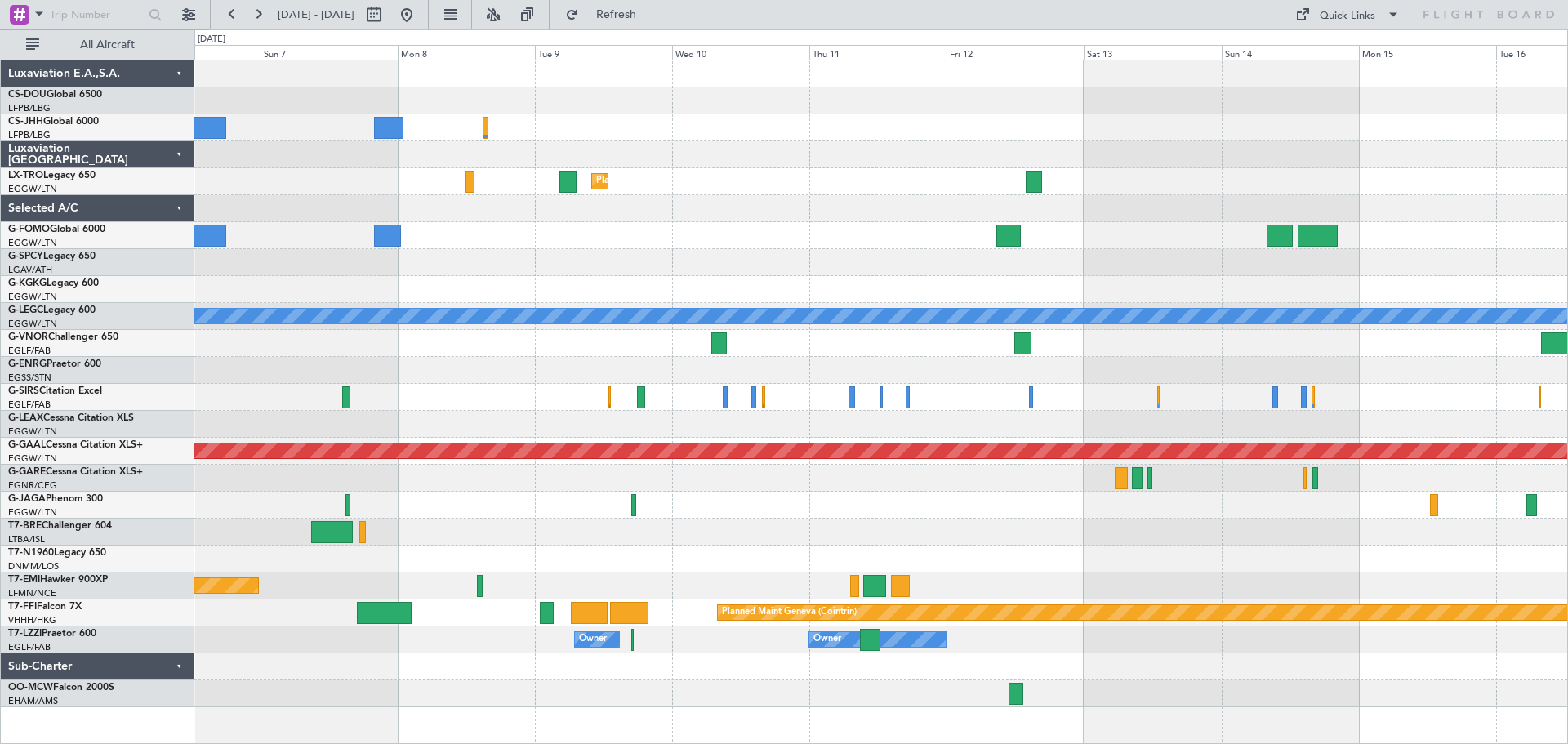
click at [1211, 169] on div "Planned Maint Dusseldorf" at bounding box center [880, 182] width 1373 height 27
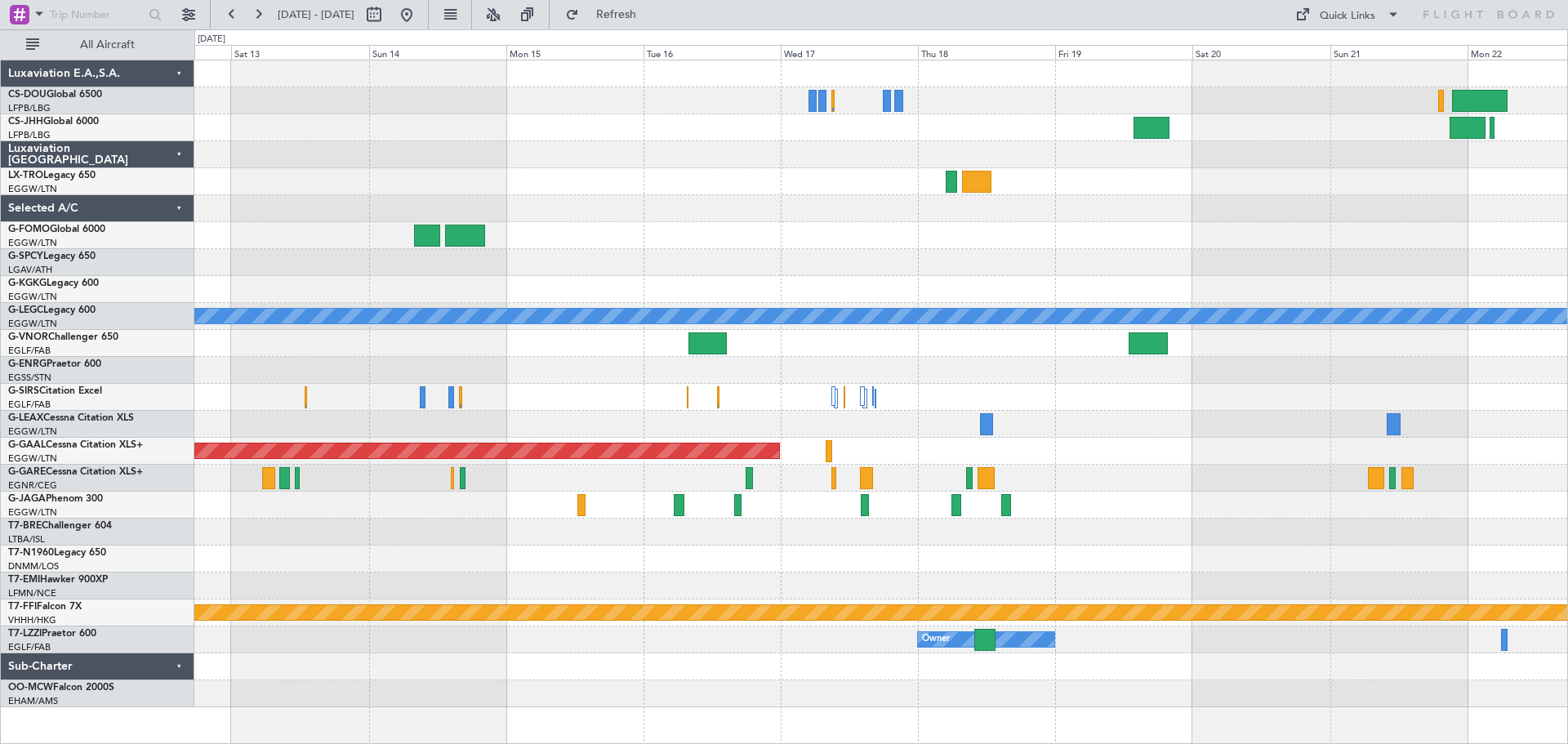
click at [584, 172] on div at bounding box center [880, 182] width 1373 height 27
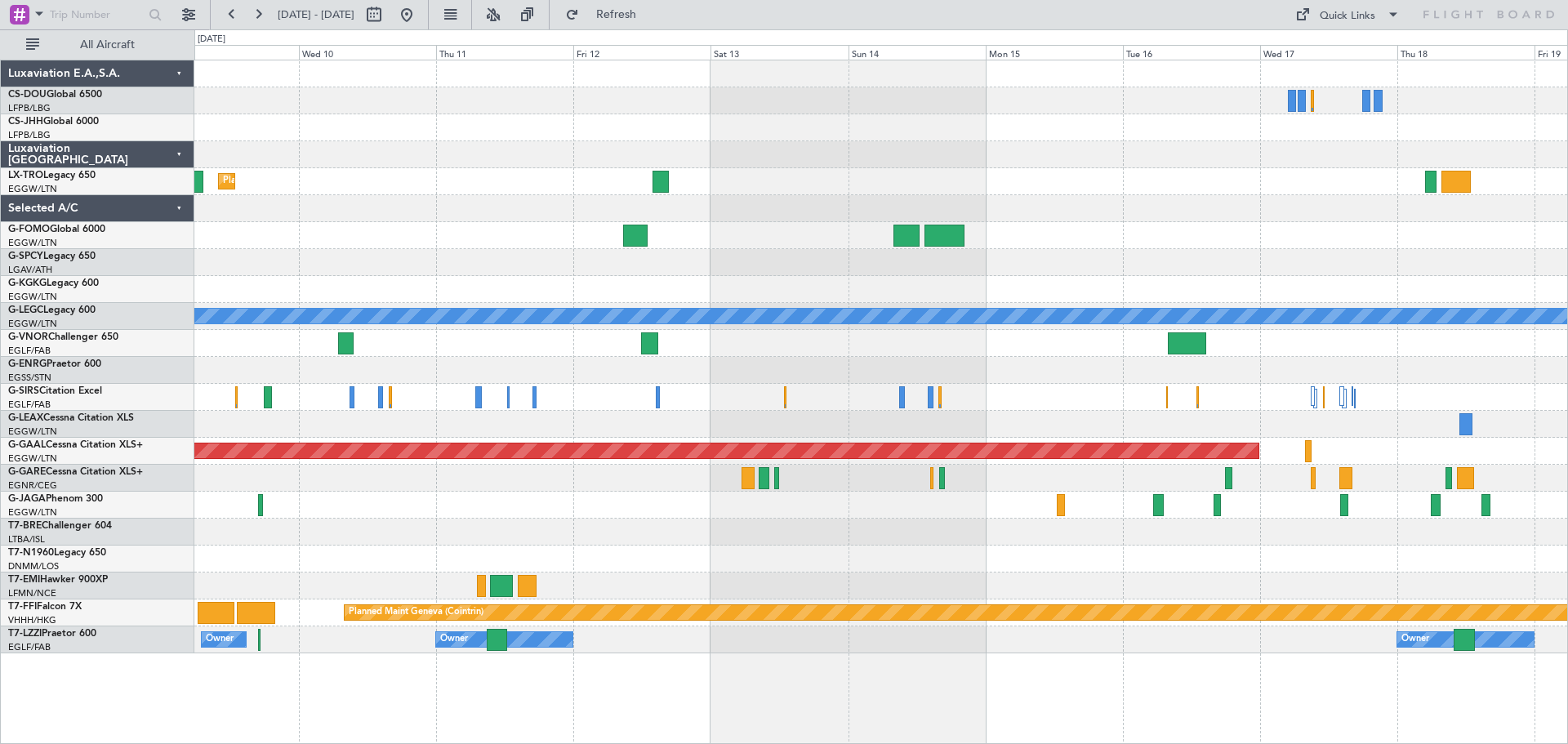
click at [1256, 213] on div "Planned Maint Dusseldorf A/C Unavailable London (Luton) Planned Maint Dusseldor…" at bounding box center [880, 357] width 1373 height 593
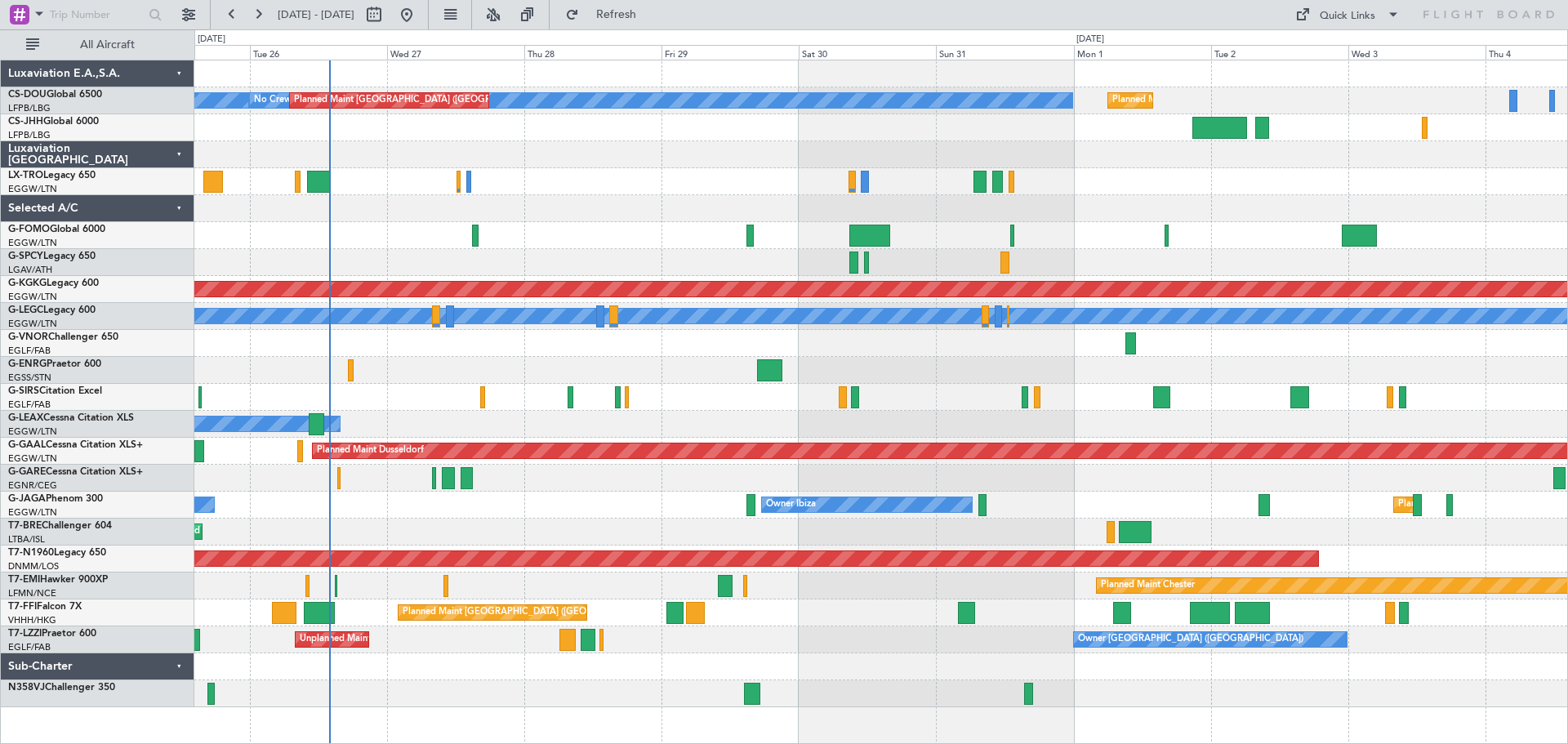
click at [499, 211] on div at bounding box center [880, 209] width 1373 height 27
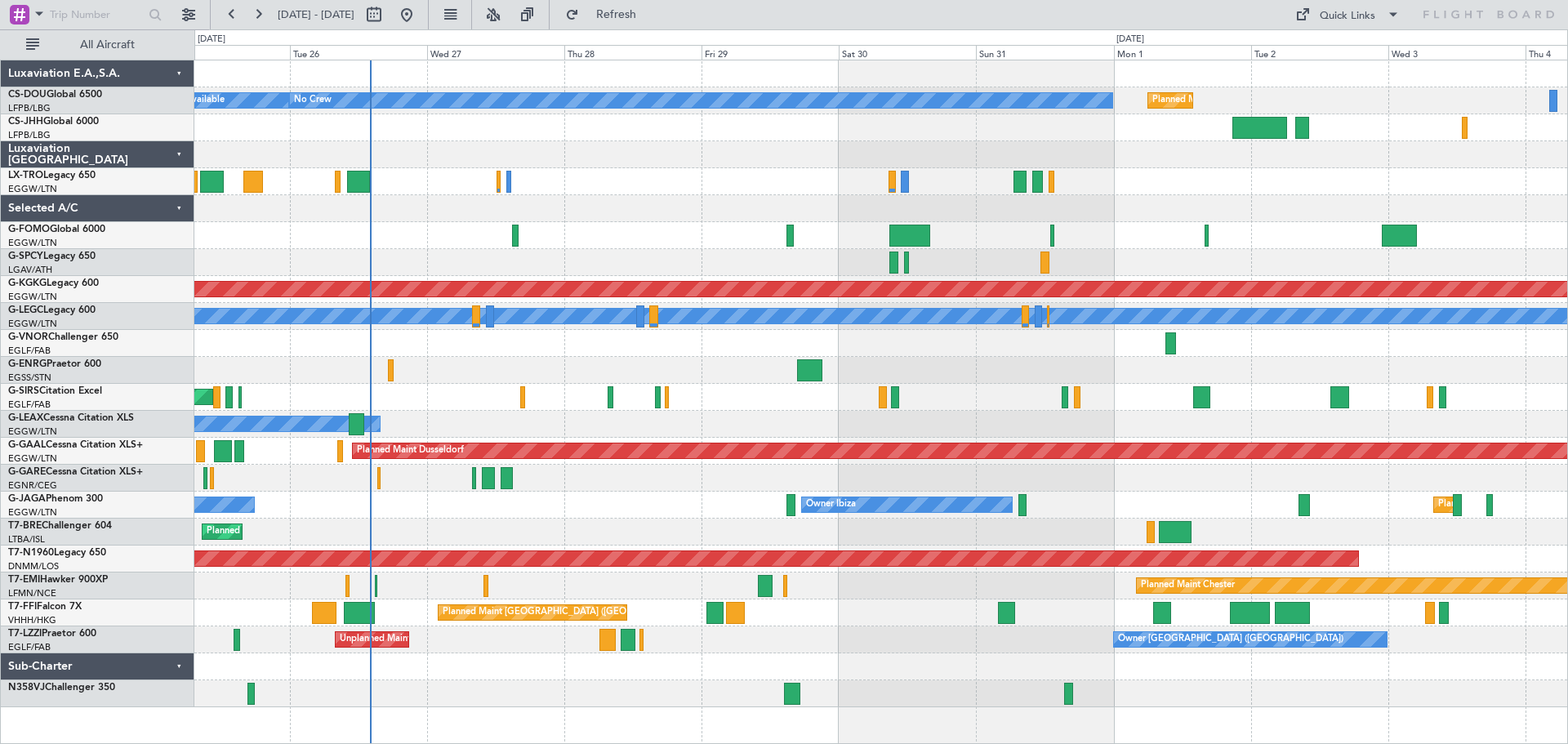
click at [640, 215] on div at bounding box center [880, 209] width 1373 height 27
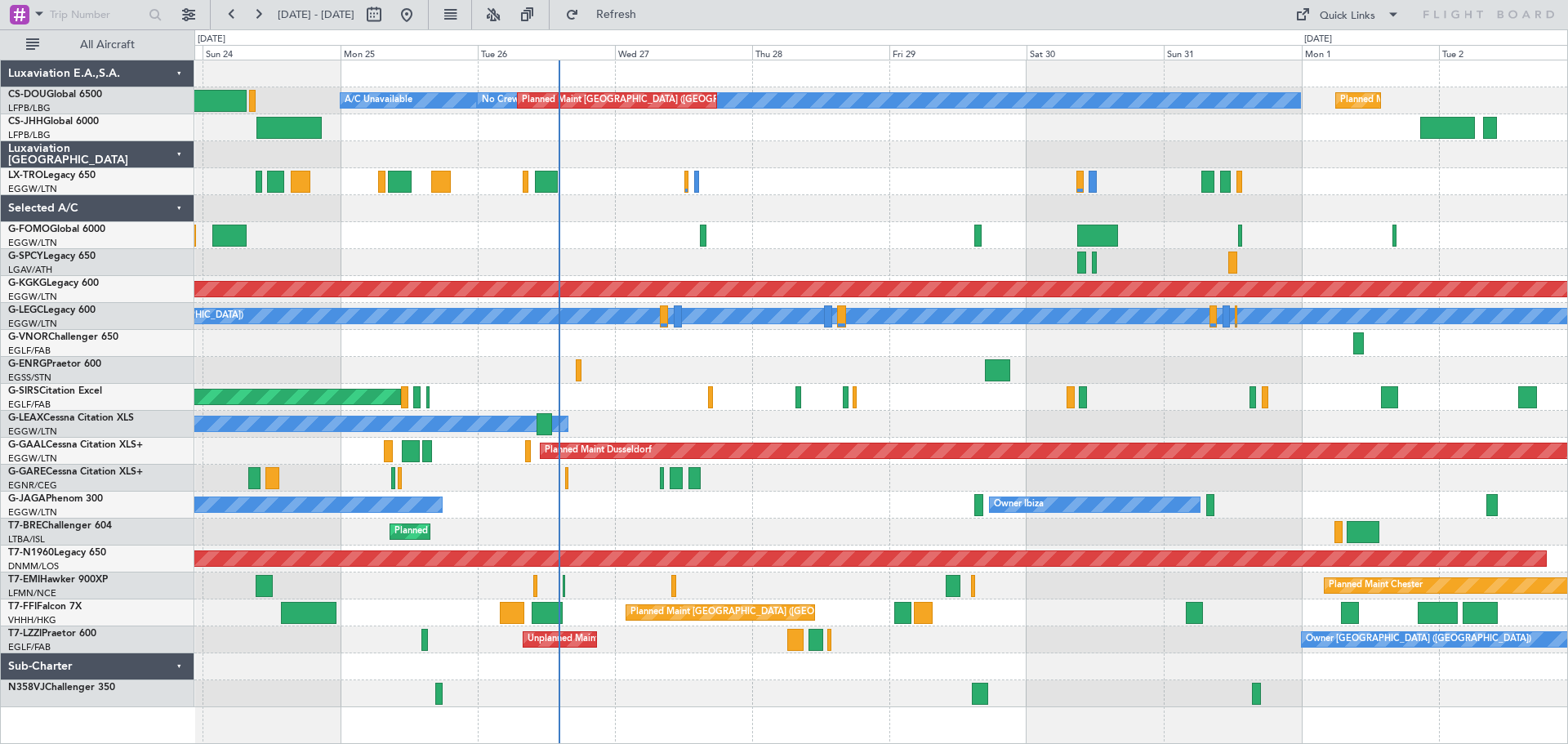
click at [804, 157] on div at bounding box center [880, 155] width 1373 height 27
click at [1094, 142] on div at bounding box center [880, 155] width 1373 height 27
click at [818, 169] on div "Planned Maint [GEOGRAPHIC_DATA] ([GEOGRAPHIC_DATA])" at bounding box center [880, 182] width 1373 height 27
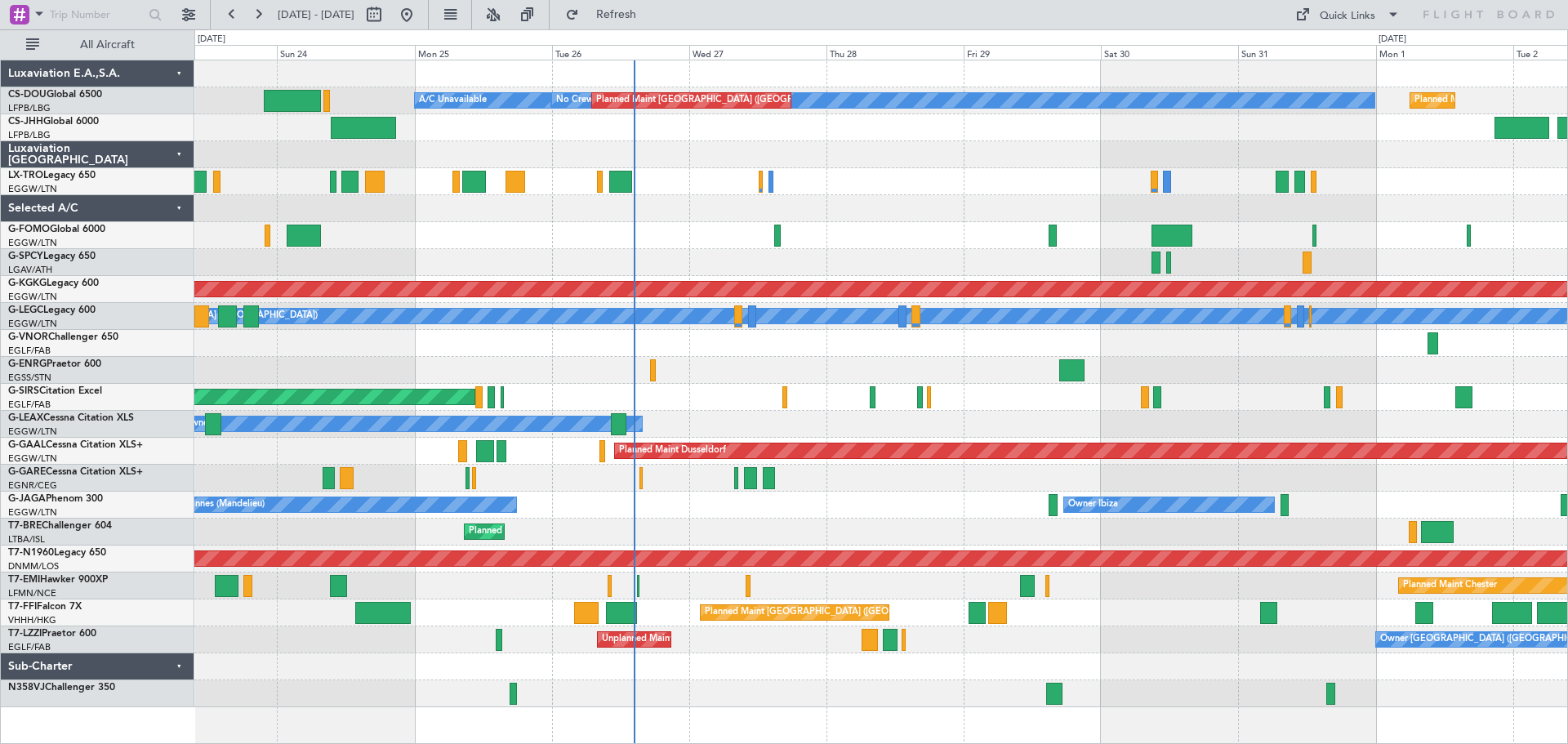
click at [938, 180] on div "No Crew Planned Maint Paris (Le Bourget) A/C Unavailable Planned Maint Paris (L…" at bounding box center [880, 384] width 1373 height 647
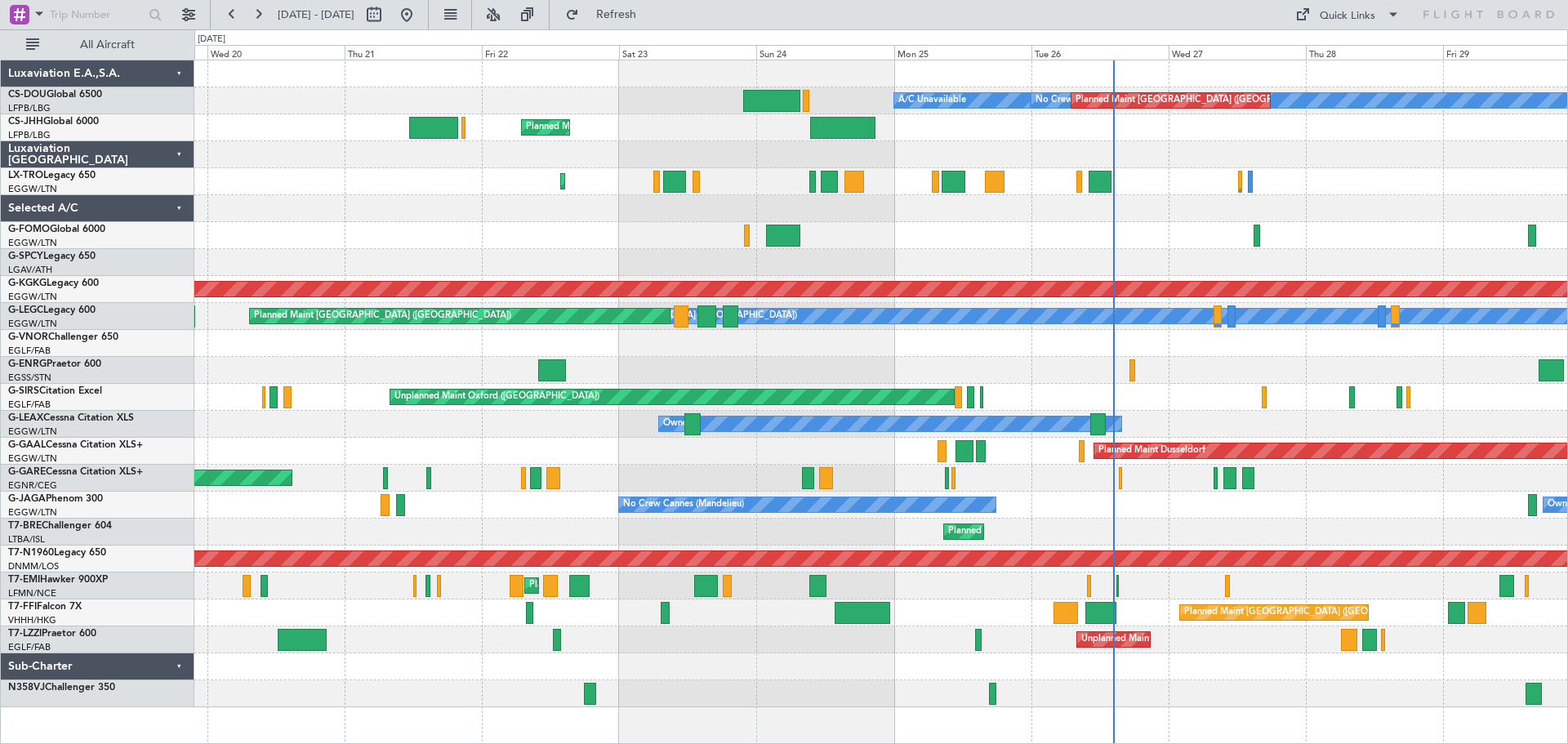
click at [945, 220] on div at bounding box center [880, 209] width 1373 height 27
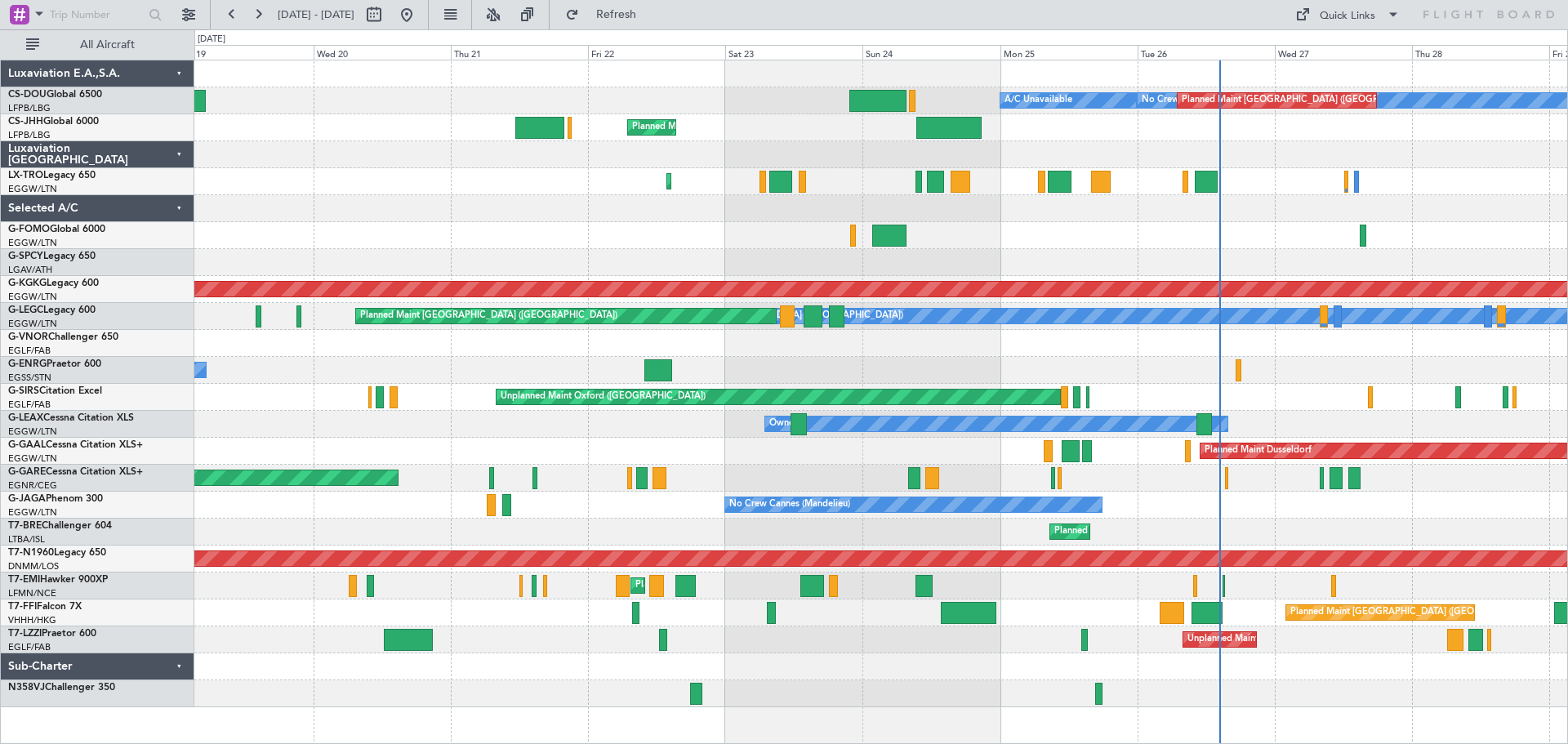
click at [630, 221] on div at bounding box center [880, 209] width 1373 height 27
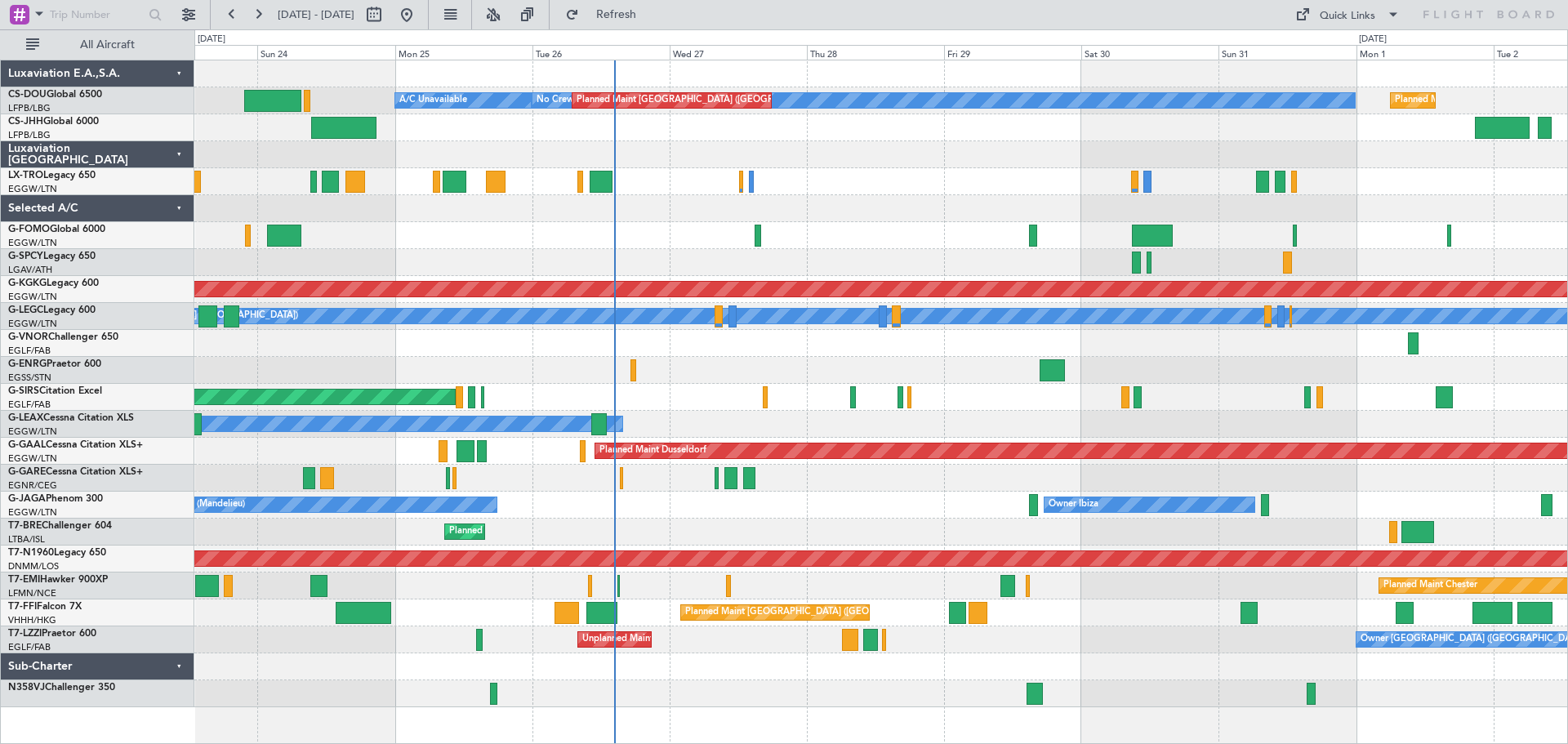
click at [798, 203] on div at bounding box center [880, 209] width 1373 height 27
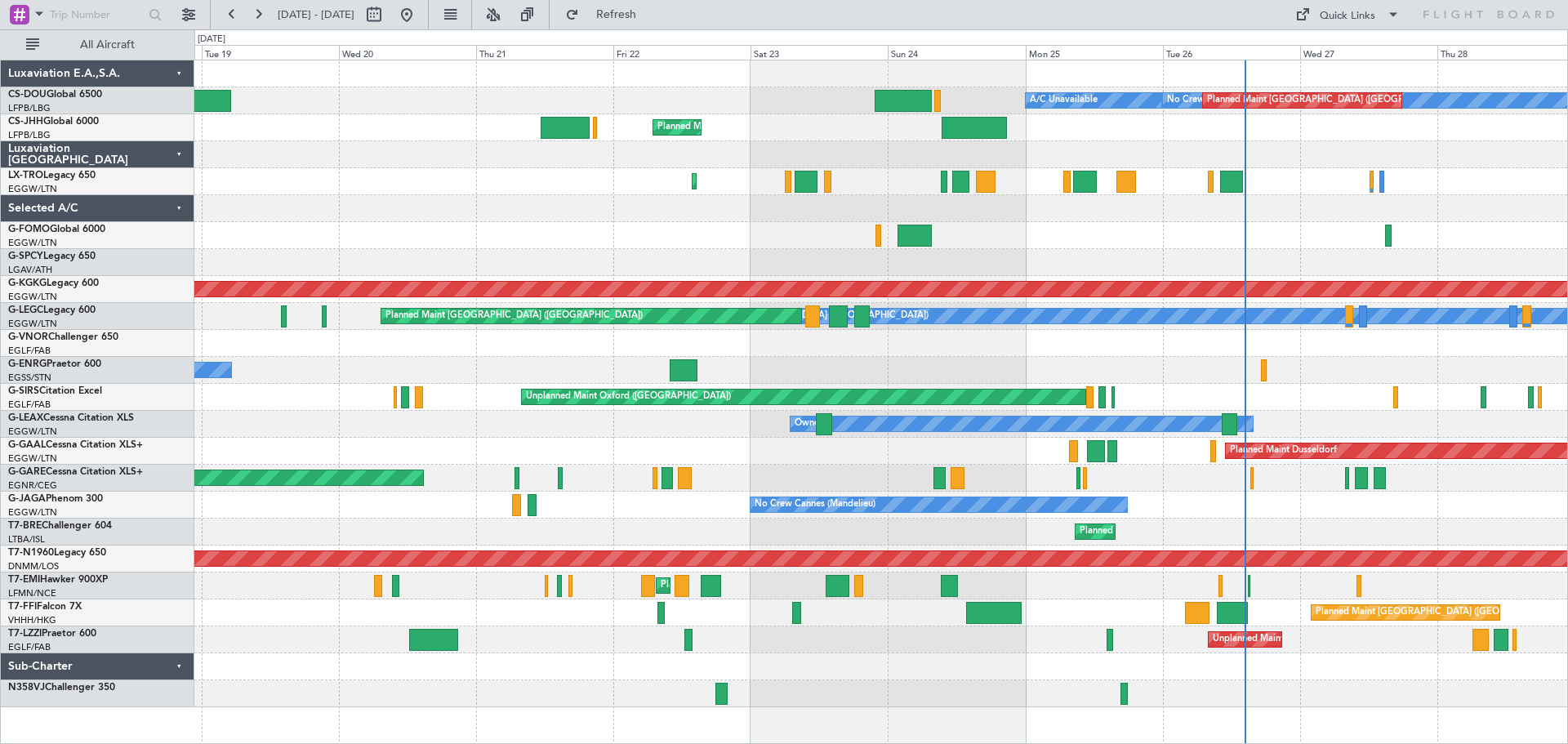
click at [1279, 220] on div at bounding box center [880, 209] width 1373 height 27
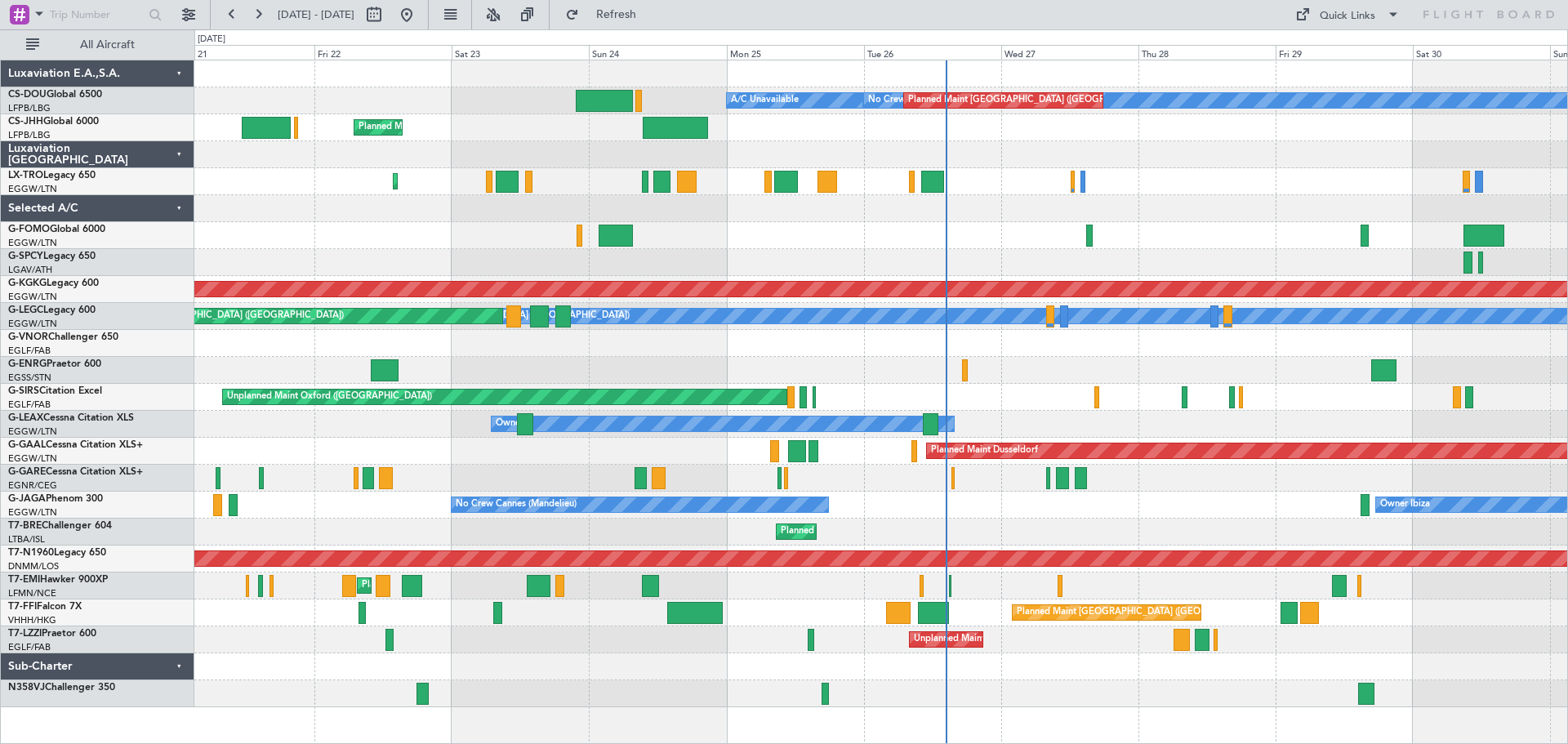
click at [1140, 180] on div "Planned Maint [GEOGRAPHIC_DATA] ([GEOGRAPHIC_DATA])" at bounding box center [880, 182] width 1373 height 27
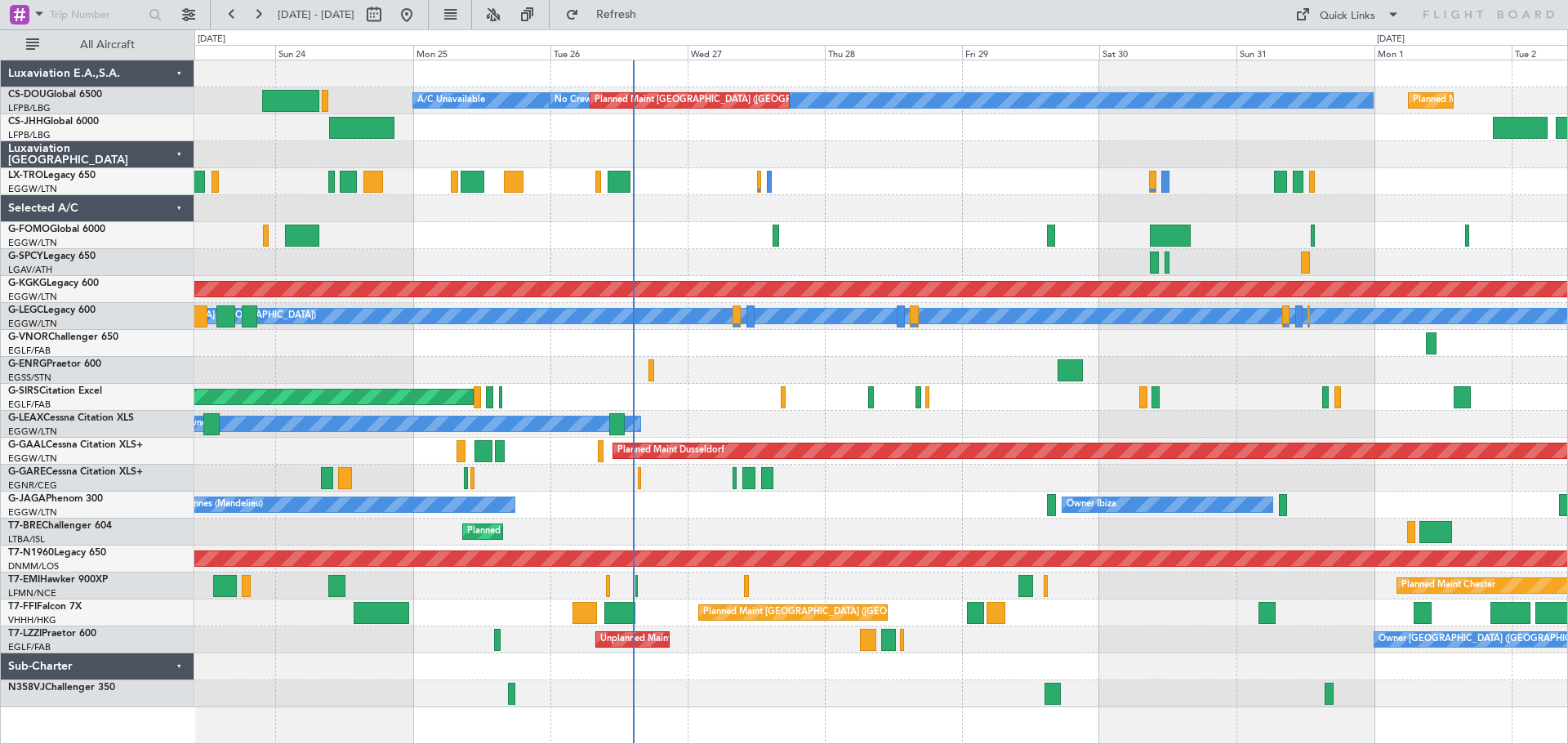
click at [804, 518] on div "Owner Ibiza No Crew Cannes (Mandelieu) Planned Maint London (Luton)" at bounding box center [880, 506] width 1373 height 27
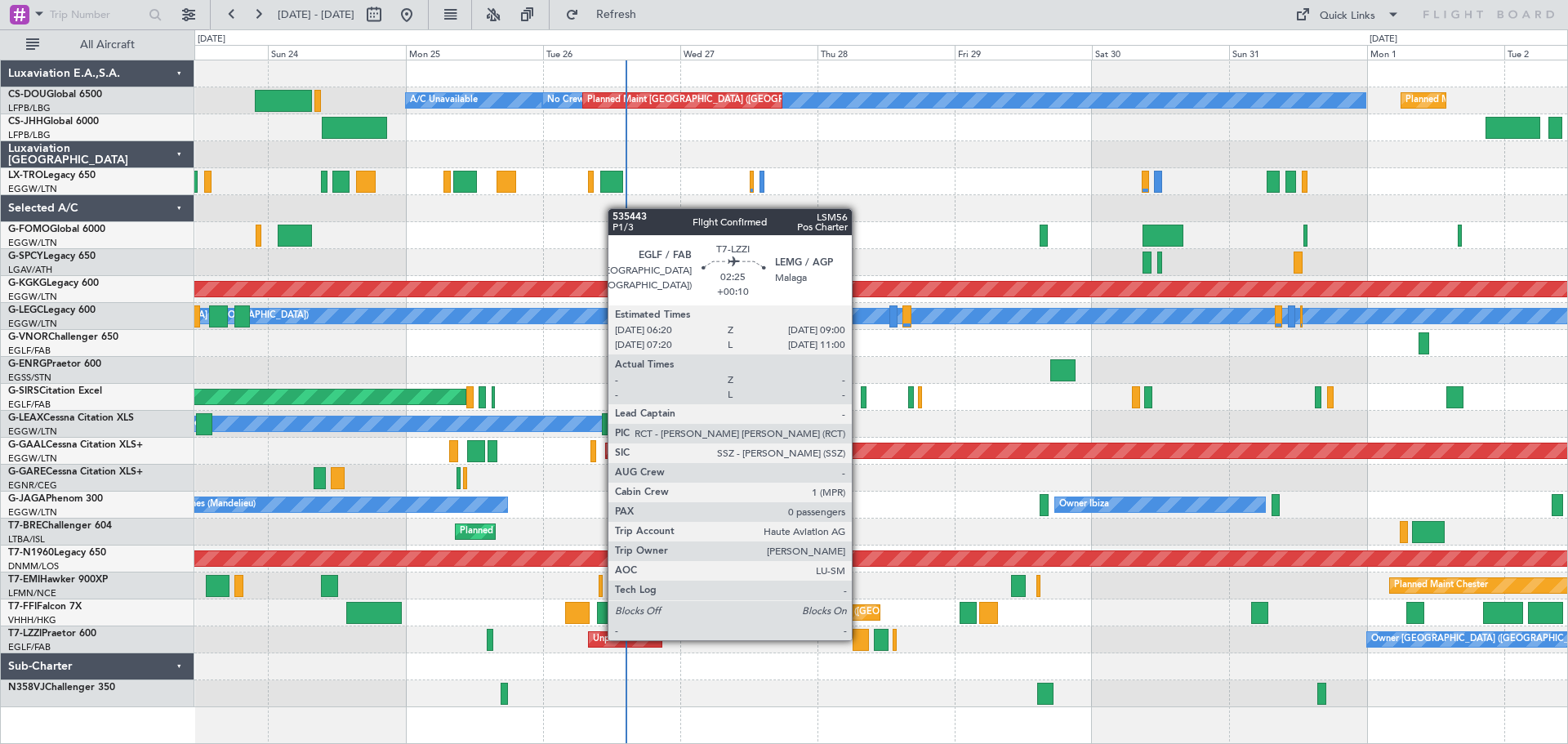
click at [859, 638] on div at bounding box center [861, 640] width 15 height 22
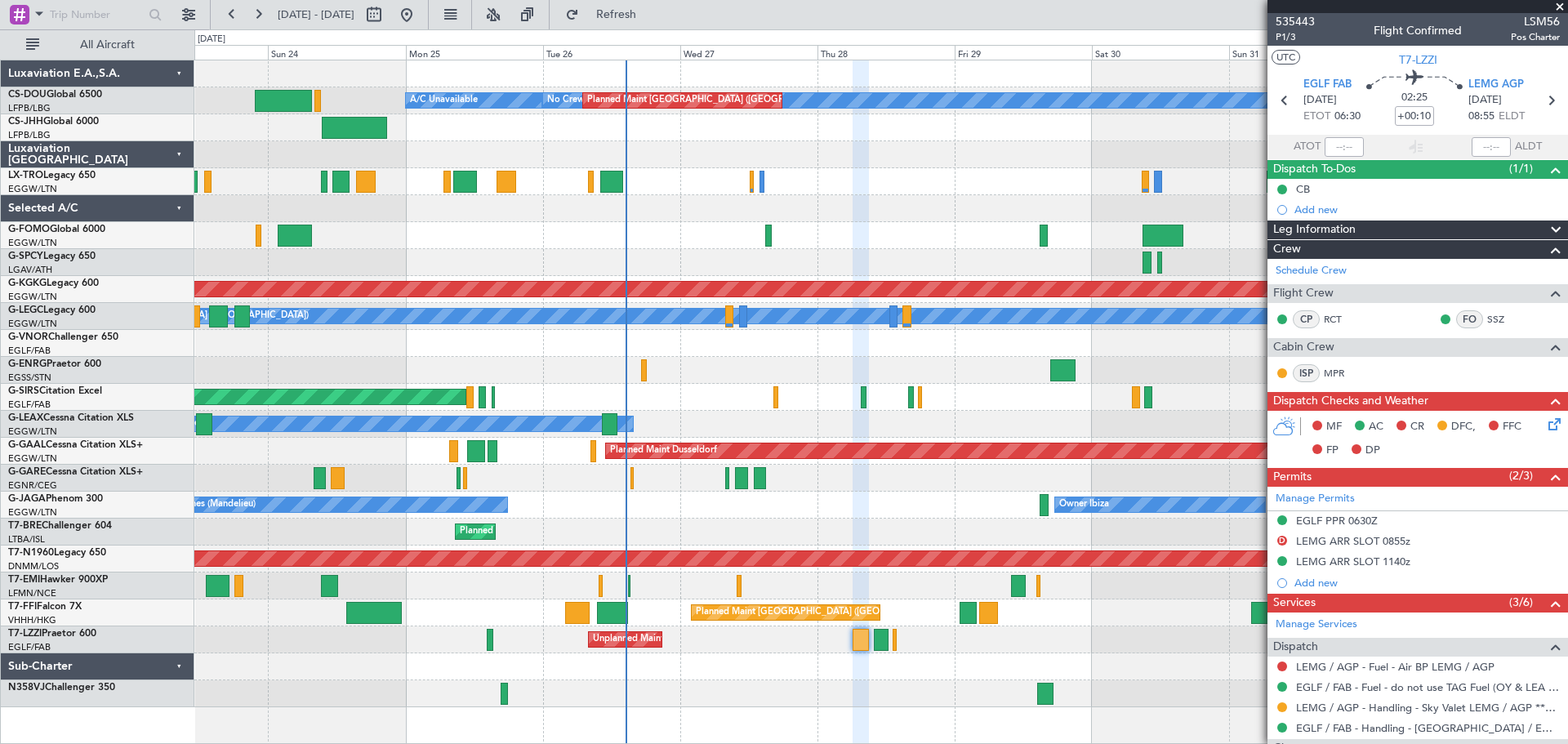
click at [1559, 3] on span at bounding box center [1559, 7] width 16 height 14
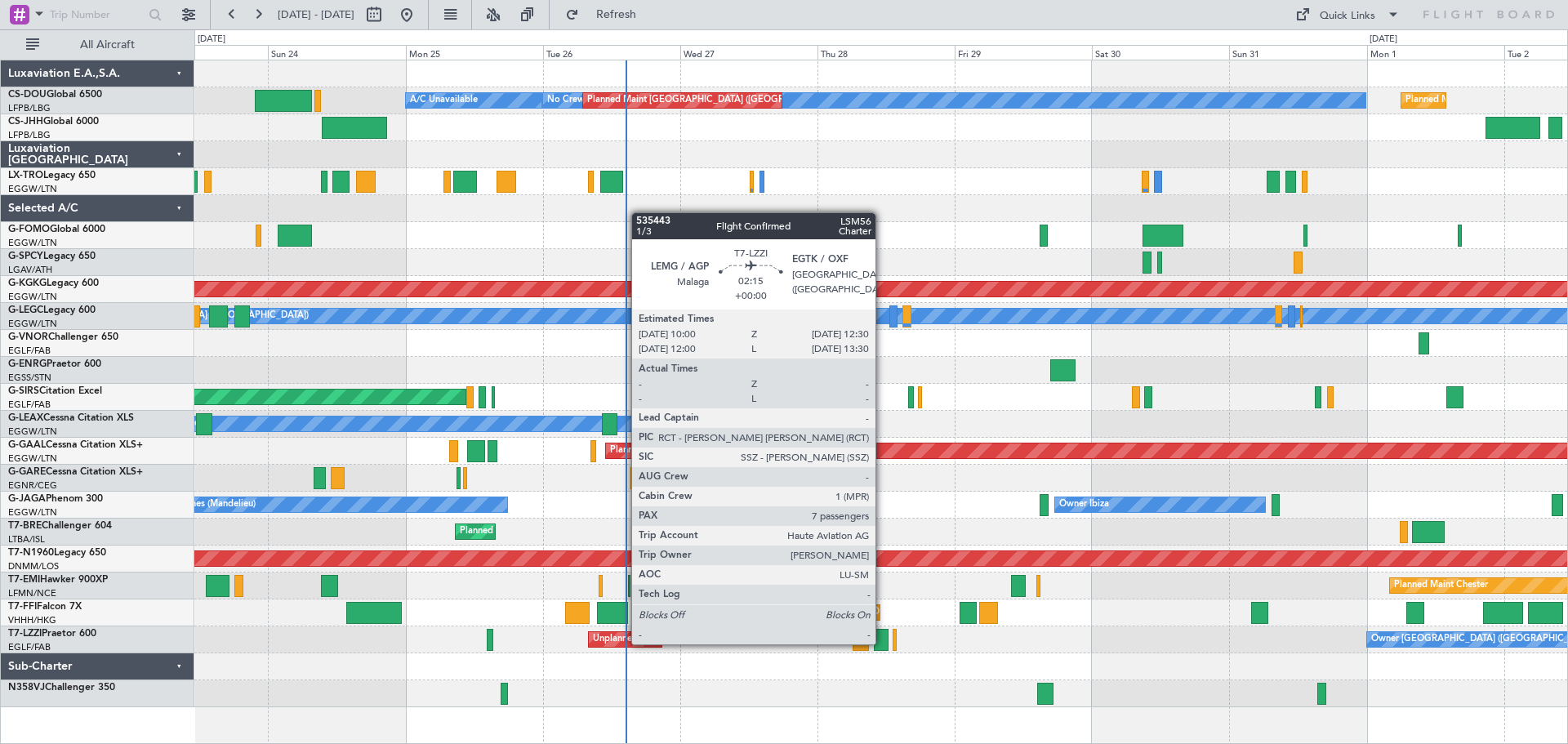
click at [883, 643] on div at bounding box center [881, 640] width 14 height 22
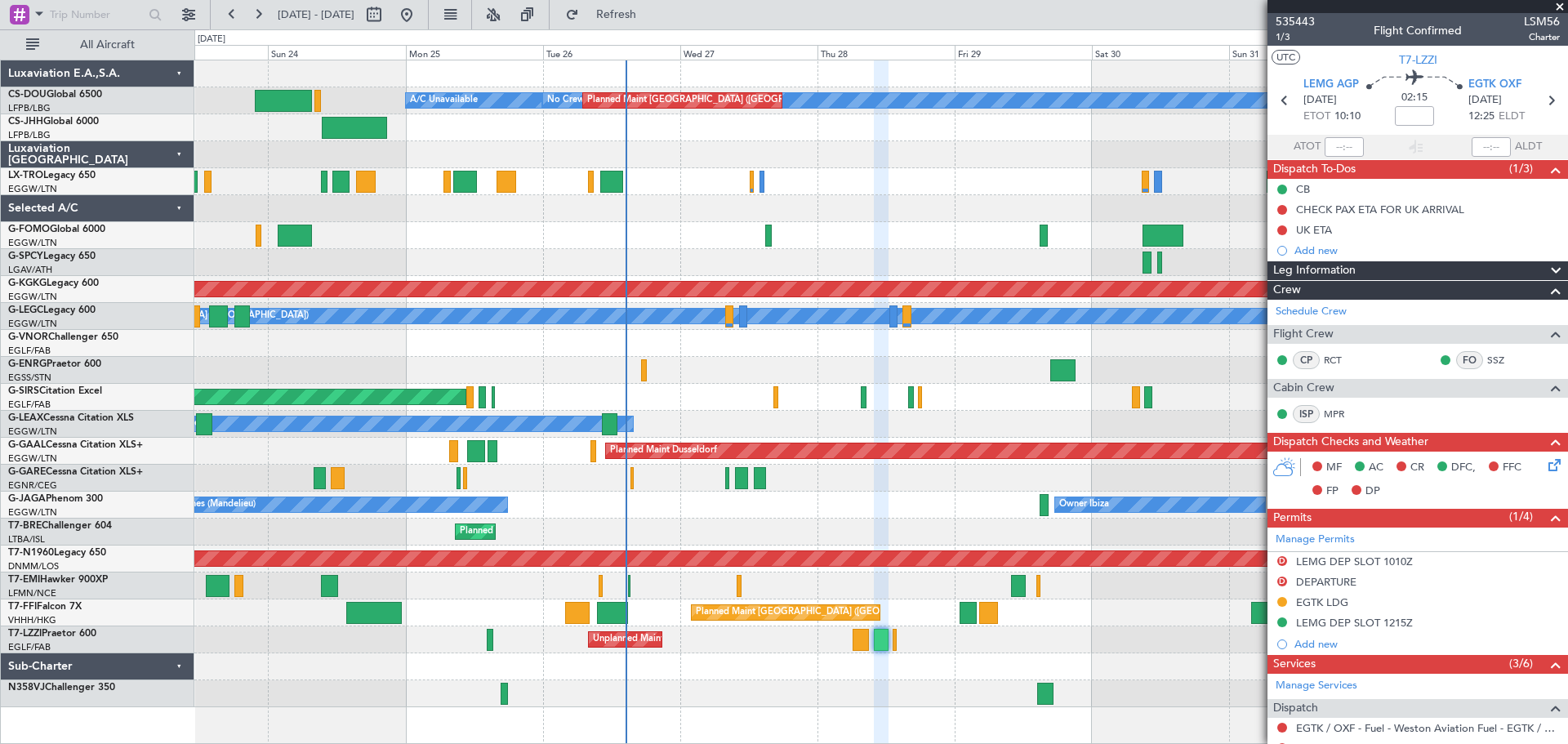
click at [1559, 3] on span at bounding box center [1559, 7] width 16 height 14
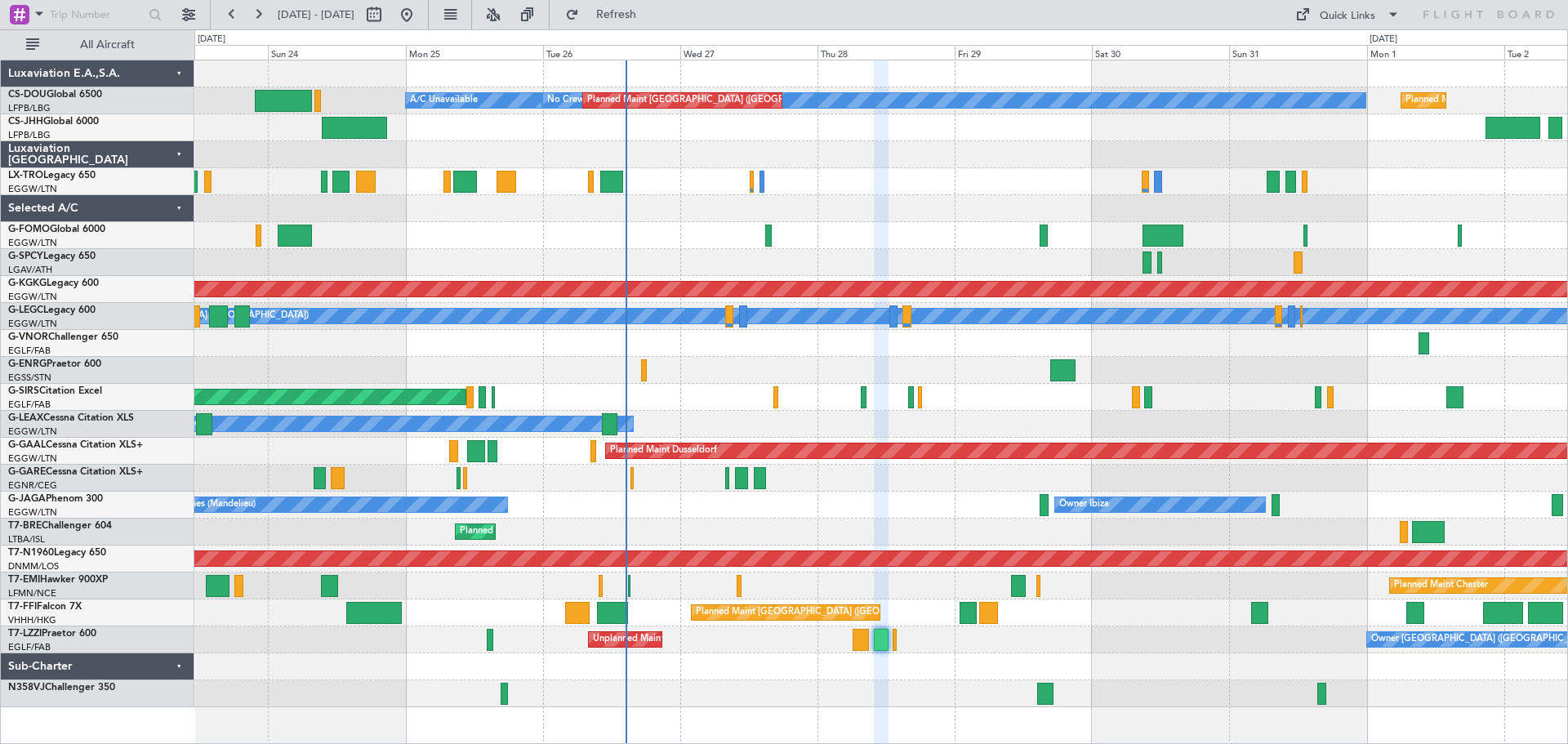
type input "0"
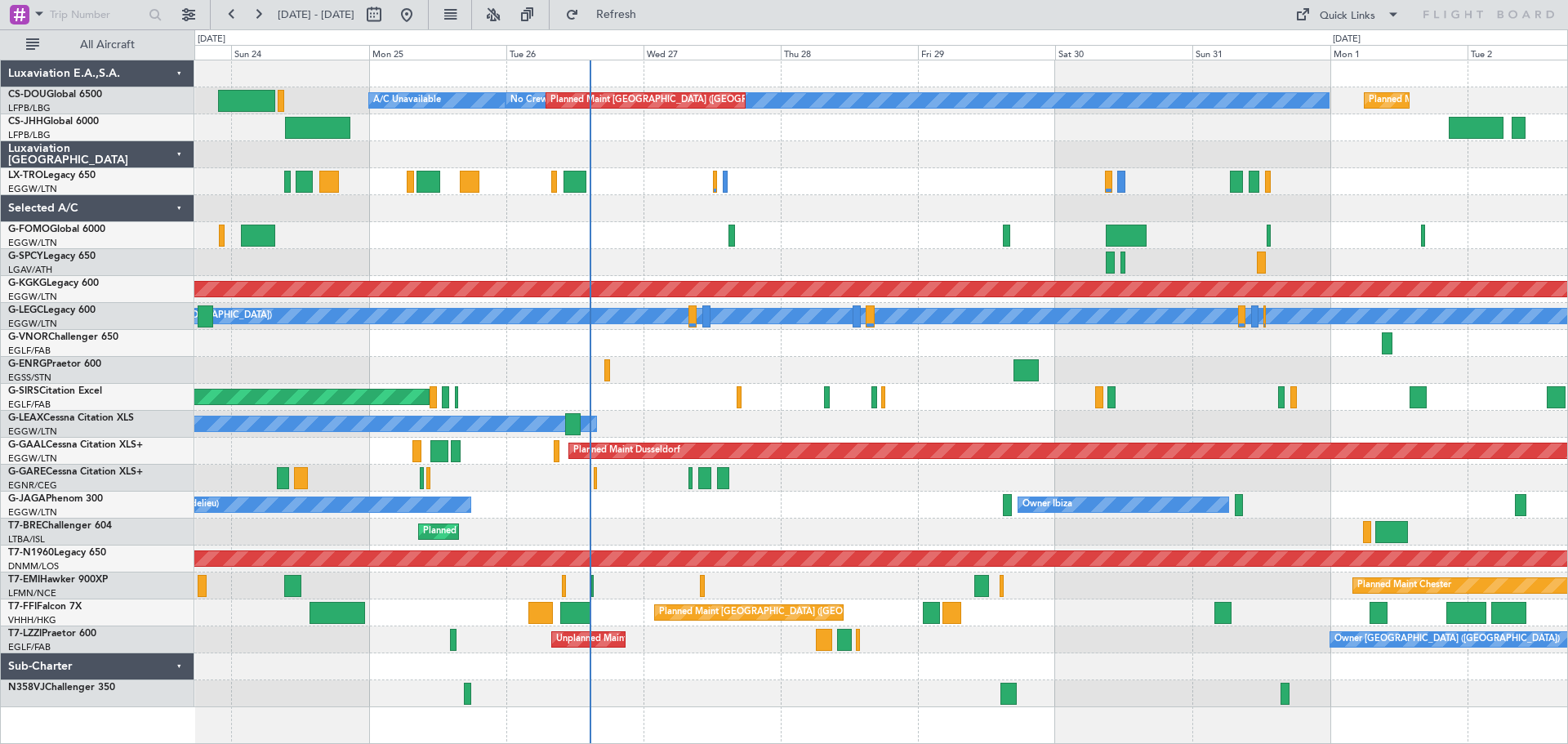
click at [895, 215] on div at bounding box center [880, 209] width 1373 height 27
click at [845, 169] on div "Planned Maint [GEOGRAPHIC_DATA] ([GEOGRAPHIC_DATA])" at bounding box center [880, 182] width 1373 height 27
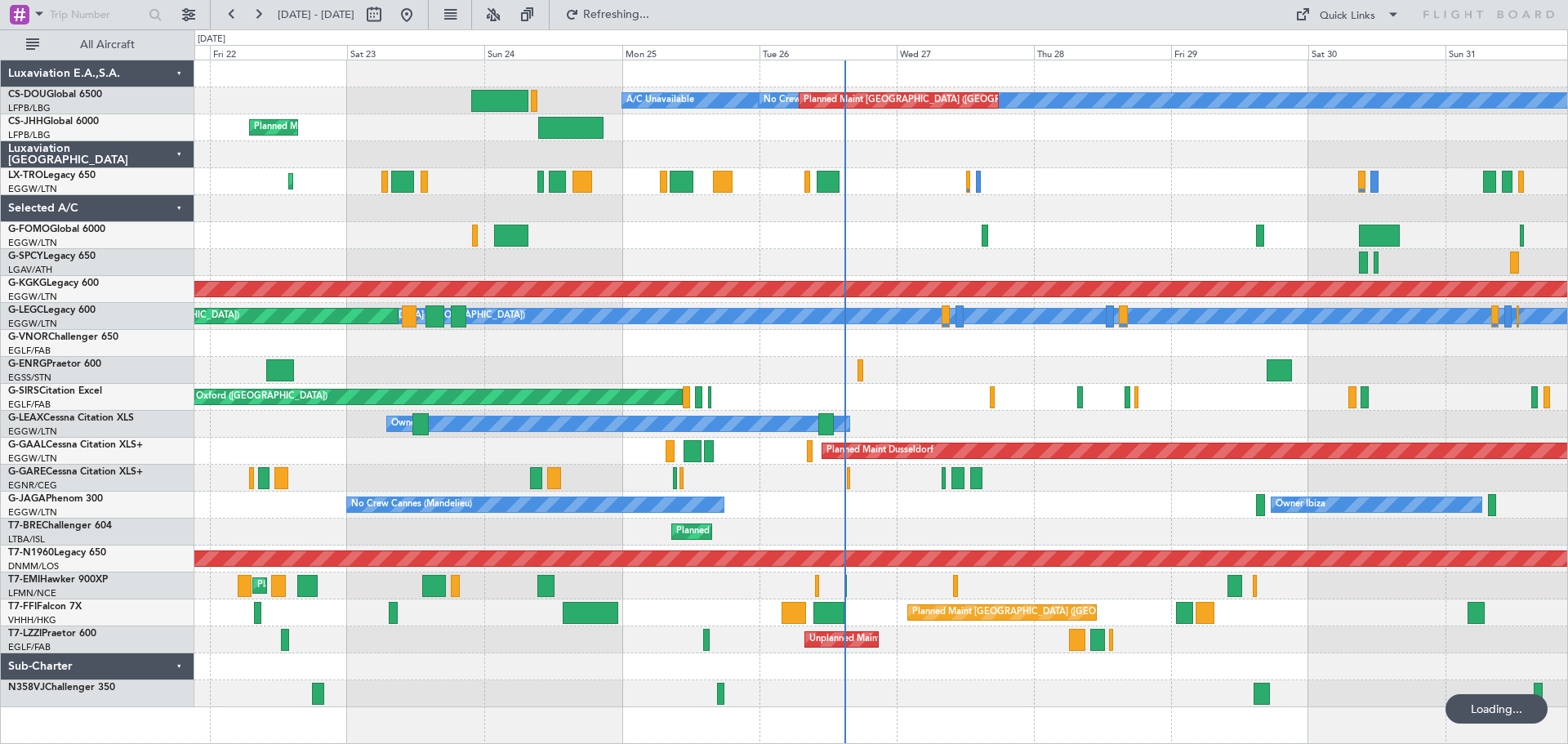
click at [672, 265] on div at bounding box center [880, 263] width 1373 height 27
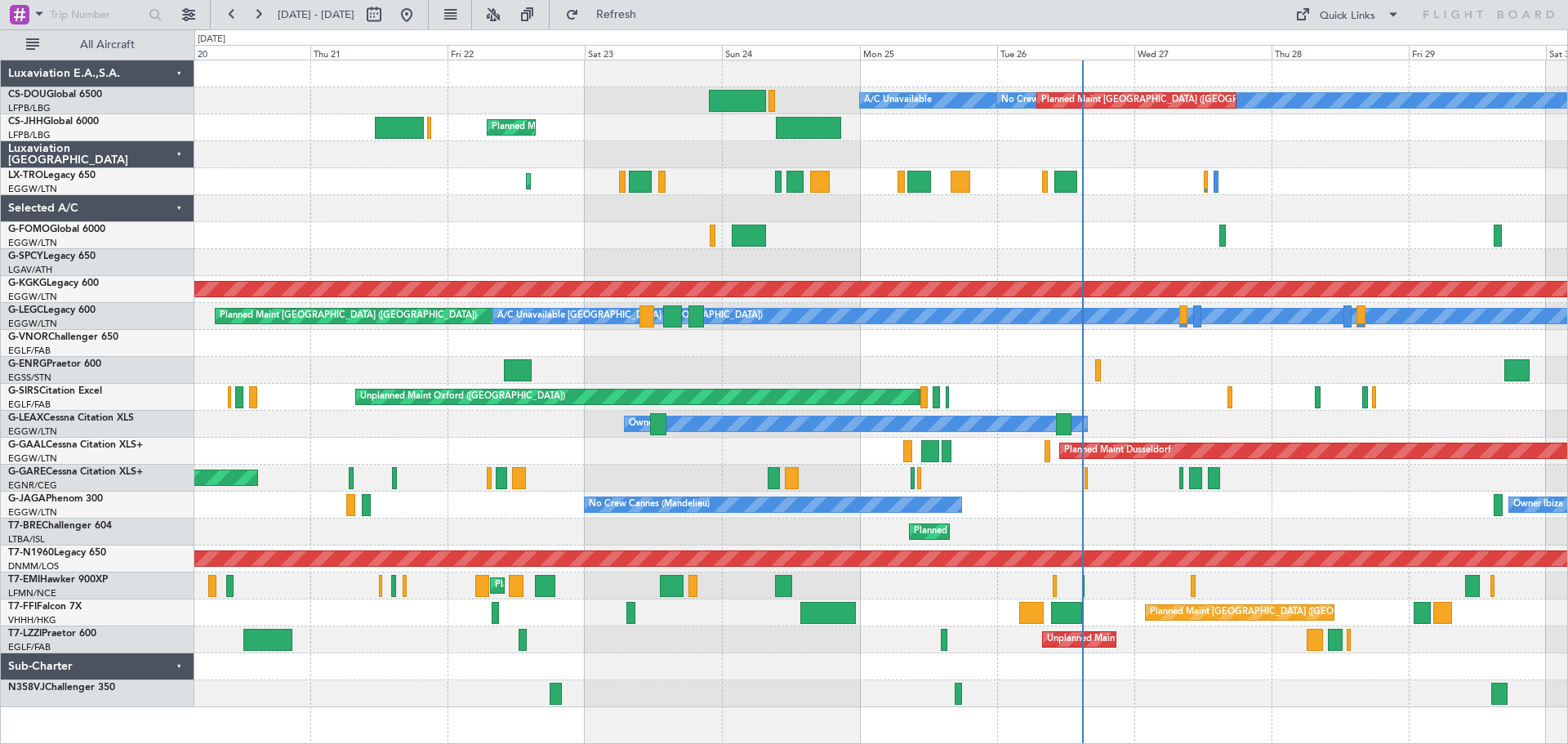
click at [884, 223] on div at bounding box center [880, 236] width 1373 height 27
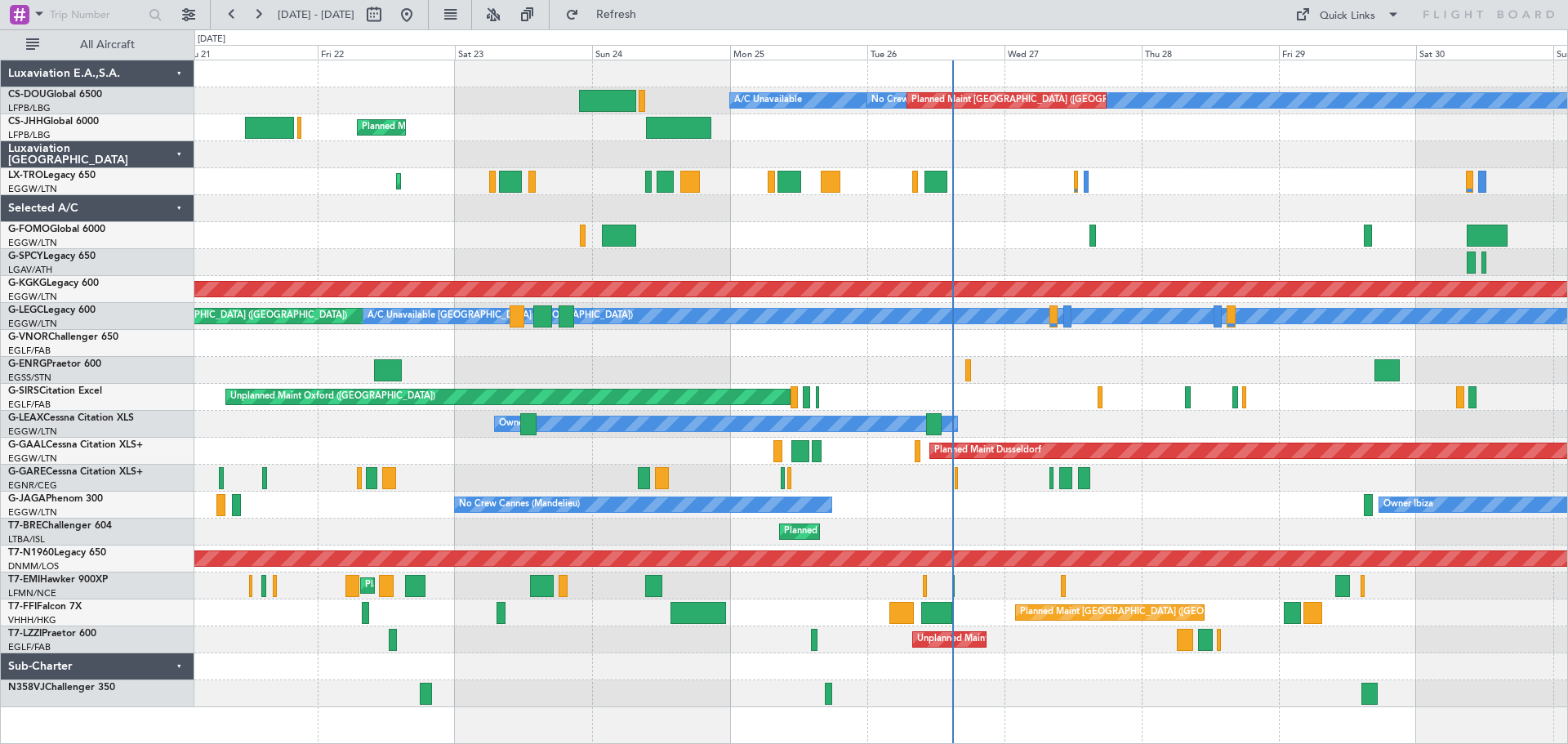
click at [1209, 212] on div at bounding box center [880, 209] width 1373 height 27
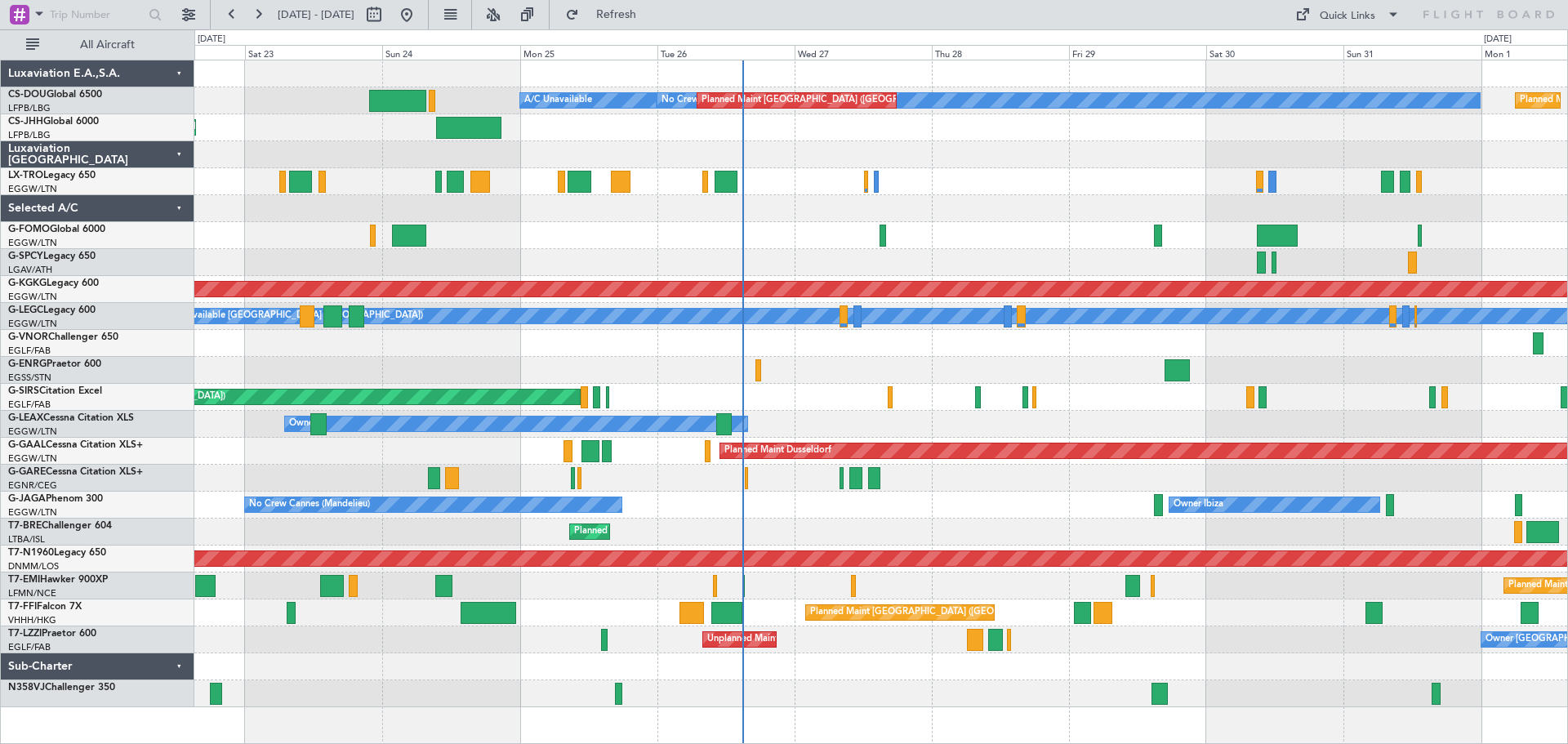
click at [983, 203] on div at bounding box center [880, 209] width 1373 height 27
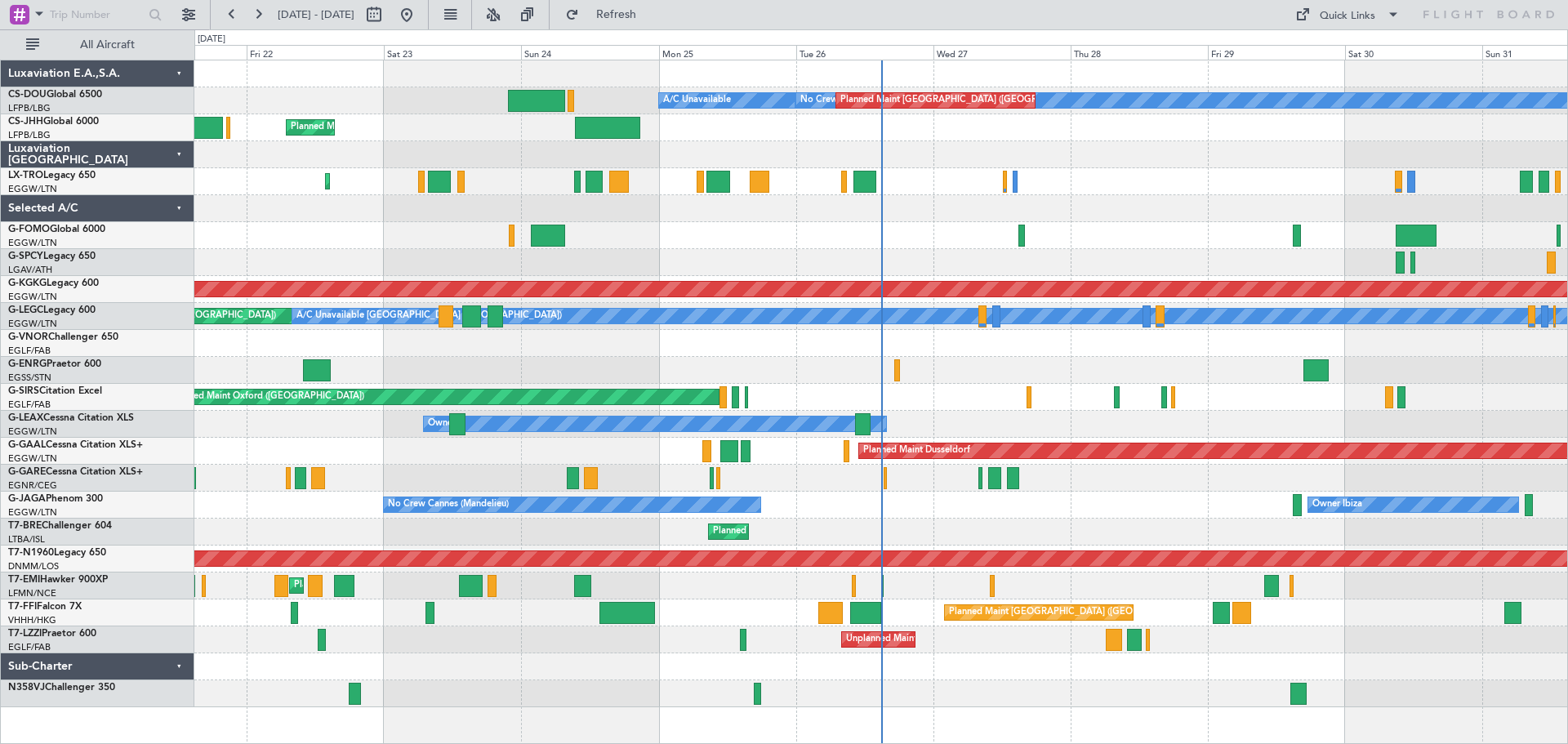
click at [689, 215] on div at bounding box center [880, 209] width 1373 height 27
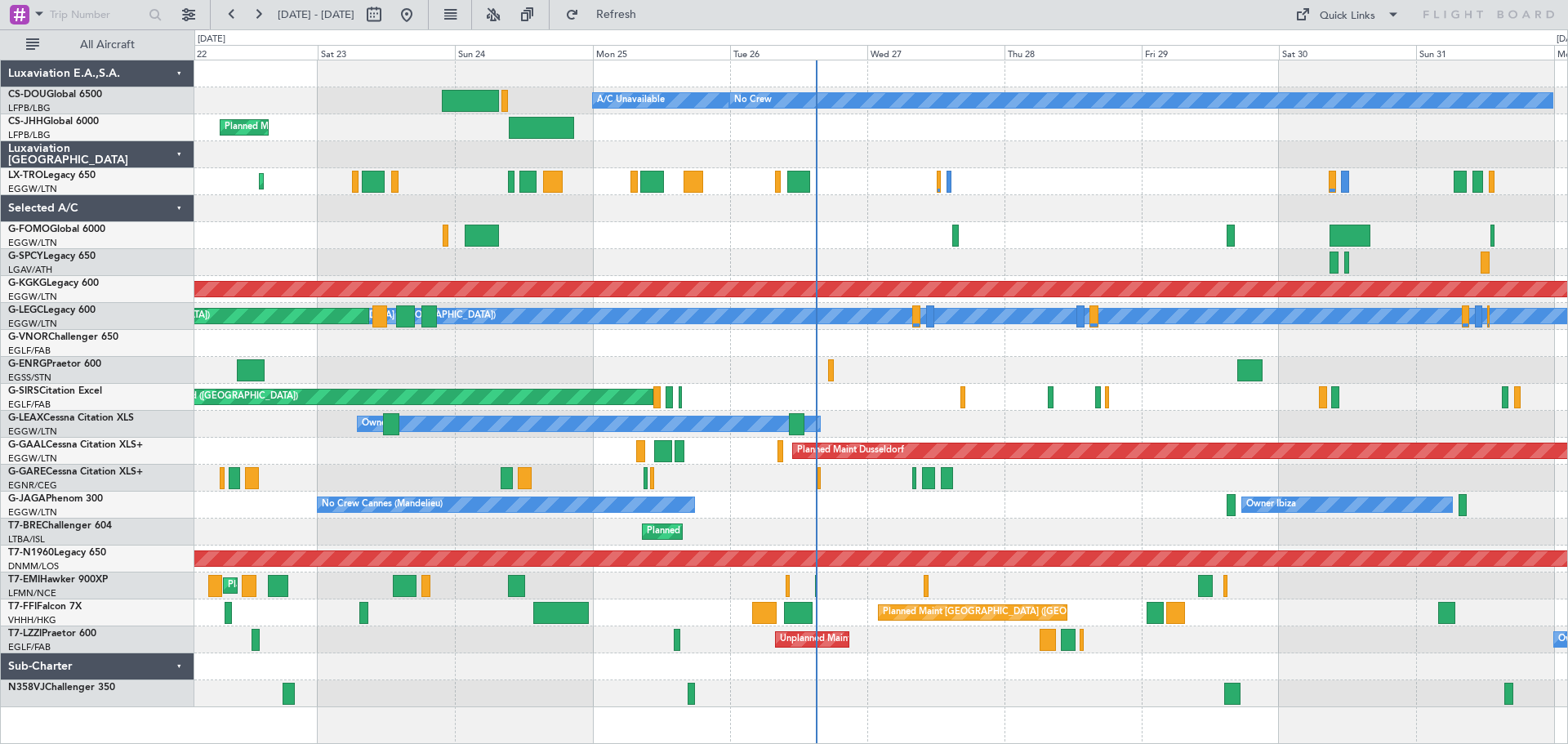
click at [686, 255] on div "Planned Maint Paris (Le Bourget) A/C Unavailable No Crew Planned Maint Paris (L…" at bounding box center [880, 384] width 1373 height 647
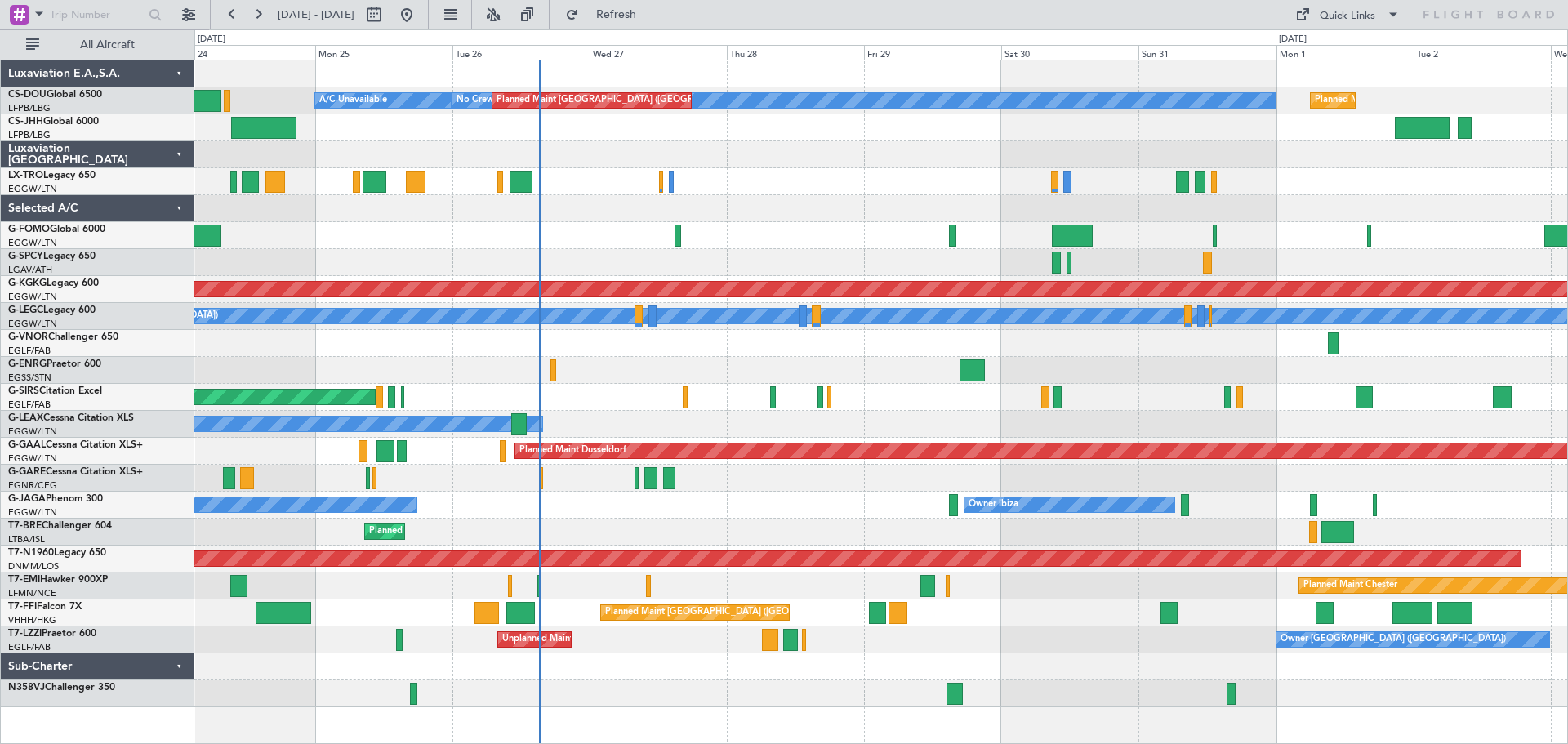
click at [930, 526] on div "Planned Maint Warsaw ([GEOGRAPHIC_DATA])" at bounding box center [880, 532] width 1373 height 27
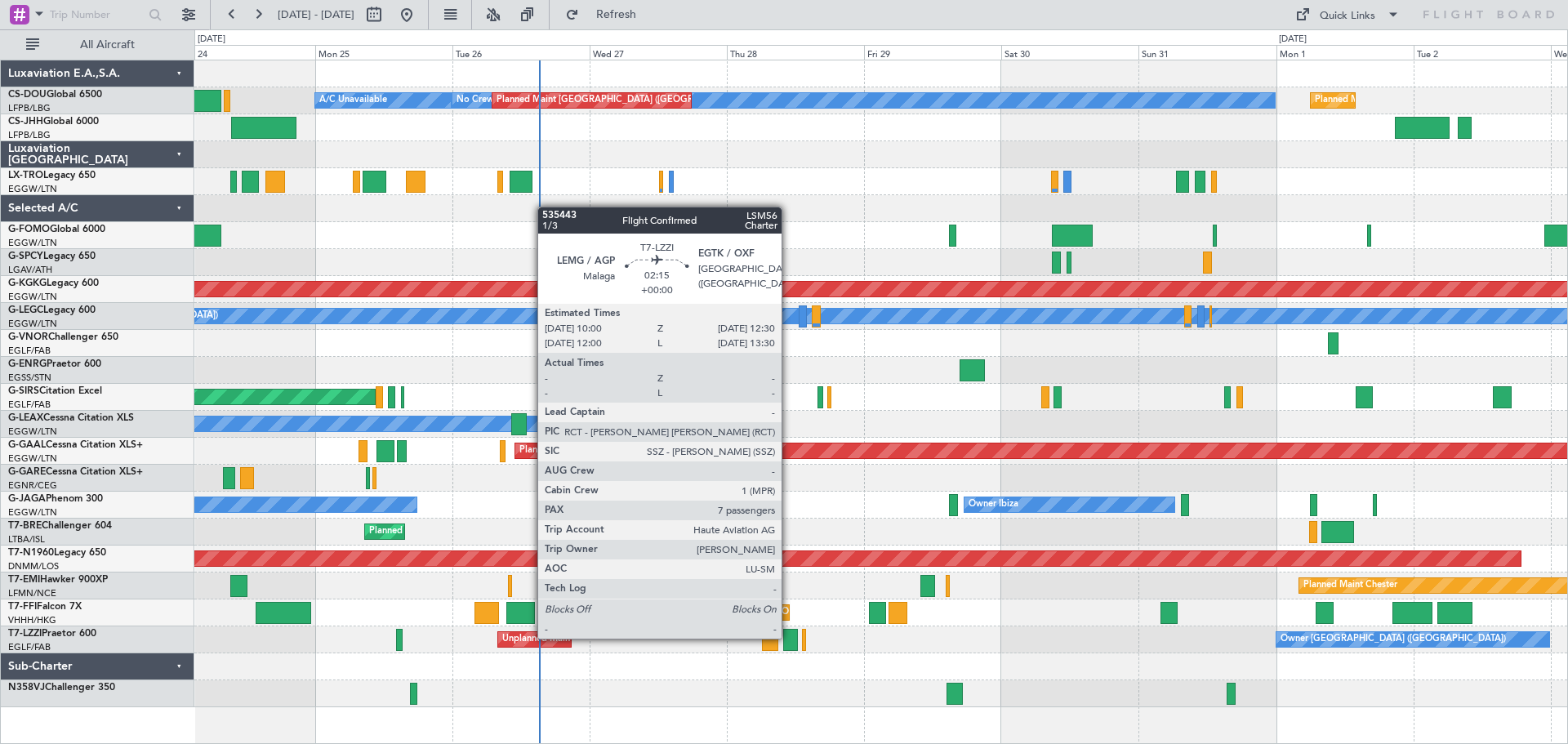
click at [789, 637] on div at bounding box center [790, 640] width 14 height 22
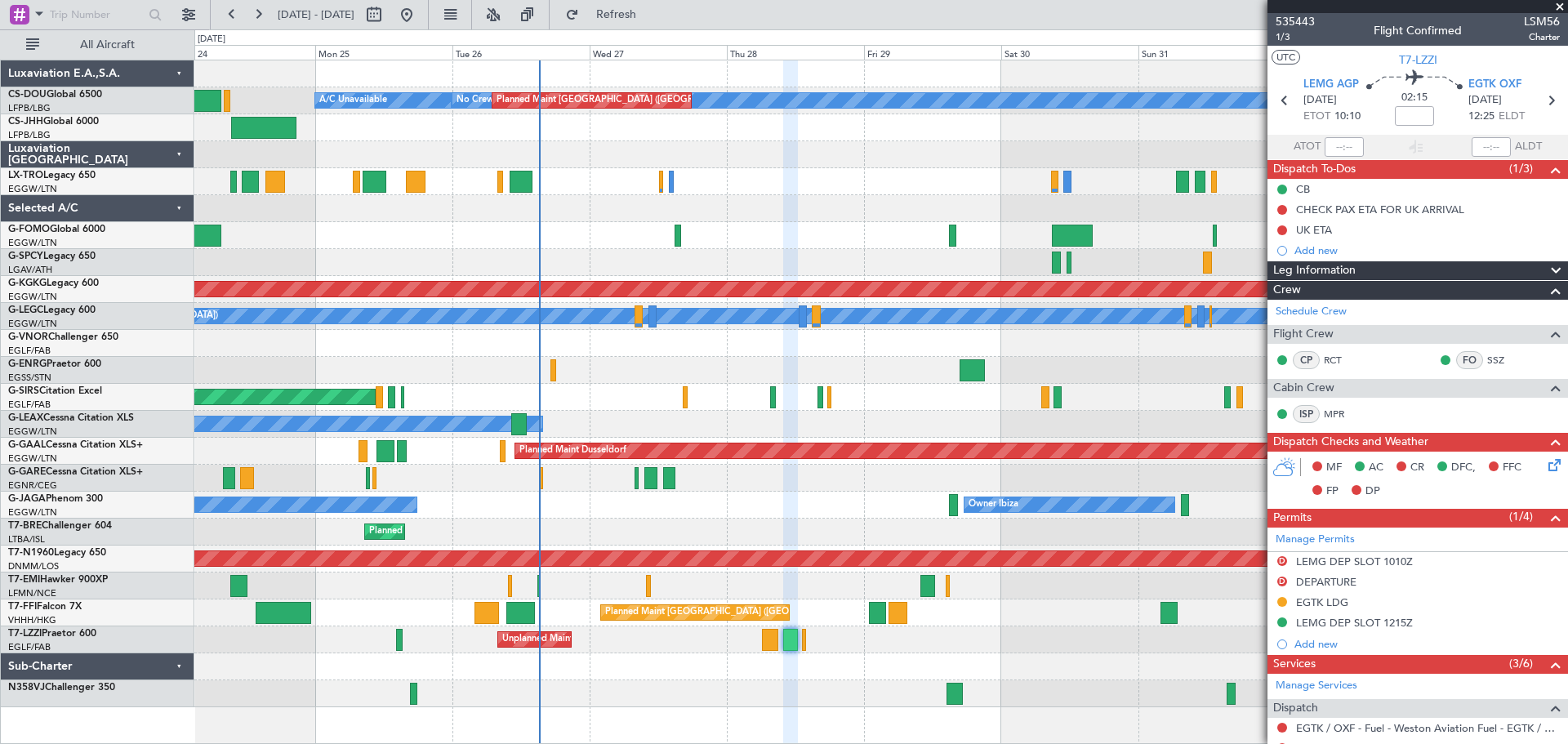
click at [1561, 7] on span at bounding box center [1559, 7] width 16 height 14
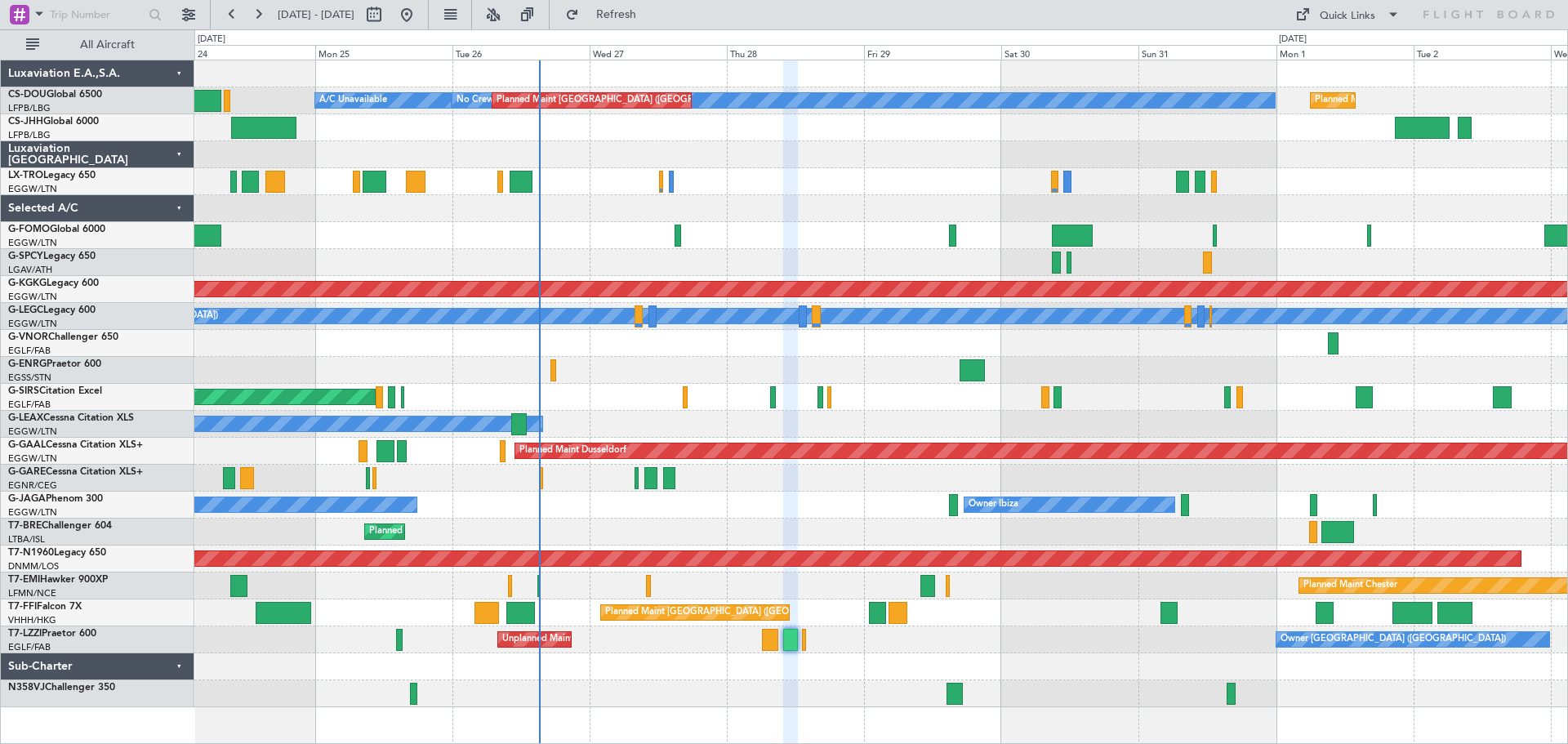
type input "0"
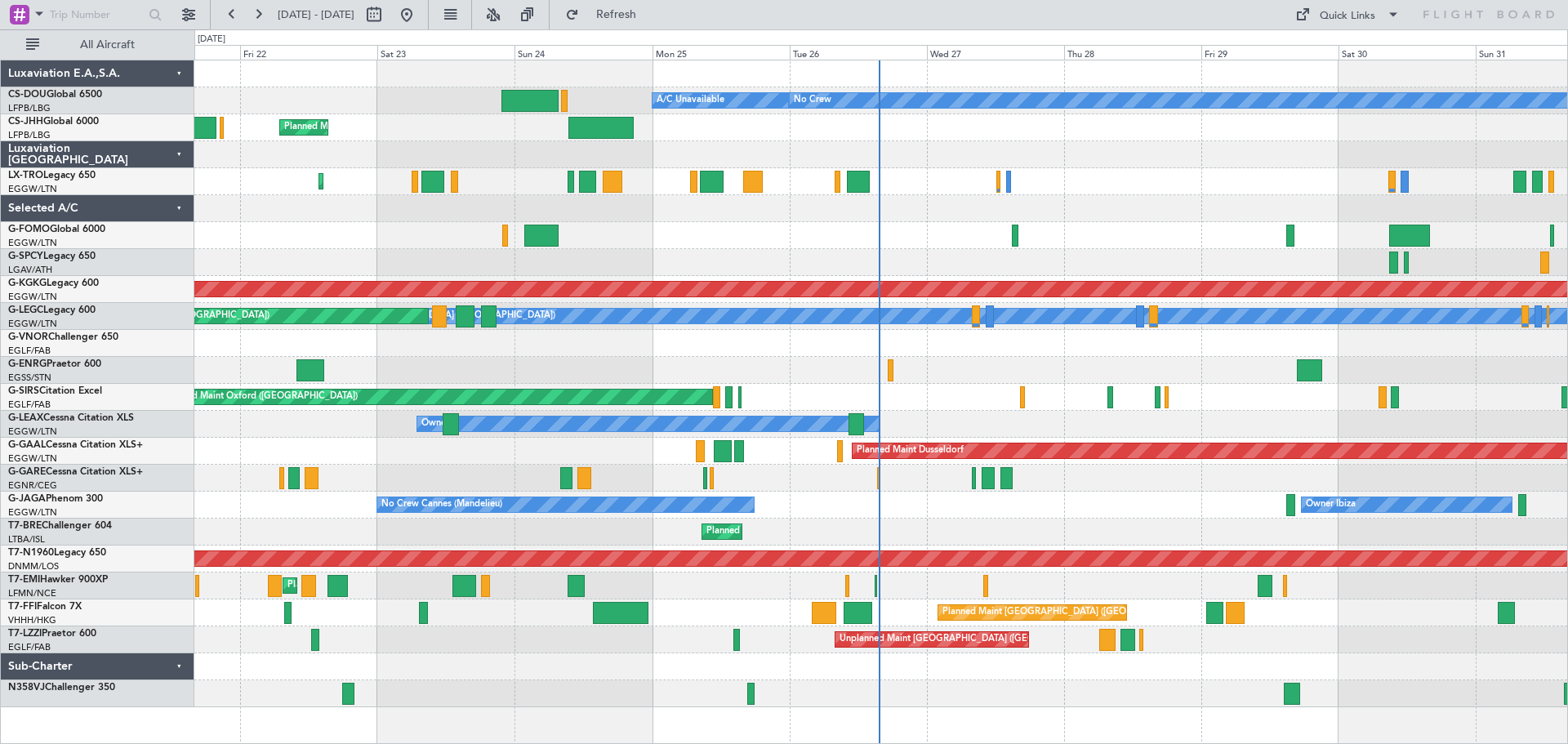
click at [782, 242] on div at bounding box center [880, 236] width 1373 height 27
click at [995, 143] on div at bounding box center [880, 155] width 1373 height 27
click at [1138, 140] on div "Planned Maint [GEOGRAPHIC_DATA] ([GEOGRAPHIC_DATA])" at bounding box center [880, 128] width 1373 height 27
click at [1136, 141] on div at bounding box center [880, 155] width 1373 height 27
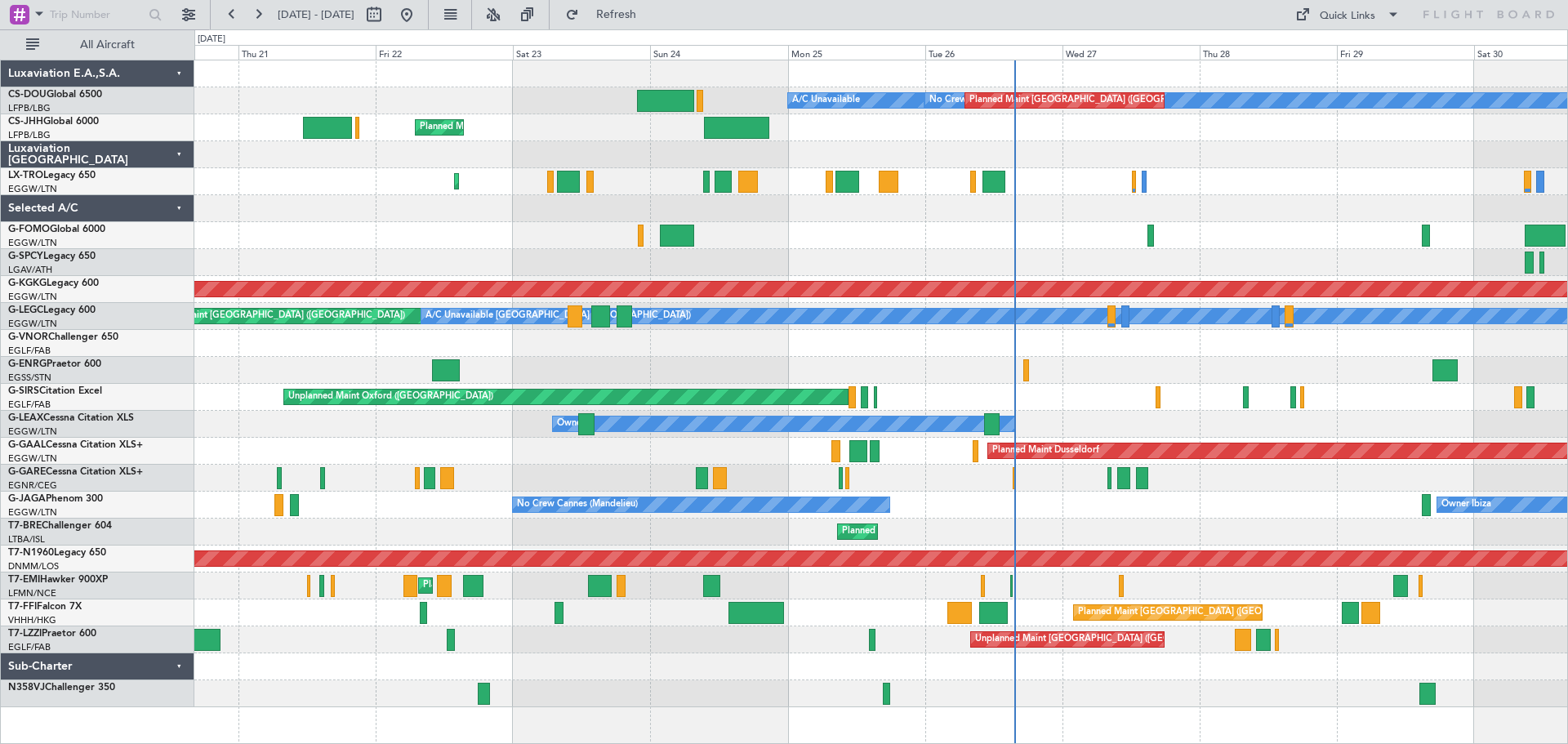
click at [707, 197] on div at bounding box center [880, 209] width 1373 height 27
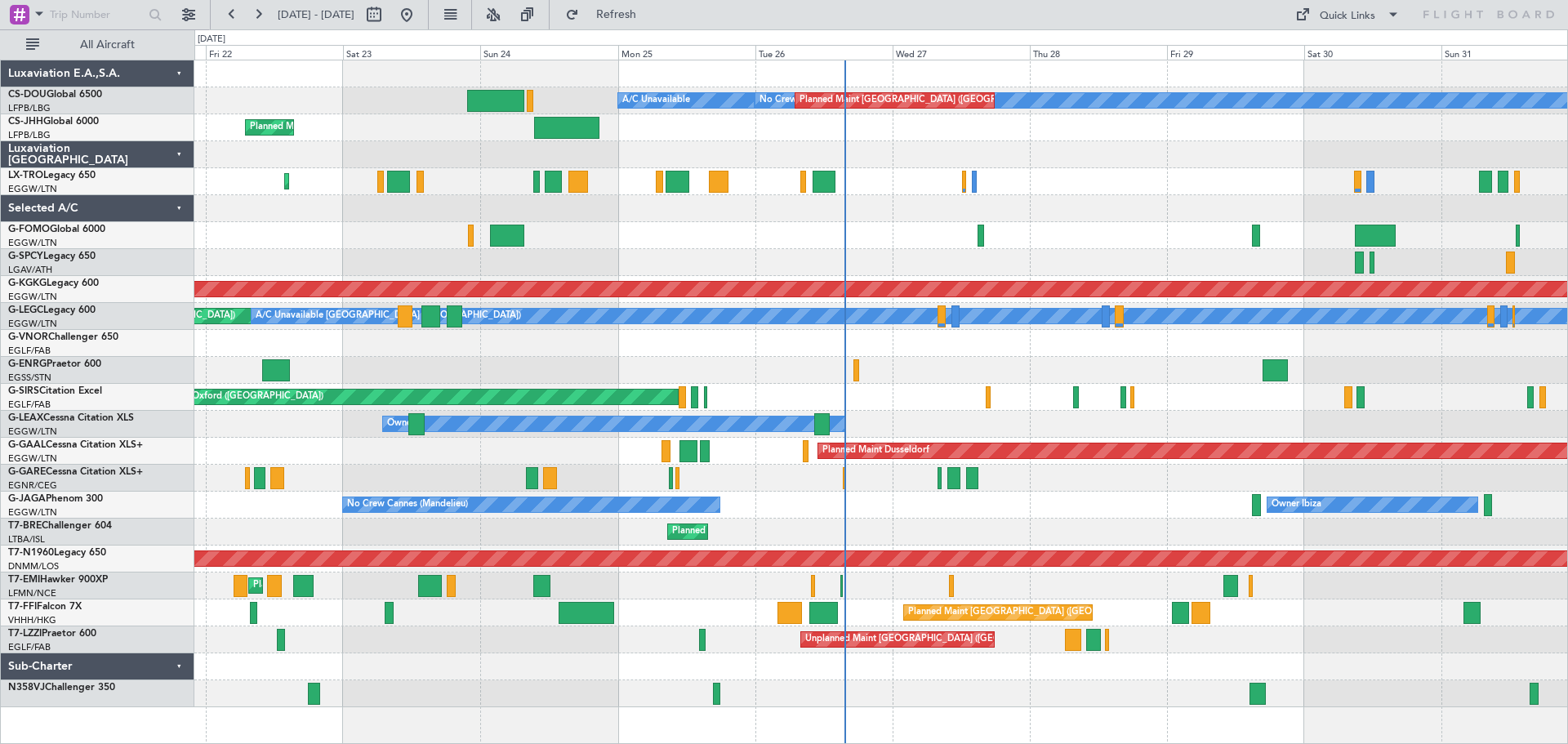
click at [873, 228] on div at bounding box center [880, 236] width 1373 height 27
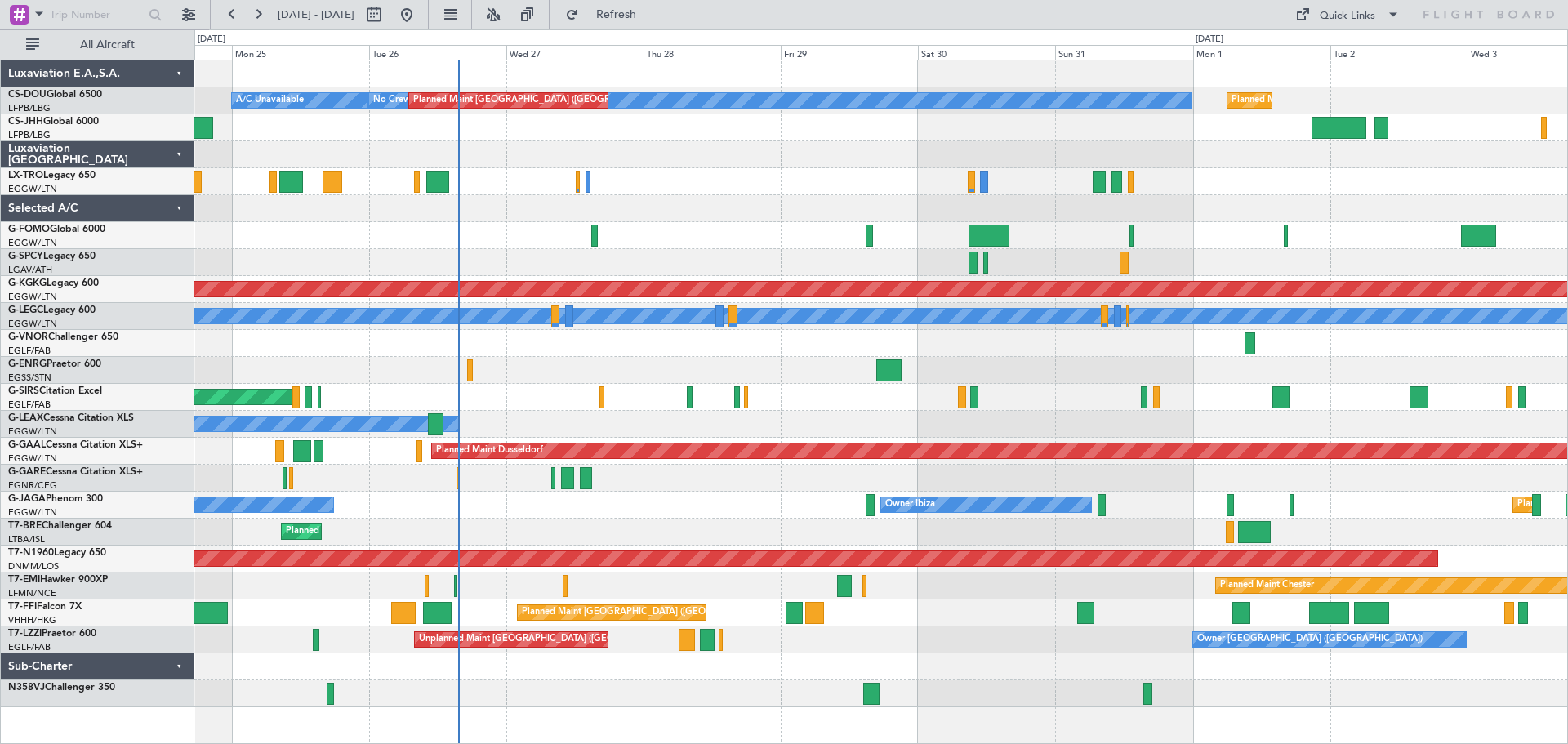
click at [797, 236] on div "No Crew Planned Maint [GEOGRAPHIC_DATA] ([GEOGRAPHIC_DATA]) A/C Unavailable Pla…" at bounding box center [880, 384] width 1373 height 647
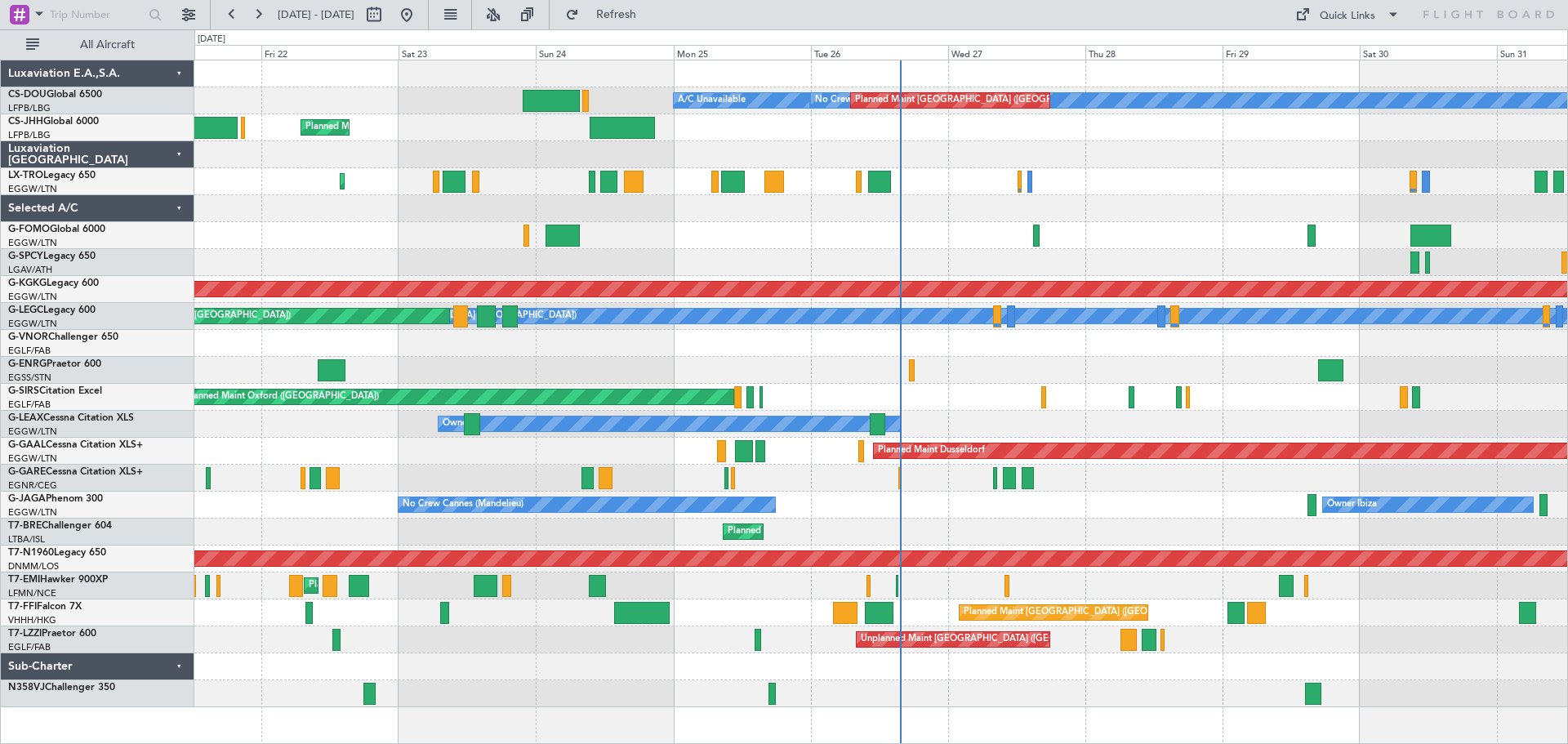
click at [1014, 228] on div "No Crew Planned Maint [GEOGRAPHIC_DATA] ([GEOGRAPHIC_DATA]) A/C Unavailable Pla…" at bounding box center [880, 384] width 1373 height 647
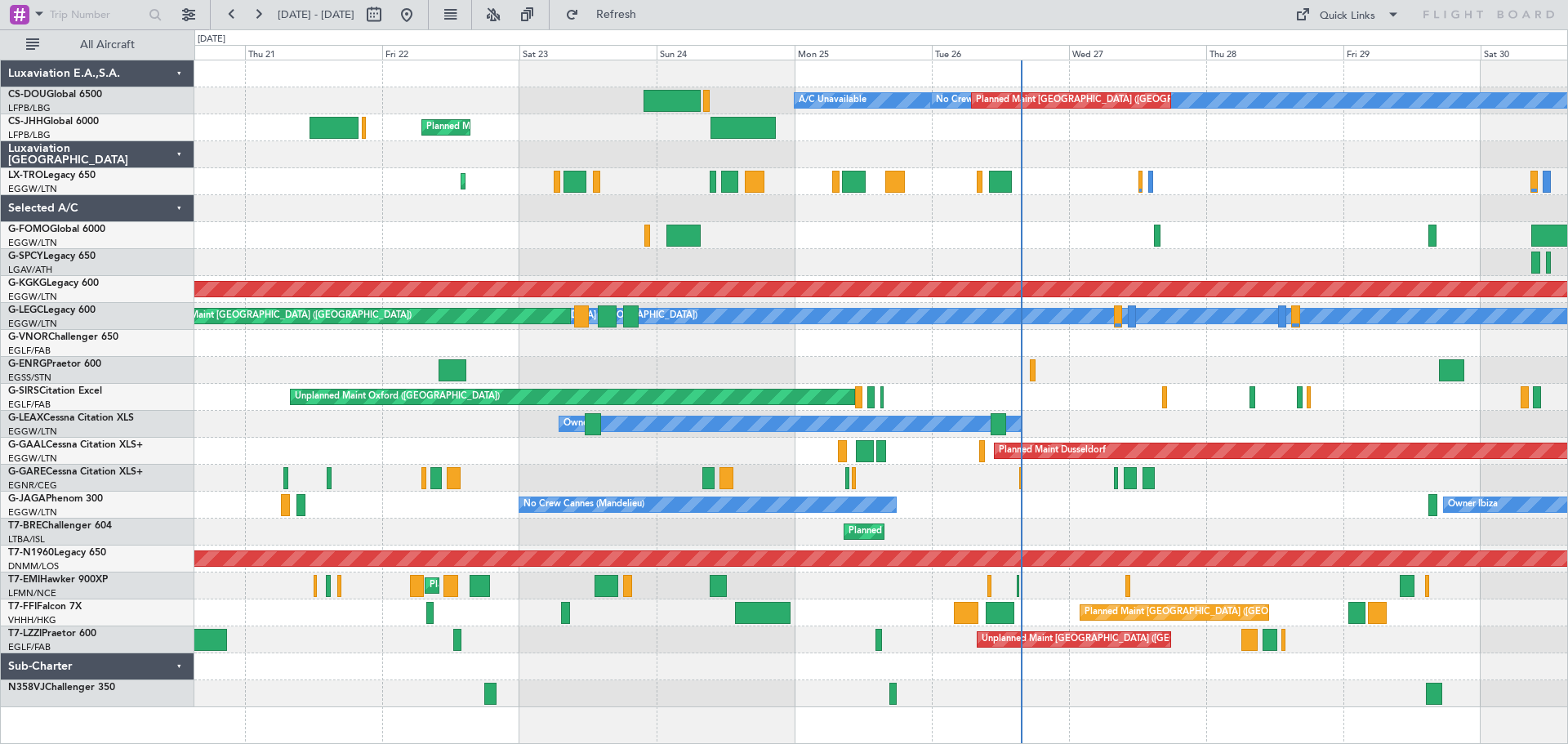
click at [949, 204] on div at bounding box center [880, 209] width 1373 height 27
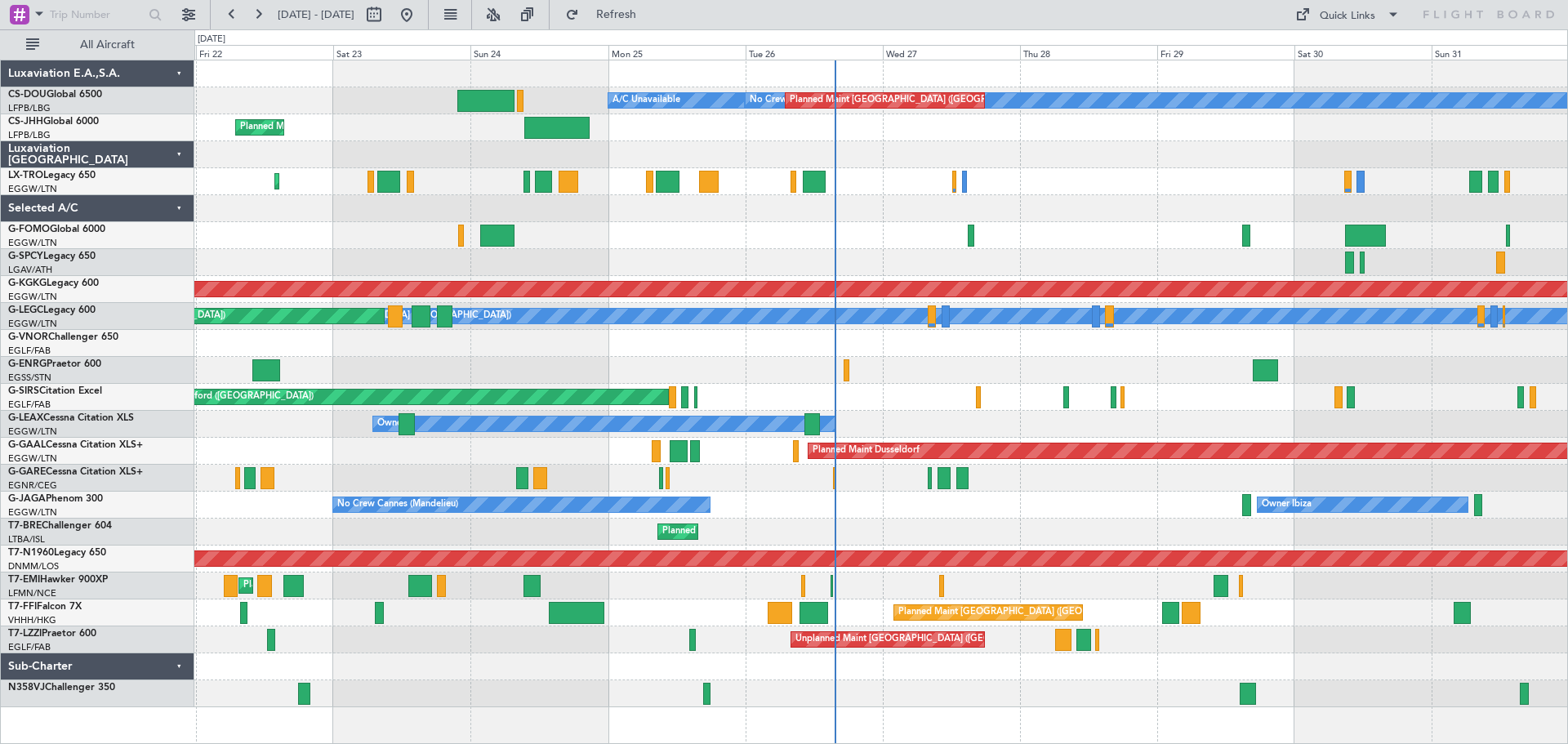
click at [1119, 208] on div at bounding box center [880, 209] width 1373 height 27
click at [1089, 169] on div "Planned Maint [GEOGRAPHIC_DATA] ([GEOGRAPHIC_DATA])" at bounding box center [880, 182] width 1373 height 27
click at [1088, 140] on div "Planned Maint [GEOGRAPHIC_DATA] ([GEOGRAPHIC_DATA])" at bounding box center [880, 128] width 1373 height 27
click at [1089, 167] on div at bounding box center [880, 155] width 1373 height 27
click at [1086, 142] on div at bounding box center [880, 155] width 1373 height 27
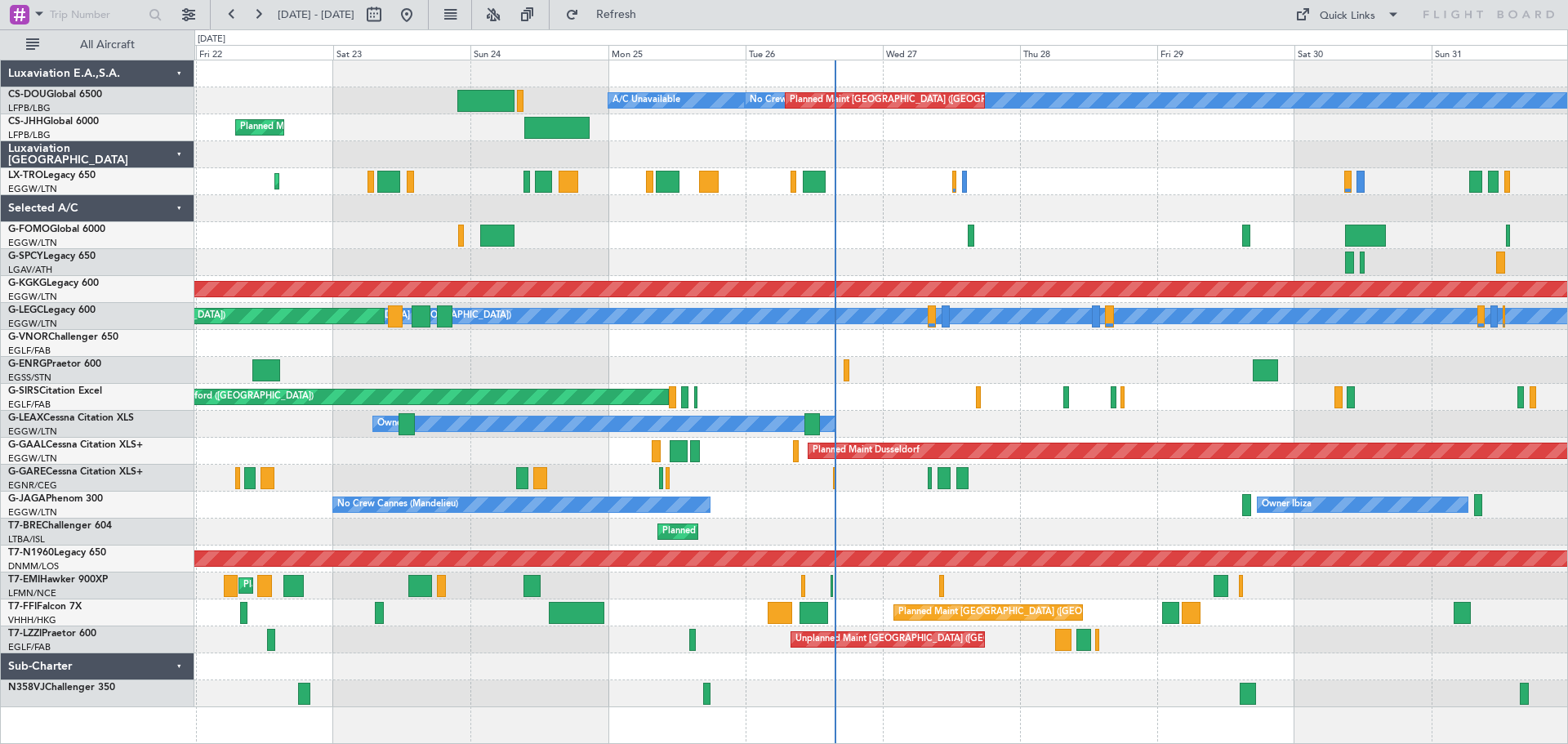
click at [1096, 170] on div "Planned Maint [GEOGRAPHIC_DATA] ([GEOGRAPHIC_DATA])" at bounding box center [880, 182] width 1373 height 27
click at [1090, 169] on div "Planned Maint [GEOGRAPHIC_DATA] ([GEOGRAPHIC_DATA])" at bounding box center [880, 182] width 1373 height 27
click at [1090, 143] on div at bounding box center [880, 155] width 1373 height 27
click at [1089, 141] on div at bounding box center [880, 155] width 1373 height 27
click at [1089, 142] on div at bounding box center [880, 155] width 1373 height 27
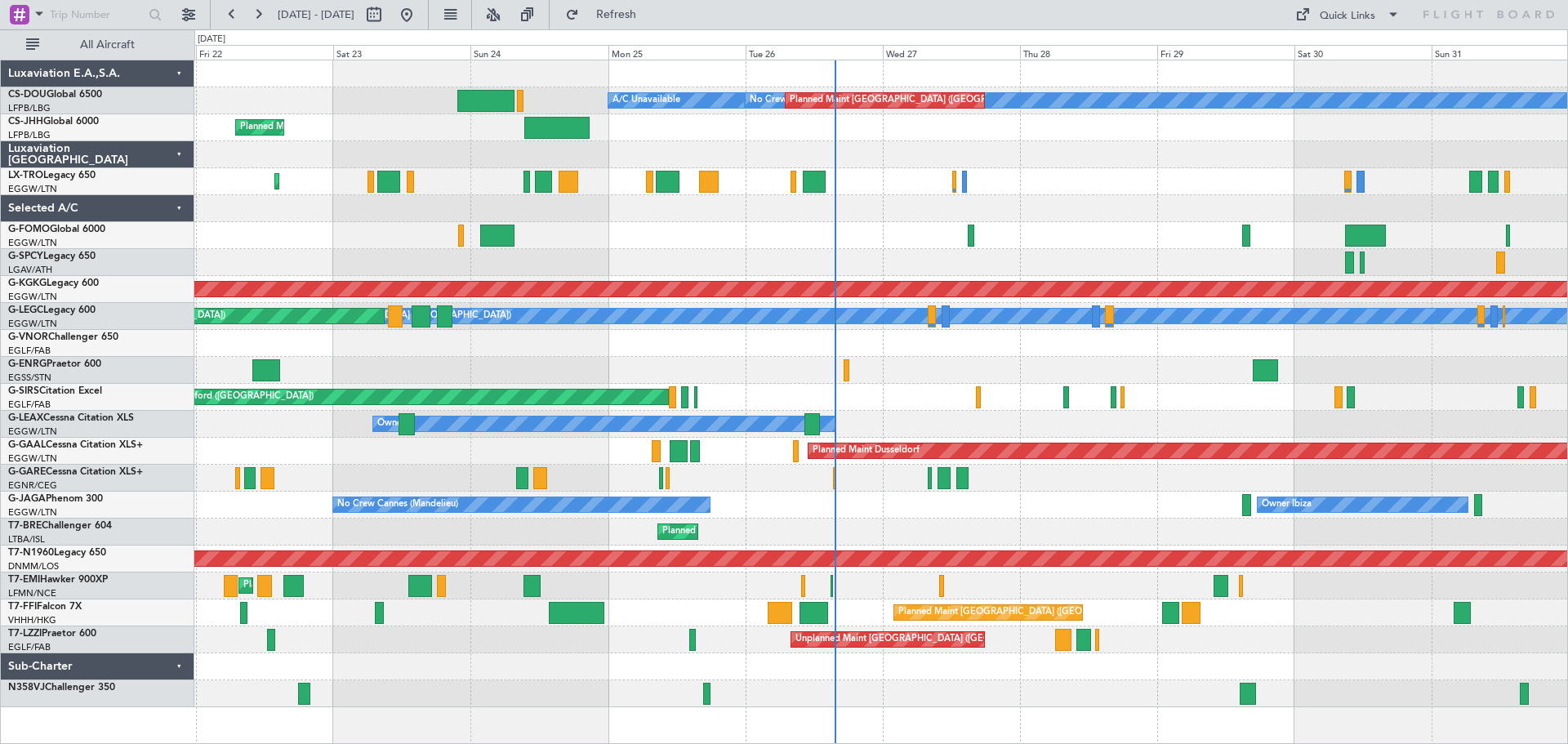
click at [1092, 141] on div at bounding box center [880, 155] width 1373 height 27
click at [1090, 142] on div at bounding box center [880, 155] width 1373 height 27
click at [1090, 140] on div "Planned Maint [GEOGRAPHIC_DATA] ([GEOGRAPHIC_DATA])" at bounding box center [880, 128] width 1373 height 27
click at [1092, 169] on div "Planned Maint [GEOGRAPHIC_DATA] ([GEOGRAPHIC_DATA])" at bounding box center [880, 182] width 1373 height 27
click at [1092, 140] on div "Planned Maint [GEOGRAPHIC_DATA] ([GEOGRAPHIC_DATA])" at bounding box center [880, 128] width 1373 height 27
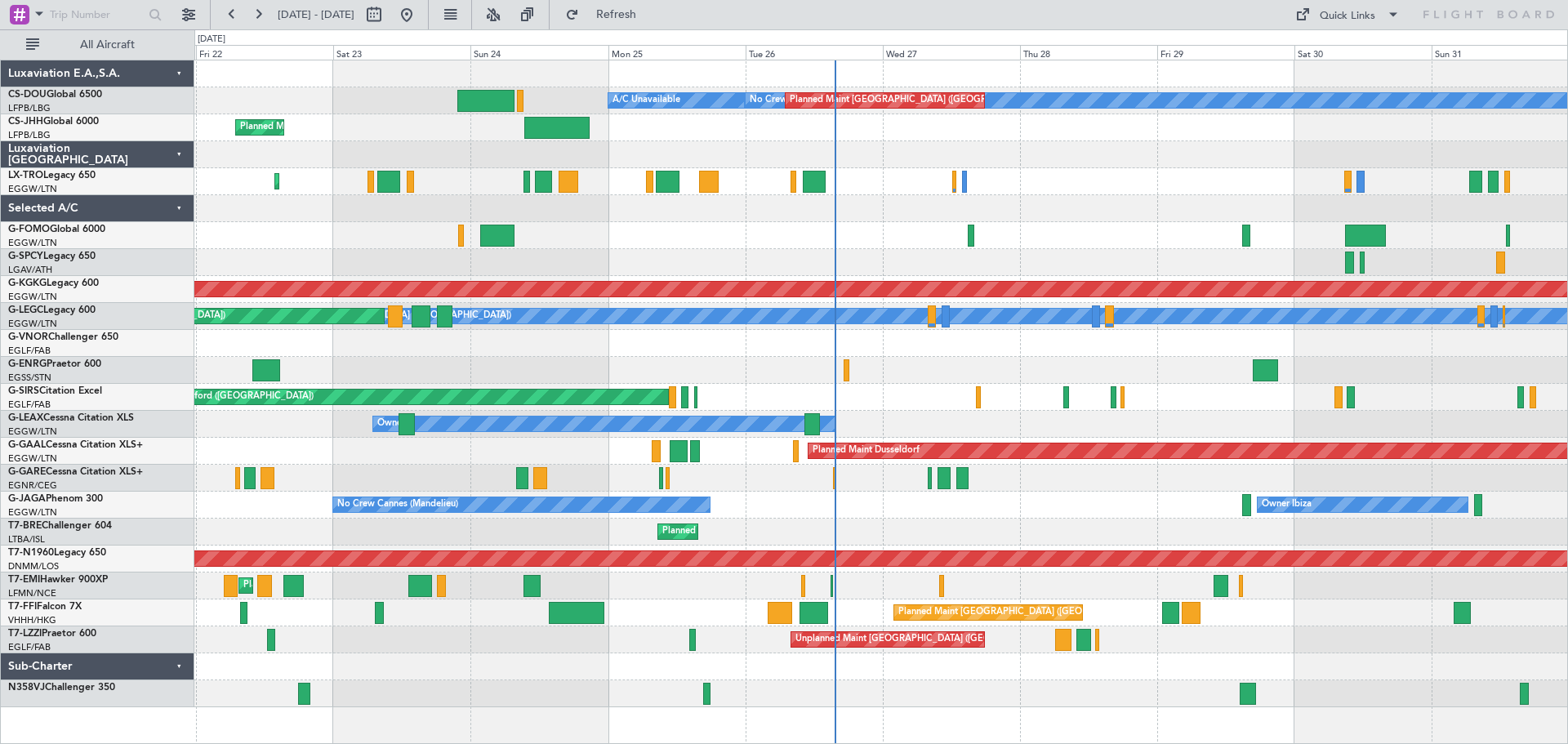
click at [1091, 170] on div "Planned Maint [GEOGRAPHIC_DATA] ([GEOGRAPHIC_DATA])" at bounding box center [880, 182] width 1373 height 27
click at [1095, 143] on div at bounding box center [880, 155] width 1373 height 27
click at [1089, 169] on div "Planned Maint [GEOGRAPHIC_DATA] ([GEOGRAPHIC_DATA])" at bounding box center [880, 182] width 1373 height 27
click at [1086, 142] on div at bounding box center [880, 155] width 1373 height 27
click at [1086, 168] on div at bounding box center [880, 155] width 1373 height 27
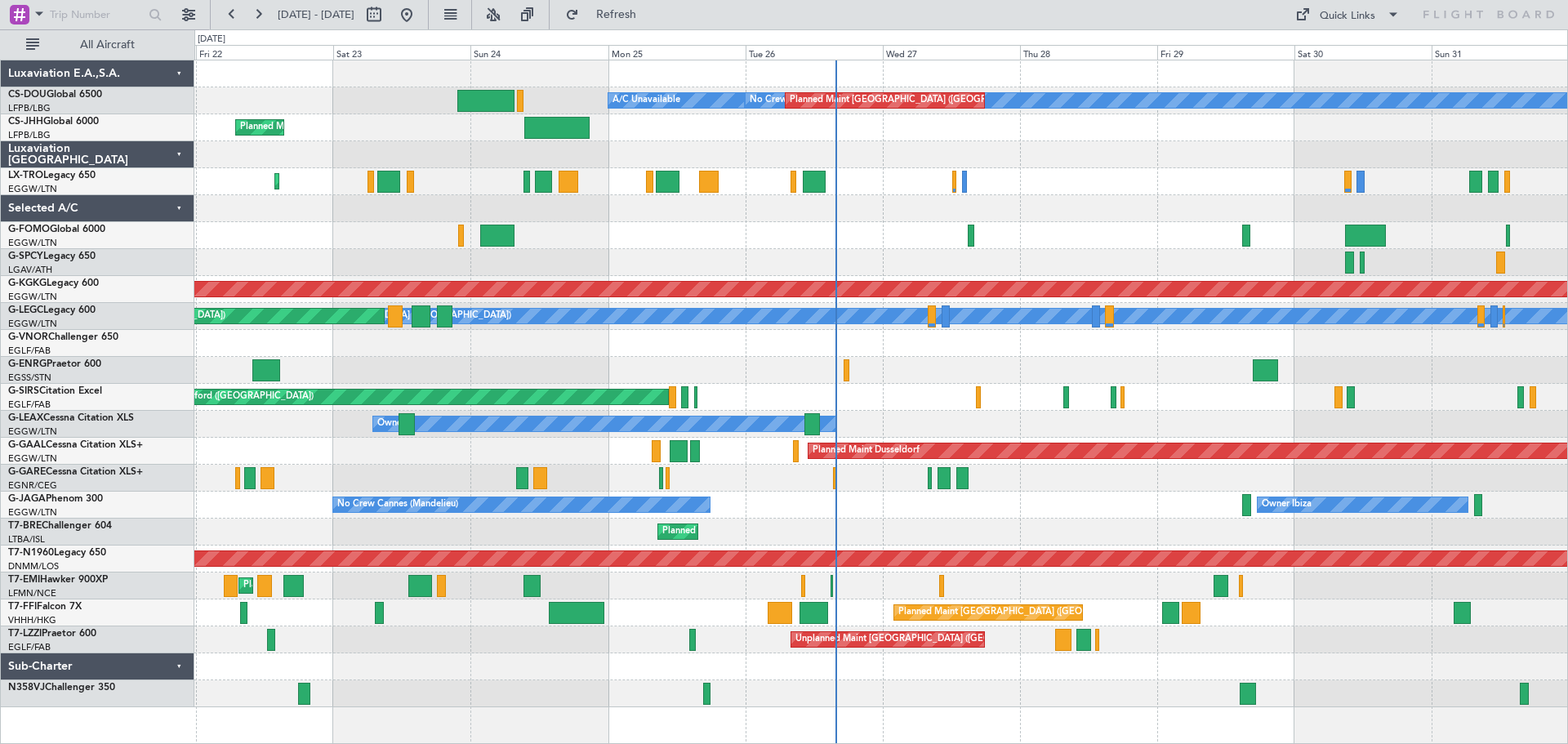
click at [1086, 140] on div "Planned Maint [GEOGRAPHIC_DATA] ([GEOGRAPHIC_DATA])" at bounding box center [880, 128] width 1373 height 27
click at [1085, 169] on div "Planned Maint [GEOGRAPHIC_DATA] ([GEOGRAPHIC_DATA])" at bounding box center [880, 182] width 1373 height 27
click at [1087, 143] on div at bounding box center [880, 155] width 1373 height 27
click at [1089, 169] on div "Planned Maint [GEOGRAPHIC_DATA] ([GEOGRAPHIC_DATA])" at bounding box center [880, 182] width 1373 height 27
click at [678, 222] on div at bounding box center [880, 236] width 1373 height 27
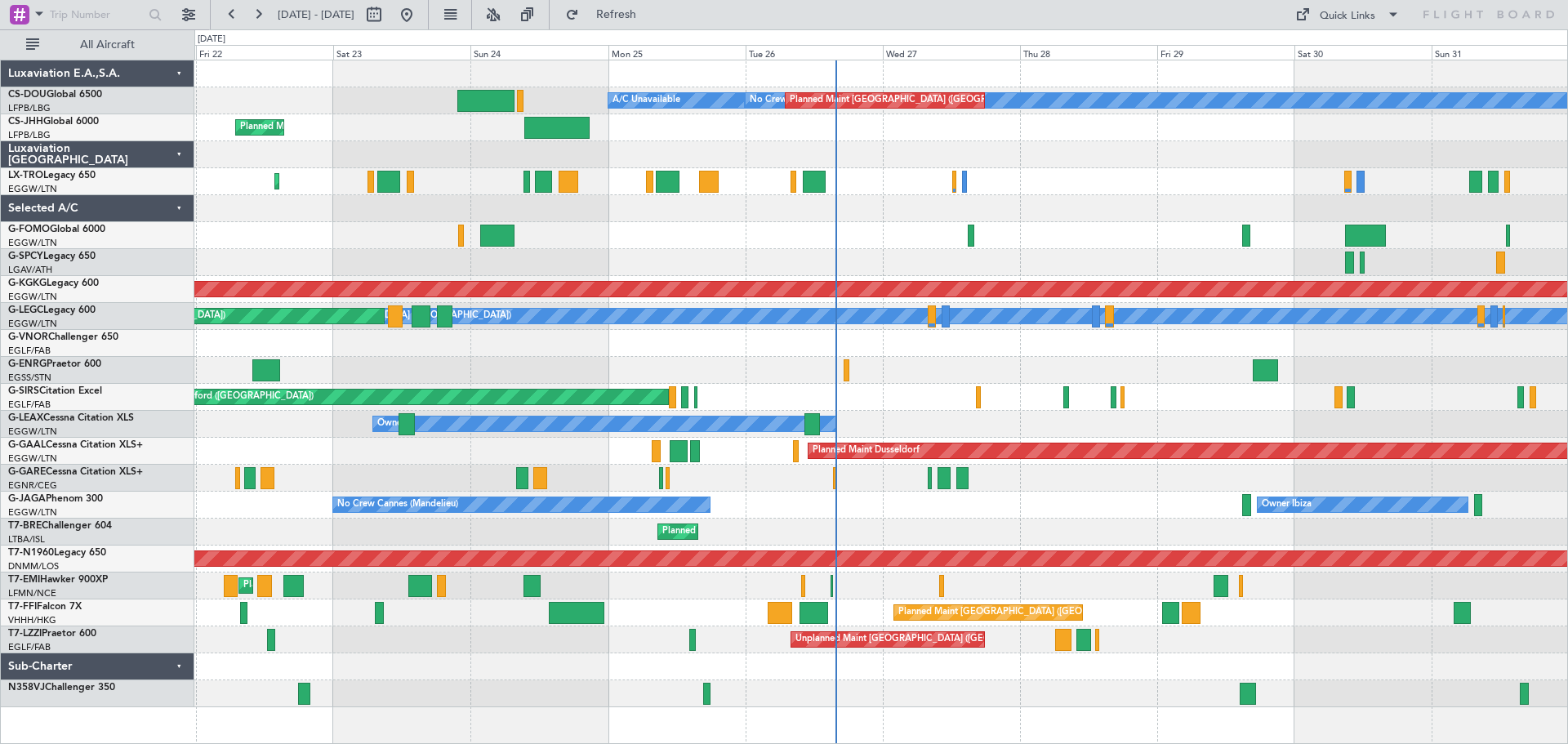
click at [815, 223] on div at bounding box center [880, 236] width 1373 height 27
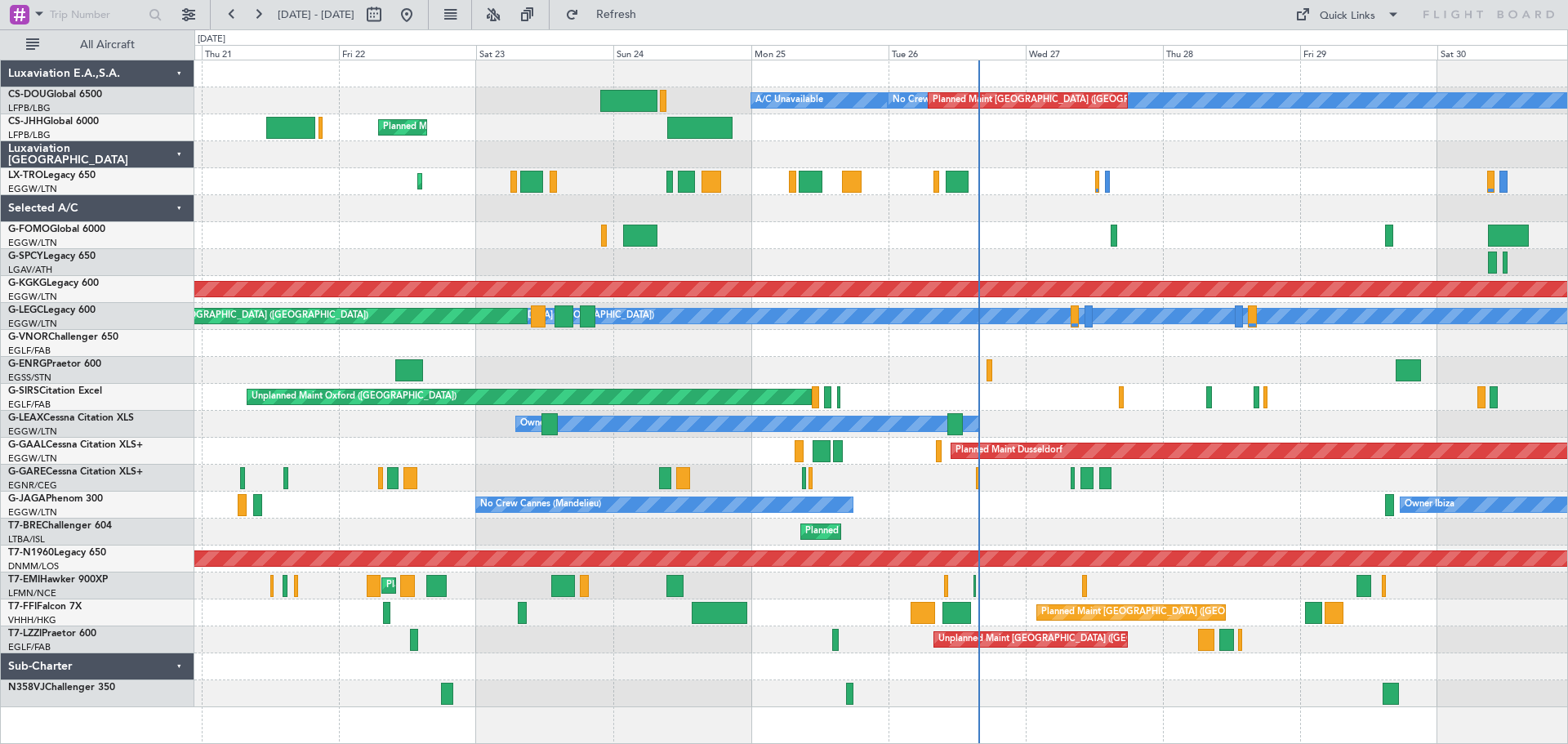
click at [423, 226] on div at bounding box center [880, 236] width 1373 height 27
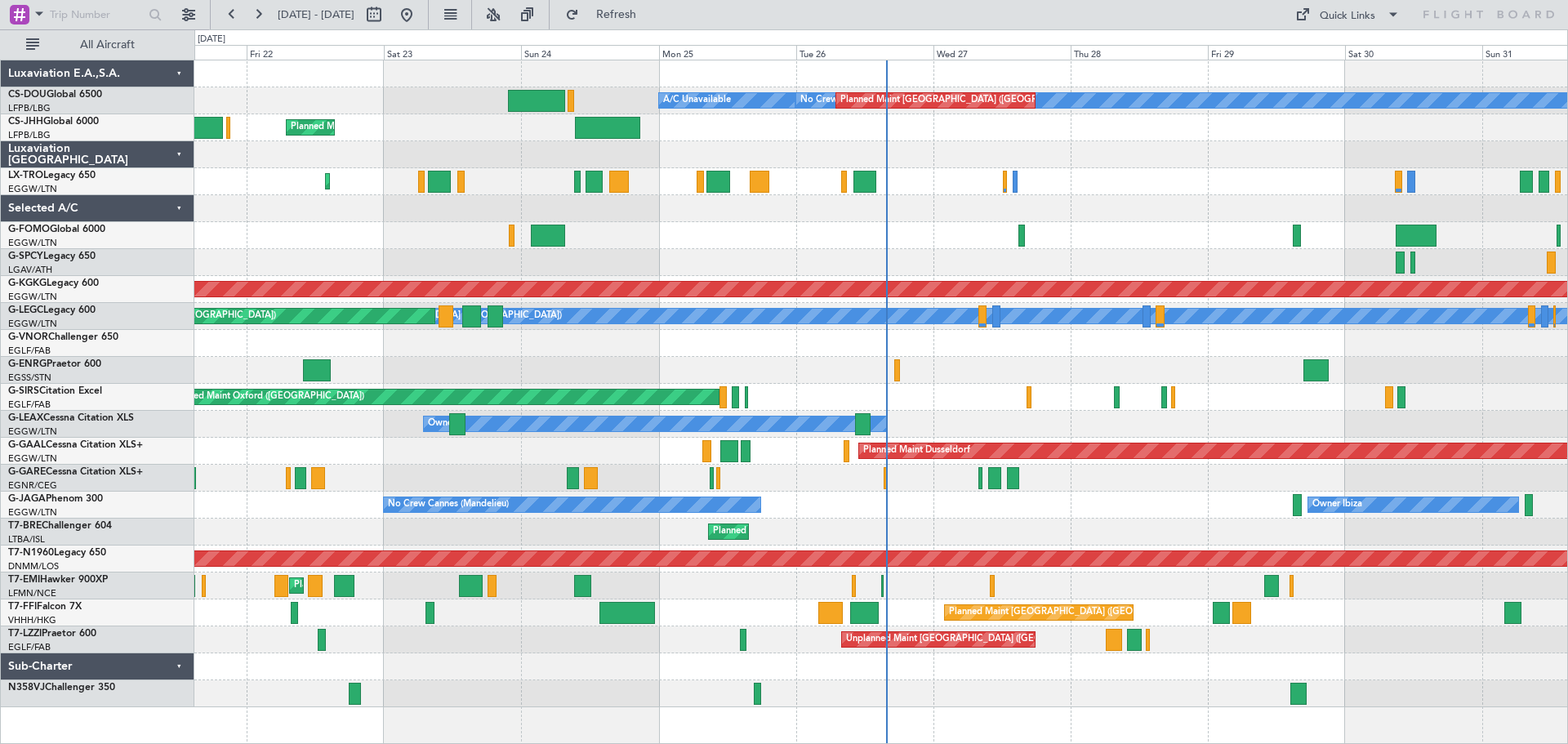
click at [758, 221] on div "No Crew Planned Maint [GEOGRAPHIC_DATA] ([GEOGRAPHIC_DATA]) A/C Unavailable Pla…" at bounding box center [880, 384] width 1373 height 647
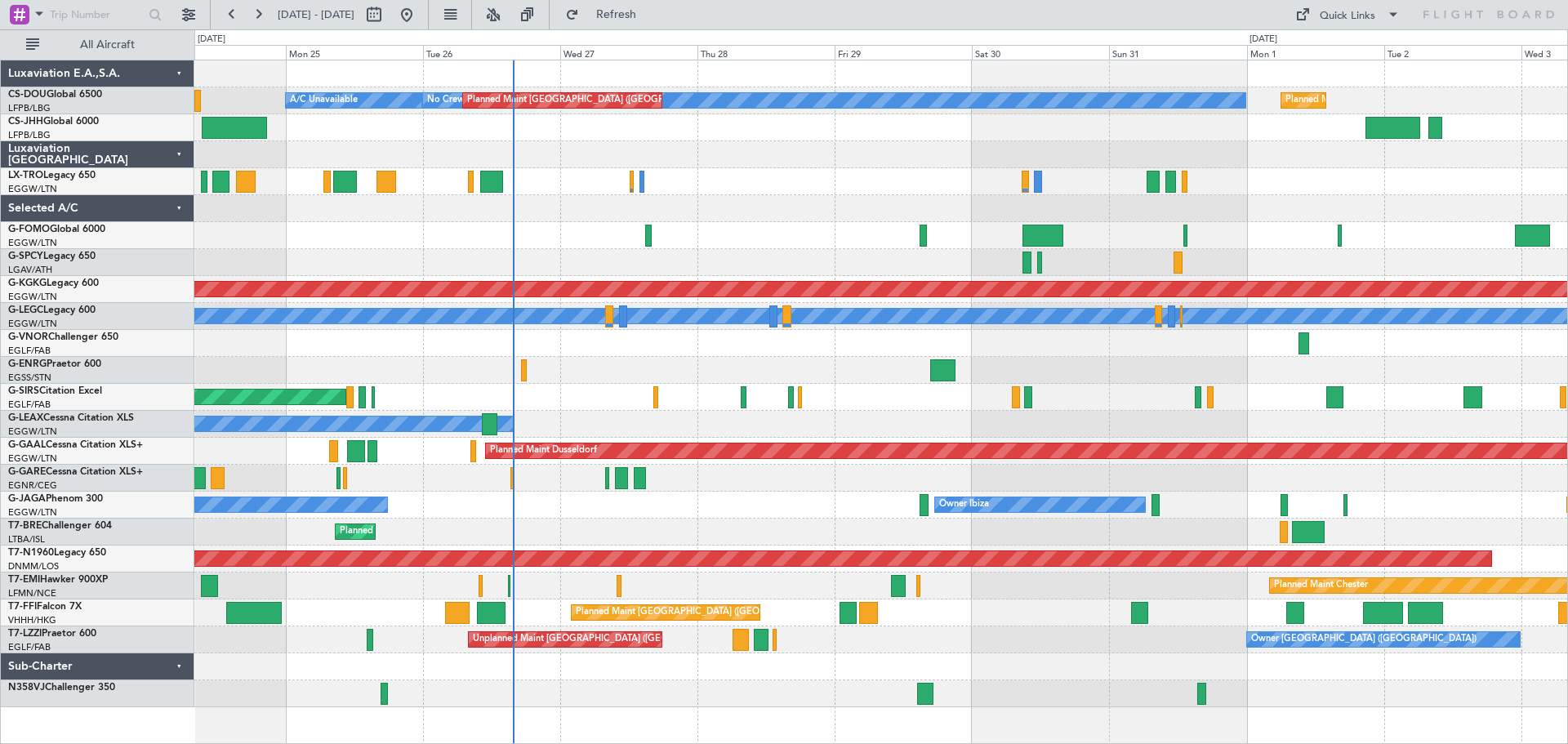
click at [781, 134] on div "No Crew Planned Maint [GEOGRAPHIC_DATA] ([GEOGRAPHIC_DATA]) A/C Unavailable Pla…" at bounding box center [880, 384] width 1373 height 647
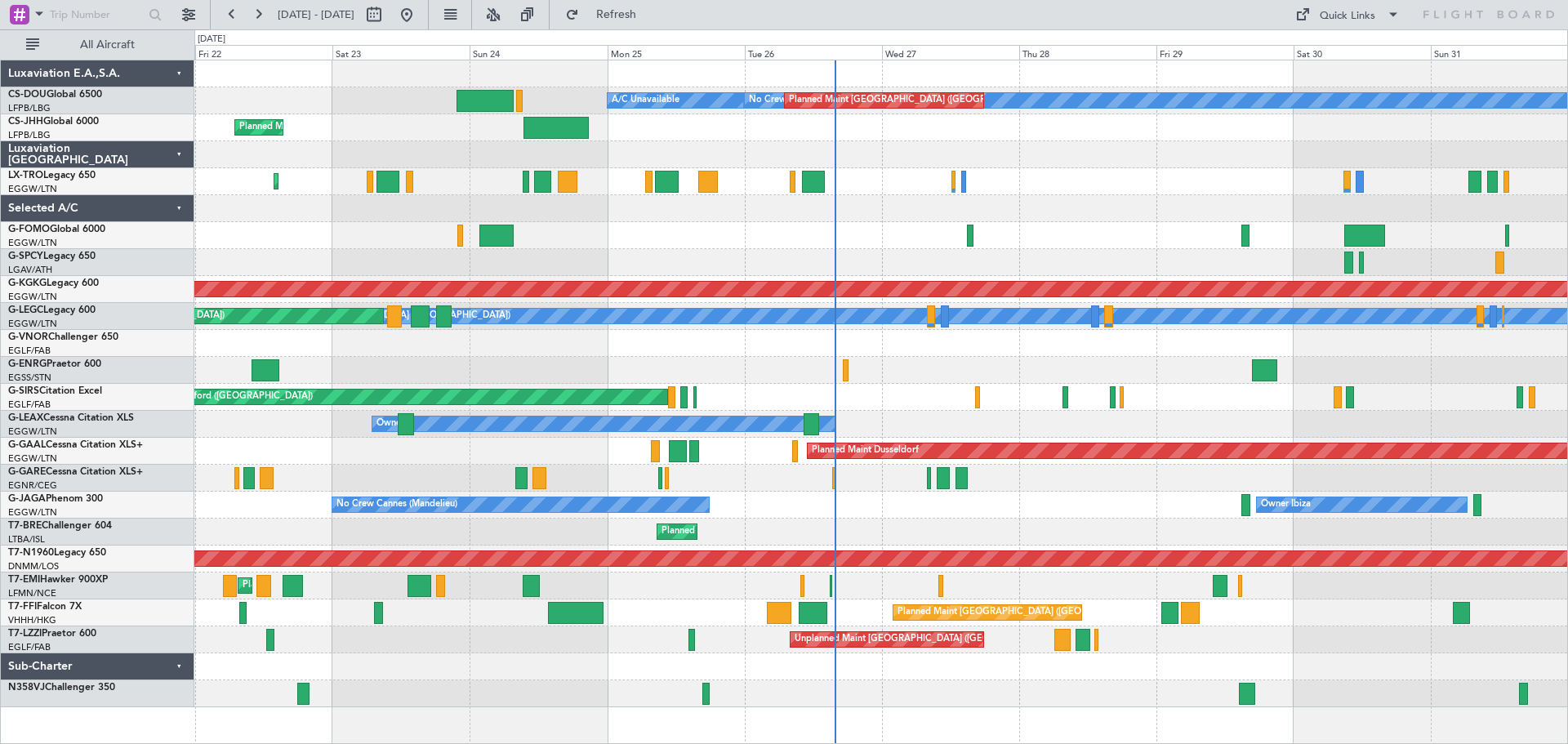
click at [1060, 171] on div "No Crew Planned Maint [GEOGRAPHIC_DATA] ([GEOGRAPHIC_DATA]) A/C Unavailable Pla…" at bounding box center [880, 384] width 1373 height 647
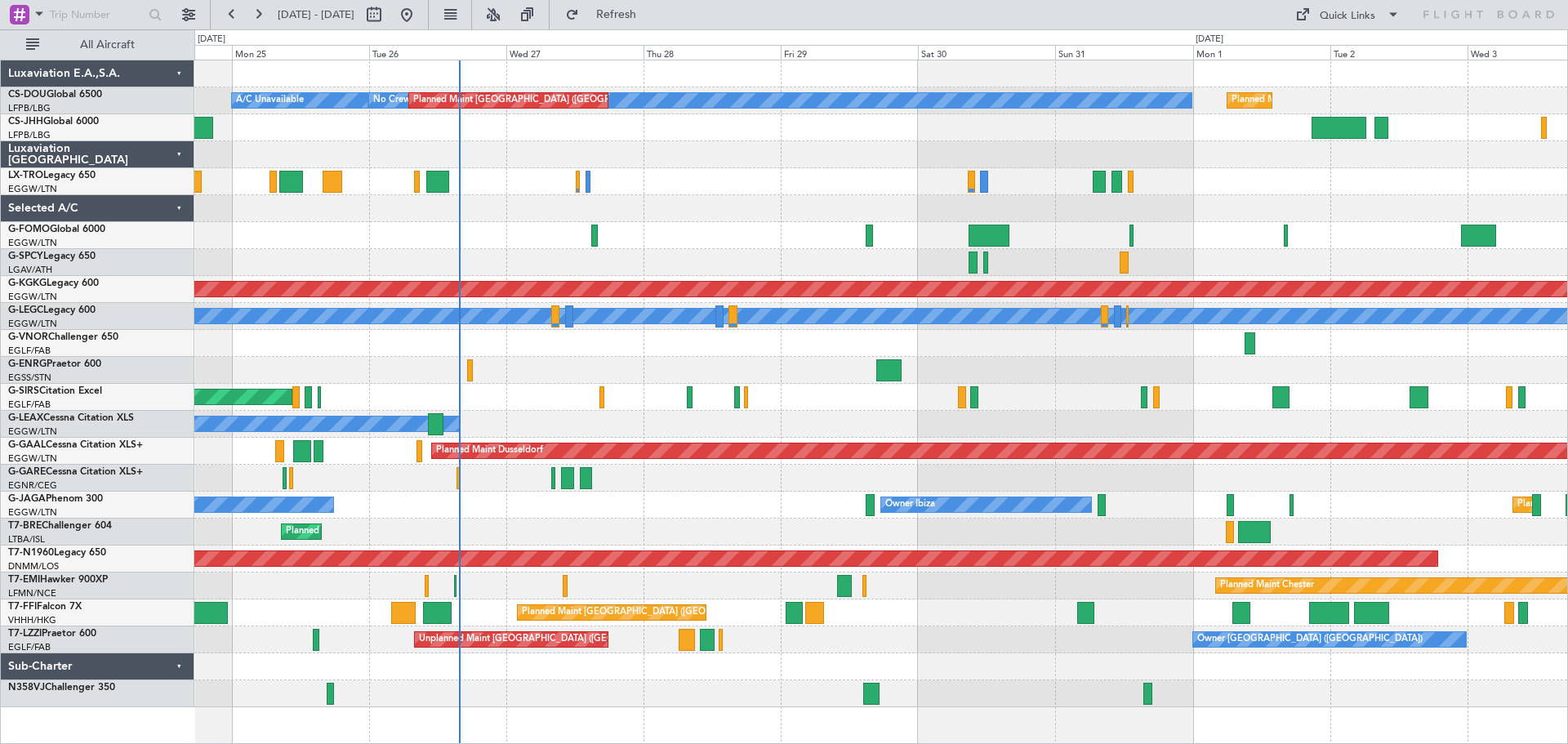
click at [968, 338] on div at bounding box center [880, 344] width 1373 height 27
click at [519, 132] on div "Planned Maint [GEOGRAPHIC_DATA] ([GEOGRAPHIC_DATA])" at bounding box center [880, 128] width 1373 height 27
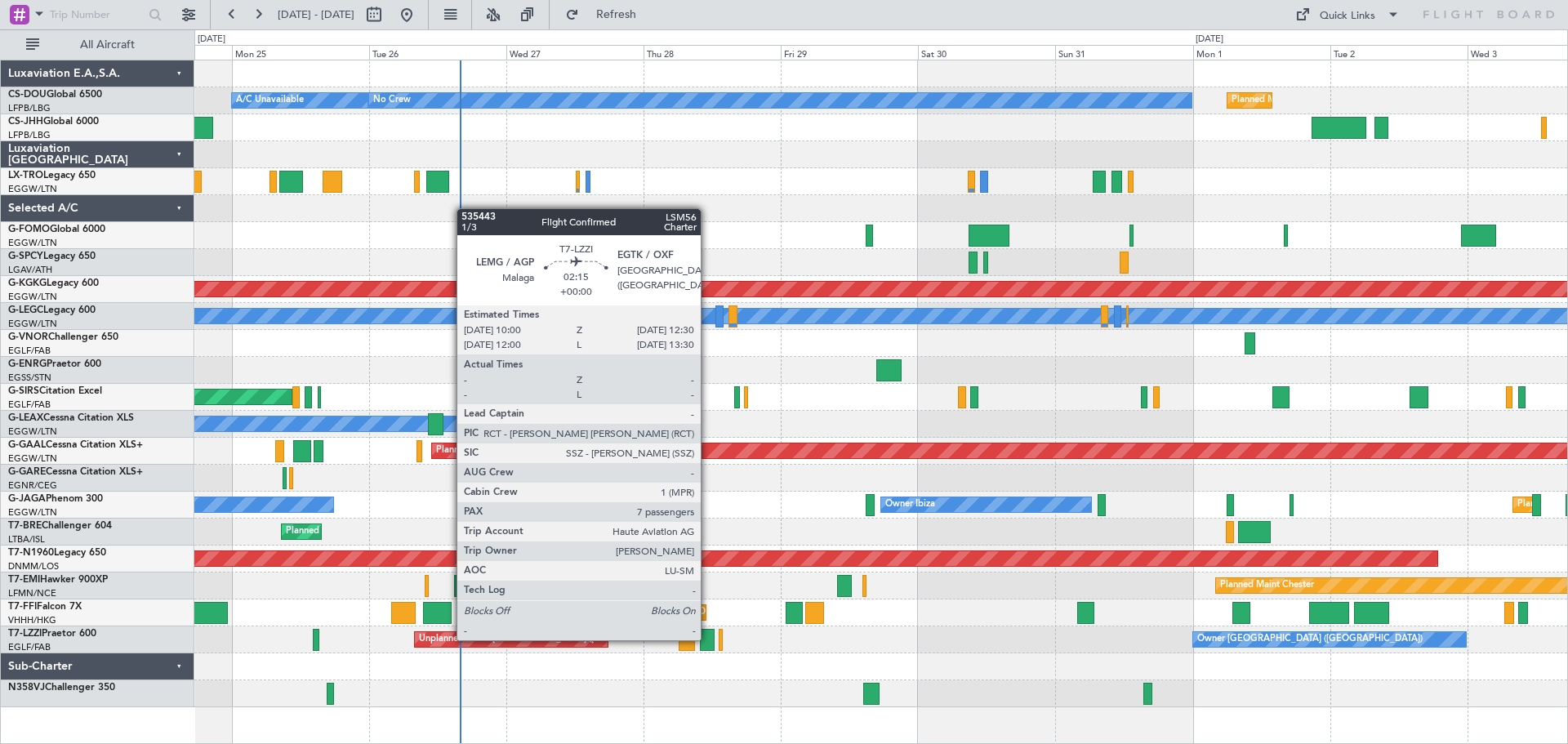
click at [708, 638] on div at bounding box center [707, 640] width 14 height 22
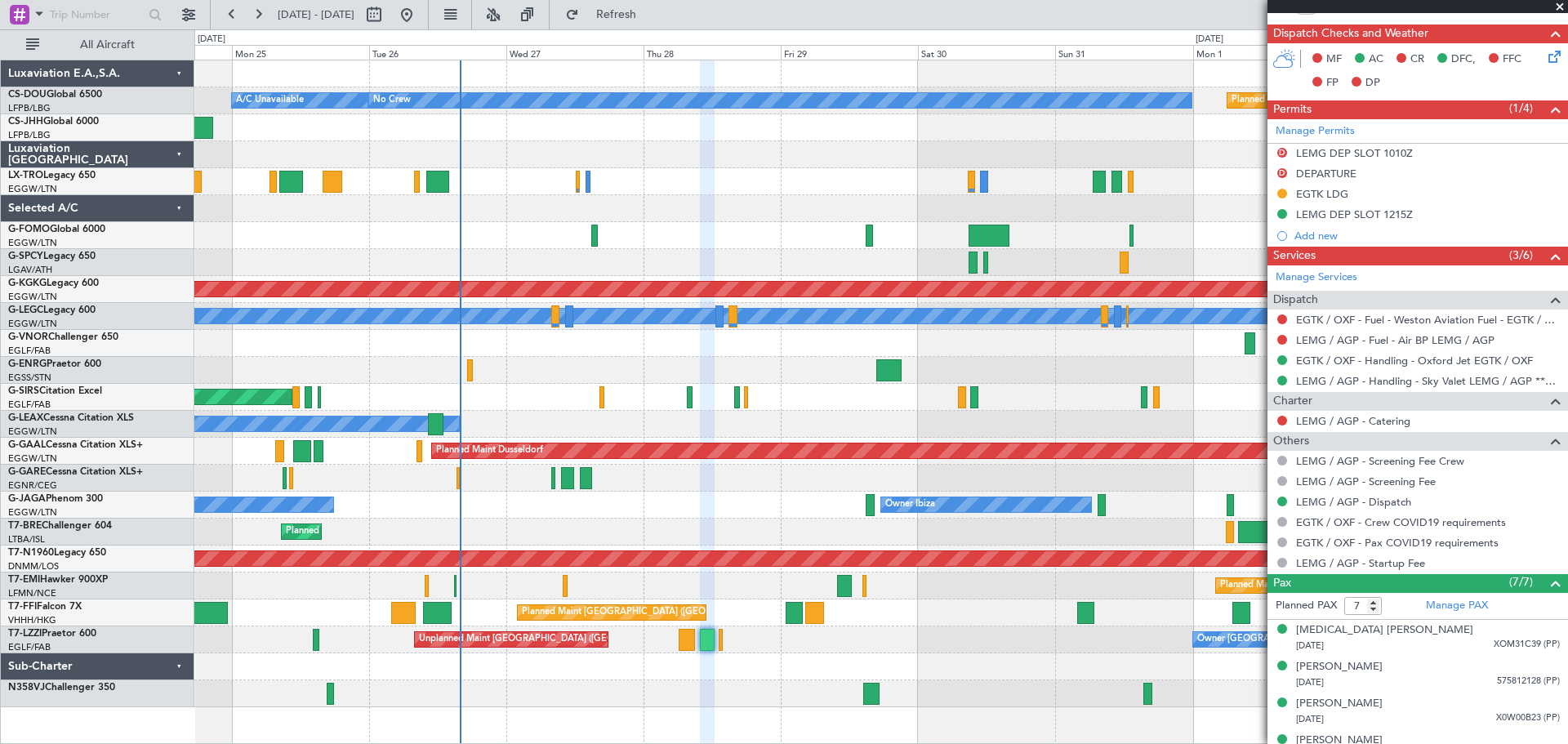
scroll to position [541, 0]
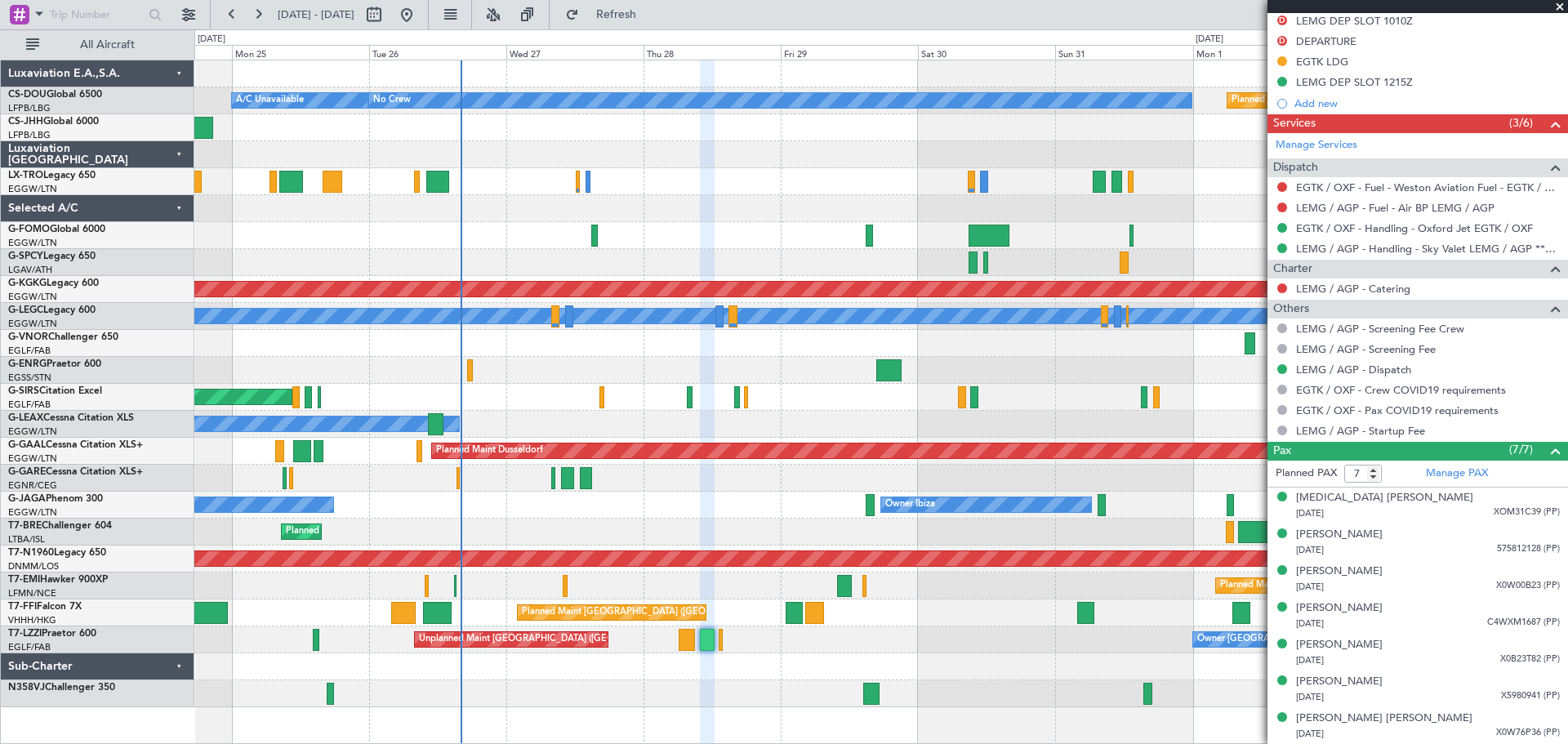
click at [1558, 4] on span at bounding box center [1559, 7] width 16 height 14
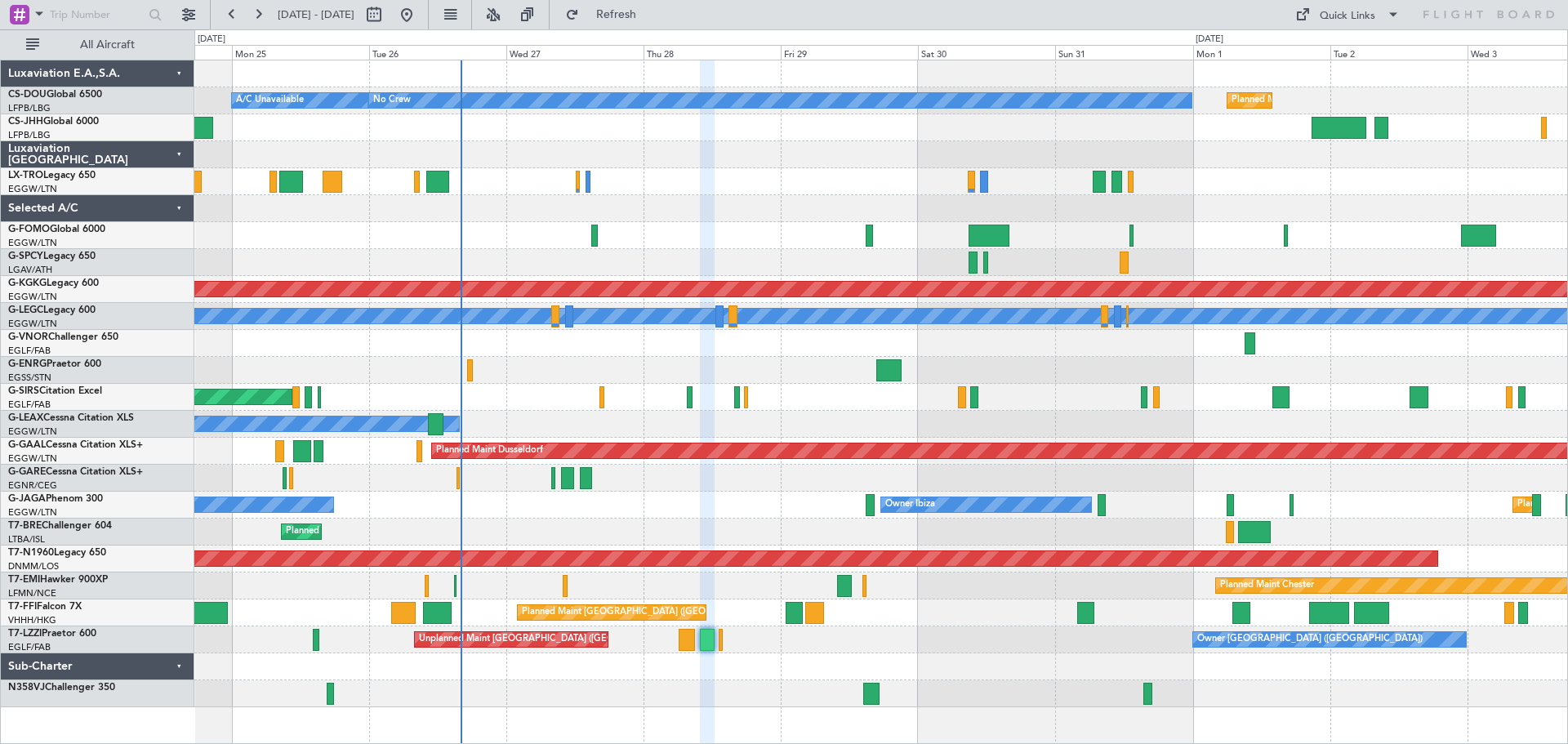
type input "0"
click at [708, 168] on div at bounding box center [880, 155] width 1373 height 27
click at [711, 142] on div at bounding box center [880, 155] width 1373 height 27
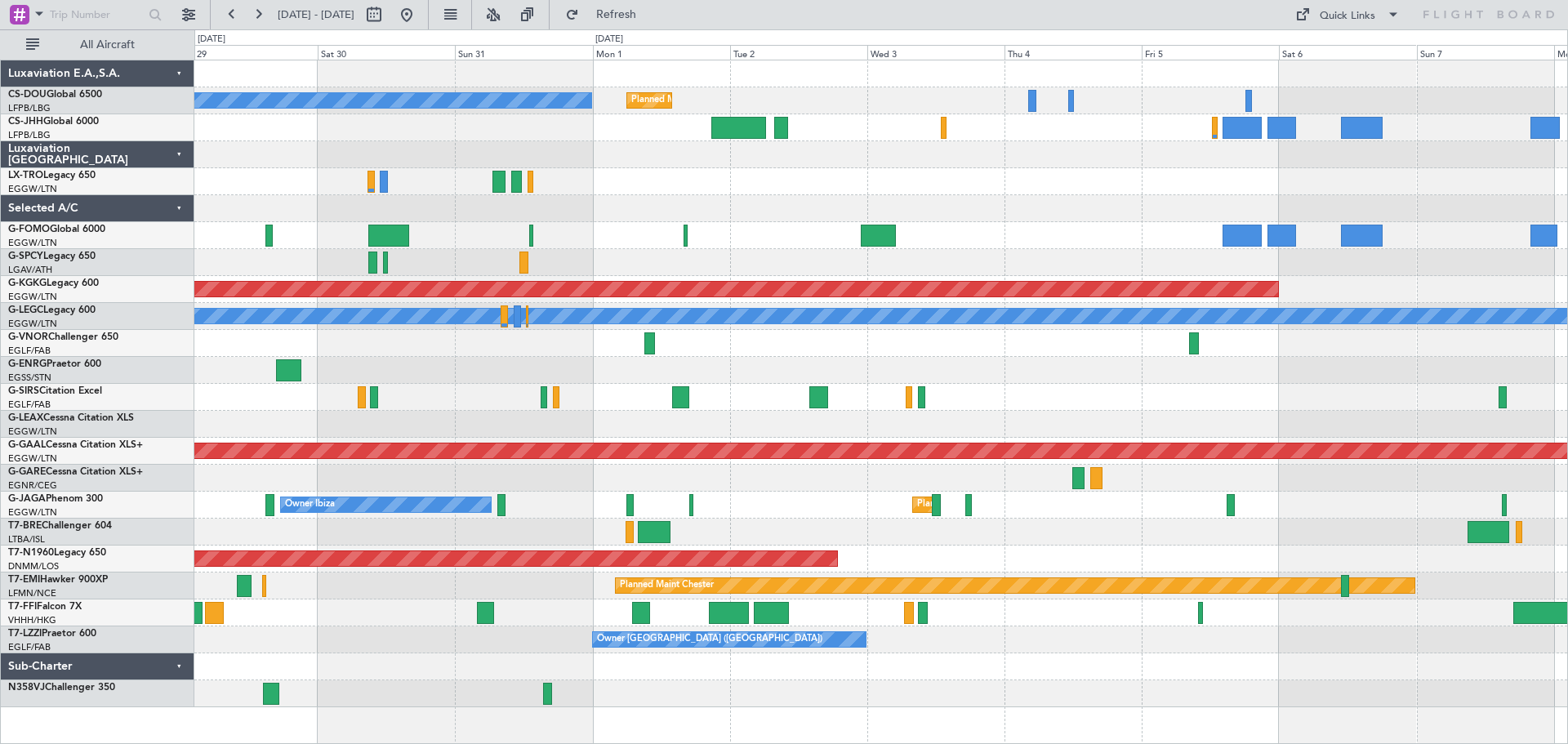
click at [753, 247] on div "Planned Maint [GEOGRAPHIC_DATA] ([GEOGRAPHIC_DATA]) No Crew Planned Maint [GEOG…" at bounding box center [880, 384] width 1373 height 647
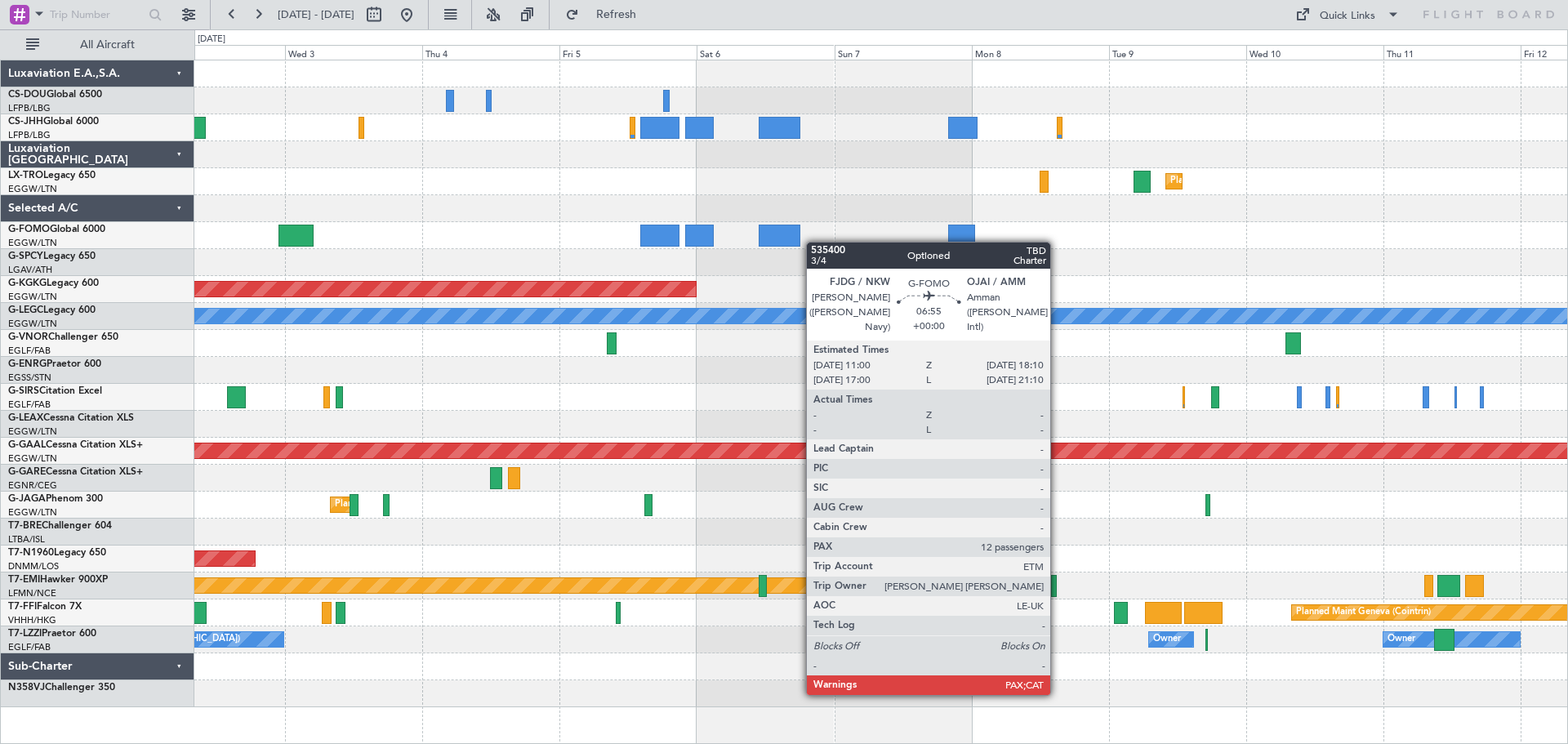
click at [793, 238] on div "Planned Maint [GEOGRAPHIC_DATA] ([GEOGRAPHIC_DATA]) No Crew Planned [GEOGRAPHIC…" at bounding box center [880, 384] width 1373 height 647
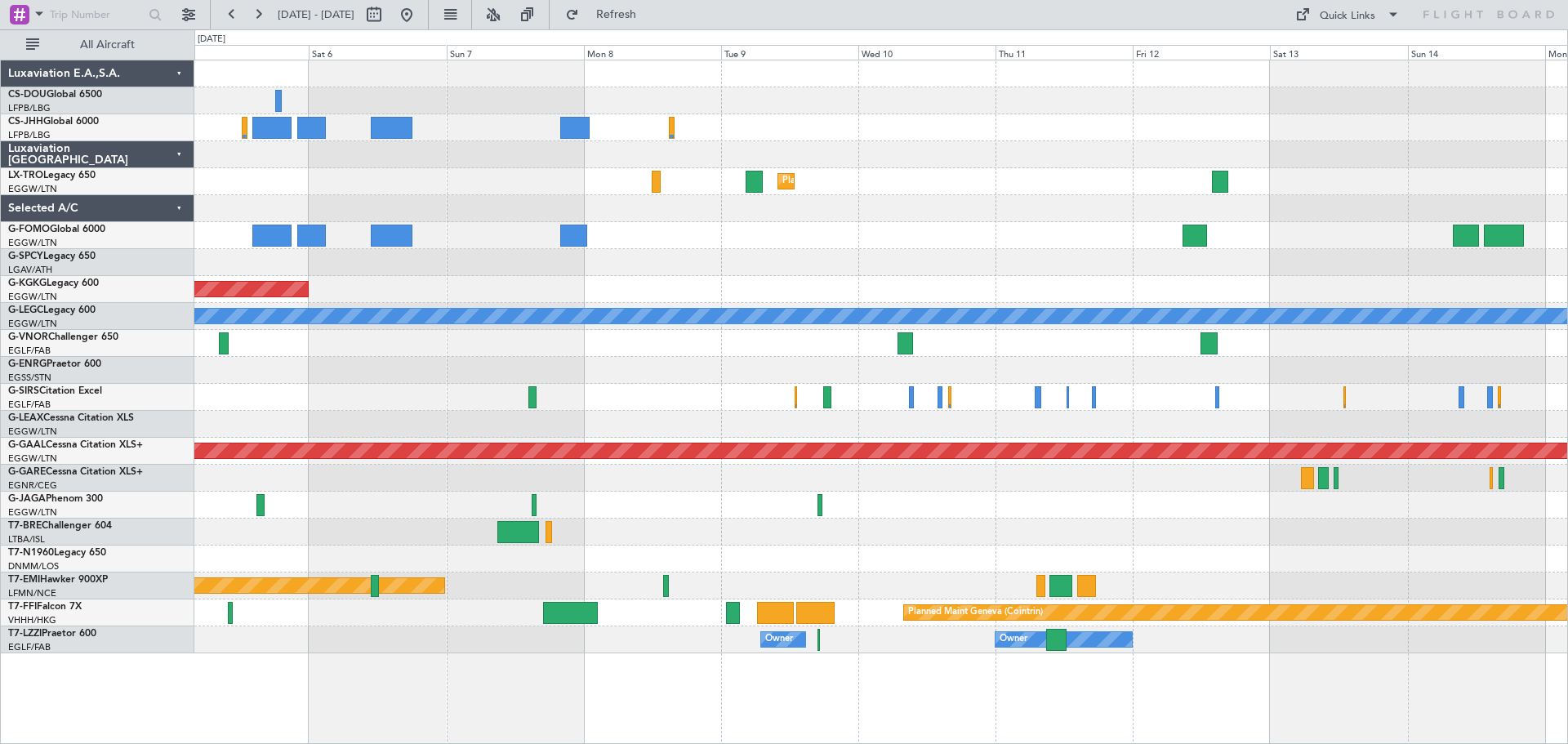
click at [747, 261] on div at bounding box center [880, 263] width 1373 height 27
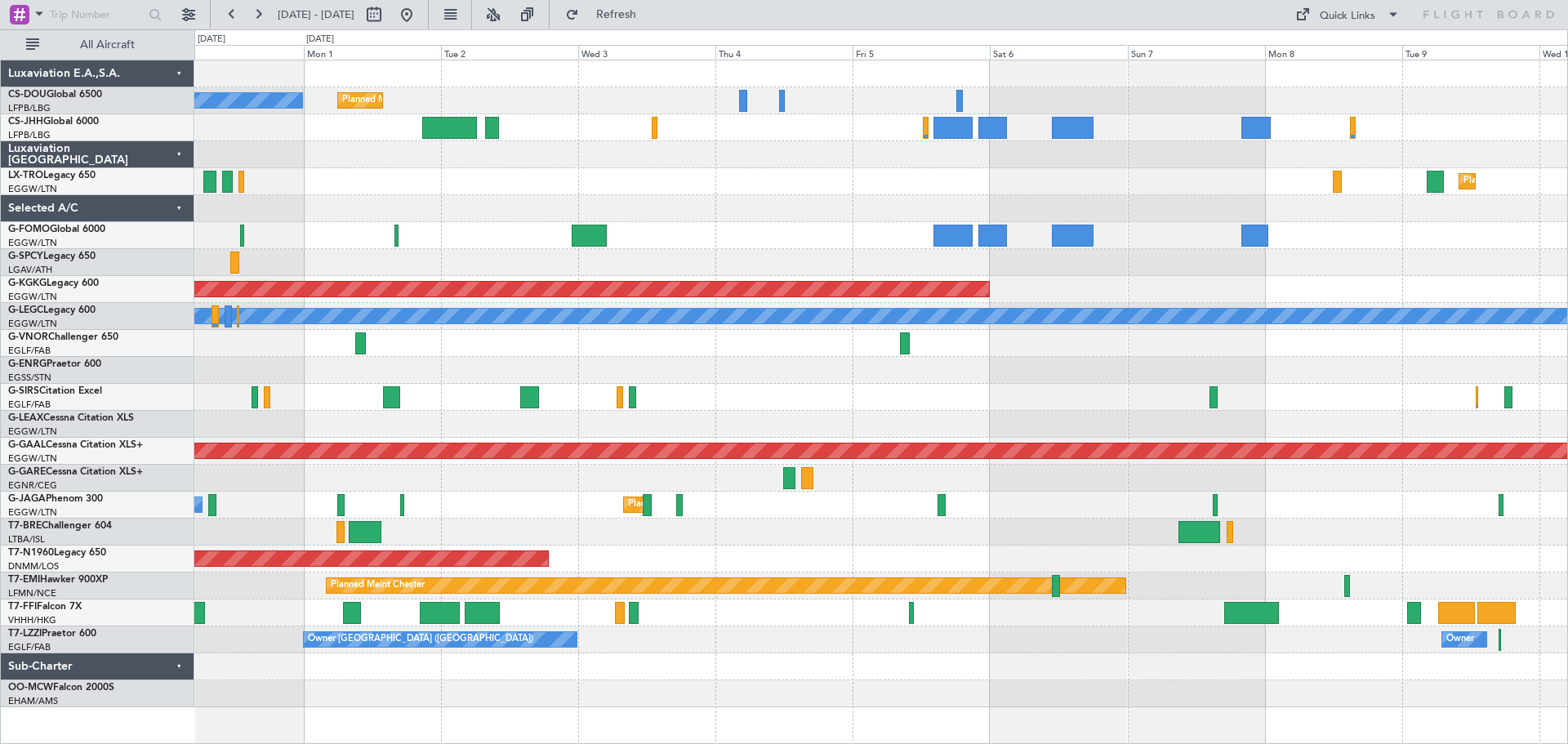
click at [1103, 282] on div "Planned Maint [GEOGRAPHIC_DATA] ([GEOGRAPHIC_DATA]) No Crew Planned [GEOGRAPHIC…" at bounding box center [880, 384] width 1373 height 647
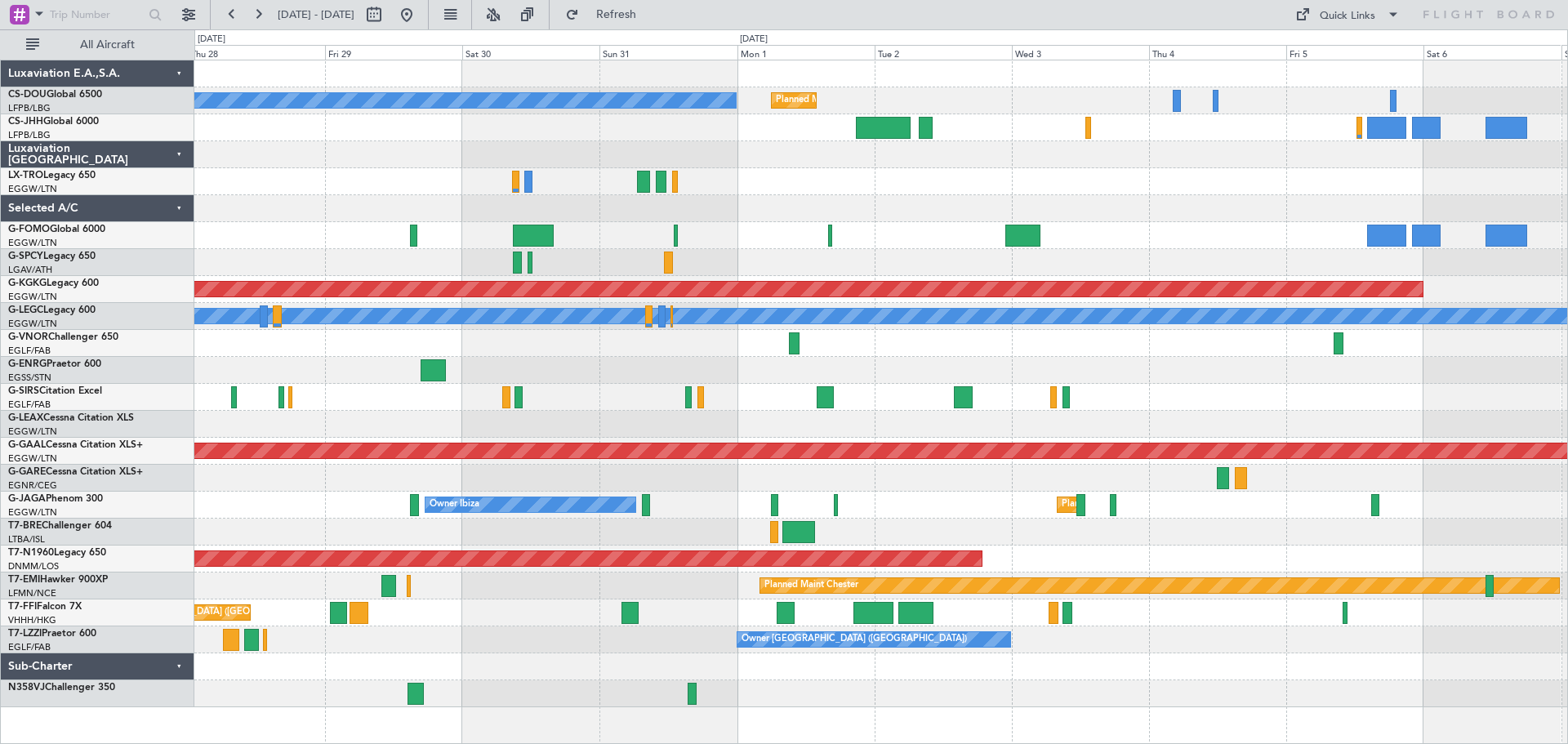
click at [973, 361] on div at bounding box center [880, 370] width 1373 height 27
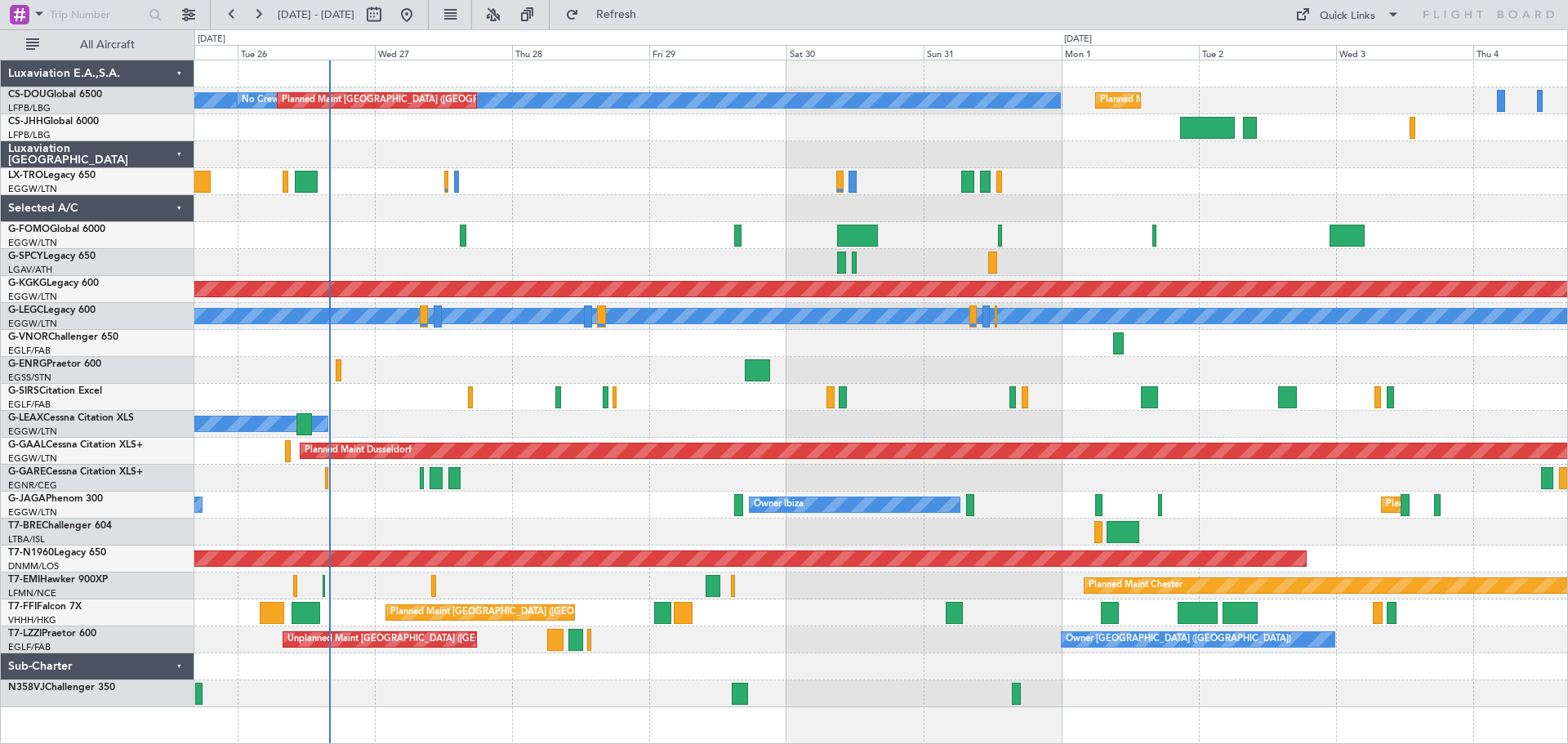
click at [706, 406] on div "Planned Maint [GEOGRAPHIC_DATA] ([GEOGRAPHIC_DATA]) No Crew Planned Maint [GEOG…" at bounding box center [880, 384] width 1373 height 647
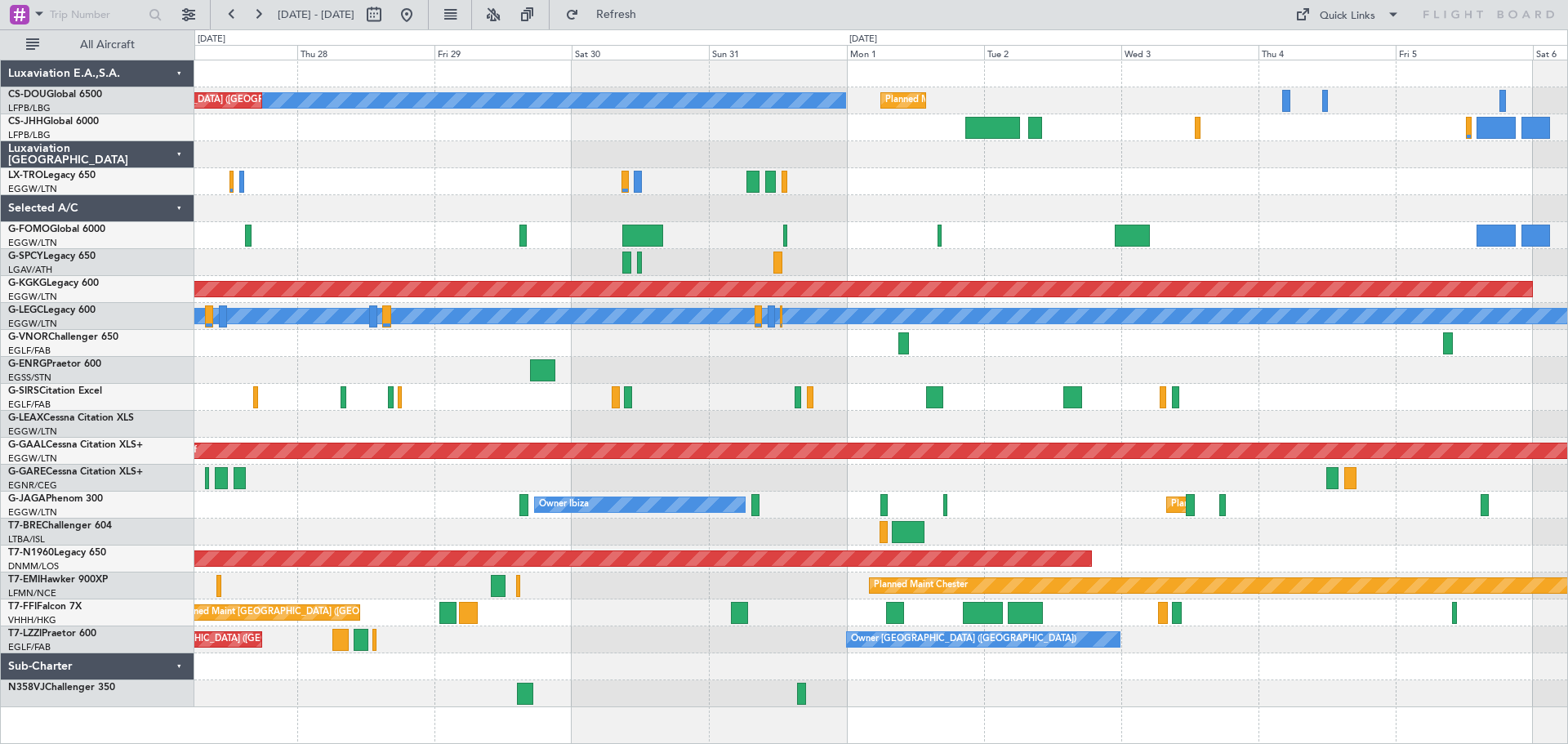
click at [1091, 352] on div at bounding box center [880, 344] width 1373 height 27
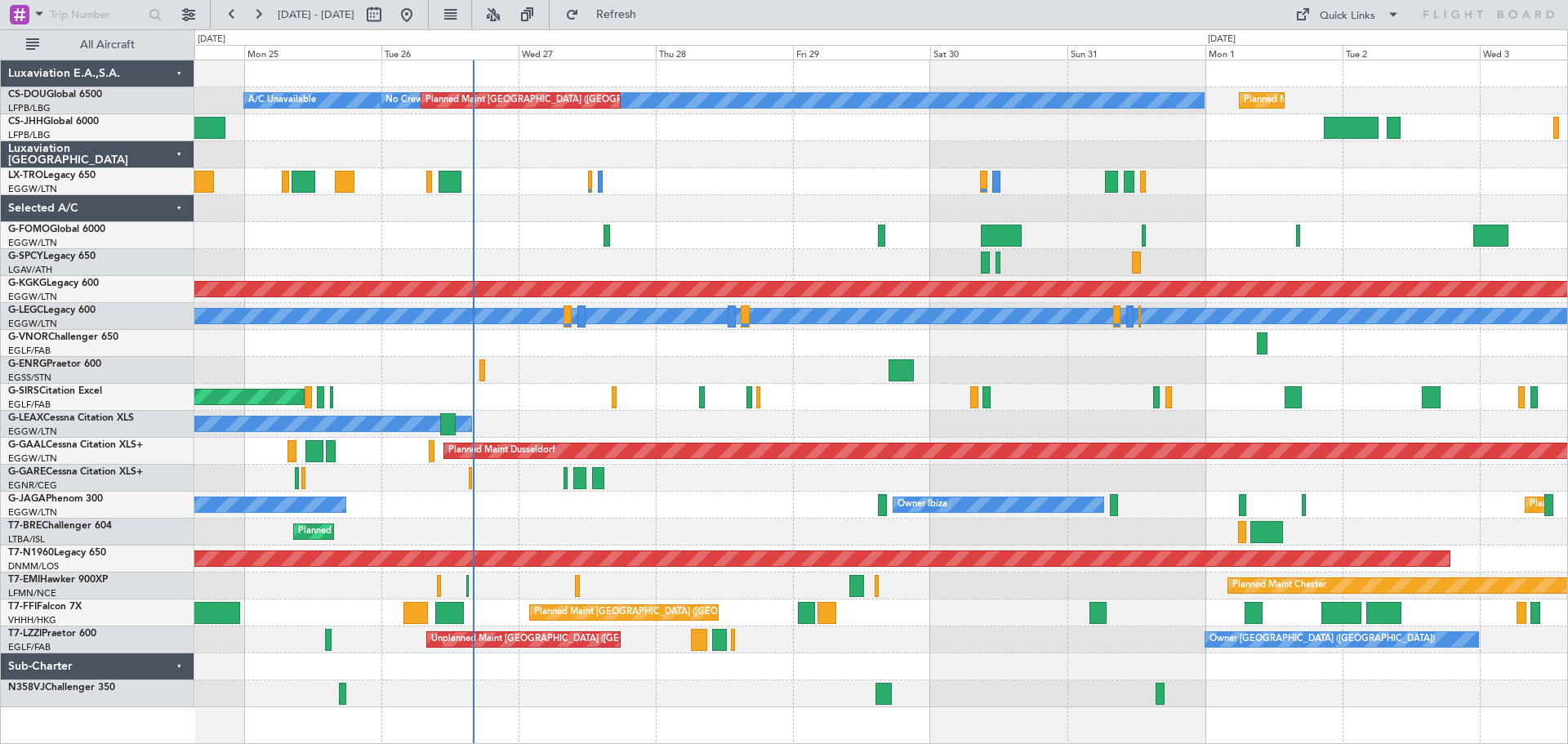
click at [955, 367] on div at bounding box center [880, 370] width 1373 height 27
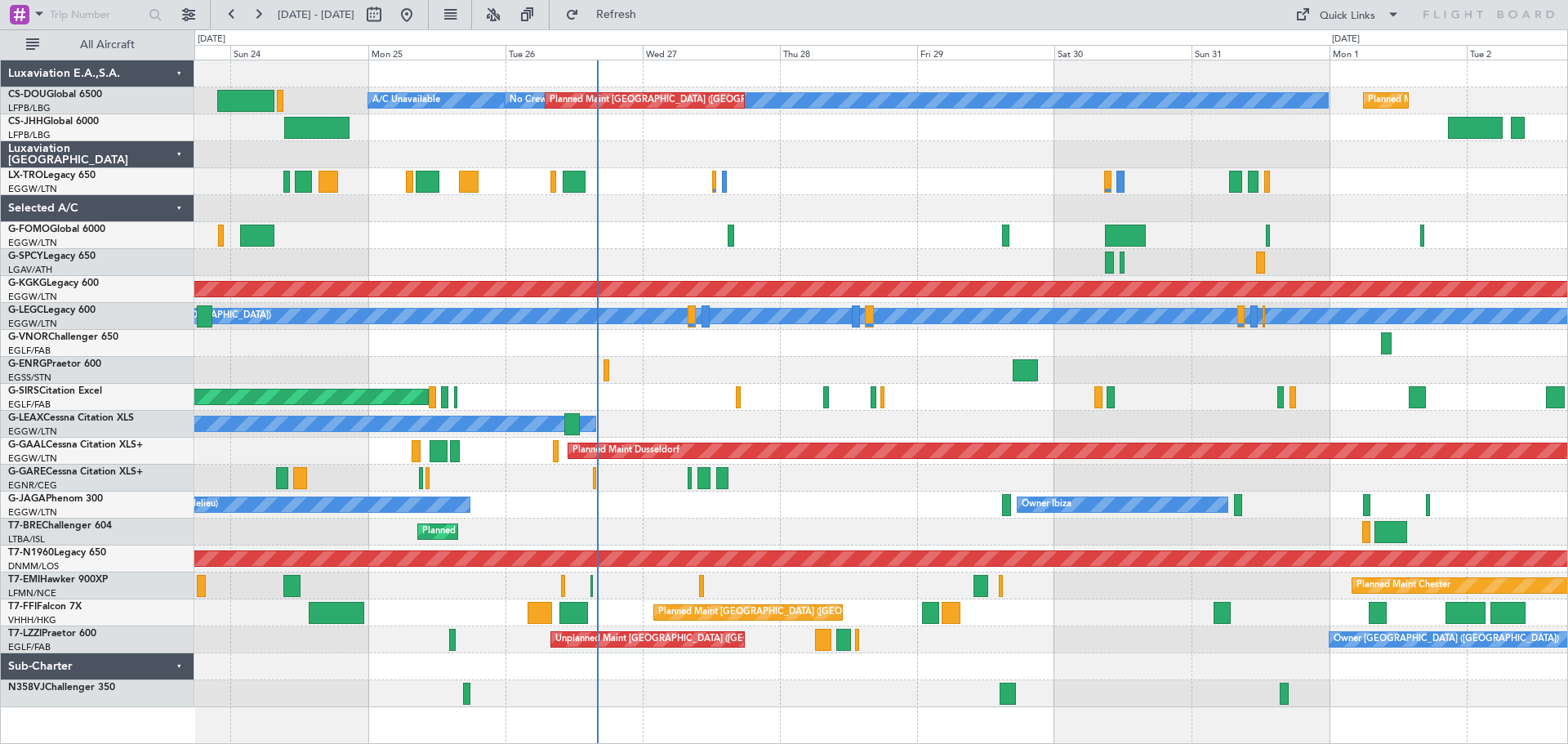
click at [859, 352] on div at bounding box center [880, 344] width 1373 height 27
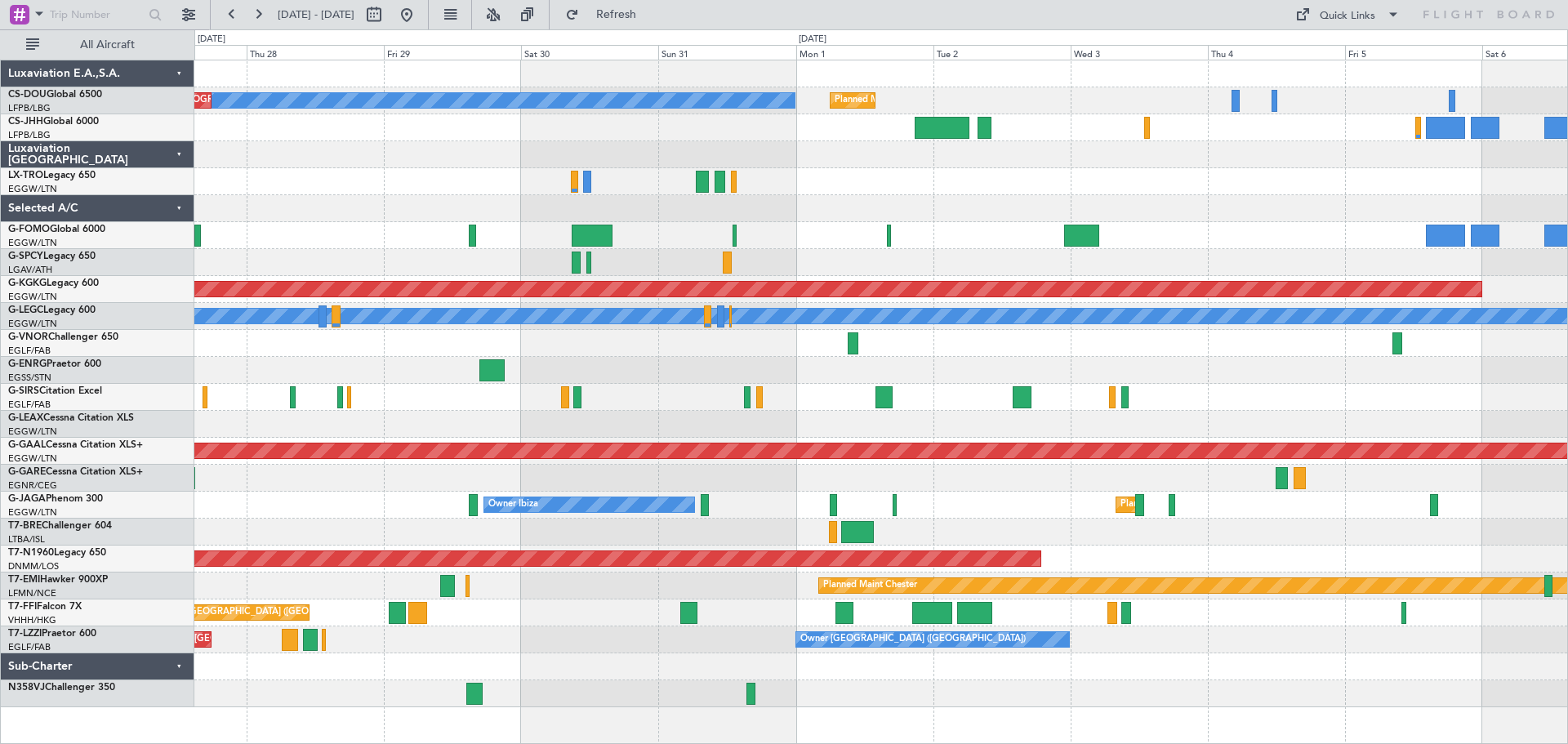
click at [804, 352] on div "Planned Maint [GEOGRAPHIC_DATA] ([GEOGRAPHIC_DATA]) No Crew Planned Maint [GEOG…" at bounding box center [880, 384] width 1373 height 647
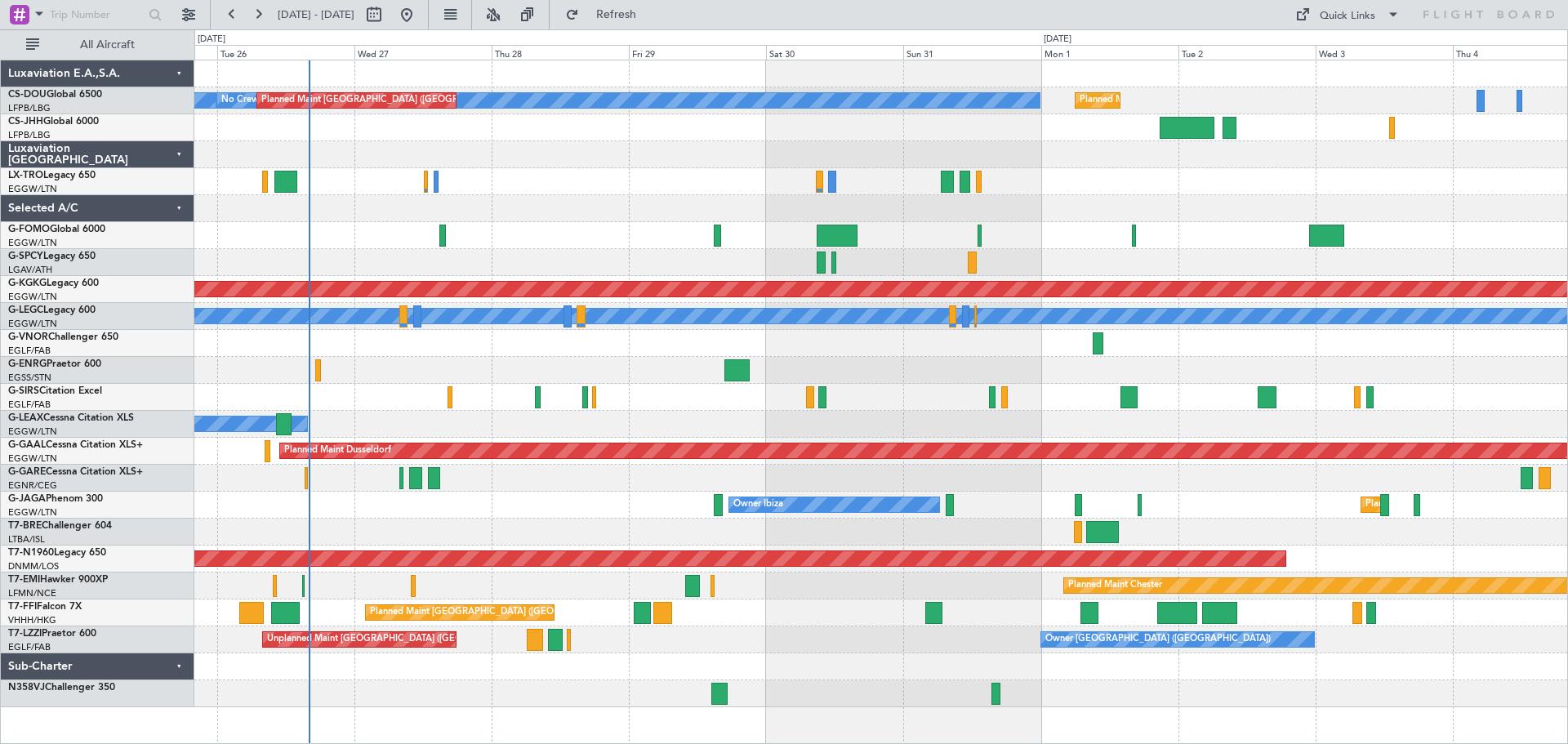
click at [1042, 370] on div at bounding box center [880, 370] width 1373 height 27
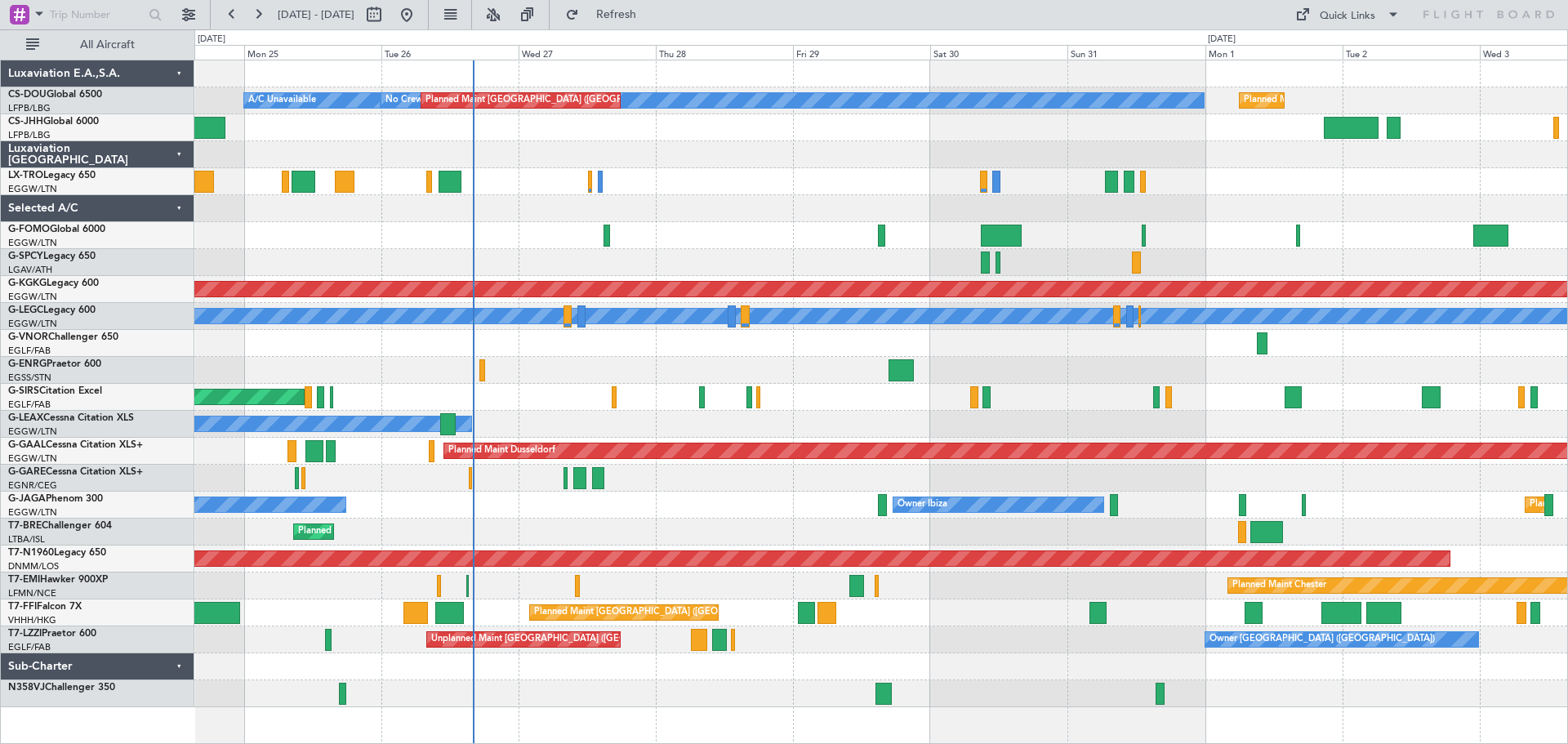
click at [785, 353] on div at bounding box center [880, 344] width 1373 height 27
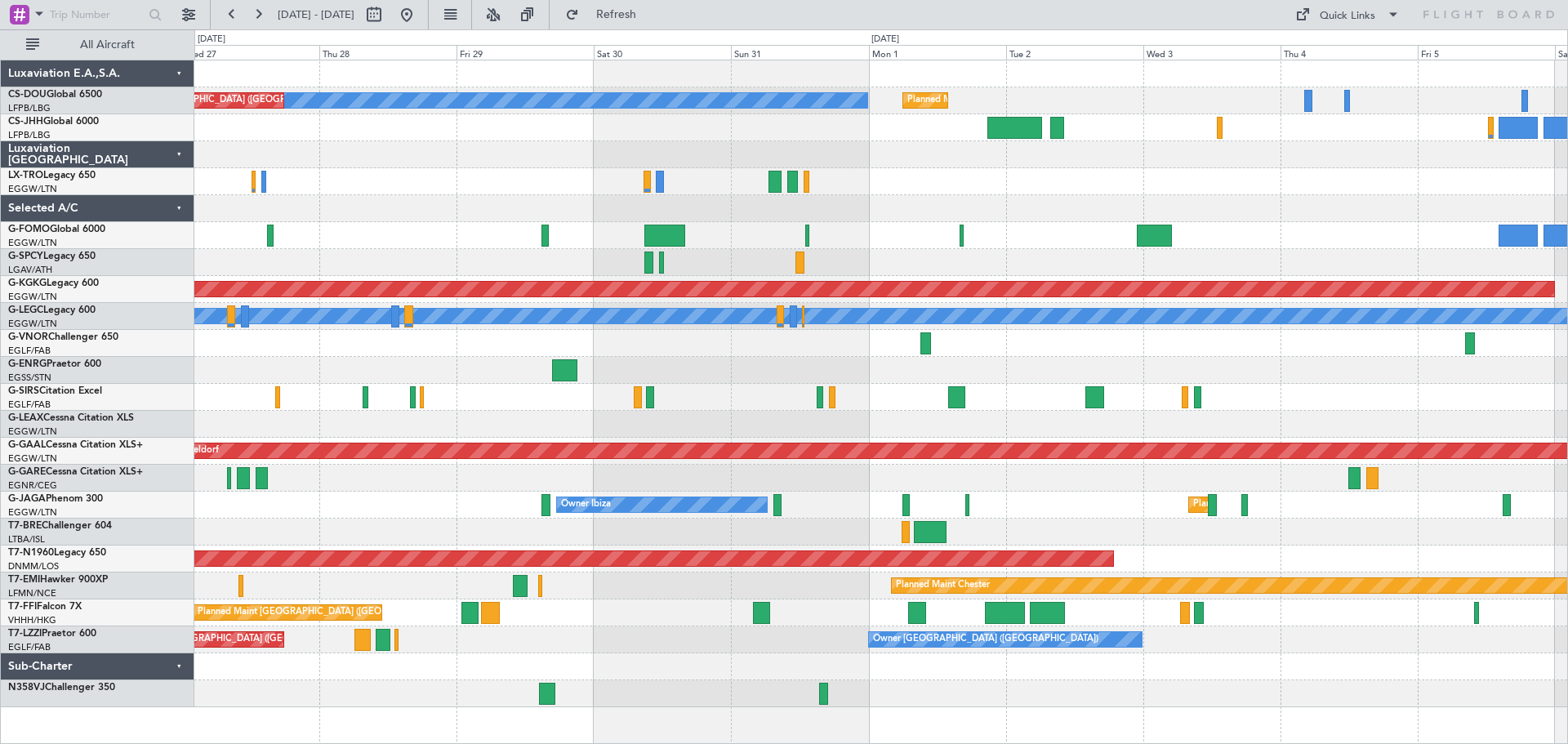
click at [816, 358] on div "Planned Maint [GEOGRAPHIC_DATA] ([GEOGRAPHIC_DATA]) No Crew Planned Maint [GEOG…" at bounding box center [880, 384] width 1373 height 647
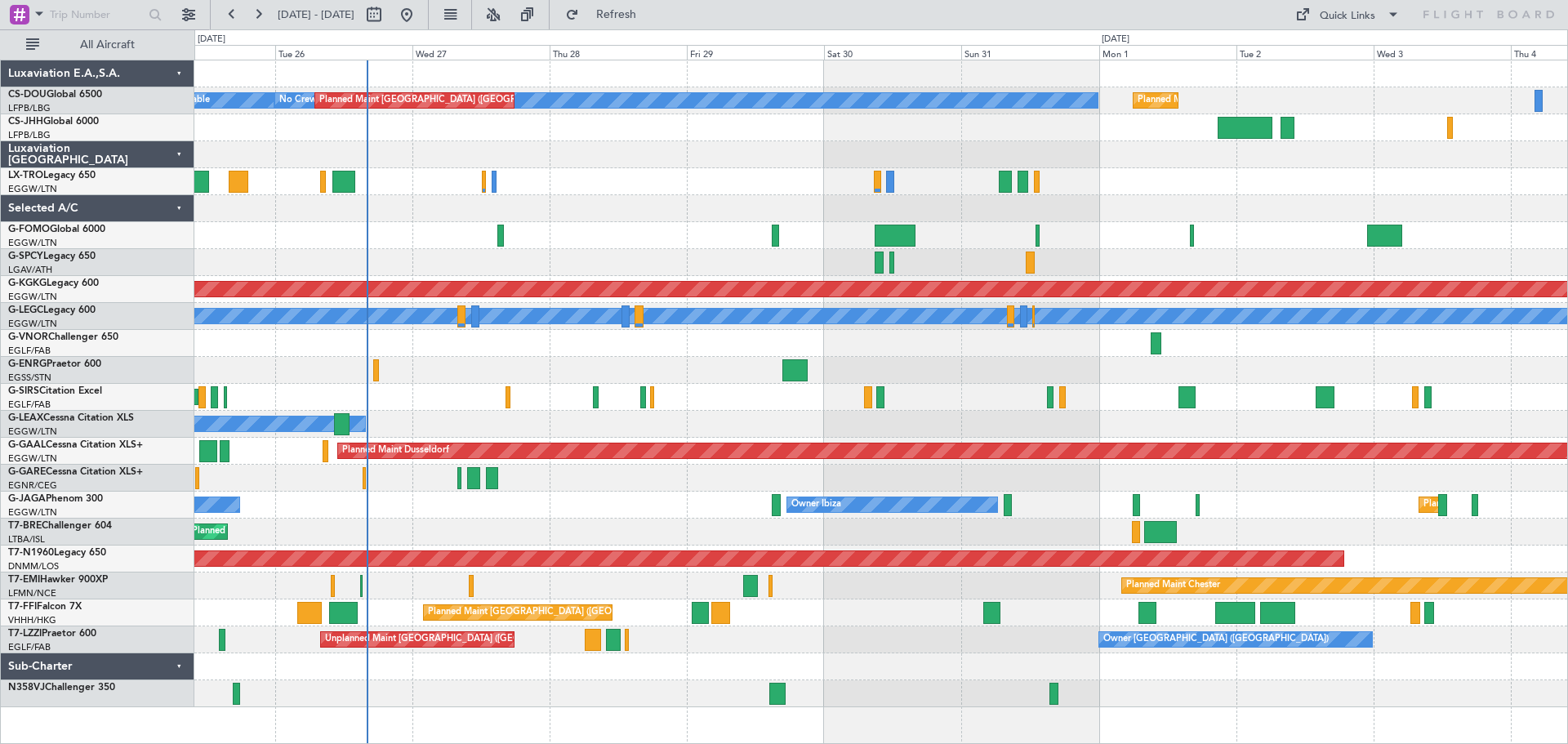
click at [959, 389] on div "Unplanned Maint Oxford ([GEOGRAPHIC_DATA])" at bounding box center [880, 398] width 1373 height 27
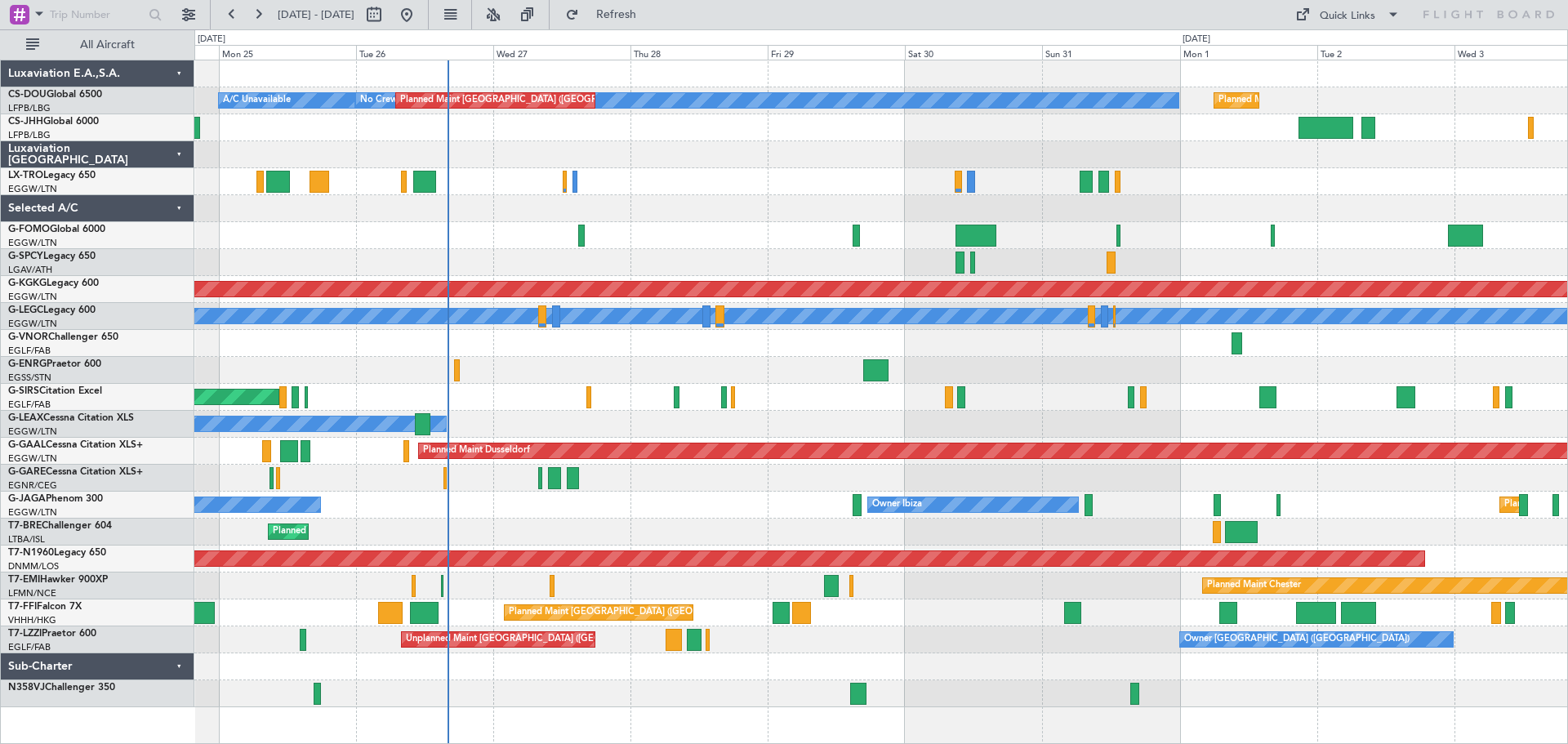
click at [608, 343] on div at bounding box center [880, 344] width 1373 height 27
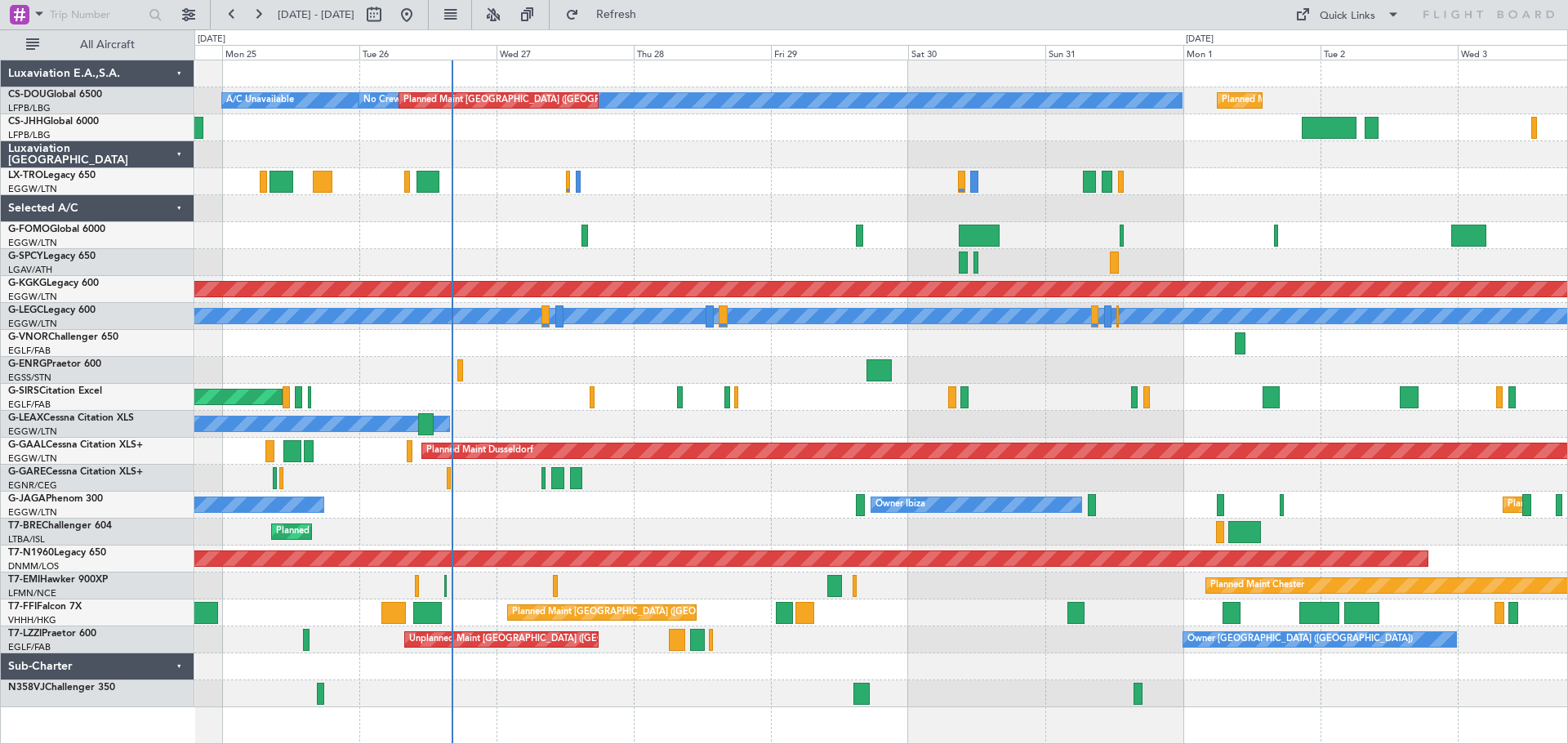
click at [698, 239] on div at bounding box center [880, 236] width 1373 height 27
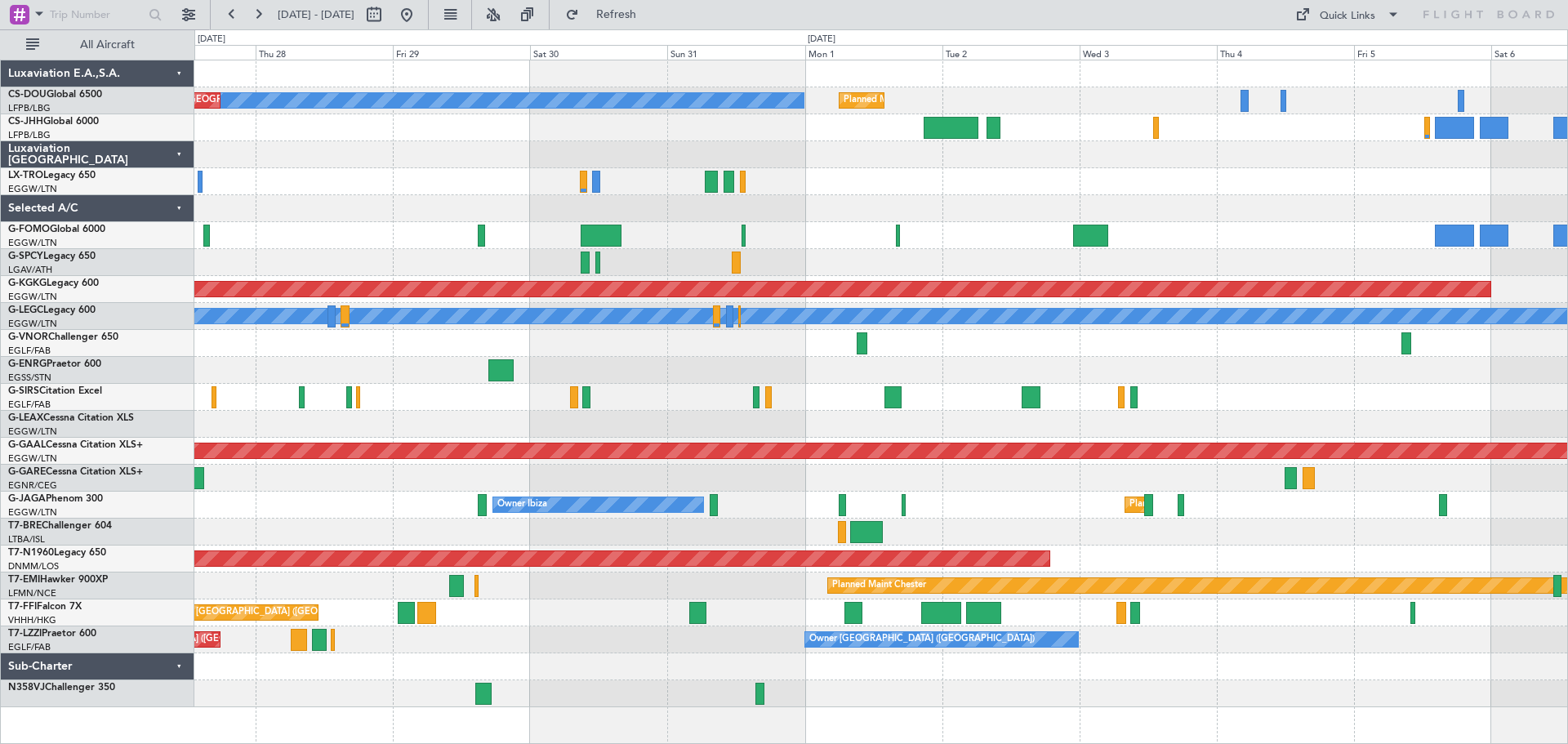
click at [1158, 265] on div at bounding box center [880, 263] width 1373 height 27
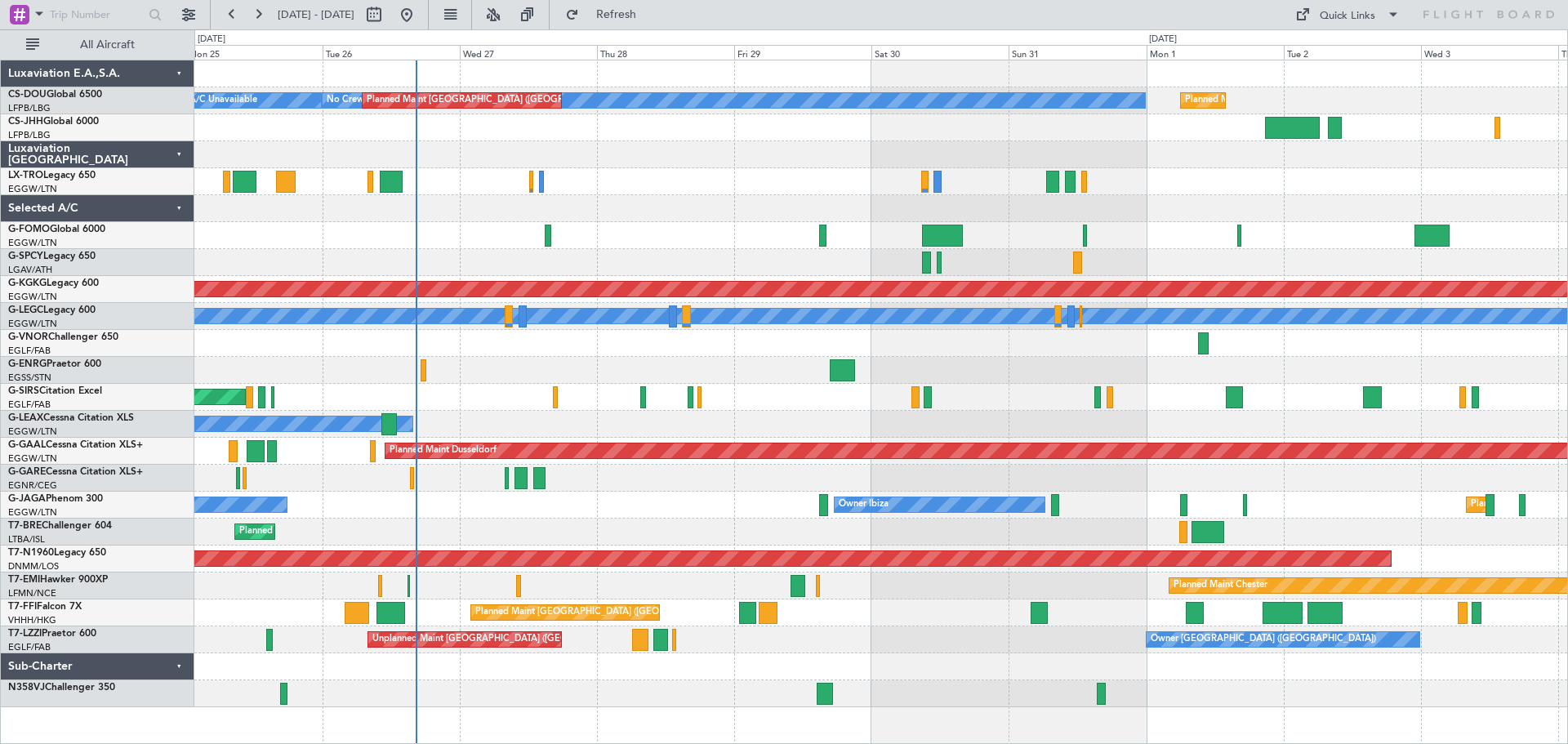
click at [628, 178] on div "Planned Maint [GEOGRAPHIC_DATA] ([GEOGRAPHIC_DATA])" at bounding box center [880, 182] width 1373 height 27
click at [764, 378] on div at bounding box center [880, 370] width 1373 height 27
click at [676, 197] on div at bounding box center [880, 209] width 1373 height 27
